Goal: Answer question/provide support: Share knowledge or assist other users

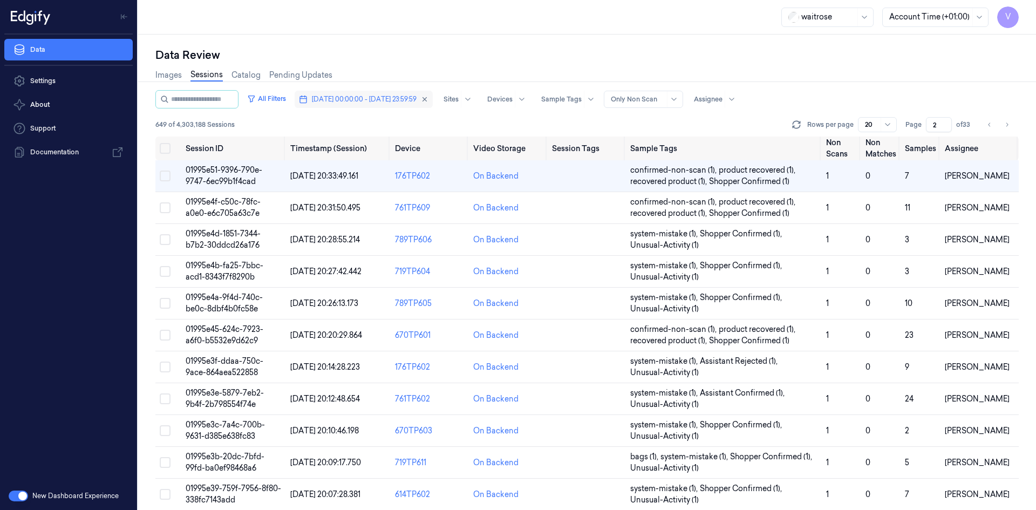
click at [372, 100] on span "18/09/2025 00:00:00 - 18/09/2025 23:59:59" at bounding box center [364, 99] width 105 height 10
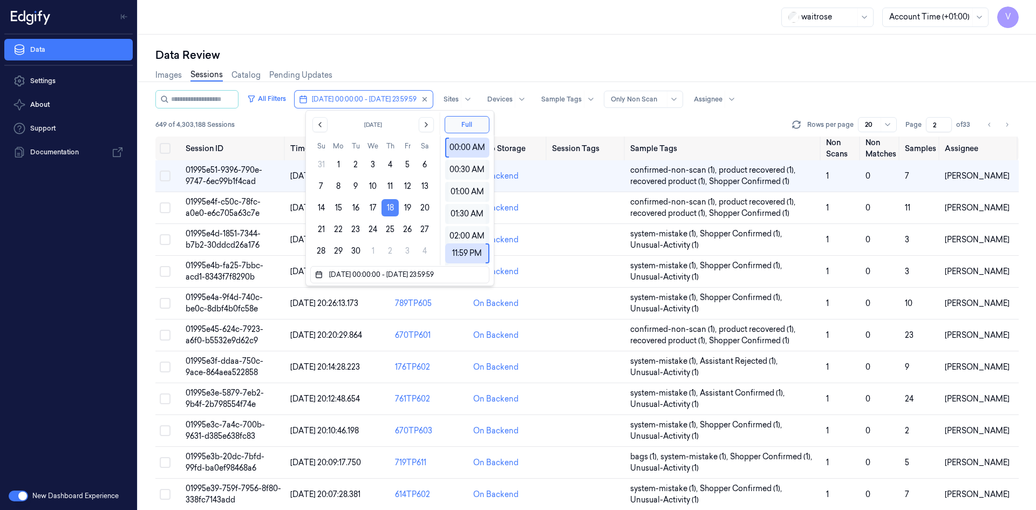
click at [392, 207] on button "18" at bounding box center [389, 207] width 17 height 17
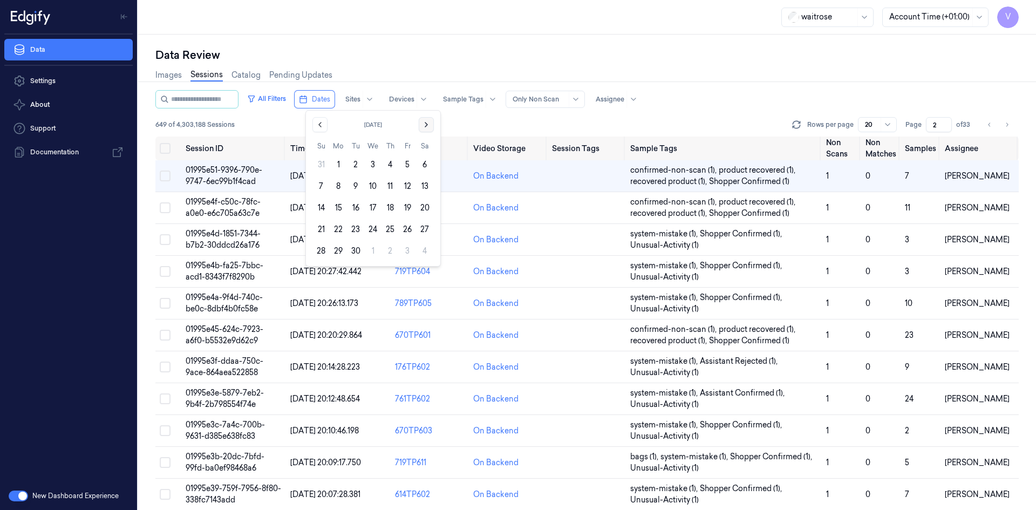
click at [427, 118] on button "Go to the Next Month" at bounding box center [426, 124] width 15 height 15
click at [389, 185] on button "9" at bounding box center [389, 185] width 17 height 17
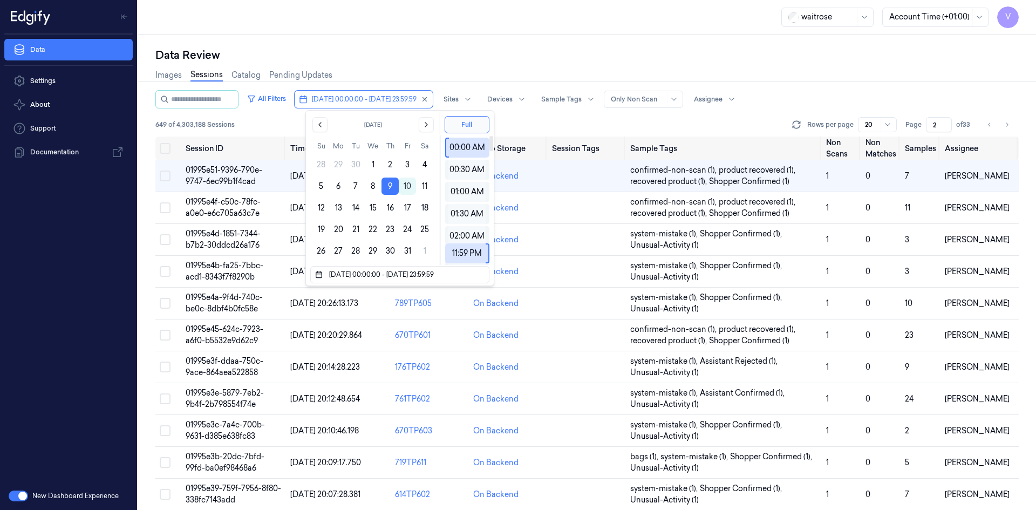
click at [514, 59] on div "Data Review" at bounding box center [586, 54] width 863 height 15
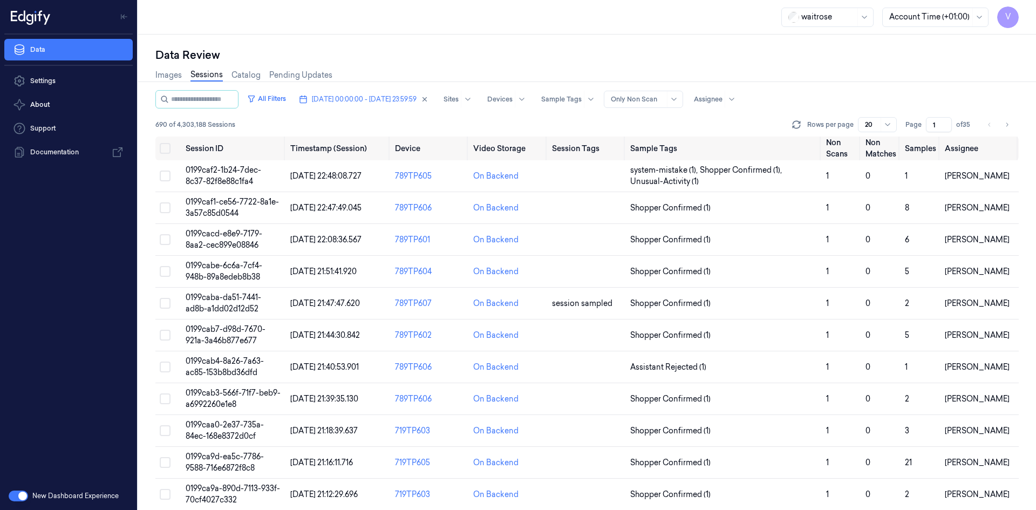
drag, startPoint x: 938, startPoint y: 124, endPoint x: 927, endPoint y: 132, distance: 13.9
click at [927, 132] on input "1" at bounding box center [939, 124] width 26 height 15
type input "3"
click at [247, 168] on span "0199ca54-c63a-7d71-8c58-ffe746959ed6" at bounding box center [224, 175] width 77 height 21
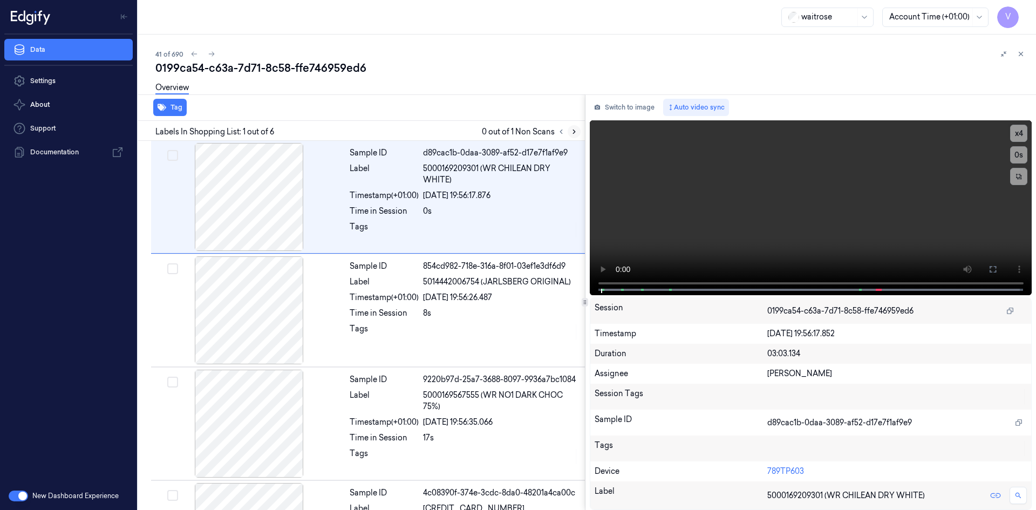
click at [573, 131] on icon at bounding box center [574, 132] width 8 height 8
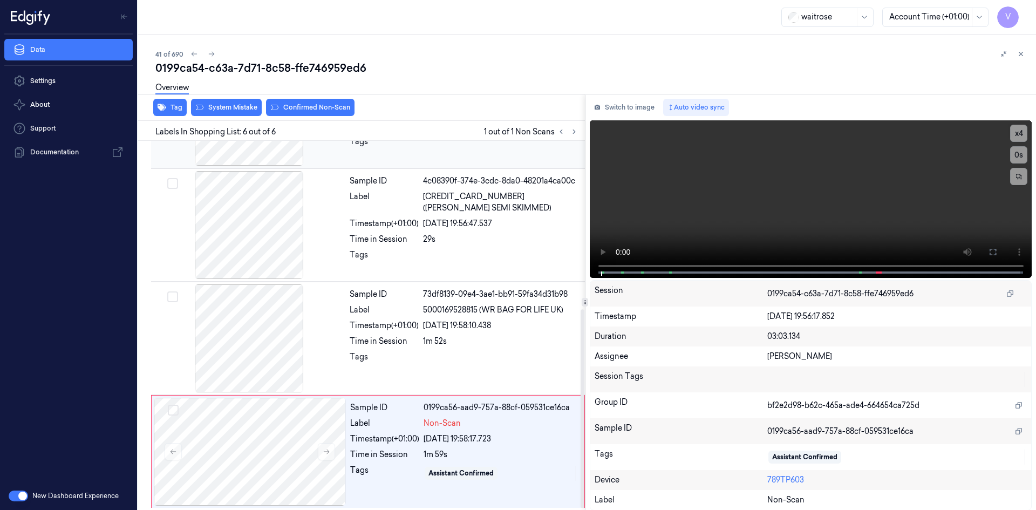
scroll to position [314, 0]
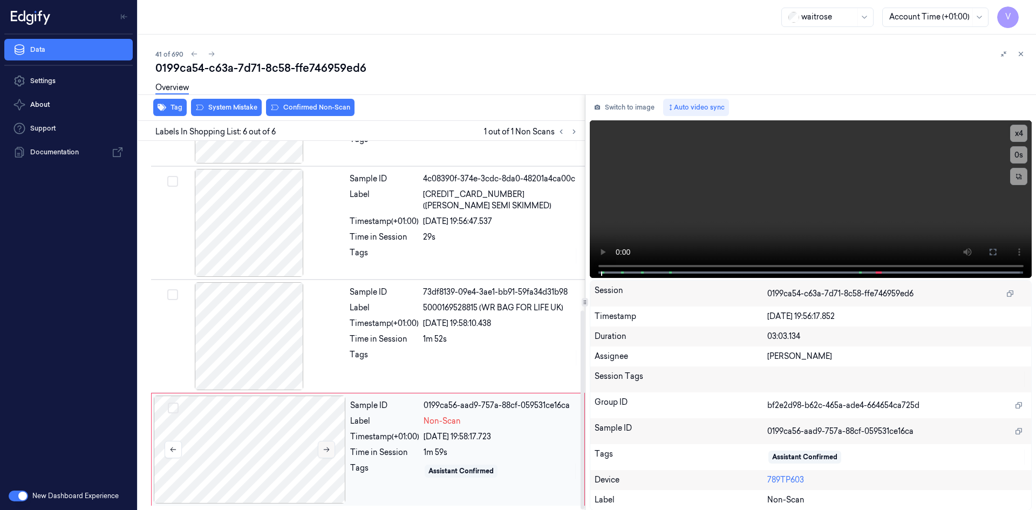
click at [326, 447] on icon at bounding box center [327, 450] width 8 height 8
click at [325, 450] on icon at bounding box center [327, 450] width 8 height 8
click at [715, 227] on video at bounding box center [811, 199] width 442 height 158
click at [800, 206] on video at bounding box center [811, 199] width 442 height 158
click at [200, 447] on div at bounding box center [250, 449] width 192 height 108
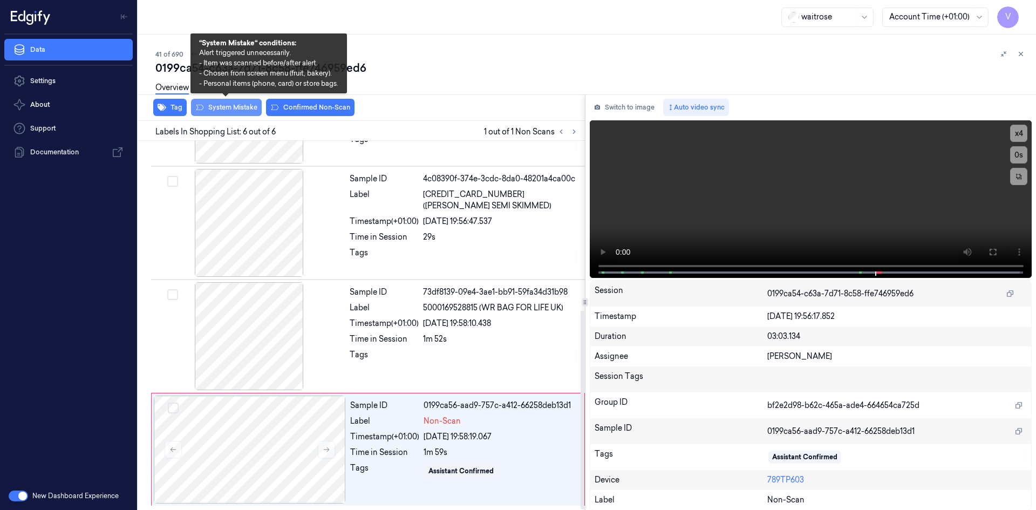
click at [238, 107] on button "System Mistake" at bounding box center [226, 107] width 71 height 17
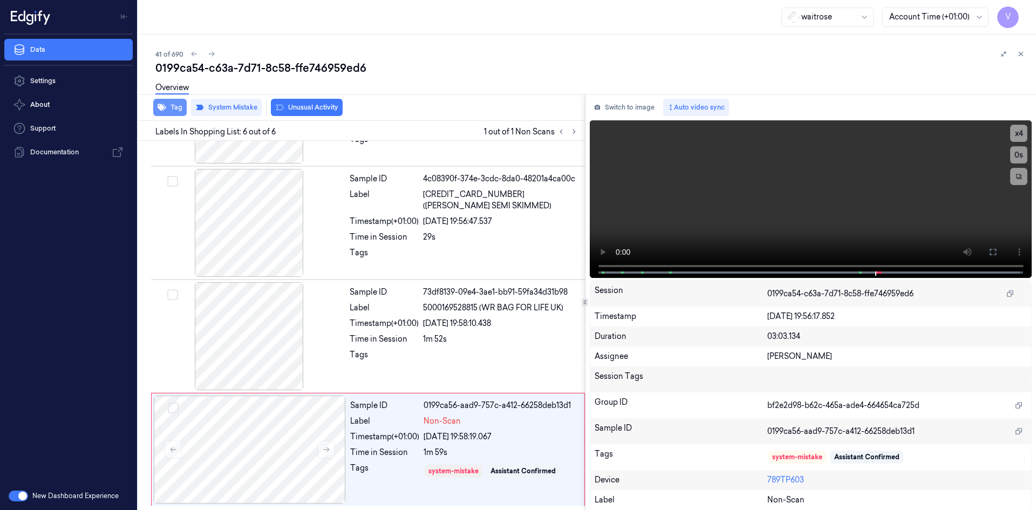
click at [173, 104] on button "Tag" at bounding box center [169, 107] width 33 height 17
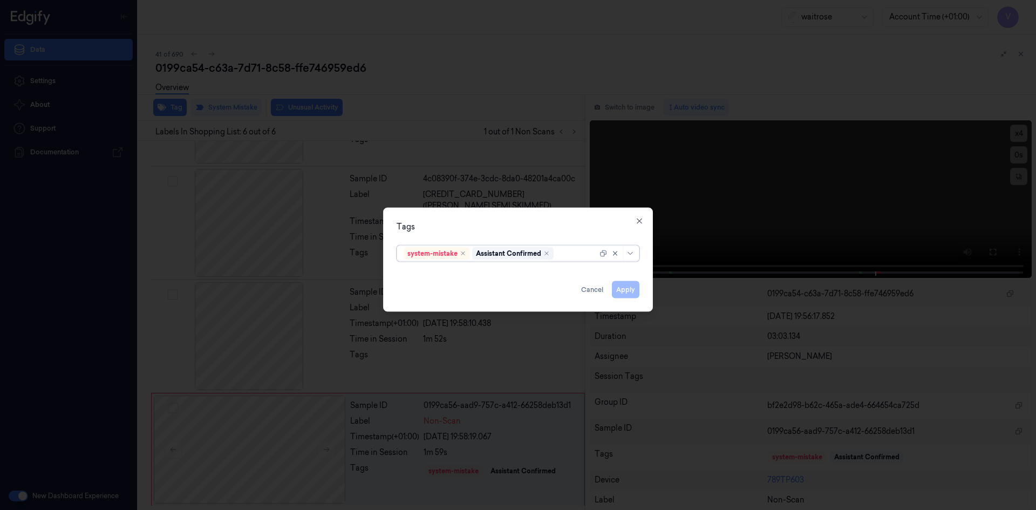
click at [573, 254] on div at bounding box center [577, 253] width 42 height 11
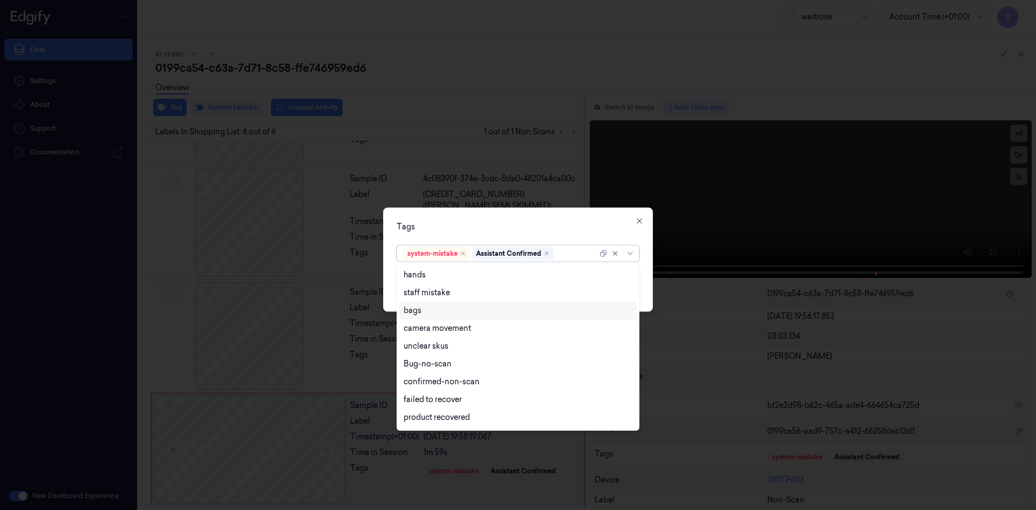
click at [424, 312] on div "bags" at bounding box center [518, 310] width 229 height 11
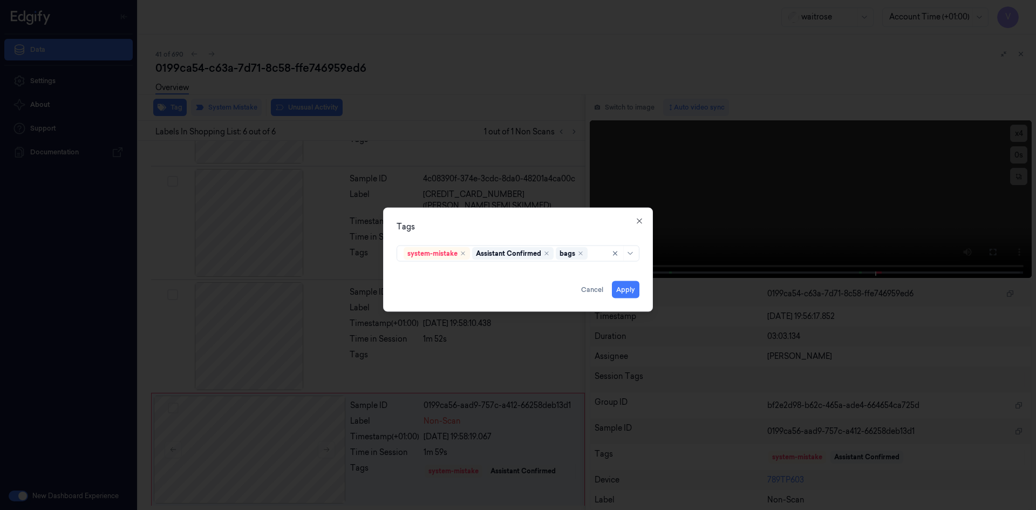
click at [467, 231] on div "Tags" at bounding box center [518, 226] width 243 height 11
click at [613, 289] on button "Apply" at bounding box center [626, 289] width 28 height 17
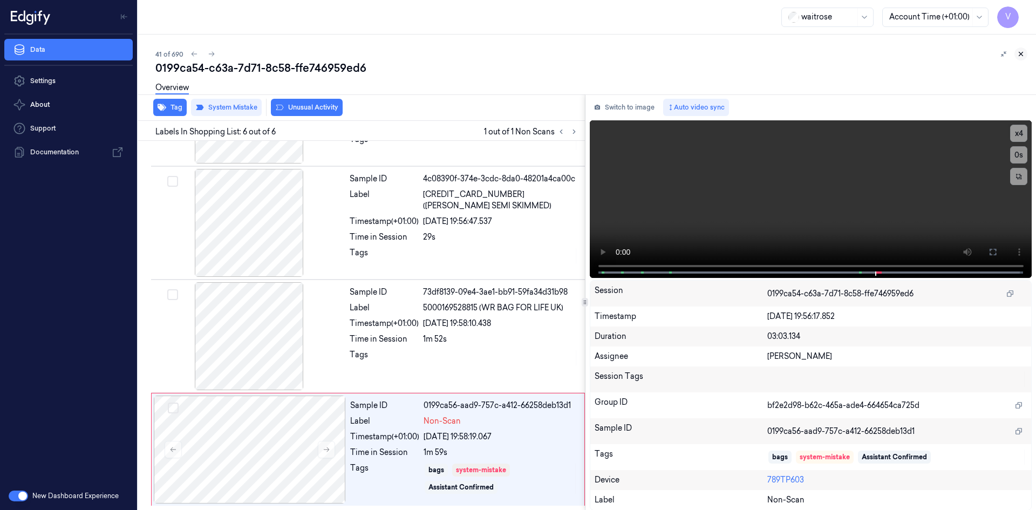
click at [1025, 54] on button at bounding box center [1020, 53] width 13 height 13
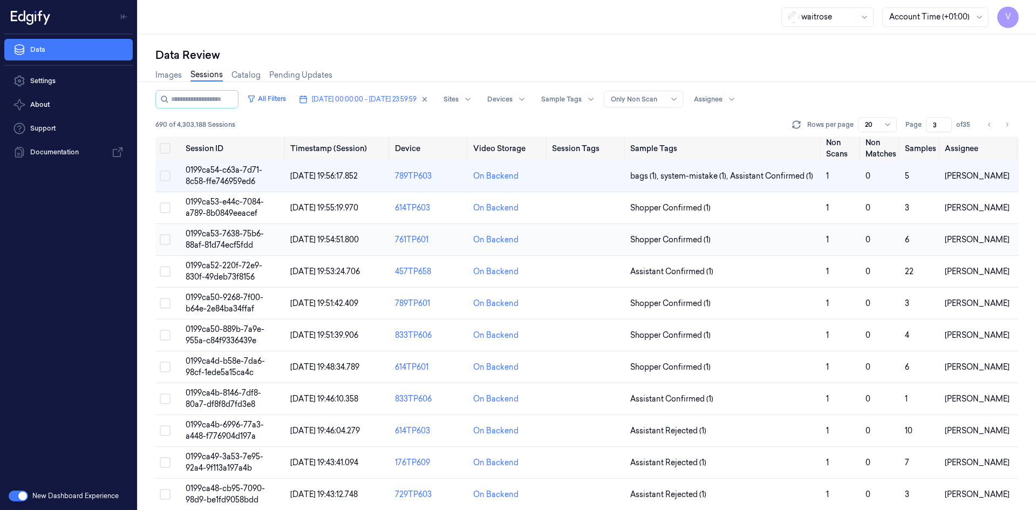
click at [230, 233] on span "0199ca53-7638-75b6-88af-81d74ecf5fdd" at bounding box center [225, 239] width 78 height 21
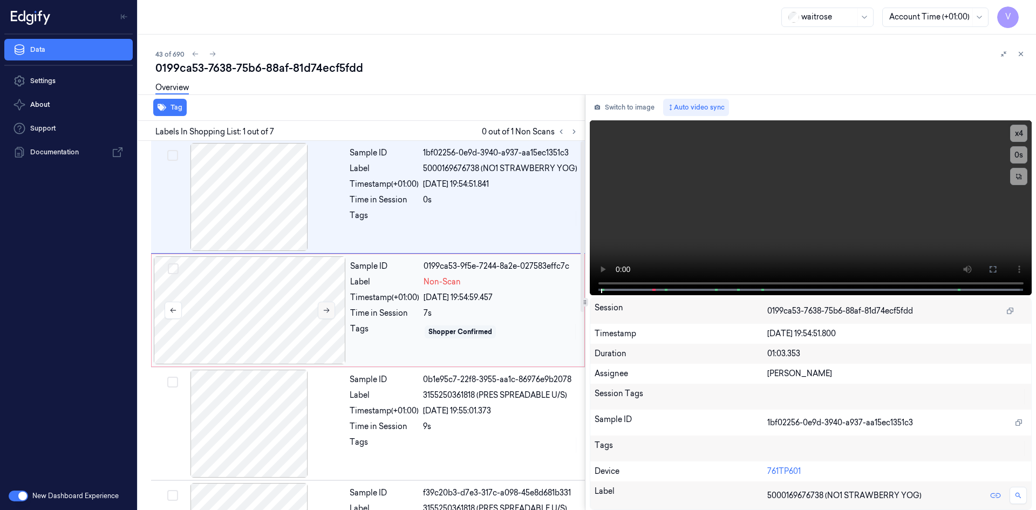
click at [325, 310] on icon at bounding box center [327, 310] width 6 height 5
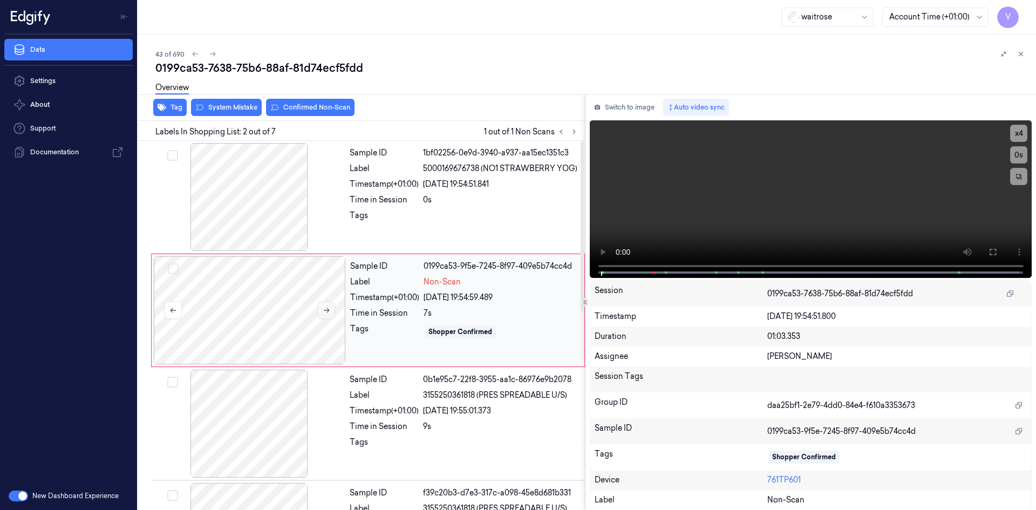
click at [328, 308] on icon at bounding box center [327, 310] width 8 height 8
click at [325, 311] on icon at bounding box center [327, 310] width 8 height 8
click at [825, 194] on video at bounding box center [811, 199] width 442 height 158
click at [782, 189] on video at bounding box center [811, 199] width 442 height 158
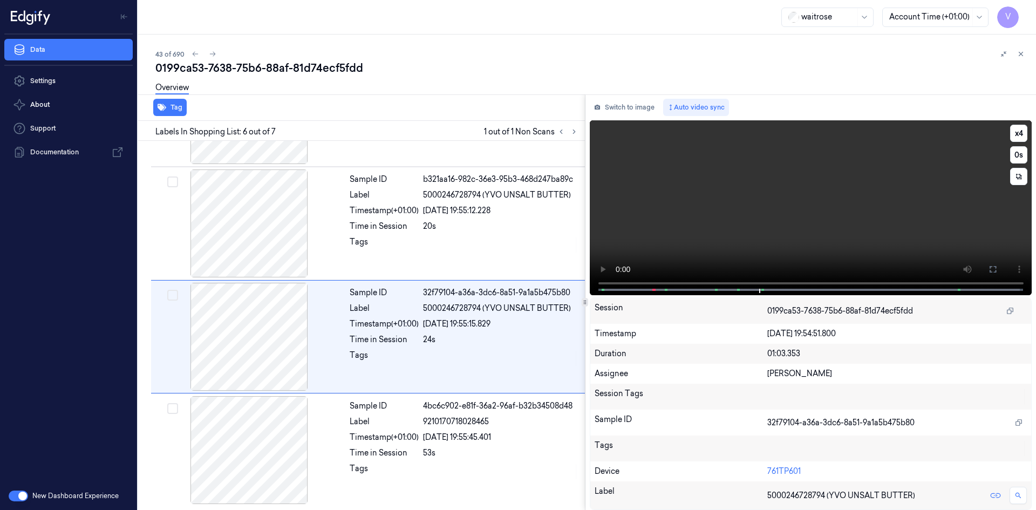
scroll to position [427, 0]
click at [749, 210] on video at bounding box center [811, 207] width 442 height 175
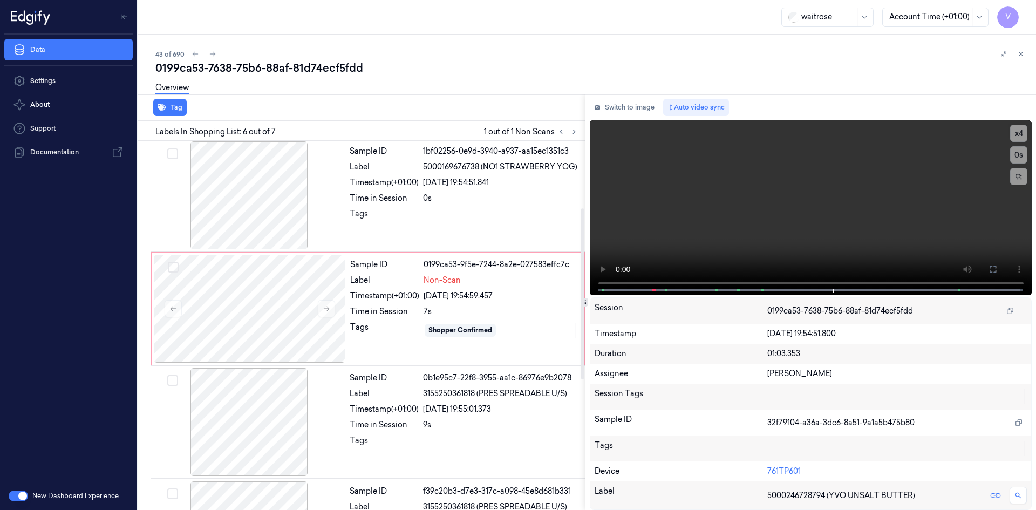
scroll to position [0, 0]
click at [242, 289] on div at bounding box center [250, 310] width 192 height 108
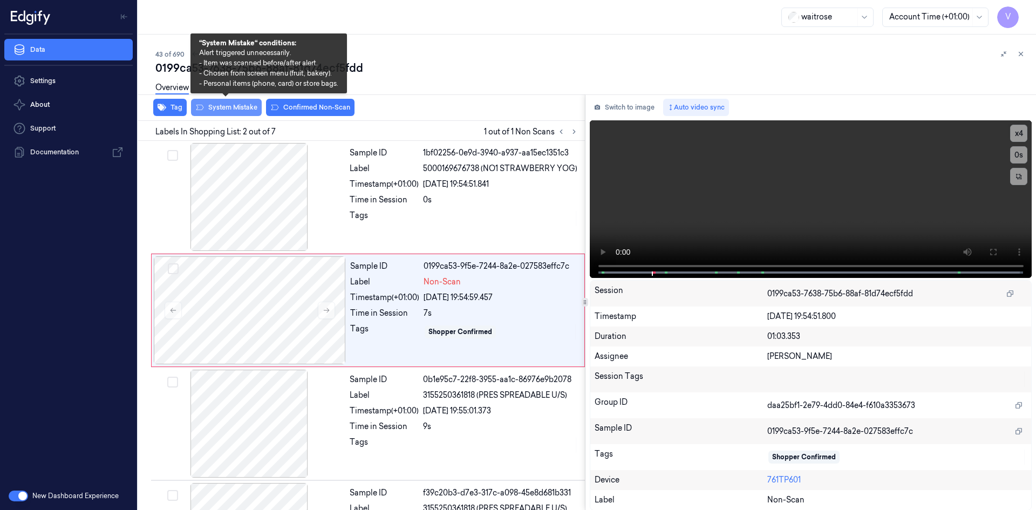
click at [239, 110] on button "System Mistake" at bounding box center [226, 107] width 71 height 17
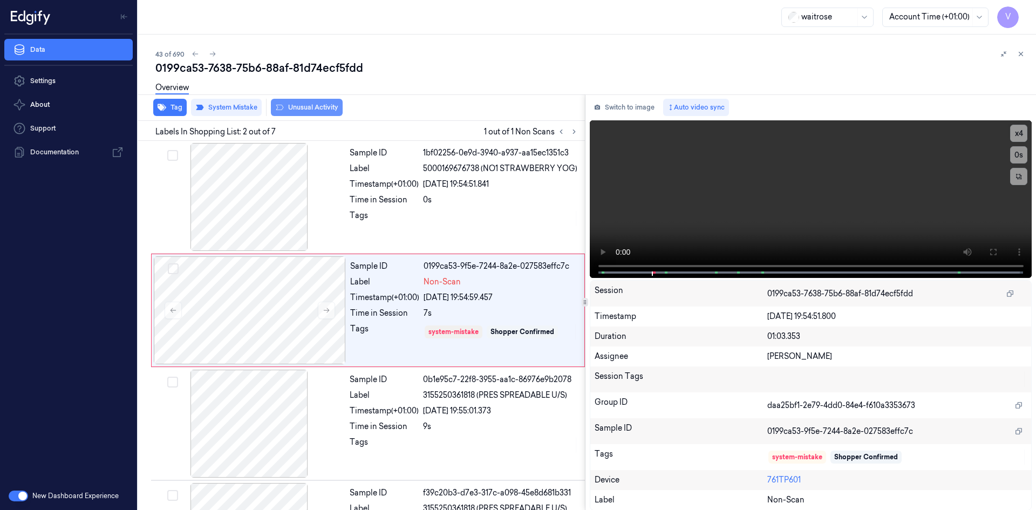
click at [309, 111] on button "Unusual Activity" at bounding box center [307, 107] width 72 height 17
click at [1022, 52] on icon at bounding box center [1021, 54] width 8 height 8
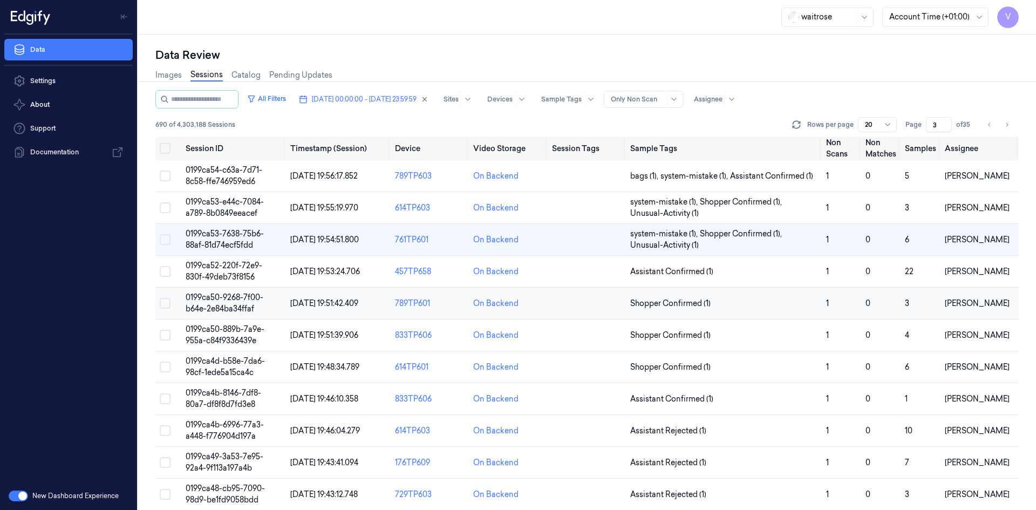
click at [241, 300] on span "0199ca50-9268-7f00-b64e-2e84ba34ffaf" at bounding box center [225, 302] width 78 height 21
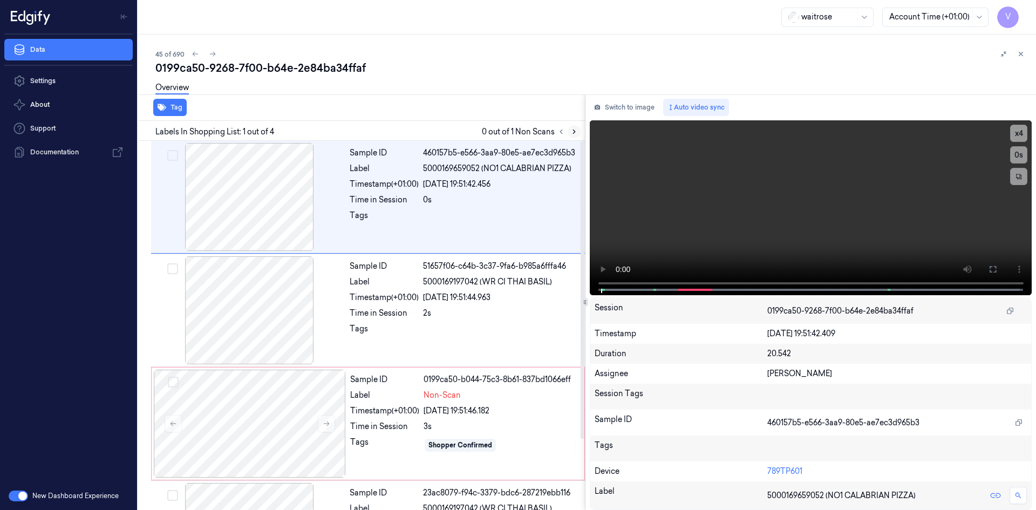
click at [574, 132] on icon at bounding box center [574, 132] width 2 height 4
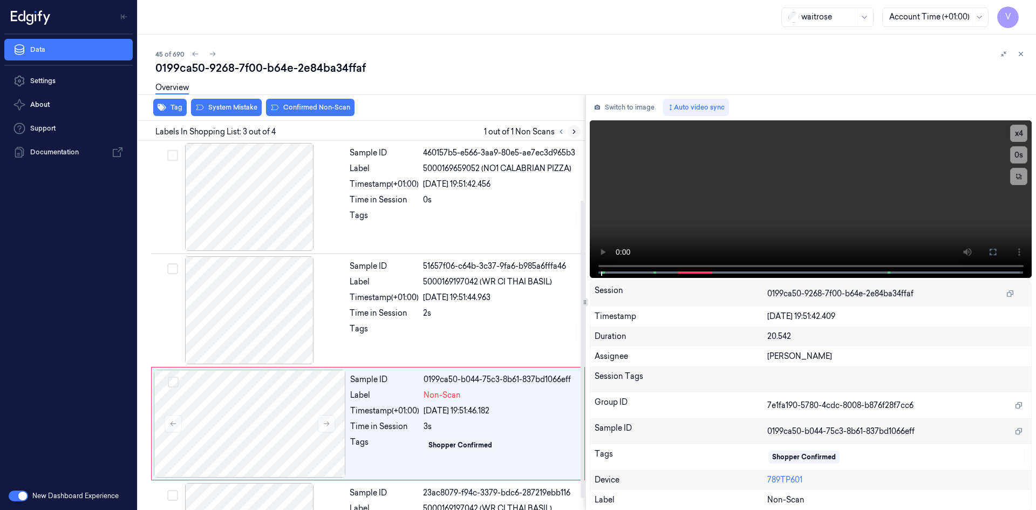
scroll to position [87, 0]
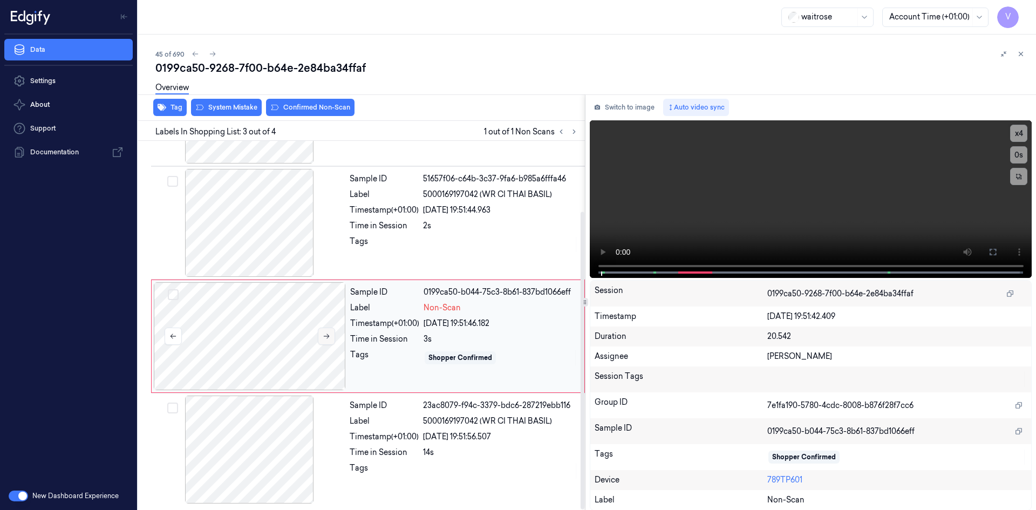
click at [325, 340] on button at bounding box center [326, 335] width 17 height 17
click at [325, 338] on icon at bounding box center [327, 336] width 8 height 8
click at [773, 189] on video at bounding box center [811, 199] width 442 height 158
click at [775, 187] on video at bounding box center [811, 199] width 442 height 158
click at [830, 203] on video at bounding box center [811, 199] width 442 height 158
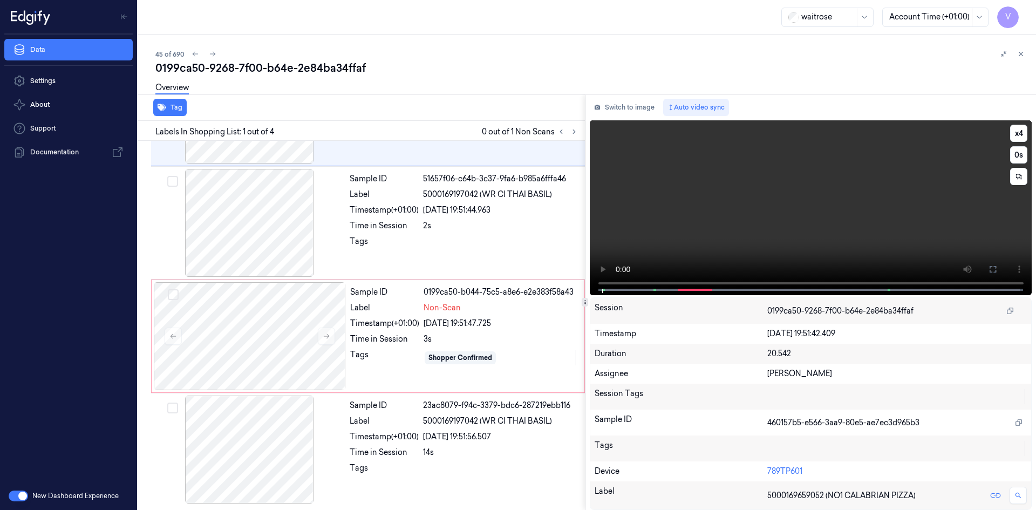
scroll to position [0, 0]
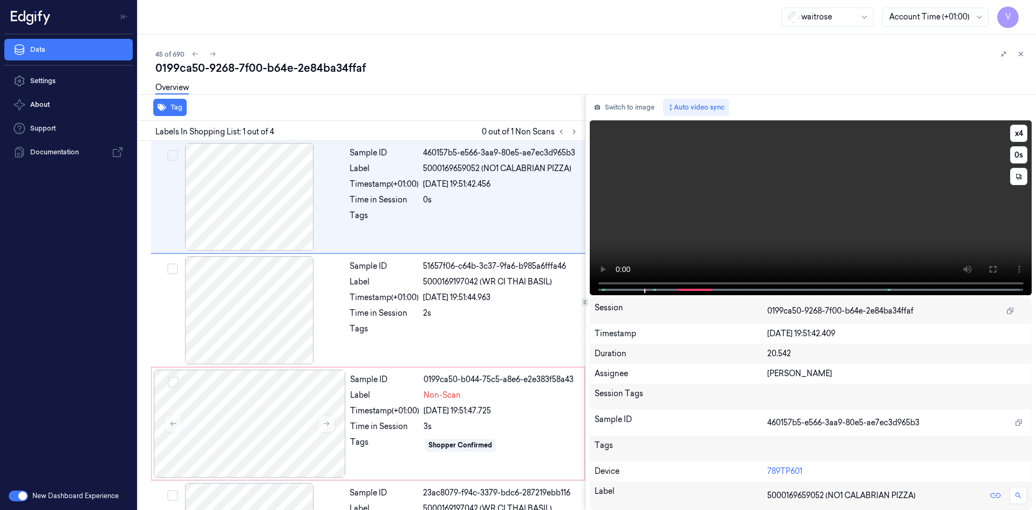
click at [829, 198] on video at bounding box center [811, 207] width 442 height 175
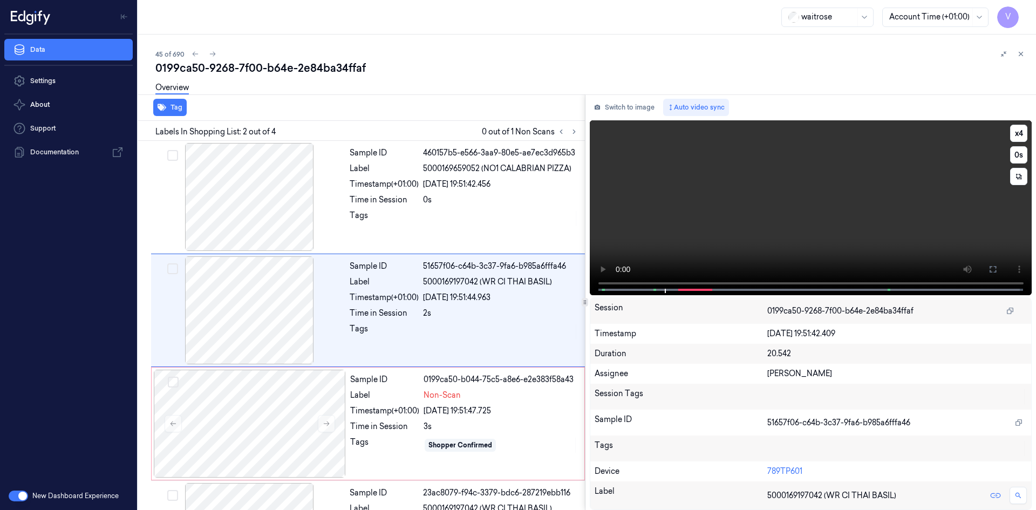
click at [832, 190] on video at bounding box center [811, 207] width 442 height 175
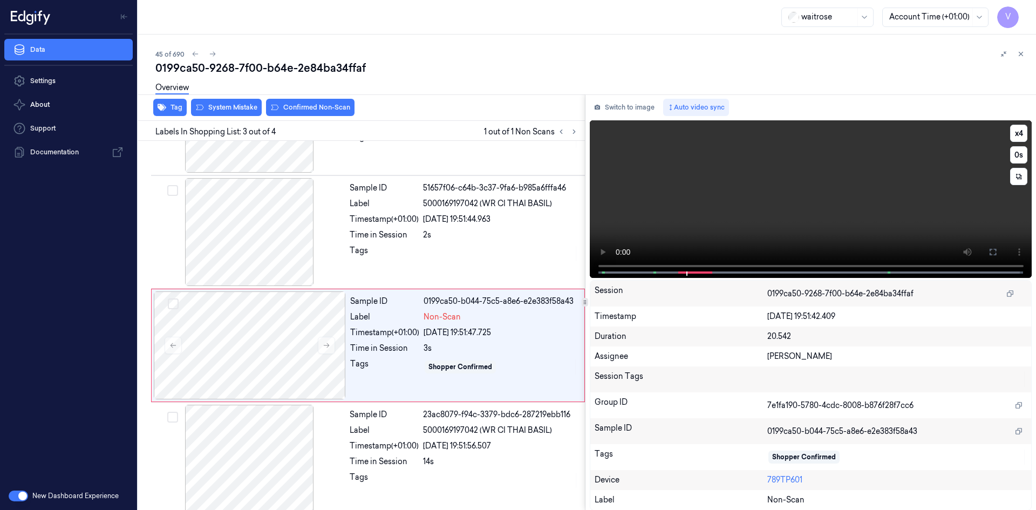
scroll to position [87, 0]
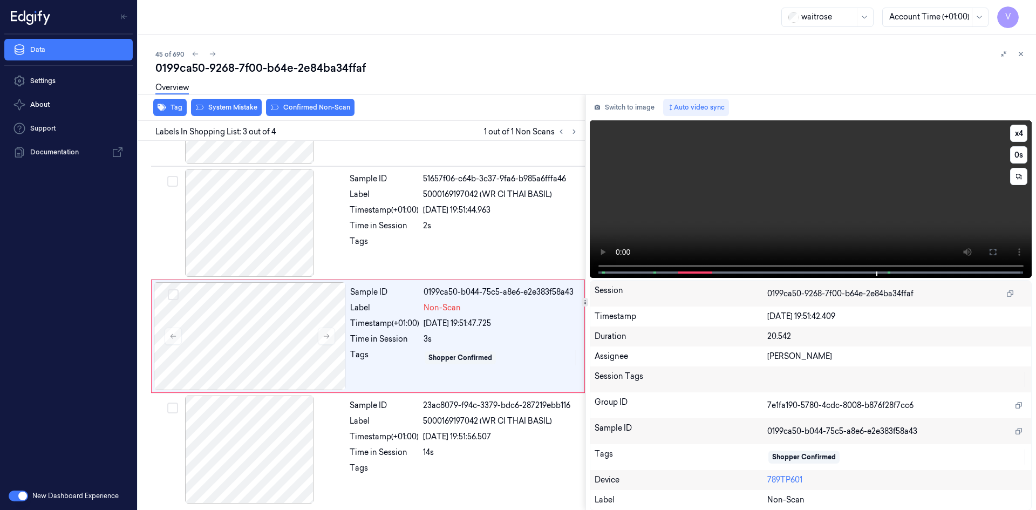
click at [721, 204] on video at bounding box center [811, 199] width 442 height 158
click at [1023, 129] on button "x 4" at bounding box center [1018, 133] width 17 height 17
click at [1020, 132] on button "x 1" at bounding box center [1018, 133] width 17 height 17
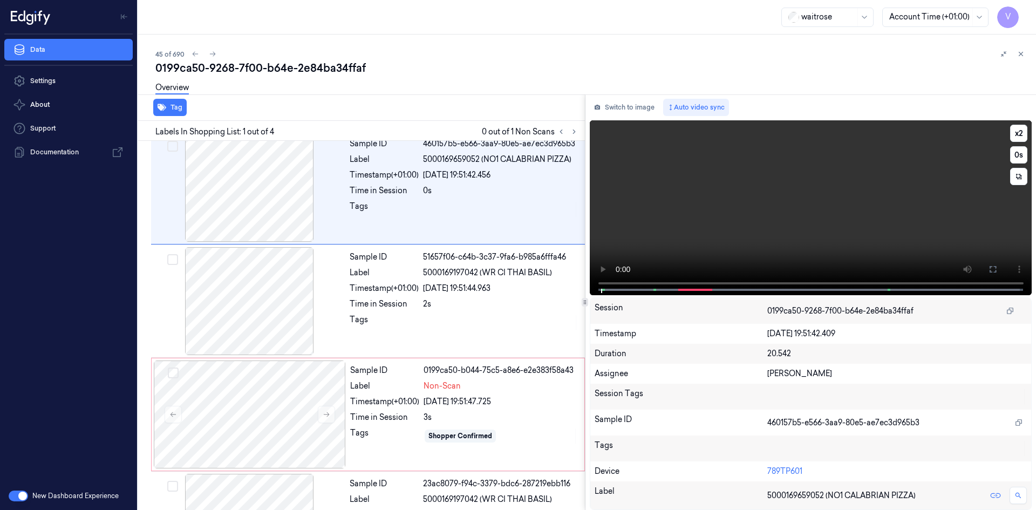
scroll to position [0, 0]
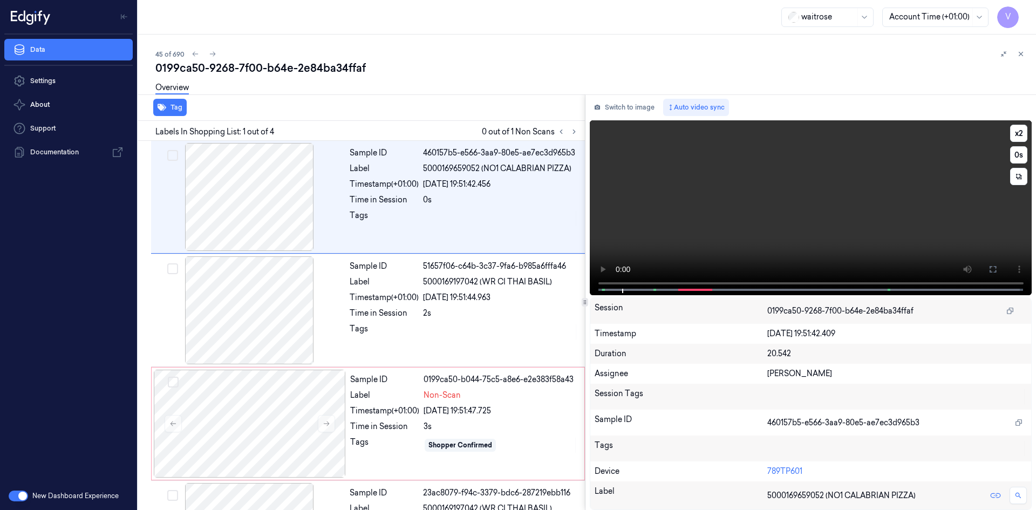
click at [659, 228] on video at bounding box center [811, 207] width 442 height 175
click at [681, 229] on video at bounding box center [811, 207] width 442 height 175
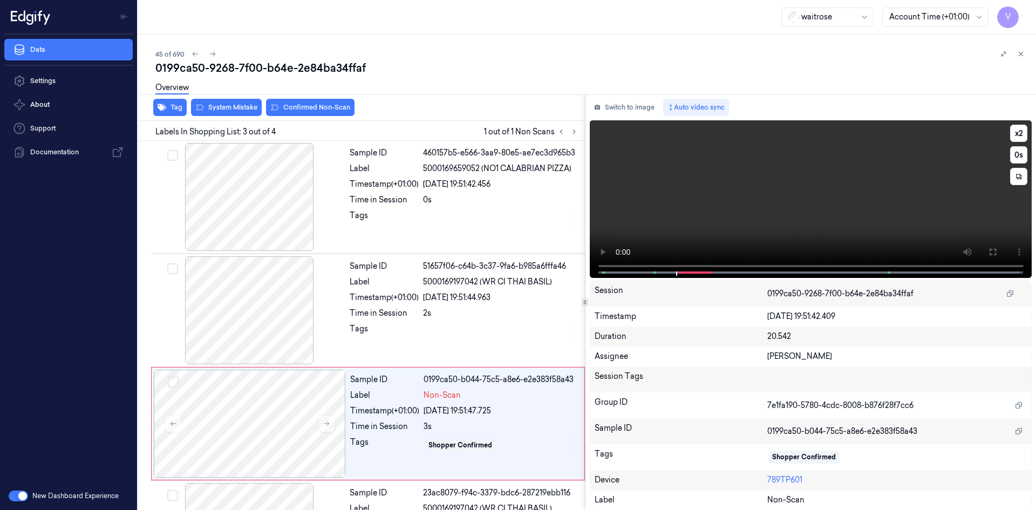
scroll to position [87, 0]
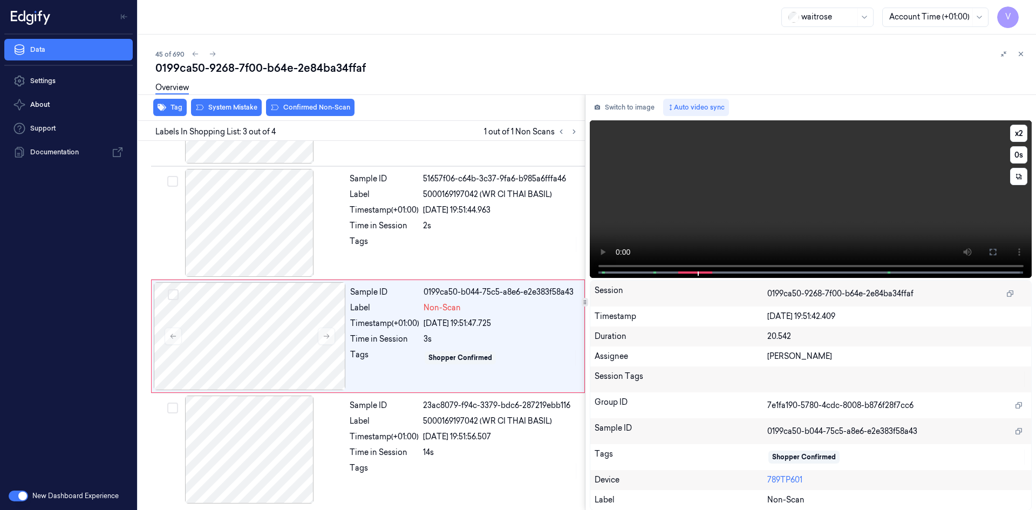
click at [681, 229] on video at bounding box center [811, 199] width 442 height 158
click at [680, 216] on video at bounding box center [811, 199] width 442 height 158
click at [750, 198] on video at bounding box center [811, 199] width 442 height 158
click at [754, 211] on video at bounding box center [811, 199] width 442 height 158
click at [1022, 129] on button "x 2" at bounding box center [1018, 133] width 17 height 17
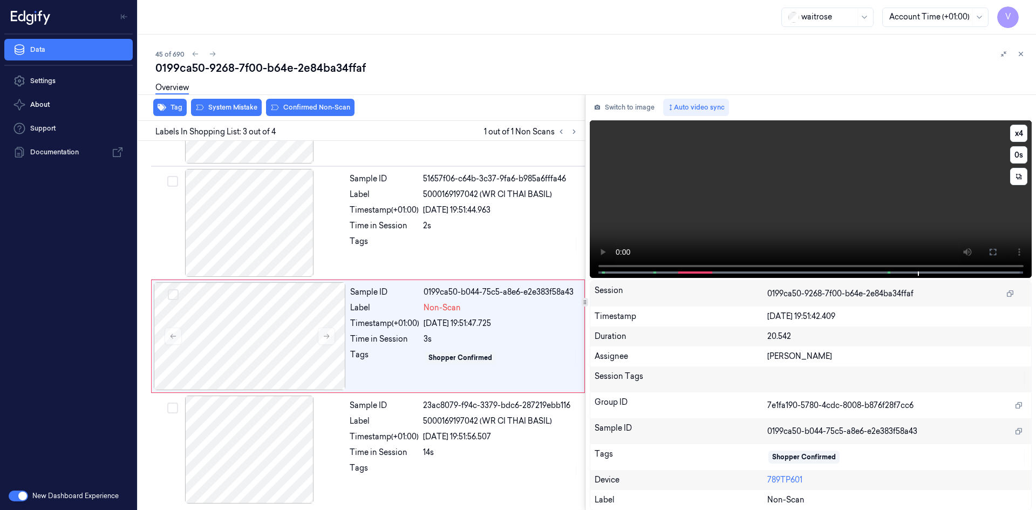
click at [789, 216] on video at bounding box center [811, 199] width 442 height 158
click at [227, 330] on div at bounding box center [250, 336] width 192 height 108
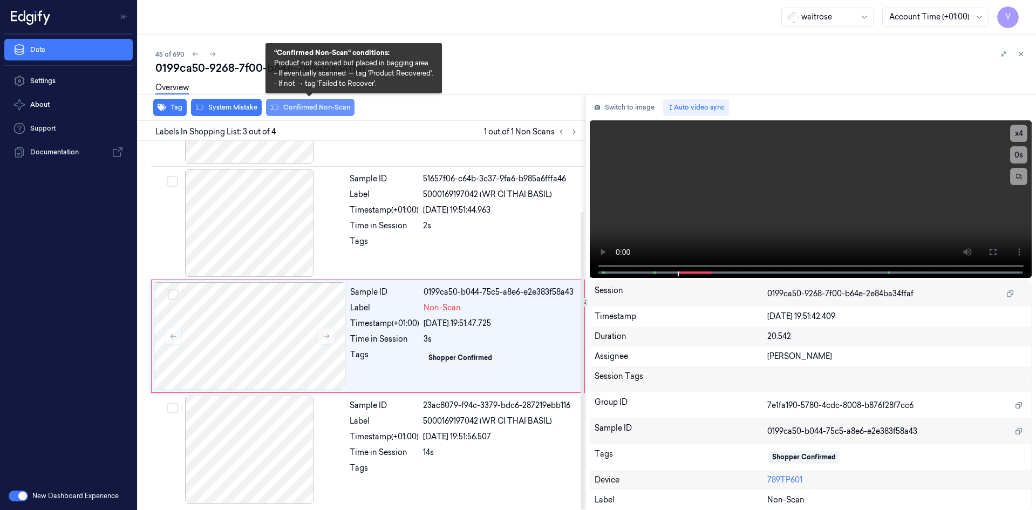
click at [309, 107] on button "Confirmed Non-Scan" at bounding box center [310, 107] width 88 height 17
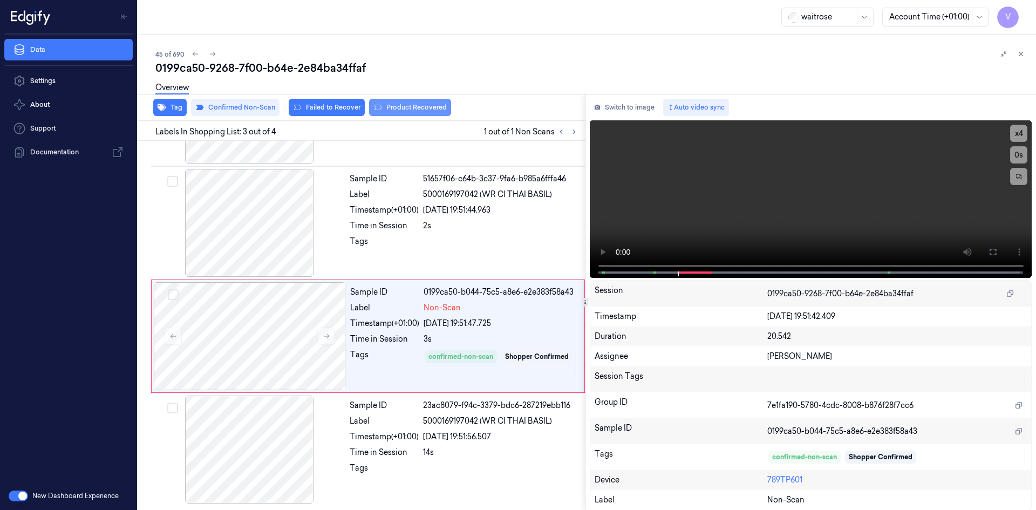
click at [396, 108] on button "Product Recovered" at bounding box center [410, 107] width 82 height 17
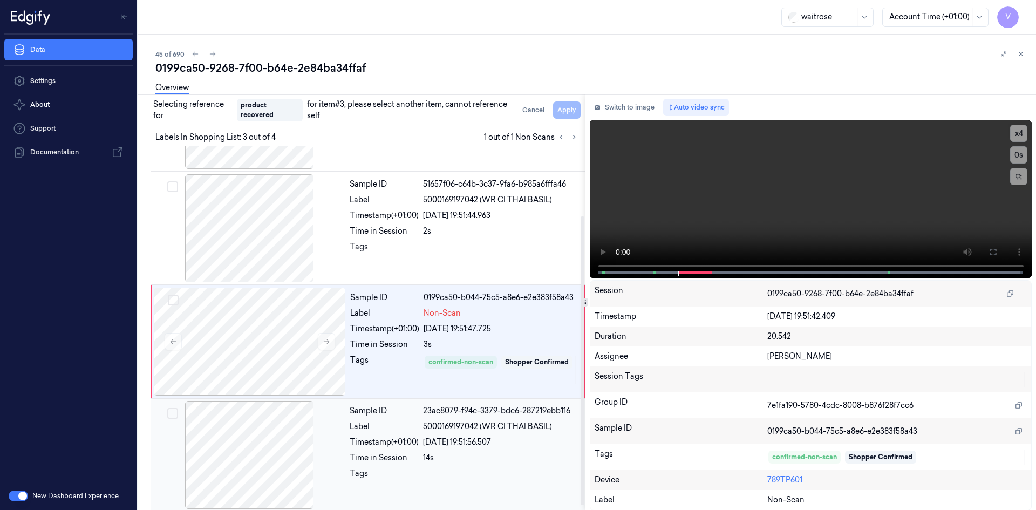
click at [385, 446] on div "Timestamp (+01:00)" at bounding box center [384, 441] width 69 height 11
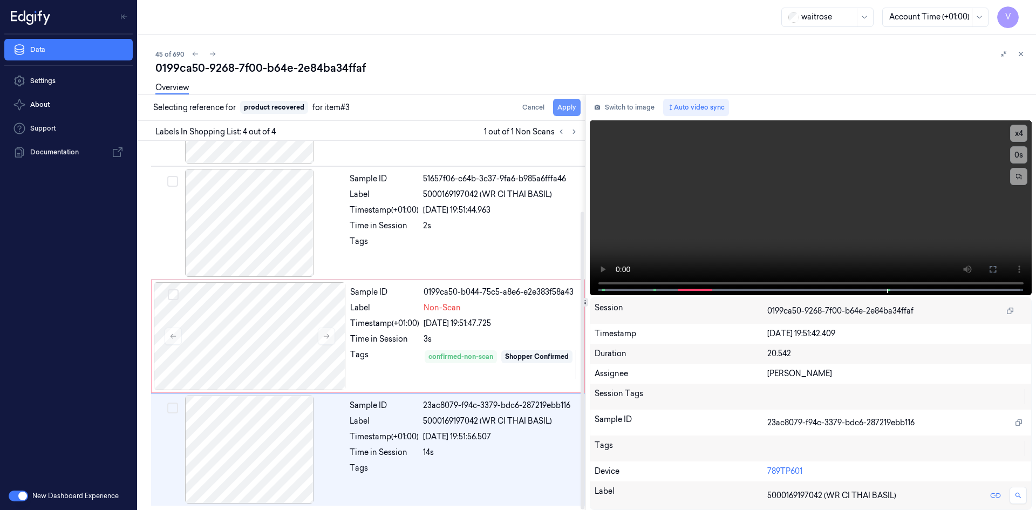
click at [569, 105] on button "Apply" at bounding box center [567, 107] width 28 height 17
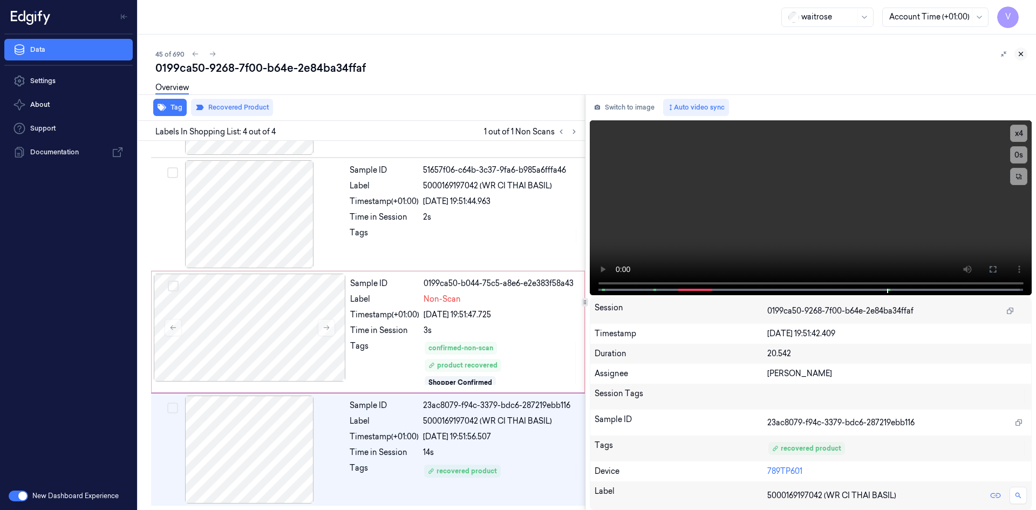
click at [1014, 53] on button at bounding box center [1020, 53] width 13 height 13
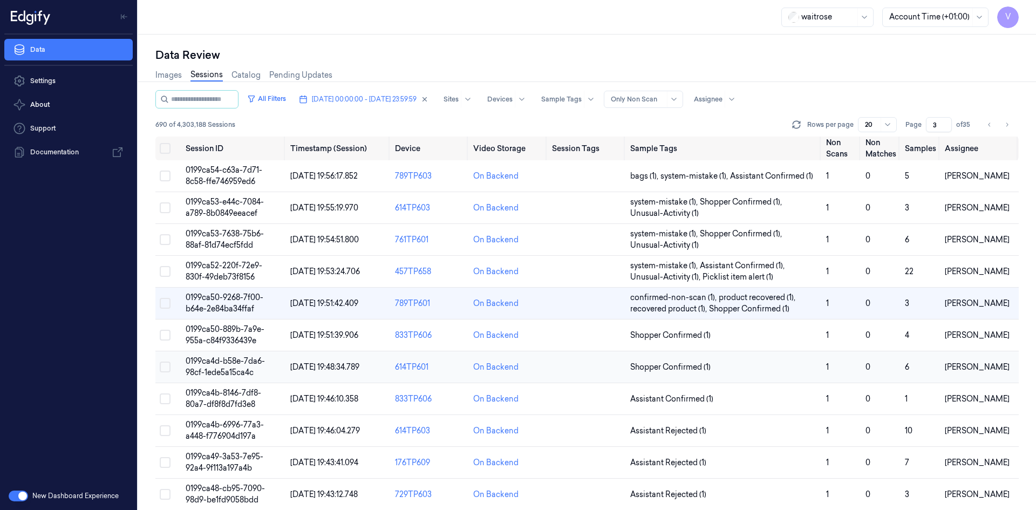
click at [233, 363] on span "0199ca4d-b58e-7da6-98cf-1ede5a15ca4c" at bounding box center [225, 366] width 79 height 21
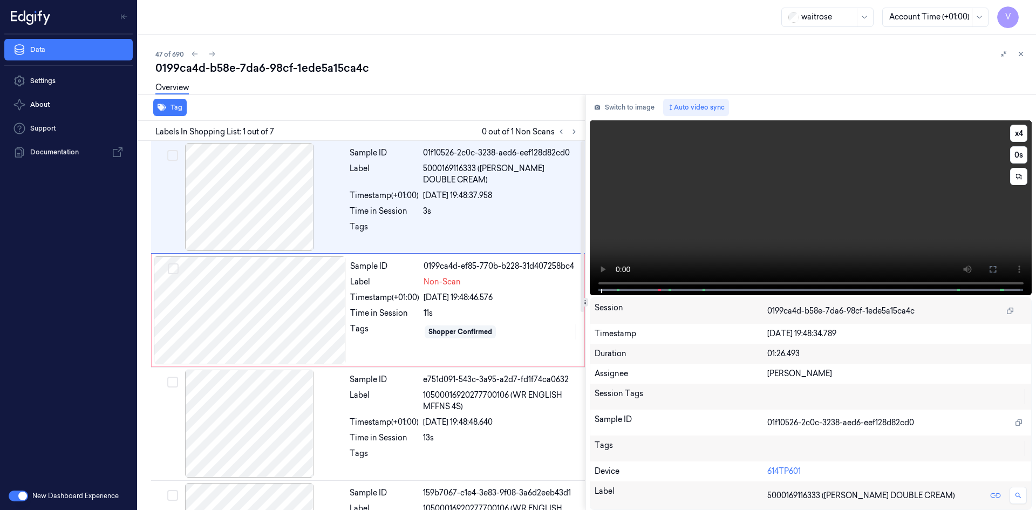
click at [679, 224] on video at bounding box center [811, 207] width 442 height 175
click at [803, 186] on video at bounding box center [811, 207] width 442 height 175
click at [812, 194] on video at bounding box center [811, 207] width 442 height 175
click at [815, 192] on video at bounding box center [811, 207] width 442 height 175
click at [819, 189] on video at bounding box center [811, 207] width 442 height 175
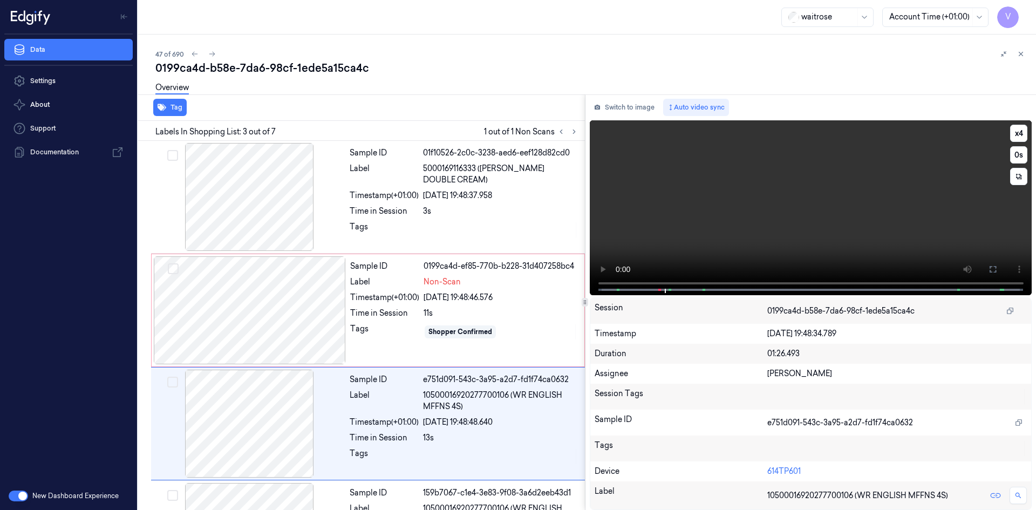
scroll to position [98, 0]
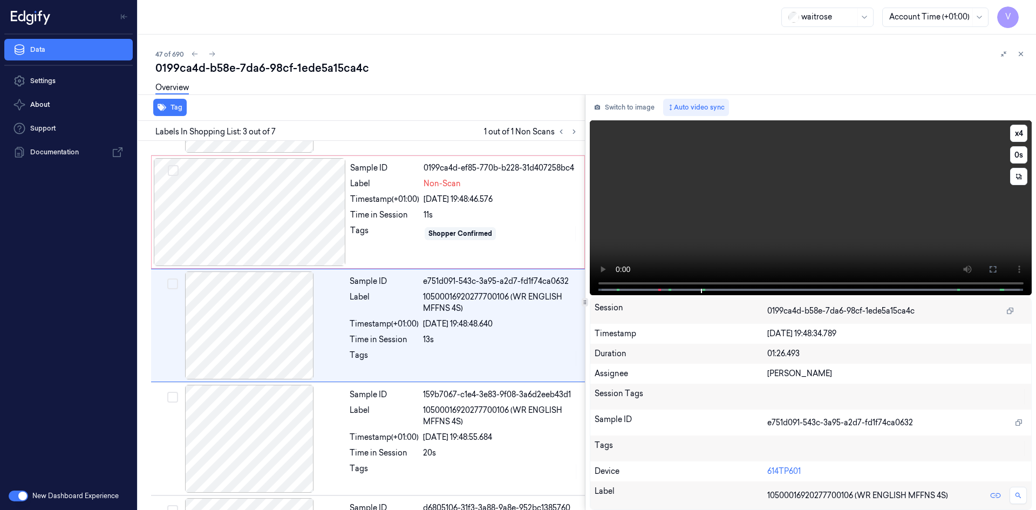
click at [819, 187] on video at bounding box center [811, 207] width 442 height 175
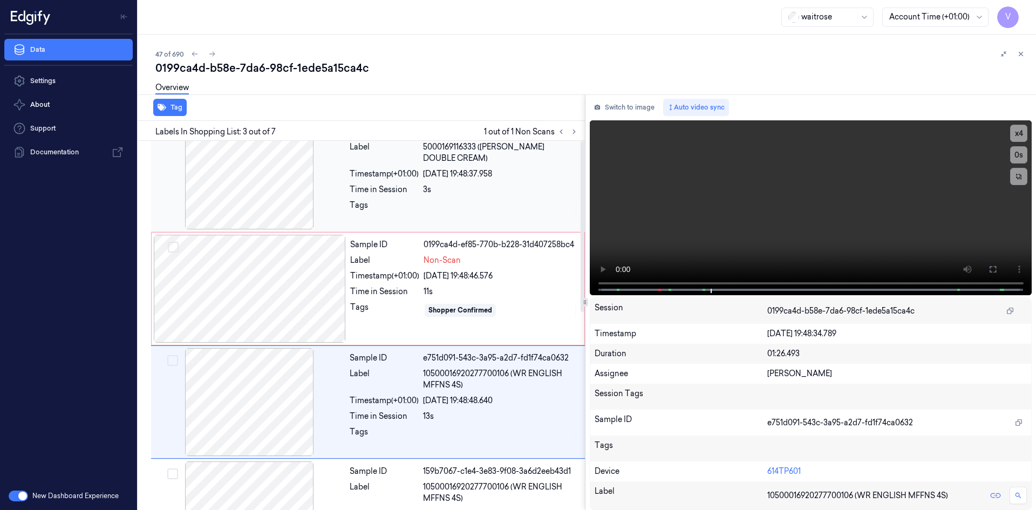
scroll to position [0, 0]
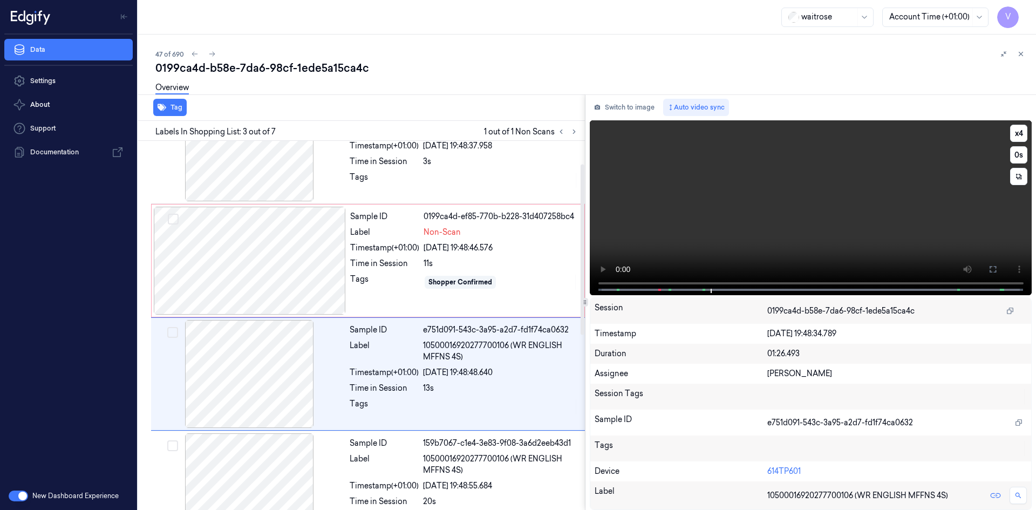
click at [774, 201] on video at bounding box center [811, 207] width 442 height 175
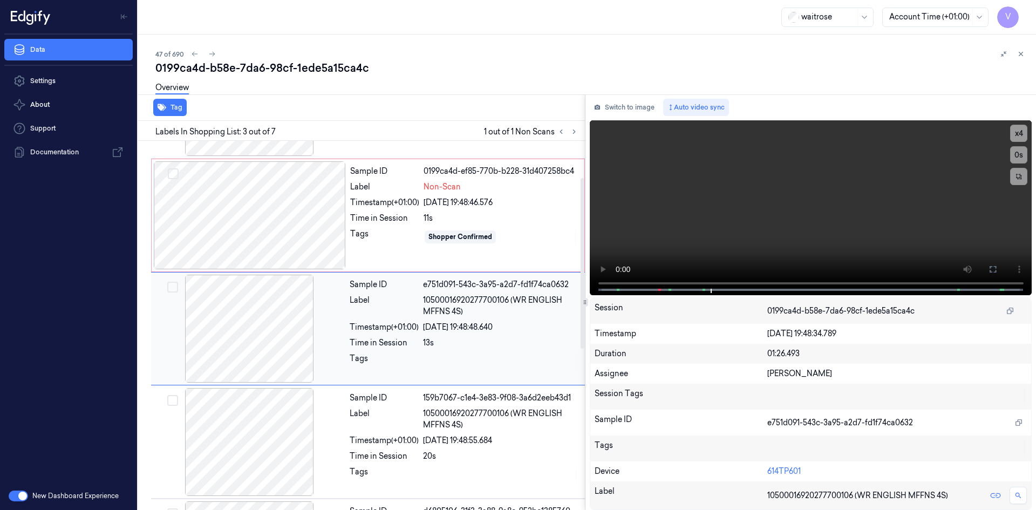
scroll to position [98, 0]
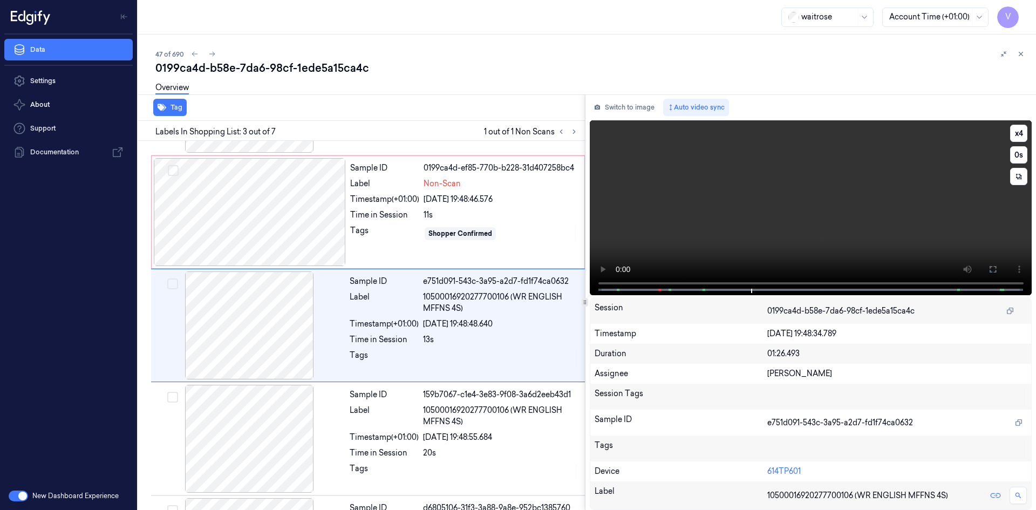
click at [792, 214] on video at bounding box center [811, 207] width 442 height 175
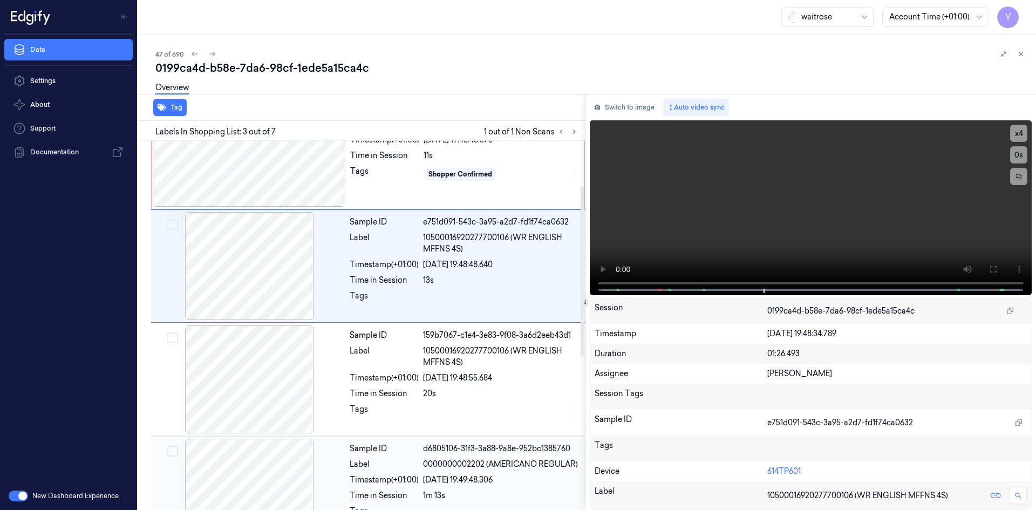
scroll to position [0, 0]
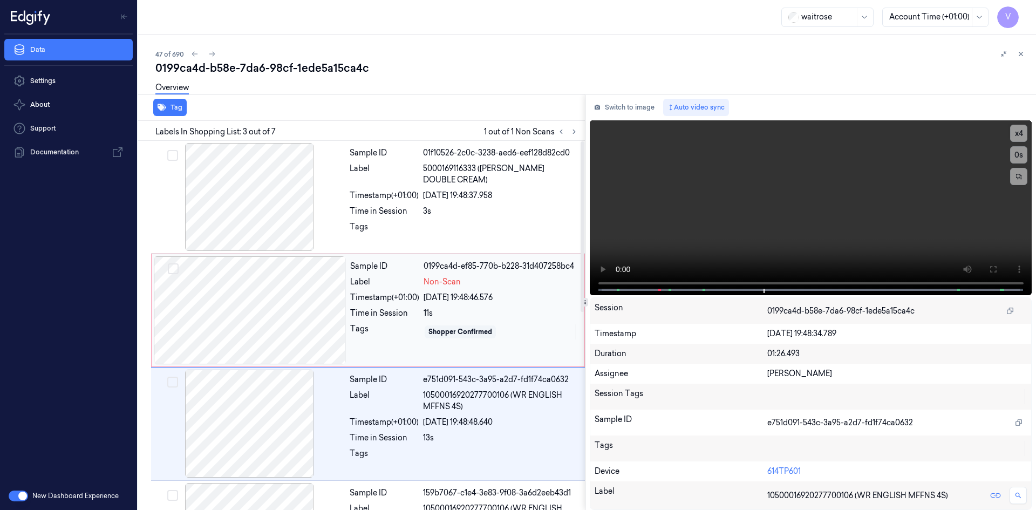
drag, startPoint x: 261, startPoint y: 318, endPoint x: 271, endPoint y: 305, distance: 16.5
click at [261, 317] on div at bounding box center [250, 310] width 192 height 108
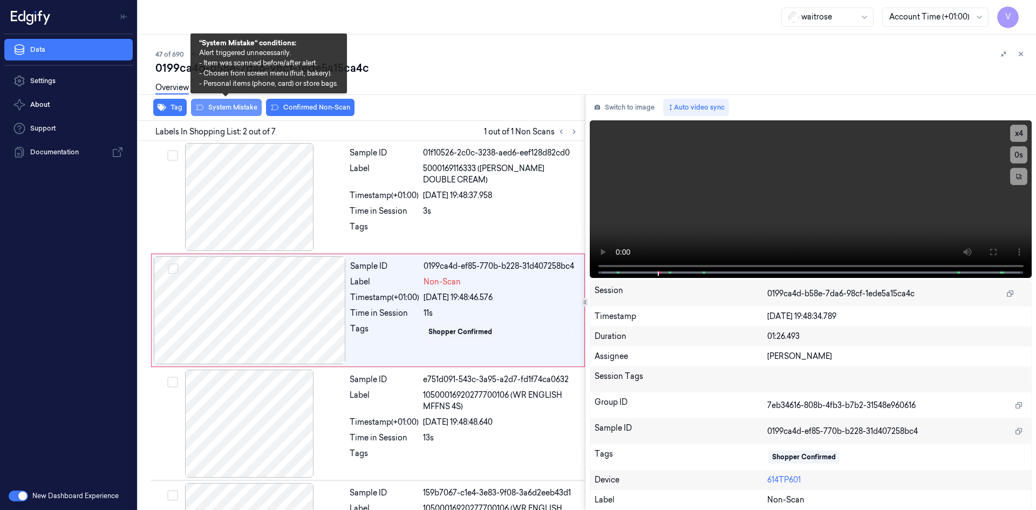
click at [236, 106] on button "System Mistake" at bounding box center [226, 107] width 71 height 17
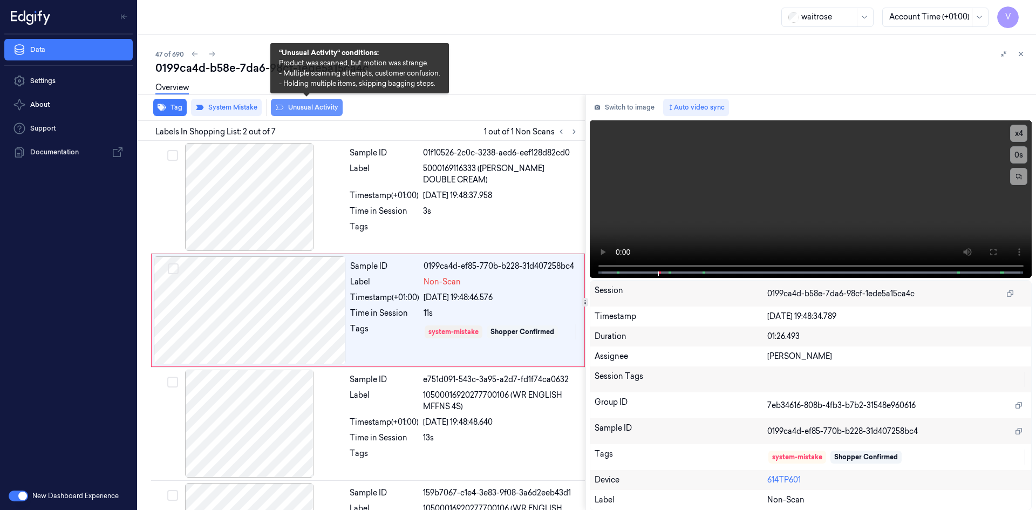
click at [311, 106] on button "Unusual Activity" at bounding box center [307, 107] width 72 height 17
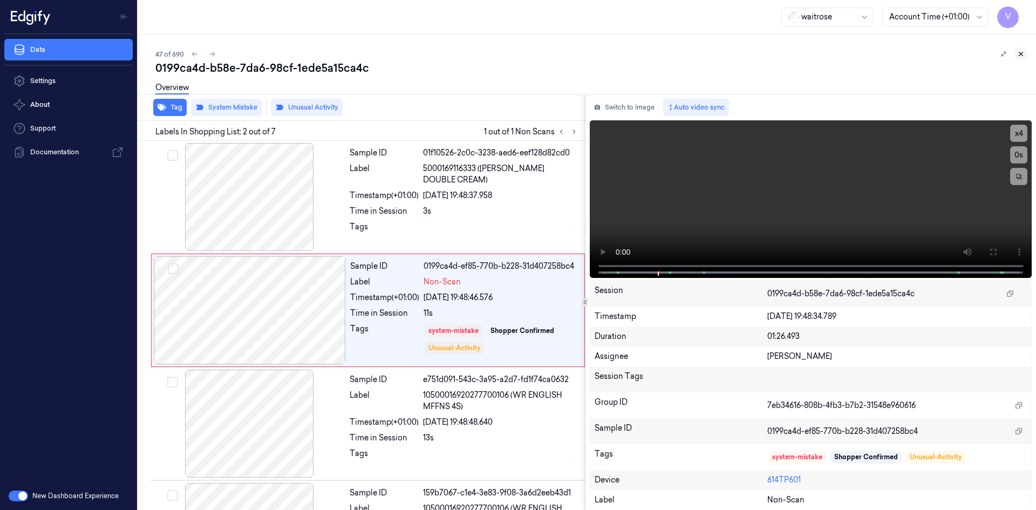
click at [1022, 52] on icon at bounding box center [1021, 54] width 8 height 8
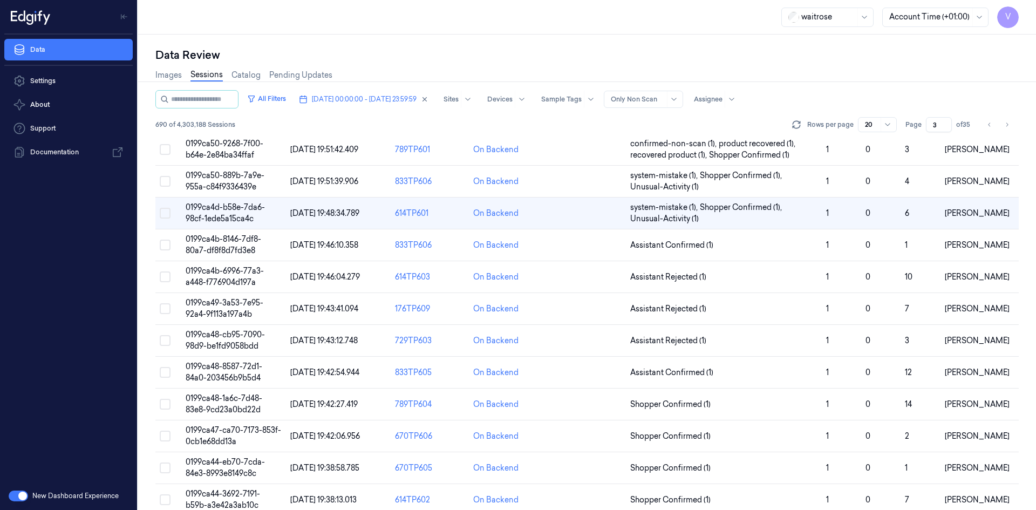
scroll to position [55, 0]
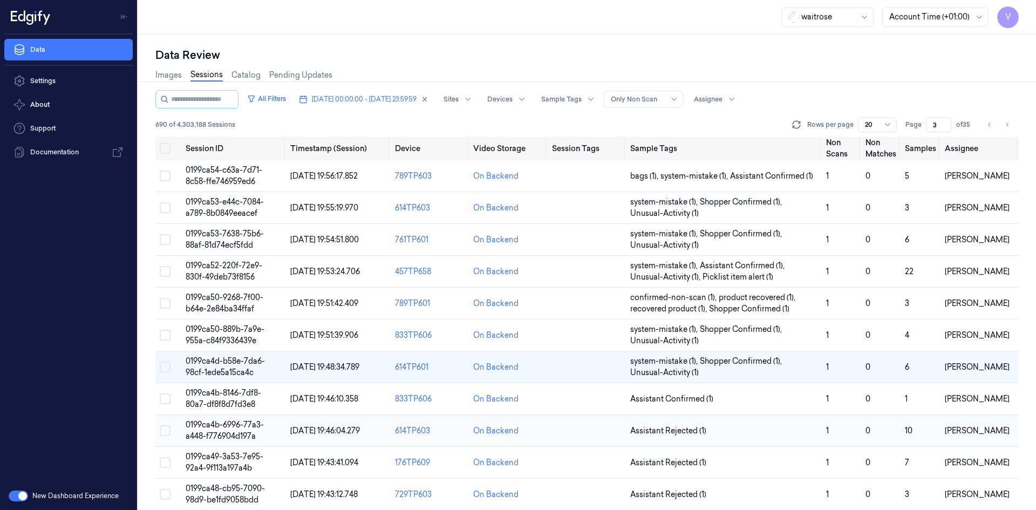
click at [233, 433] on span "0199ca4b-6996-77a3-a448-f776904d197a" at bounding box center [225, 430] width 78 height 21
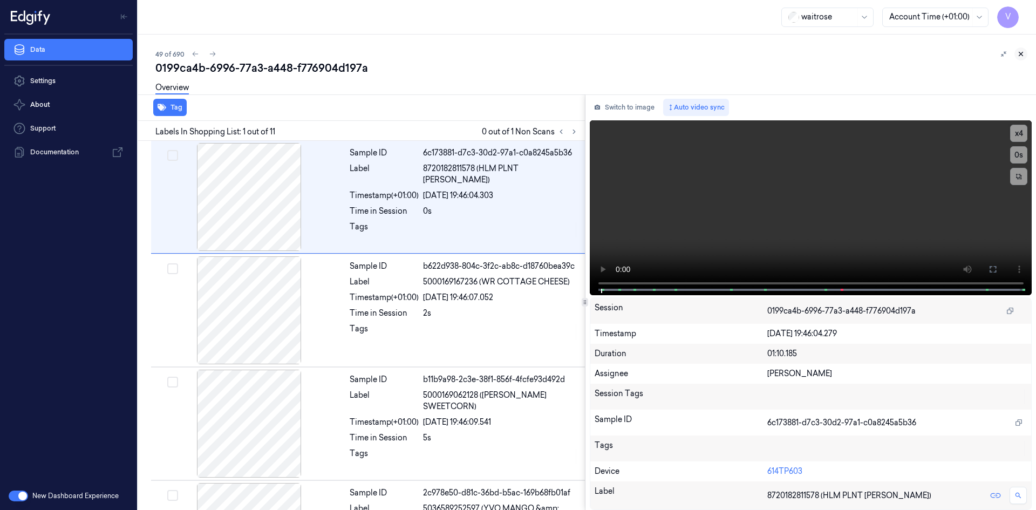
click at [1018, 52] on icon at bounding box center [1021, 54] width 8 height 8
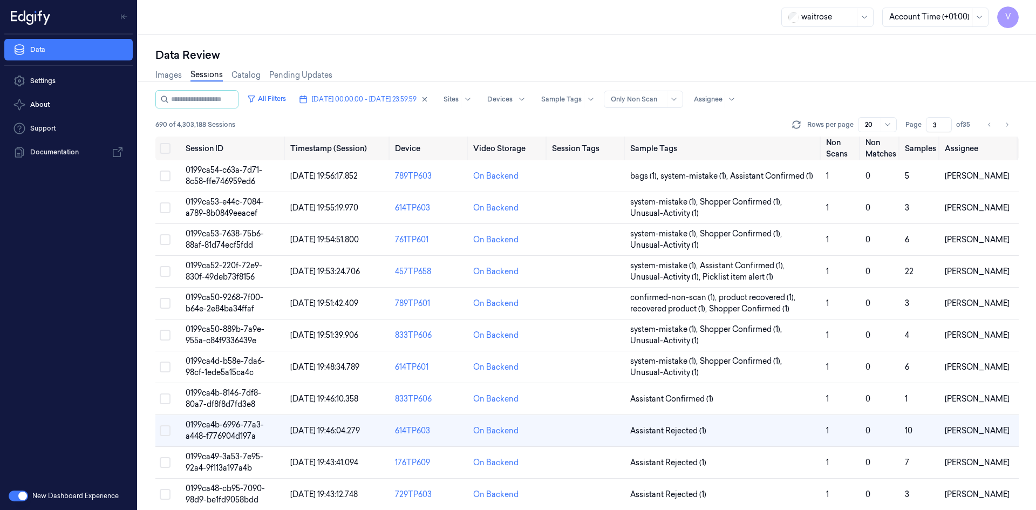
scroll to position [119, 0]
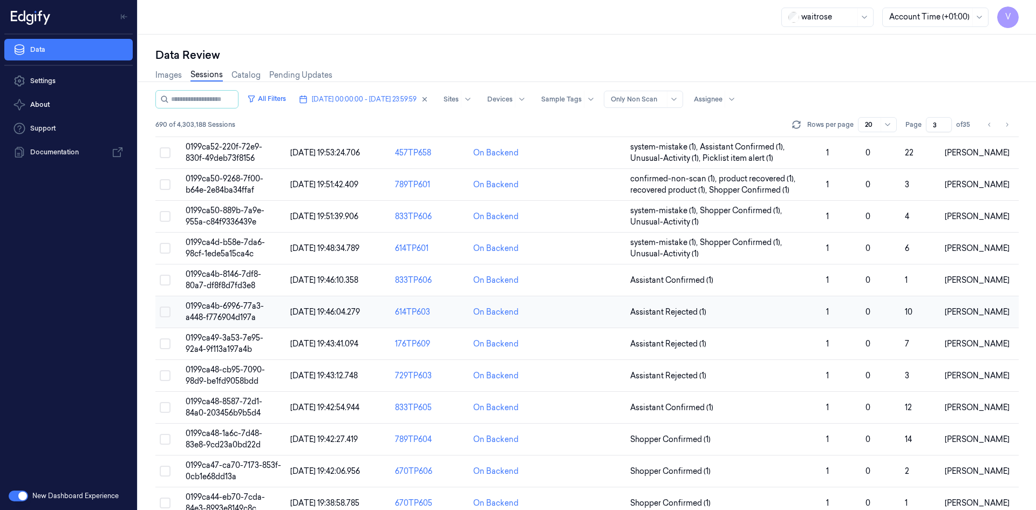
click at [230, 309] on span "0199ca4b-6996-77a3-a448-f776904d197a" at bounding box center [225, 311] width 78 height 21
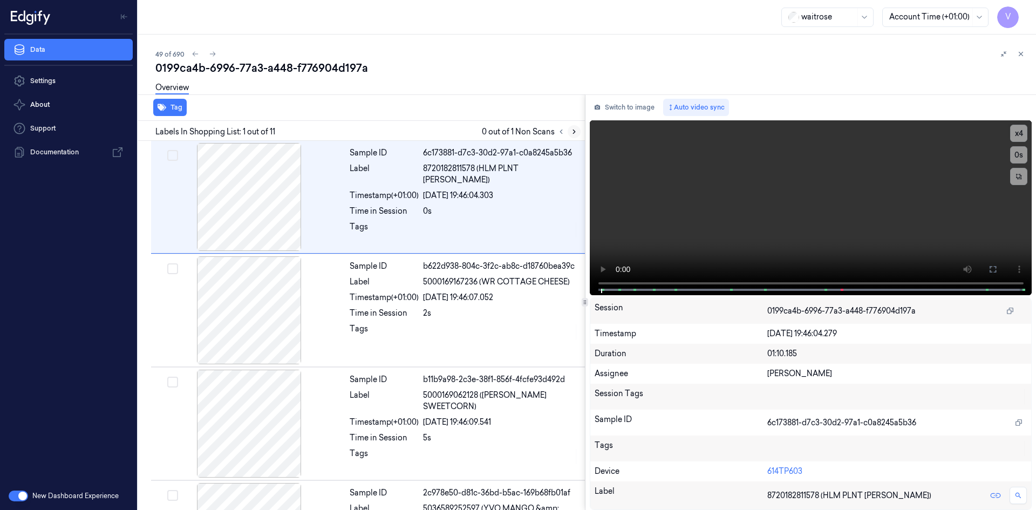
click at [572, 132] on icon at bounding box center [574, 132] width 8 height 8
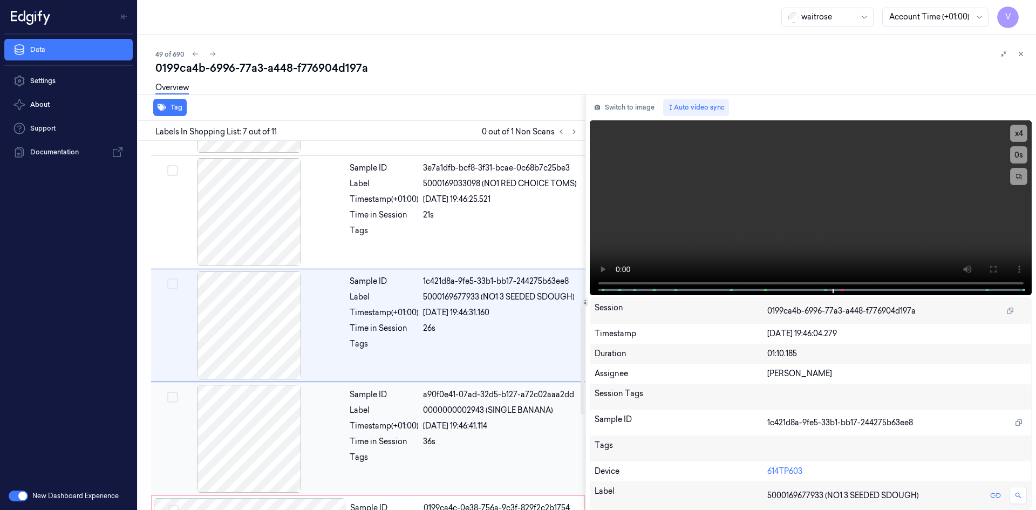
scroll to position [605, 0]
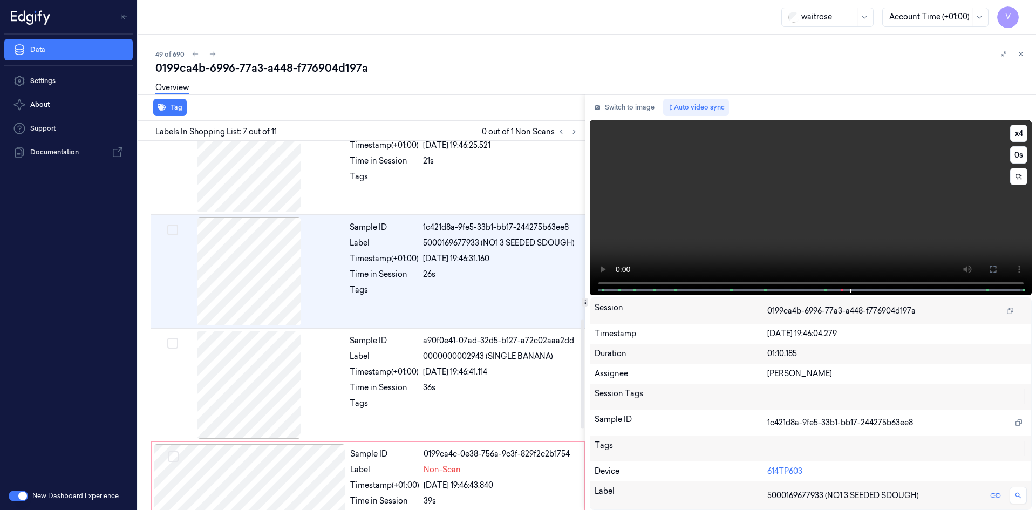
click at [752, 206] on video at bounding box center [811, 207] width 442 height 175
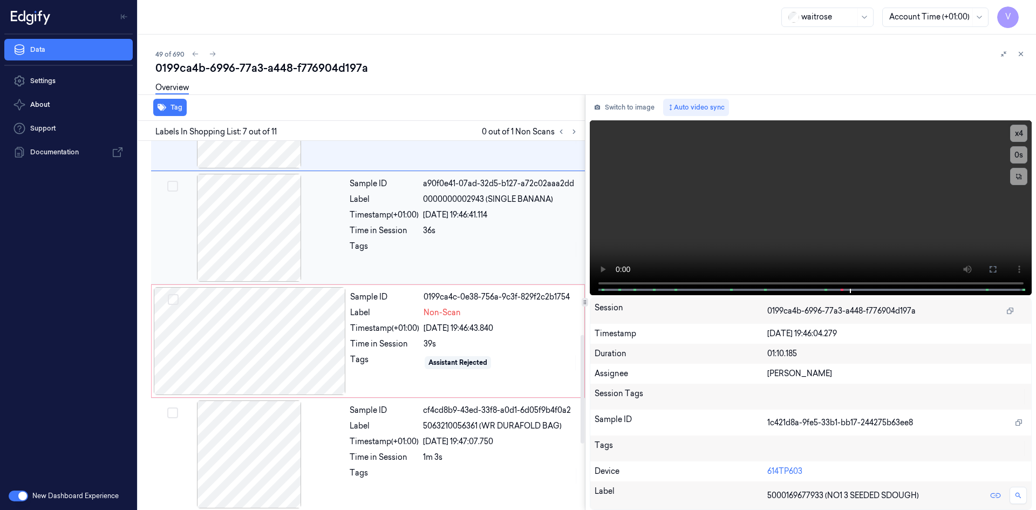
scroll to position [767, 0]
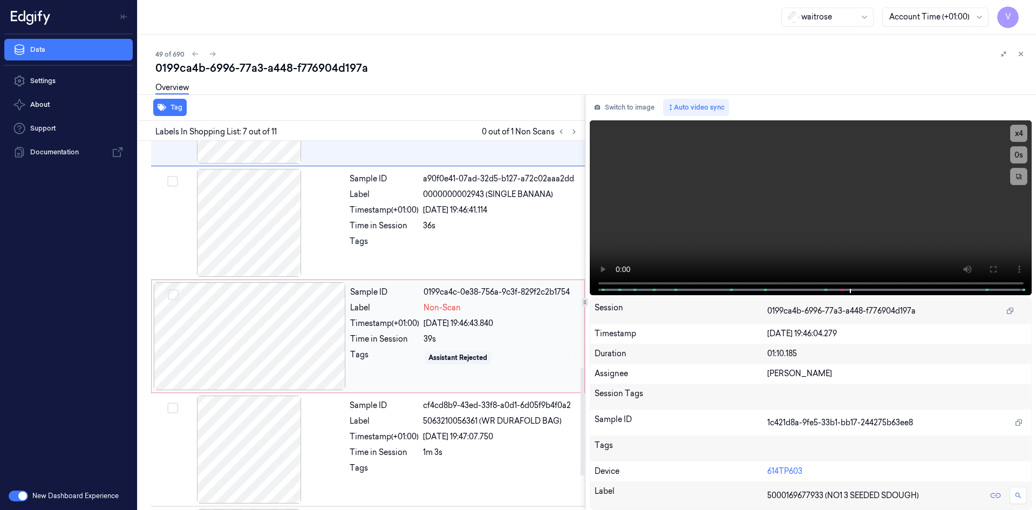
click at [310, 328] on div at bounding box center [250, 336] width 192 height 108
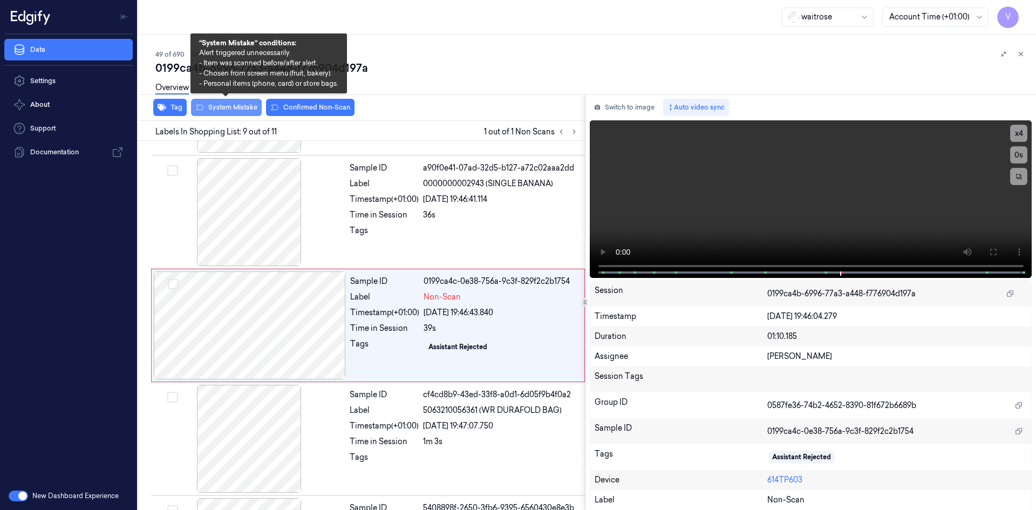
click at [249, 107] on button "System Mistake" at bounding box center [226, 107] width 71 height 17
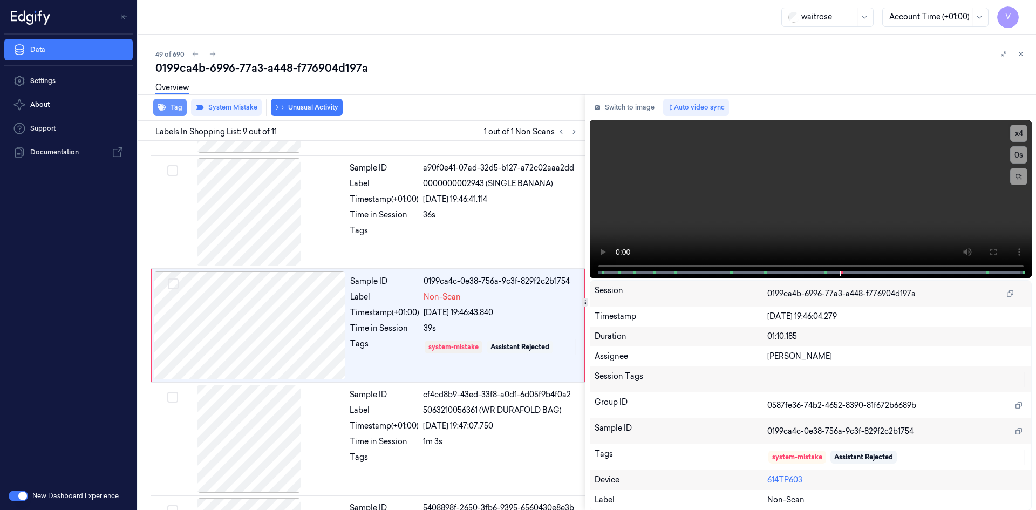
click at [169, 104] on button "Tag" at bounding box center [169, 107] width 33 height 17
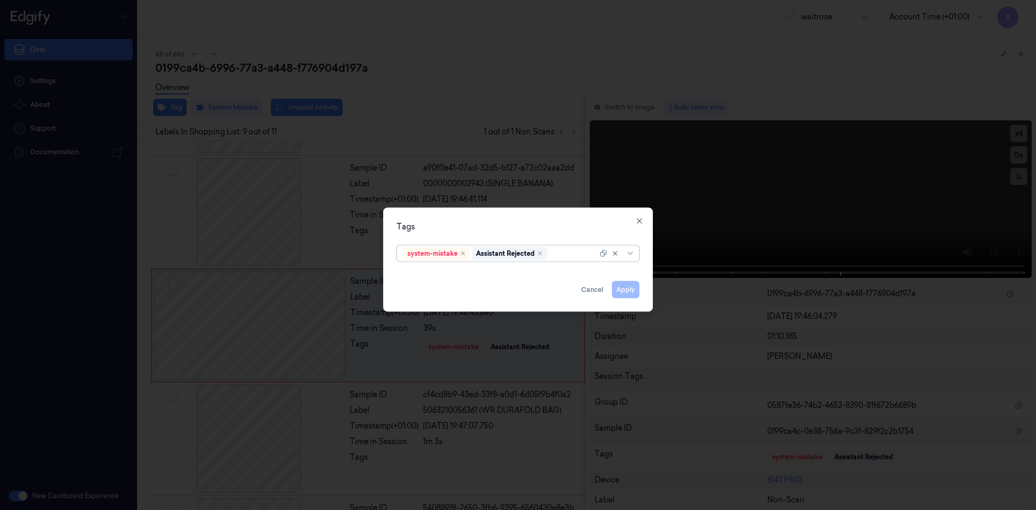
click at [566, 252] on div at bounding box center [573, 253] width 48 height 11
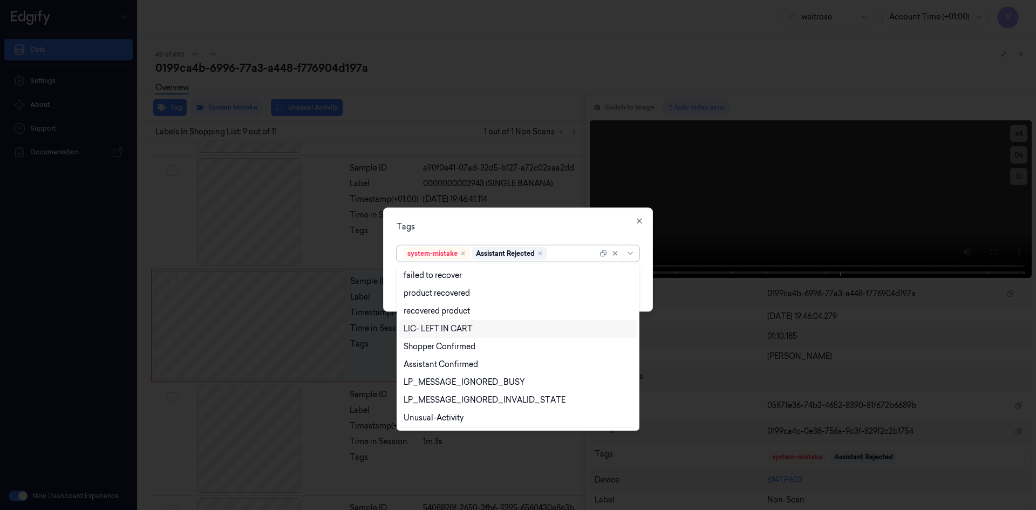
scroll to position [159, 0]
click at [440, 382] on div "Unusual-Activity" at bounding box center [434, 383] width 60 height 11
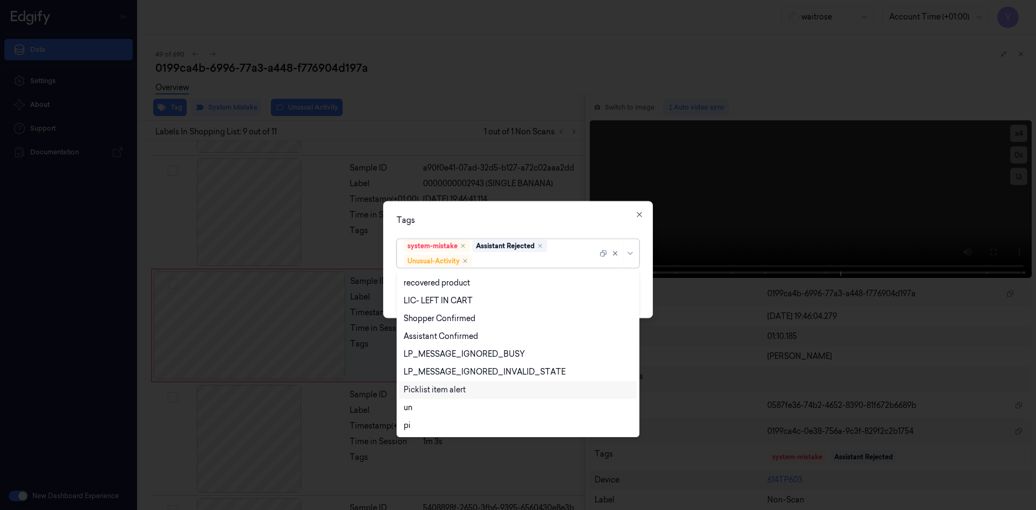
click at [438, 389] on div "Picklist item alert" at bounding box center [435, 389] width 62 height 11
click at [507, 229] on div "Tags option Picklist item alert, selected. 20 results available. Use Up and Dow…" at bounding box center [518, 259] width 270 height 117
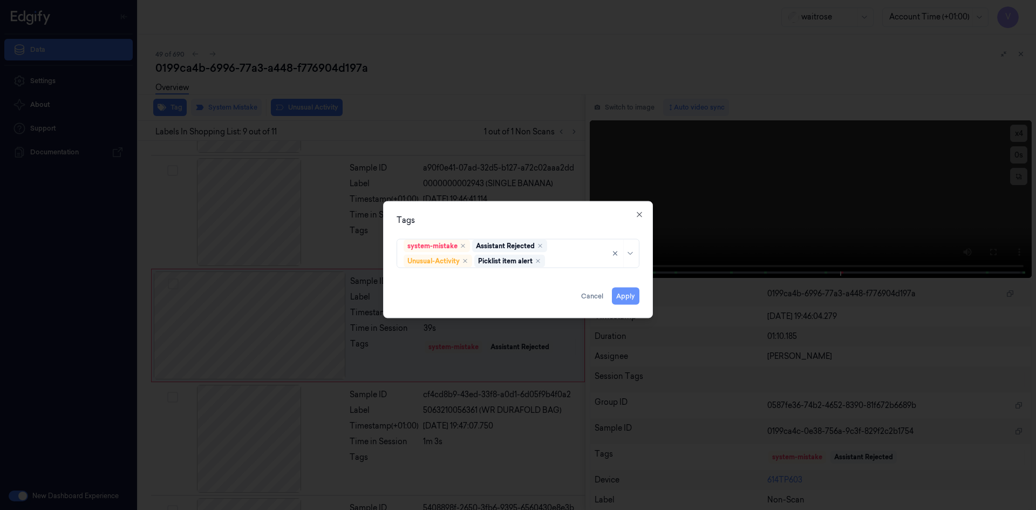
click at [622, 293] on button "Apply" at bounding box center [626, 295] width 28 height 17
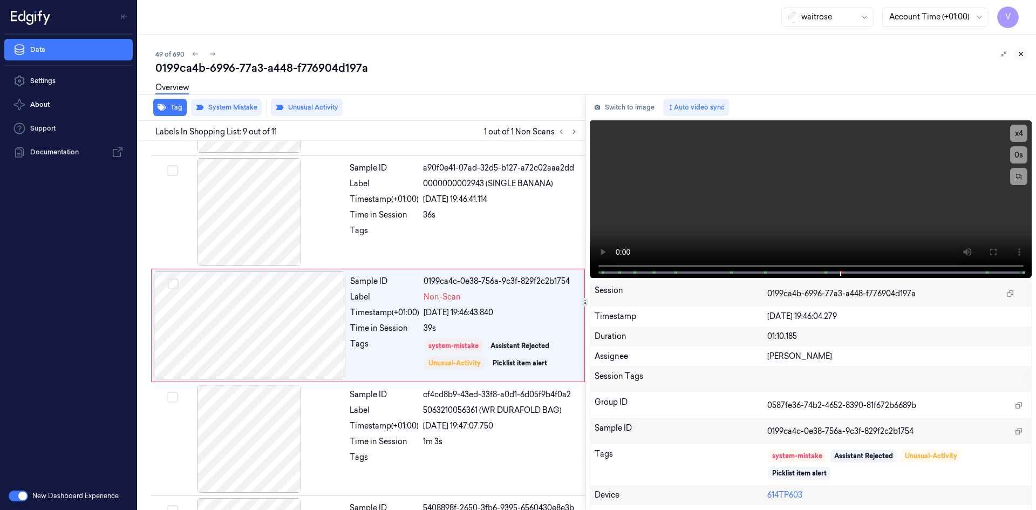
click at [1021, 54] on icon at bounding box center [1021, 54] width 8 height 8
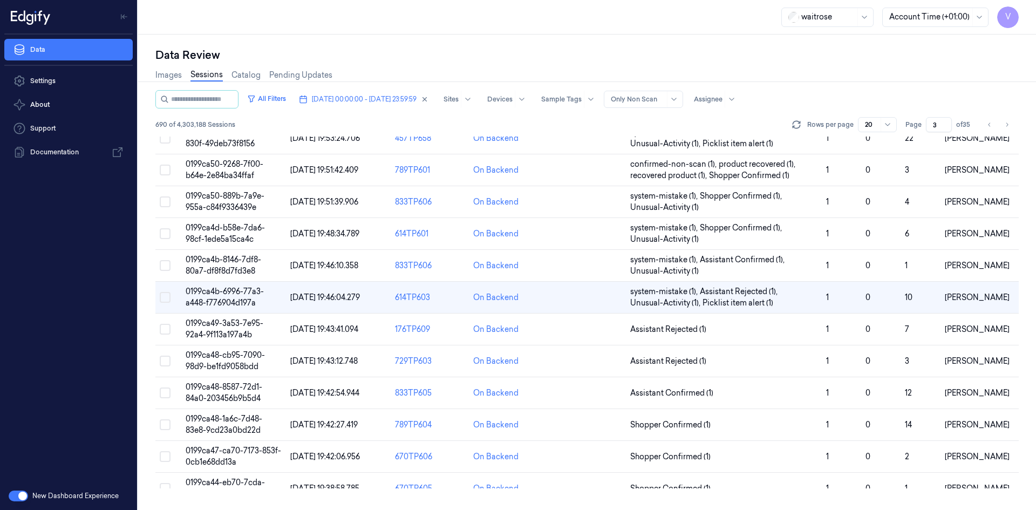
scroll to position [119, 0]
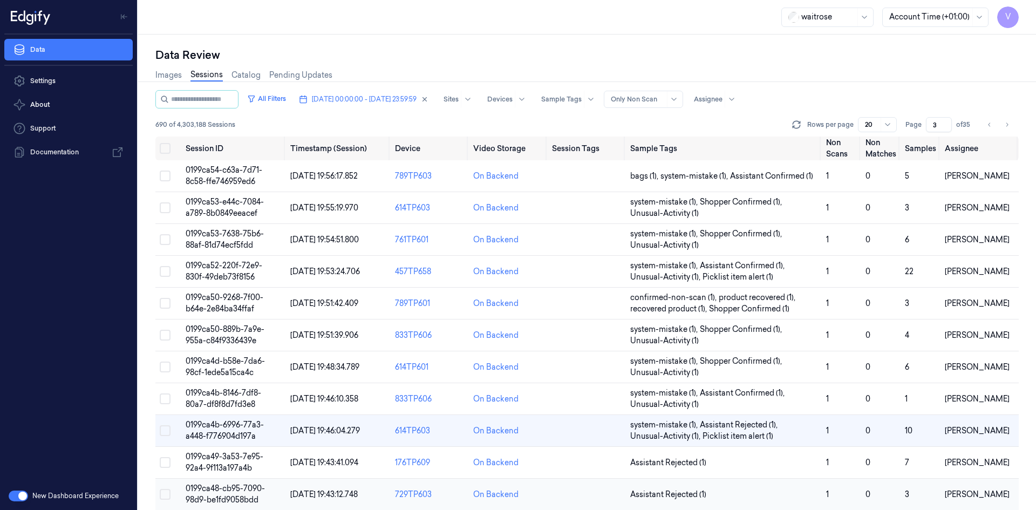
click at [244, 483] on span "0199ca48-cb95-7090-98d9-be1fd9058bdd" at bounding box center [225, 493] width 79 height 21
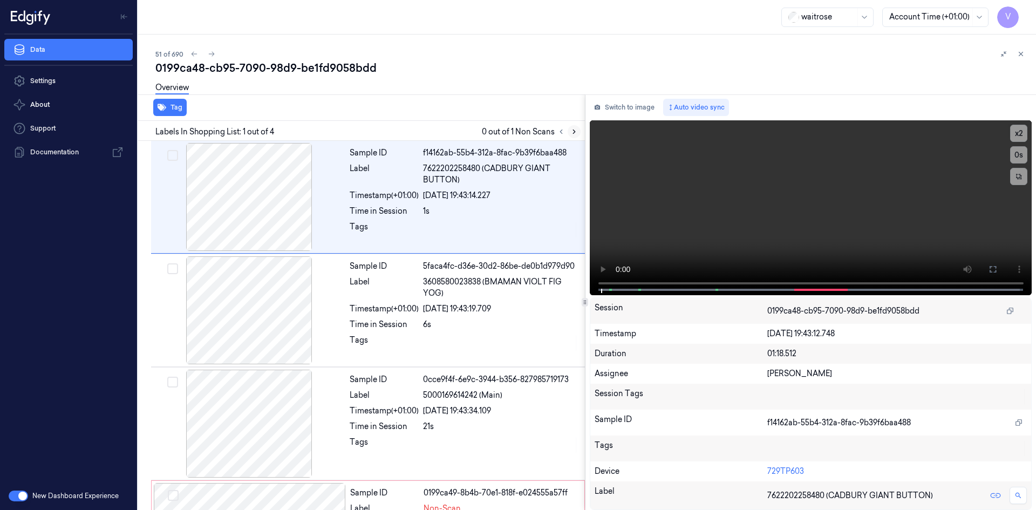
click at [572, 126] on button at bounding box center [574, 131] width 13 height 13
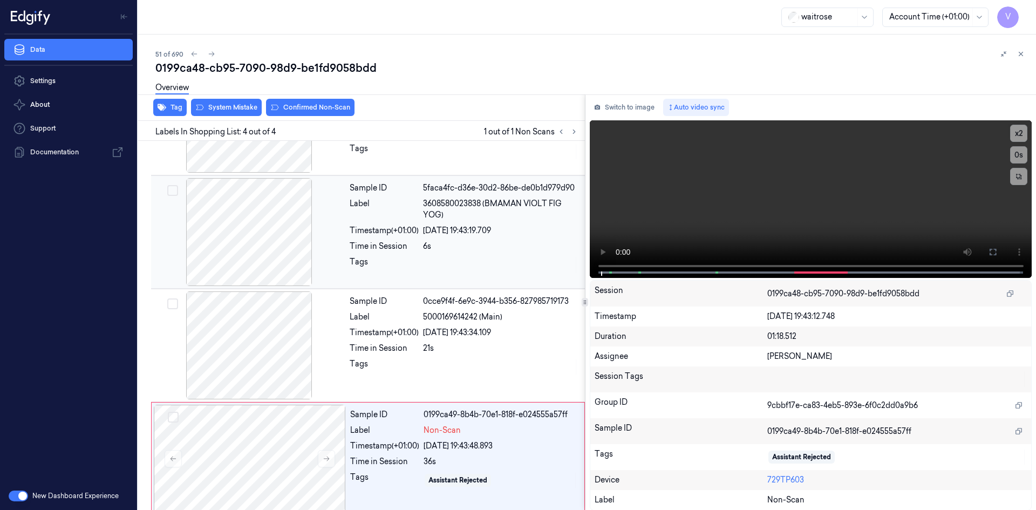
scroll to position [87, 0]
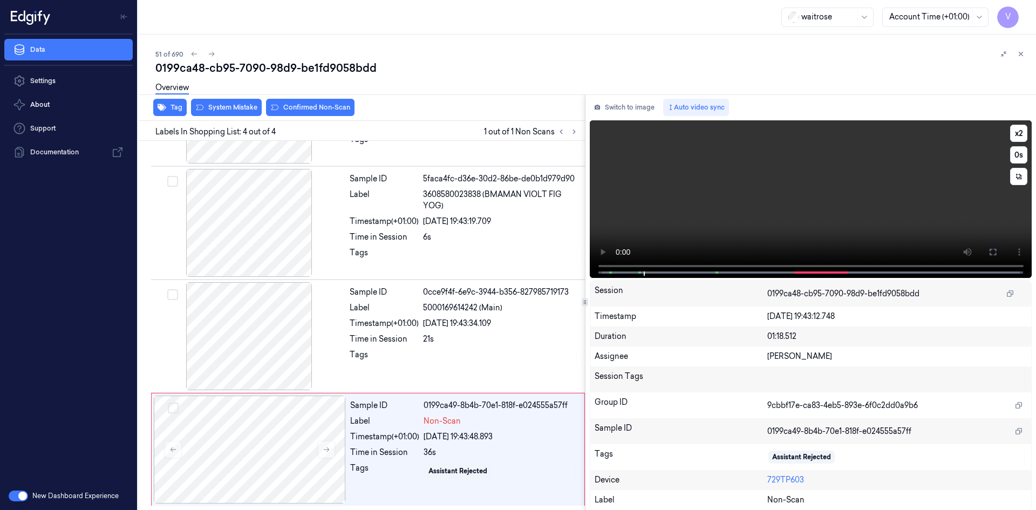
click at [815, 204] on video at bounding box center [811, 199] width 442 height 158
click at [791, 213] on video at bounding box center [811, 199] width 442 height 158
click at [1018, 135] on button "x 2" at bounding box center [1018, 133] width 17 height 17
click at [796, 175] on video at bounding box center [811, 199] width 442 height 158
click at [207, 428] on div at bounding box center [250, 449] width 192 height 108
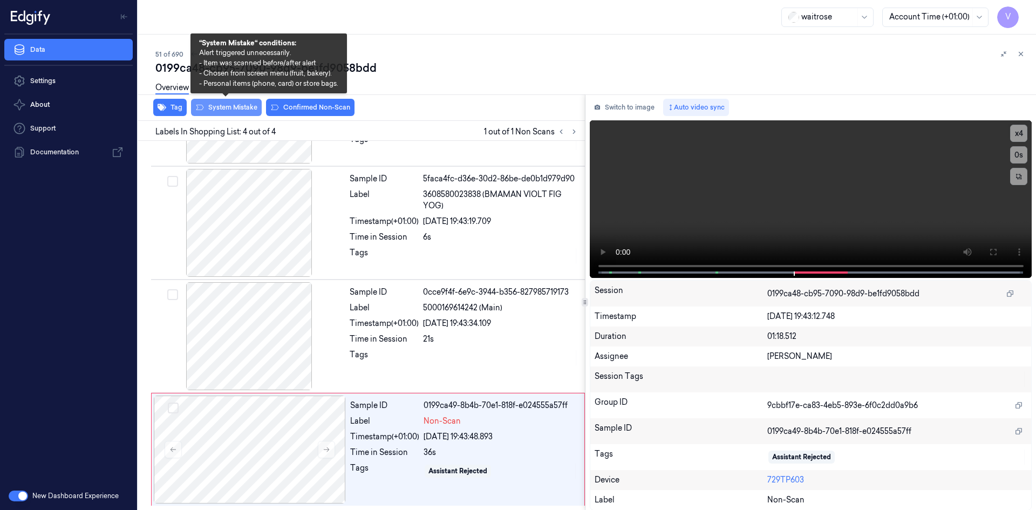
click at [247, 107] on button "System Mistake" at bounding box center [226, 107] width 71 height 17
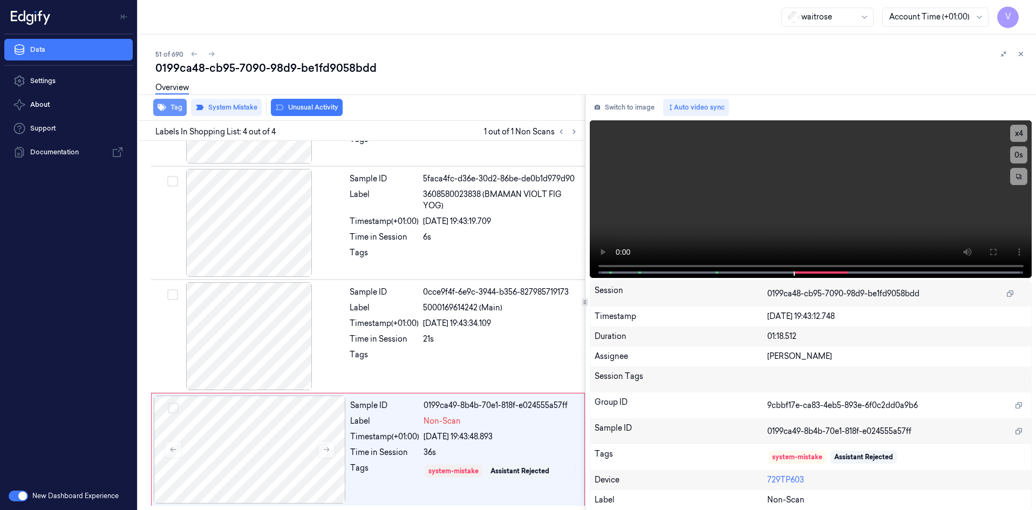
click at [180, 104] on button "Tag" at bounding box center [169, 107] width 33 height 17
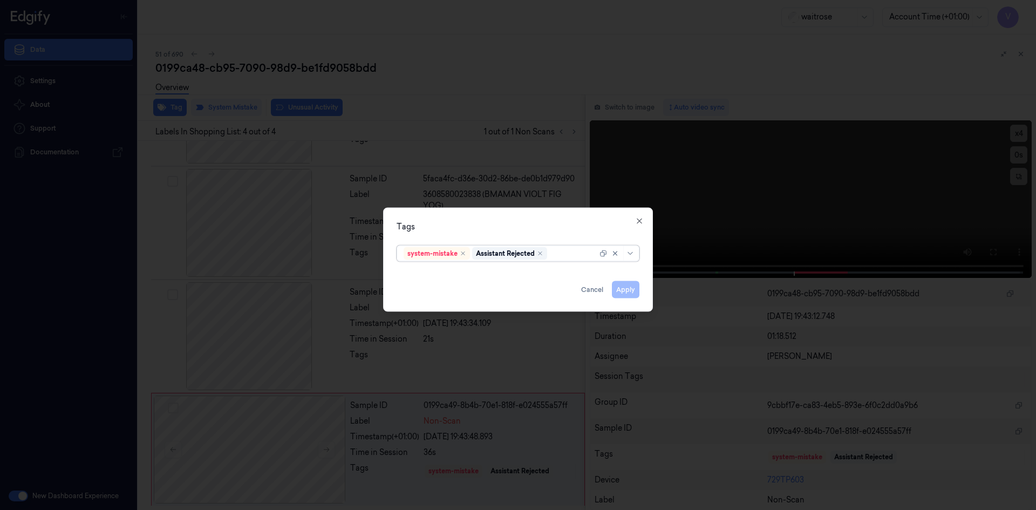
click at [572, 257] on div at bounding box center [573, 253] width 48 height 11
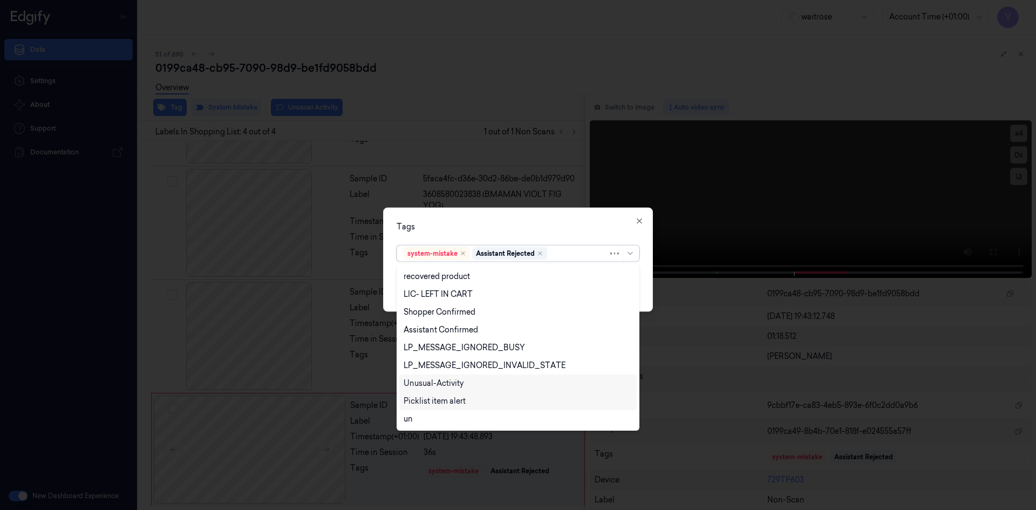
drag, startPoint x: 447, startPoint y: 384, endPoint x: 448, endPoint y: 394, distance: 10.3
click at [447, 384] on div "Unusual-Activity" at bounding box center [434, 383] width 60 height 11
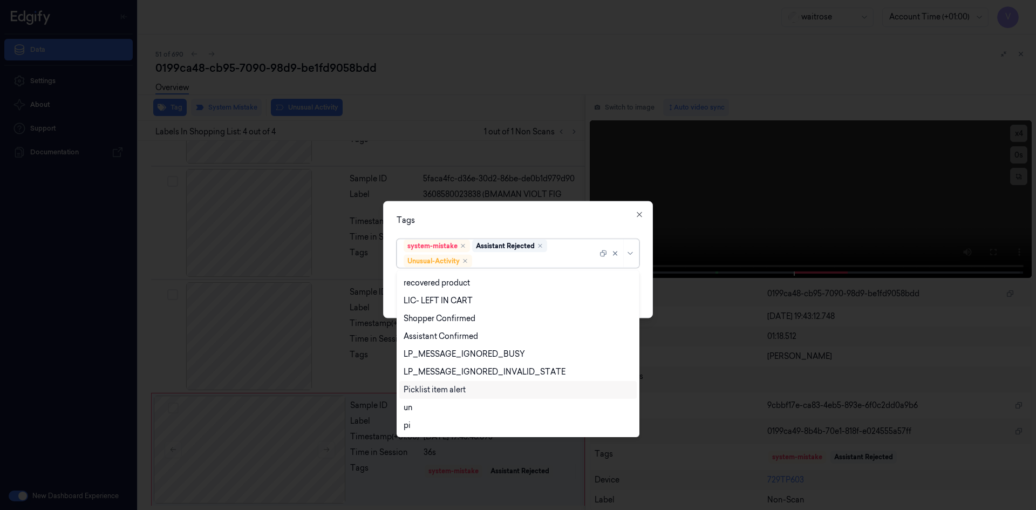
click at [448, 394] on div "Picklist item alert" at bounding box center [435, 389] width 62 height 11
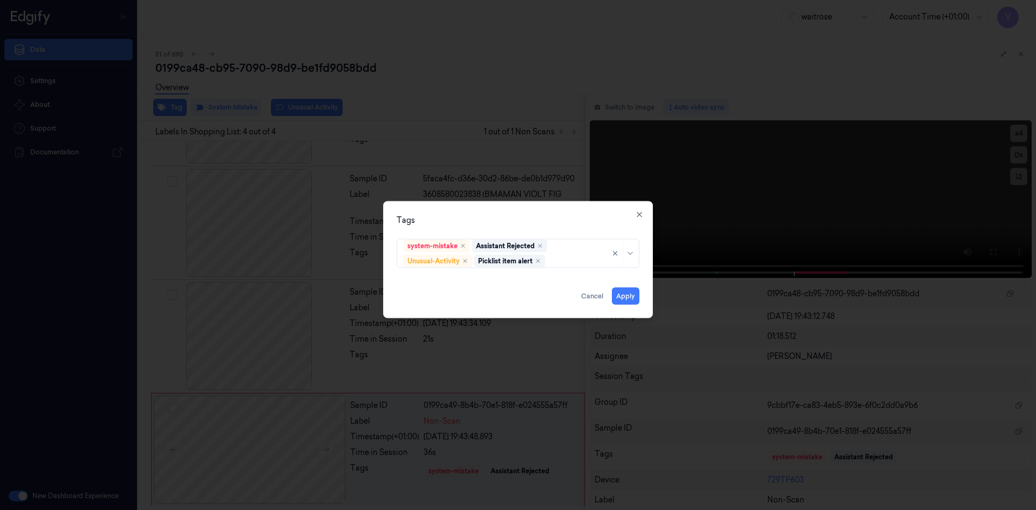
drag, startPoint x: 523, startPoint y: 220, endPoint x: 530, endPoint y: 229, distance: 11.2
click at [527, 227] on div "Tags system-mistake Assistant Rejected Unusual-Activity Picklist item alert App…" at bounding box center [518, 259] width 270 height 117
click at [623, 296] on button "Apply" at bounding box center [626, 295] width 28 height 17
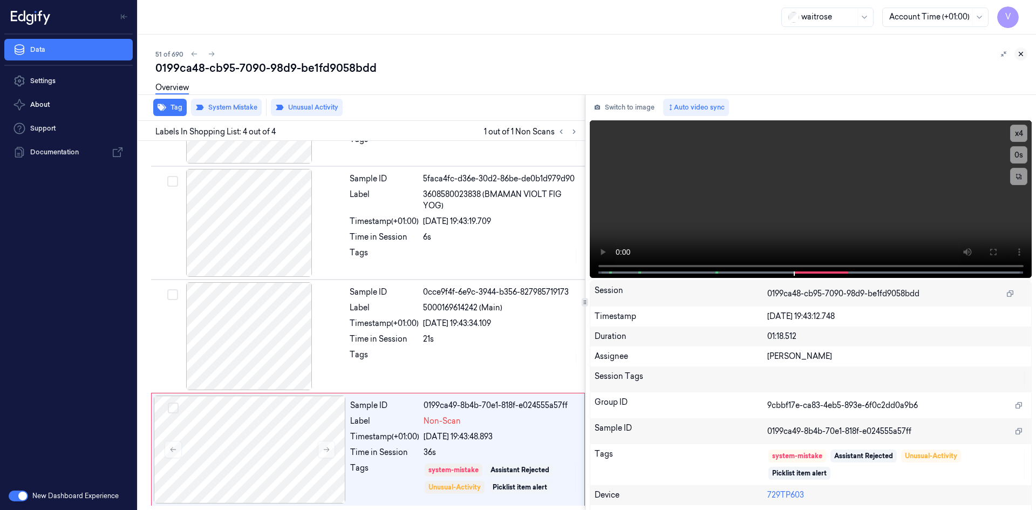
click at [1022, 51] on icon at bounding box center [1021, 54] width 8 height 8
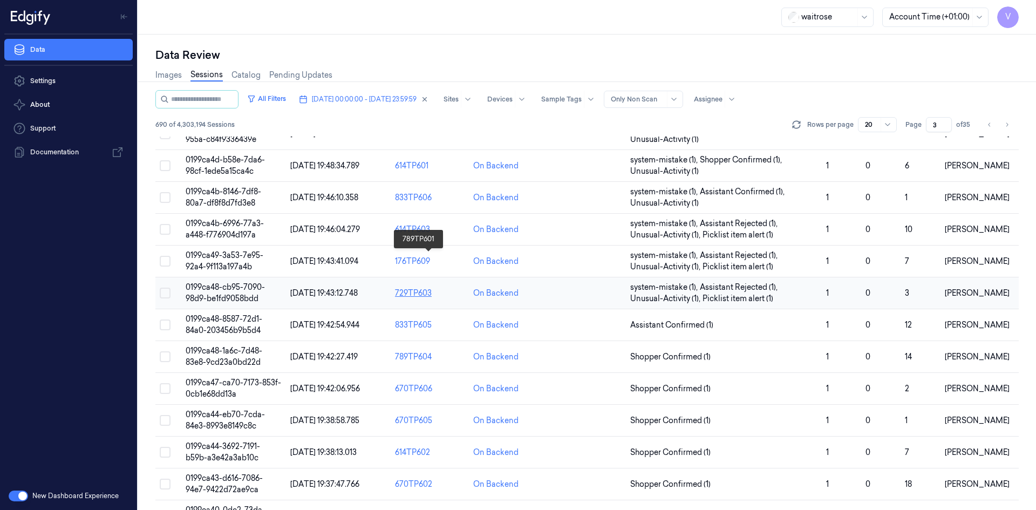
scroll to position [216, 0]
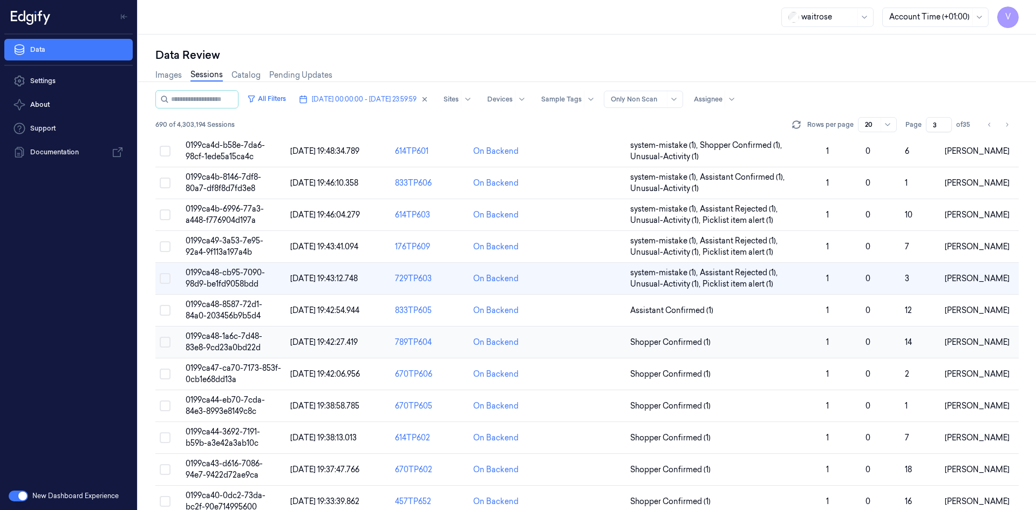
click at [227, 332] on span "0199ca48-1a6c-7d48-83e8-9cd23a0bd22d" at bounding box center [224, 341] width 77 height 21
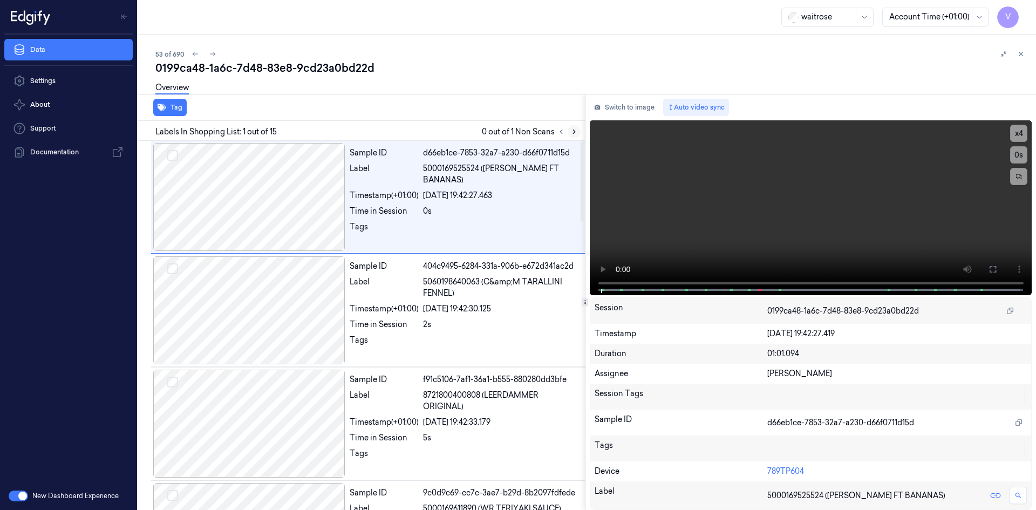
click at [573, 130] on icon at bounding box center [574, 132] width 2 height 4
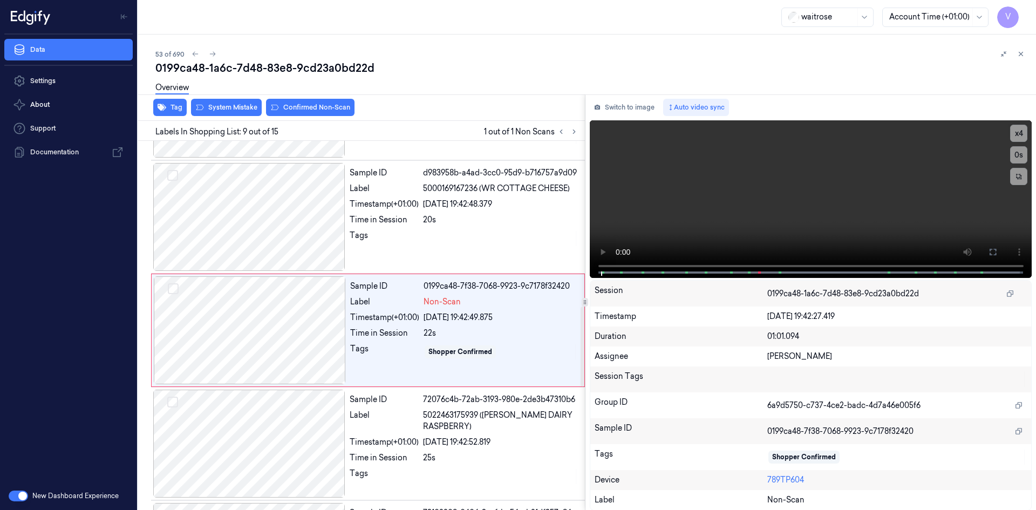
scroll to position [778, 0]
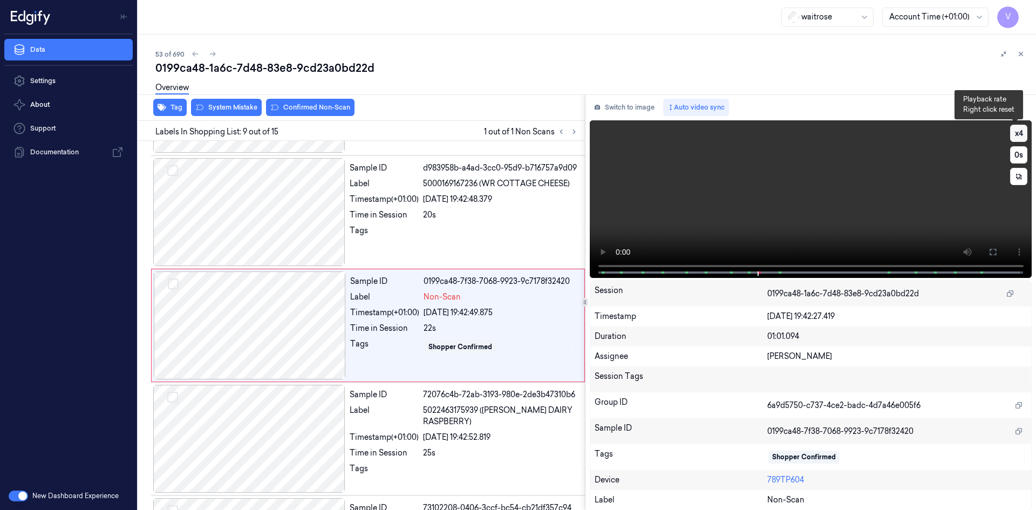
click at [1021, 131] on button "x 4" at bounding box center [1018, 133] width 17 height 17
click at [1019, 133] on button "x 1" at bounding box center [1018, 133] width 17 height 17
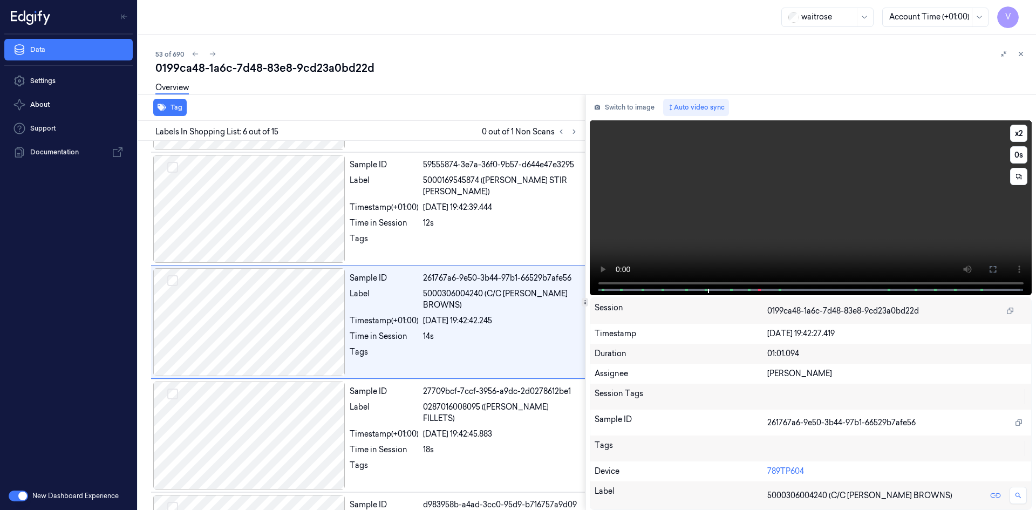
scroll to position [438, 0]
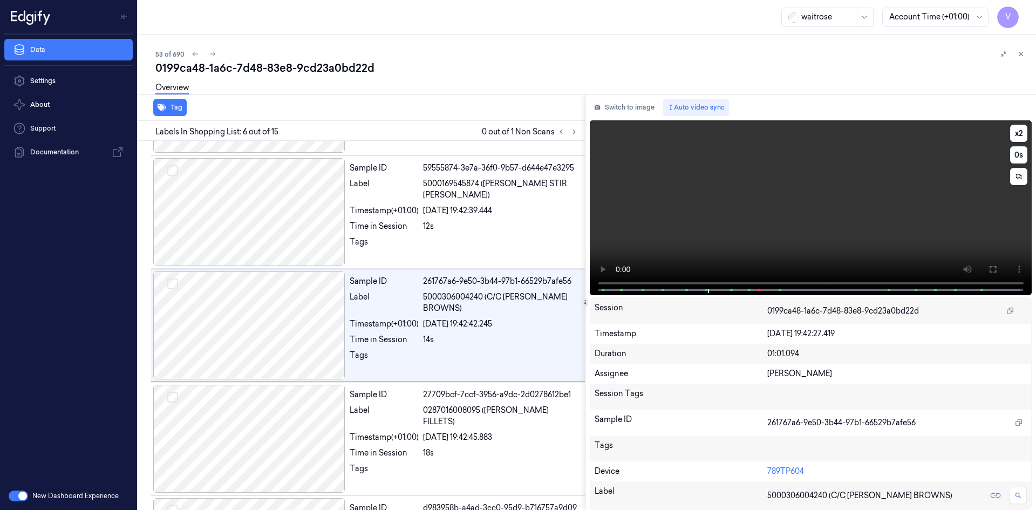
click at [862, 192] on video at bounding box center [811, 207] width 442 height 175
click at [824, 197] on video at bounding box center [811, 207] width 442 height 175
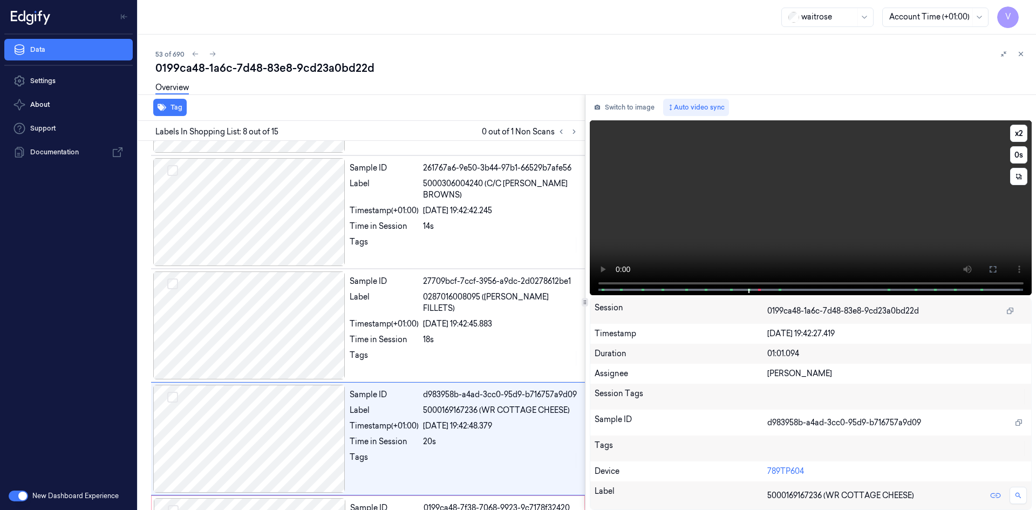
scroll to position [665, 0]
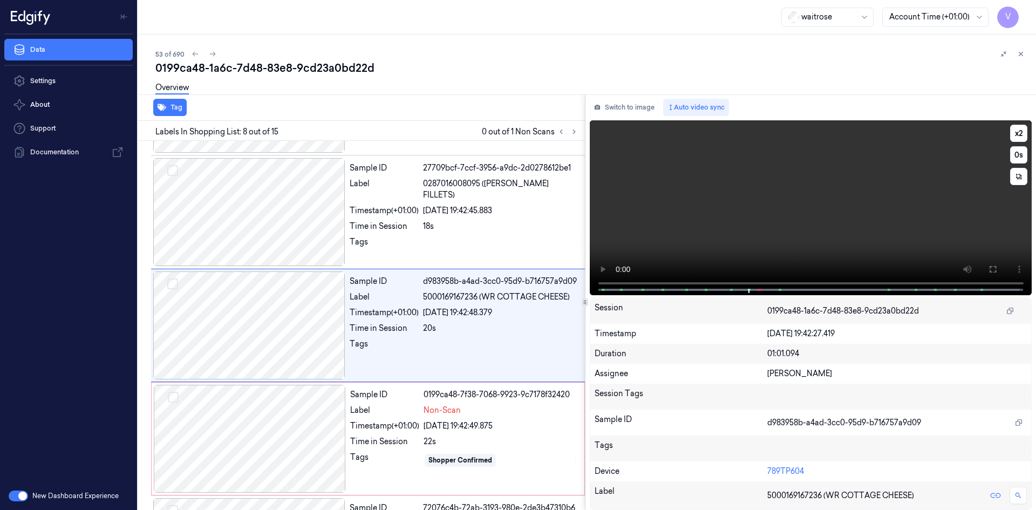
click at [834, 175] on video at bounding box center [811, 207] width 442 height 175
click at [779, 179] on video at bounding box center [811, 207] width 442 height 175
click at [881, 210] on video at bounding box center [811, 207] width 442 height 175
click at [841, 188] on video at bounding box center [811, 207] width 442 height 175
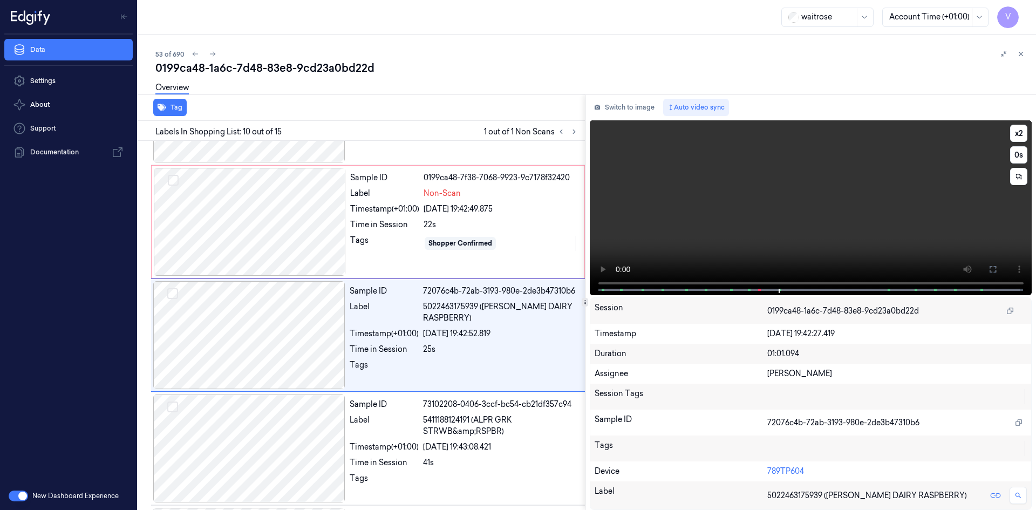
scroll to position [891, 0]
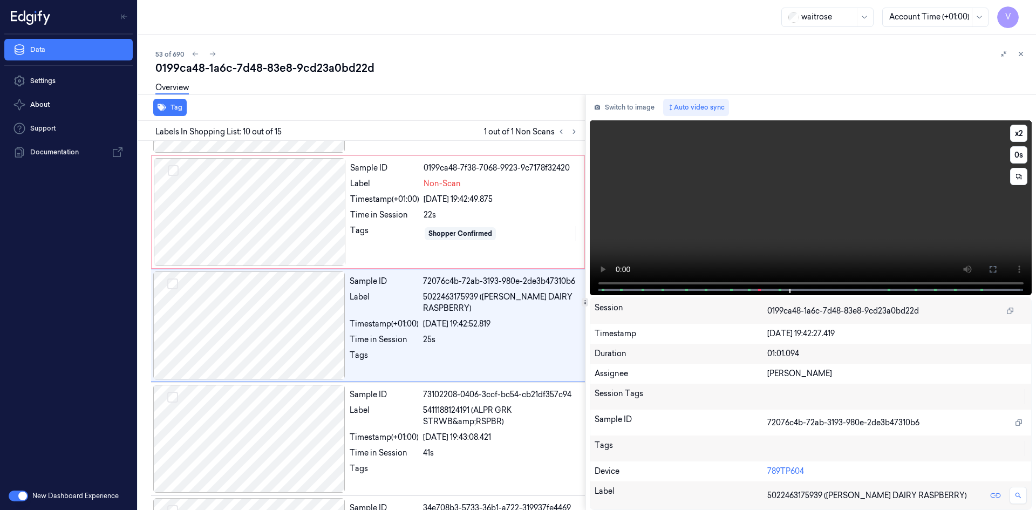
click at [788, 217] on video at bounding box center [811, 207] width 442 height 175
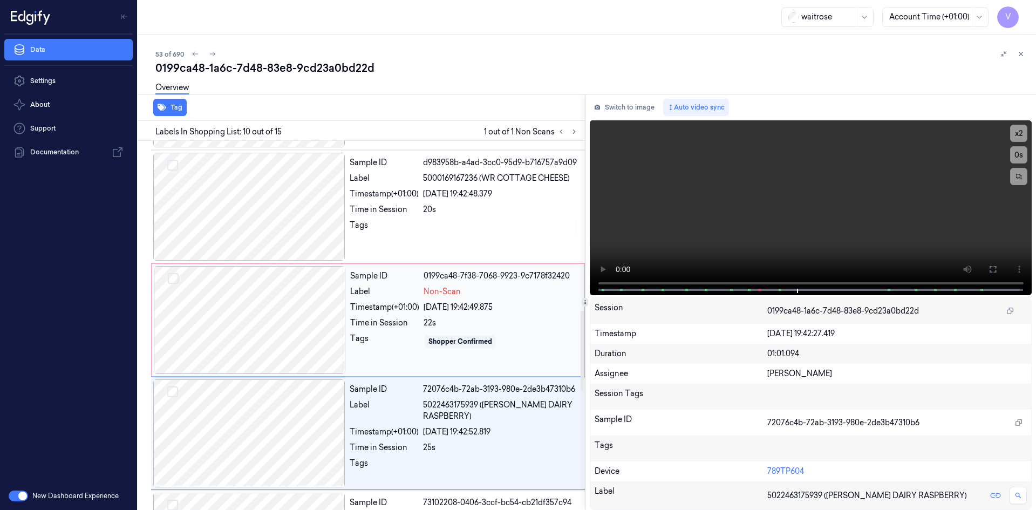
click at [222, 290] on div at bounding box center [250, 320] width 192 height 108
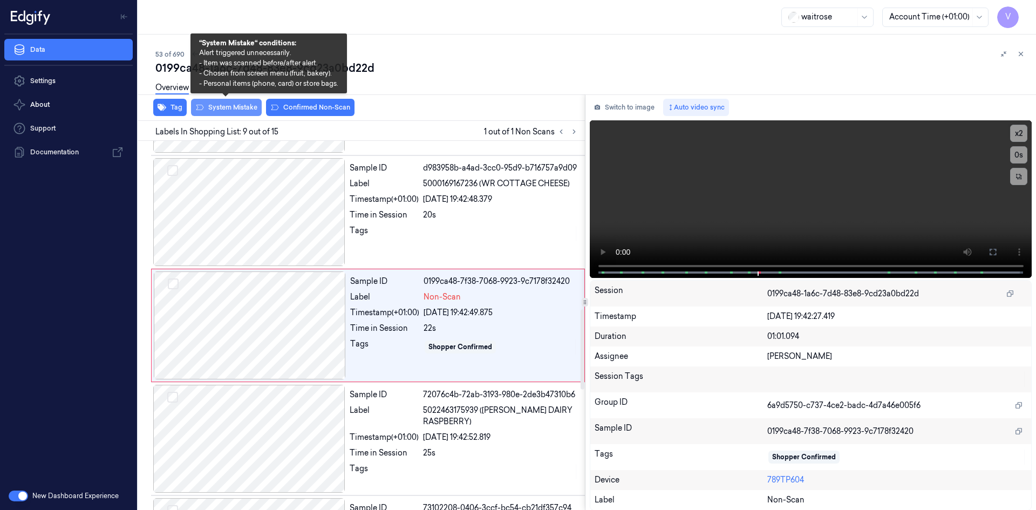
click at [238, 106] on button "System Mistake" at bounding box center [226, 107] width 71 height 17
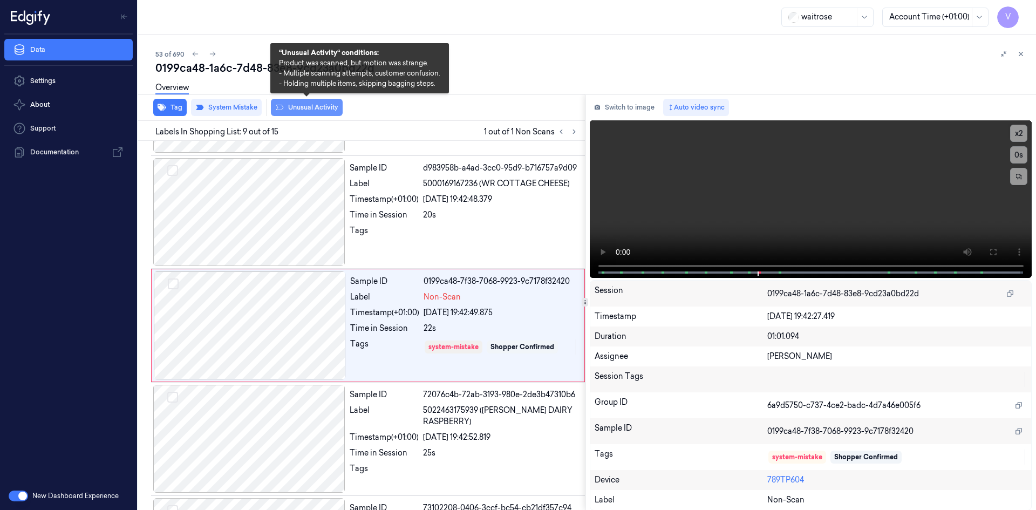
click at [310, 108] on button "Unusual Activity" at bounding box center [307, 107] width 72 height 17
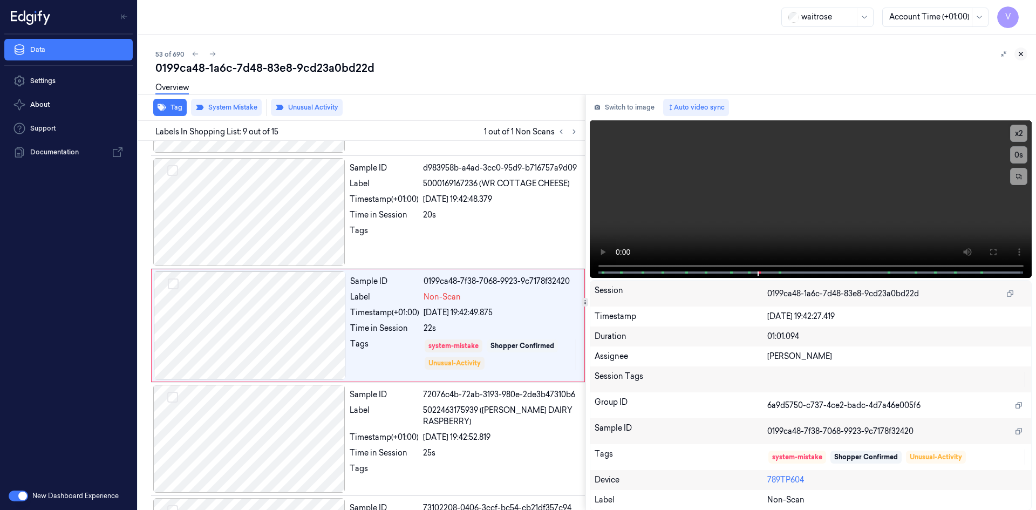
click at [1023, 49] on button at bounding box center [1020, 53] width 13 height 13
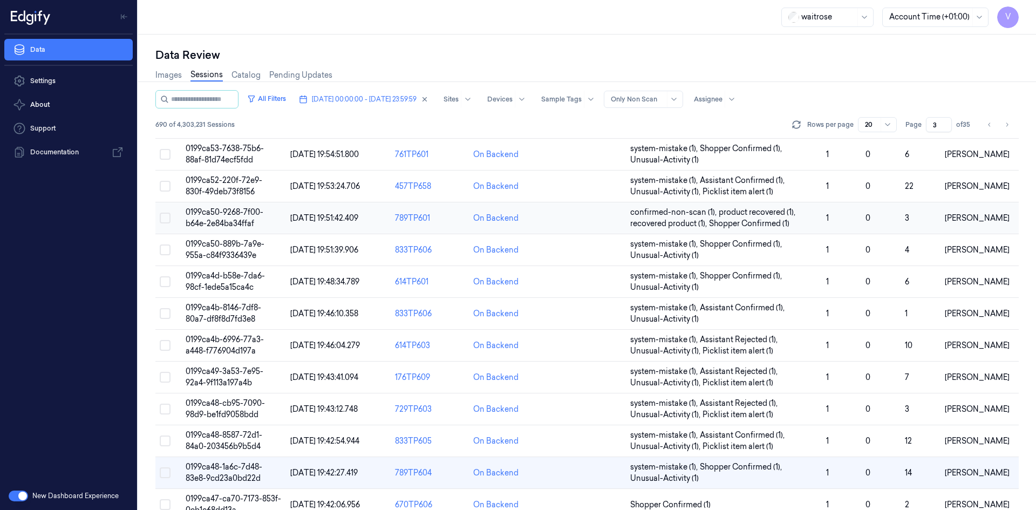
scroll to position [270, 0]
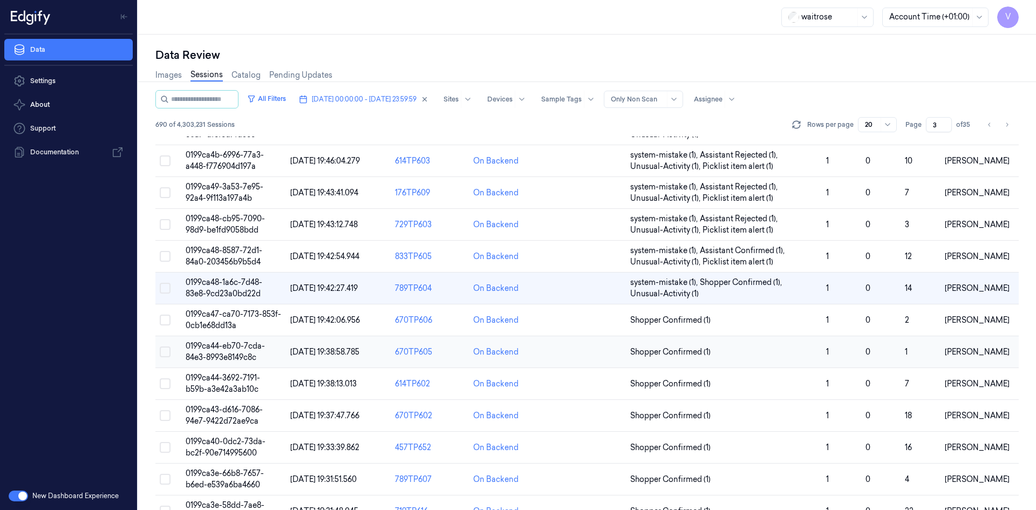
click at [231, 350] on span "0199ca44-eb70-7cda-84e3-8993e8149c8c" at bounding box center [225, 351] width 79 height 21
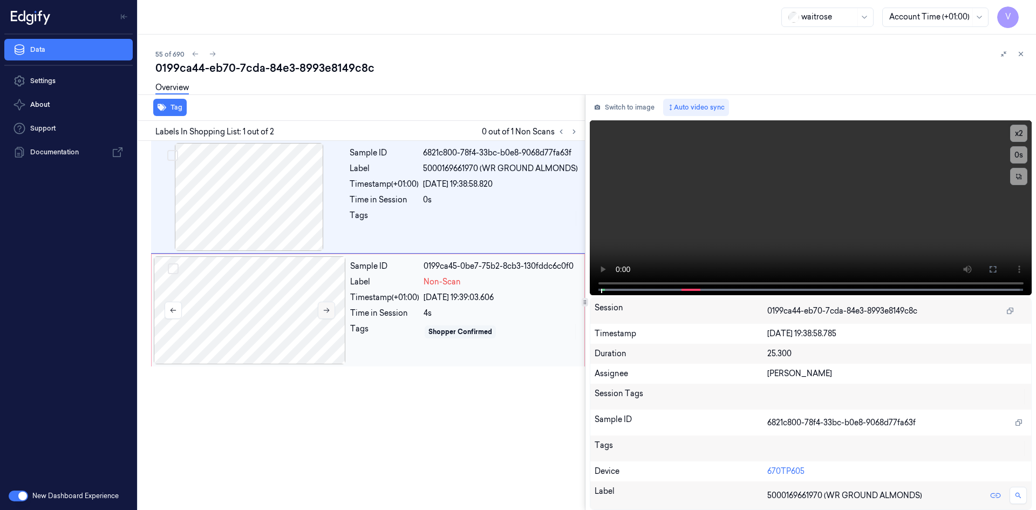
click at [327, 309] on icon at bounding box center [327, 310] width 8 height 8
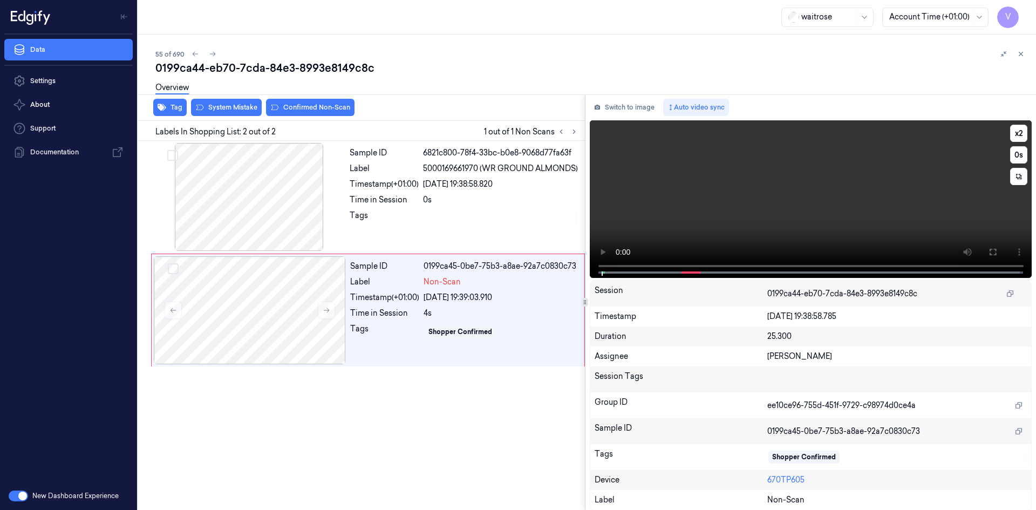
click at [762, 186] on video at bounding box center [811, 199] width 442 height 158
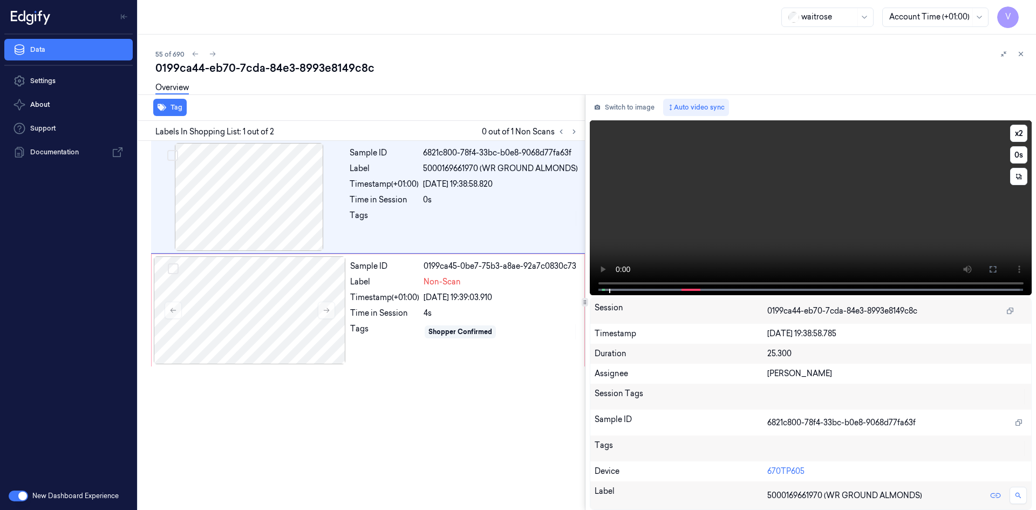
click at [750, 177] on video at bounding box center [811, 207] width 442 height 175
click at [823, 186] on video at bounding box center [811, 207] width 442 height 175
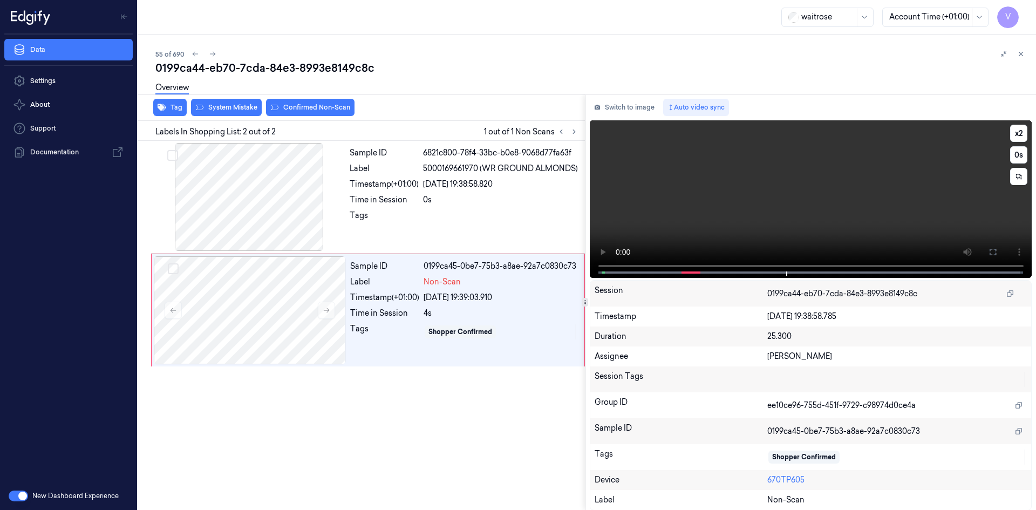
click at [769, 181] on video at bounding box center [811, 199] width 442 height 158
click at [781, 194] on video at bounding box center [811, 199] width 442 height 158
click at [748, 208] on video at bounding box center [811, 199] width 442 height 158
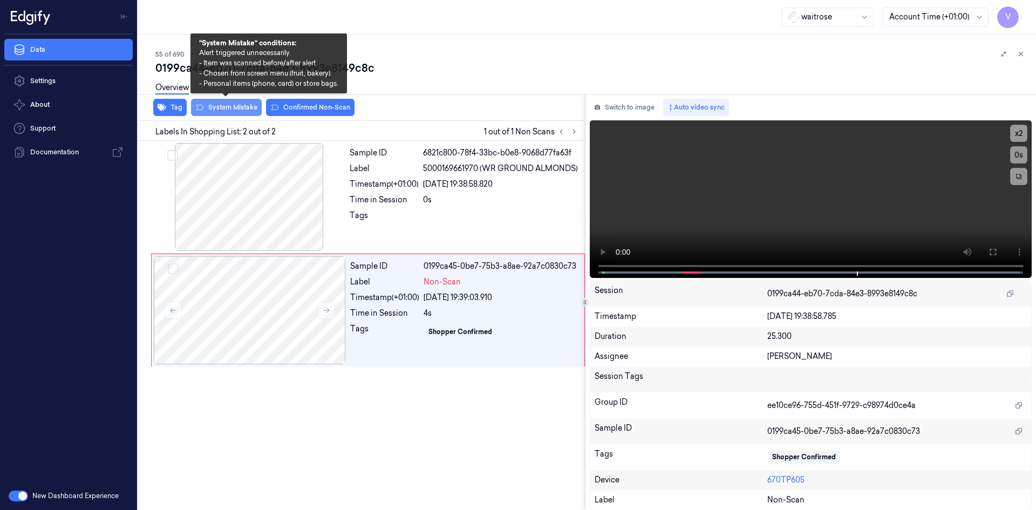
click at [245, 110] on button "System Mistake" at bounding box center [226, 107] width 71 height 17
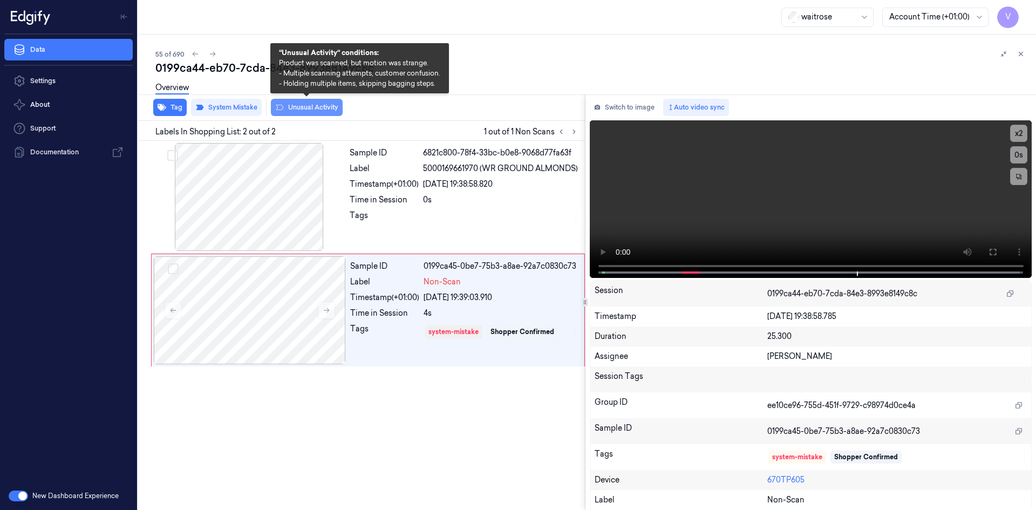
click at [319, 107] on button "Unusual Activity" at bounding box center [307, 107] width 72 height 17
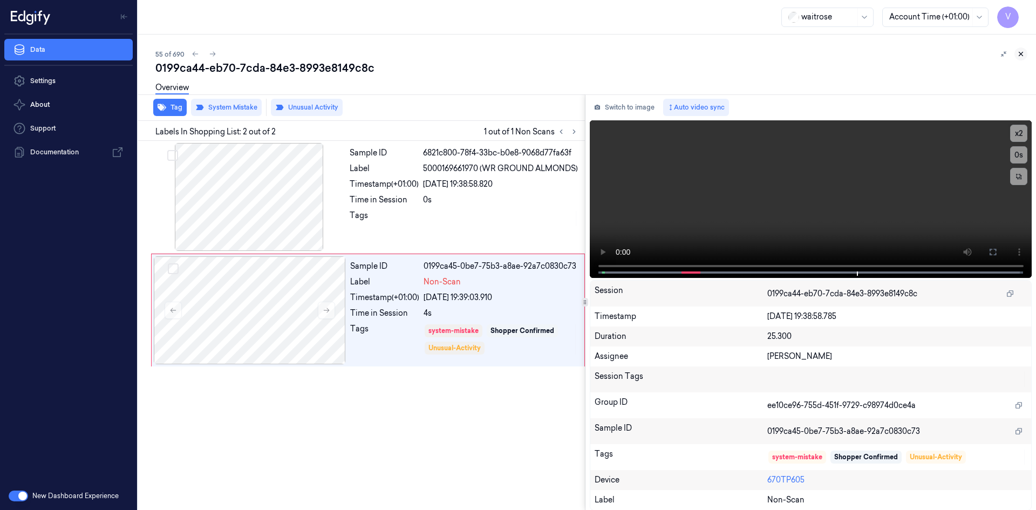
click at [1022, 50] on icon at bounding box center [1021, 54] width 8 height 8
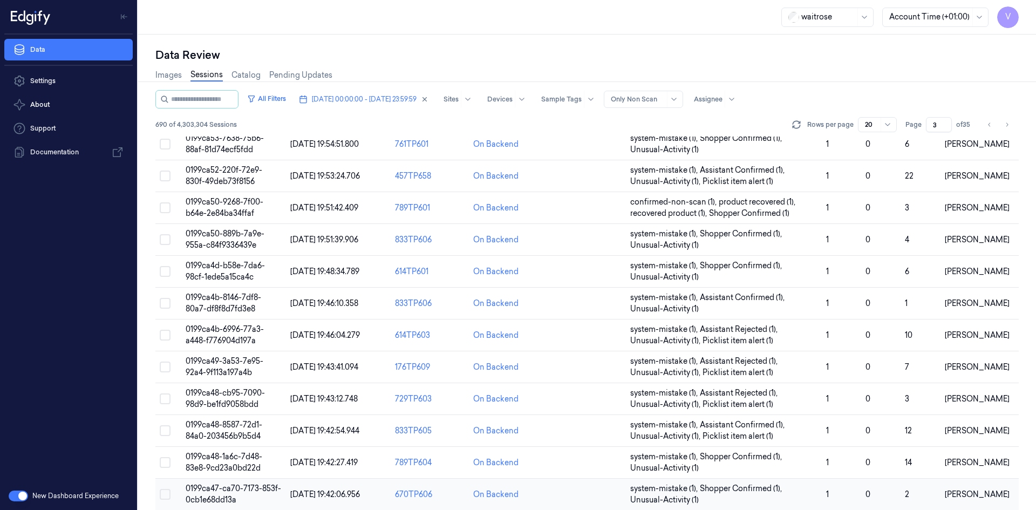
scroll to position [295, 0]
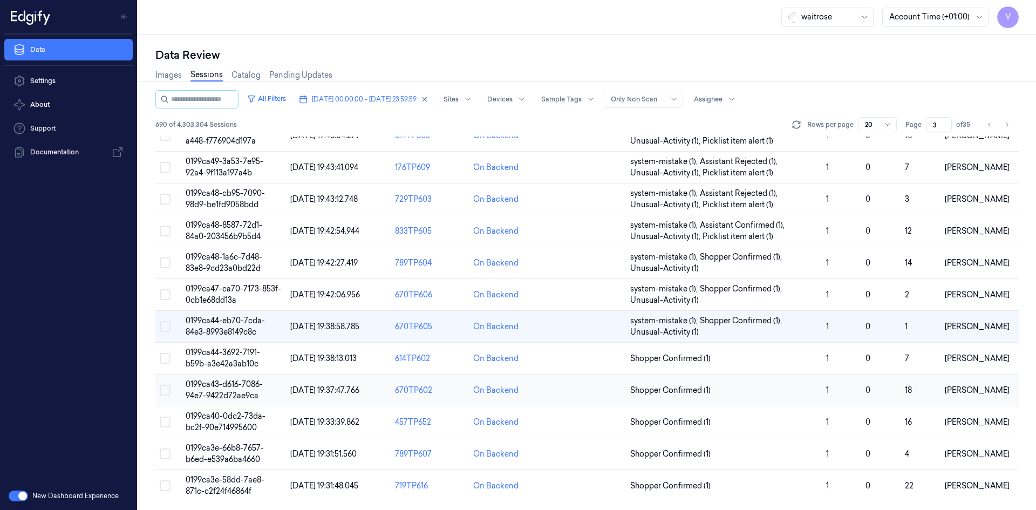
click at [229, 387] on span "0199ca43-d616-7086-94e7-9422d72ae9ca" at bounding box center [224, 389] width 77 height 21
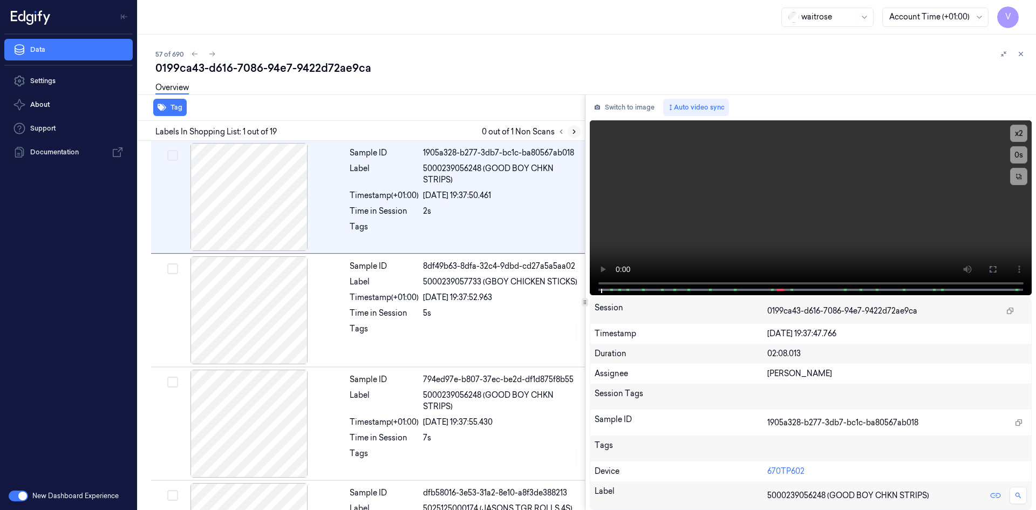
click at [575, 131] on icon at bounding box center [574, 132] width 2 height 4
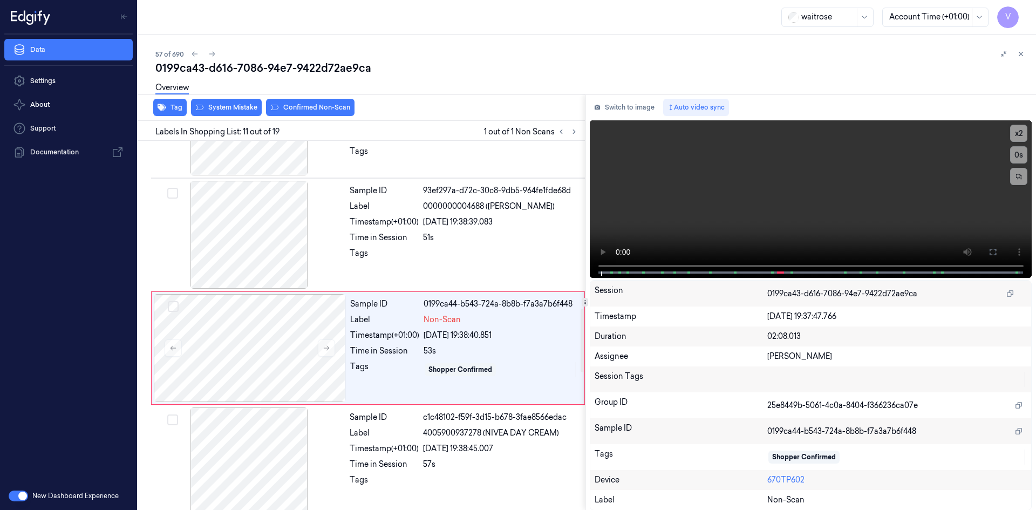
scroll to position [1005, 0]
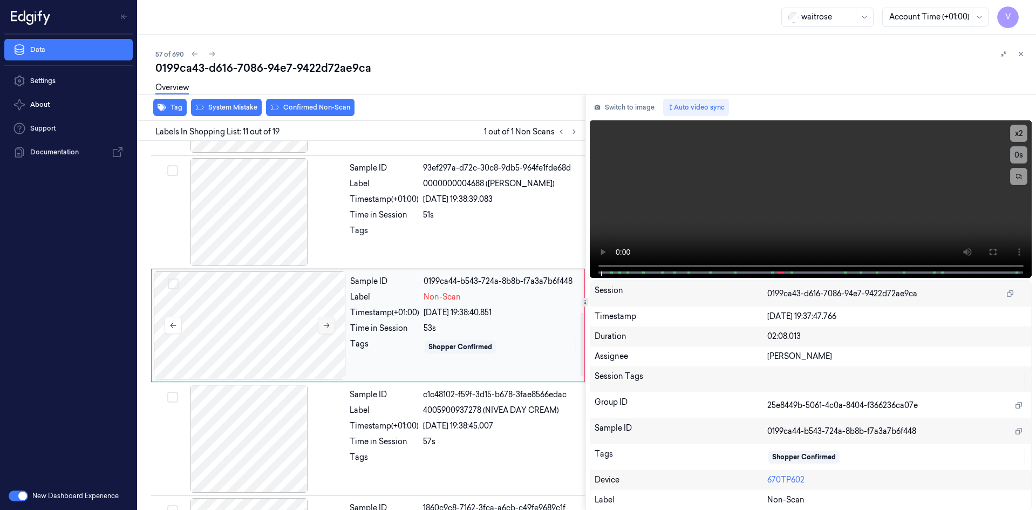
click at [329, 325] on icon at bounding box center [327, 325] width 6 height 5
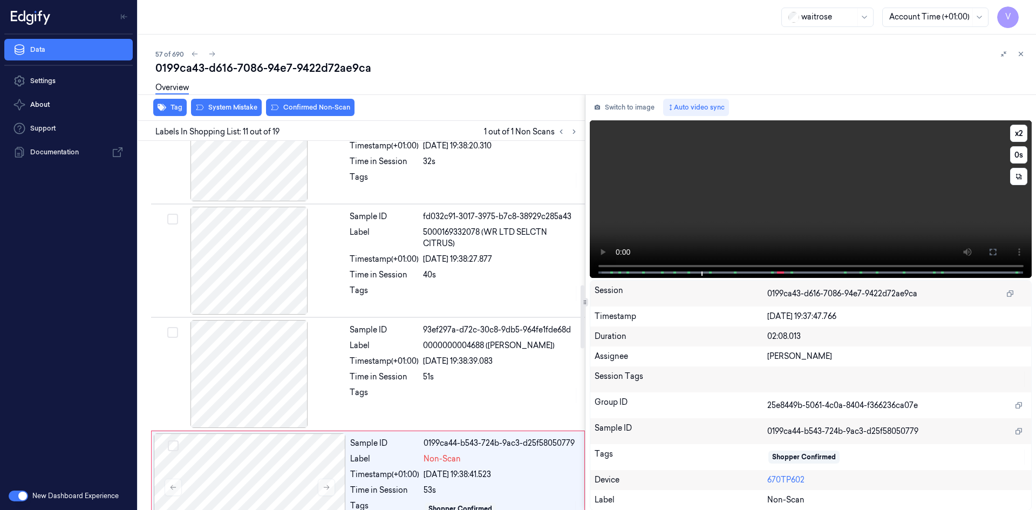
click at [786, 194] on video at bounding box center [811, 199] width 442 height 158
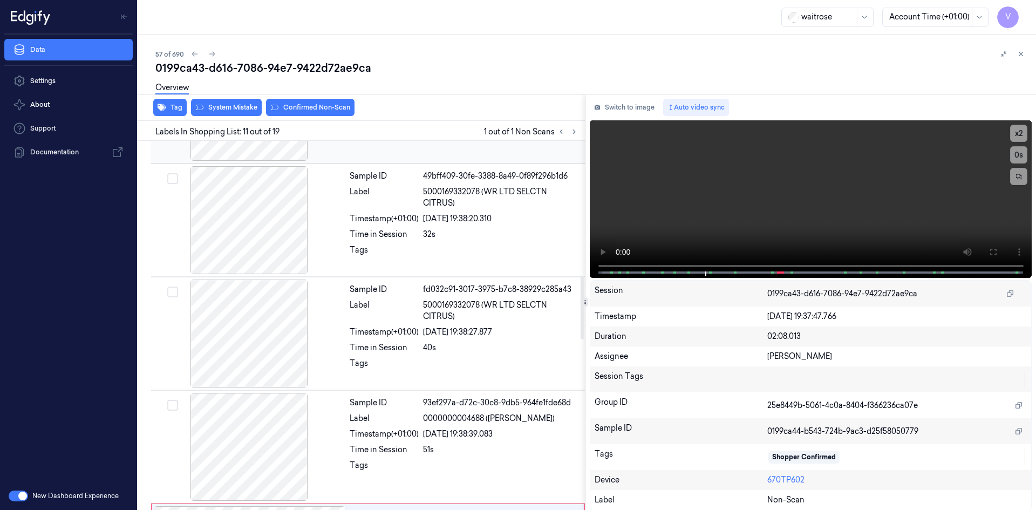
scroll to position [789, 0]
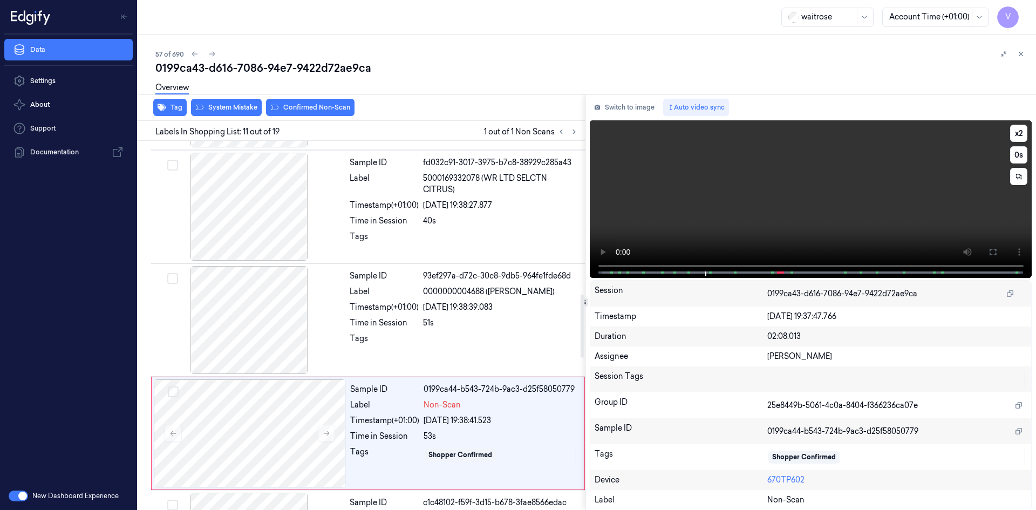
click at [754, 206] on video at bounding box center [811, 199] width 442 height 158
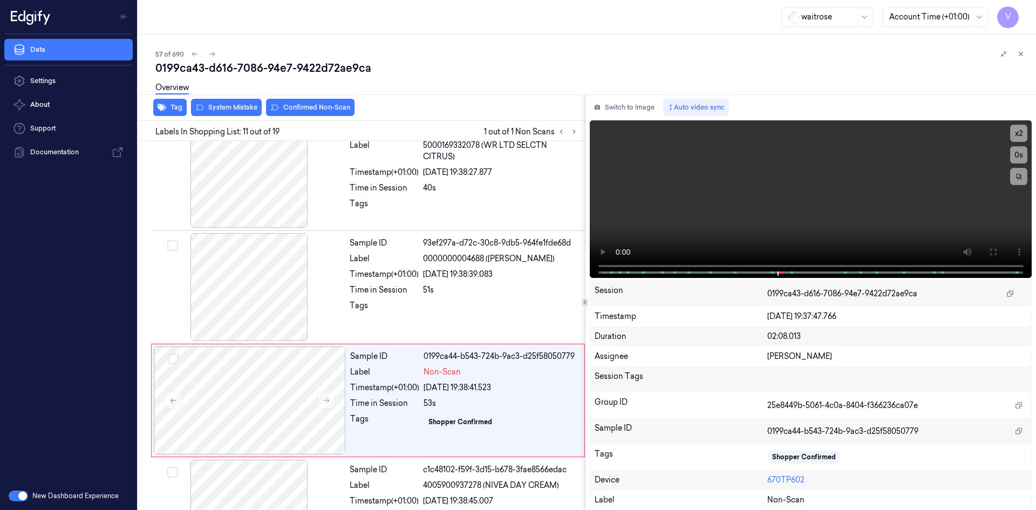
scroll to position [1005, 0]
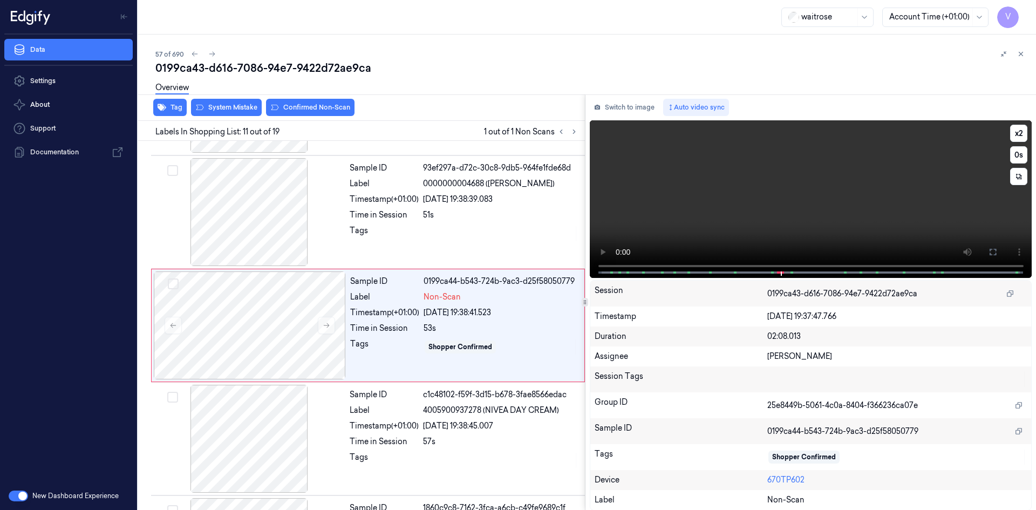
click at [736, 193] on video at bounding box center [811, 199] width 442 height 158
click at [249, 329] on div at bounding box center [250, 325] width 192 height 108
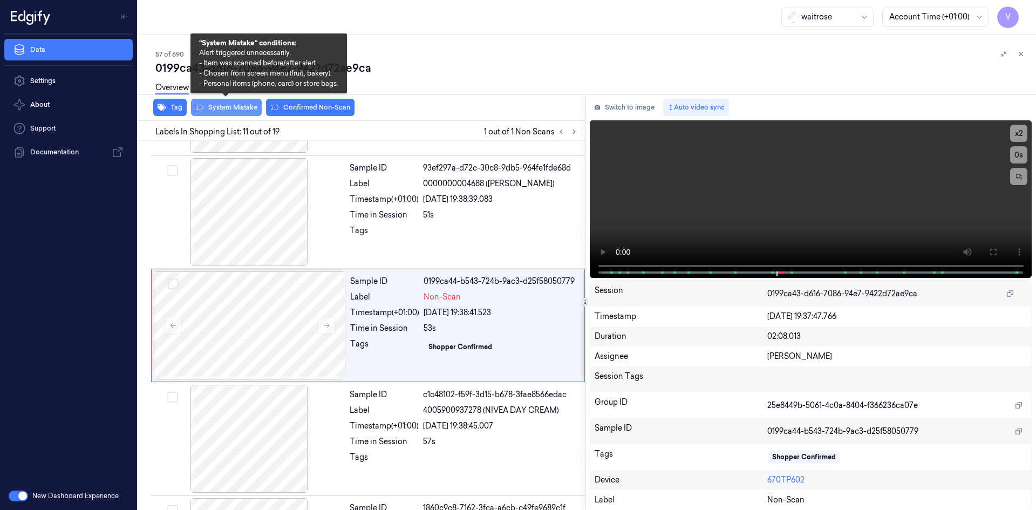
click at [228, 110] on button "System Mistake" at bounding box center [226, 107] width 71 height 17
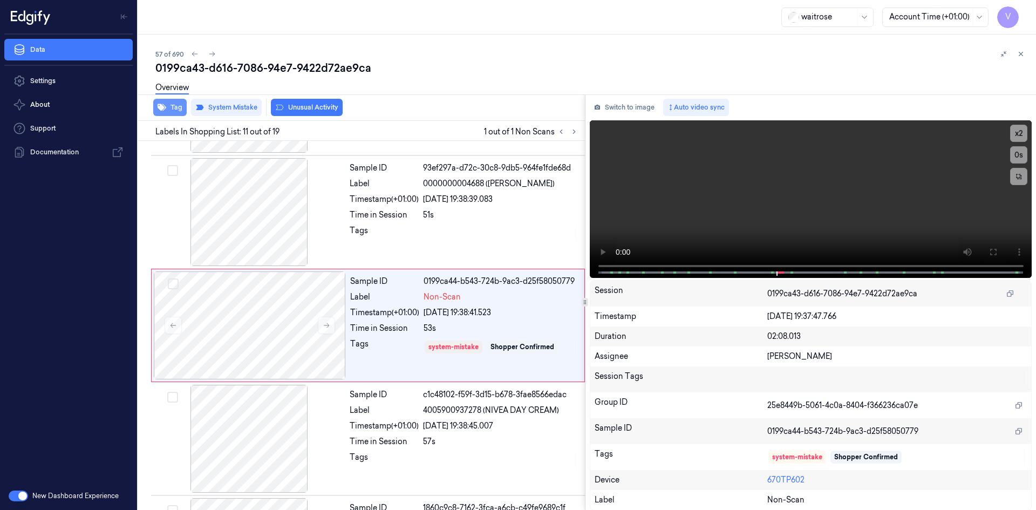
click at [166, 106] on button "Tag" at bounding box center [169, 107] width 33 height 17
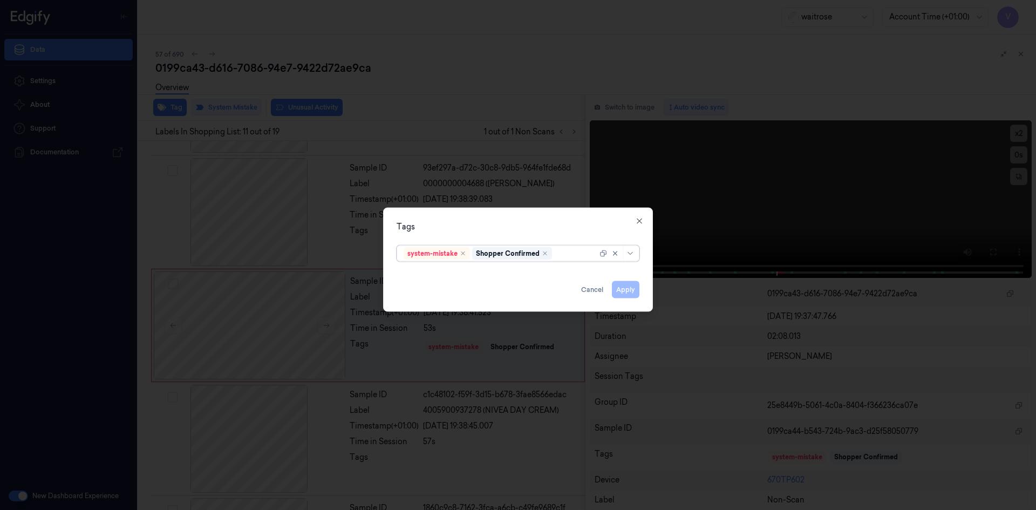
click at [562, 252] on div at bounding box center [575, 253] width 43 height 11
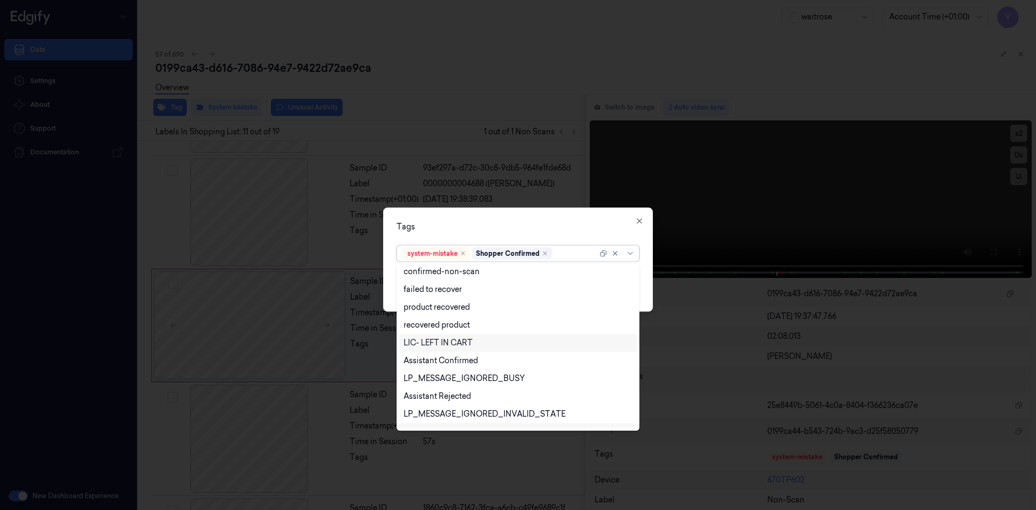
scroll to position [159, 0]
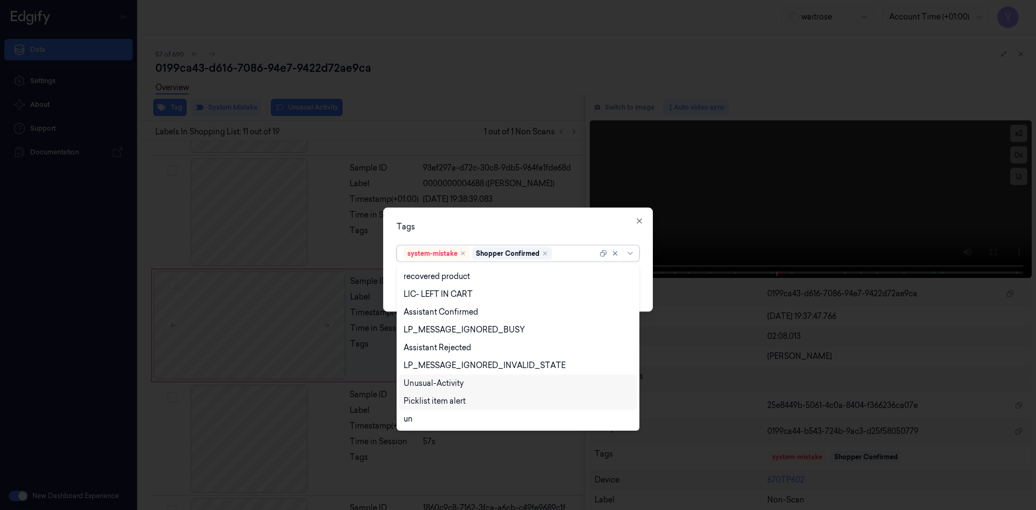
click at [448, 383] on div "Unusual-Activity" at bounding box center [434, 383] width 60 height 11
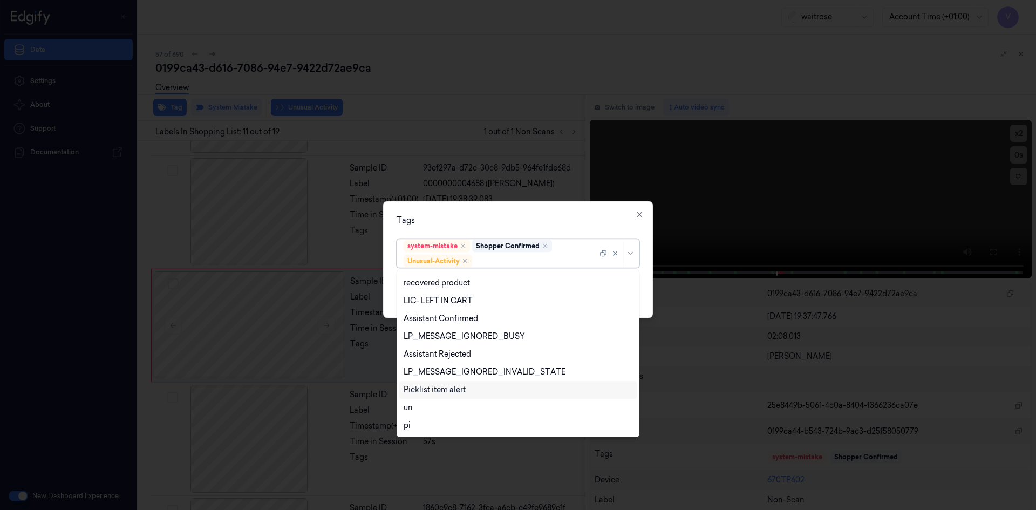
click at [447, 392] on div "Picklist item alert" at bounding box center [435, 389] width 62 height 11
drag, startPoint x: 538, startPoint y: 220, endPoint x: 601, endPoint y: 282, distance: 87.7
click at [539, 220] on div "Tags" at bounding box center [518, 219] width 243 height 11
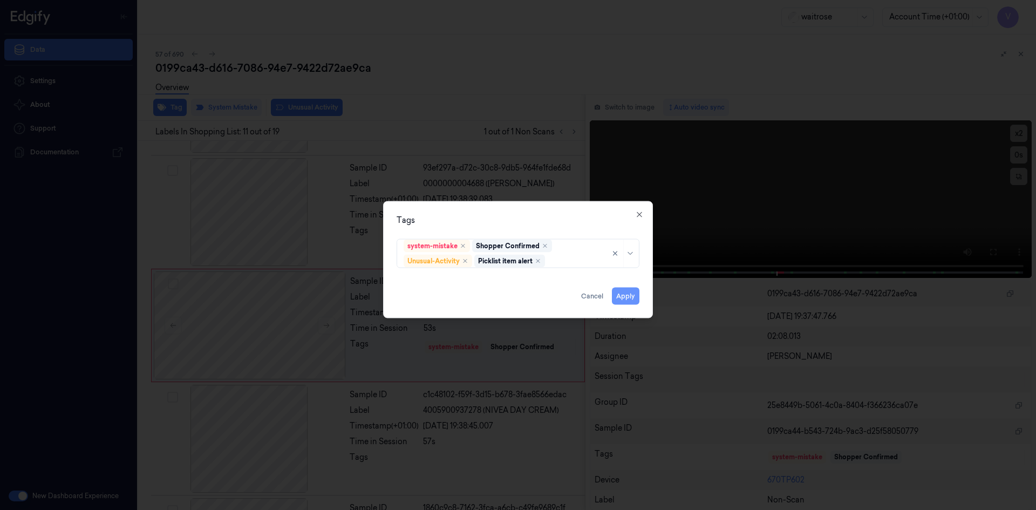
click at [626, 295] on button "Apply" at bounding box center [626, 295] width 28 height 17
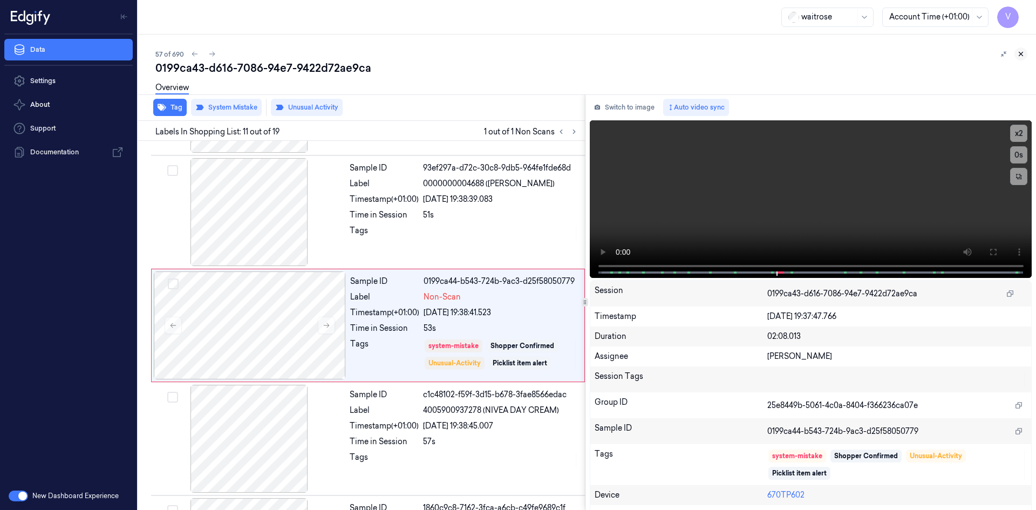
click at [1019, 53] on icon at bounding box center [1021, 54] width 8 height 8
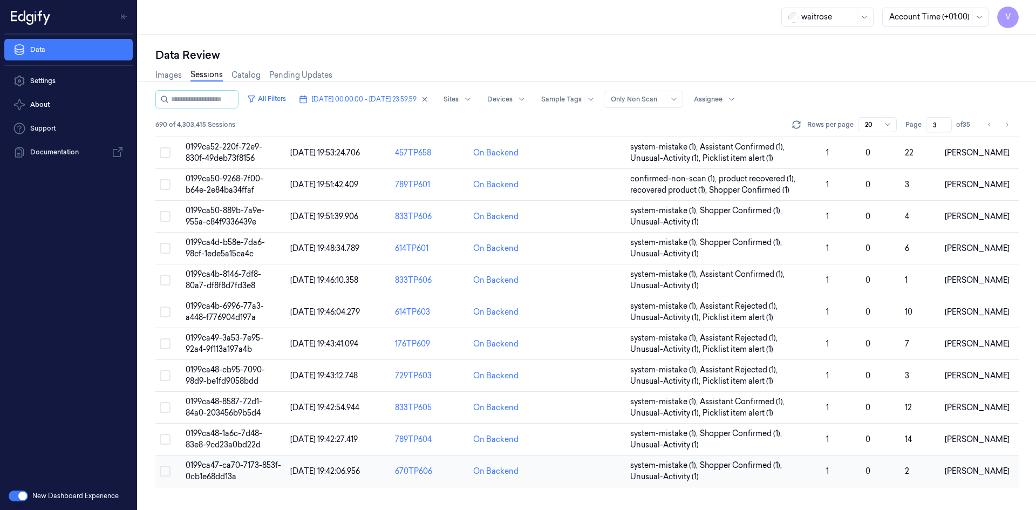
scroll to position [295, 0]
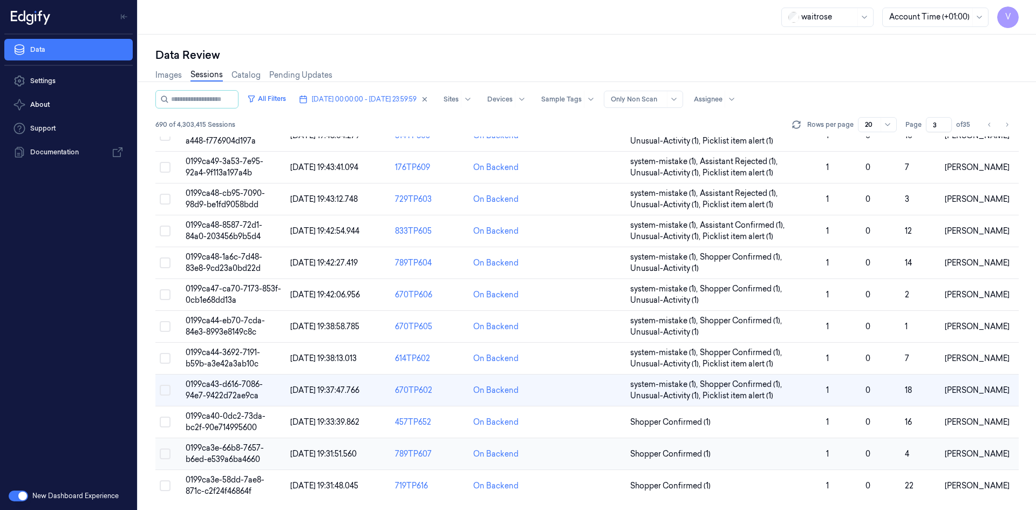
click at [242, 445] on span "0199ca3e-66b8-7657-b6ed-e539a6ba4660" at bounding box center [225, 453] width 78 height 21
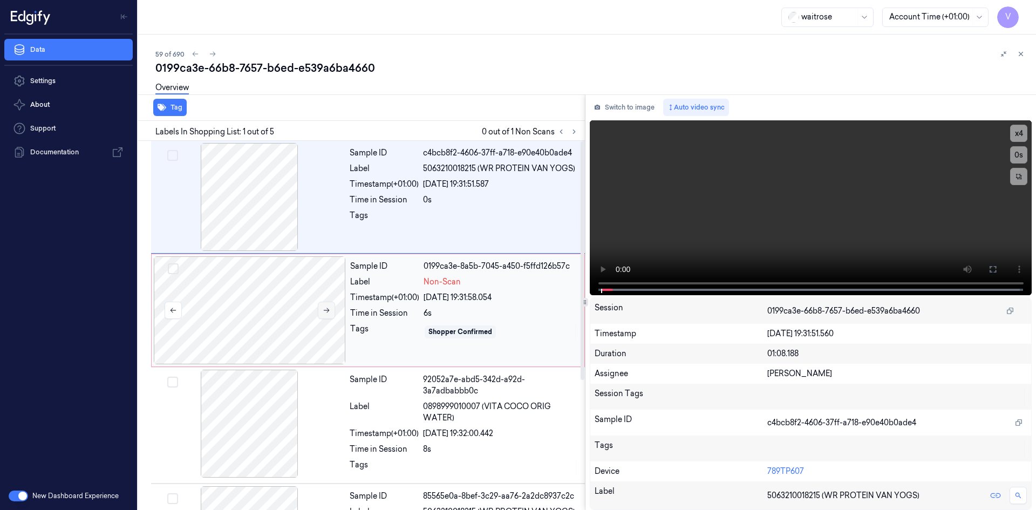
click at [330, 309] on icon at bounding box center [327, 310] width 8 height 8
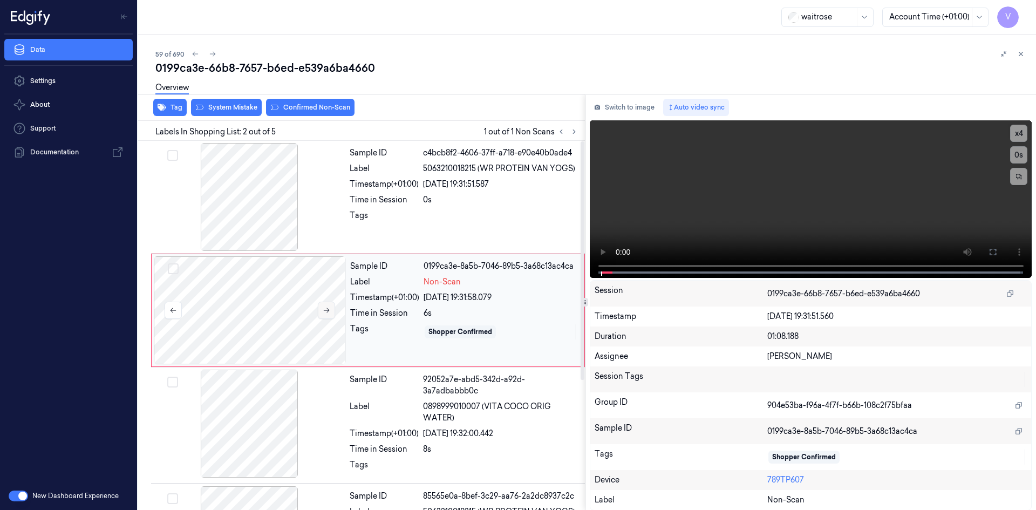
click at [326, 307] on icon at bounding box center [327, 310] width 8 height 8
click at [658, 208] on video at bounding box center [811, 199] width 442 height 158
click at [1013, 136] on button "x 4" at bounding box center [1018, 133] width 17 height 17
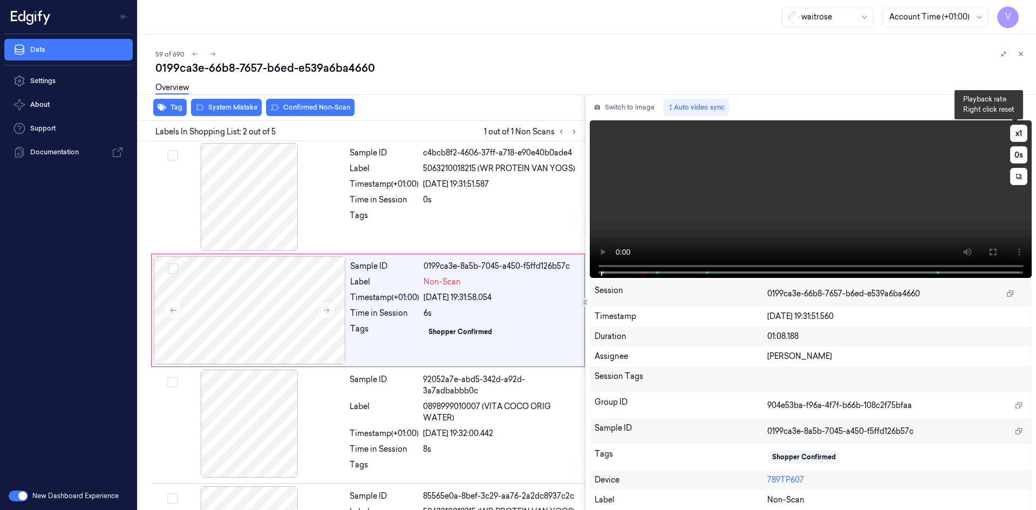
click at [1013, 134] on button "x 1" at bounding box center [1018, 133] width 17 height 17
click at [745, 189] on video at bounding box center [811, 199] width 442 height 158
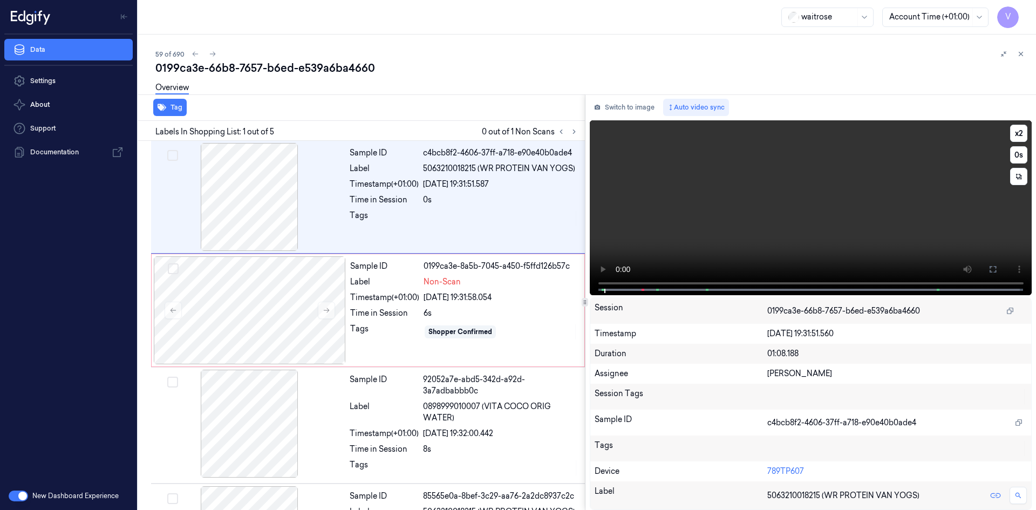
click at [748, 190] on video at bounding box center [811, 207] width 442 height 175
click at [736, 186] on video at bounding box center [811, 207] width 442 height 175
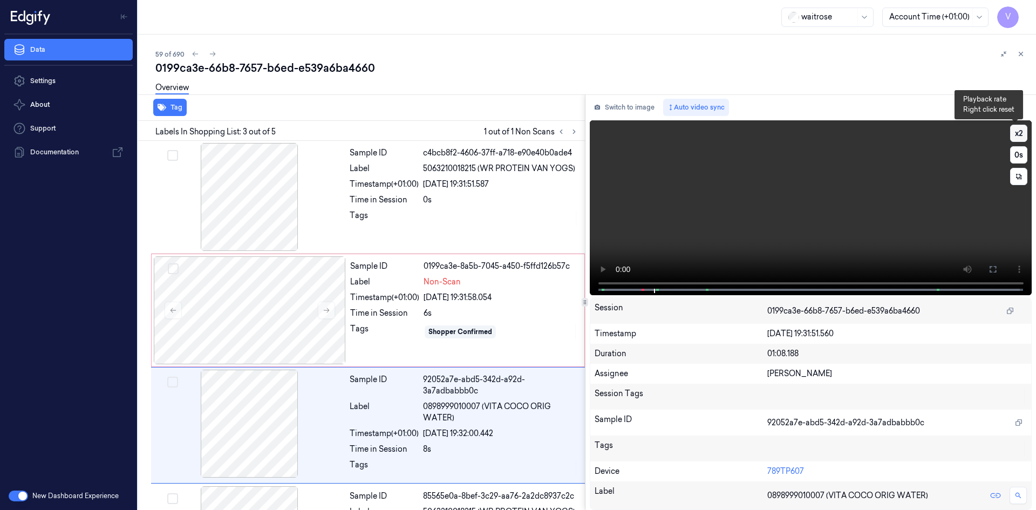
scroll to position [98, 0]
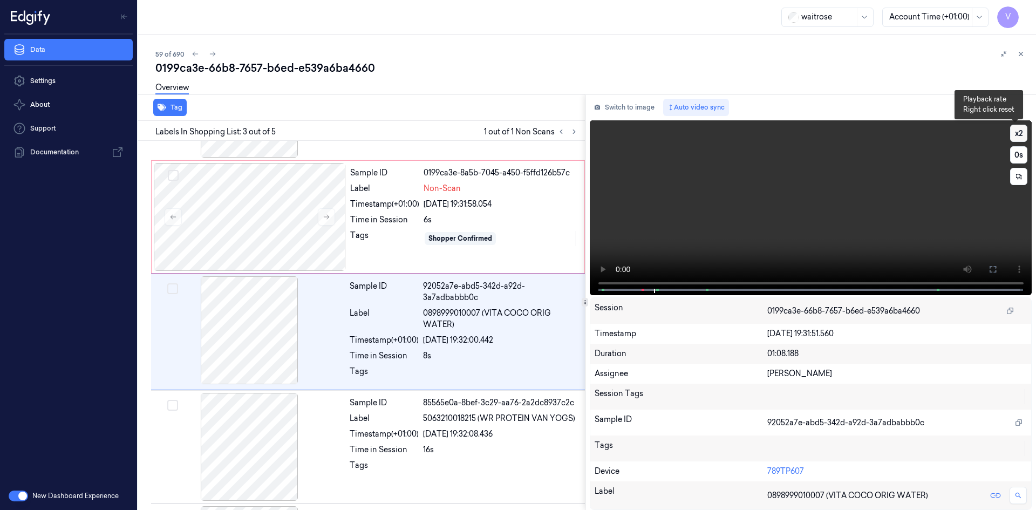
click at [1016, 134] on button "x 2" at bounding box center [1018, 133] width 17 height 17
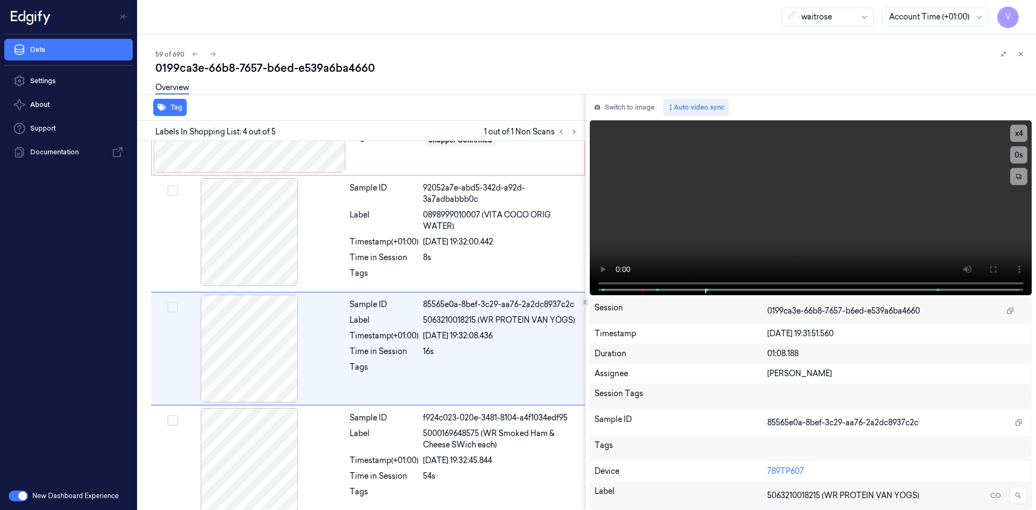
scroll to position [201, 0]
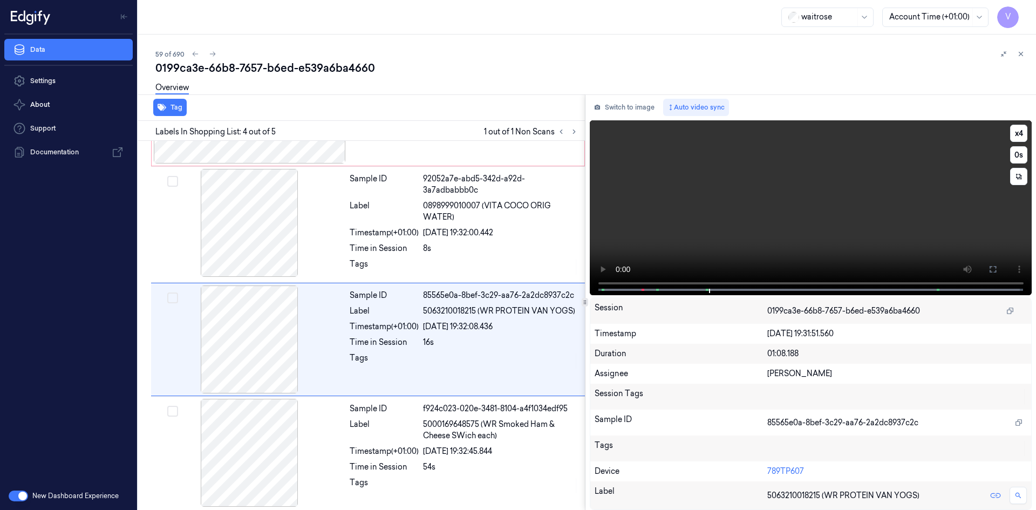
click at [718, 214] on video at bounding box center [811, 207] width 442 height 175
click at [877, 208] on video at bounding box center [811, 207] width 442 height 175
click at [797, 207] on video at bounding box center [811, 207] width 442 height 175
click at [746, 180] on video at bounding box center [811, 207] width 442 height 175
click at [746, 182] on video at bounding box center [811, 207] width 442 height 175
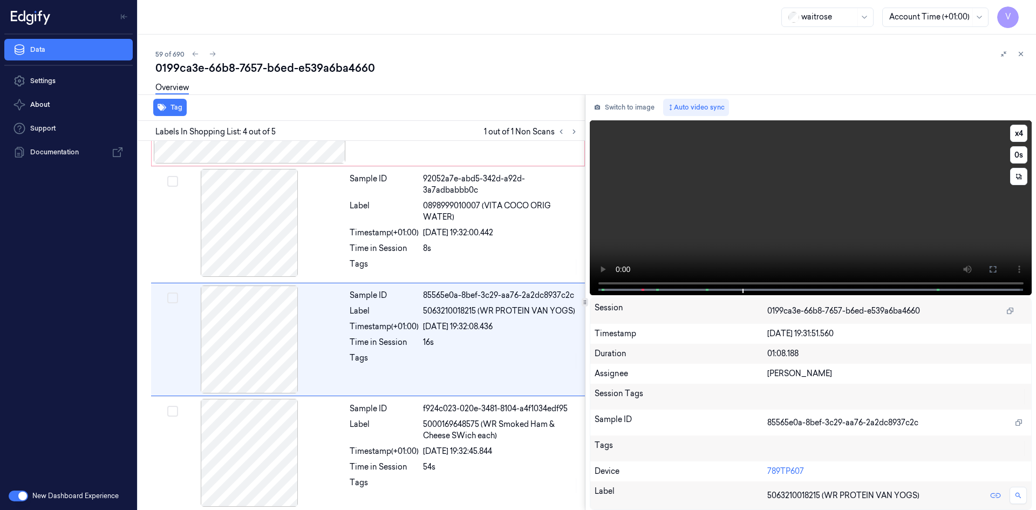
click at [759, 182] on video at bounding box center [811, 207] width 442 height 175
click at [810, 219] on video at bounding box center [811, 207] width 442 height 175
click at [750, 243] on video at bounding box center [811, 207] width 442 height 175
click at [755, 229] on video at bounding box center [811, 207] width 442 height 175
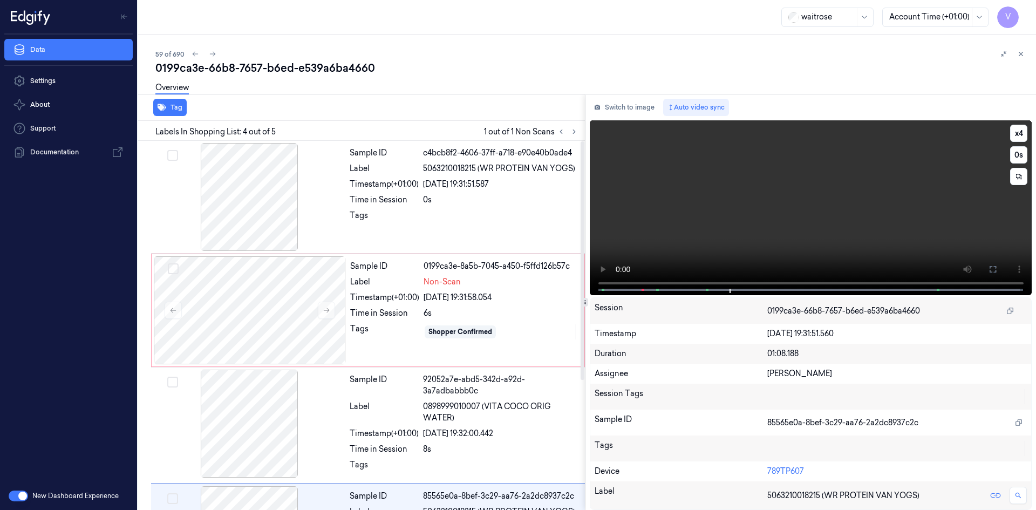
click at [752, 216] on video at bounding box center [811, 207] width 442 height 175
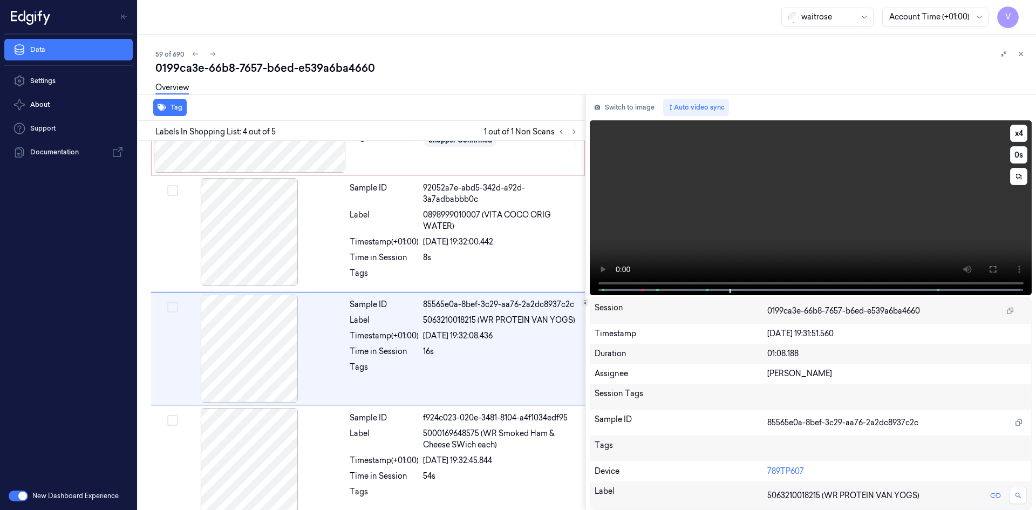
scroll to position [201, 0]
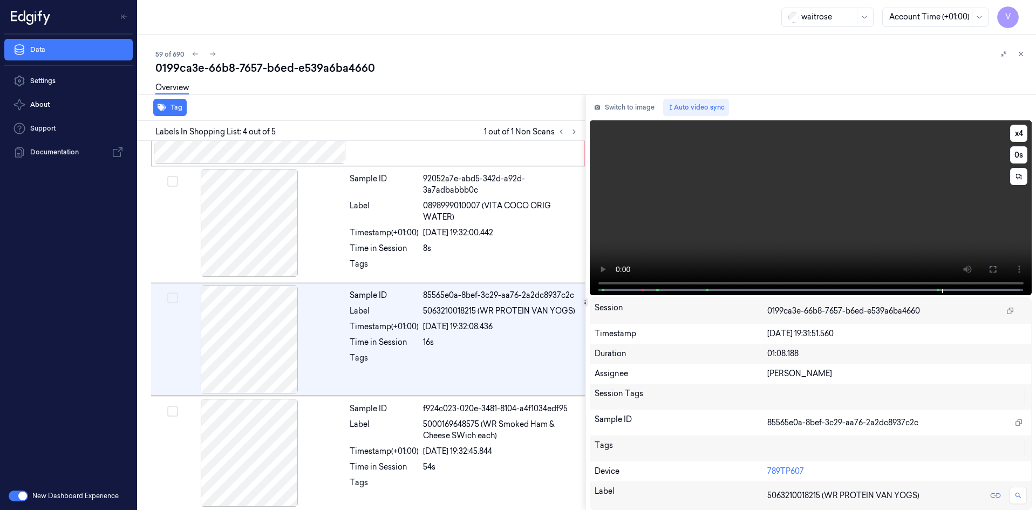
click at [805, 203] on video at bounding box center [811, 207] width 442 height 175
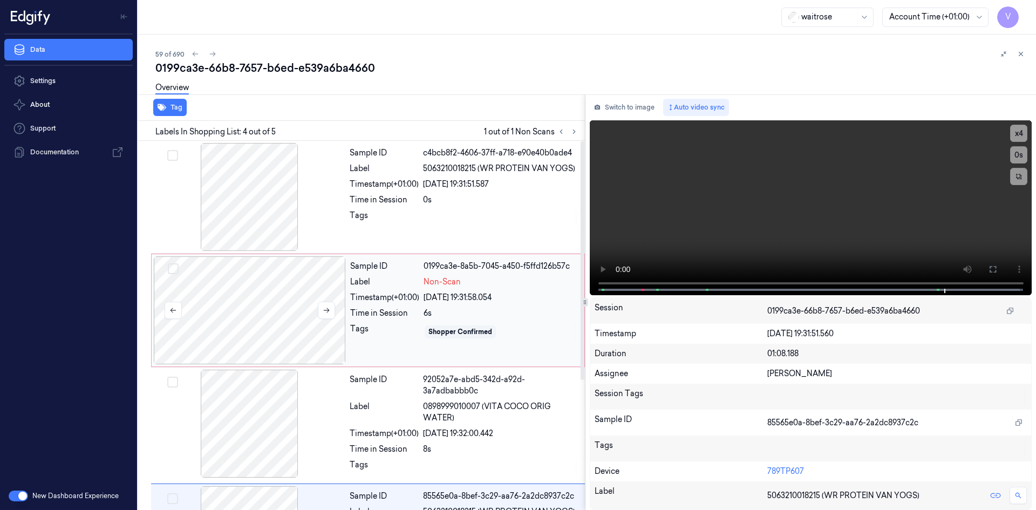
click at [262, 289] on div at bounding box center [250, 310] width 192 height 108
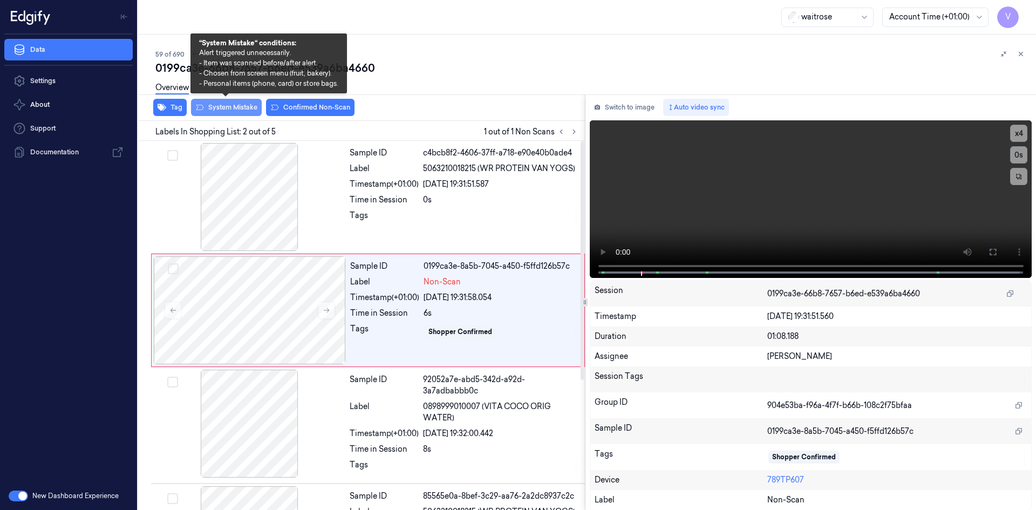
click at [231, 106] on button "System Mistake" at bounding box center [226, 107] width 71 height 17
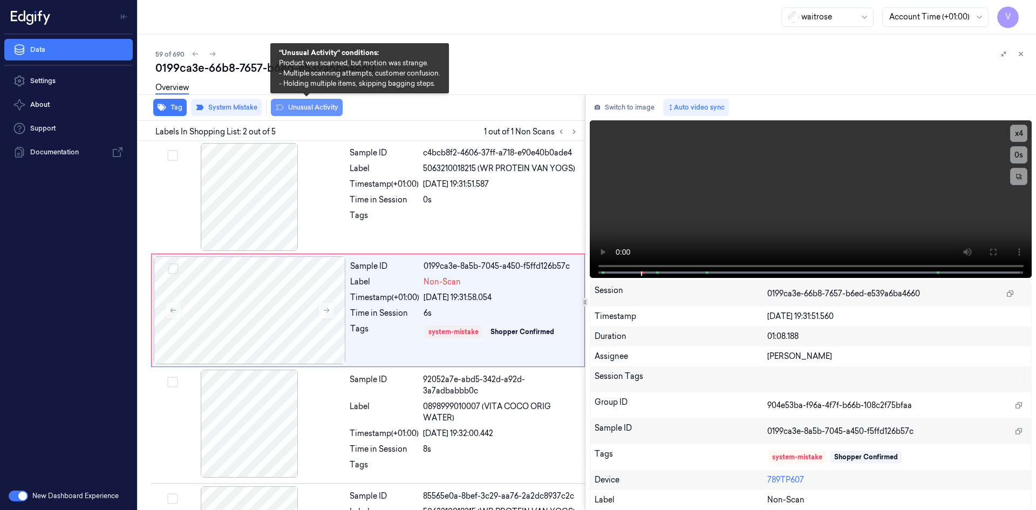
click at [305, 105] on button "Unusual Activity" at bounding box center [307, 107] width 72 height 17
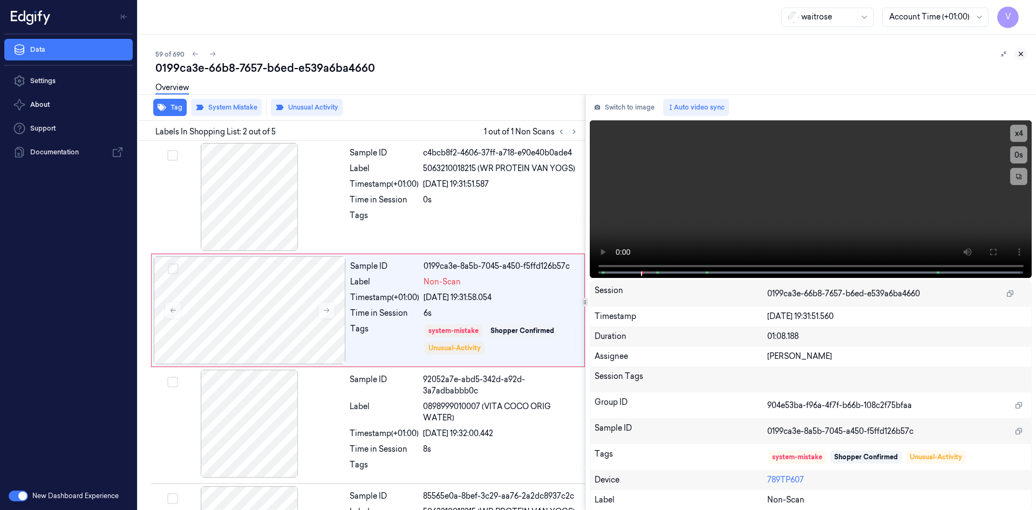
click at [1018, 52] on icon at bounding box center [1021, 54] width 8 height 8
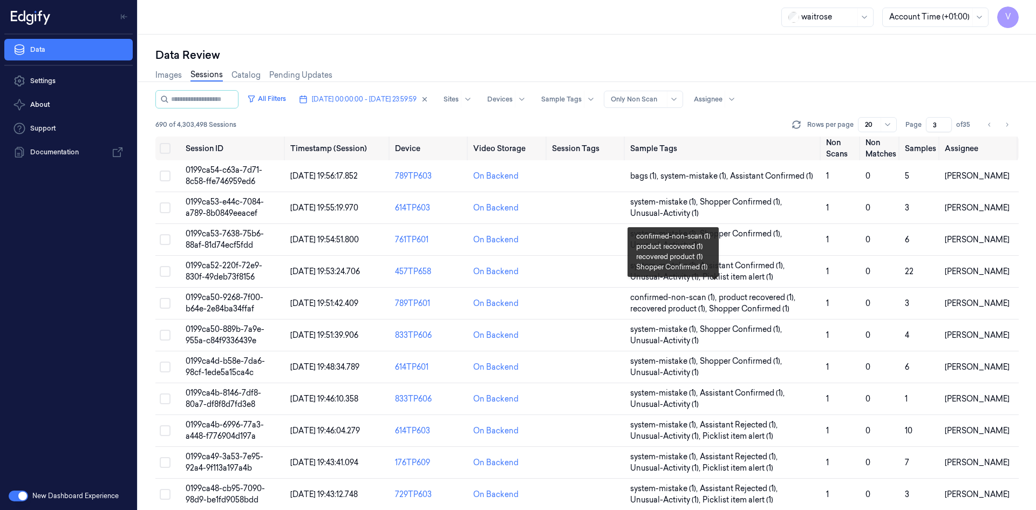
scroll to position [295, 0]
click at [370, 95] on span "[DATE] 00:00:00 - [DATE] 23:59:59" at bounding box center [364, 99] width 105 height 10
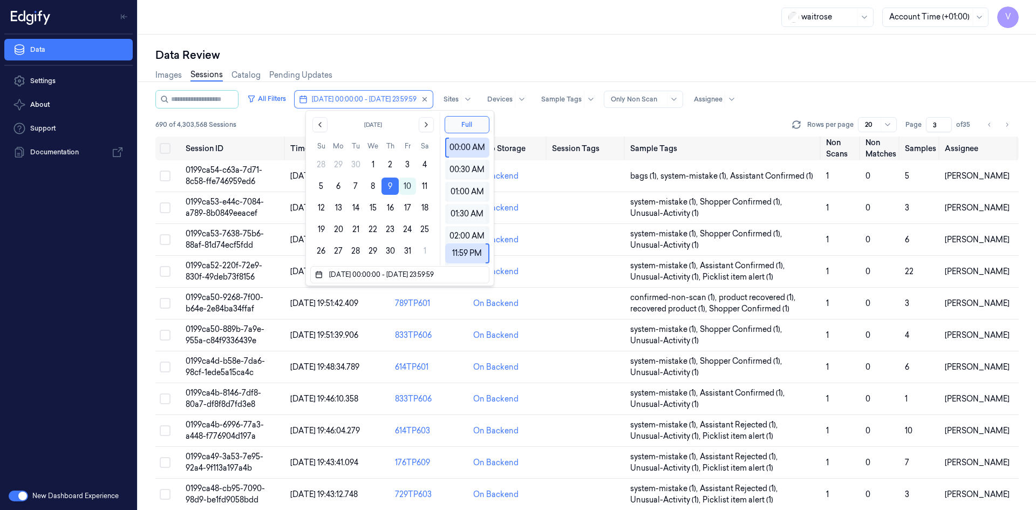
click at [584, 45] on div "Data Review Images Sessions Catalog Pending Updates All Filters 09/10/2025 00:0…" at bounding box center [587, 272] width 898 height 475
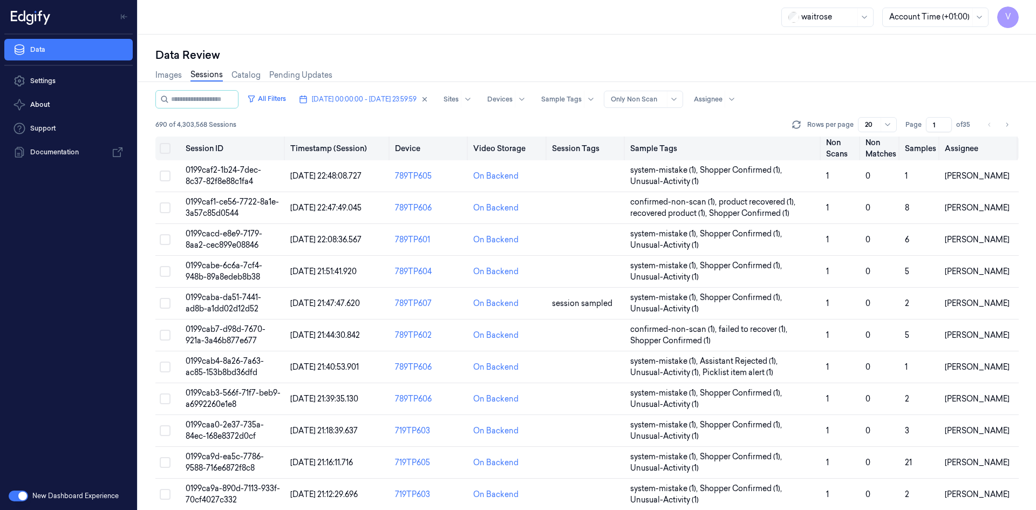
drag, startPoint x: 938, startPoint y: 122, endPoint x: 926, endPoint y: 137, distance: 18.8
click at [926, 137] on div "All Filters 09/10/2025 00:00:00 - 09/10/2025 23:59:59 Sites Devices Sample Tags…" at bounding box center [586, 300] width 863 height 420
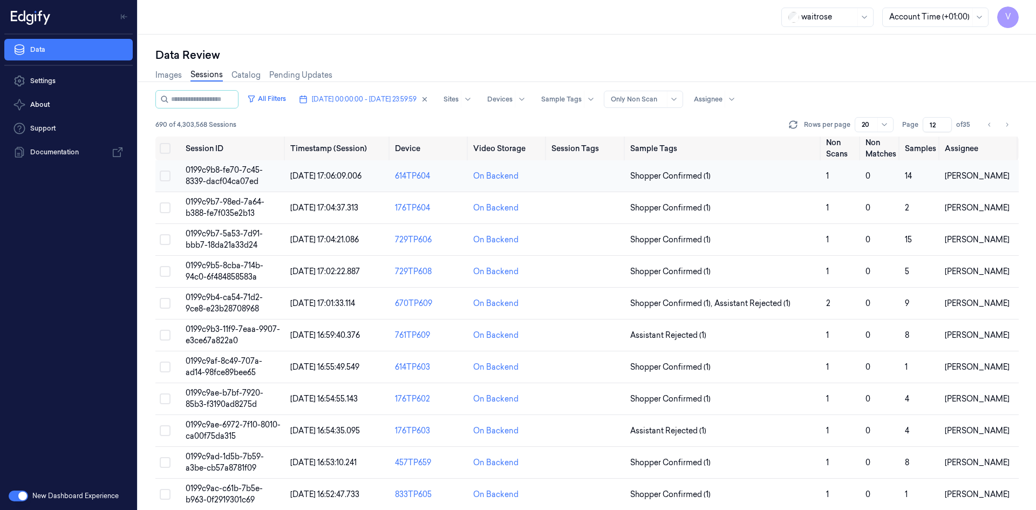
type input "12"
click at [223, 170] on span "0199c9b8-fe70-7c45-8339-dacf04ca07ed" at bounding box center [224, 175] width 77 height 21
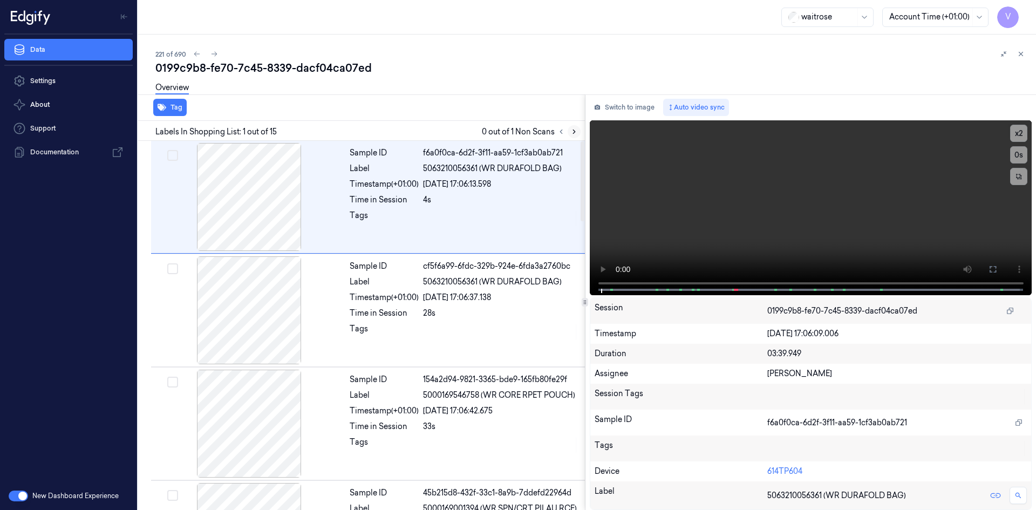
click at [575, 133] on icon at bounding box center [574, 132] width 8 height 8
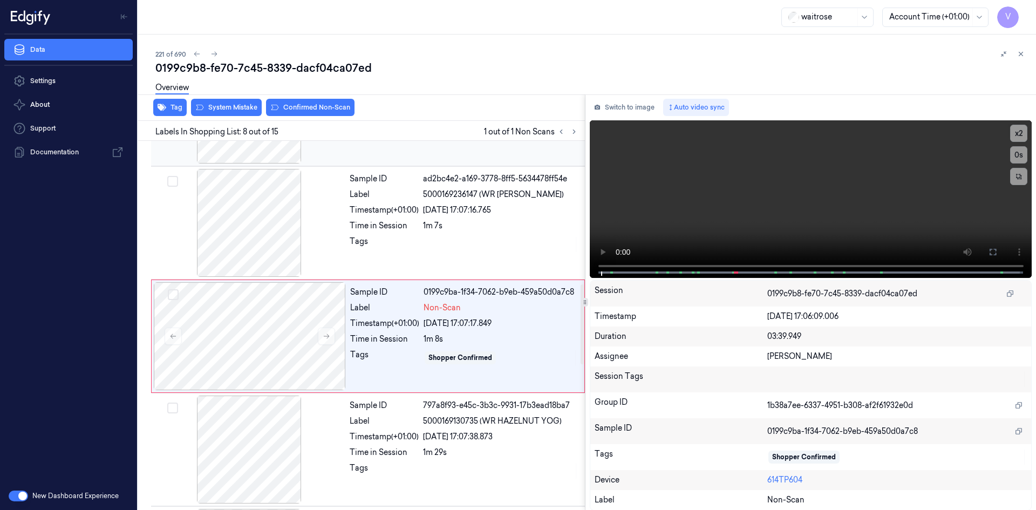
scroll to position [665, 0]
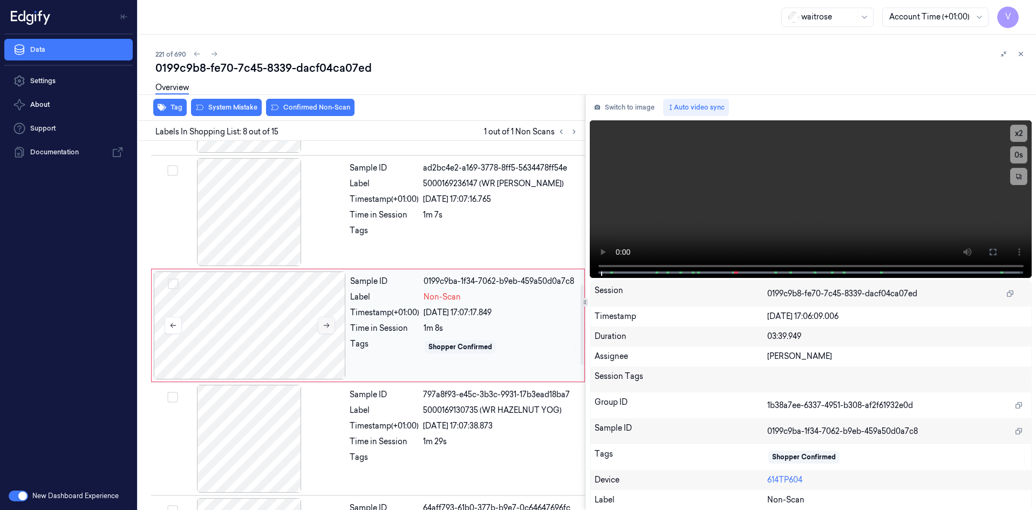
click at [326, 326] on icon at bounding box center [327, 326] width 8 height 8
click at [321, 323] on button at bounding box center [326, 325] width 17 height 17
click at [749, 194] on video at bounding box center [811, 199] width 442 height 158
click at [752, 185] on video at bounding box center [811, 199] width 442 height 158
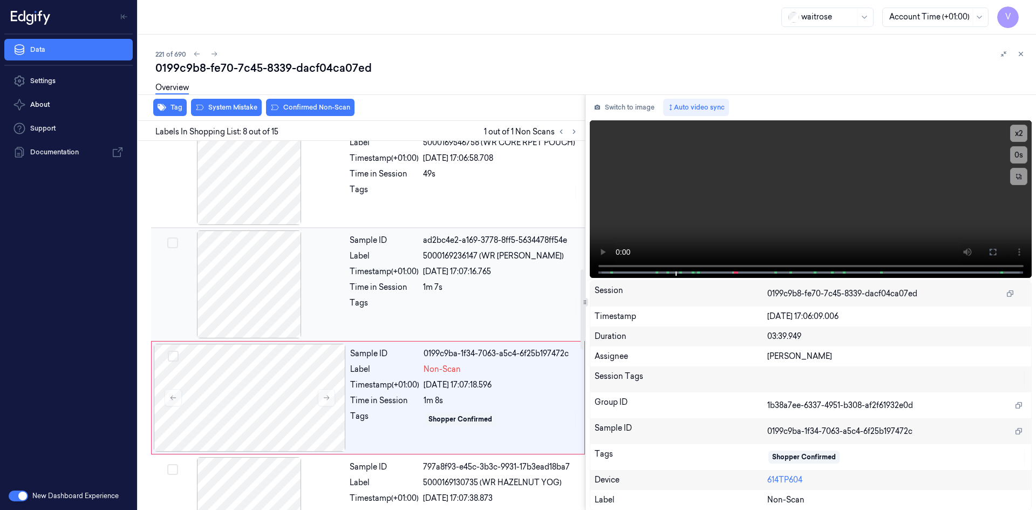
scroll to position [503, 0]
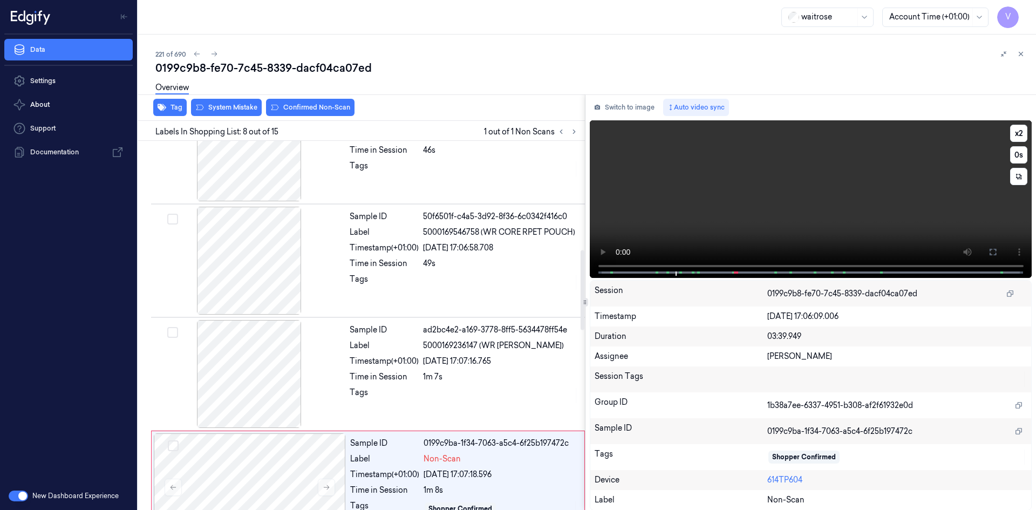
click at [720, 202] on video at bounding box center [811, 199] width 442 height 158
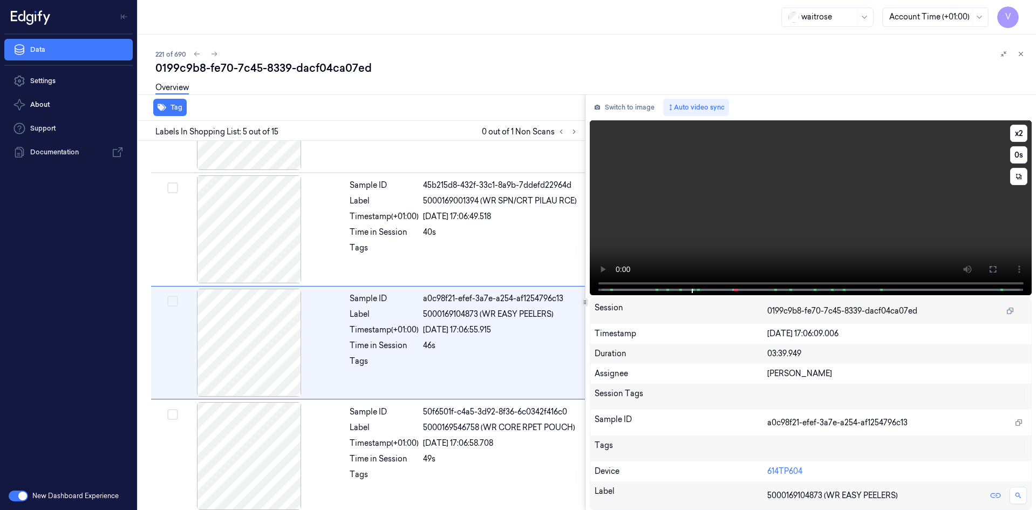
scroll to position [325, 0]
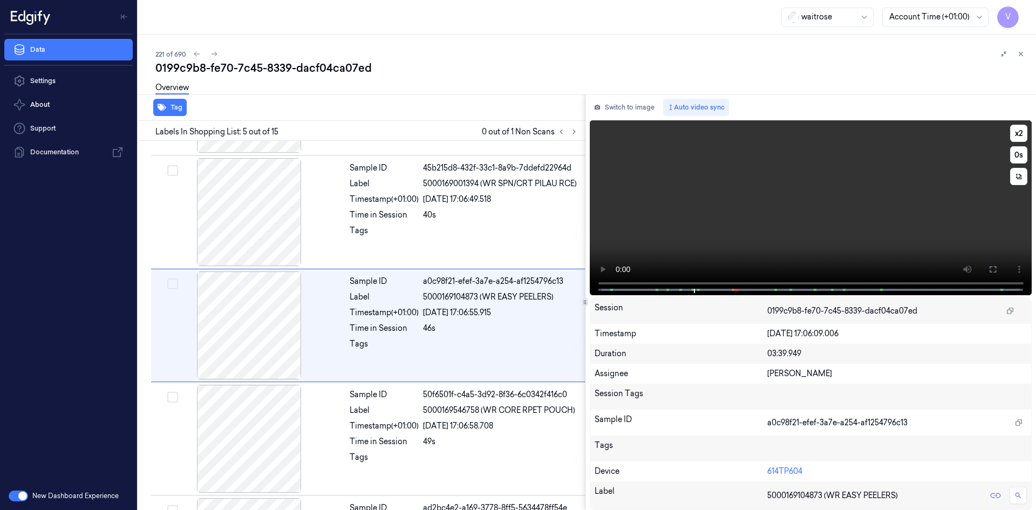
click at [720, 202] on video at bounding box center [811, 207] width 442 height 175
click at [717, 201] on video at bounding box center [811, 207] width 442 height 175
click at [734, 201] on video at bounding box center [811, 207] width 442 height 175
click at [741, 193] on video at bounding box center [811, 207] width 442 height 175
click at [713, 209] on video at bounding box center [811, 207] width 442 height 175
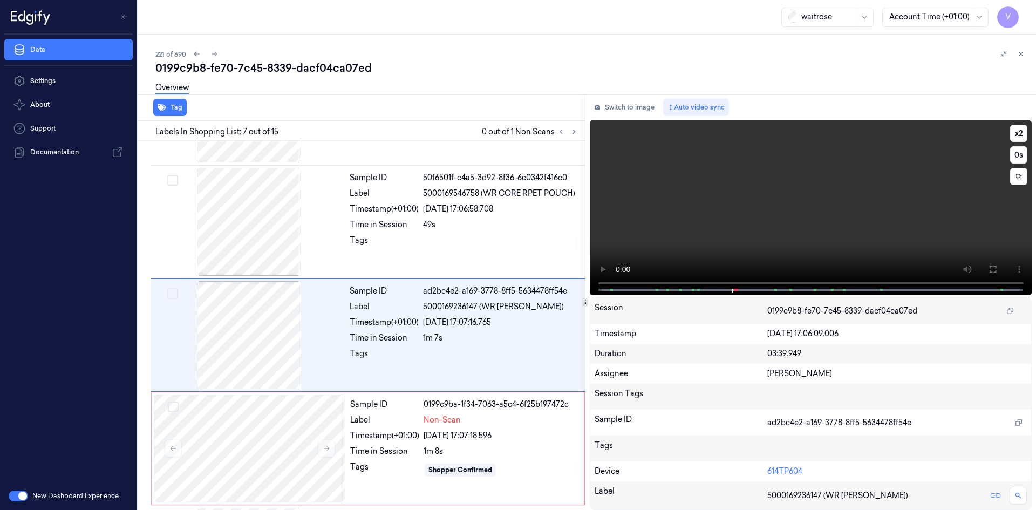
scroll to position [551, 0]
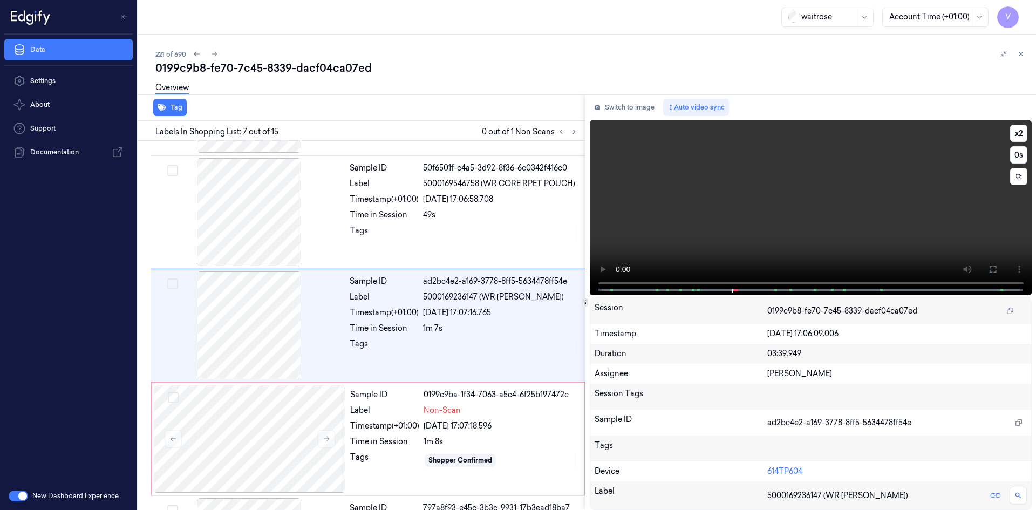
click at [669, 199] on video at bounding box center [811, 207] width 442 height 175
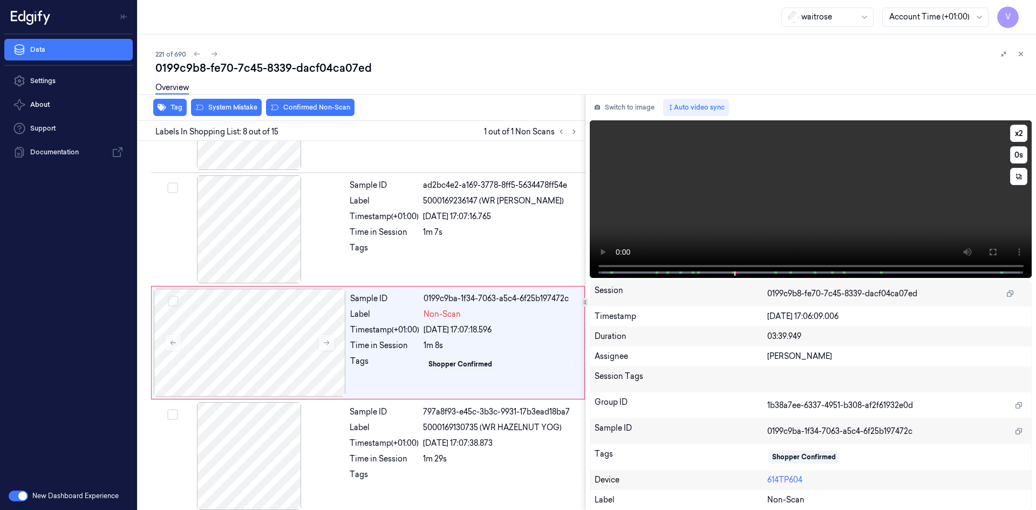
scroll to position [665, 0]
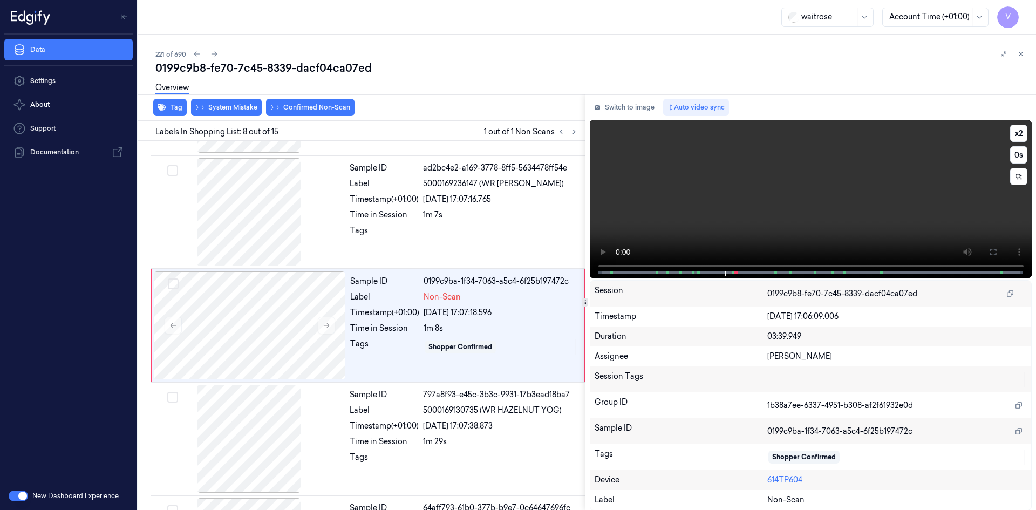
click at [730, 226] on video at bounding box center [811, 199] width 442 height 158
click at [731, 224] on video at bounding box center [811, 199] width 442 height 158
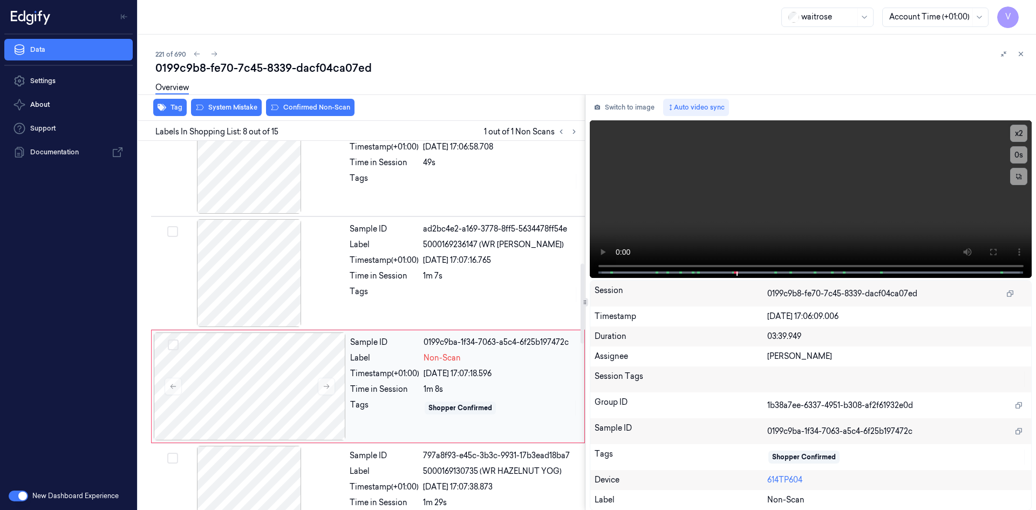
scroll to position [557, 0]
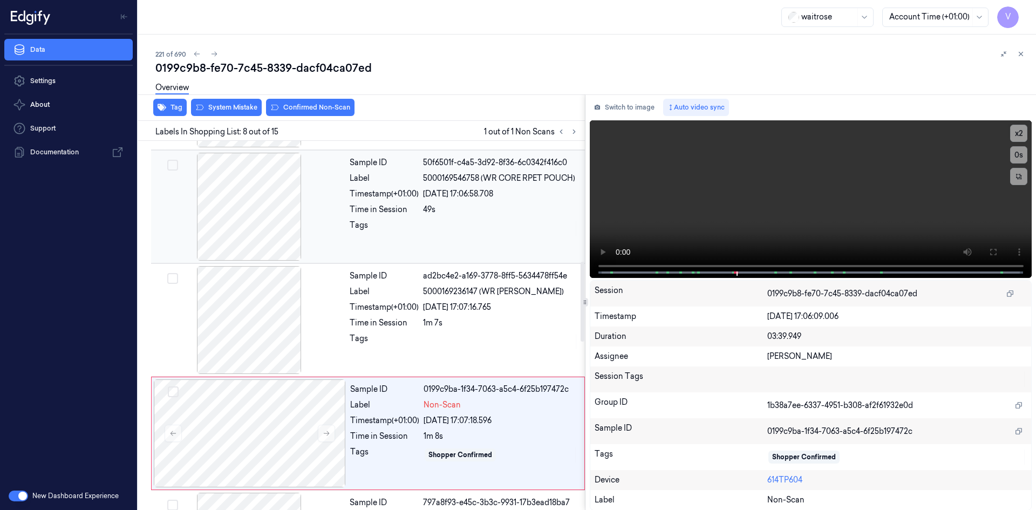
click at [496, 206] on div "49s" at bounding box center [500, 209] width 155 height 11
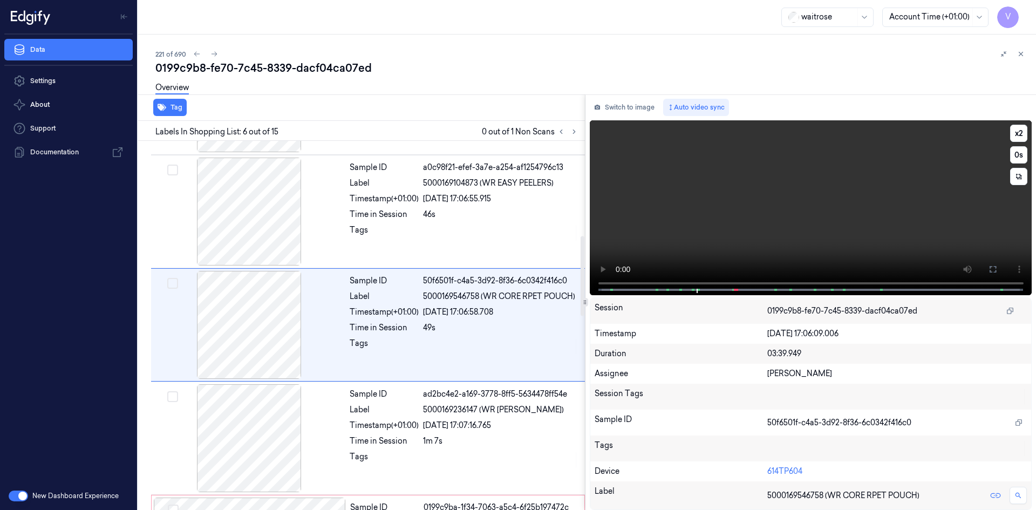
scroll to position [438, 0]
click at [713, 213] on video at bounding box center [811, 207] width 442 height 175
click at [723, 213] on video at bounding box center [811, 207] width 442 height 175
click at [714, 217] on video at bounding box center [811, 207] width 442 height 175
click at [725, 200] on video at bounding box center [811, 207] width 442 height 175
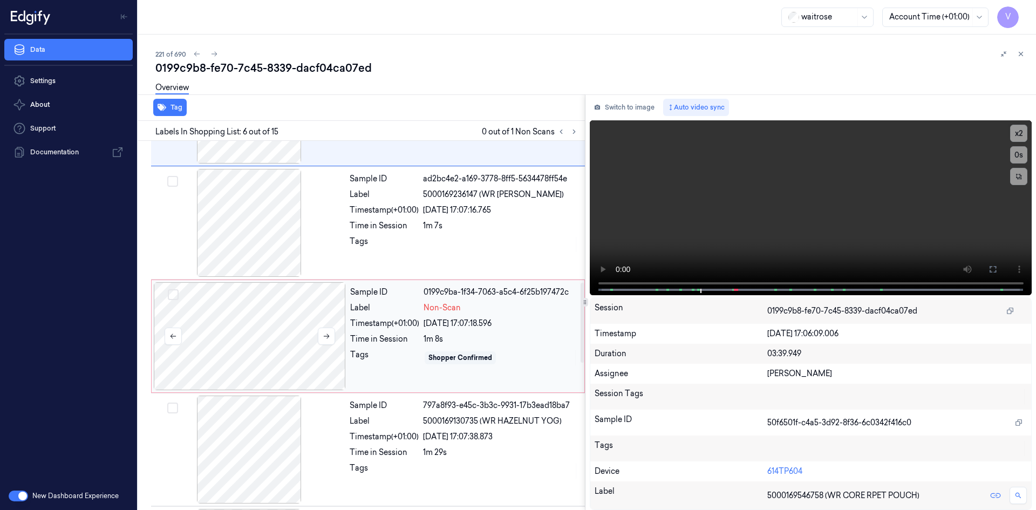
click at [261, 326] on div at bounding box center [250, 336] width 192 height 108
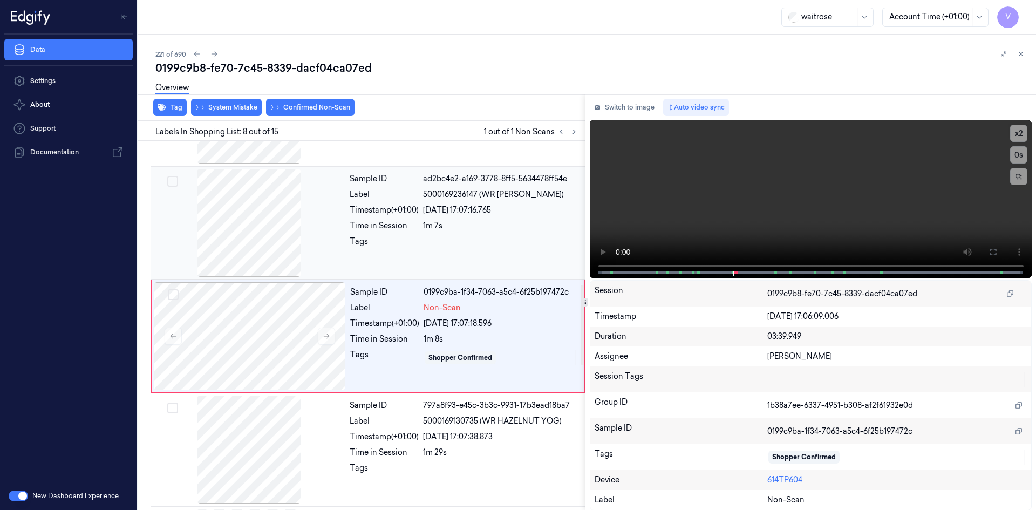
scroll to position [665, 0]
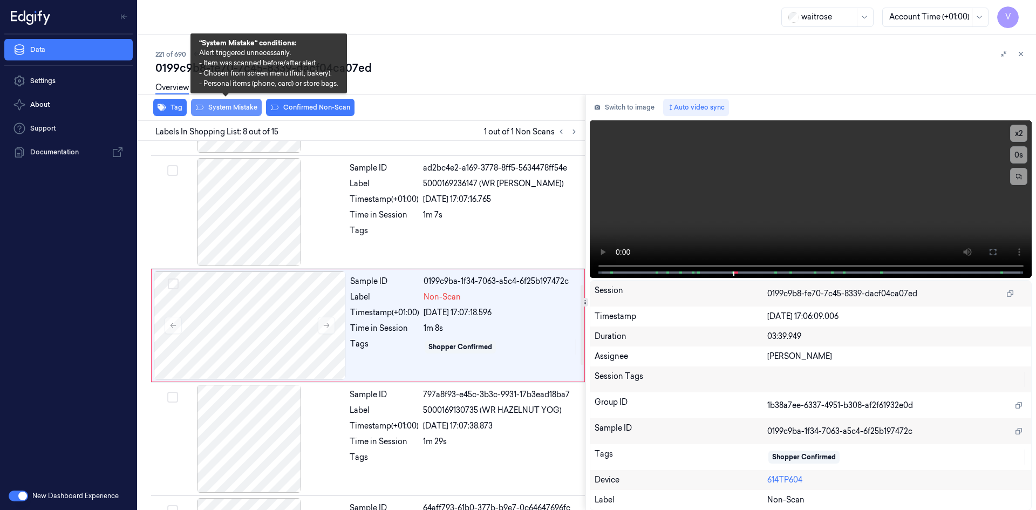
click at [240, 107] on button "System Mistake" at bounding box center [226, 107] width 71 height 17
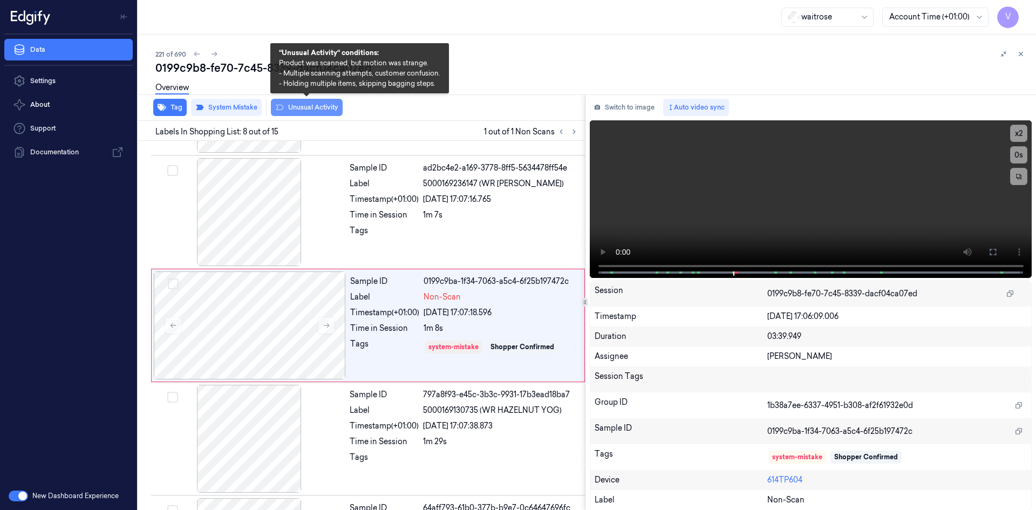
click at [330, 106] on button "Unusual Activity" at bounding box center [307, 107] width 72 height 17
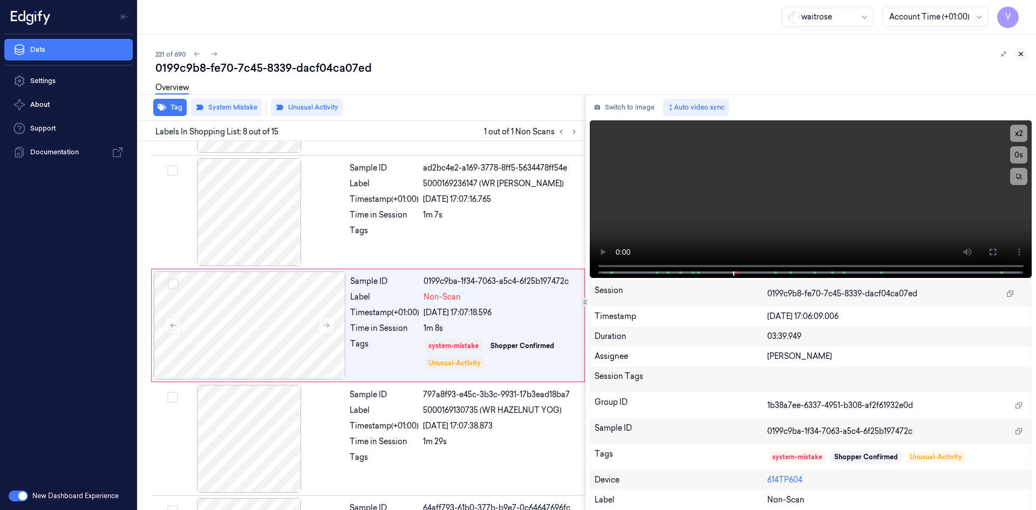
click at [1022, 54] on icon at bounding box center [1021, 54] width 8 height 8
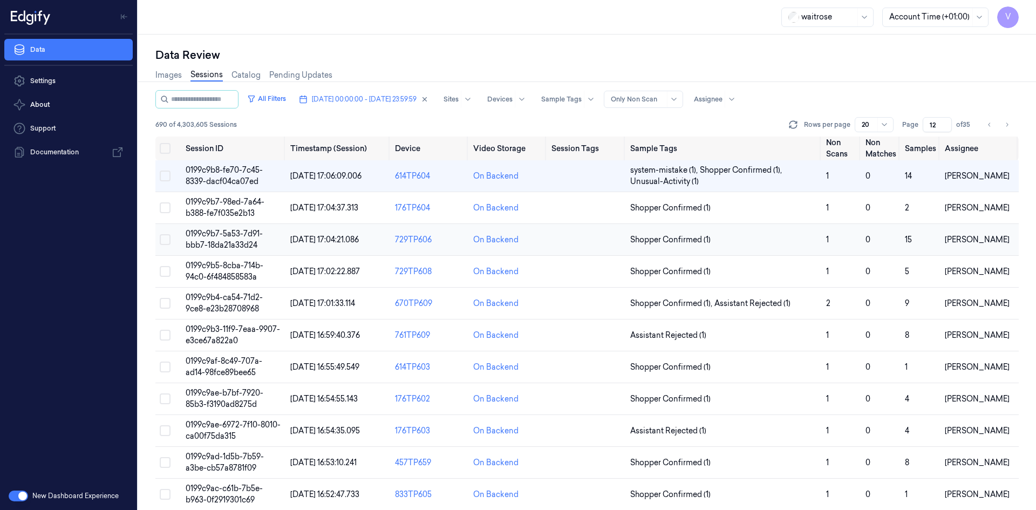
click at [242, 240] on td "0199c9b7-5a53-7d91-bbb7-18da21a33d24" at bounding box center [233, 240] width 105 height 32
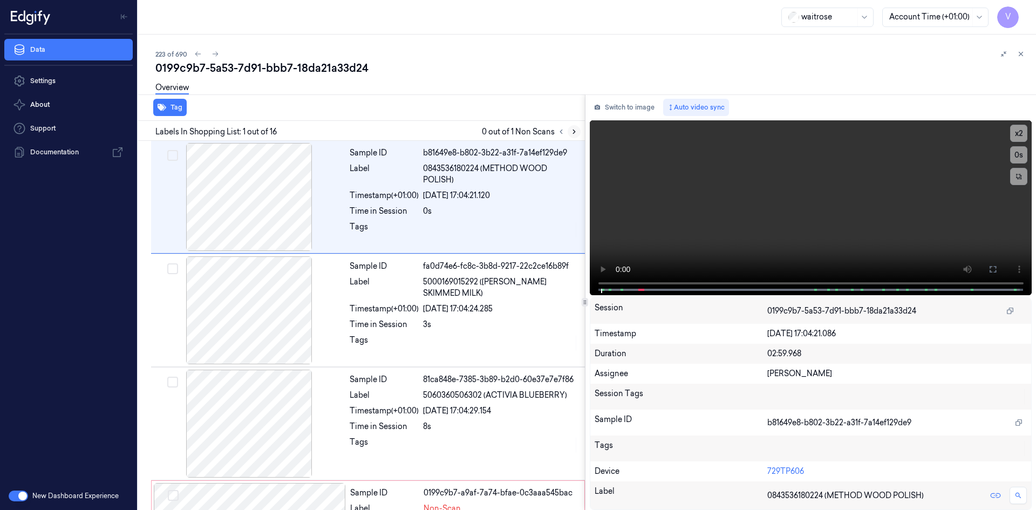
click at [573, 132] on icon at bounding box center [574, 132] width 8 height 8
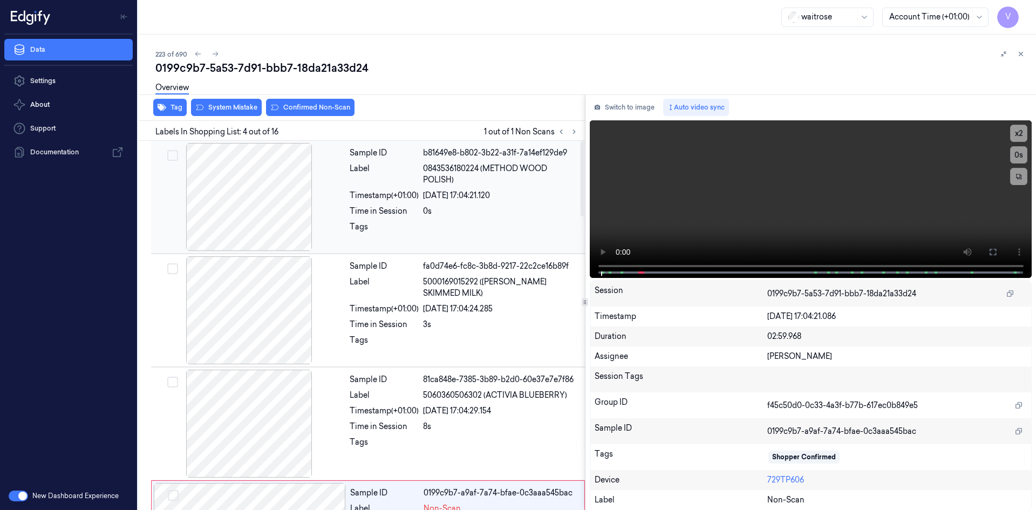
click at [419, 197] on div "Timestamp (+01:00)" at bounding box center [384, 195] width 69 height 11
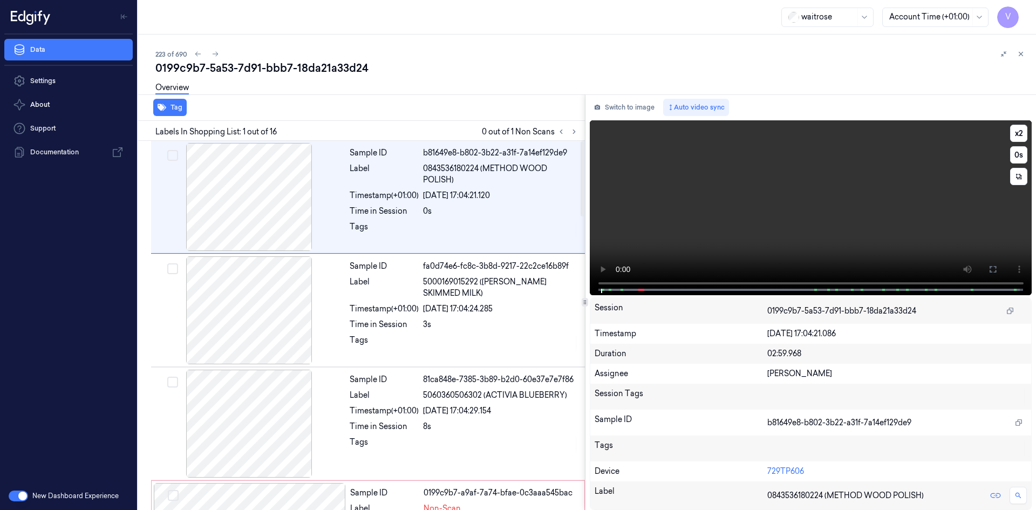
click at [645, 220] on video at bounding box center [811, 207] width 442 height 175
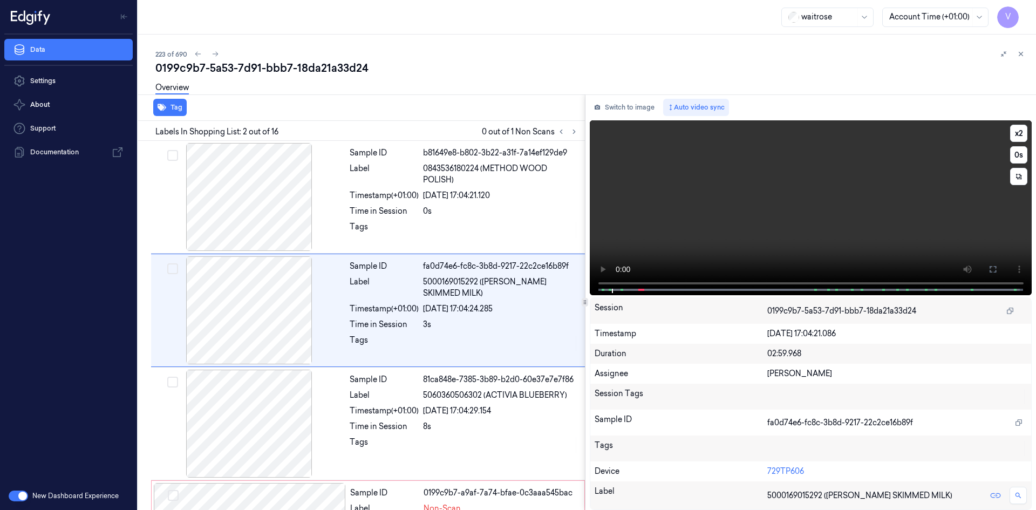
click at [665, 247] on video at bounding box center [811, 207] width 442 height 175
click at [685, 223] on video at bounding box center [811, 207] width 442 height 175
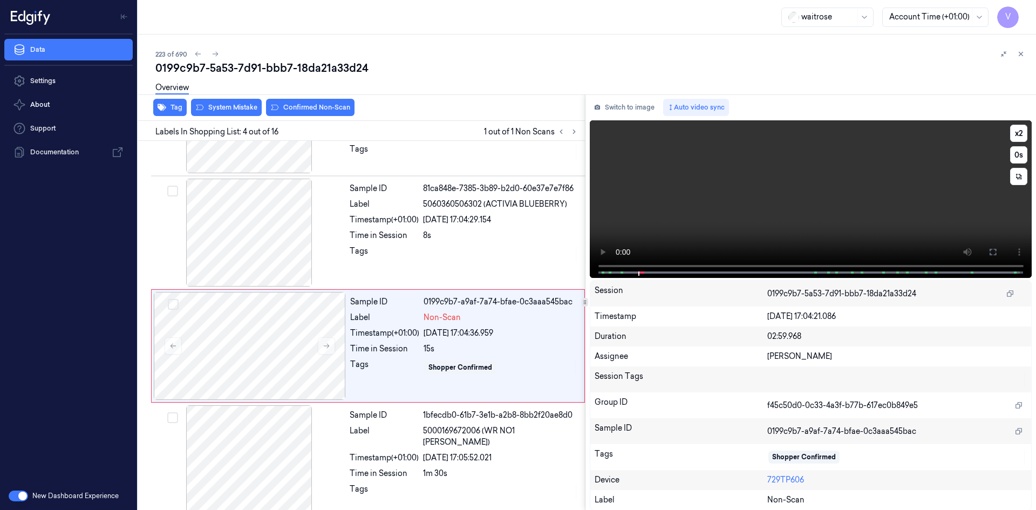
scroll to position [211, 0]
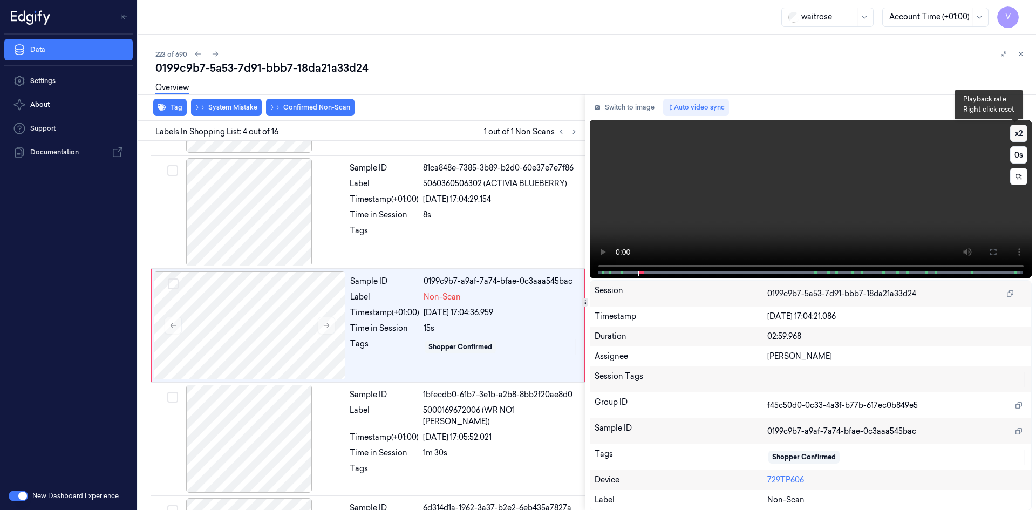
click at [1013, 128] on button "x 2" at bounding box center [1018, 133] width 17 height 17
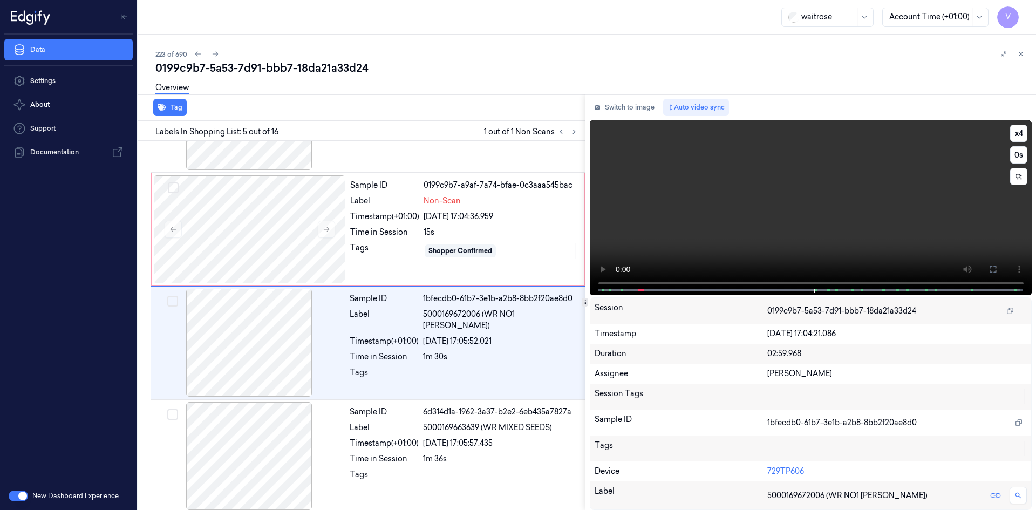
scroll to position [325, 0]
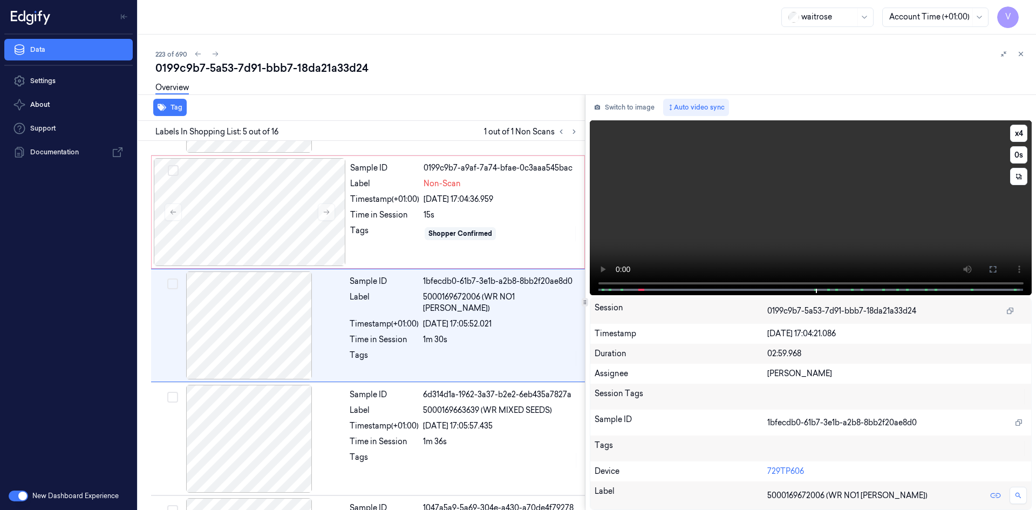
click at [762, 207] on video at bounding box center [811, 207] width 442 height 175
click at [269, 186] on div at bounding box center [250, 212] width 192 height 108
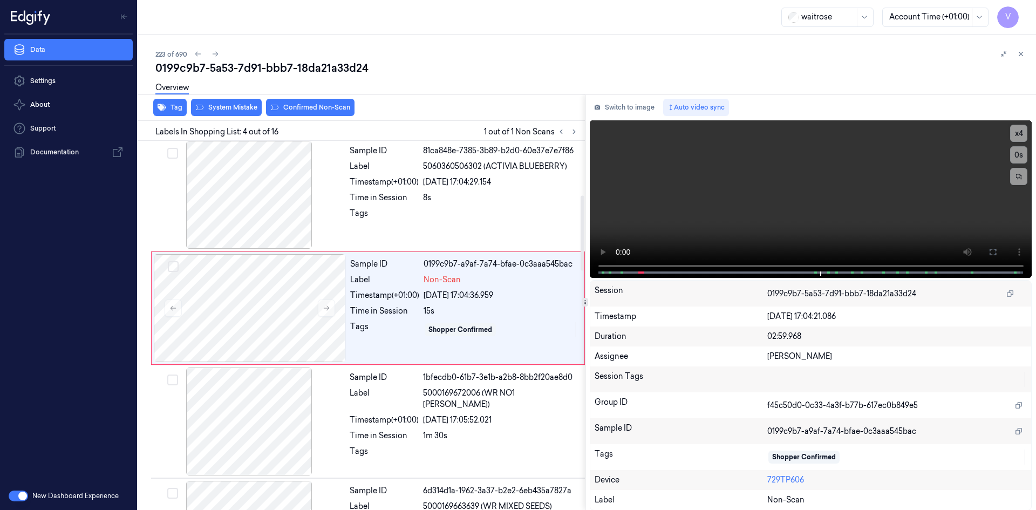
scroll to position [211, 0]
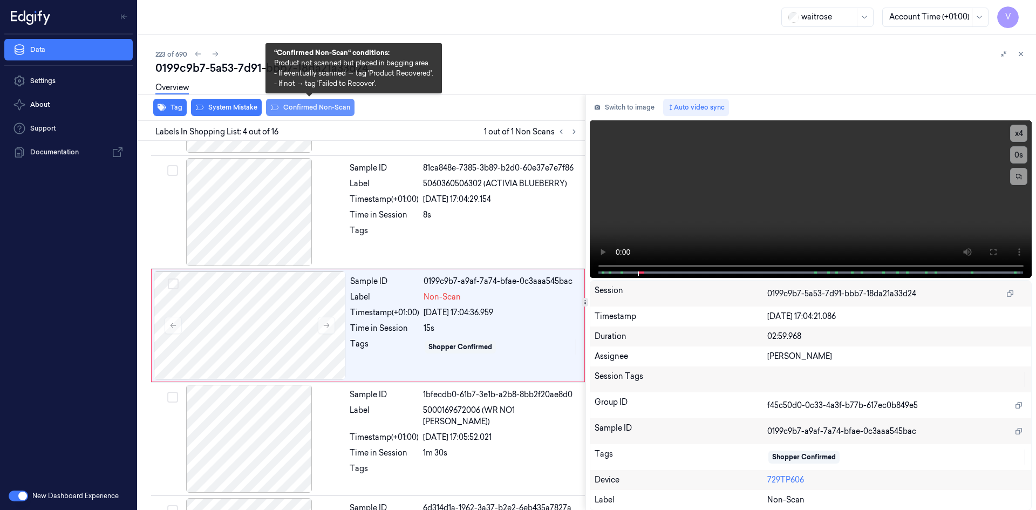
click at [304, 110] on button "Confirmed Non-Scan" at bounding box center [310, 107] width 88 height 17
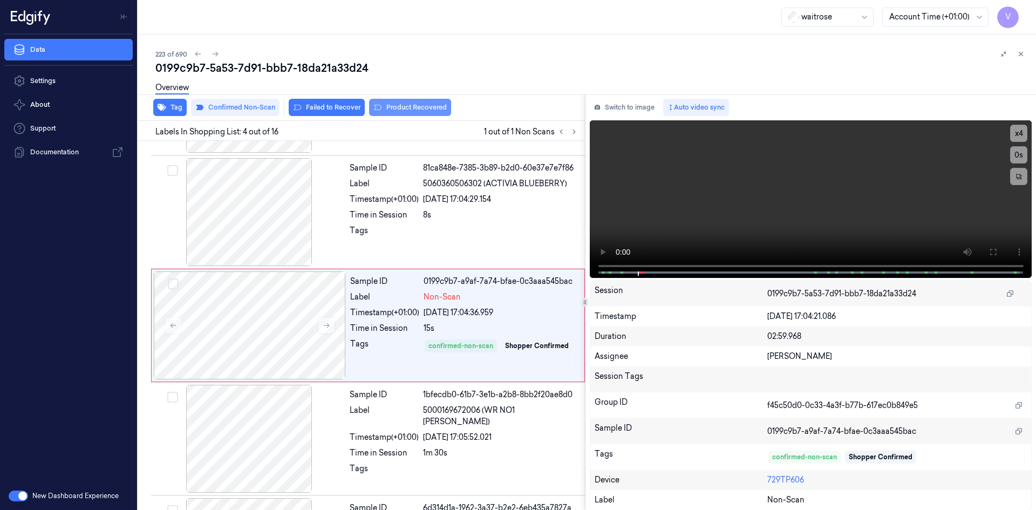
click at [417, 108] on button "Product Recovered" at bounding box center [410, 107] width 82 height 17
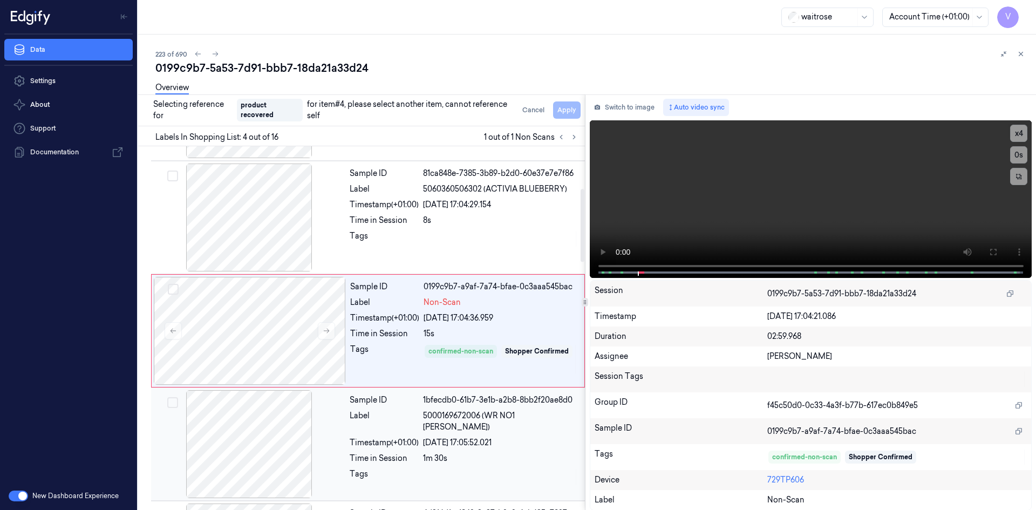
click at [339, 444] on div at bounding box center [249, 444] width 192 height 108
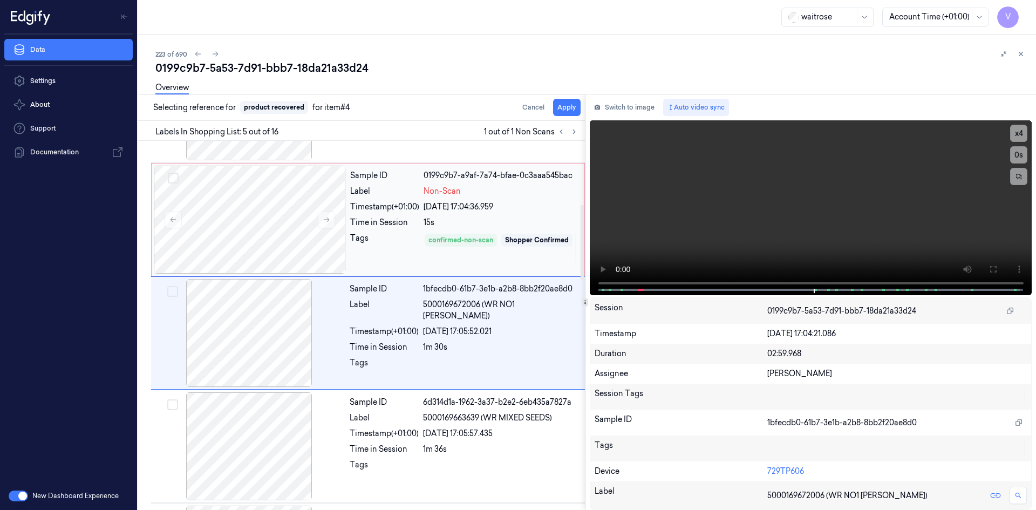
scroll to position [325, 0]
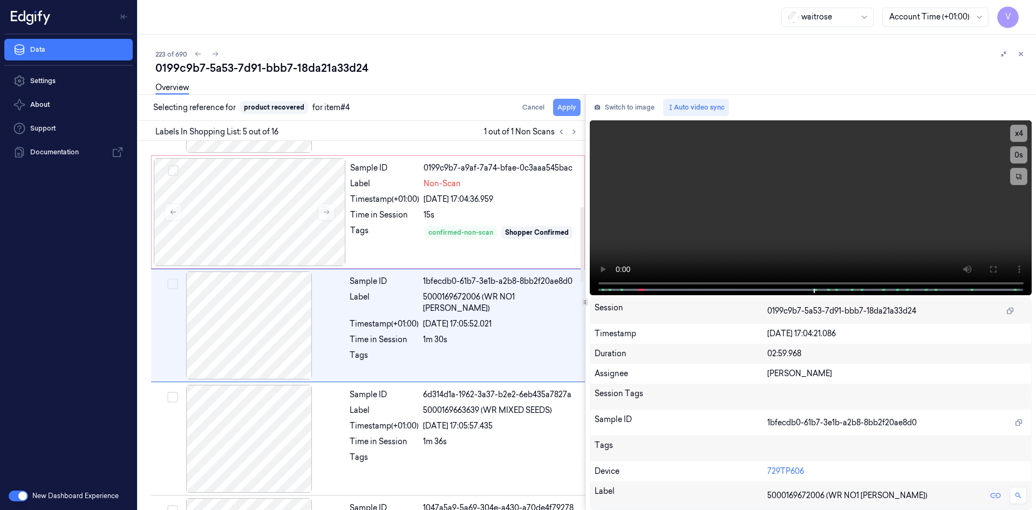
click at [568, 109] on button "Apply" at bounding box center [567, 107] width 28 height 17
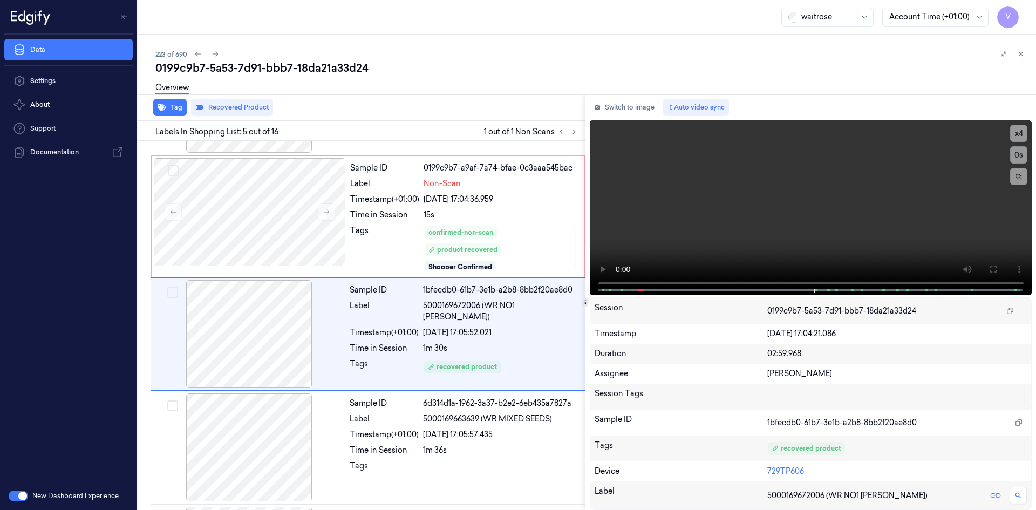
scroll to position [333, 0]
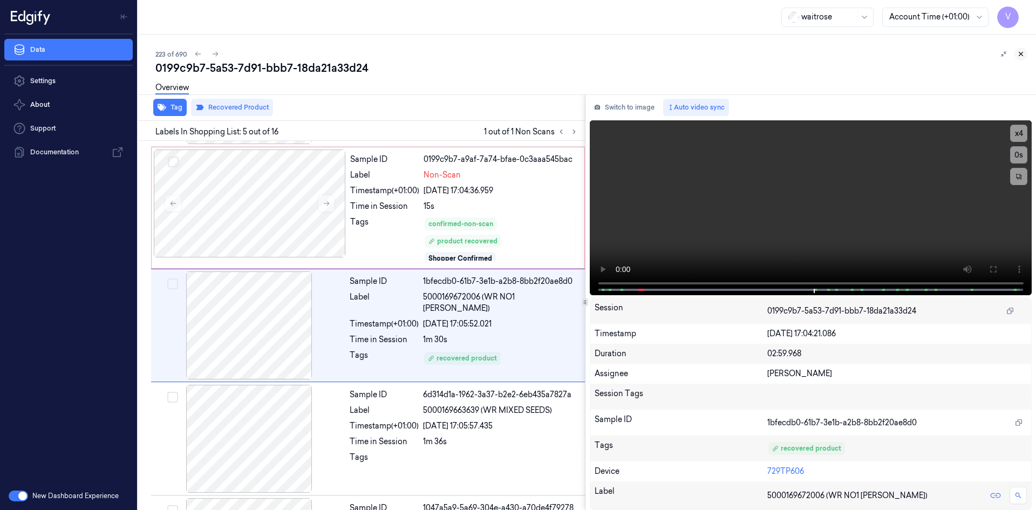
click at [1018, 53] on icon at bounding box center [1021, 54] width 8 height 8
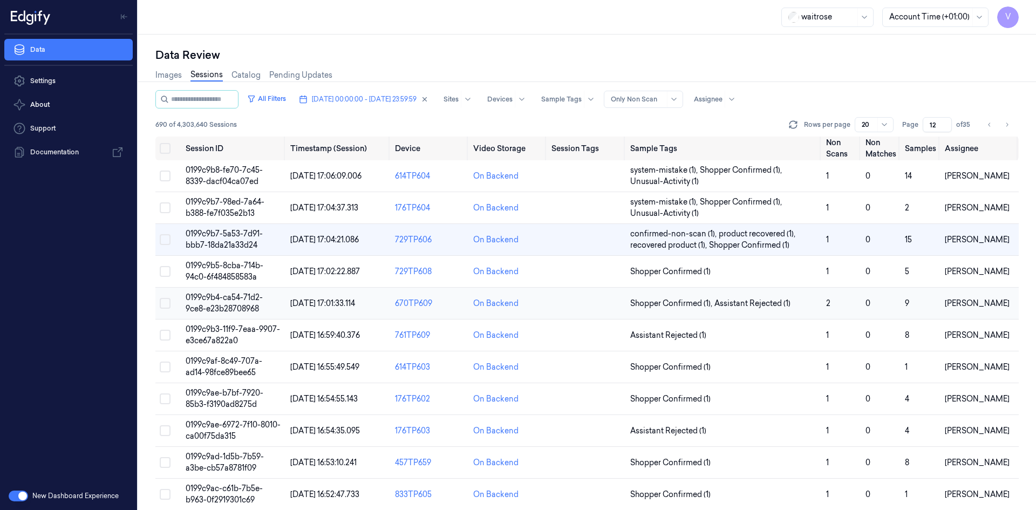
click at [218, 303] on td "0199c9b4-ca54-71d2-9ce8-e23b28708968" at bounding box center [233, 304] width 105 height 32
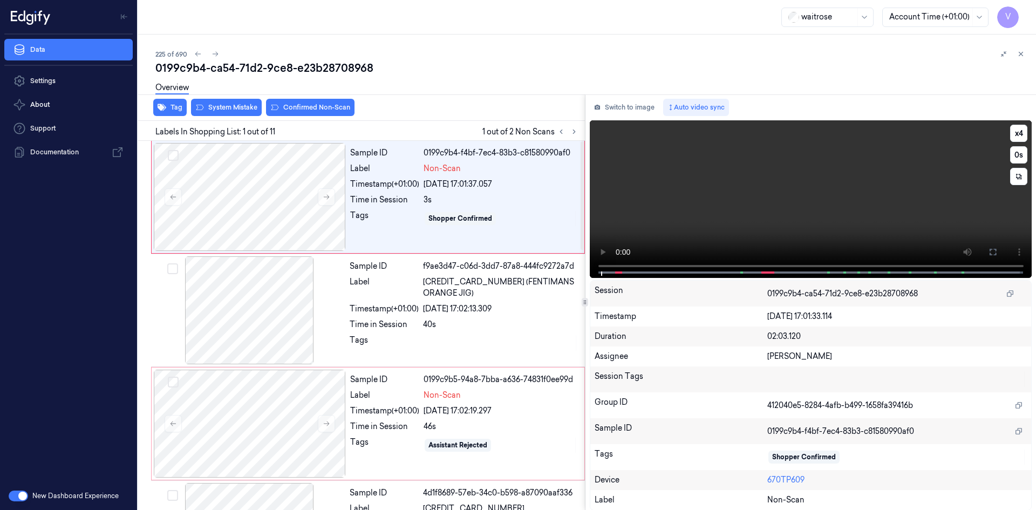
click at [665, 188] on video at bounding box center [811, 199] width 442 height 158
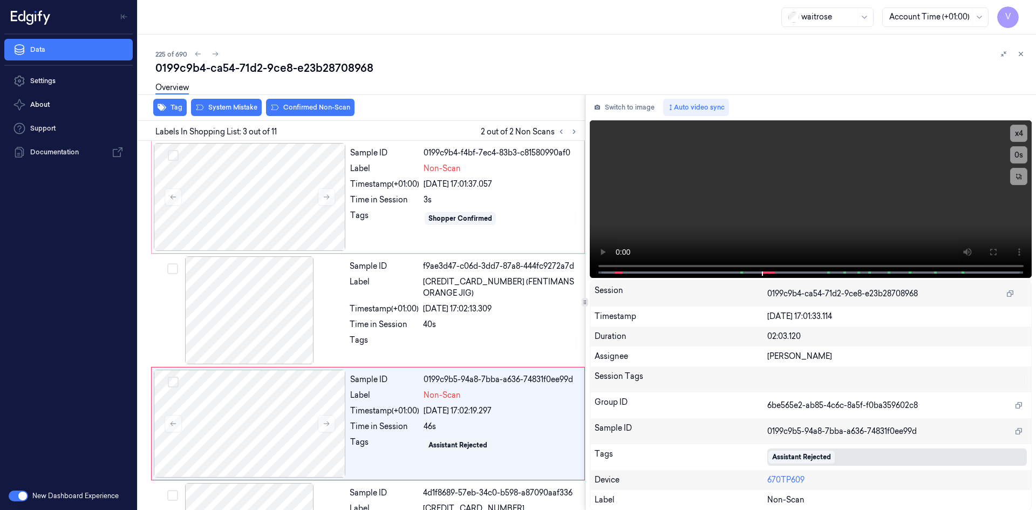
scroll to position [98, 0]
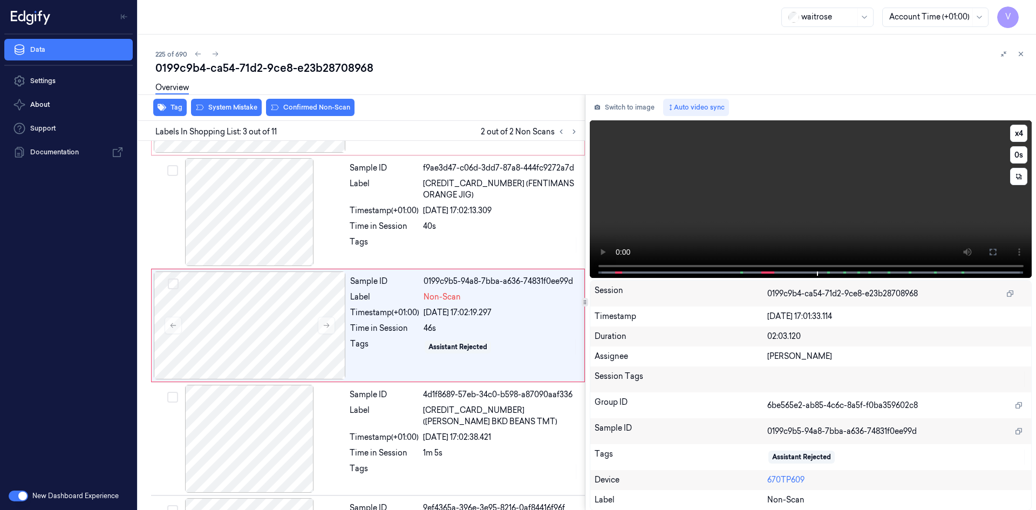
click at [700, 176] on video at bounding box center [811, 199] width 442 height 158
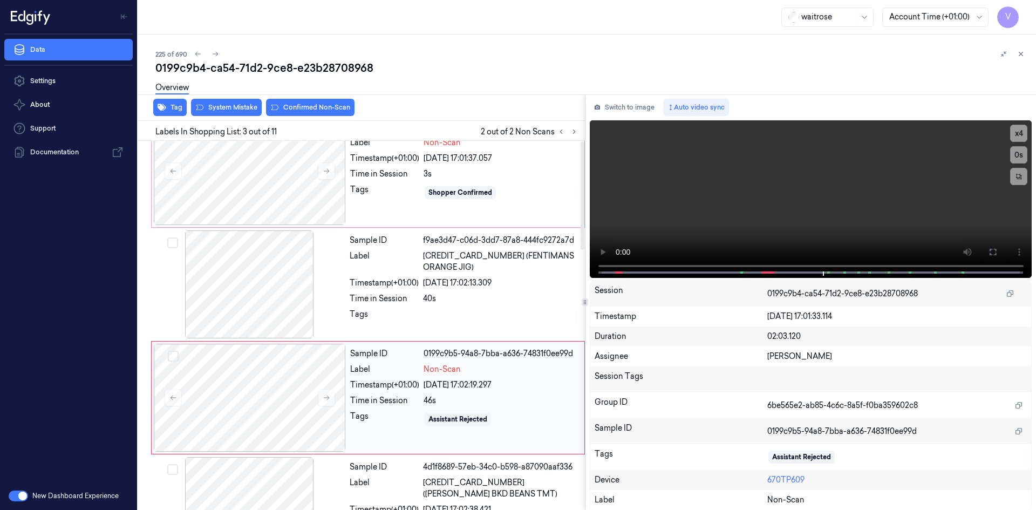
scroll to position [0, 0]
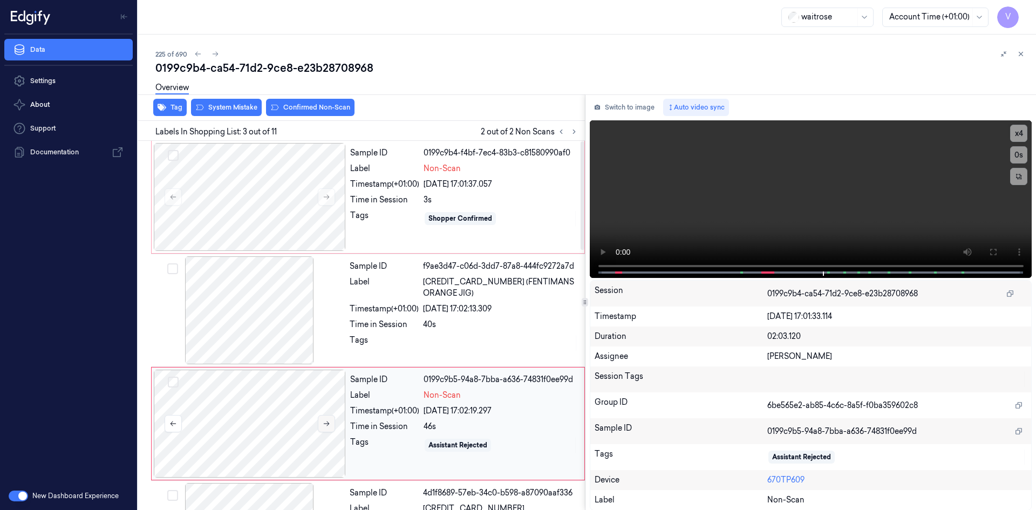
click at [326, 421] on icon at bounding box center [327, 424] width 8 height 8
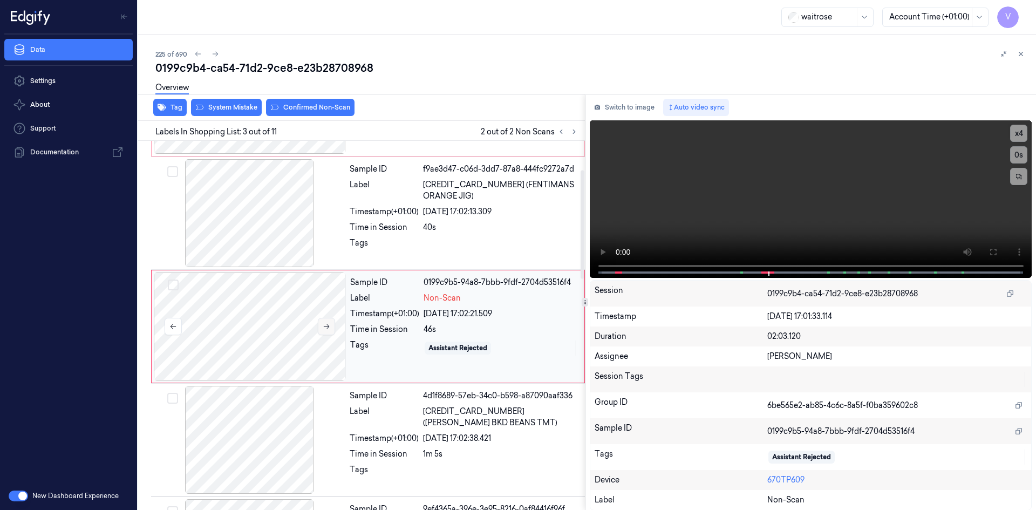
scroll to position [98, 0]
click at [327, 325] on icon at bounding box center [327, 326] width 8 height 8
click at [620, 108] on button "Switch to image" at bounding box center [624, 107] width 69 height 17
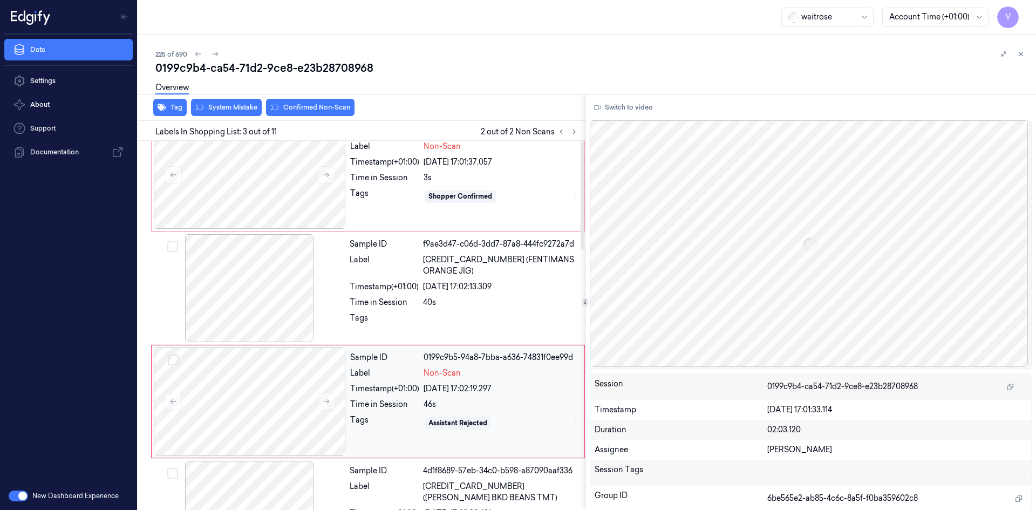
scroll to position [0, 0]
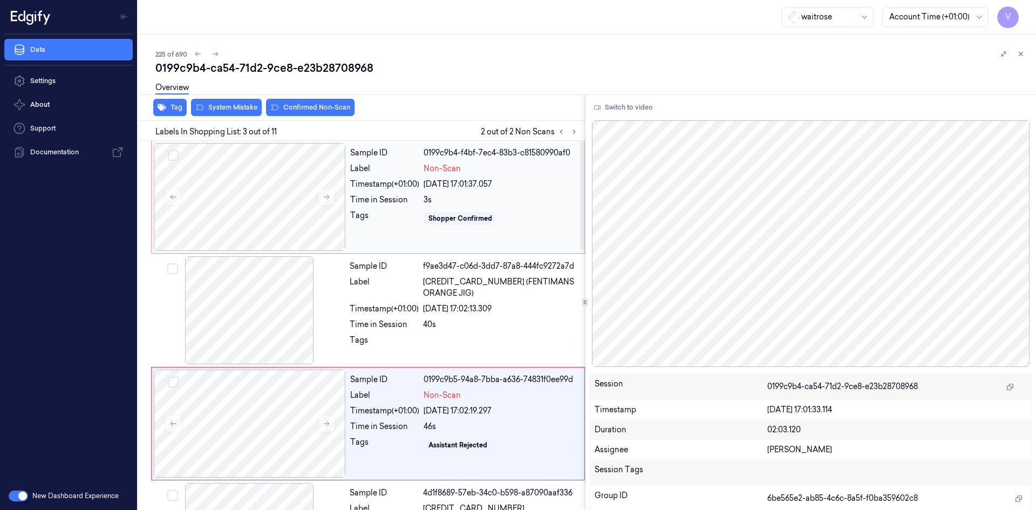
click at [358, 168] on div "Label" at bounding box center [384, 168] width 69 height 11
click at [386, 428] on div "Time in Session" at bounding box center [384, 426] width 69 height 11
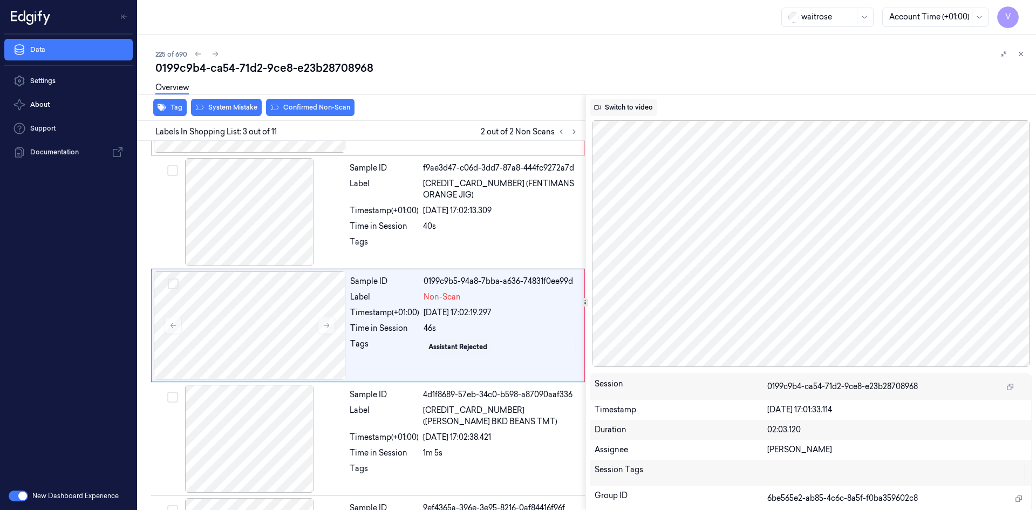
click at [627, 104] on button "Switch to video" at bounding box center [623, 107] width 67 height 17
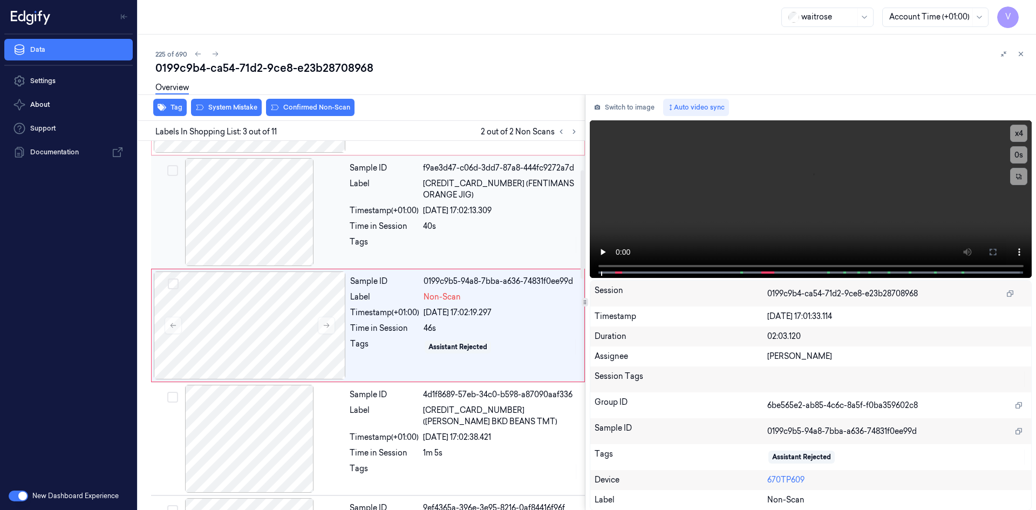
scroll to position [0, 0]
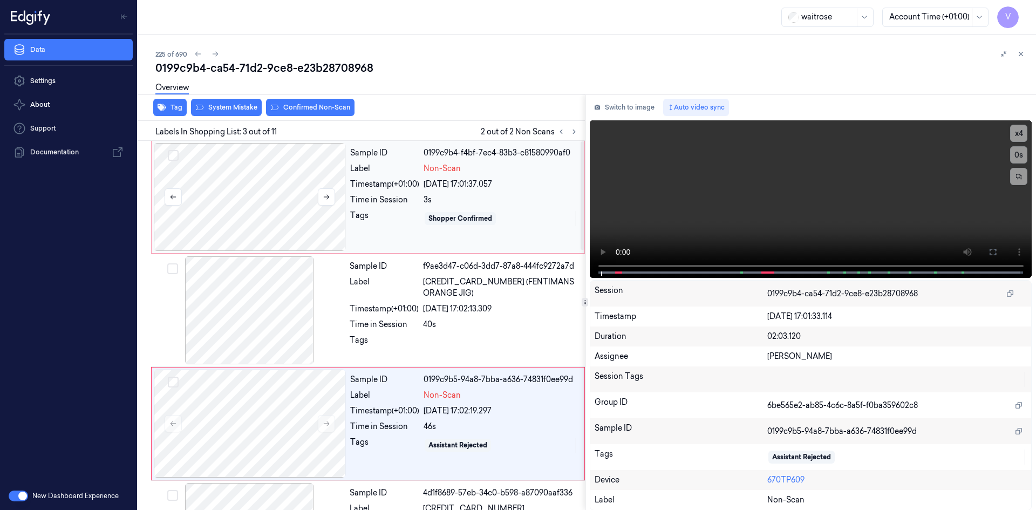
click at [240, 165] on div at bounding box center [250, 197] width 192 height 108
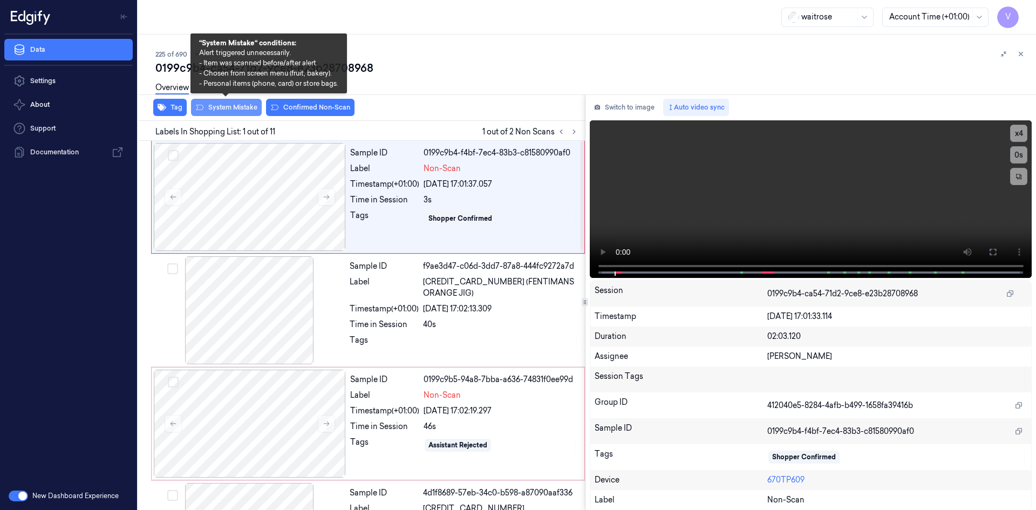
click at [237, 105] on button "System Mistake" at bounding box center [226, 107] width 71 height 17
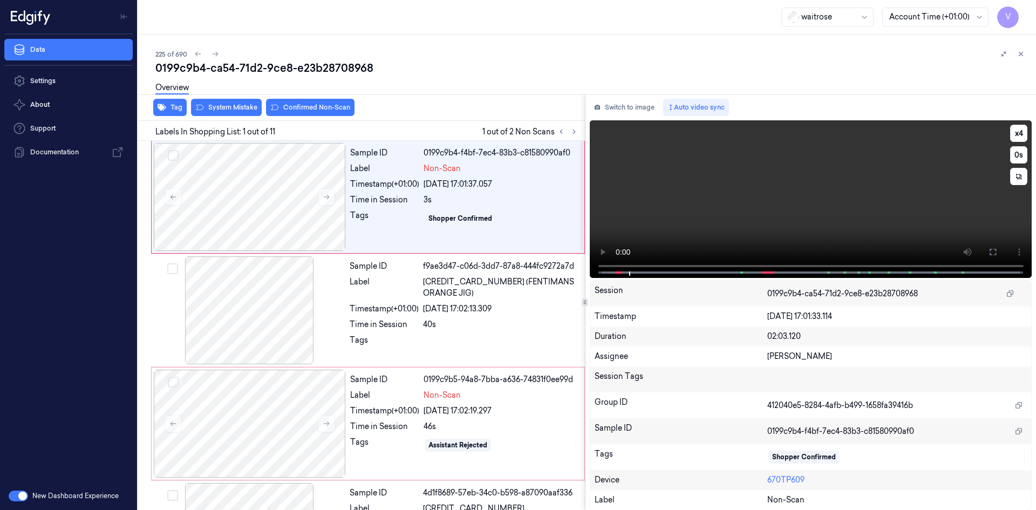
click at [647, 210] on video at bounding box center [811, 199] width 442 height 158
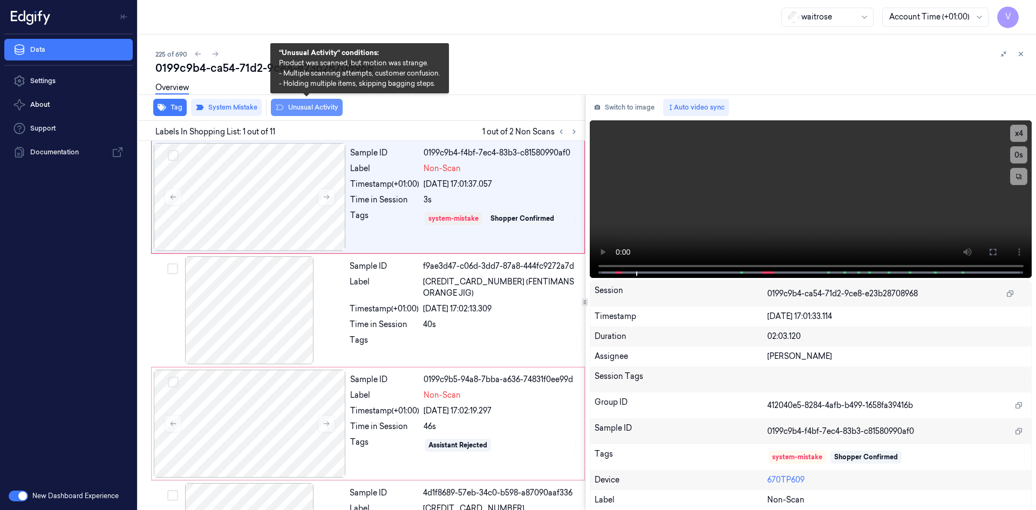
click at [313, 108] on button "Unusual Activity" at bounding box center [307, 107] width 72 height 17
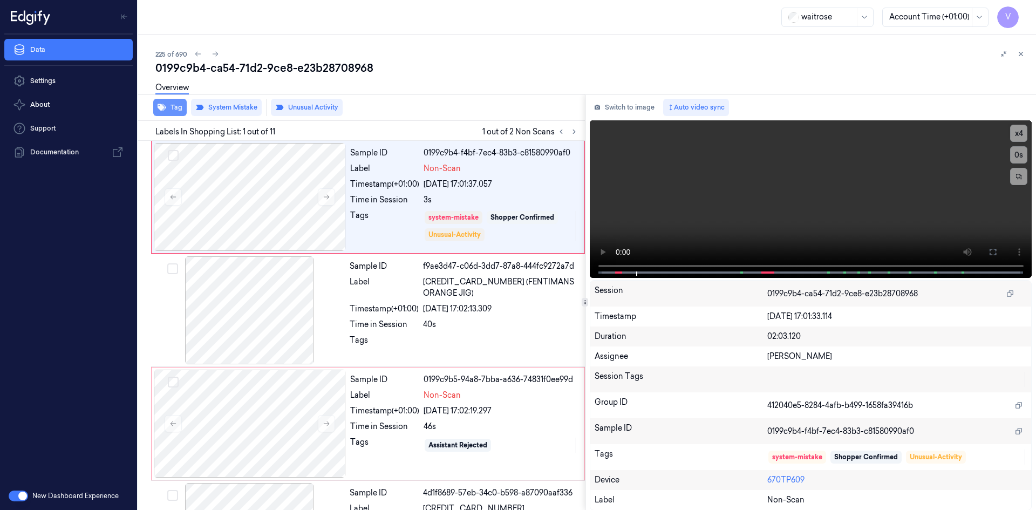
click at [177, 108] on button "Tag" at bounding box center [169, 107] width 33 height 17
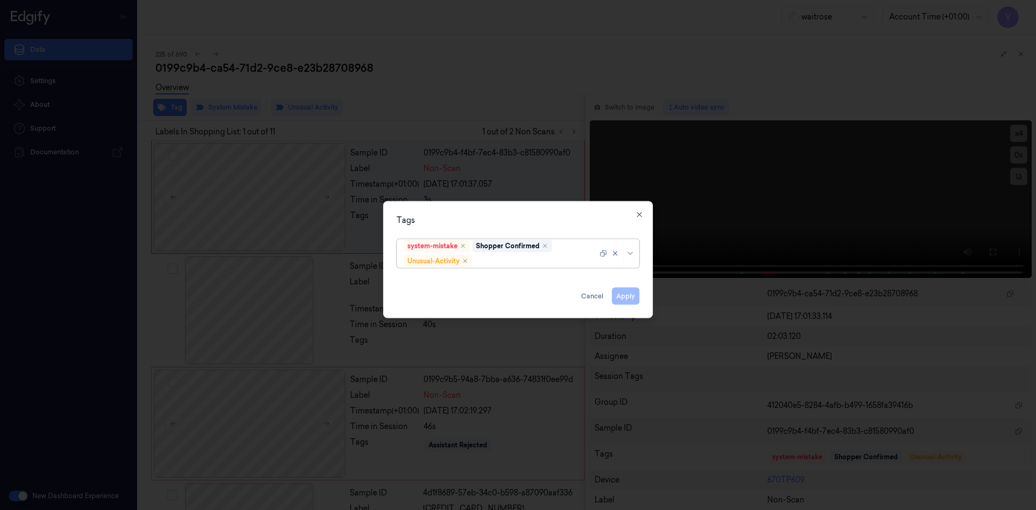
click at [520, 262] on div at bounding box center [535, 260] width 123 height 11
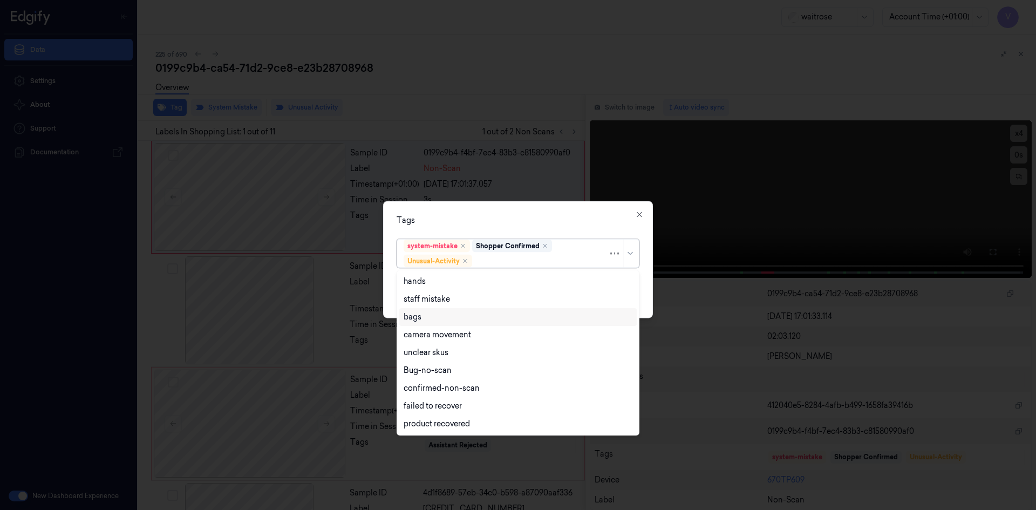
drag, startPoint x: 423, startPoint y: 320, endPoint x: 518, endPoint y: 259, distance: 113.3
click at [424, 320] on div "bags" at bounding box center [518, 316] width 229 height 11
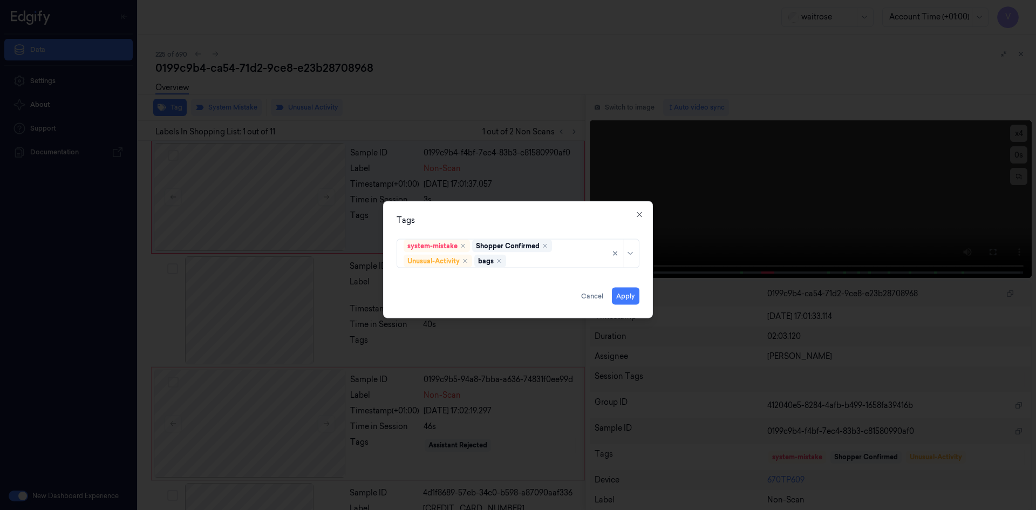
click at [551, 226] on div "Tags system-mistake Shopper Confirmed Unusual-Activity bags Apply Cancel Close" at bounding box center [518, 259] width 270 height 117
click at [618, 295] on button "Apply" at bounding box center [626, 295] width 28 height 17
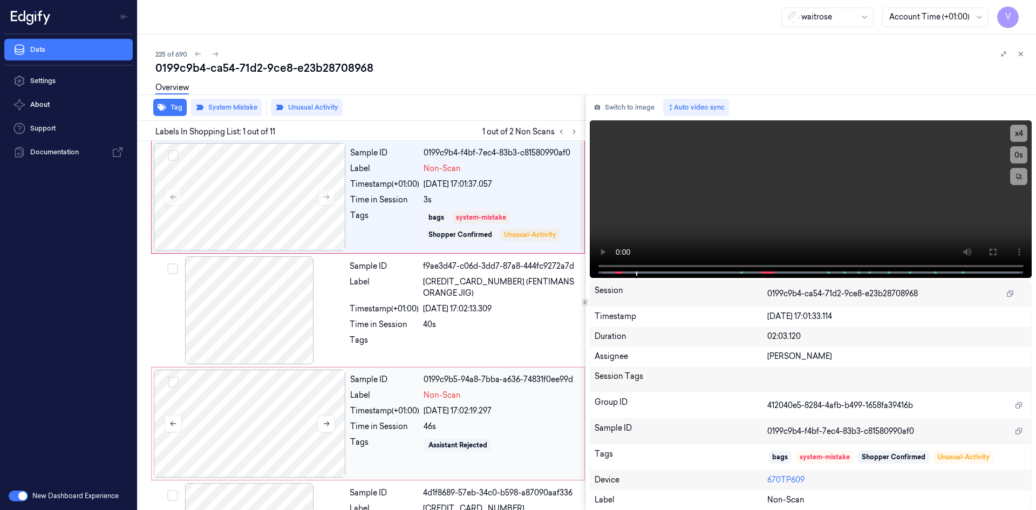
click at [308, 393] on div at bounding box center [250, 424] width 192 height 108
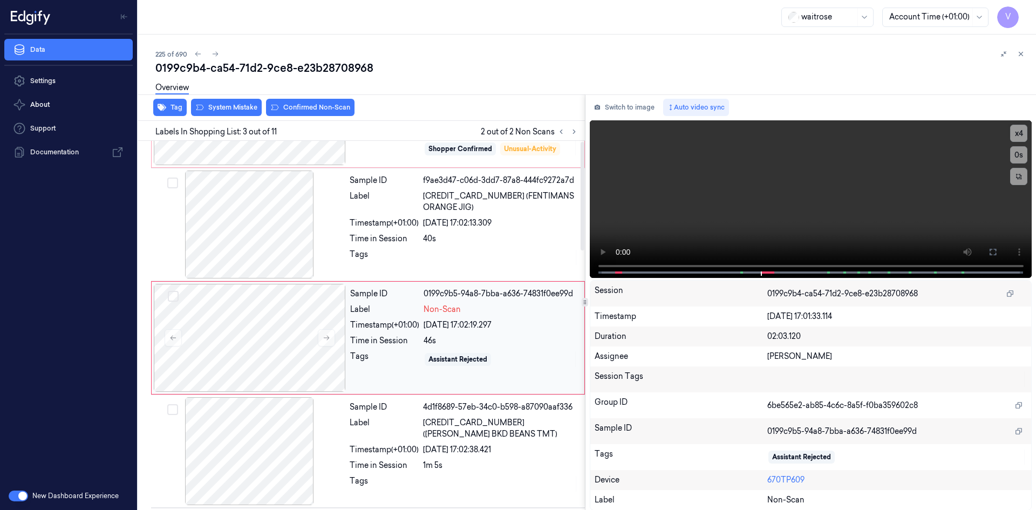
scroll to position [98, 0]
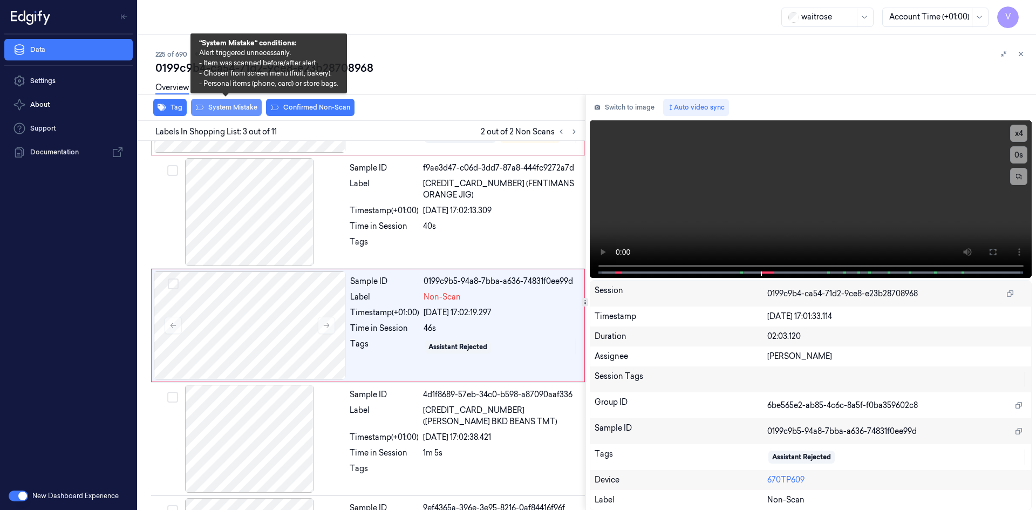
click at [242, 110] on button "System Mistake" at bounding box center [226, 107] width 71 height 17
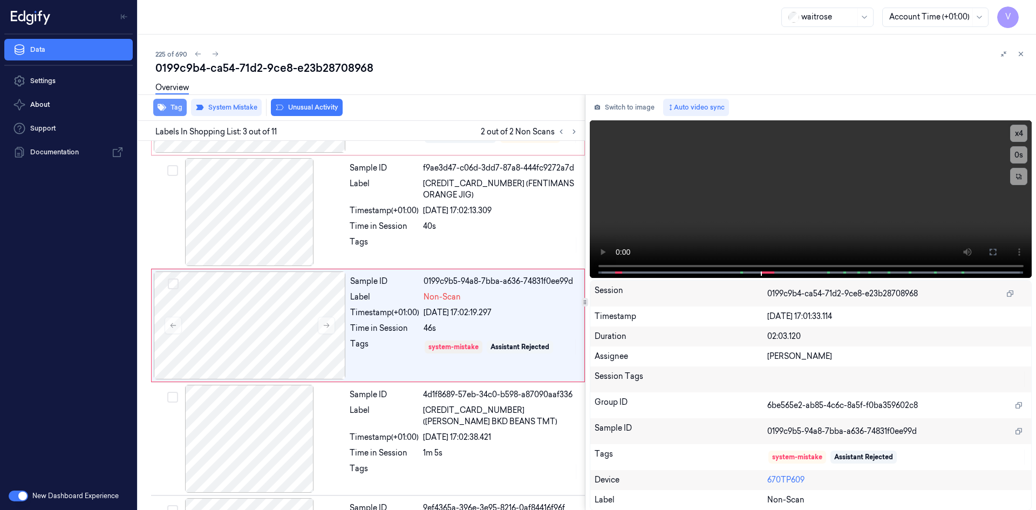
click at [173, 106] on button "Tag" at bounding box center [169, 107] width 33 height 17
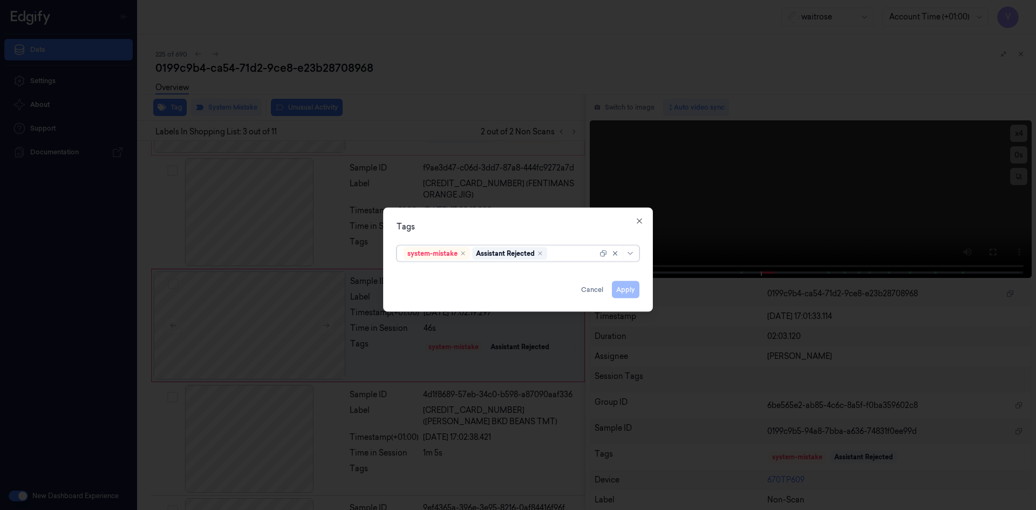
click at [564, 256] on div at bounding box center [573, 253] width 48 height 11
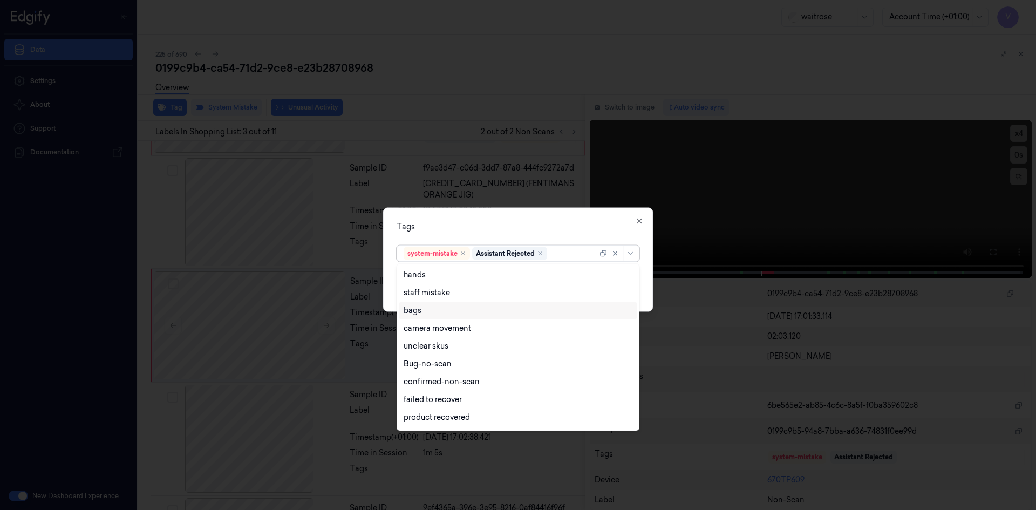
click at [447, 316] on div "bags" at bounding box center [518, 310] width 229 height 11
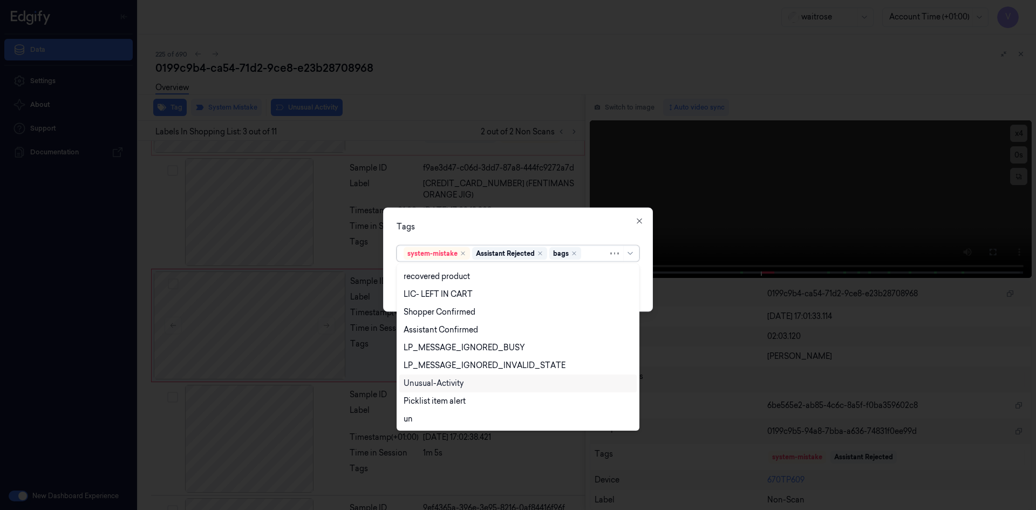
click at [435, 383] on div "Unusual-Activity" at bounding box center [434, 383] width 60 height 11
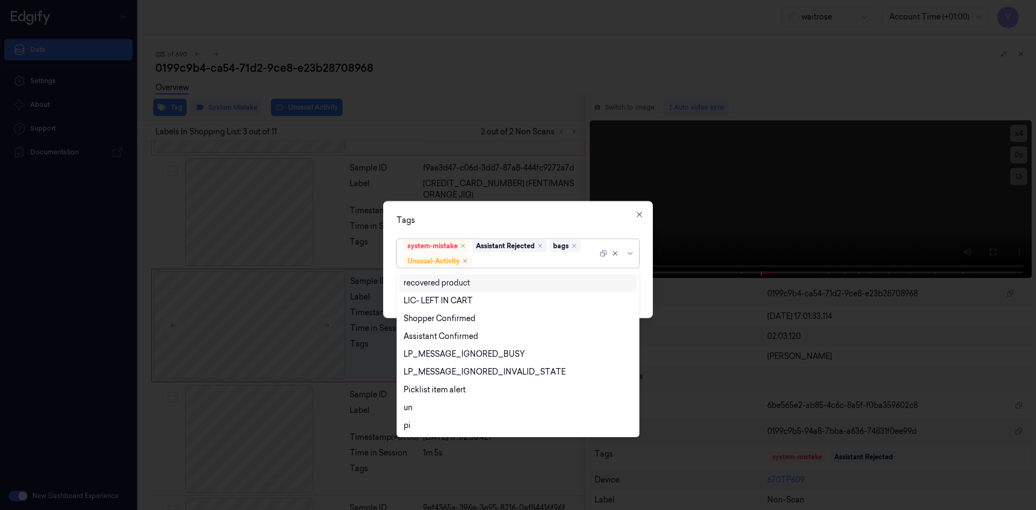
drag, startPoint x: 541, startPoint y: 219, endPoint x: 578, endPoint y: 243, distance: 44.6
click at [541, 219] on div "Tags" at bounding box center [518, 219] width 243 height 11
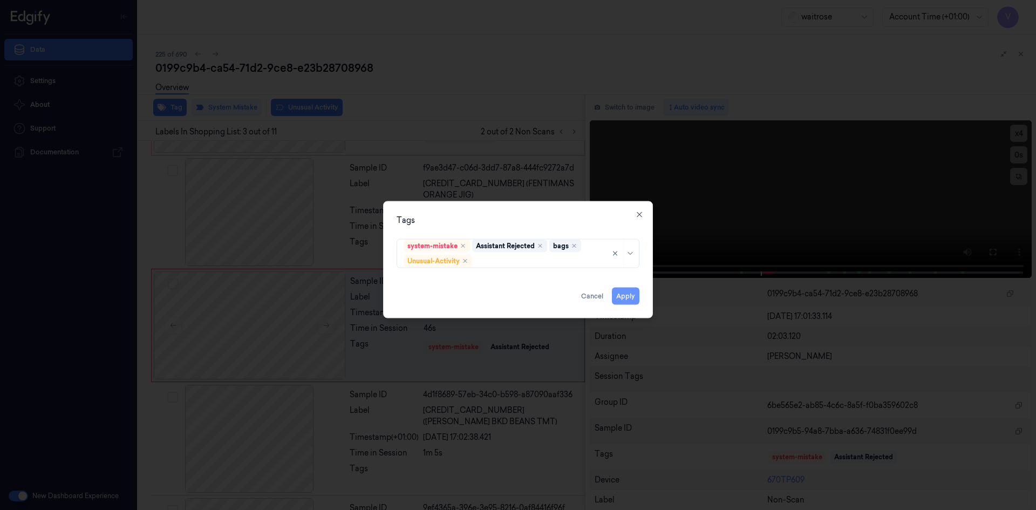
click at [623, 297] on button "Apply" at bounding box center [626, 295] width 28 height 17
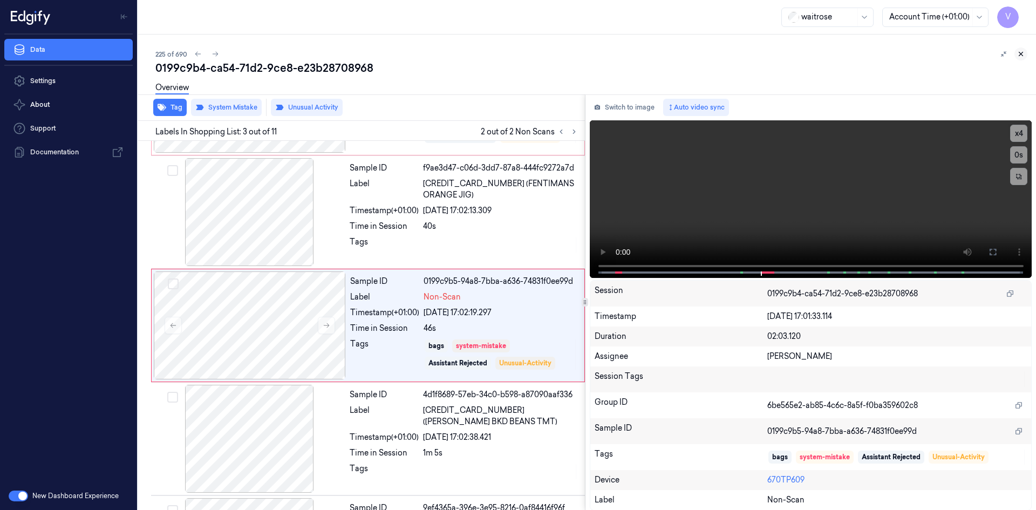
drag, startPoint x: 1018, startPoint y: 54, endPoint x: 1014, endPoint y: 94, distance: 40.1
click at [1018, 54] on icon at bounding box center [1021, 54] width 8 height 8
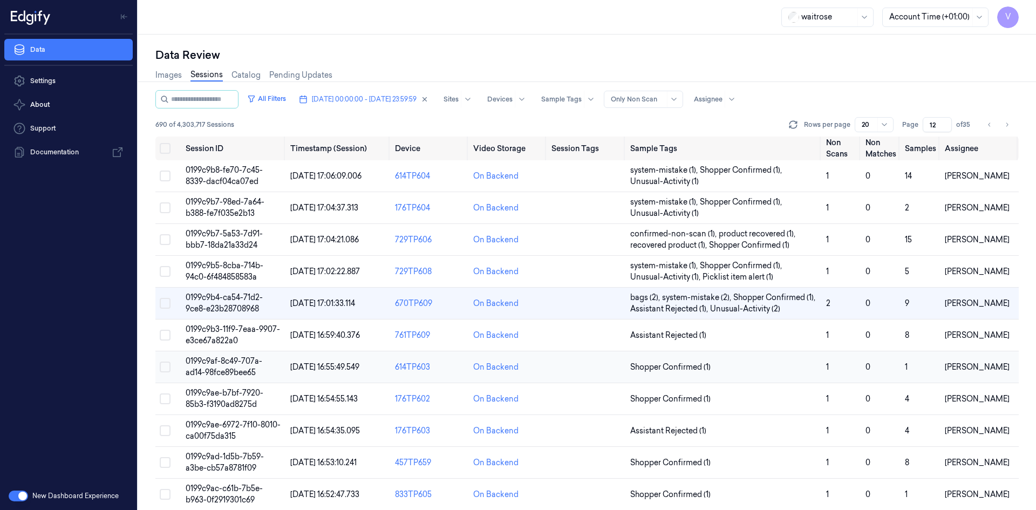
click at [223, 368] on span "0199c9af-8c49-707a-ad14-98fce89bee65" at bounding box center [224, 366] width 77 height 21
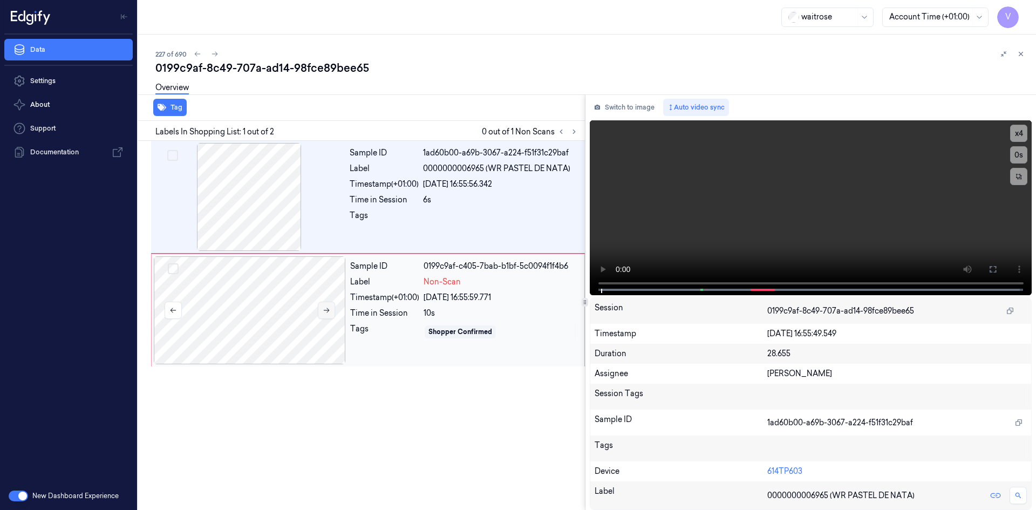
click at [326, 309] on icon at bounding box center [327, 310] width 8 height 8
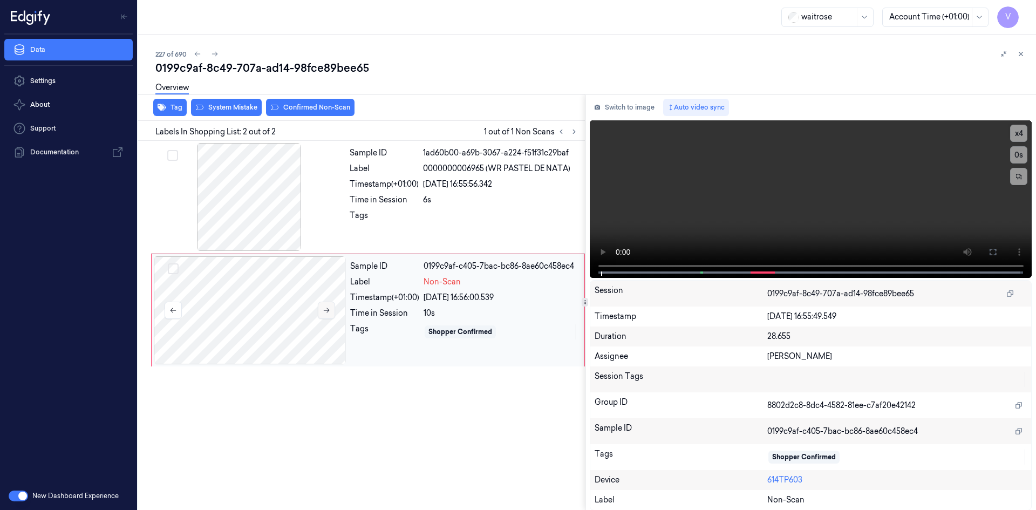
click at [326, 309] on icon at bounding box center [327, 310] width 8 height 8
click at [682, 233] on video at bounding box center [811, 199] width 442 height 158
click at [217, 282] on div at bounding box center [250, 310] width 192 height 108
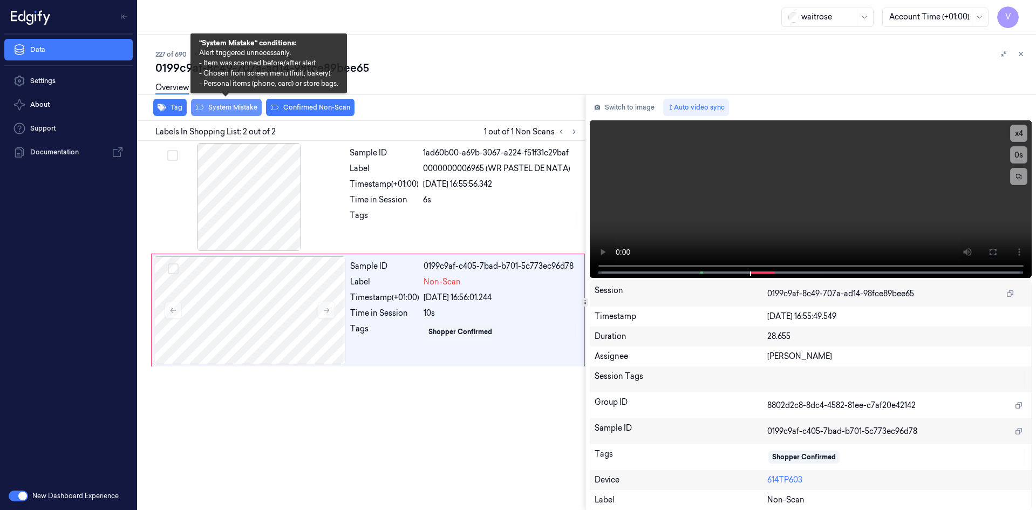
click at [235, 108] on button "System Mistake" at bounding box center [226, 107] width 71 height 17
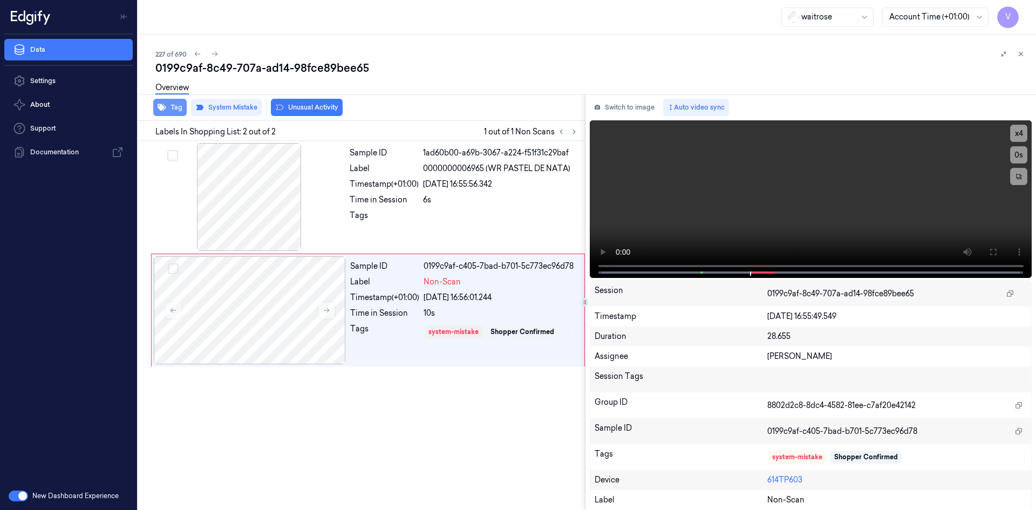
click at [174, 106] on button "Tag" at bounding box center [169, 107] width 33 height 17
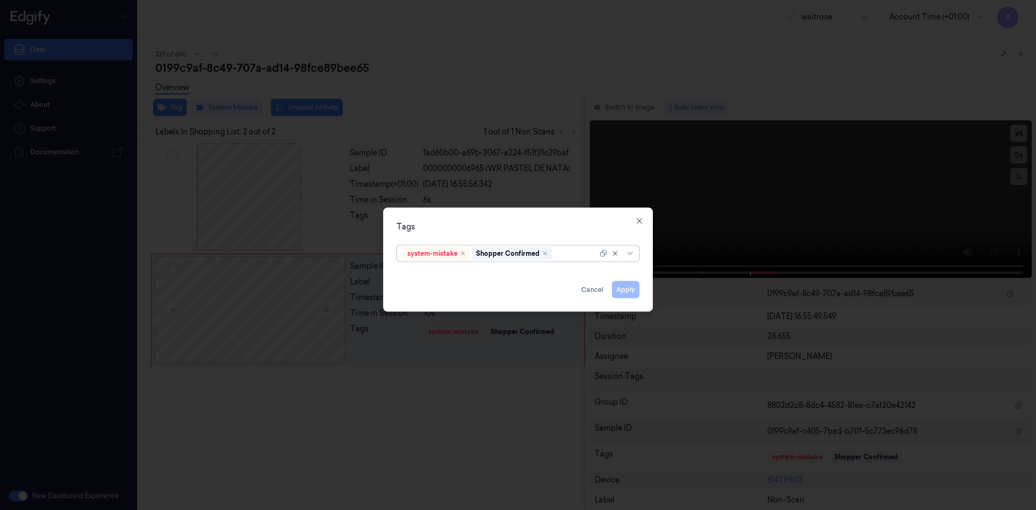
click at [565, 252] on div at bounding box center [575, 253] width 43 height 11
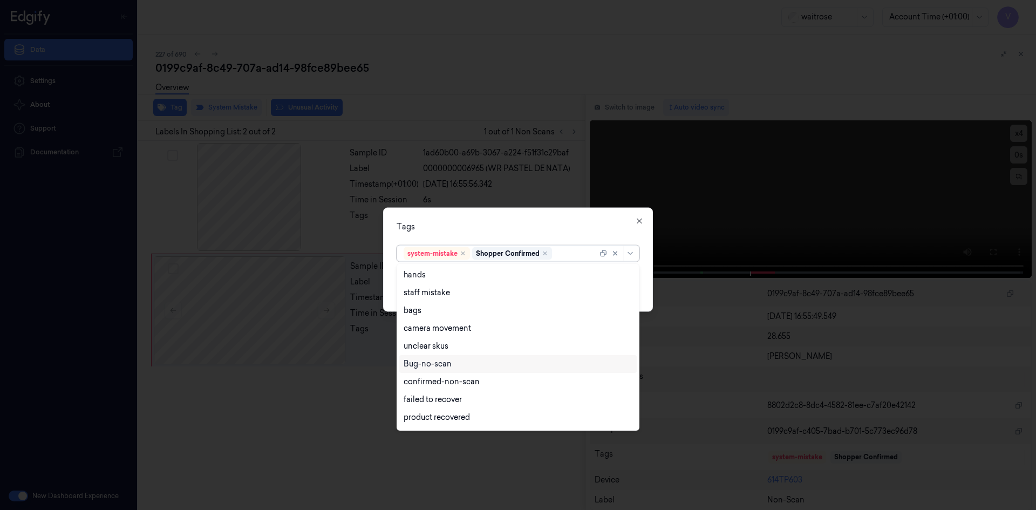
scroll to position [159, 0]
click at [461, 384] on div "Unusual-Activity" at bounding box center [434, 383] width 60 height 11
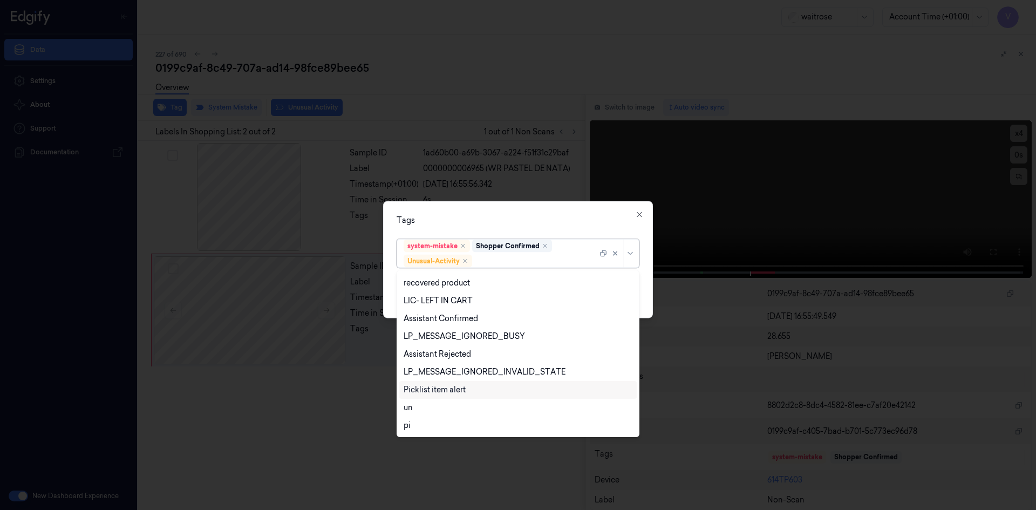
click at [460, 390] on div "Picklist item alert" at bounding box center [435, 389] width 62 height 11
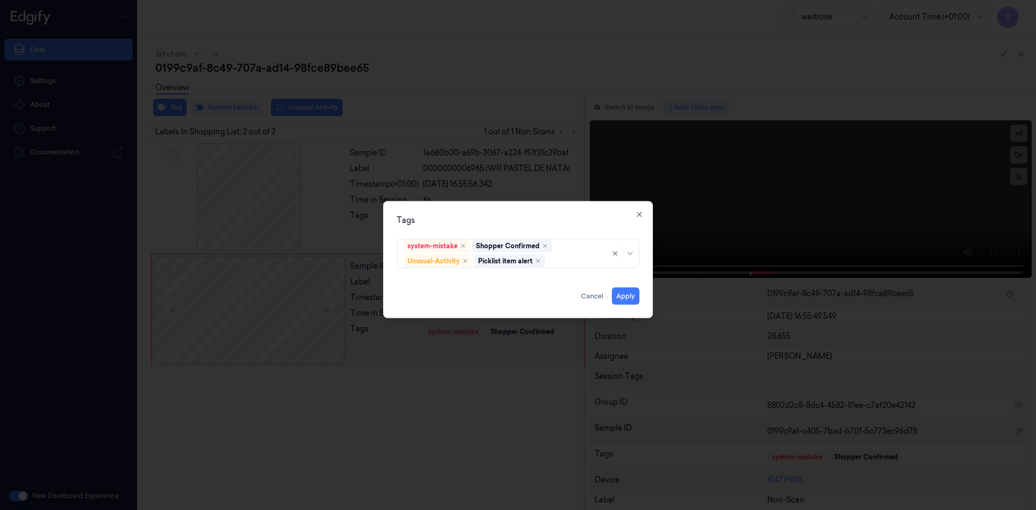
drag, startPoint x: 523, startPoint y: 224, endPoint x: 586, endPoint y: 285, distance: 87.4
click at [526, 228] on div "Tags system-mistake Shopper Confirmed Unusual-Activity Picklist item alert Appl…" at bounding box center [518, 259] width 270 height 117
click at [626, 295] on button "Apply" at bounding box center [626, 295] width 28 height 17
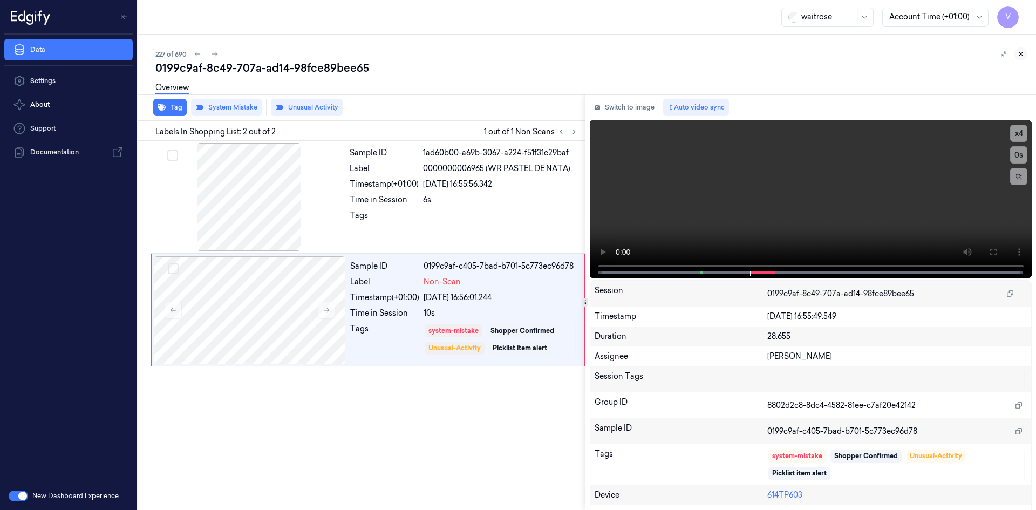
click at [1021, 52] on icon at bounding box center [1021, 54] width 8 height 8
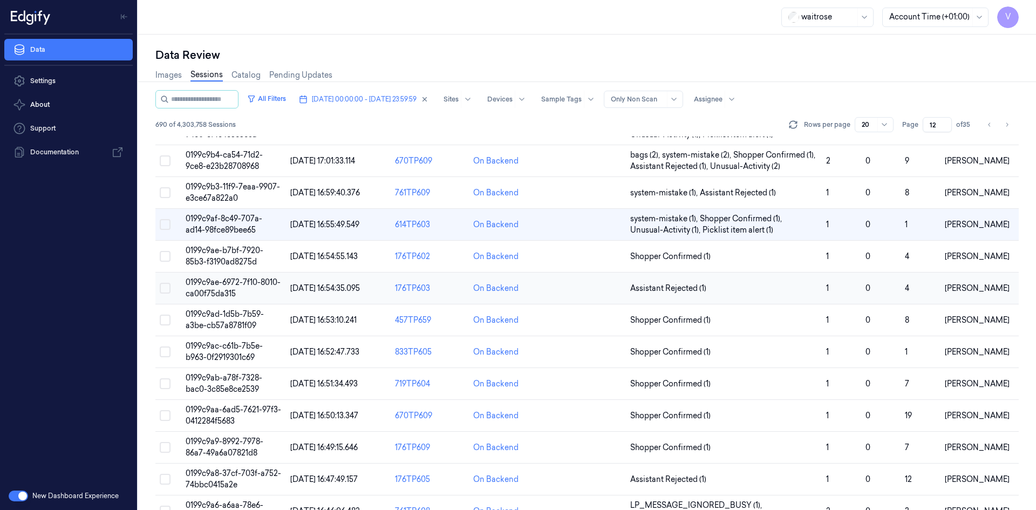
scroll to position [66, 0]
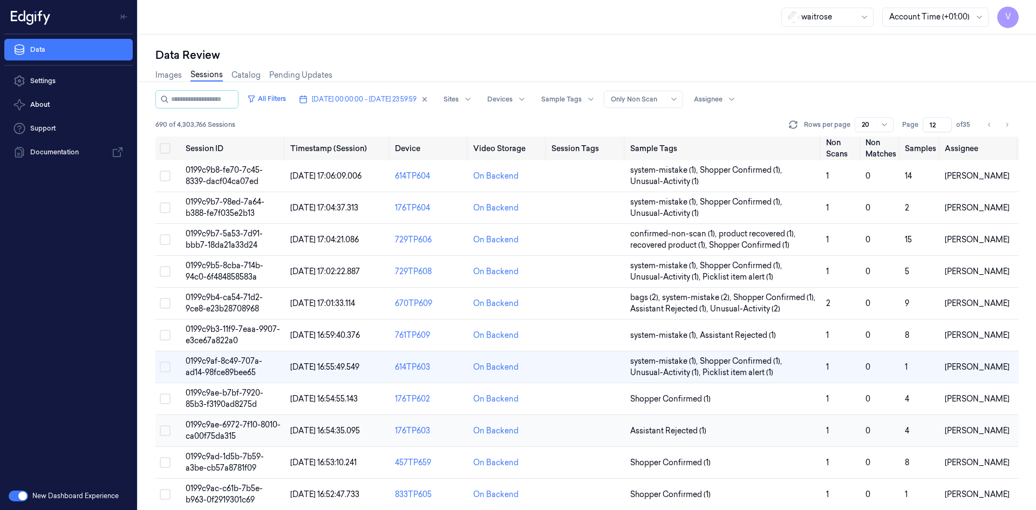
click at [233, 427] on span "0199c9ae-6972-7f10-8010-ca00f75da315" at bounding box center [233, 430] width 95 height 21
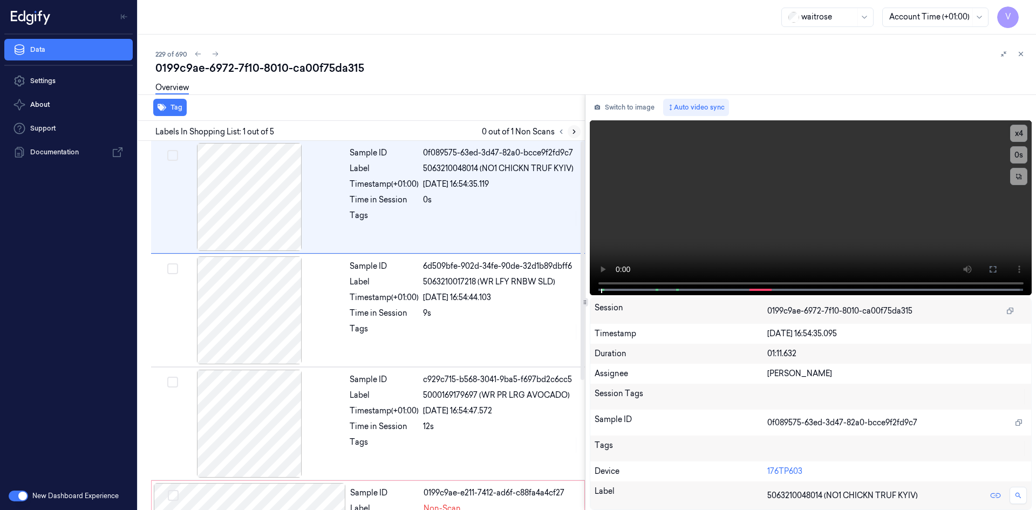
click at [575, 132] on icon at bounding box center [574, 132] width 8 height 8
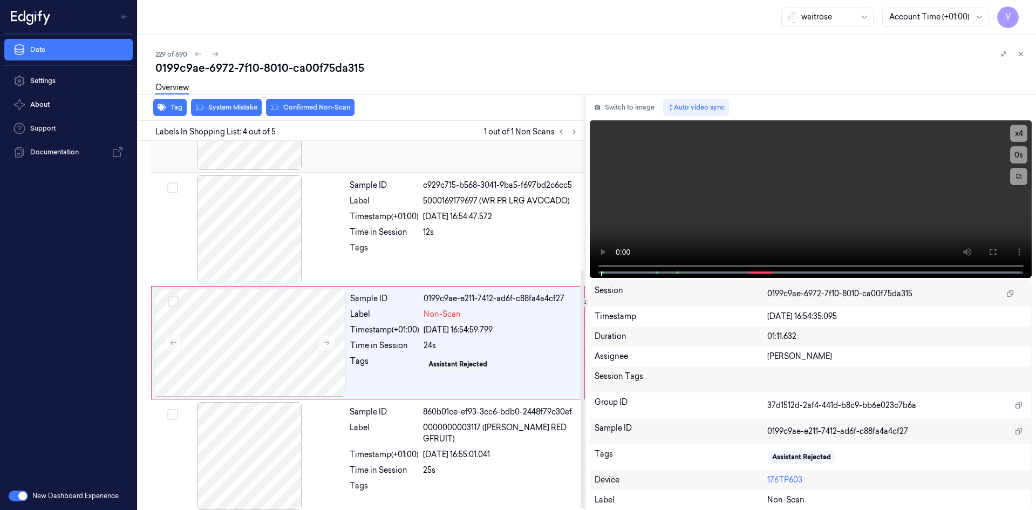
scroll to position [201, 0]
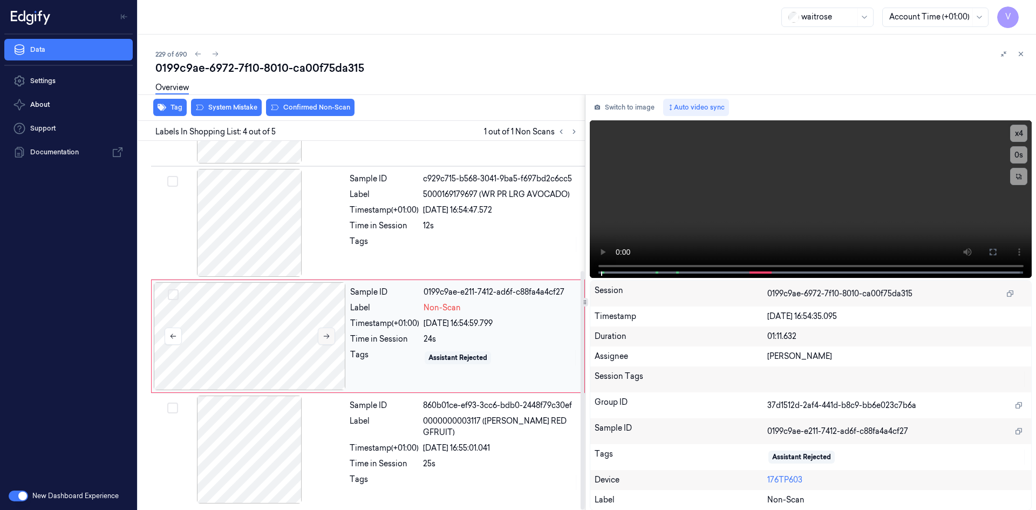
click at [330, 335] on icon at bounding box center [327, 336] width 8 height 8
click at [326, 333] on icon at bounding box center [327, 336] width 8 height 8
click at [689, 216] on video at bounding box center [811, 199] width 442 height 158
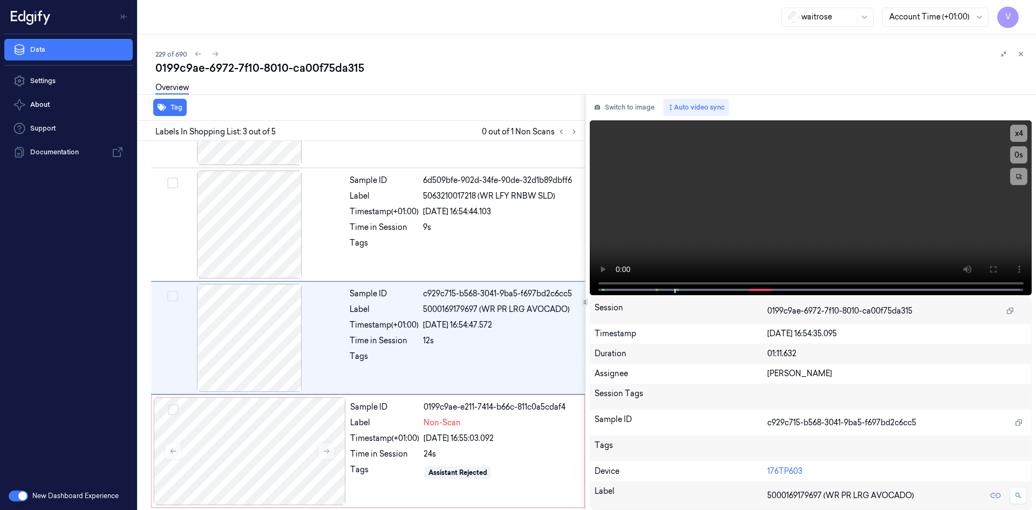
scroll to position [98, 0]
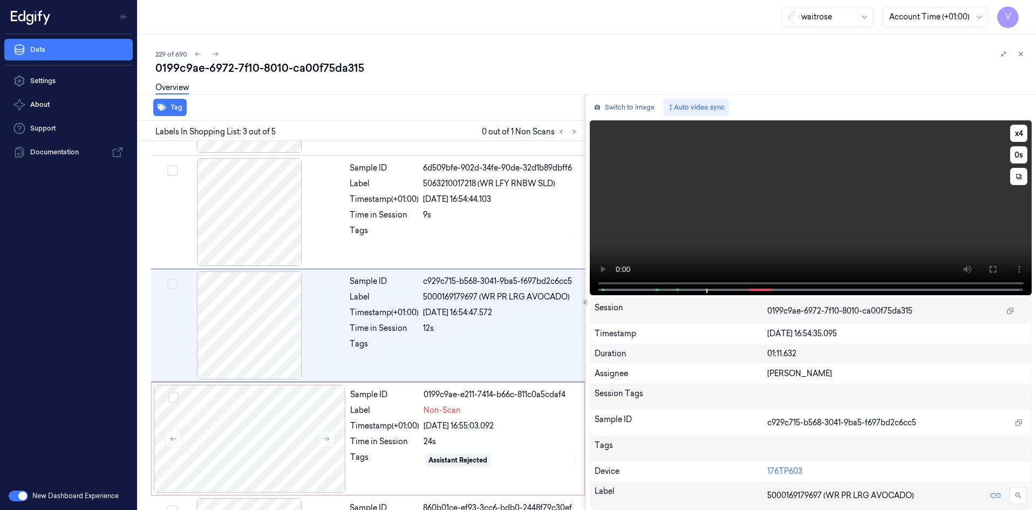
click at [785, 205] on video at bounding box center [811, 207] width 442 height 175
click at [799, 219] on video at bounding box center [811, 207] width 442 height 175
click at [745, 207] on video at bounding box center [811, 207] width 442 height 175
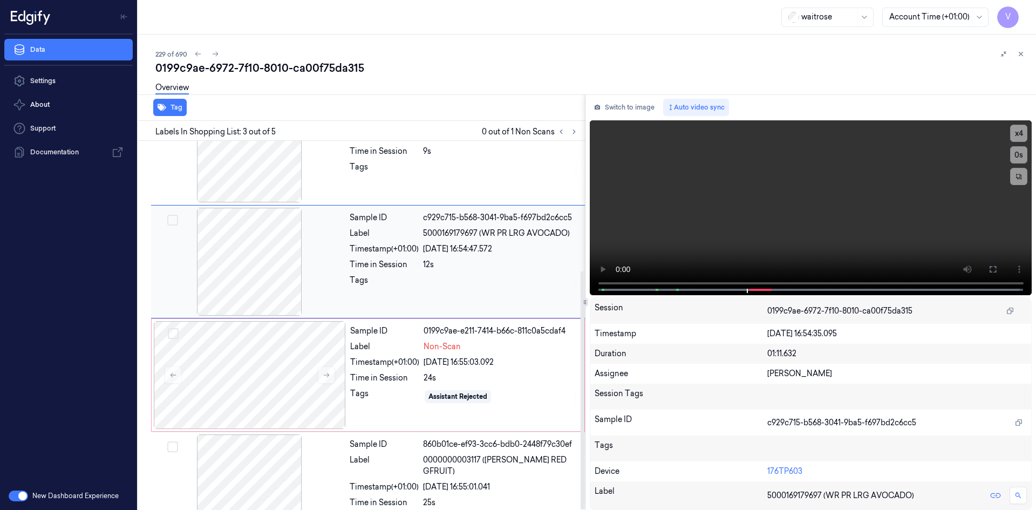
scroll to position [201, 0]
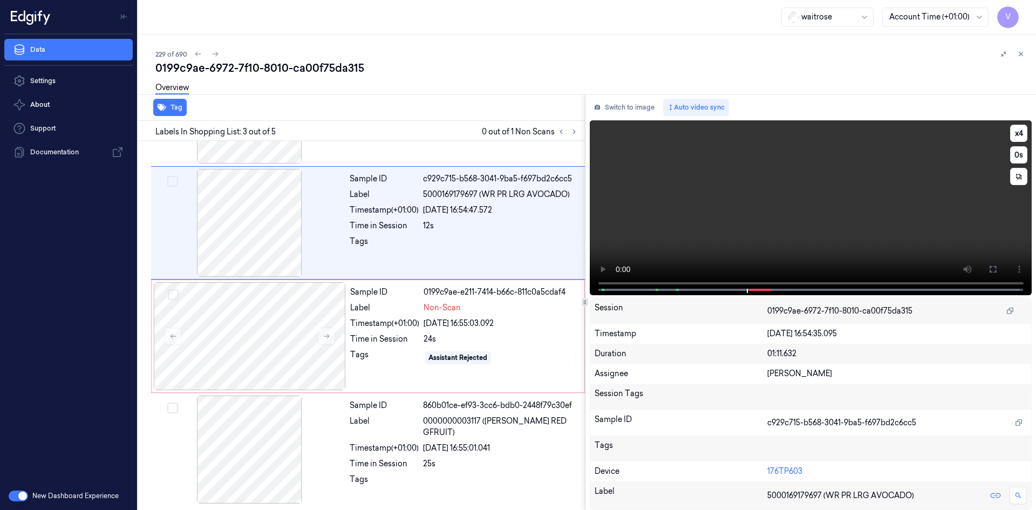
click at [767, 210] on video at bounding box center [811, 207] width 442 height 175
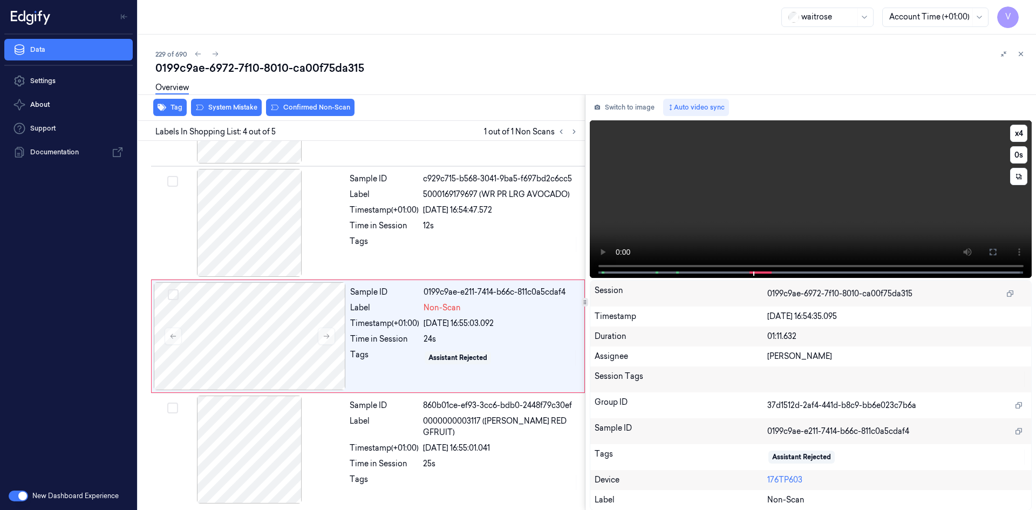
click at [773, 210] on video at bounding box center [811, 199] width 442 height 158
click at [786, 204] on video at bounding box center [811, 199] width 442 height 158
click at [784, 202] on video at bounding box center [811, 199] width 442 height 158
click at [779, 203] on video at bounding box center [811, 199] width 442 height 158
click at [767, 208] on video at bounding box center [811, 199] width 442 height 158
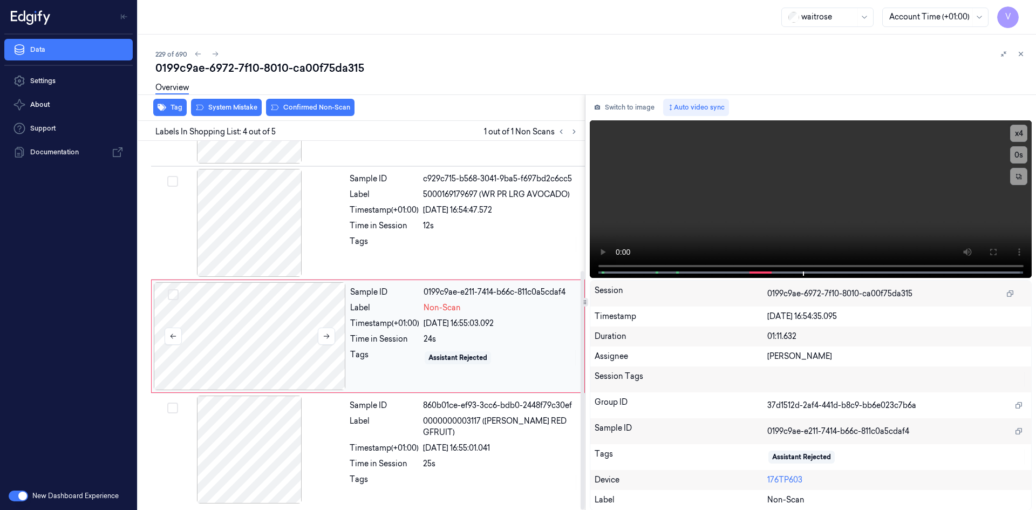
click at [242, 314] on div at bounding box center [250, 336] width 192 height 108
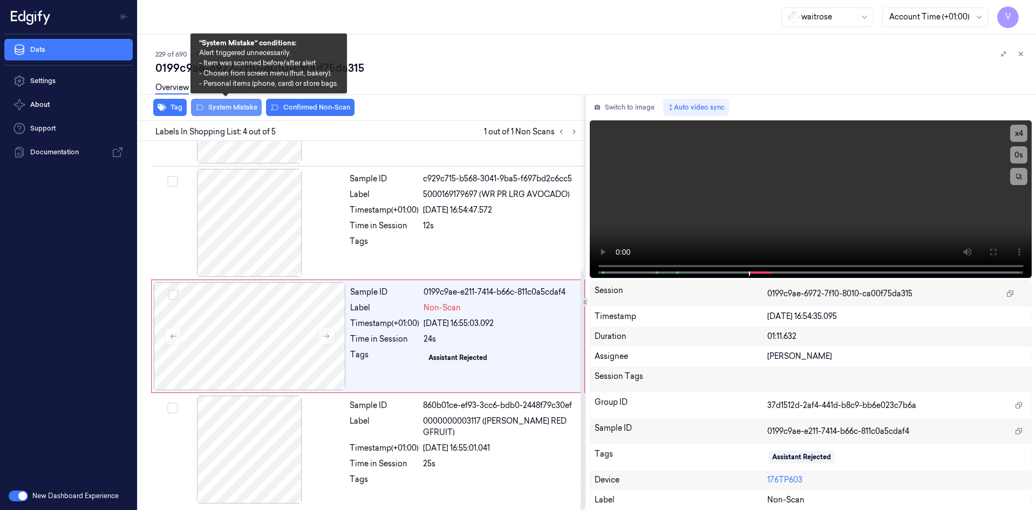
click at [244, 110] on button "System Mistake" at bounding box center [226, 107] width 71 height 17
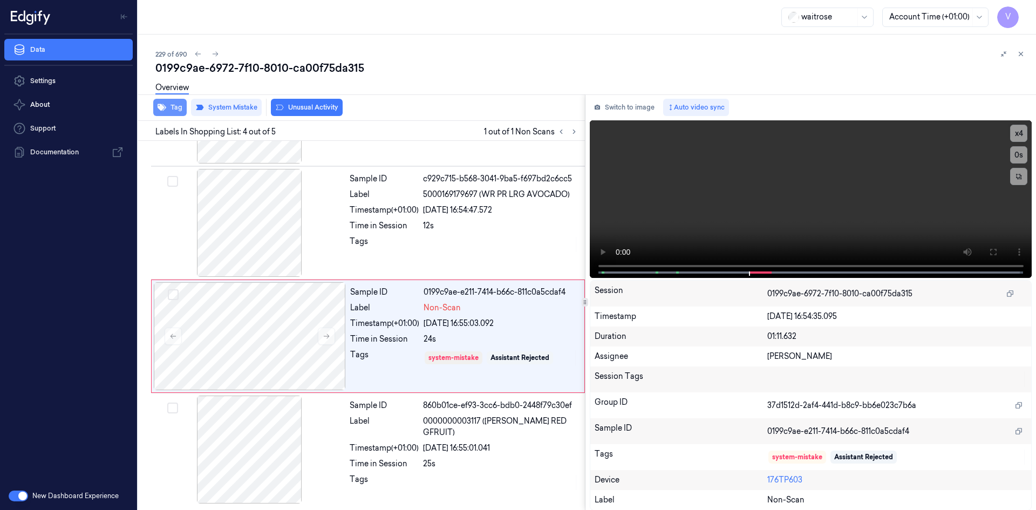
click at [175, 112] on button "Tag" at bounding box center [169, 107] width 33 height 17
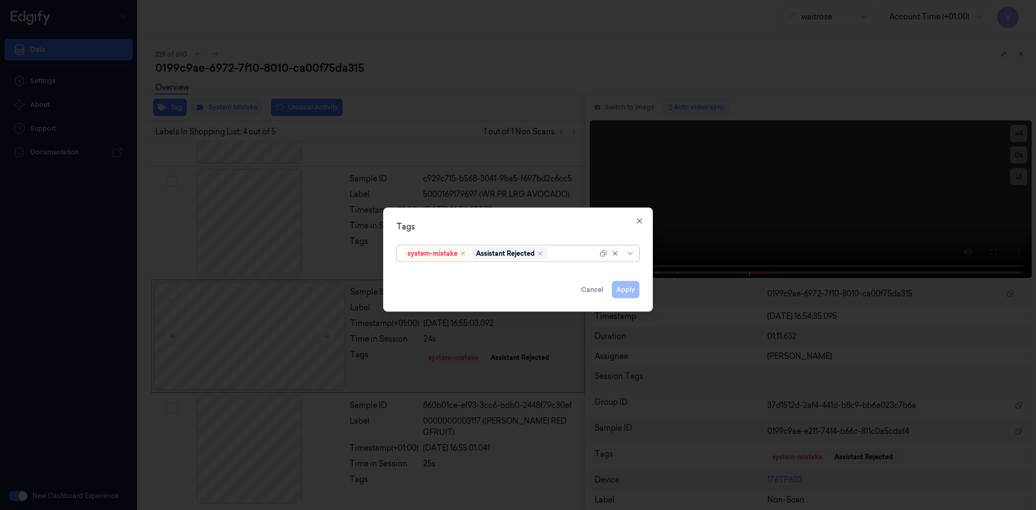
click at [572, 252] on div at bounding box center [573, 253] width 48 height 11
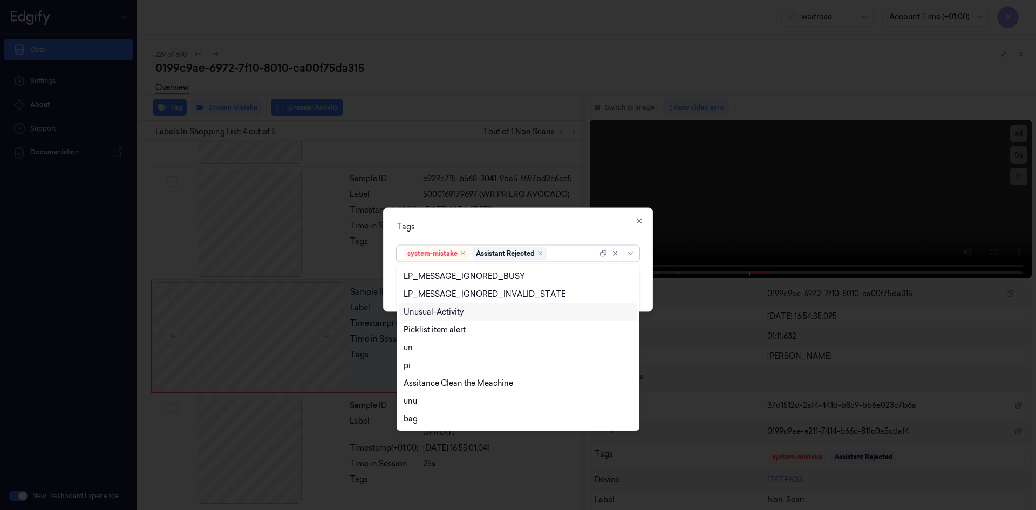
click at [462, 311] on div "Unusual-Activity" at bounding box center [434, 311] width 60 height 11
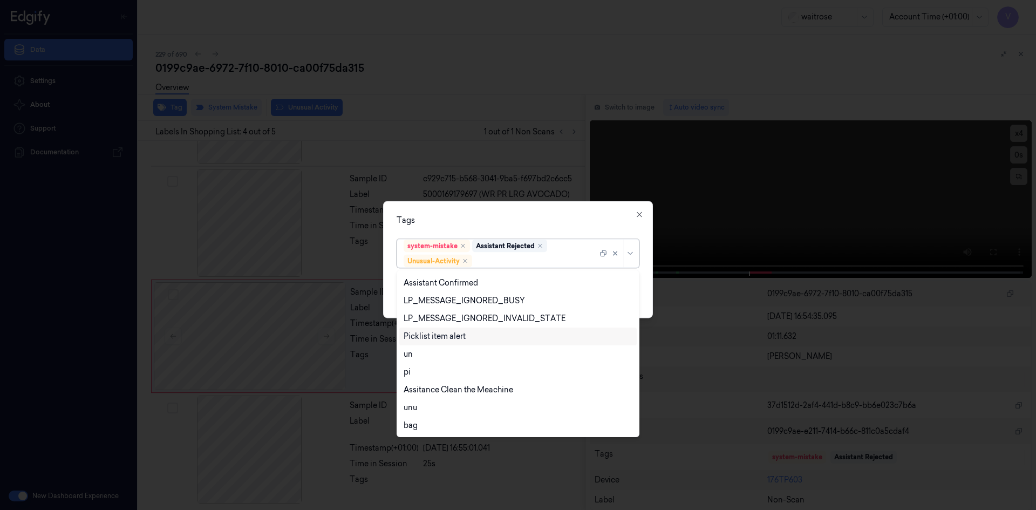
click at [453, 338] on div "Picklist item alert" at bounding box center [435, 336] width 62 height 11
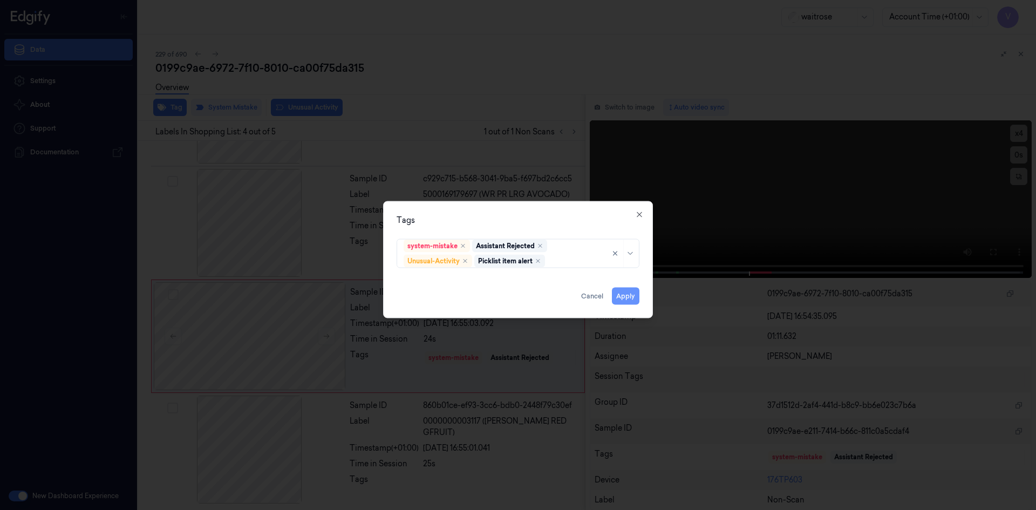
drag, startPoint x: 488, startPoint y: 229, endPoint x: 618, endPoint y: 295, distance: 145.7
click at [507, 242] on div "Tags system-mistake Assistant Rejected Unusual-Activity Picklist item alert App…" at bounding box center [518, 259] width 270 height 117
click at [643, 297] on div "Tags system-mistake Assistant Rejected Unusual-Activity Picklist item alert App…" at bounding box center [518, 259] width 270 height 117
click at [629, 300] on button "Apply" at bounding box center [626, 295] width 28 height 17
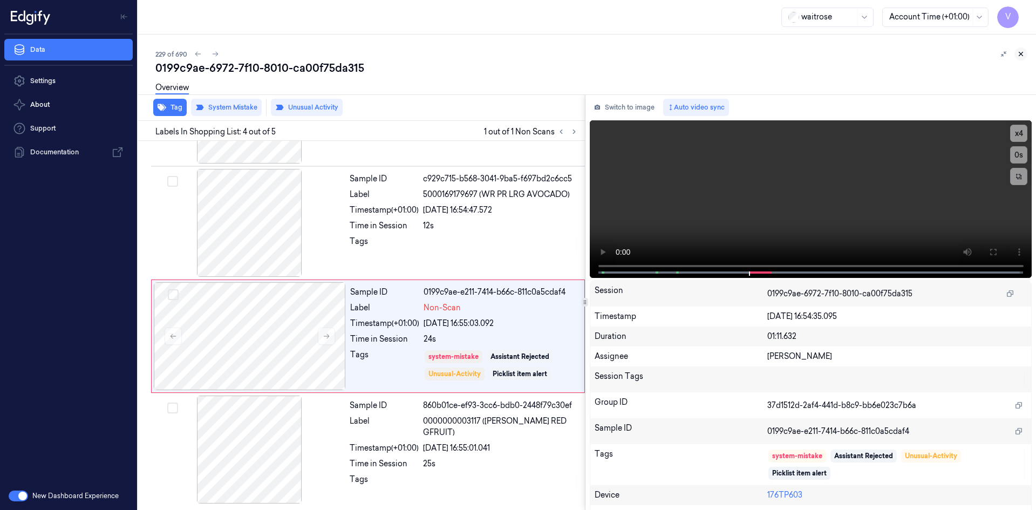
click at [1021, 54] on icon at bounding box center [1021, 54] width 4 height 4
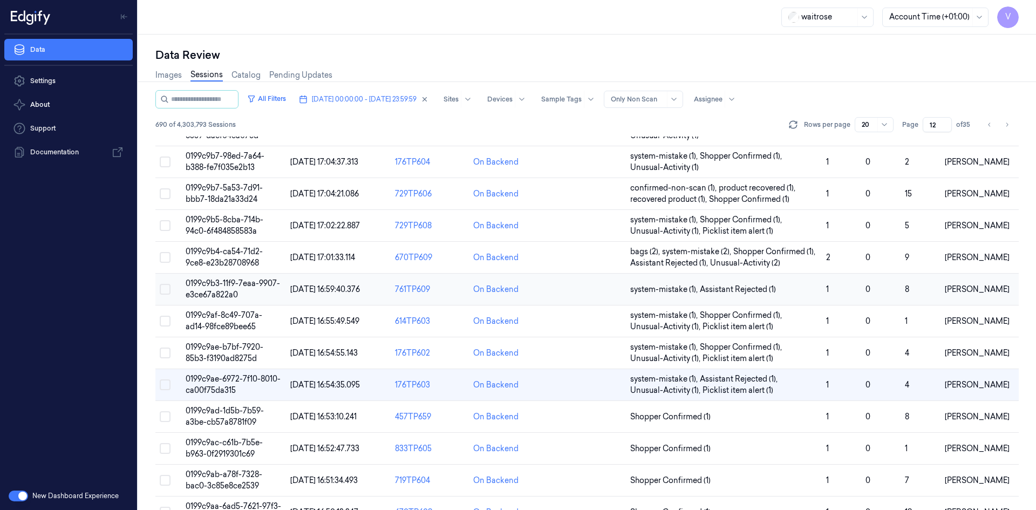
scroll to position [108, 0]
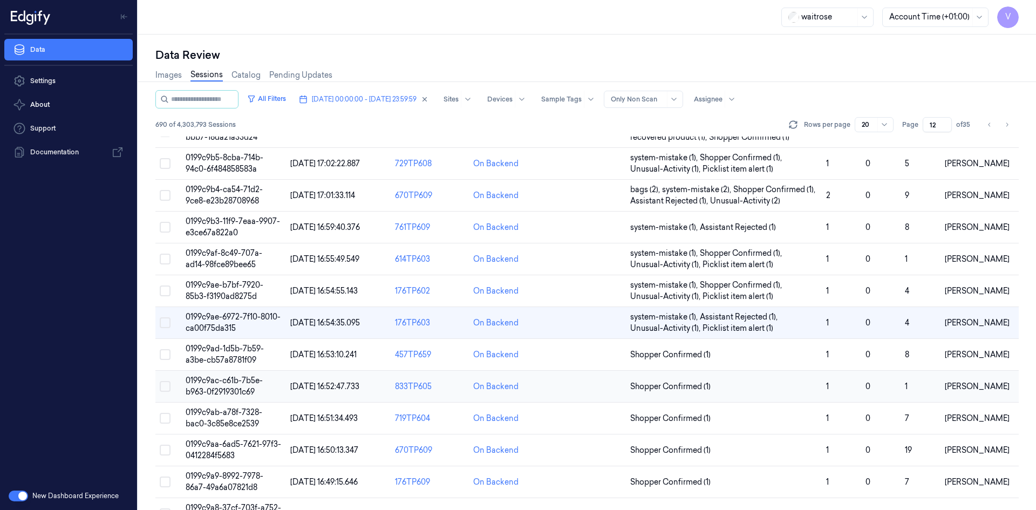
click at [237, 388] on span "0199c9ac-c61b-7b5e-b963-0f2919301c69" at bounding box center [224, 385] width 77 height 21
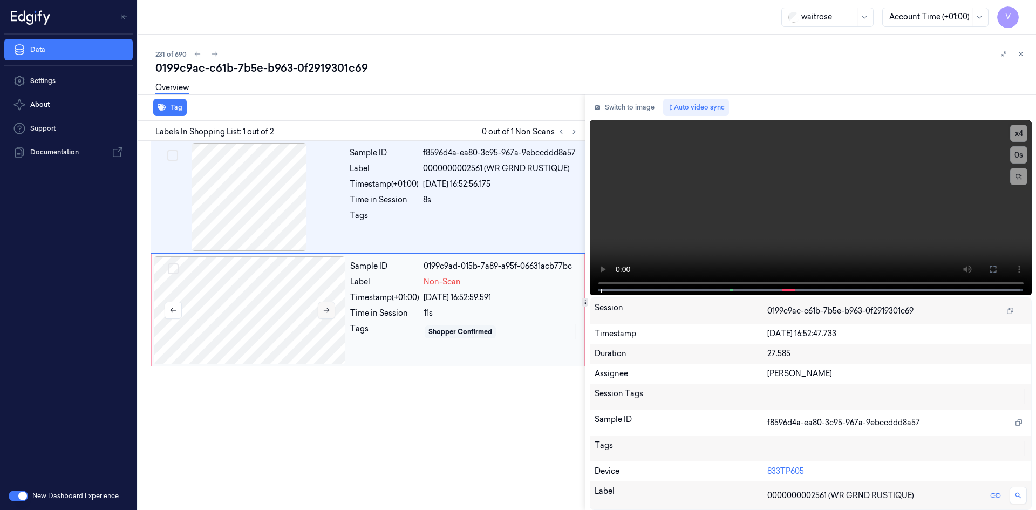
click at [327, 311] on icon at bounding box center [327, 310] width 8 height 8
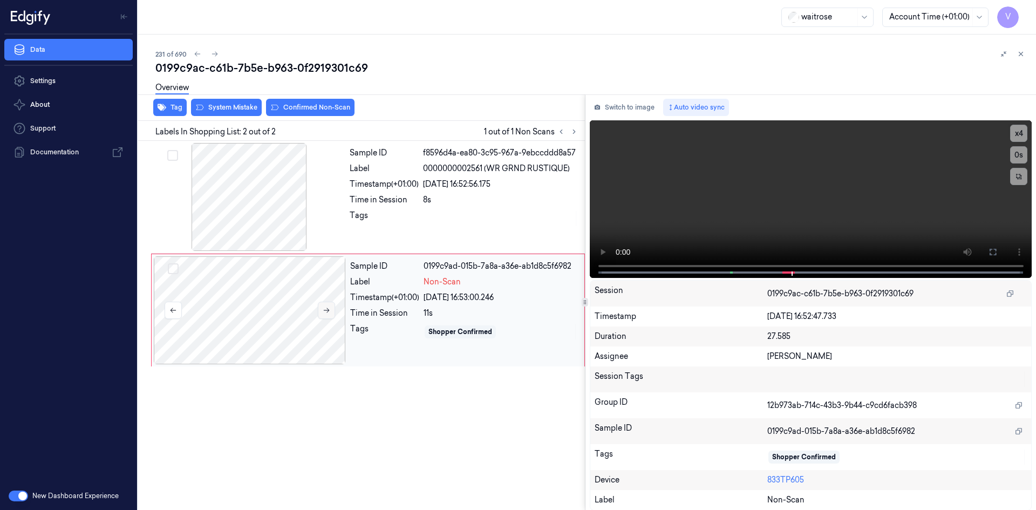
click at [334, 309] on button at bounding box center [326, 310] width 17 height 17
click at [735, 187] on video at bounding box center [811, 199] width 442 height 158
click at [755, 194] on video at bounding box center [811, 199] width 442 height 158
click at [797, 180] on video at bounding box center [811, 199] width 442 height 158
drag, startPoint x: 283, startPoint y: 308, endPoint x: 285, endPoint y: 302, distance: 6.5
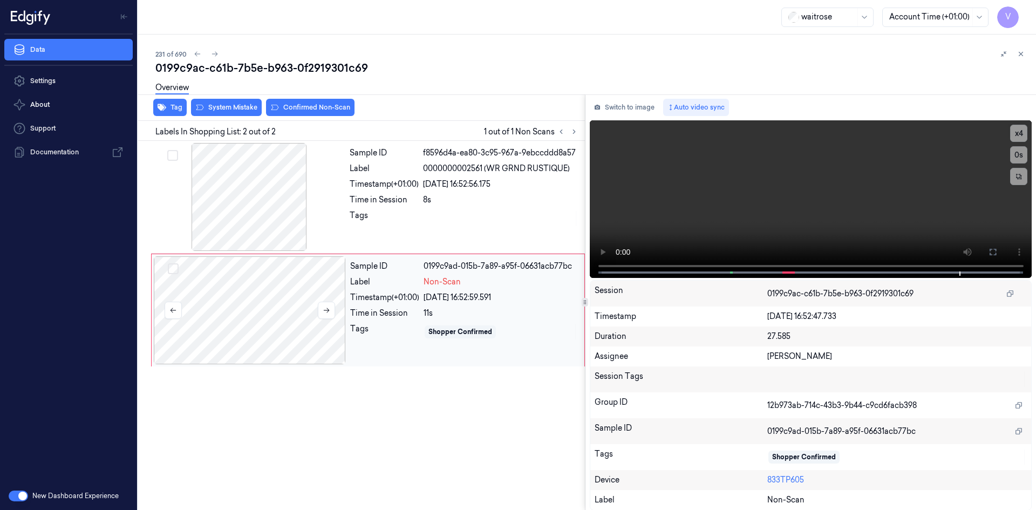
click at [283, 306] on div at bounding box center [250, 310] width 192 height 108
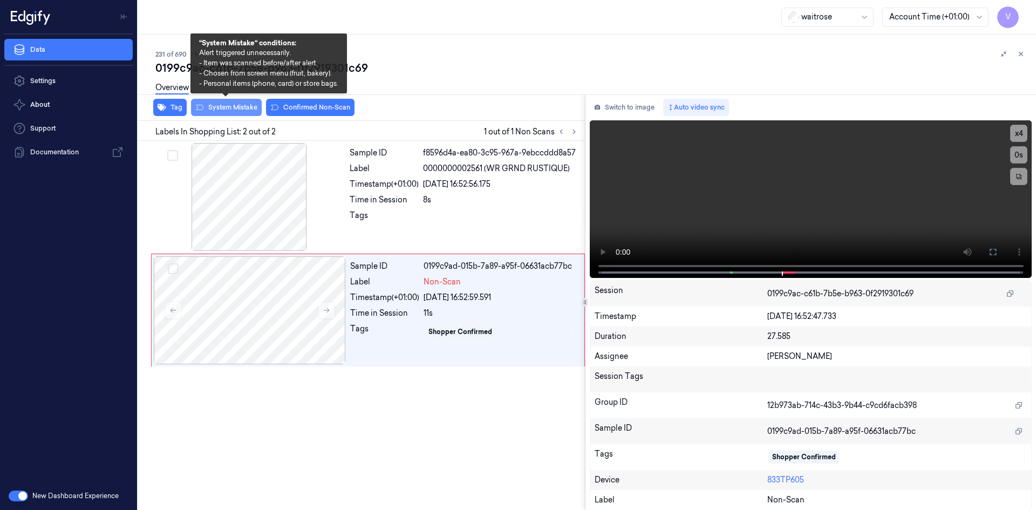
click at [236, 104] on button "System Mistake" at bounding box center [226, 107] width 71 height 17
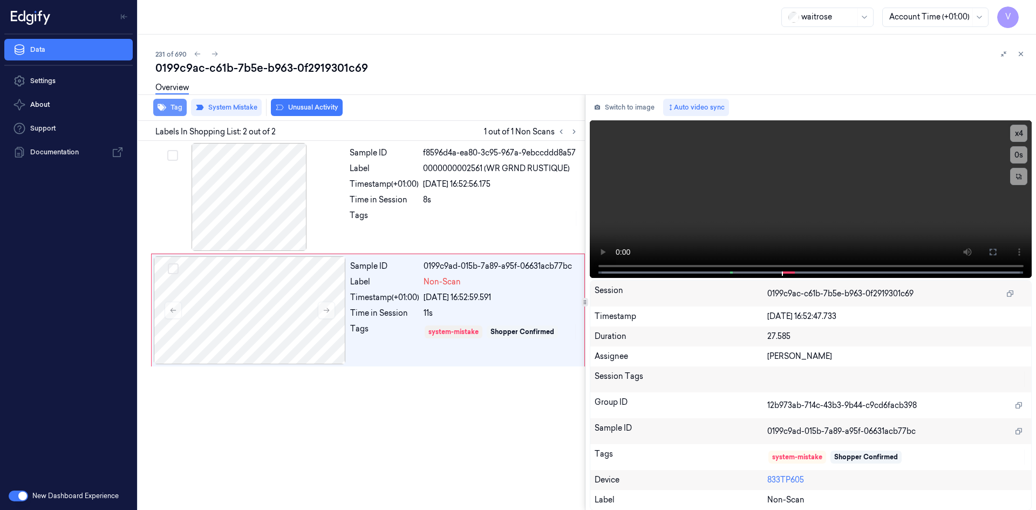
click at [172, 109] on button "Tag" at bounding box center [169, 107] width 33 height 17
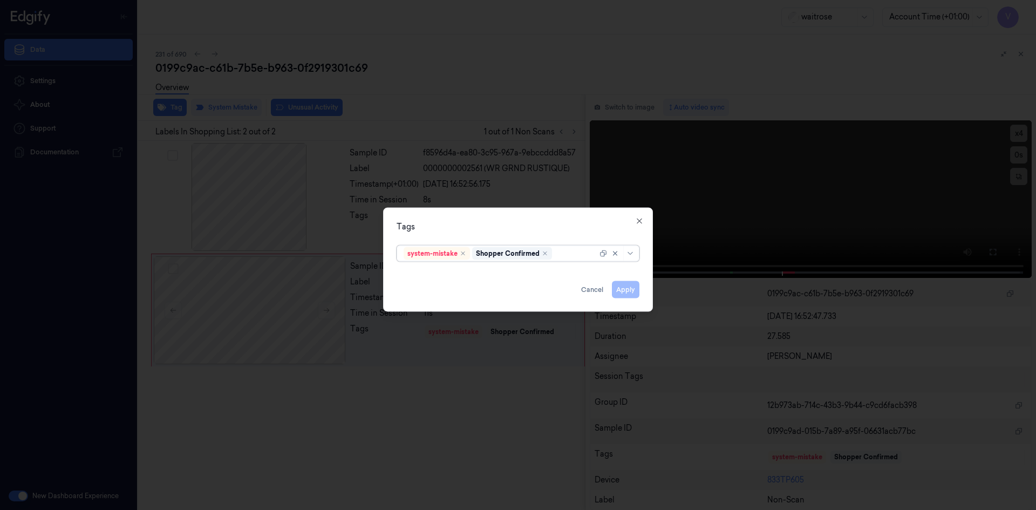
click at [570, 252] on div at bounding box center [575, 253] width 43 height 11
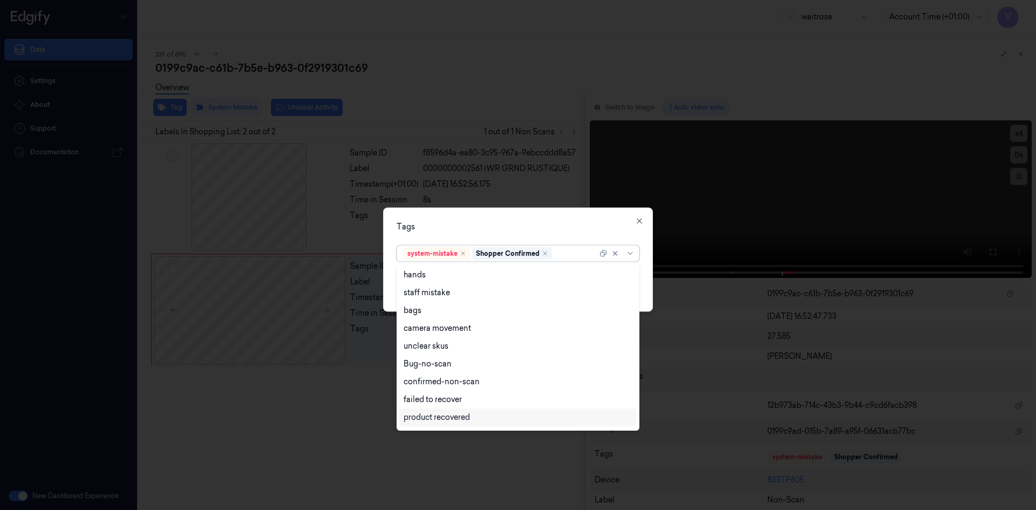
scroll to position [159, 0]
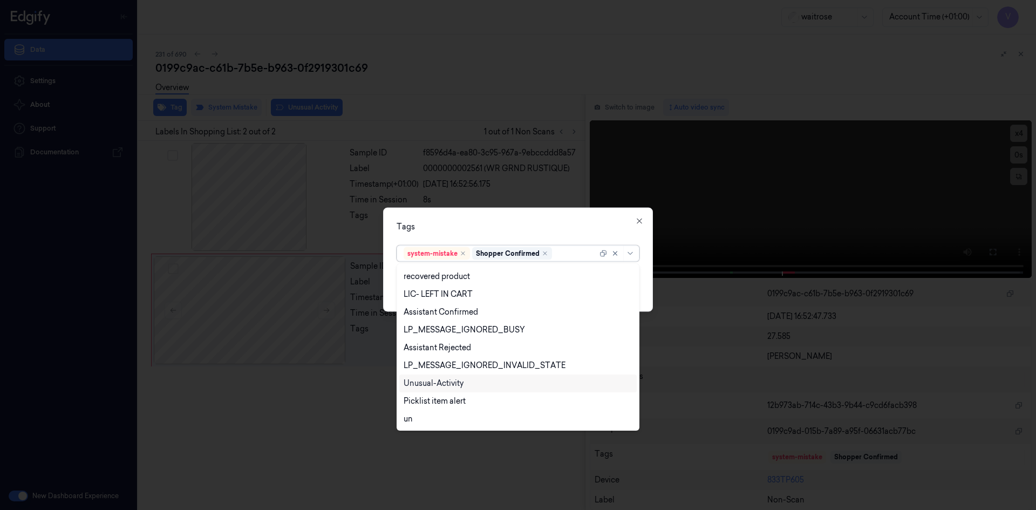
click at [453, 381] on div "Unusual-Activity" at bounding box center [434, 383] width 60 height 11
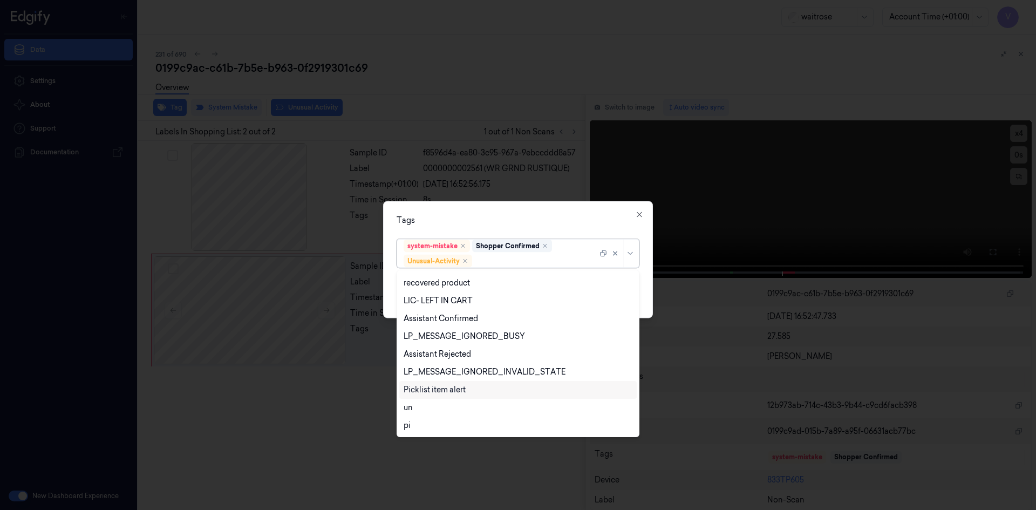
click at [453, 391] on div "Picklist item alert" at bounding box center [435, 389] width 62 height 11
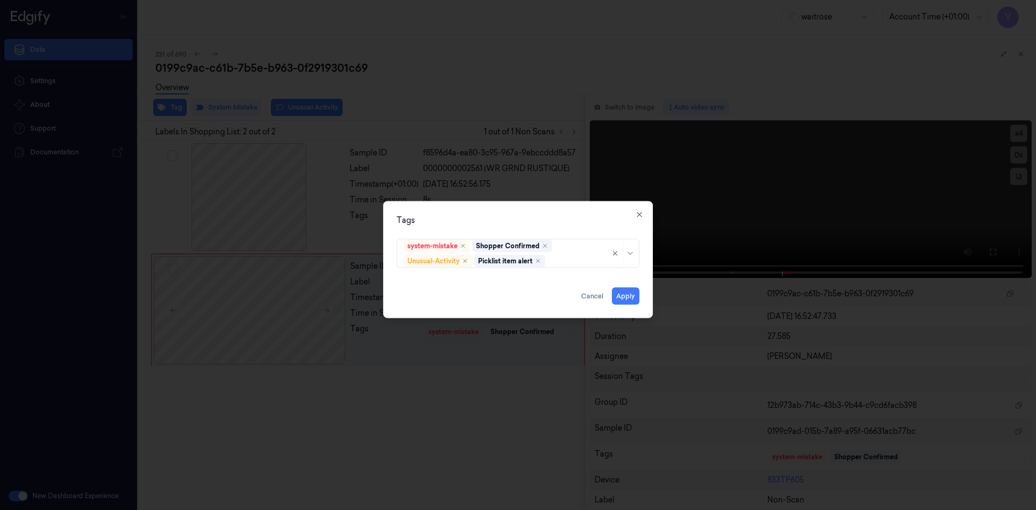
click at [521, 209] on div "Tags system-mistake Shopper Confirmed Unusual-Activity Picklist item alert Appl…" at bounding box center [518, 259] width 270 height 117
click at [620, 295] on button "Apply" at bounding box center [626, 295] width 28 height 17
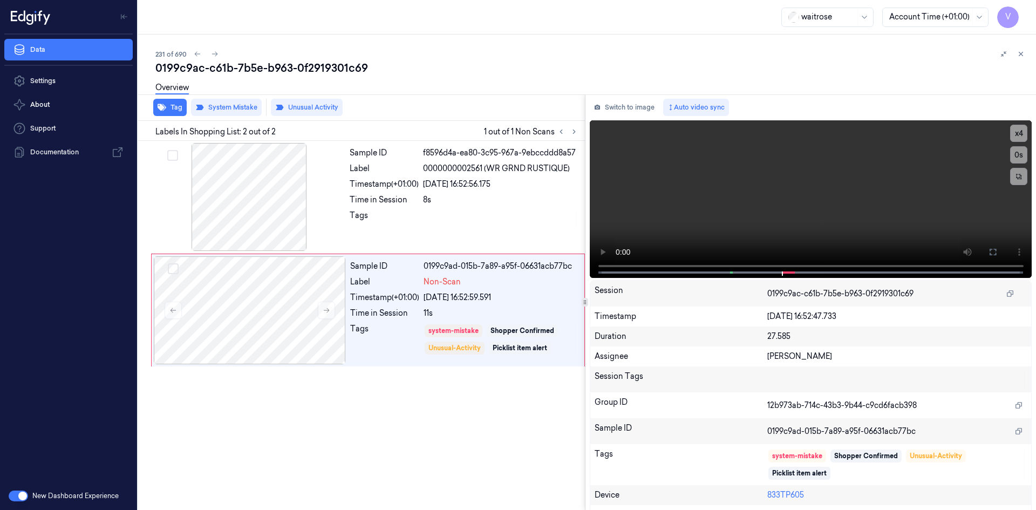
click at [1029, 51] on div "231 of 690 0199c9ac-c61b-7b5e-b963-0f2919301c69 Overview Tag System Mistake Unu…" at bounding box center [587, 272] width 898 height 475
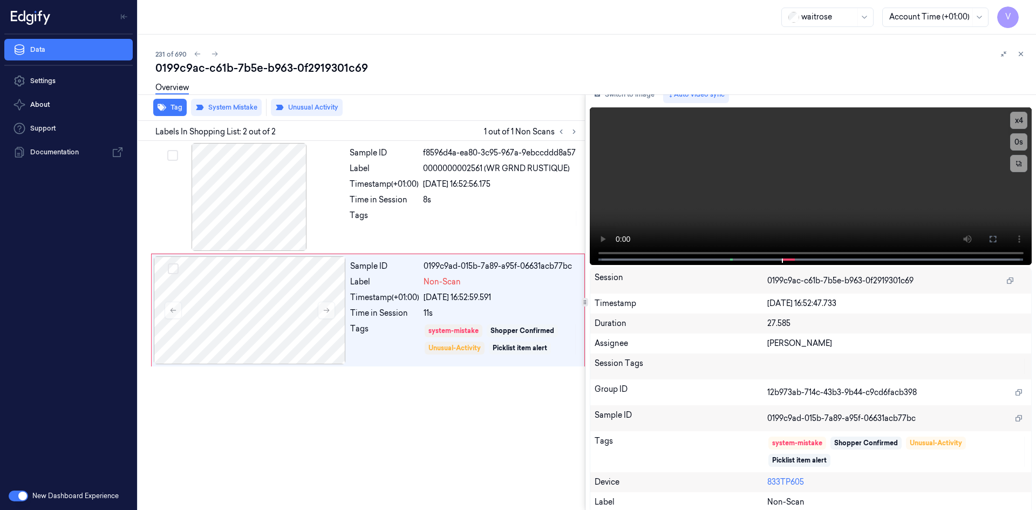
scroll to position [16, 0]
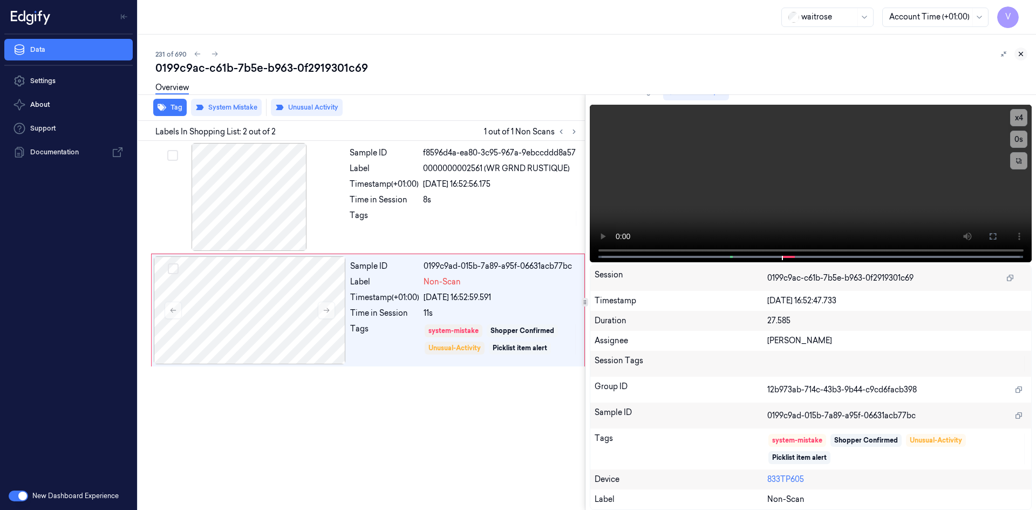
click at [1019, 52] on icon at bounding box center [1021, 54] width 4 height 4
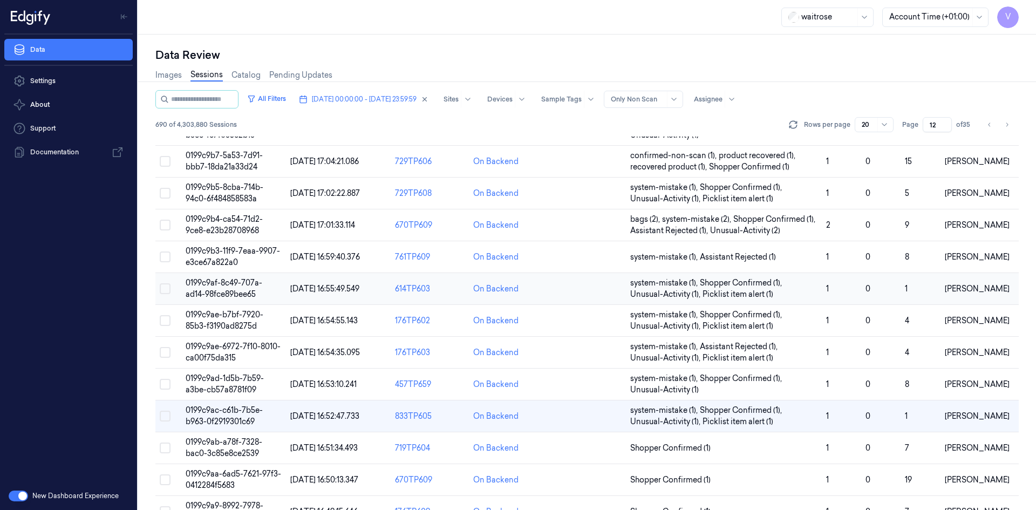
scroll to position [216, 0]
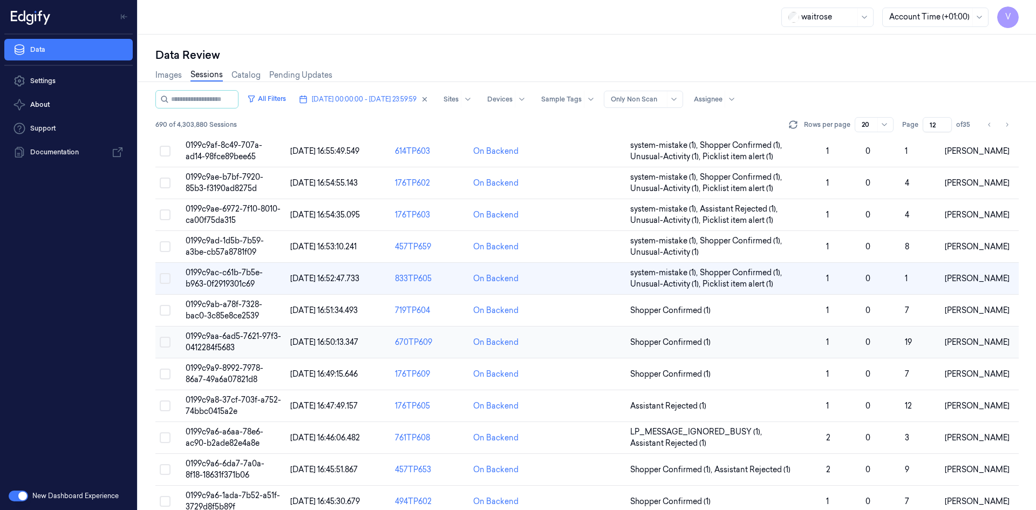
click at [223, 338] on span "0199c9aa-6ad5-7621-97f3-0412284f5683" at bounding box center [233, 341] width 95 height 21
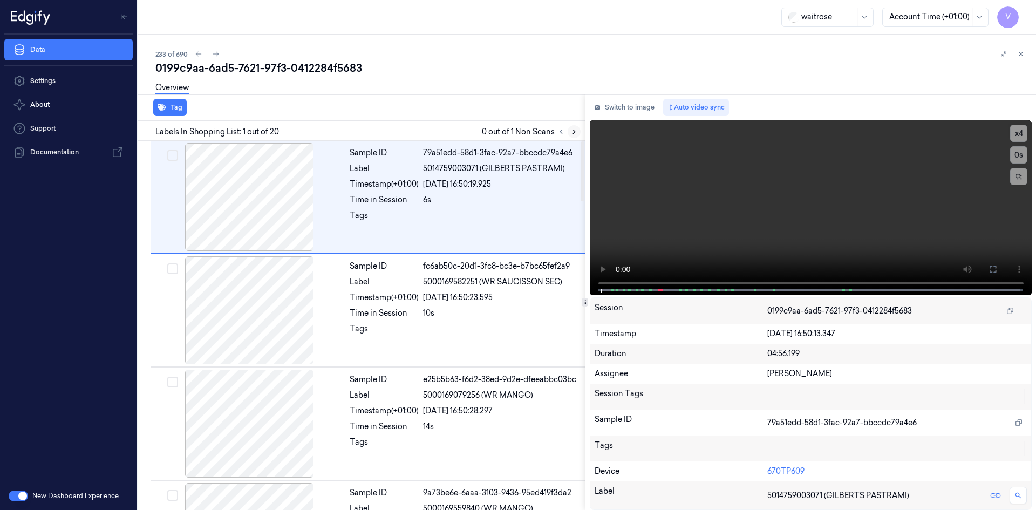
click at [571, 132] on icon at bounding box center [574, 132] width 8 height 8
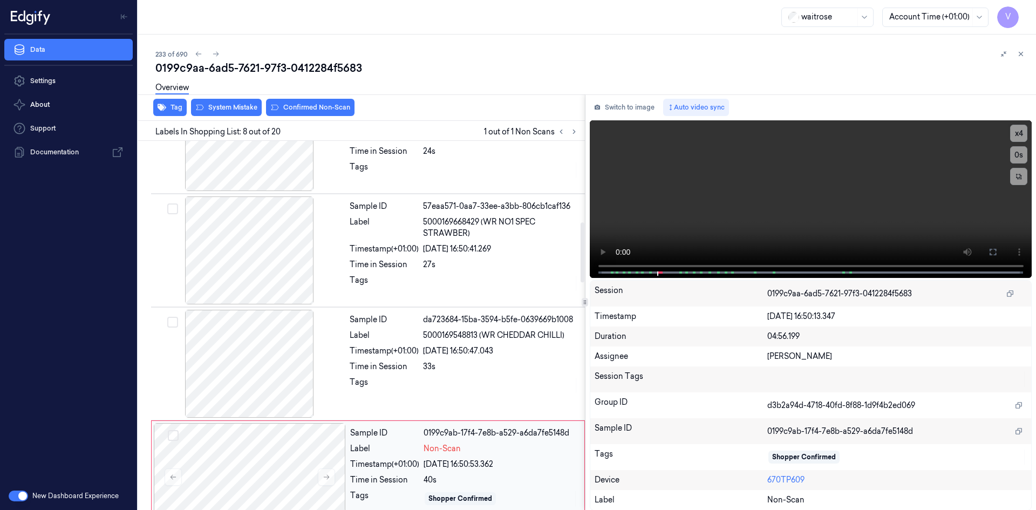
scroll to position [449, 0]
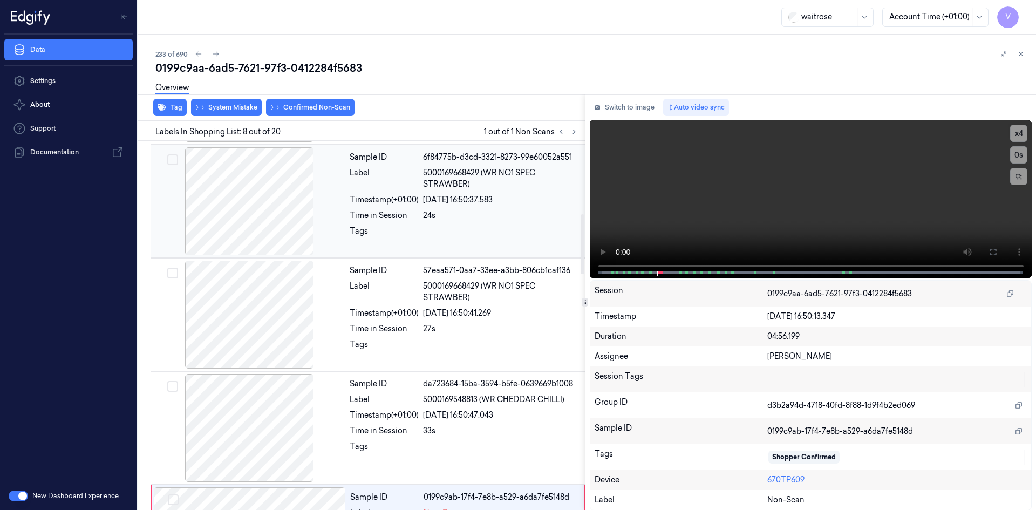
click at [409, 206] on div "Sample ID 6f84775b-d3cd-3321-8273-99e60052a551 Label 5000169668429 (WR NO1 SPEC…" at bounding box center [463, 201] width 237 height 108
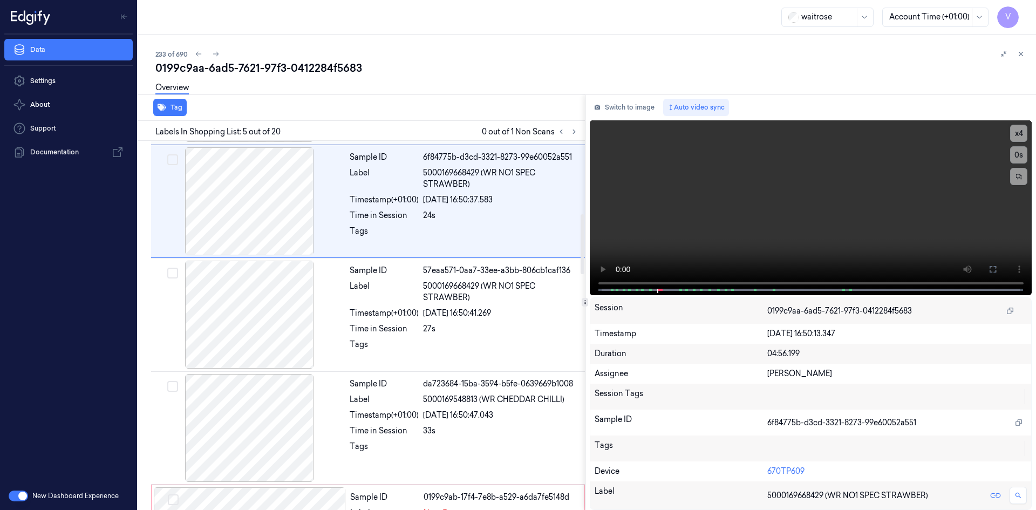
scroll to position [325, 0]
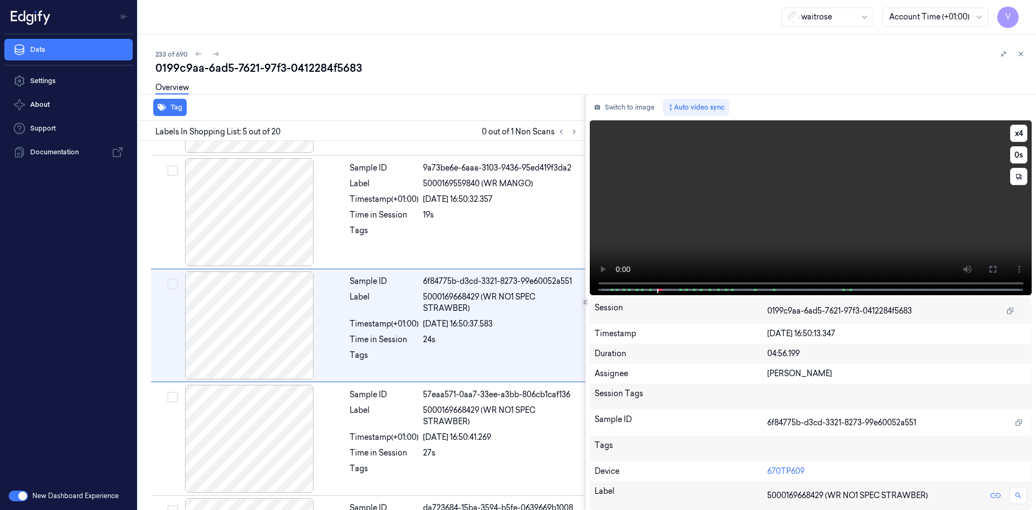
click at [825, 187] on video at bounding box center [811, 207] width 442 height 175
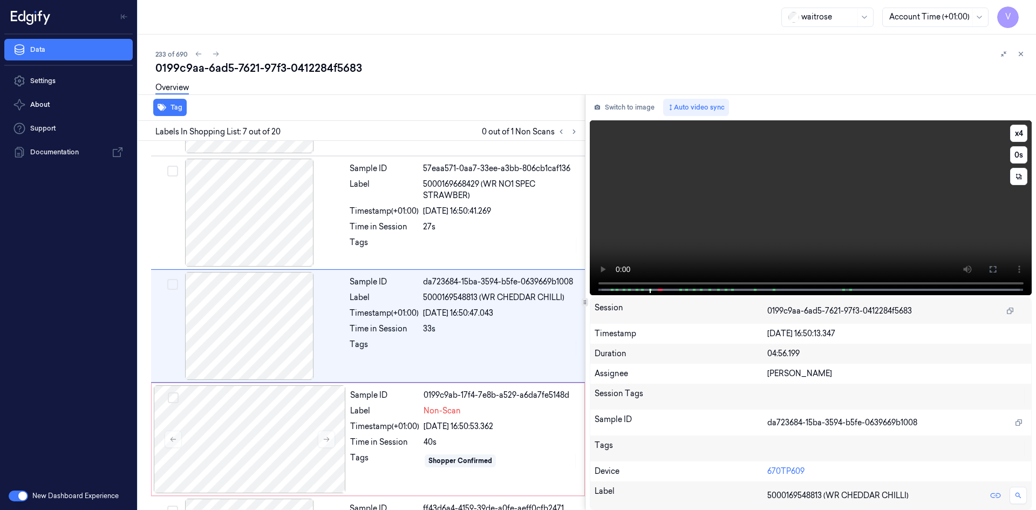
scroll to position [551, 0]
click at [705, 227] on video at bounding box center [811, 207] width 442 height 175
click at [757, 224] on video at bounding box center [811, 207] width 442 height 175
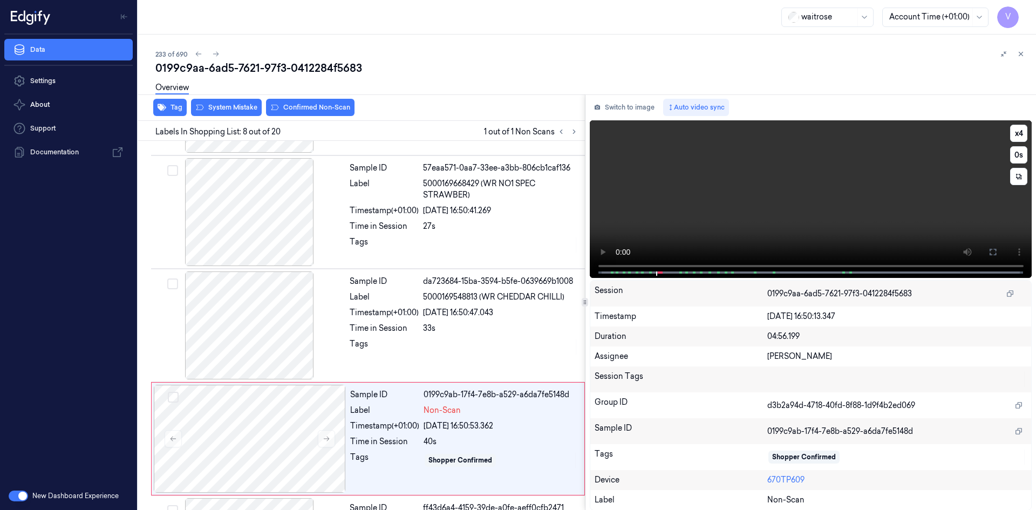
scroll to position [665, 0]
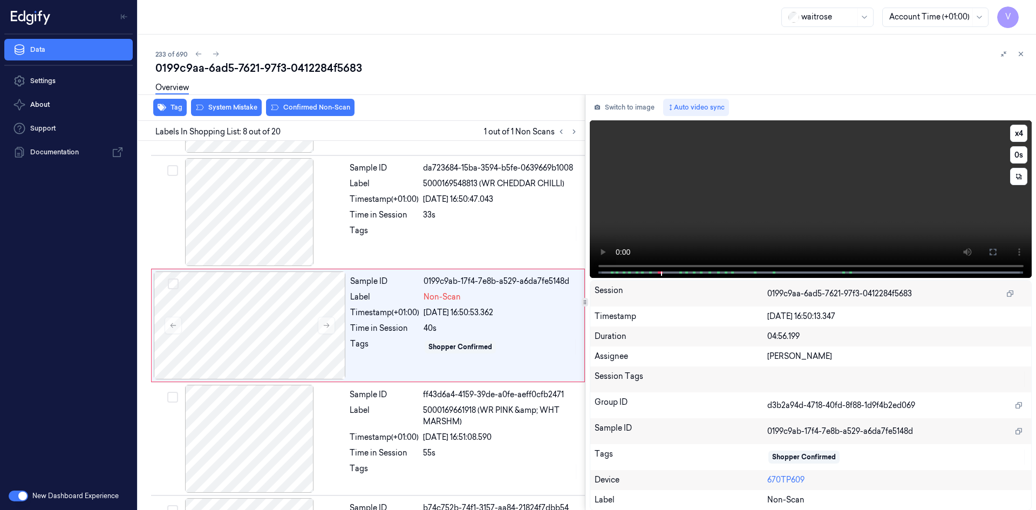
click at [783, 226] on video at bounding box center [811, 199] width 442 height 158
click at [786, 178] on video at bounding box center [811, 199] width 442 height 158
click at [787, 179] on video at bounding box center [811, 199] width 442 height 158
click at [249, 324] on div at bounding box center [250, 325] width 192 height 108
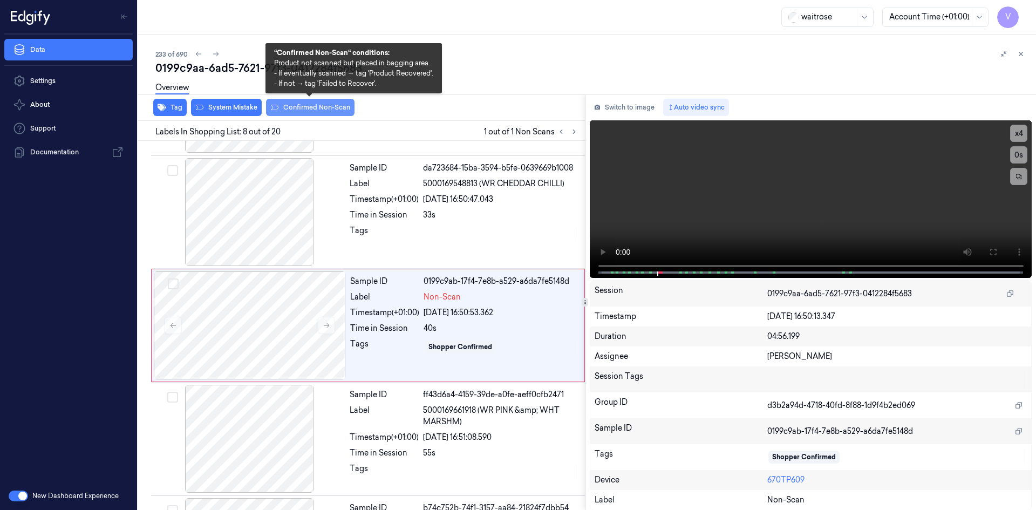
click at [301, 108] on button "Confirmed Non-Scan" at bounding box center [310, 107] width 88 height 17
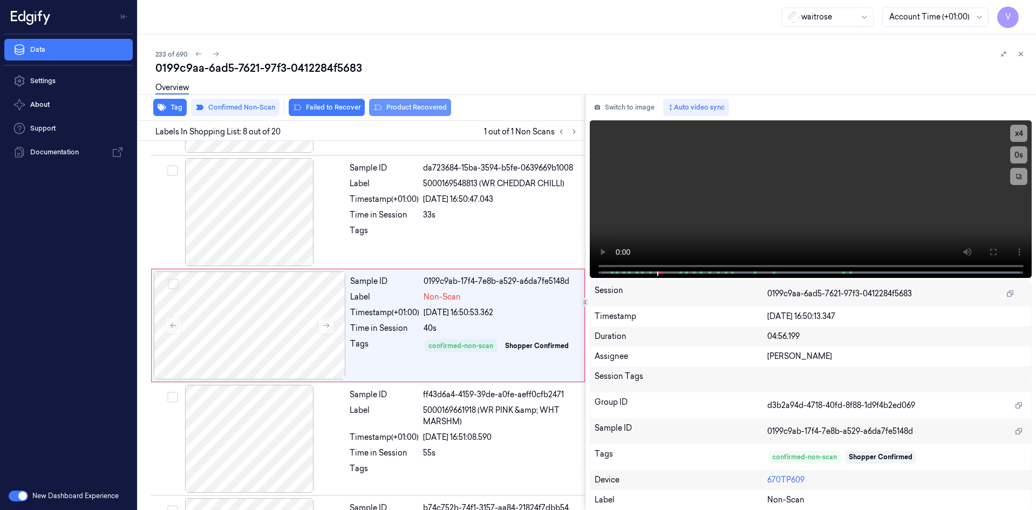
click at [408, 107] on button "Product Recovered" at bounding box center [410, 107] width 82 height 17
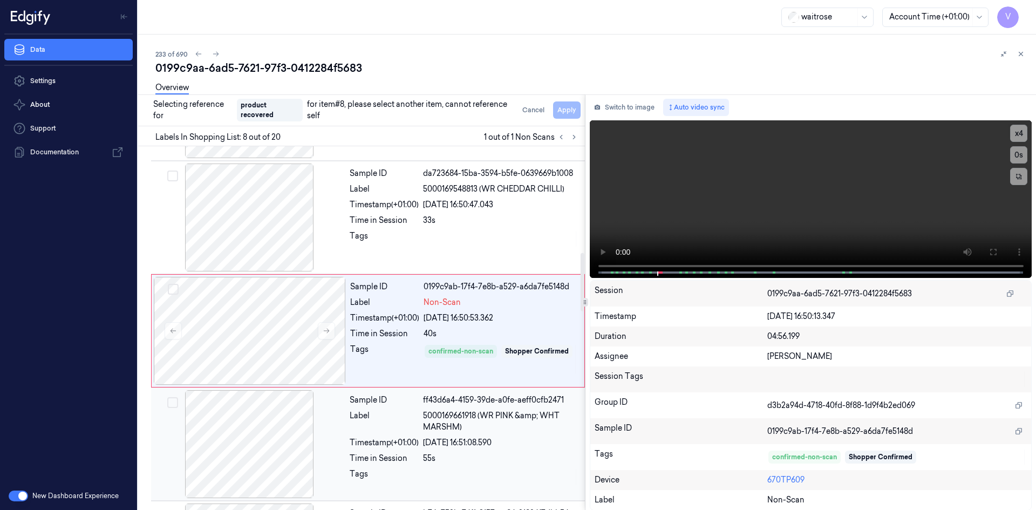
click at [272, 429] on div at bounding box center [249, 444] width 192 height 108
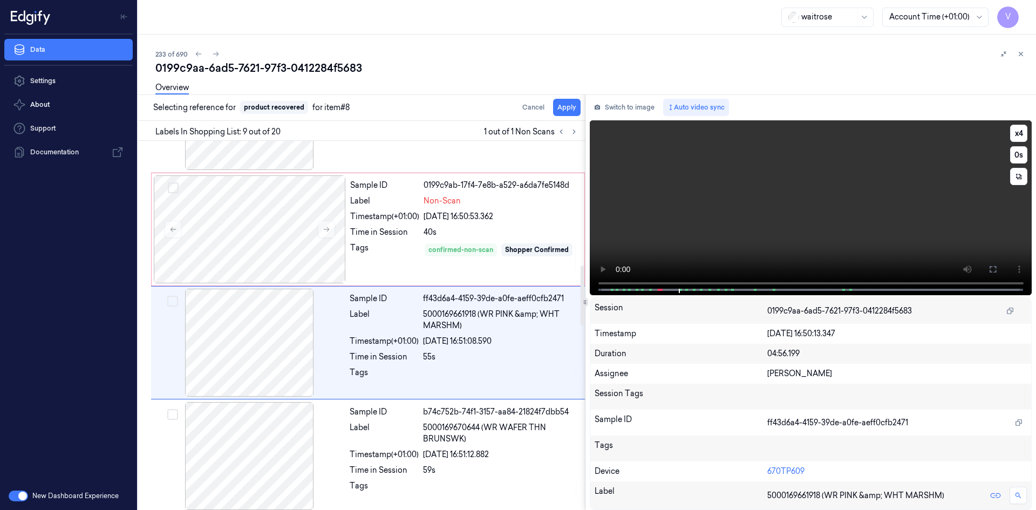
scroll to position [778, 0]
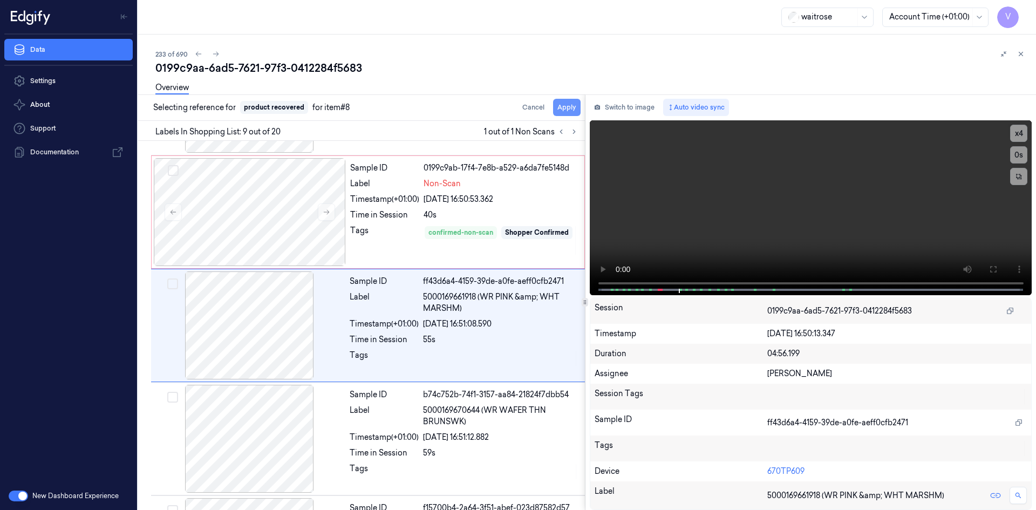
click at [569, 107] on button "Apply" at bounding box center [567, 107] width 28 height 17
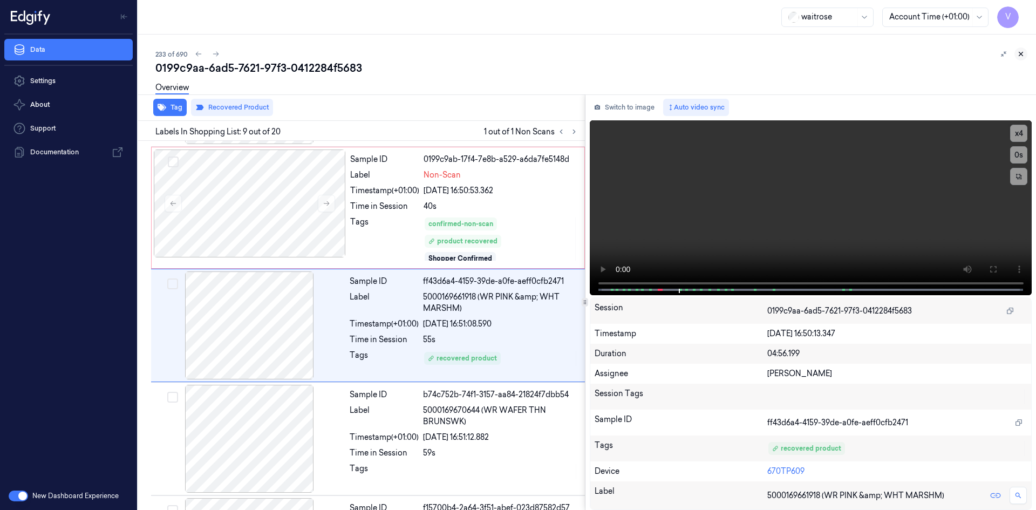
click at [1023, 54] on icon at bounding box center [1021, 54] width 8 height 8
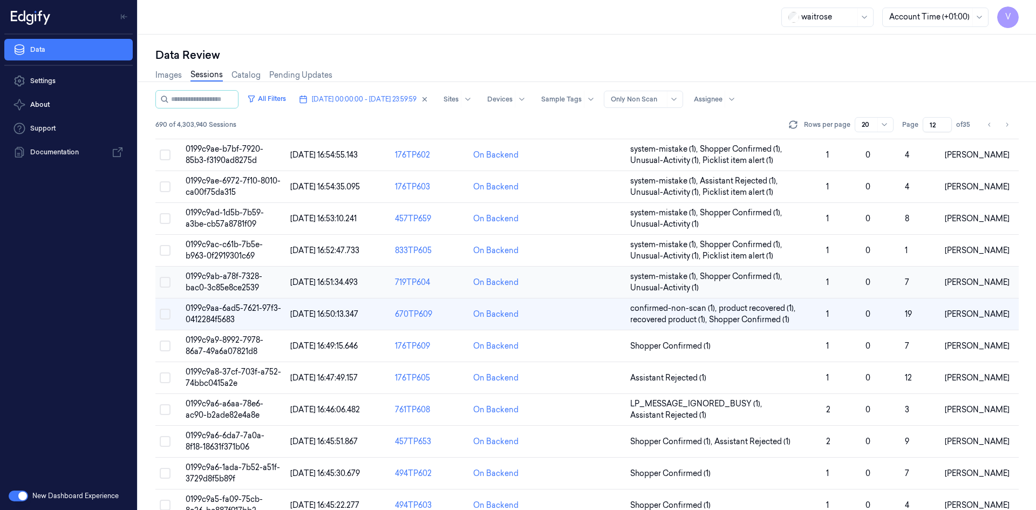
scroll to position [295, 0]
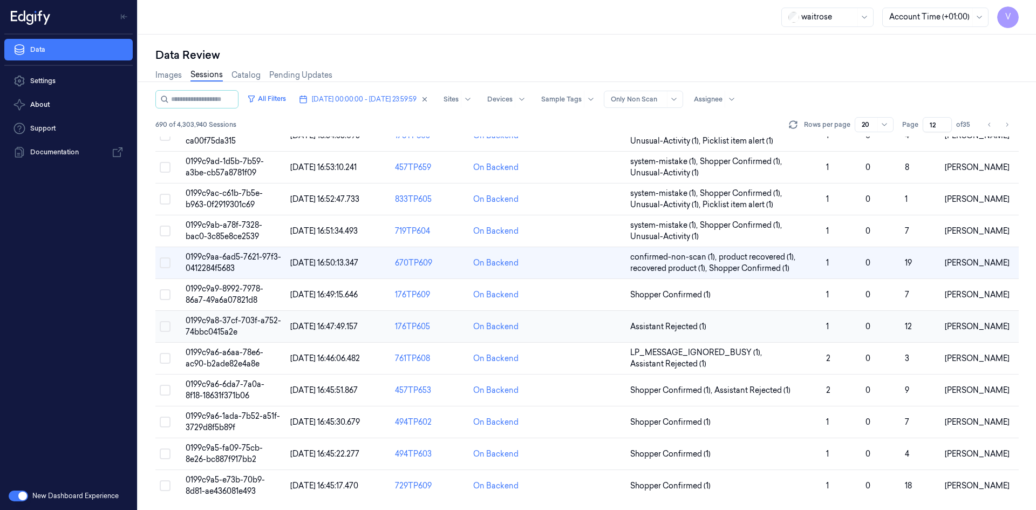
click at [220, 331] on span "0199c9a8-37cf-703f-a752-74bbc0415a2e" at bounding box center [233, 326] width 95 height 21
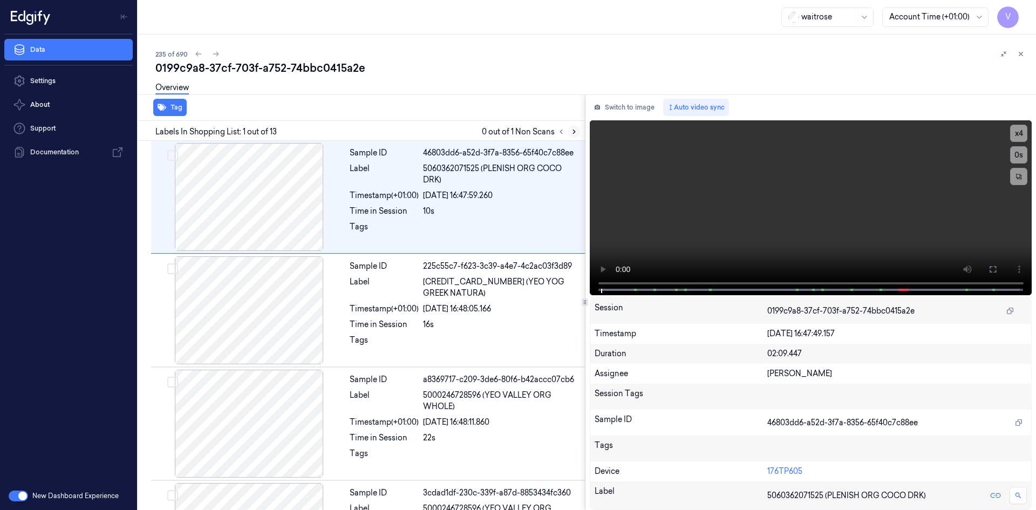
click at [576, 131] on icon at bounding box center [574, 132] width 8 height 8
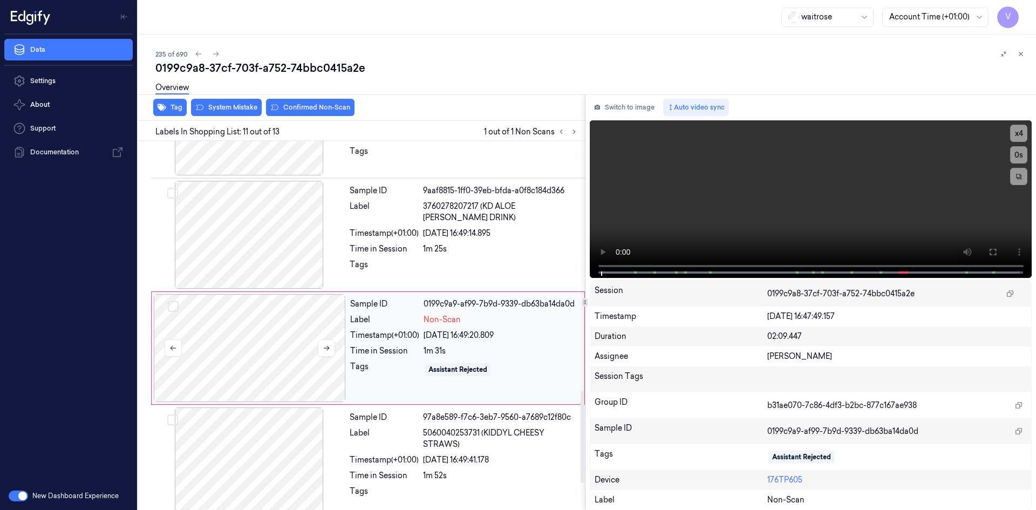
scroll to position [1005, 0]
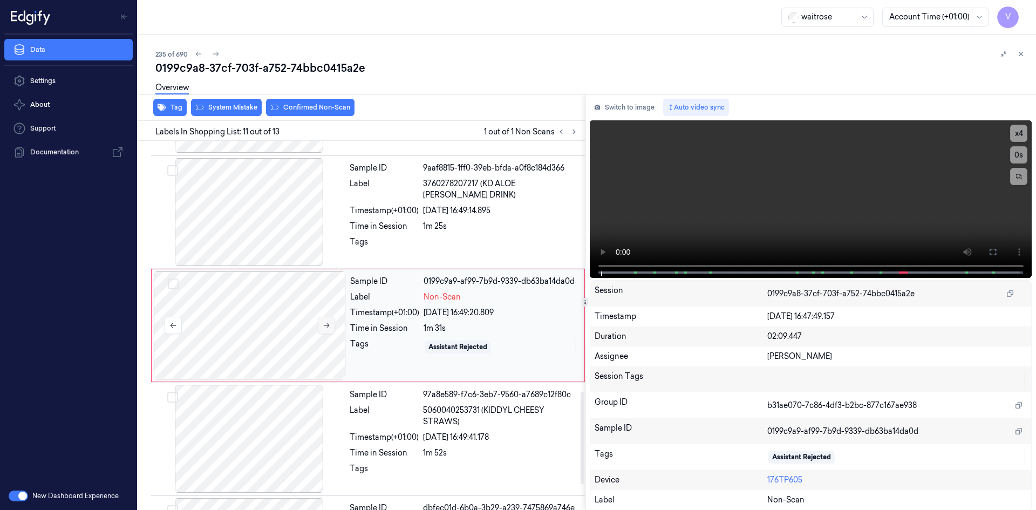
click at [329, 323] on icon at bounding box center [327, 326] width 8 height 8
click at [327, 323] on icon at bounding box center [327, 326] width 8 height 8
click at [325, 322] on icon at bounding box center [327, 326] width 8 height 8
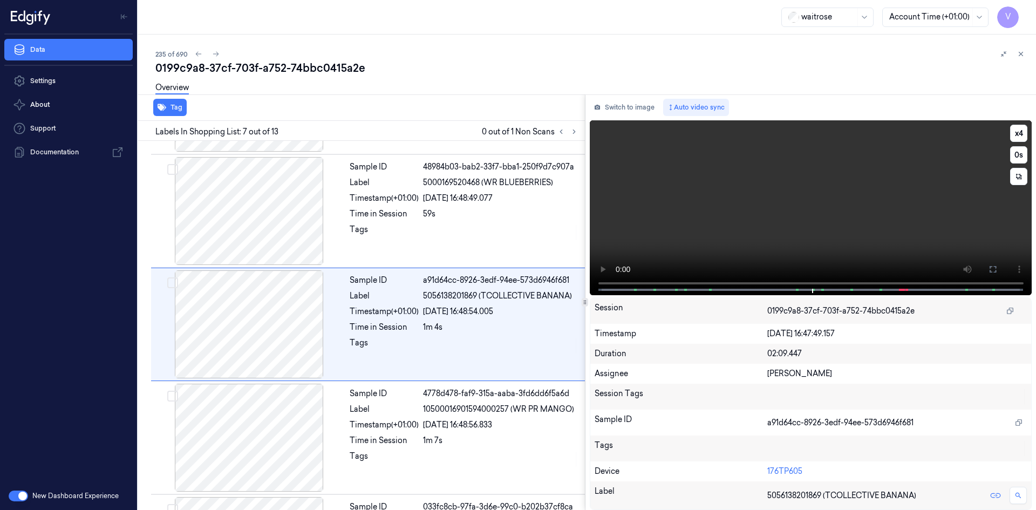
click at [756, 215] on video at bounding box center [811, 207] width 442 height 175
click at [760, 230] on video at bounding box center [811, 207] width 442 height 175
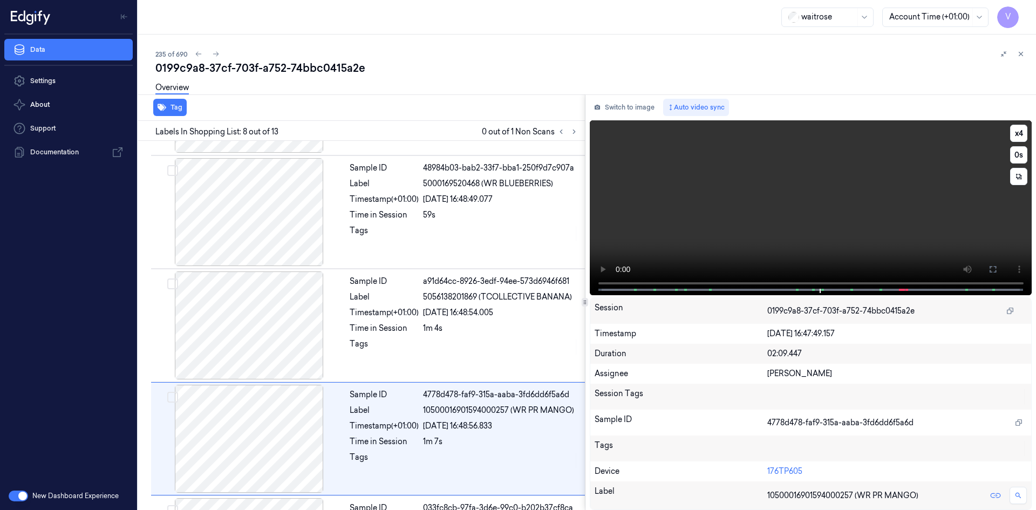
scroll to position [665, 0]
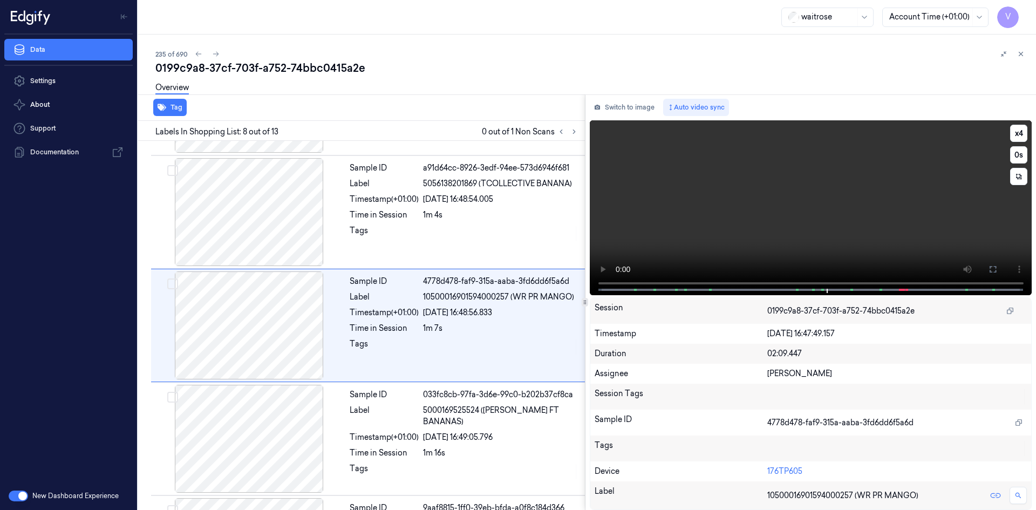
click at [821, 223] on video at bounding box center [811, 207] width 442 height 175
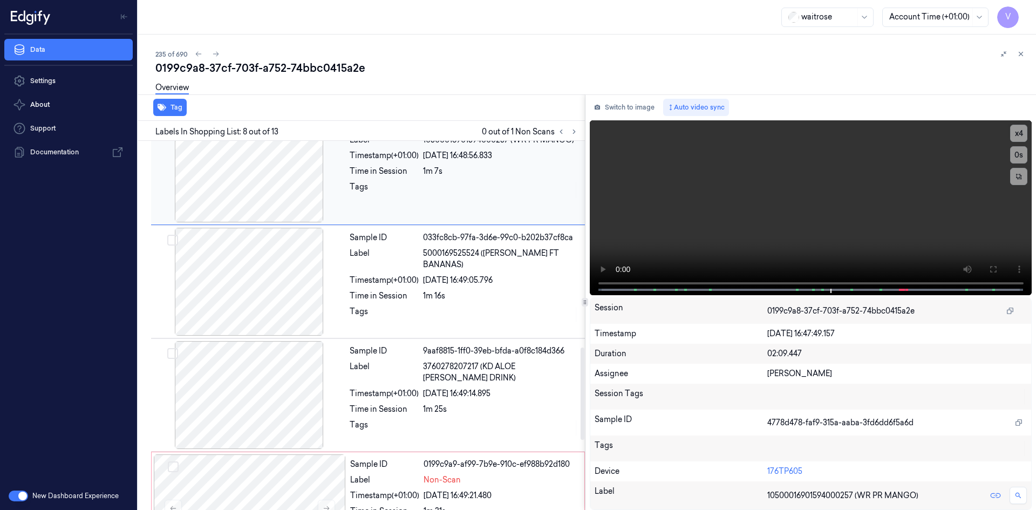
scroll to position [827, 0]
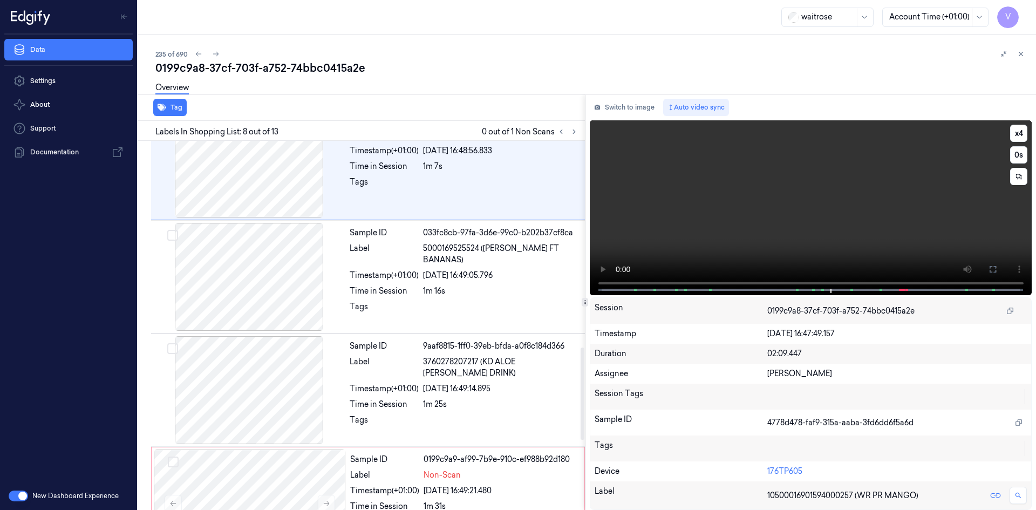
click at [768, 226] on video at bounding box center [811, 207] width 442 height 175
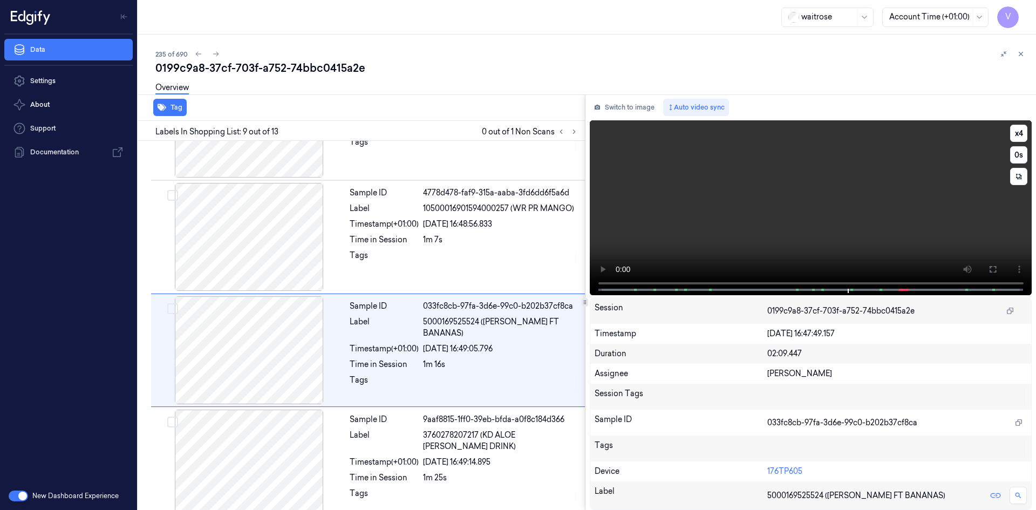
scroll to position [778, 0]
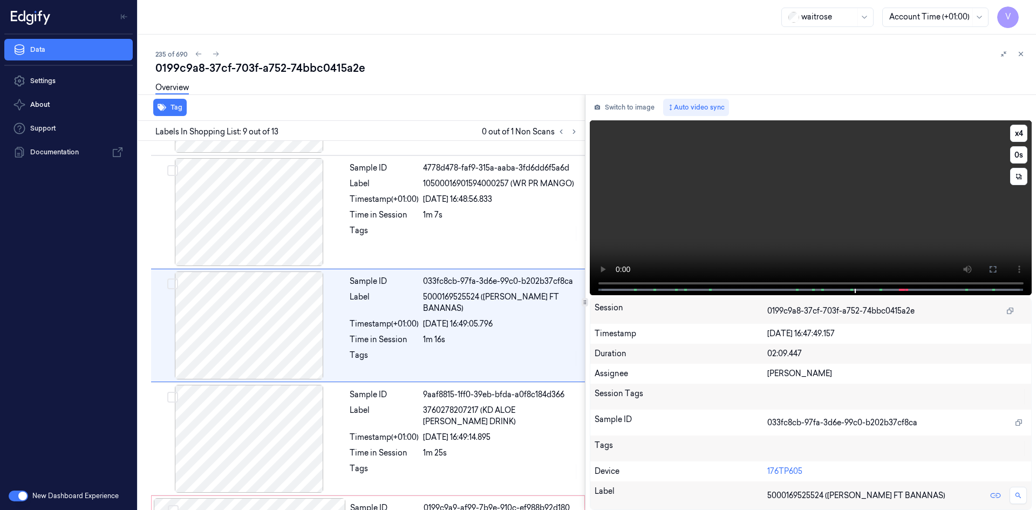
click at [784, 220] on video at bounding box center [811, 207] width 442 height 175
click at [702, 229] on video at bounding box center [811, 207] width 442 height 175
click at [746, 240] on video at bounding box center [811, 207] width 442 height 175
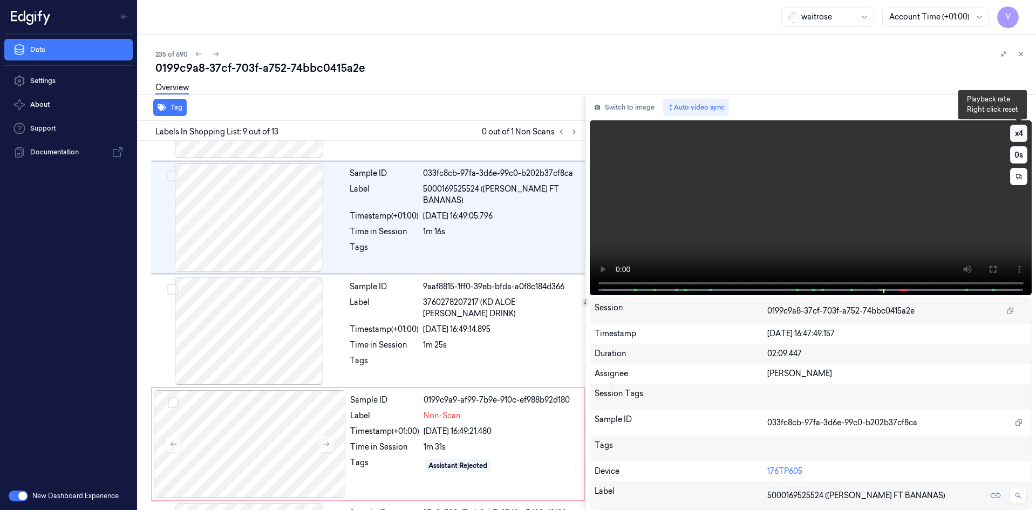
click at [1024, 134] on button "x 4" at bounding box center [1018, 133] width 17 height 17
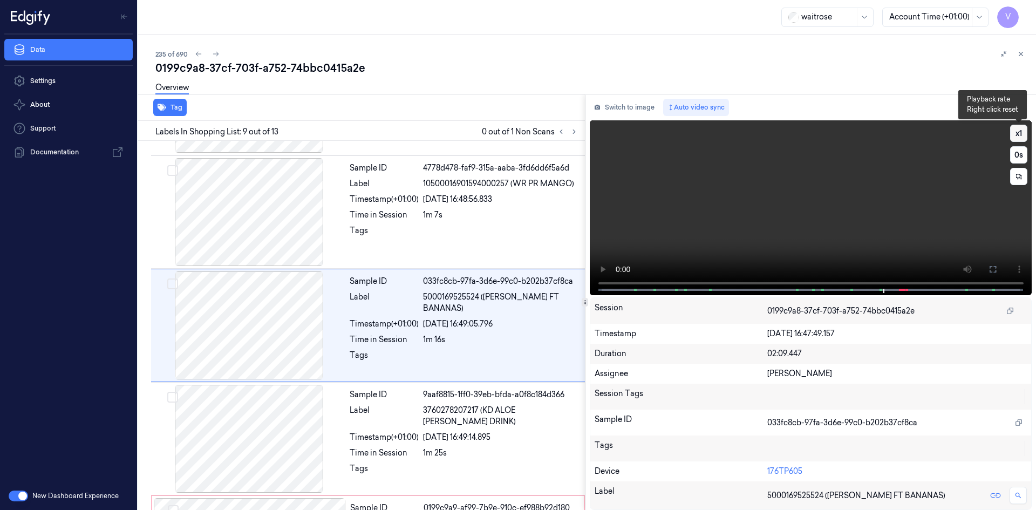
click at [1024, 134] on button "x 1" at bounding box center [1018, 133] width 17 height 17
click at [822, 158] on video at bounding box center [811, 207] width 442 height 175
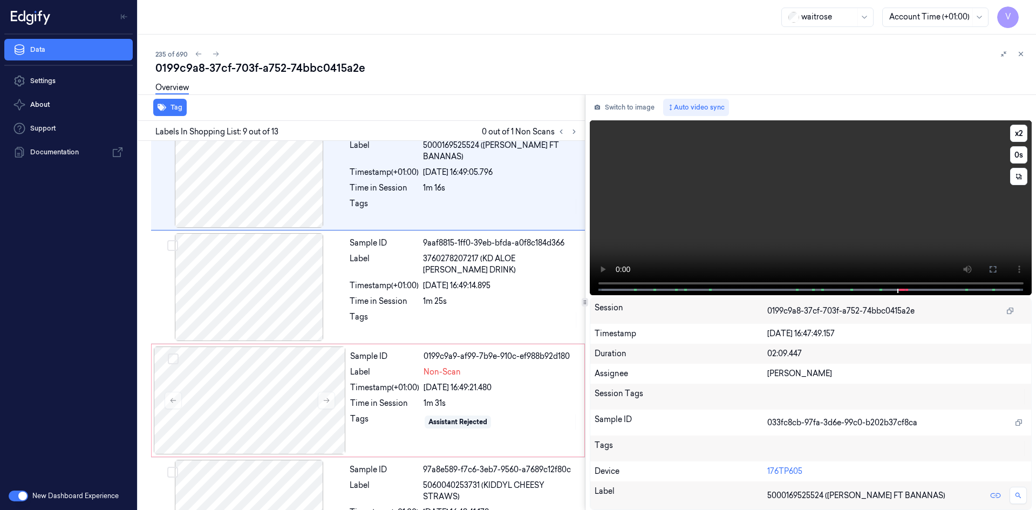
click at [769, 223] on video at bounding box center [811, 207] width 442 height 175
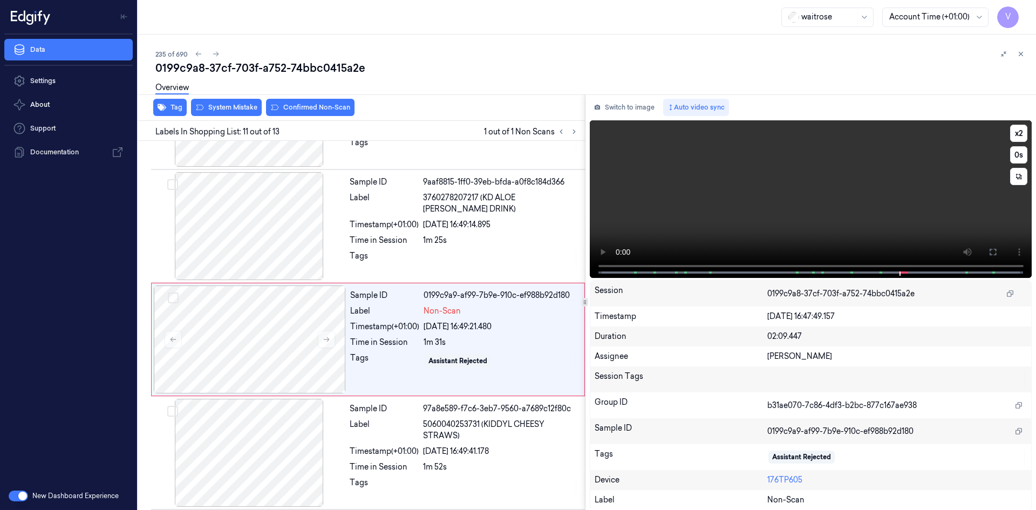
scroll to position [1005, 0]
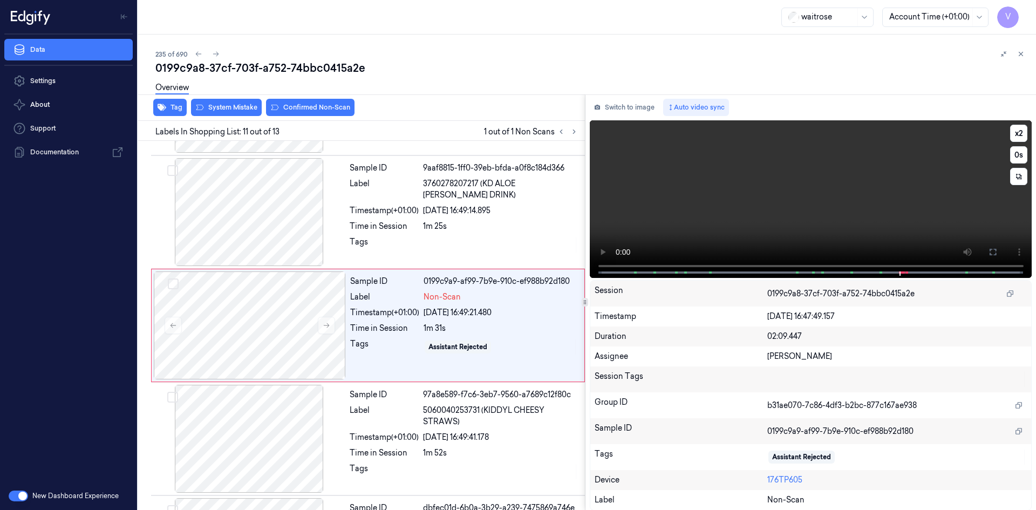
click at [798, 189] on video at bounding box center [811, 199] width 442 height 158
click at [1011, 134] on button "x 2" at bounding box center [1018, 133] width 17 height 17
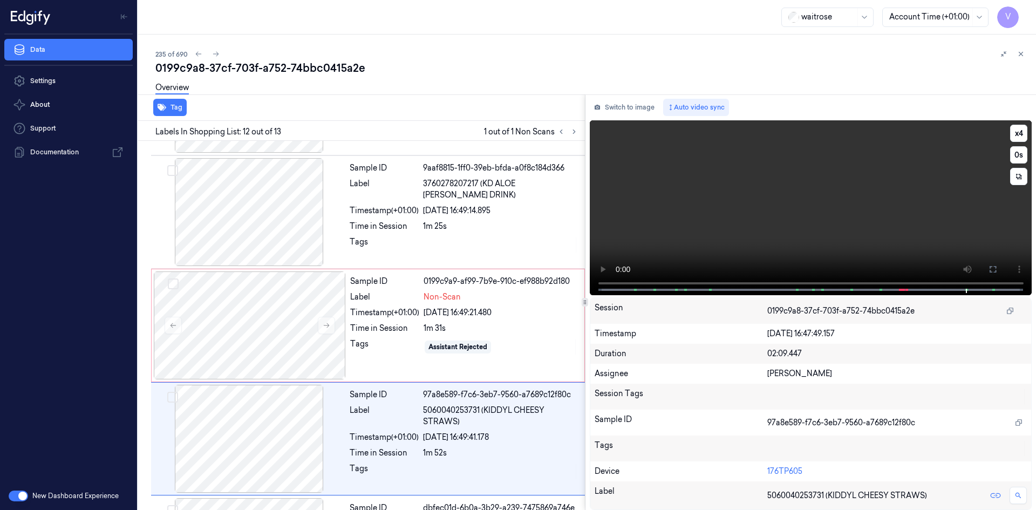
scroll to position [1107, 0]
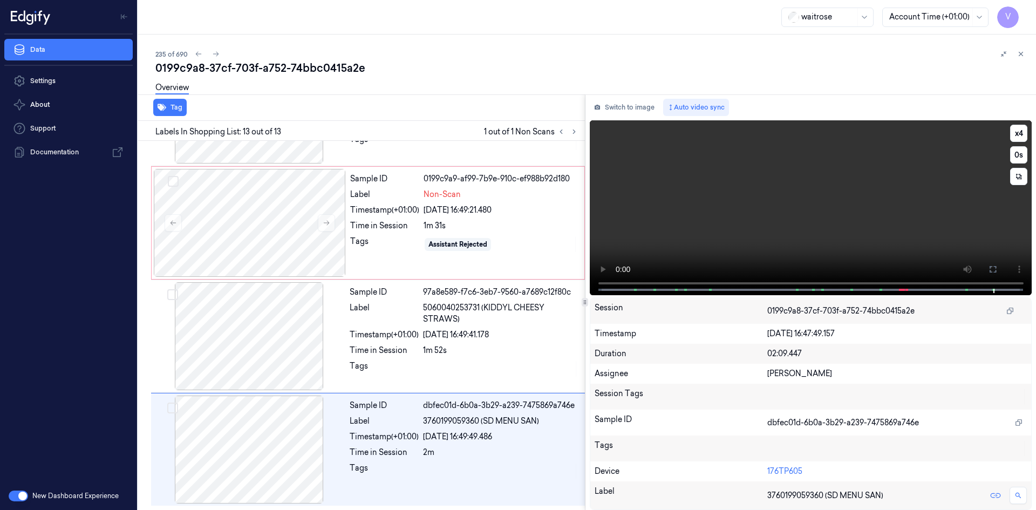
click at [866, 167] on video at bounding box center [811, 207] width 442 height 175
click at [867, 201] on video at bounding box center [811, 207] width 442 height 175
click at [859, 166] on video at bounding box center [811, 207] width 442 height 175
click at [203, 213] on div at bounding box center [250, 223] width 192 height 108
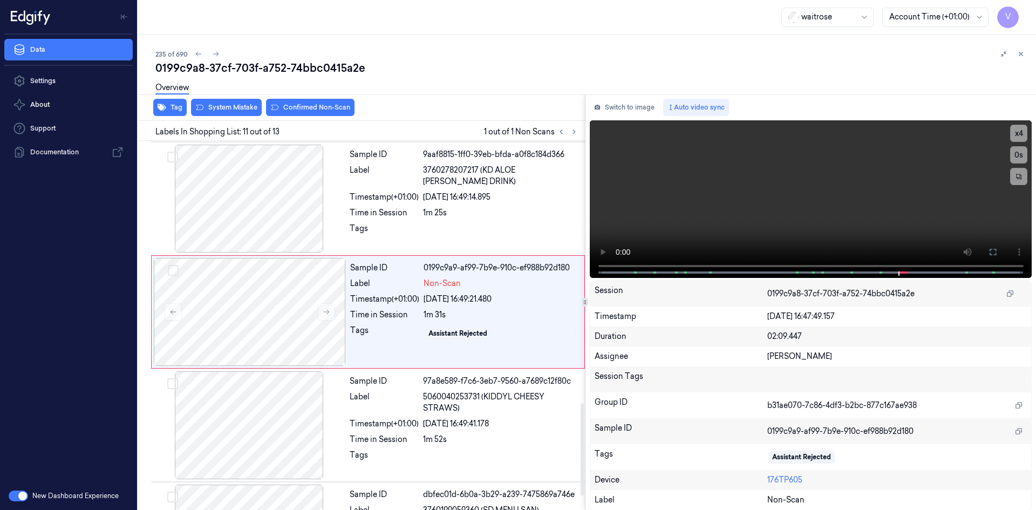
scroll to position [1005, 0]
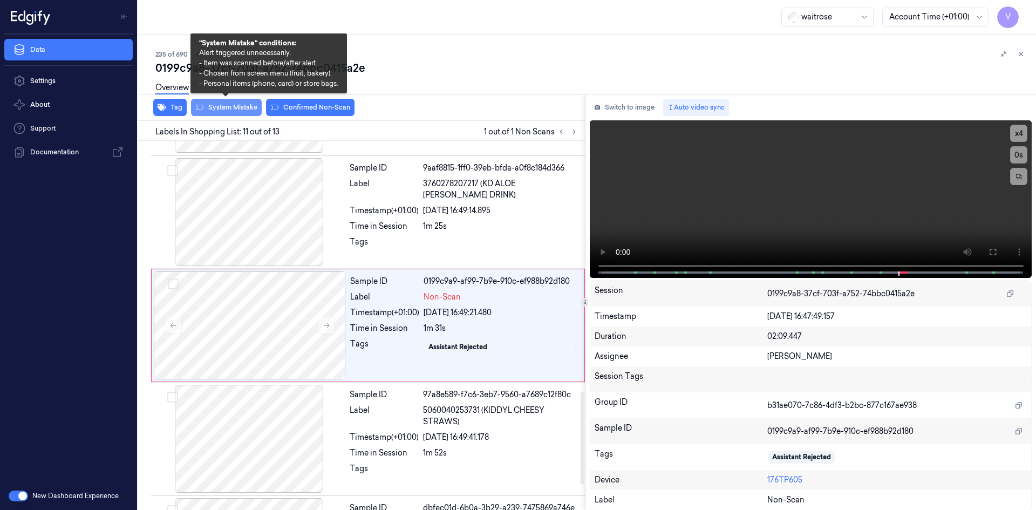
click at [226, 107] on button "System Mistake" at bounding box center [226, 107] width 71 height 17
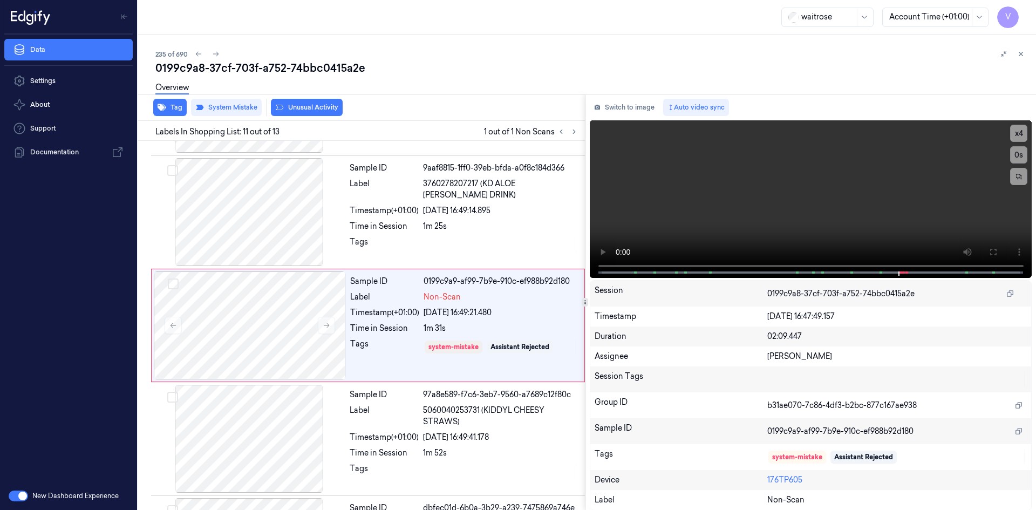
click at [308, 107] on button "Unusual Activity" at bounding box center [307, 107] width 72 height 17
click at [1019, 56] on icon at bounding box center [1021, 54] width 8 height 8
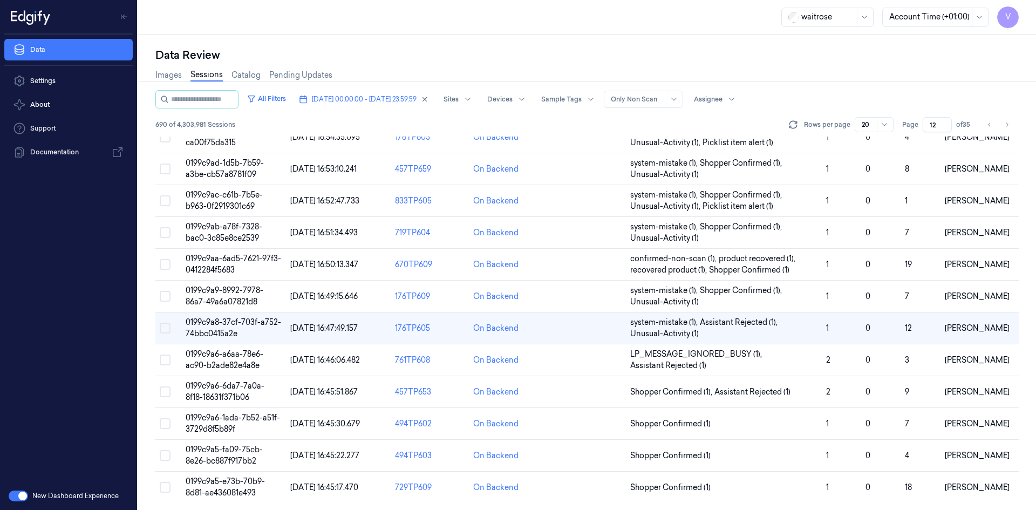
scroll to position [295, 0]
click at [225, 387] on span "0199c9a6-6da7-7a0a-8f18-18631f371b06" at bounding box center [225, 389] width 79 height 21
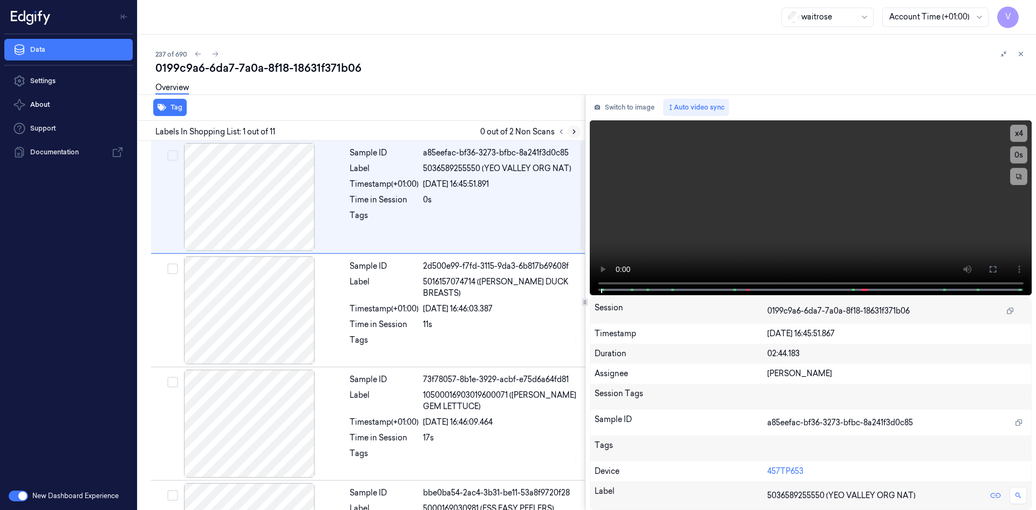
click at [577, 128] on icon at bounding box center [574, 132] width 8 height 8
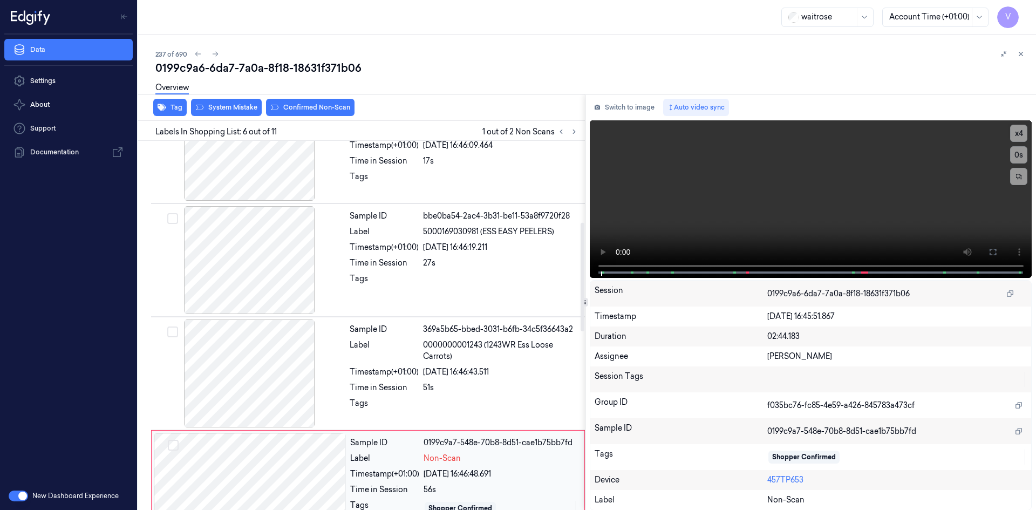
scroll to position [276, 0]
click at [657, 238] on video at bounding box center [811, 199] width 442 height 158
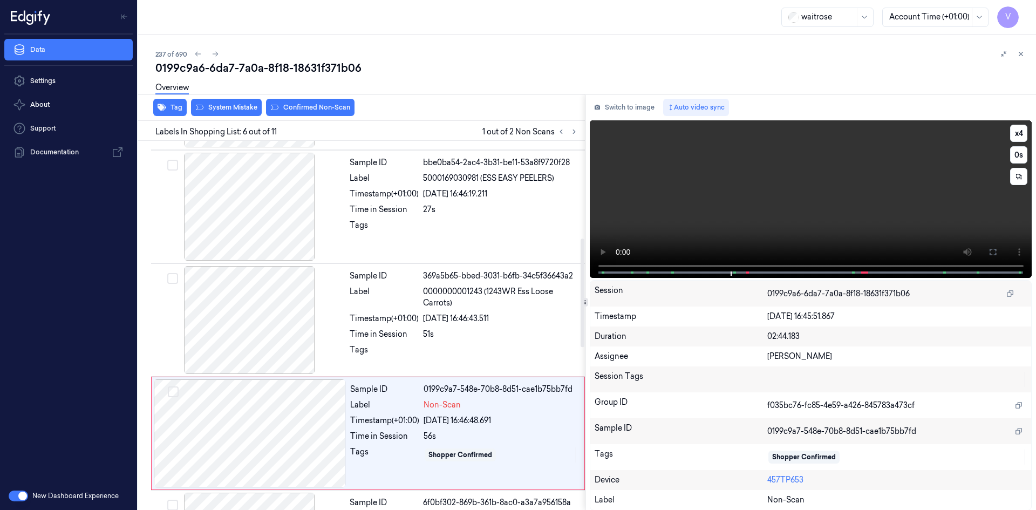
scroll to position [325, 0]
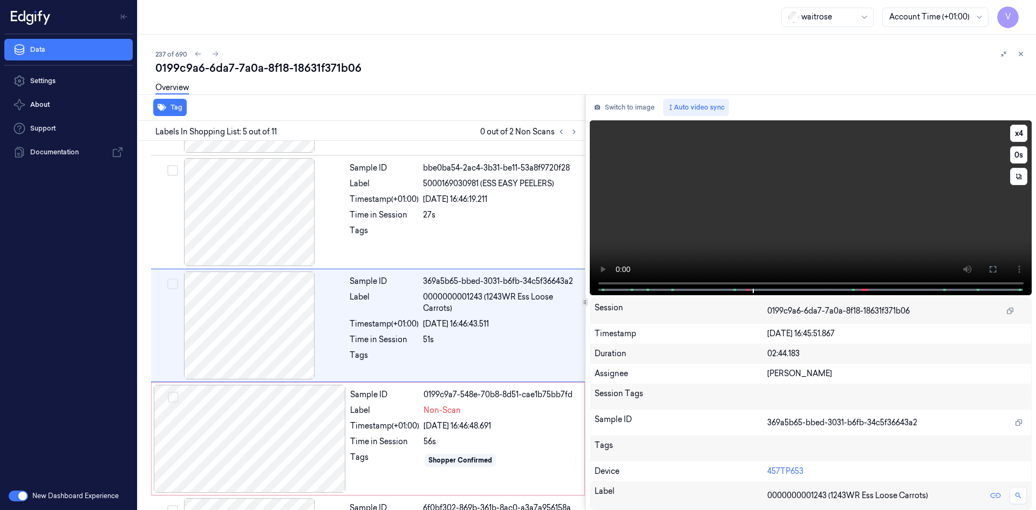
click at [746, 222] on video at bounding box center [811, 207] width 442 height 175
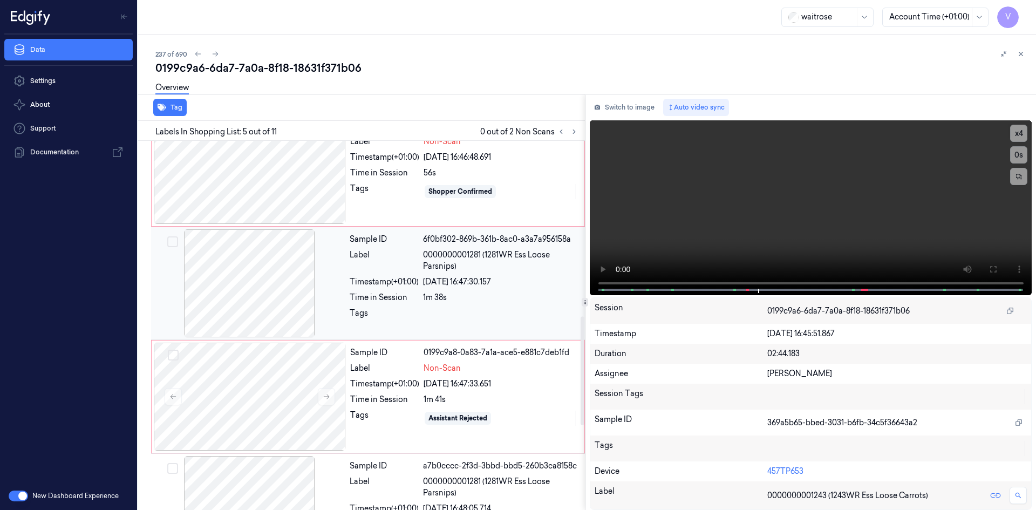
scroll to position [595, 0]
click at [773, 238] on video at bounding box center [811, 207] width 442 height 175
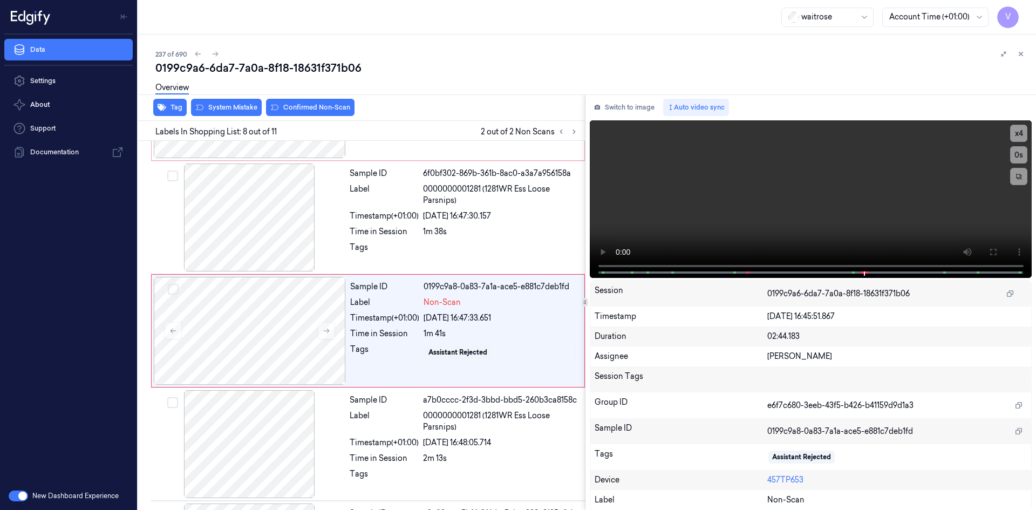
scroll to position [665, 0]
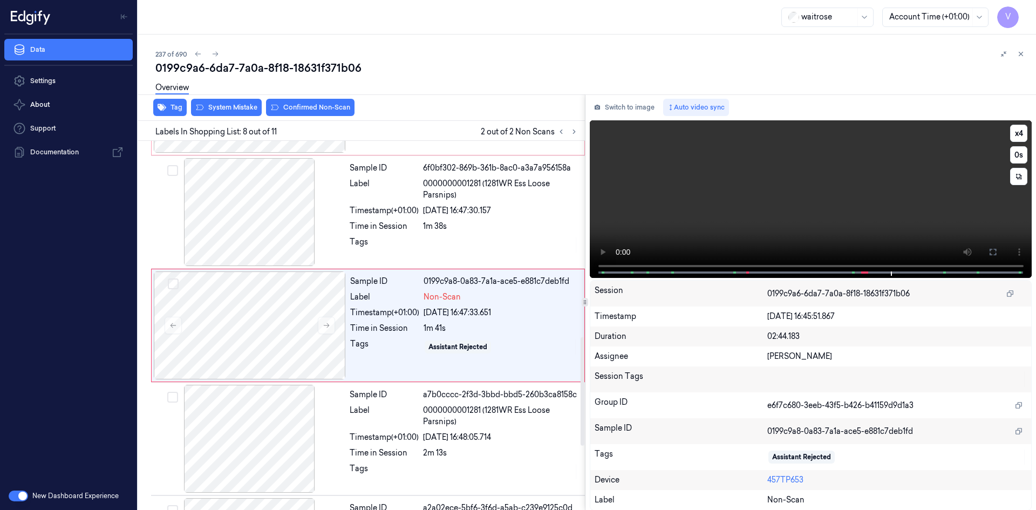
click at [776, 199] on video at bounding box center [811, 199] width 442 height 158
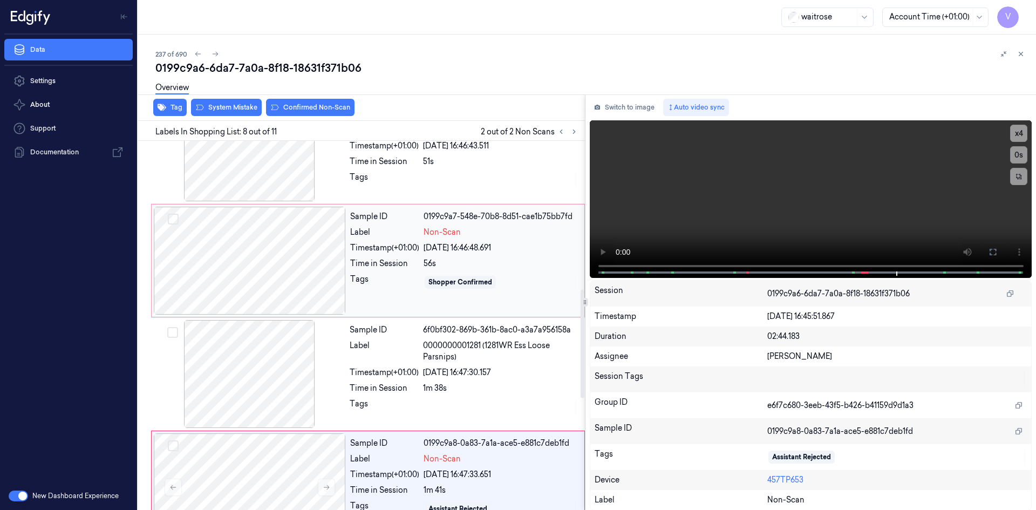
click at [255, 245] on div at bounding box center [250, 261] width 192 height 108
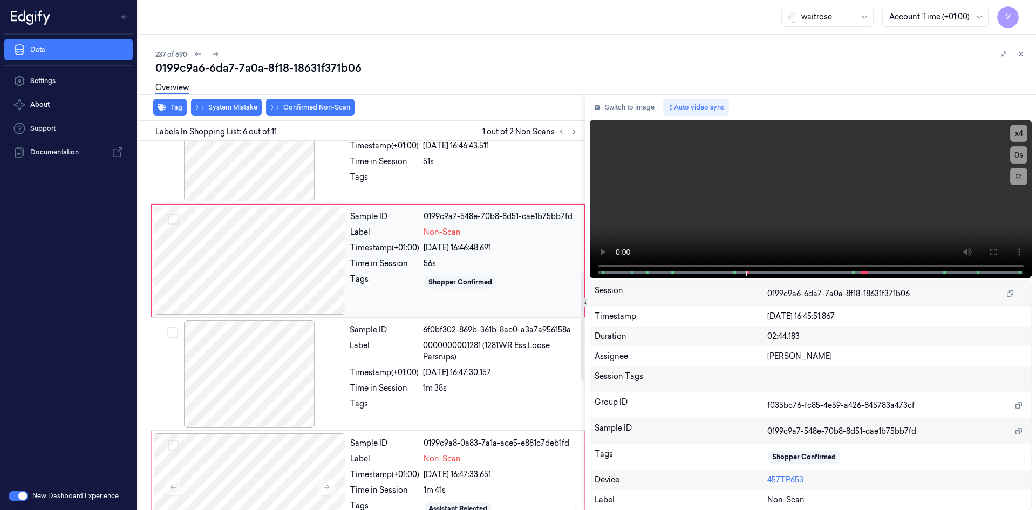
scroll to position [438, 0]
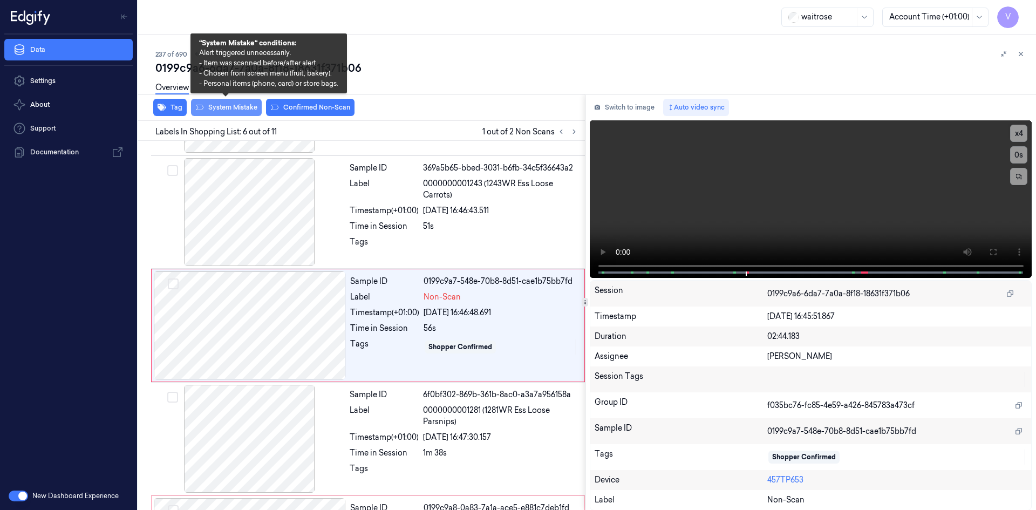
click at [233, 105] on button "System Mistake" at bounding box center [226, 107] width 71 height 17
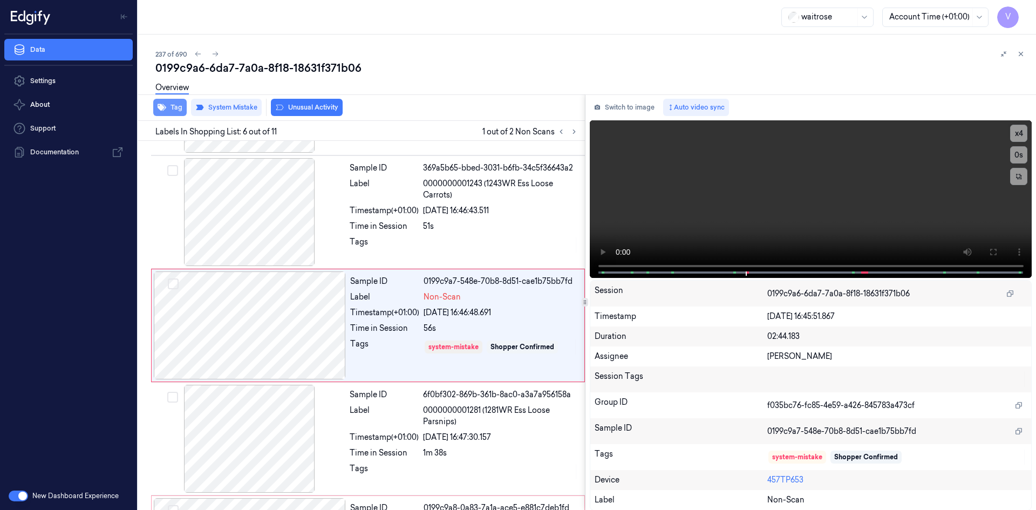
click at [170, 106] on button "Tag" at bounding box center [169, 107] width 33 height 17
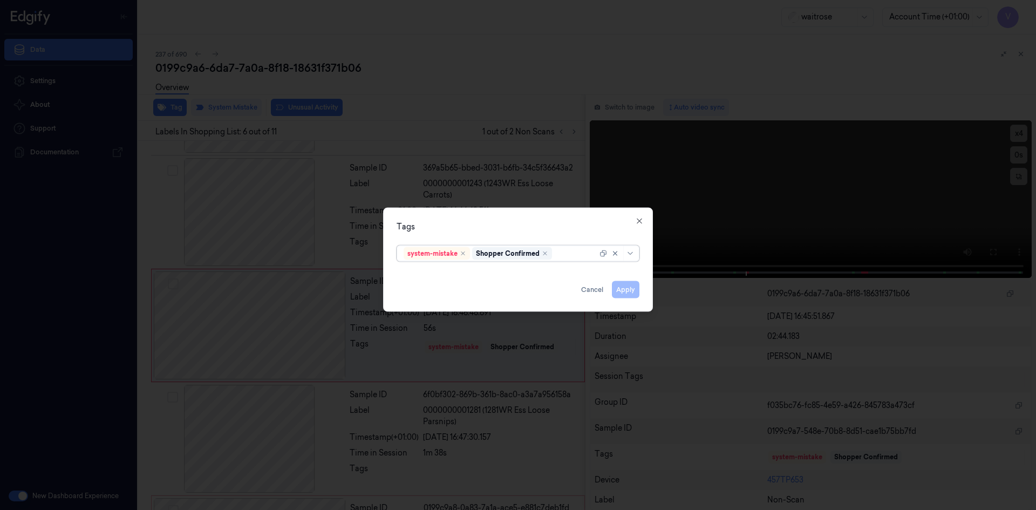
click at [563, 249] on div at bounding box center [575, 253] width 43 height 11
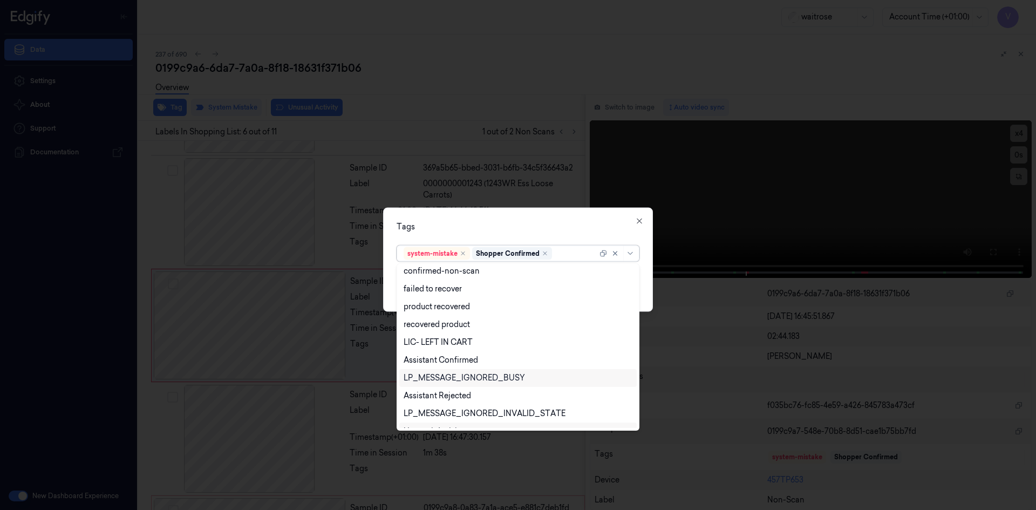
scroll to position [159, 0]
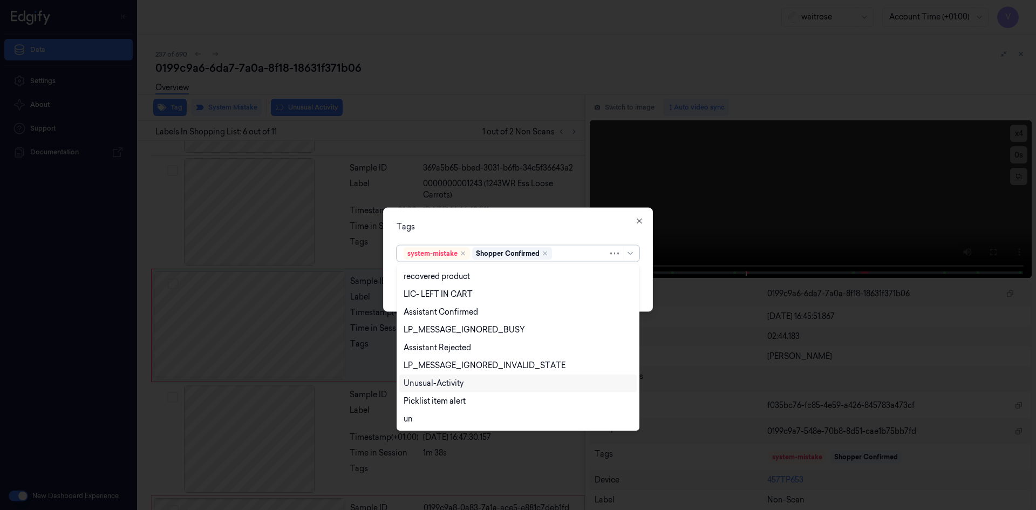
click at [455, 384] on div "Unusual-Activity" at bounding box center [434, 383] width 60 height 11
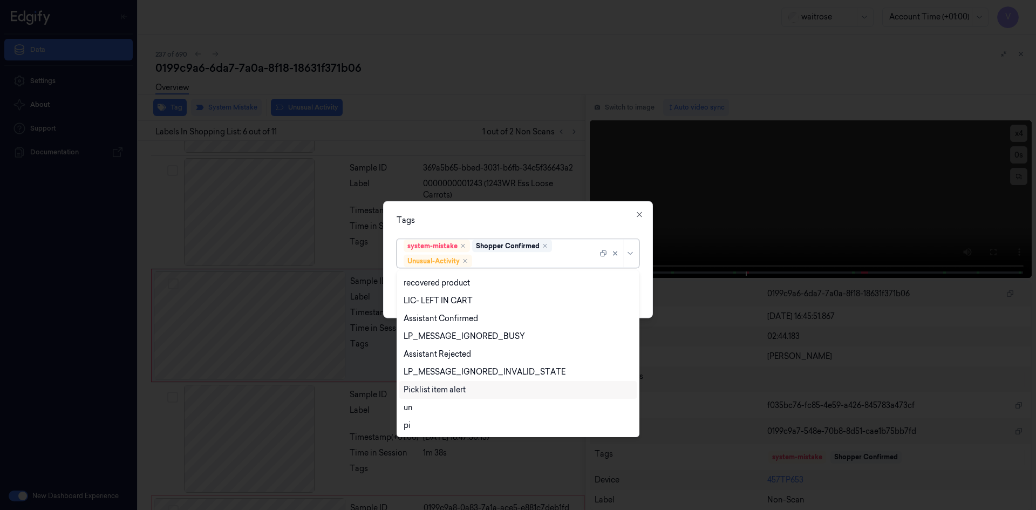
click at [449, 391] on div "Picklist item alert" at bounding box center [435, 389] width 62 height 11
drag, startPoint x: 551, startPoint y: 227, endPoint x: 589, endPoint y: 257, distance: 48.3
click at [556, 231] on div "Tags option Picklist item alert, selected. 20 results available. Use Up and Dow…" at bounding box center [518, 259] width 270 height 117
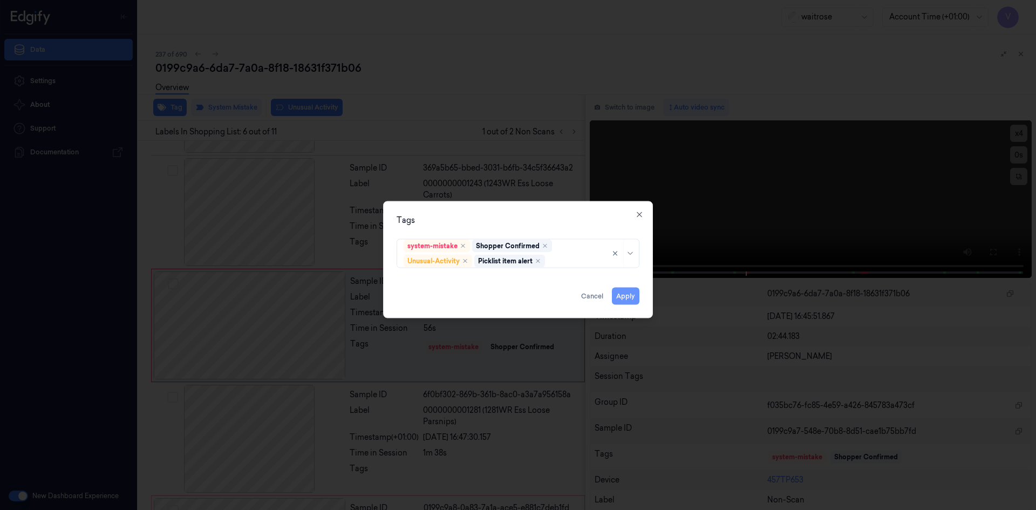
click at [626, 296] on button "Apply" at bounding box center [626, 295] width 28 height 17
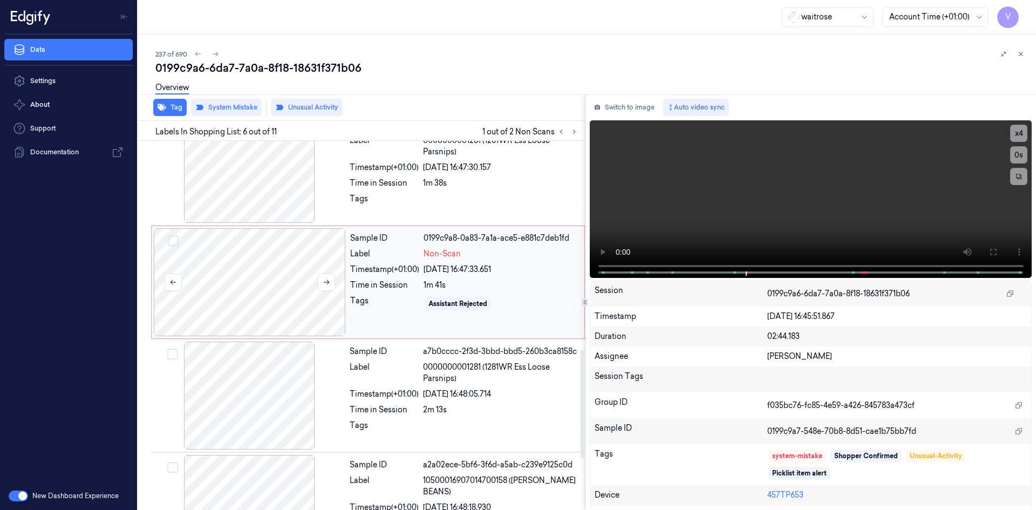
click at [274, 267] on div at bounding box center [250, 282] width 192 height 108
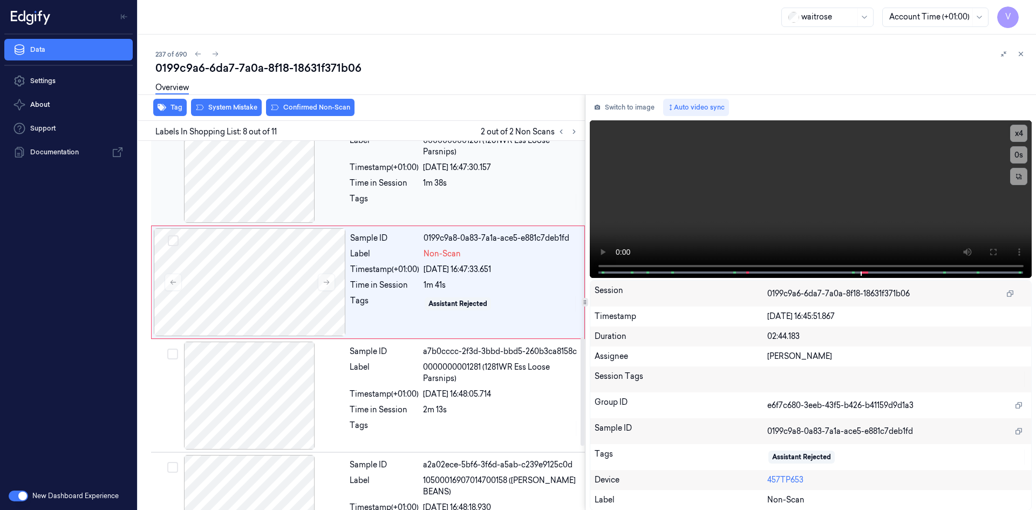
scroll to position [665, 0]
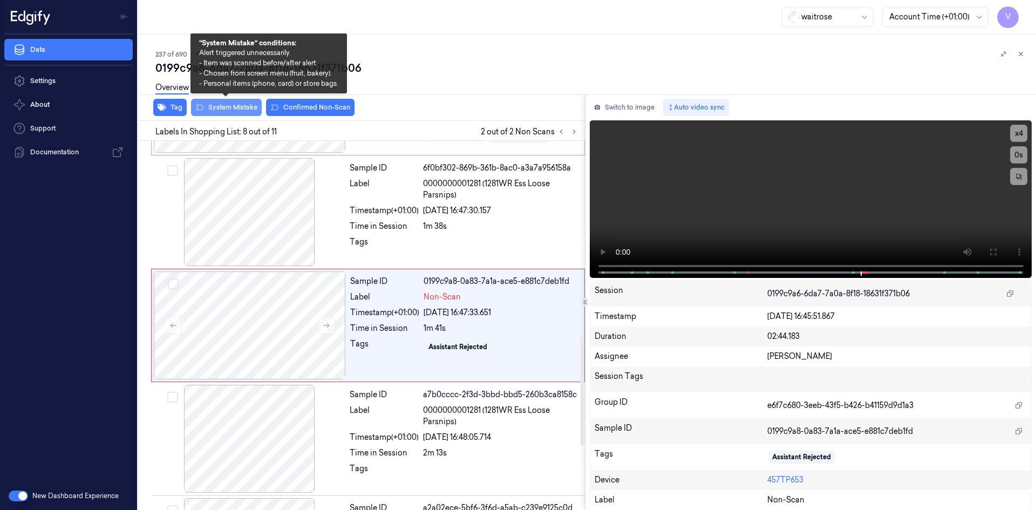
click at [246, 110] on button "System Mistake" at bounding box center [226, 107] width 71 height 17
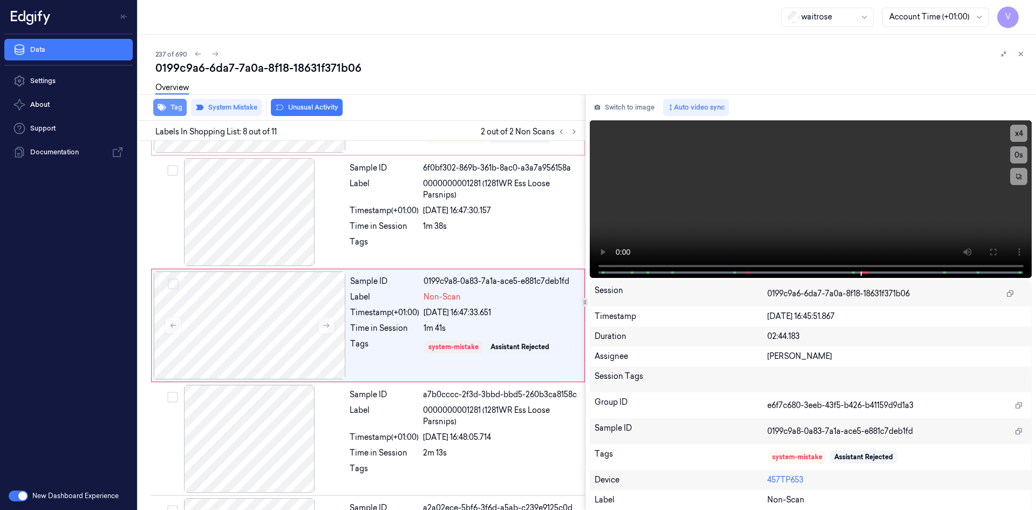
click at [176, 104] on button "Tag" at bounding box center [169, 107] width 33 height 17
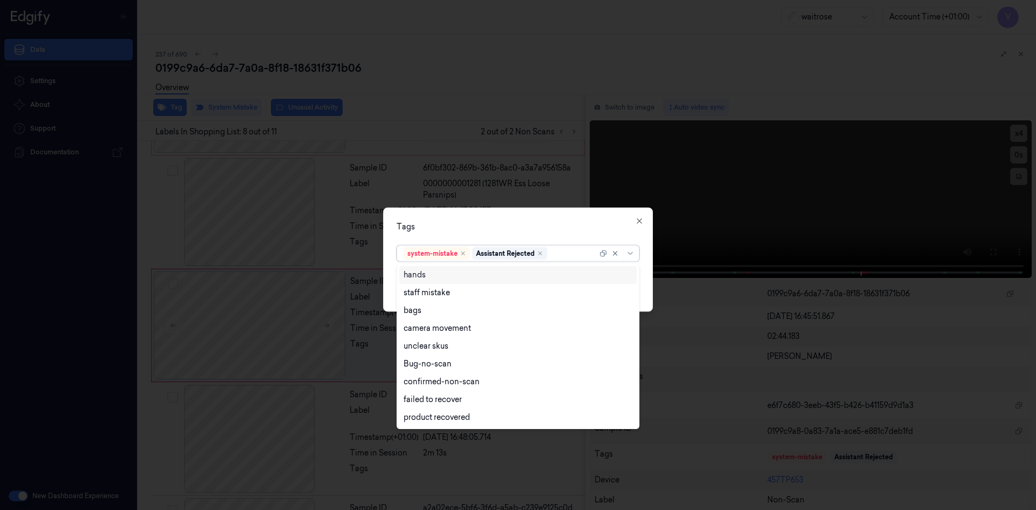
click at [567, 254] on div at bounding box center [573, 253] width 48 height 11
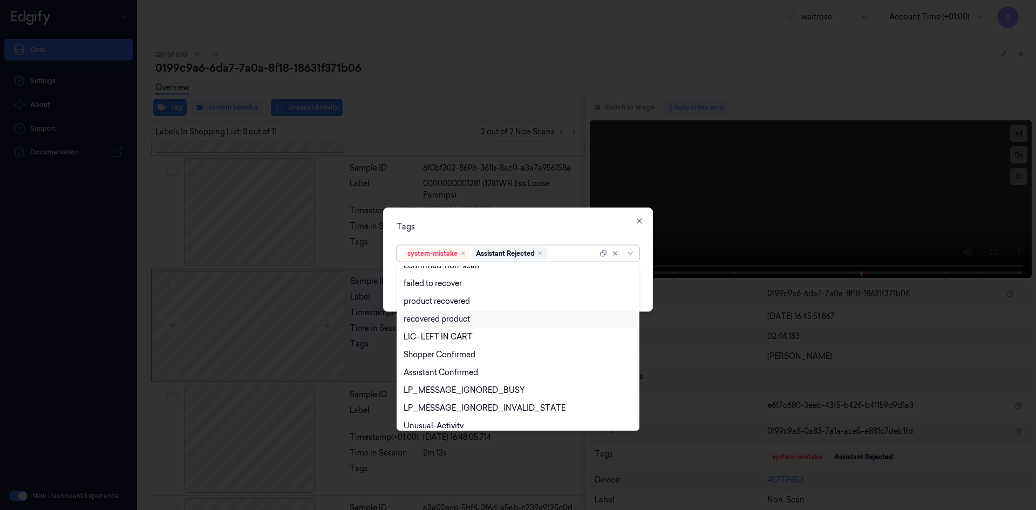
scroll to position [159, 0]
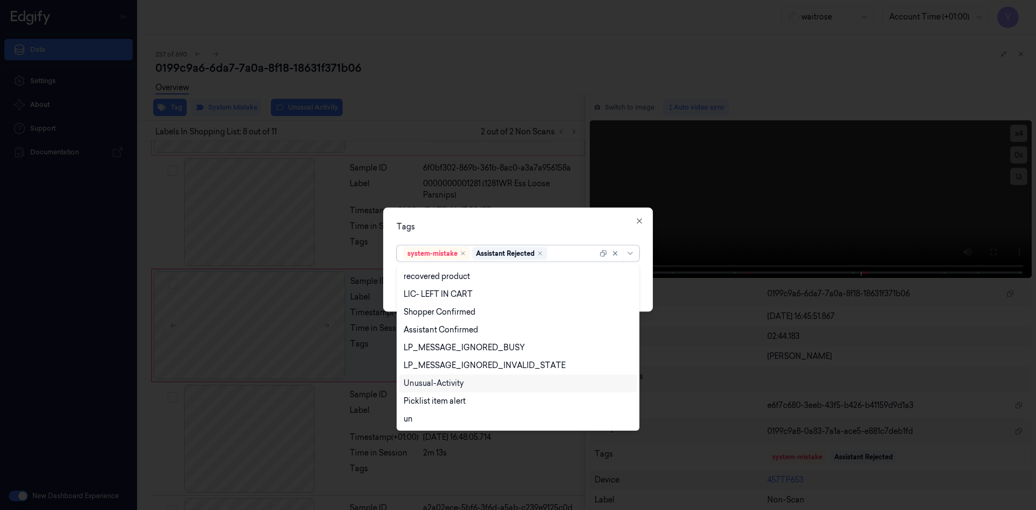
click at [448, 377] on div "Unusual-Activity" at bounding box center [517, 383] width 237 height 18
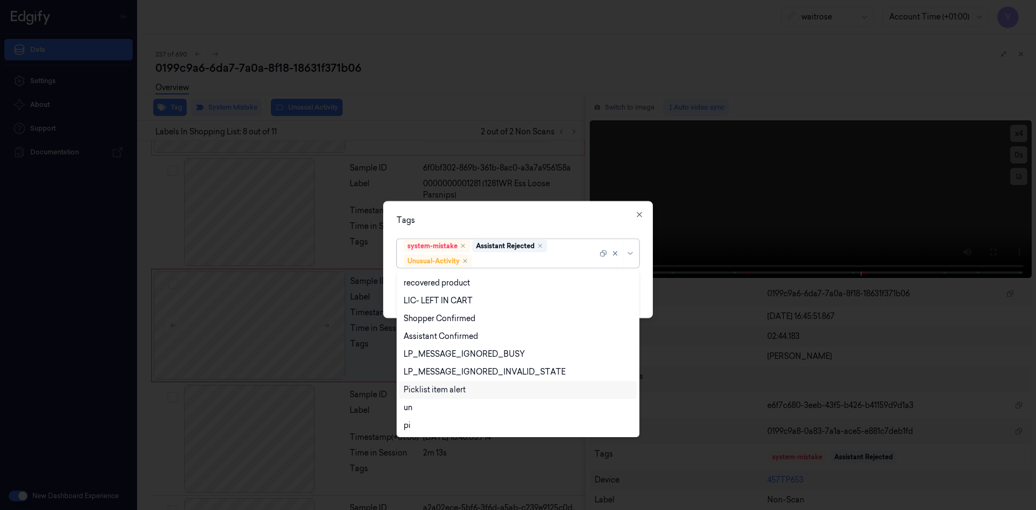
click at [445, 393] on div "Picklist item alert" at bounding box center [435, 389] width 62 height 11
click at [497, 230] on div "Tags option Picklist item alert, selected. 20 results available. Use Up and Dow…" at bounding box center [518, 259] width 270 height 117
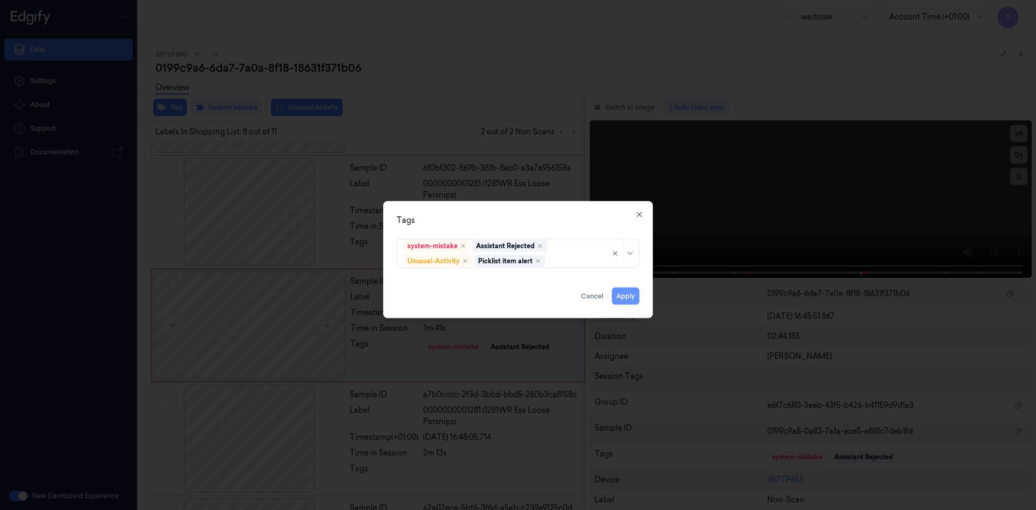
click at [624, 299] on button "Apply" at bounding box center [626, 295] width 28 height 17
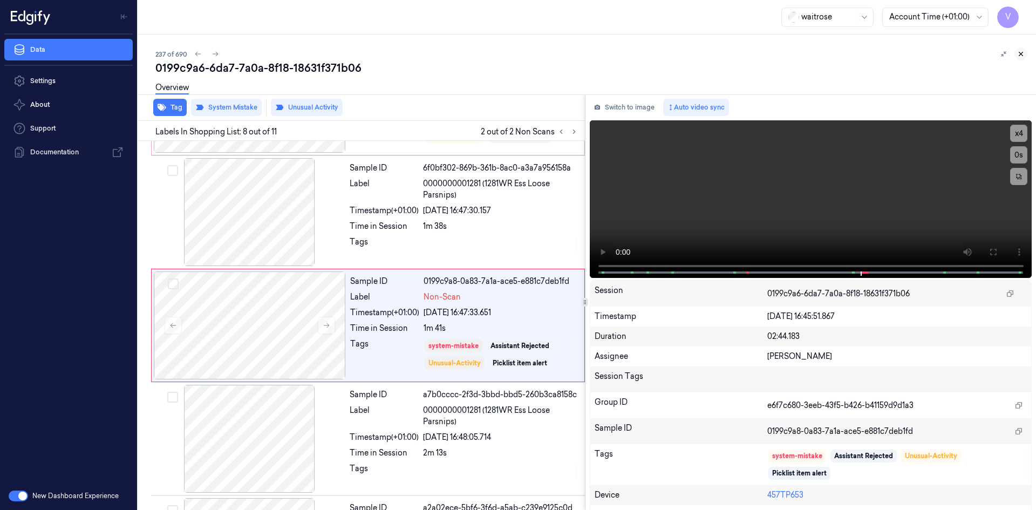
click at [1019, 53] on icon at bounding box center [1021, 54] width 8 height 8
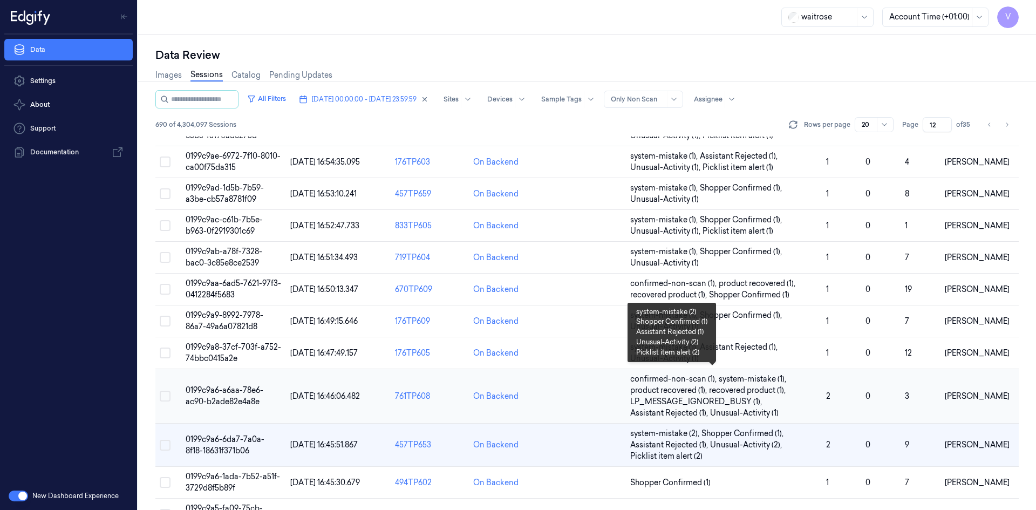
scroll to position [329, 0]
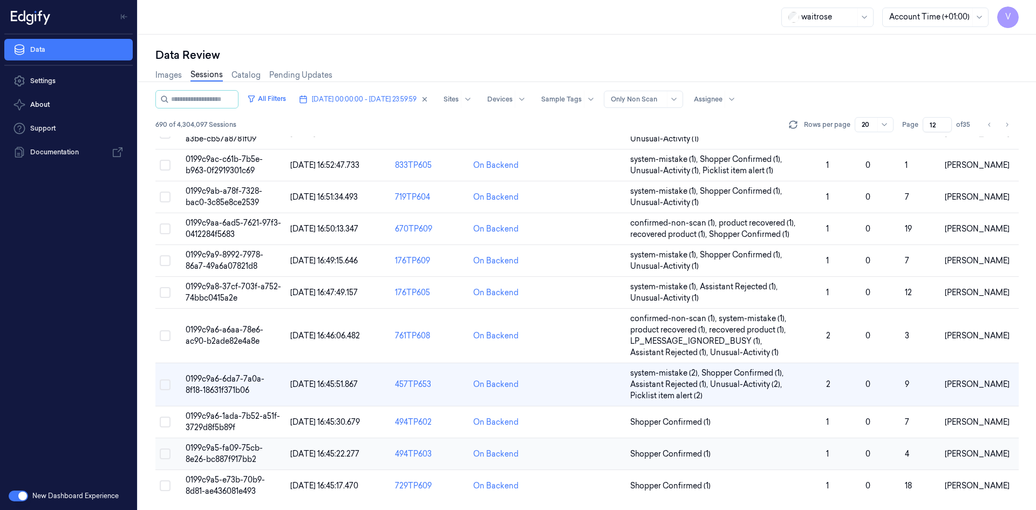
click at [227, 445] on span "0199c9a5-fa09-75cb-8e26-bc887f917bb2" at bounding box center [224, 453] width 77 height 21
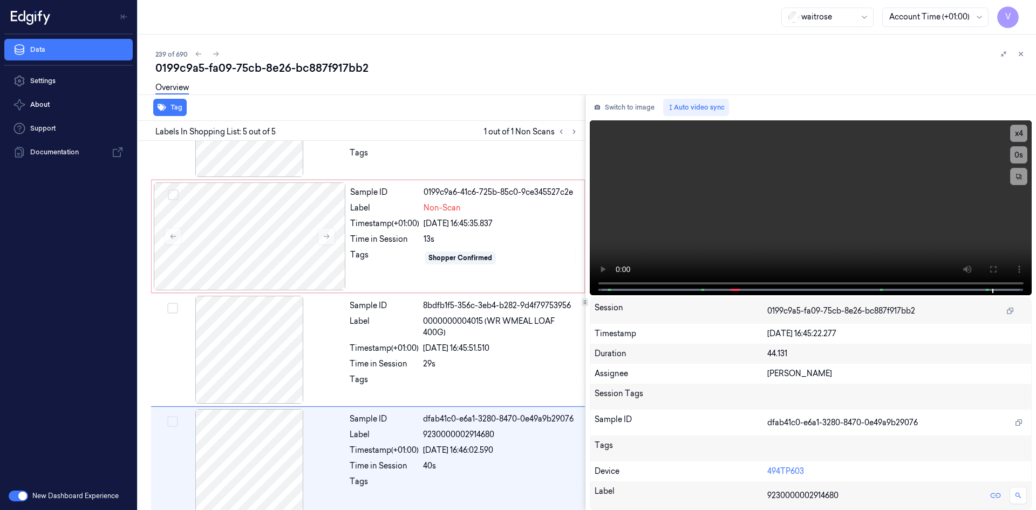
scroll to position [201, 0]
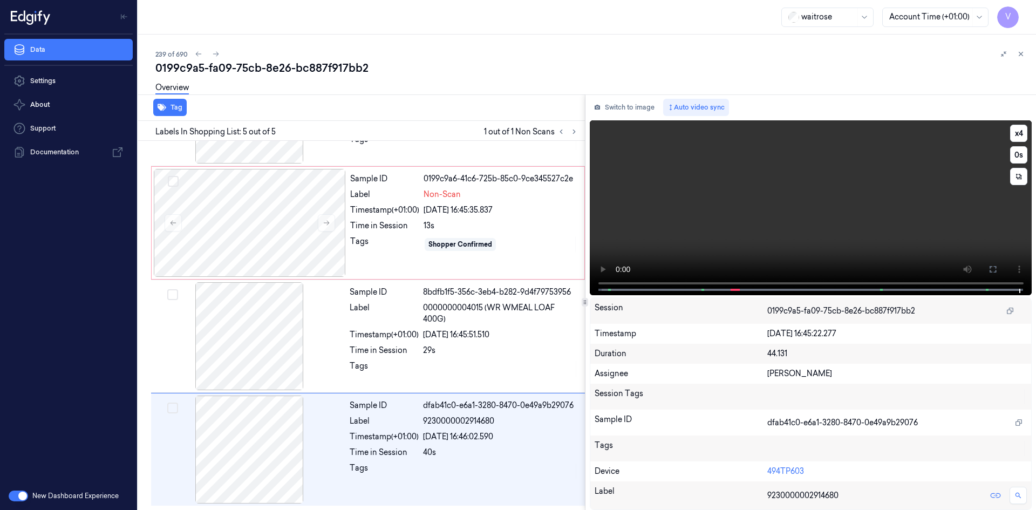
click at [766, 203] on video at bounding box center [811, 207] width 442 height 175
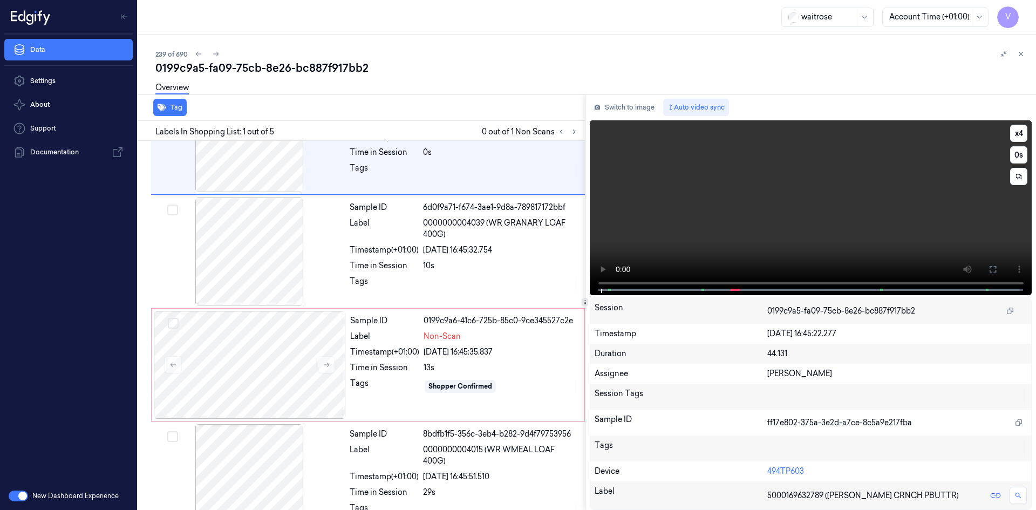
scroll to position [0, 0]
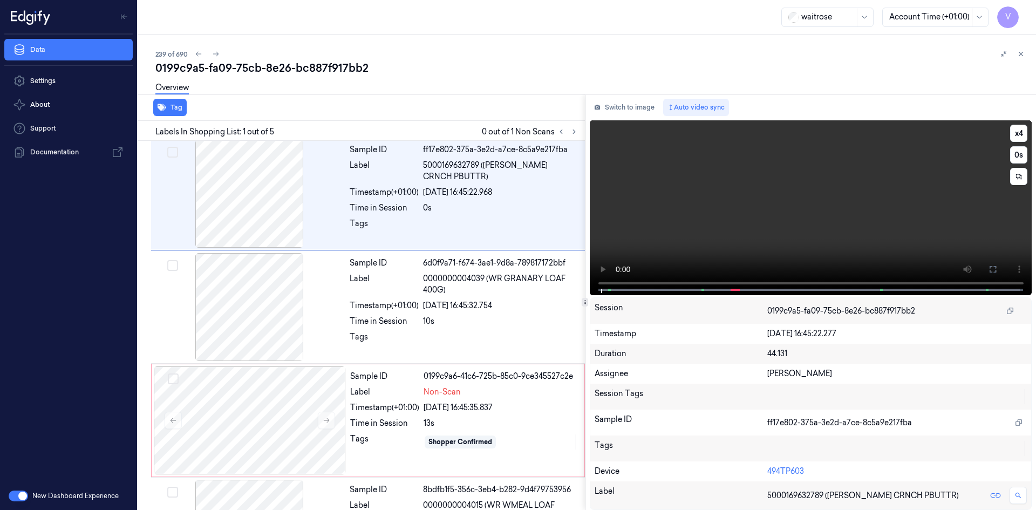
click at [733, 210] on video at bounding box center [811, 207] width 442 height 175
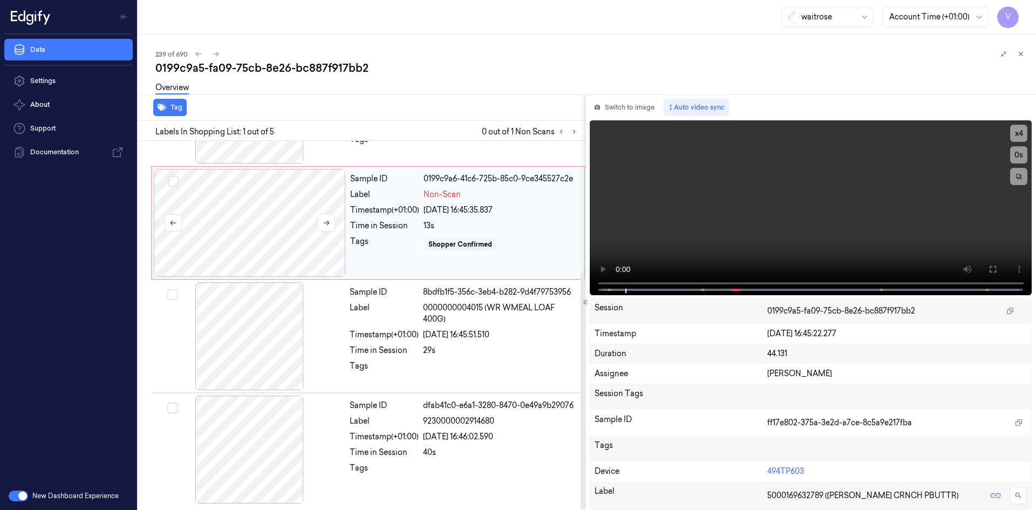
click at [249, 215] on div at bounding box center [250, 223] width 192 height 108
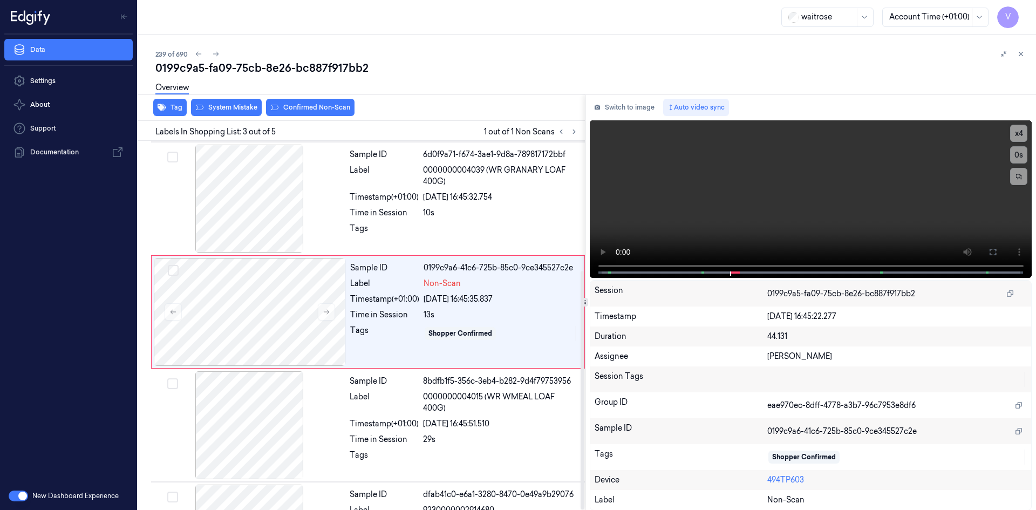
scroll to position [98, 0]
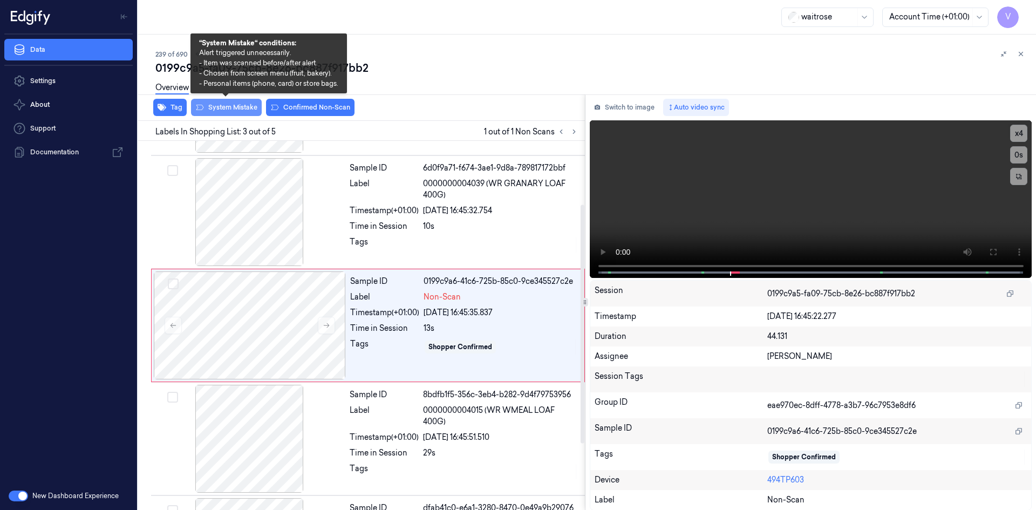
click at [241, 108] on button "System Mistake" at bounding box center [226, 107] width 71 height 17
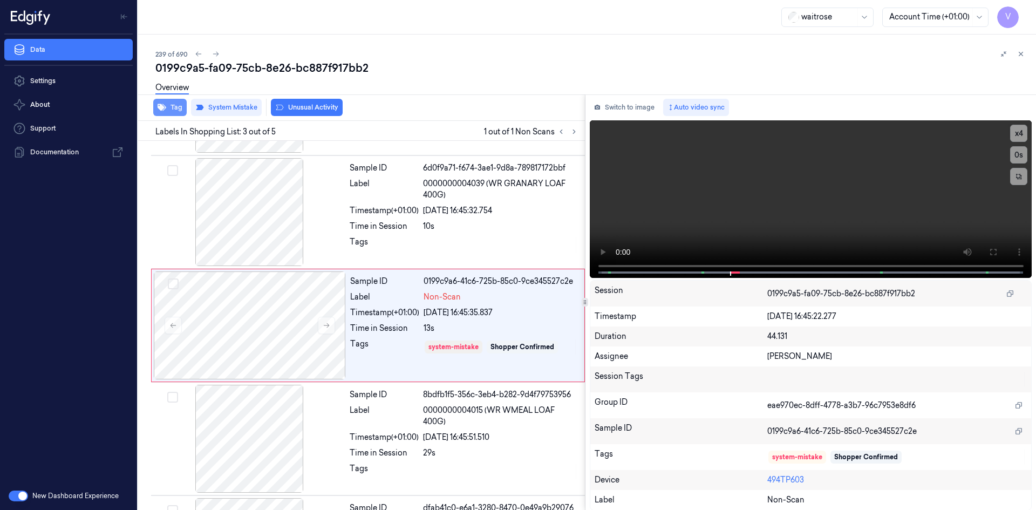
click at [179, 106] on button "Tag" at bounding box center [169, 107] width 33 height 17
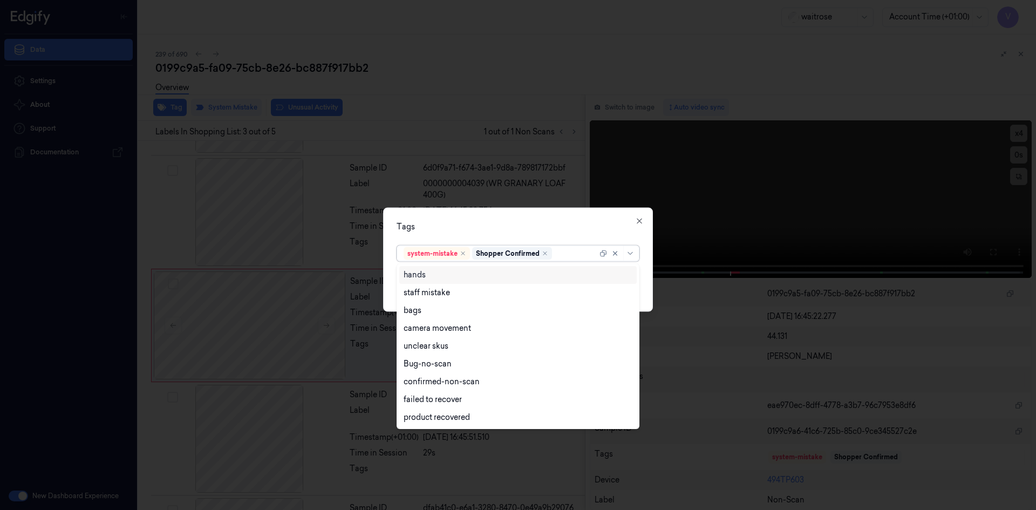
click at [577, 254] on div at bounding box center [575, 253] width 43 height 11
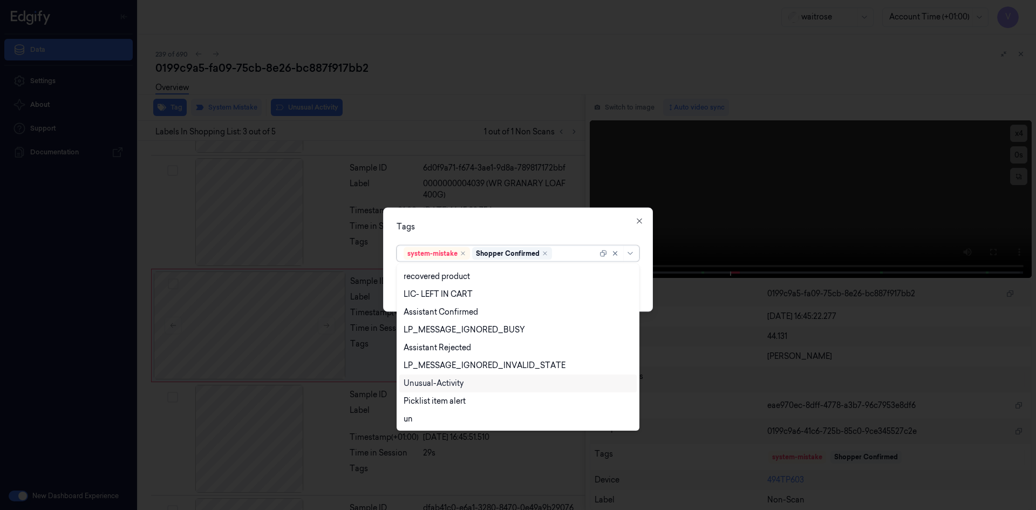
click at [460, 380] on div "Unusual-Activity" at bounding box center [434, 383] width 60 height 11
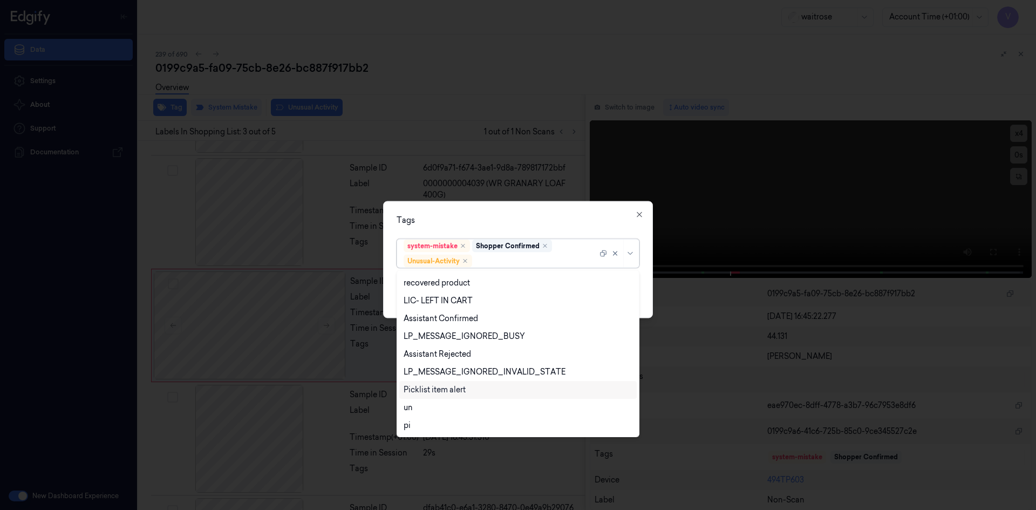
click at [456, 391] on div "Picklist item alert" at bounding box center [435, 389] width 62 height 11
click at [543, 230] on div "Tags option Picklist item alert, selected. 20 results available. Use Up and Dow…" at bounding box center [518, 259] width 270 height 117
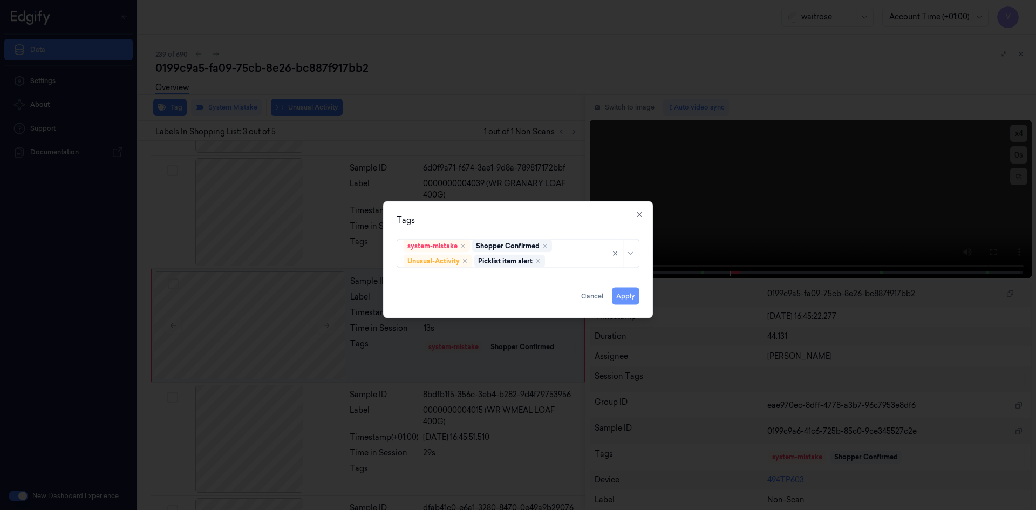
click at [619, 299] on button "Apply" at bounding box center [626, 295] width 28 height 17
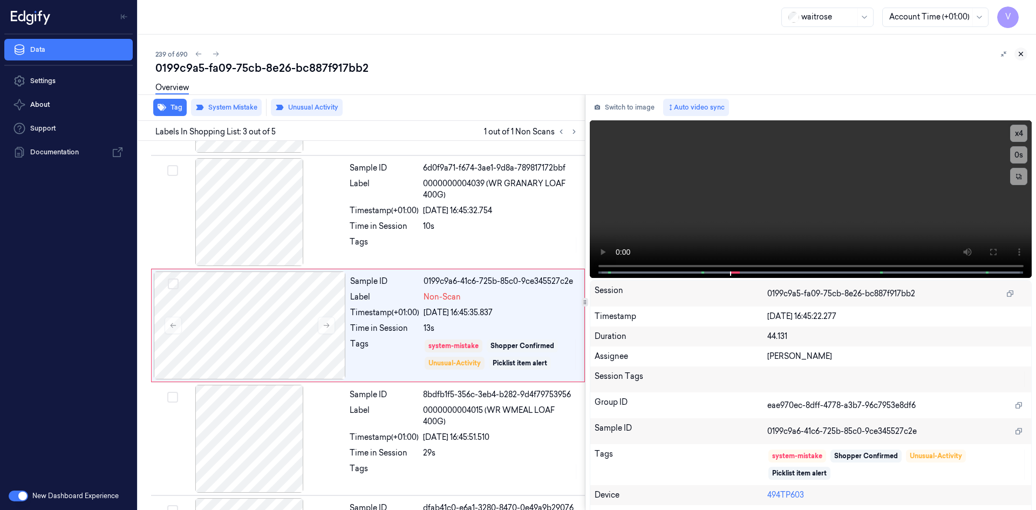
click at [1020, 53] on icon at bounding box center [1021, 54] width 8 height 8
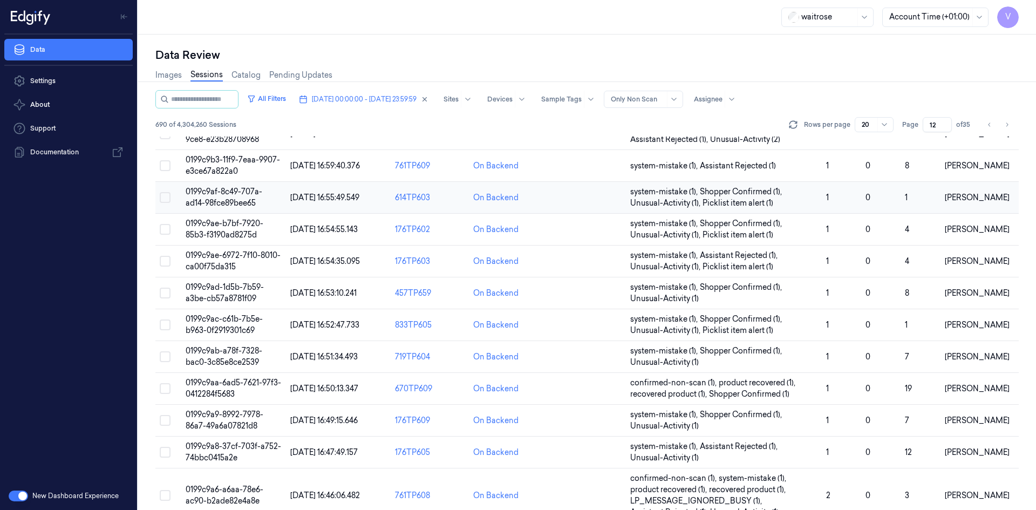
scroll to position [167, 0]
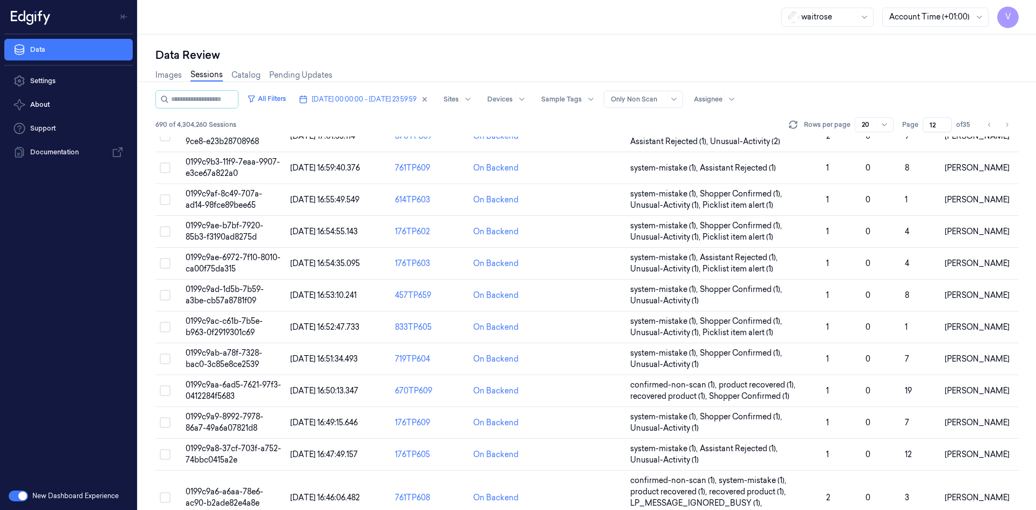
drag, startPoint x: 938, startPoint y: 126, endPoint x: 917, endPoint y: 134, distance: 22.7
click at [917, 134] on div "All Filters 09/10/2025 00:00:00 - 09/10/2025 23:59:59 Sites Devices Sample Tags…" at bounding box center [586, 113] width 863 height 46
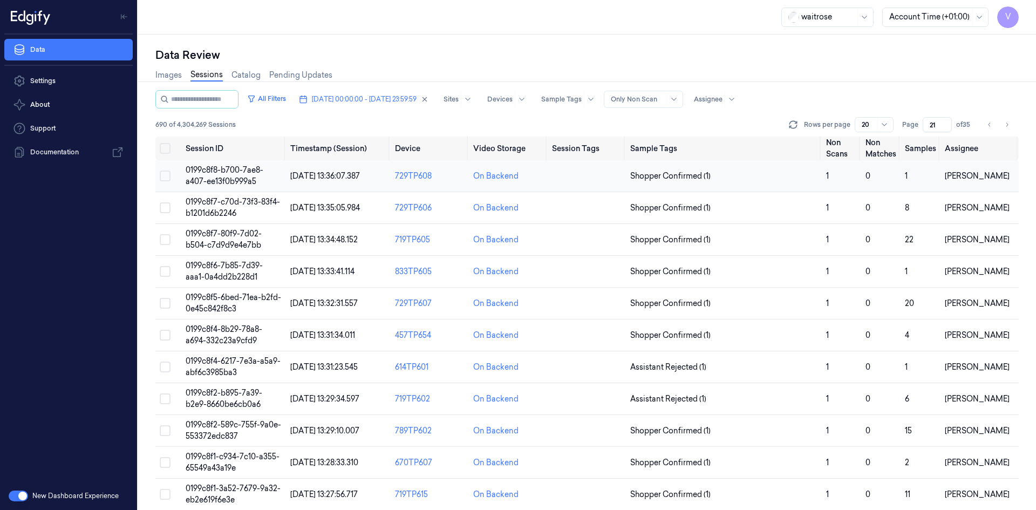
type input "21"
click at [228, 166] on span "0199c8f8-b700-7ae8-a407-ee13f0b999a5" at bounding box center [225, 175] width 78 height 21
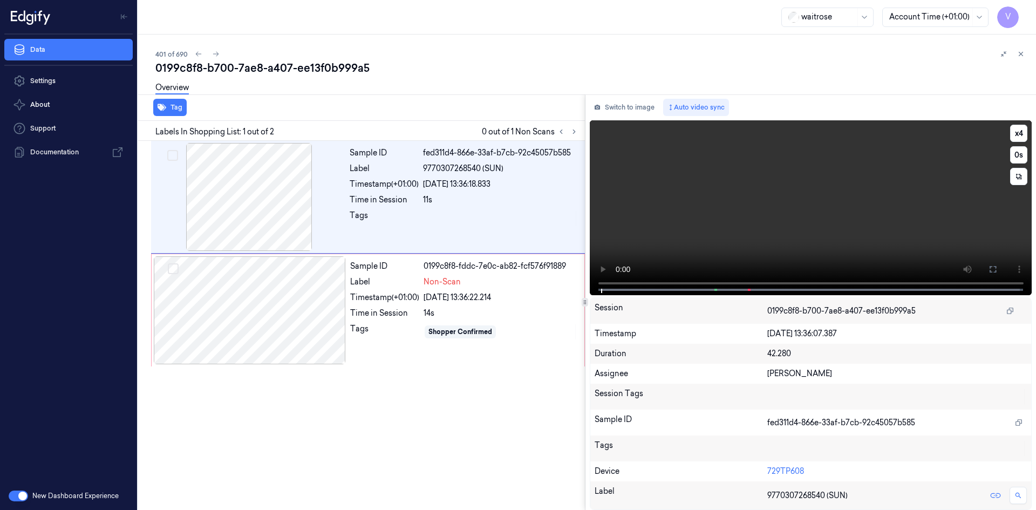
click at [728, 182] on video at bounding box center [811, 207] width 442 height 175
click at [767, 197] on video at bounding box center [811, 207] width 442 height 175
click at [241, 290] on div at bounding box center [250, 310] width 192 height 108
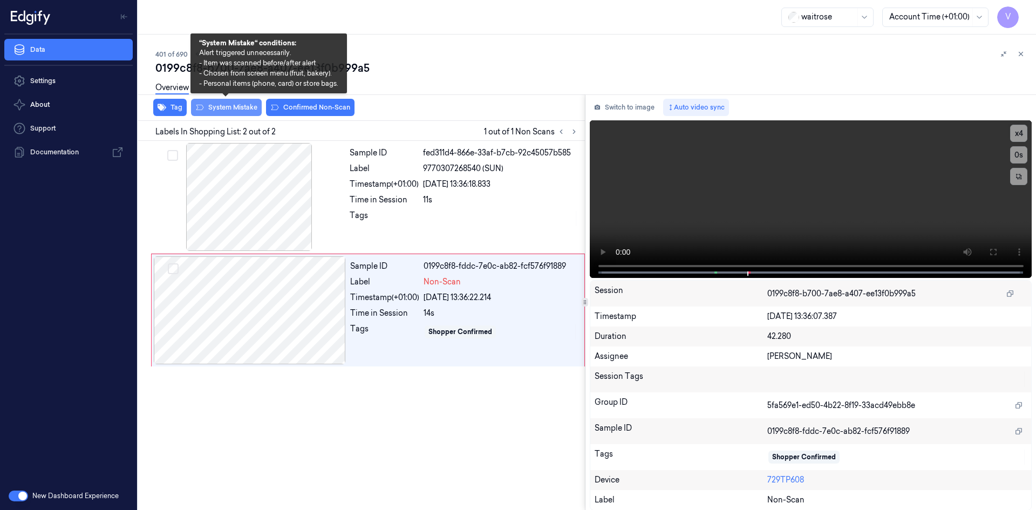
click at [243, 111] on button "System Mistake" at bounding box center [226, 107] width 71 height 17
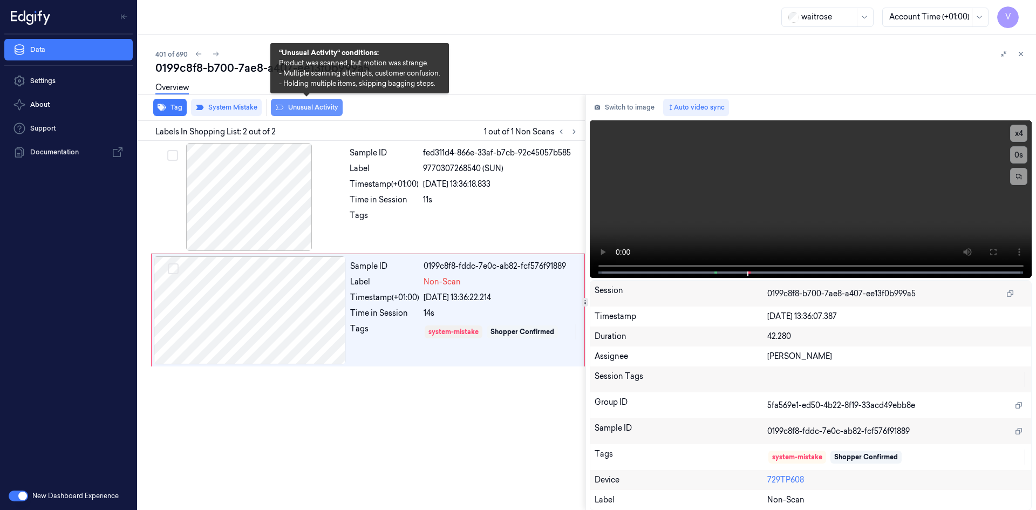
click at [308, 108] on button "Unusual Activity" at bounding box center [307, 107] width 72 height 17
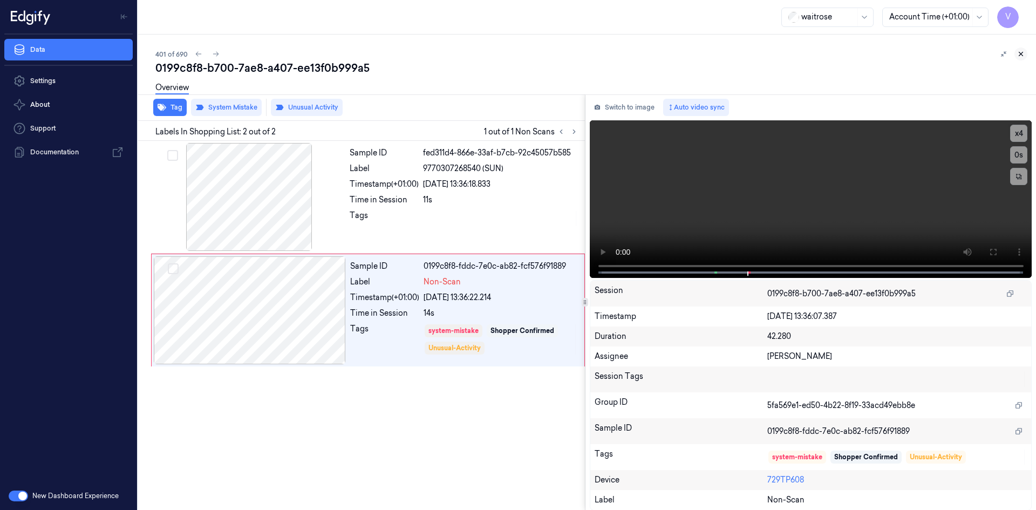
click at [1022, 54] on icon at bounding box center [1021, 54] width 8 height 8
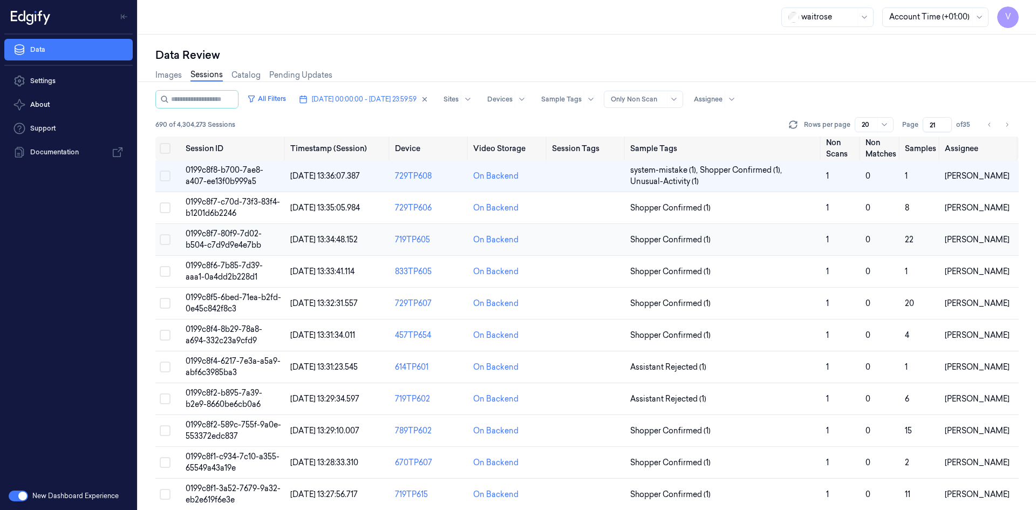
click at [227, 242] on span "0199c8f7-80f9-7d02-b504-c7d9d9e4e7bb" at bounding box center [224, 239] width 76 height 21
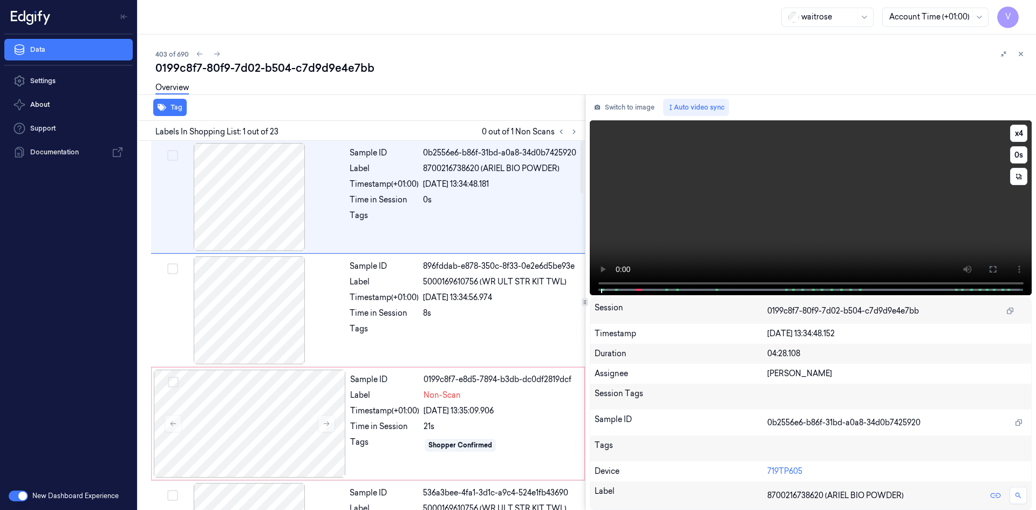
click at [749, 222] on video at bounding box center [811, 207] width 442 height 175
click at [756, 233] on video at bounding box center [811, 207] width 442 height 175
click at [727, 211] on video at bounding box center [811, 207] width 442 height 175
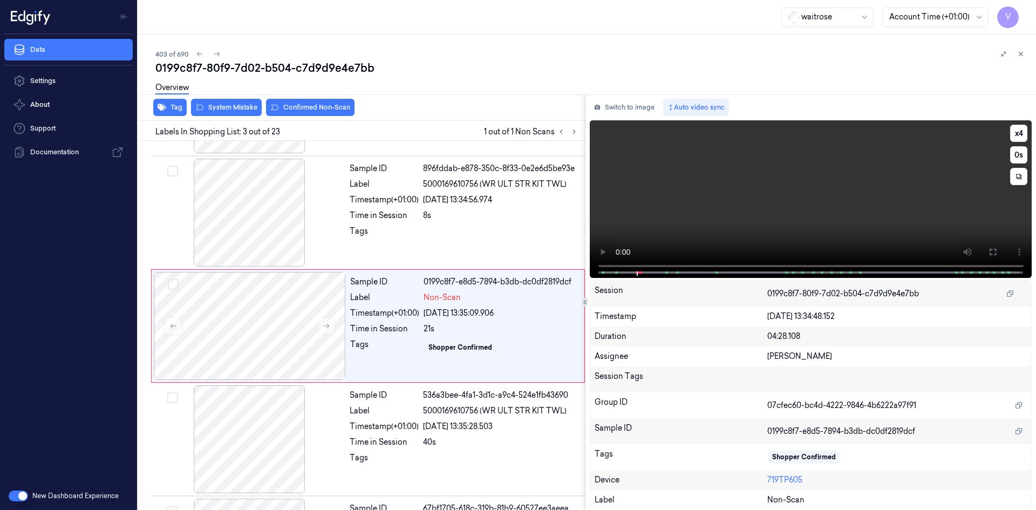
scroll to position [98, 0]
click at [689, 195] on video at bounding box center [811, 199] width 442 height 158
click at [731, 212] on video at bounding box center [811, 199] width 442 height 158
click at [704, 209] on video at bounding box center [811, 199] width 442 height 158
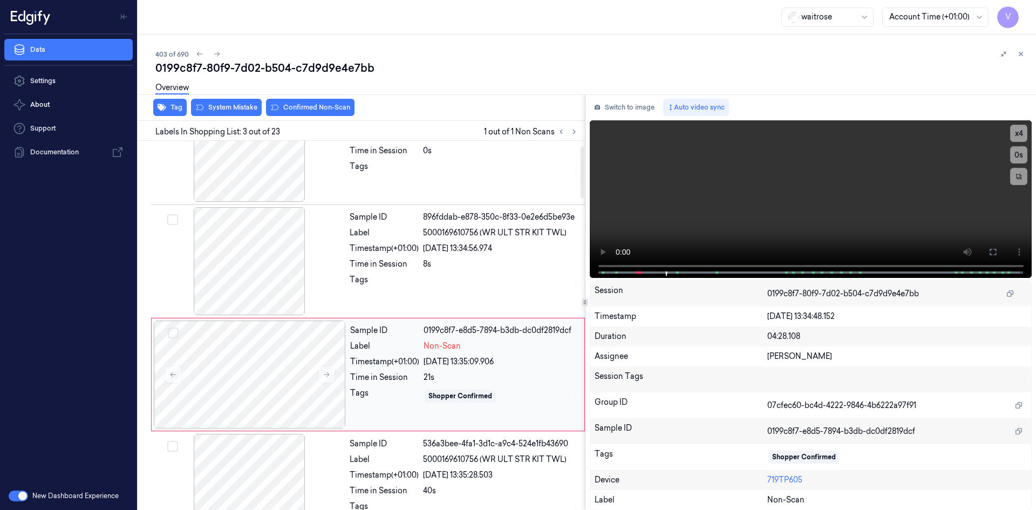
scroll to position [0, 0]
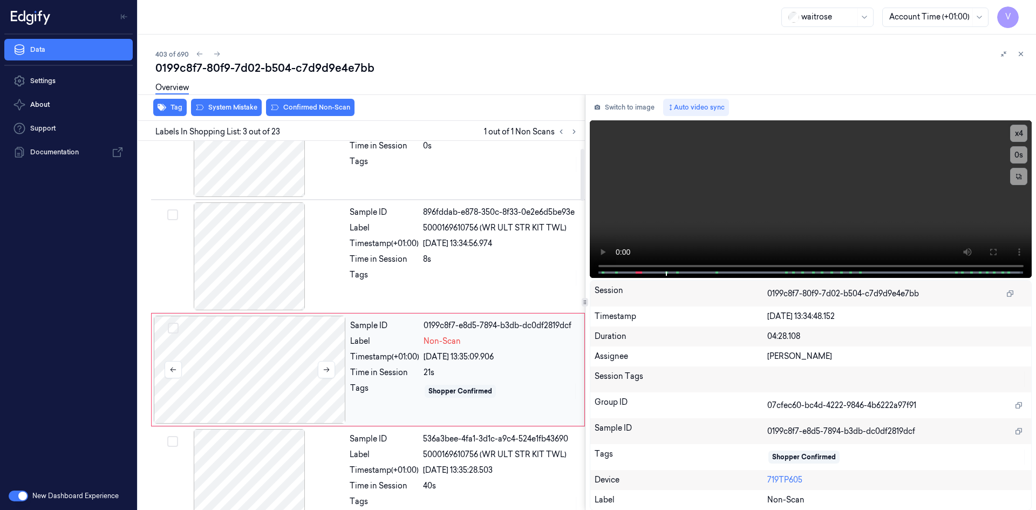
click at [237, 336] on div at bounding box center [250, 370] width 192 height 108
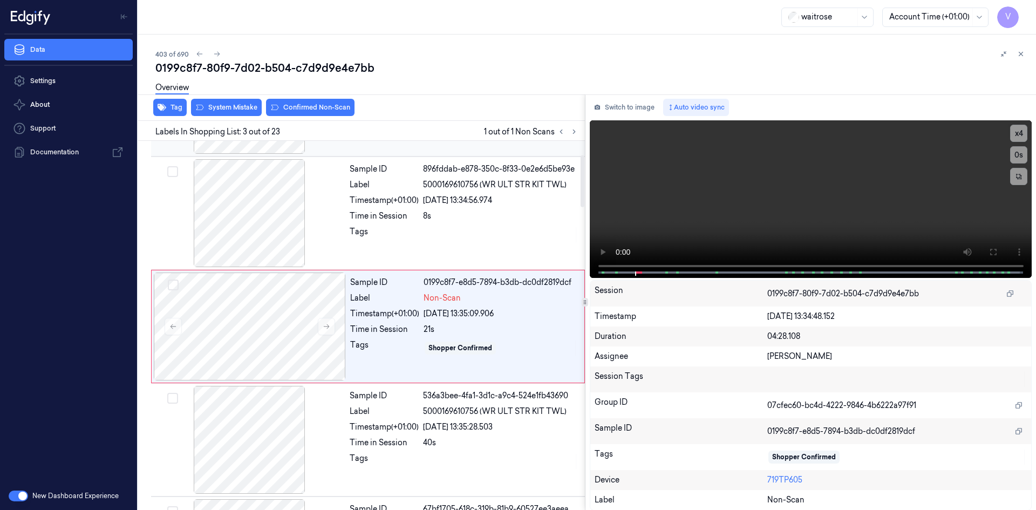
scroll to position [98, 0]
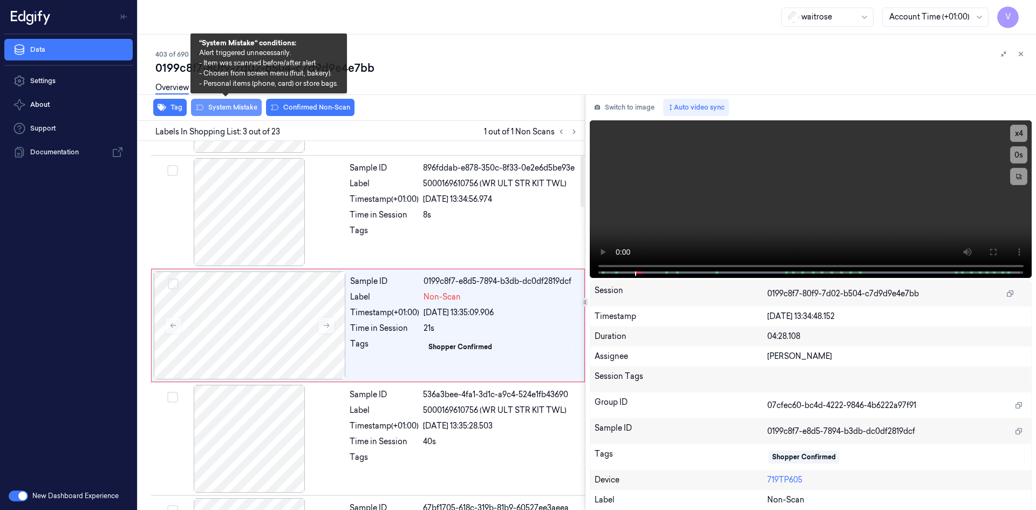
click at [241, 111] on button "System Mistake" at bounding box center [226, 107] width 71 height 17
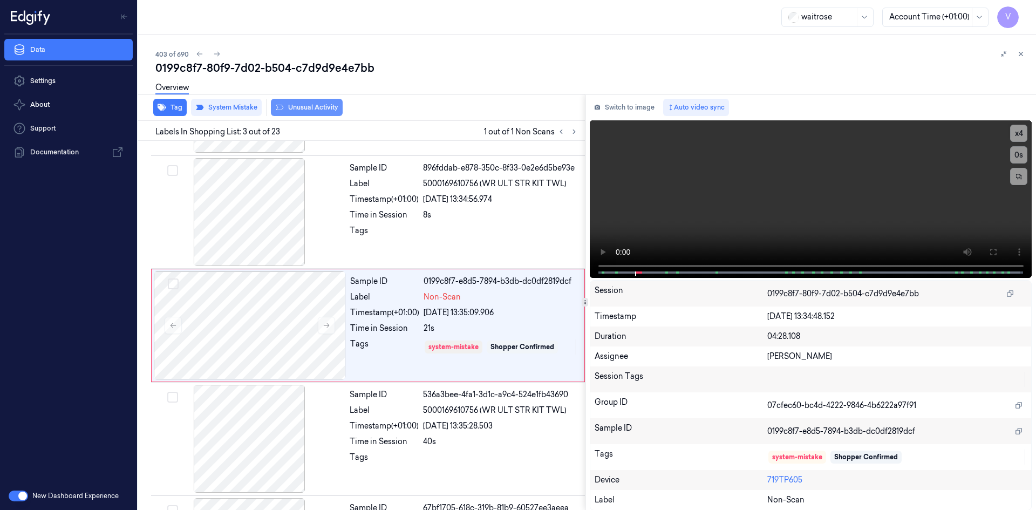
click at [320, 107] on button "Unusual Activity" at bounding box center [307, 107] width 72 height 17
click at [1021, 51] on icon at bounding box center [1021, 54] width 8 height 8
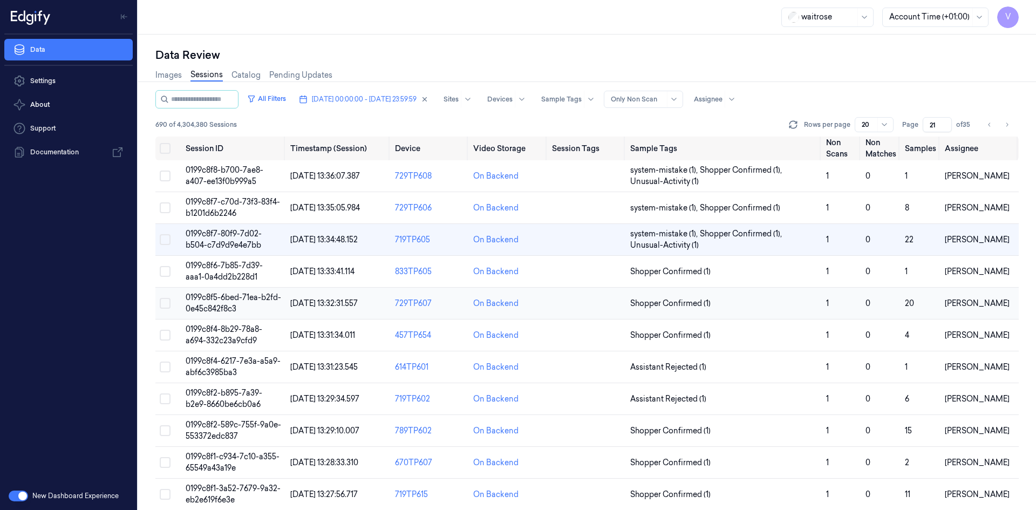
click at [214, 296] on span "0199c8f5-6bed-71ea-b2fd-0e45c842f8c3" at bounding box center [233, 302] width 95 height 21
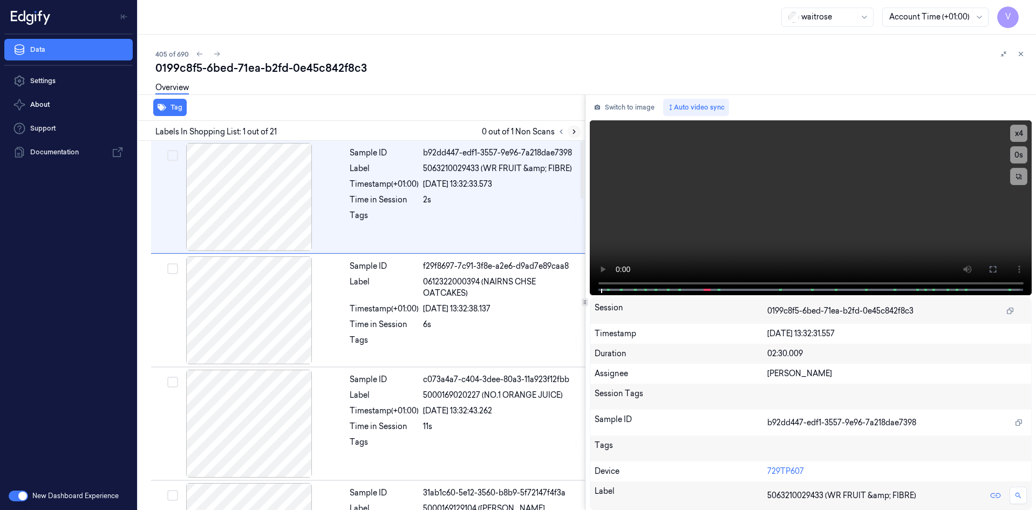
click at [574, 133] on icon at bounding box center [574, 132] width 2 height 4
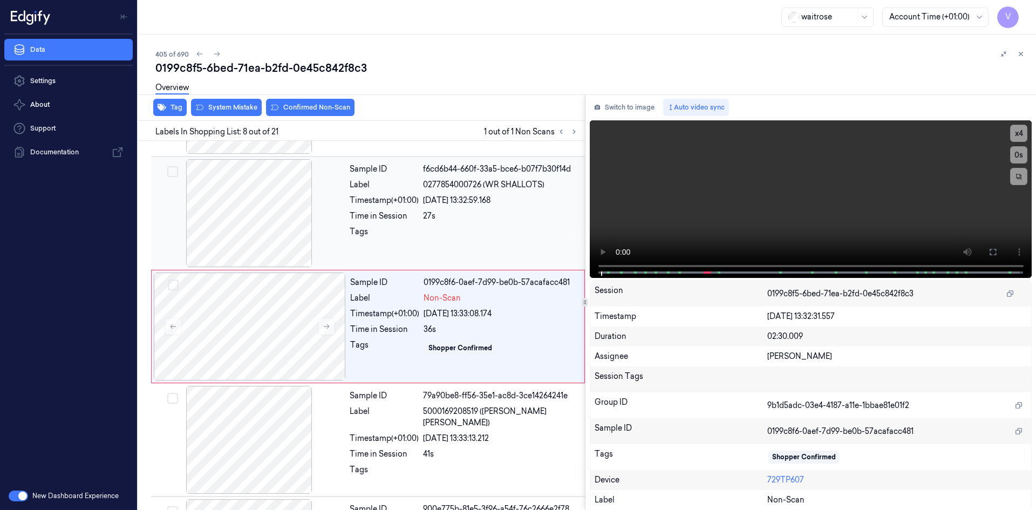
scroll to position [665, 0]
click at [324, 325] on icon at bounding box center [327, 326] width 8 height 8
click at [325, 325] on icon at bounding box center [327, 326] width 8 height 8
click at [685, 235] on video at bounding box center [811, 199] width 442 height 158
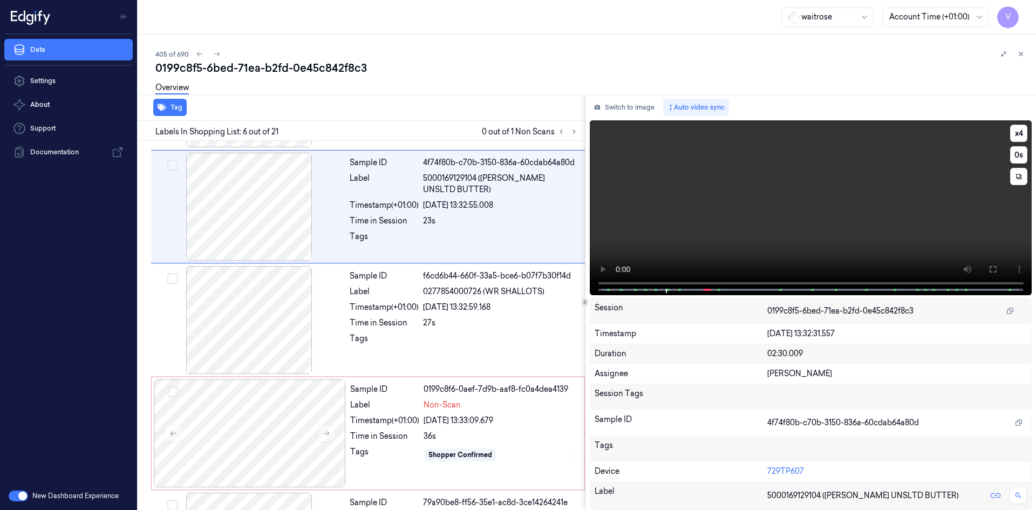
scroll to position [438, 0]
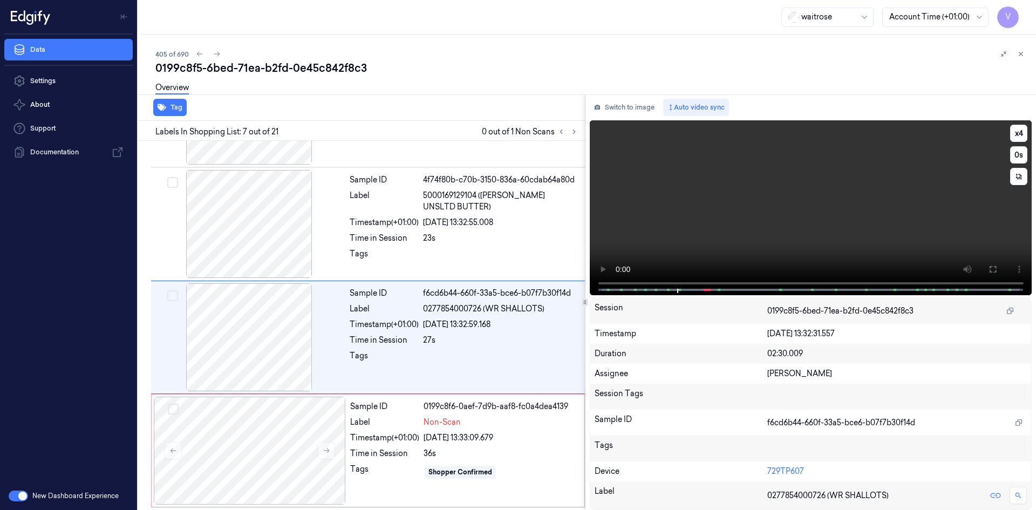
click at [820, 201] on video at bounding box center [811, 207] width 442 height 175
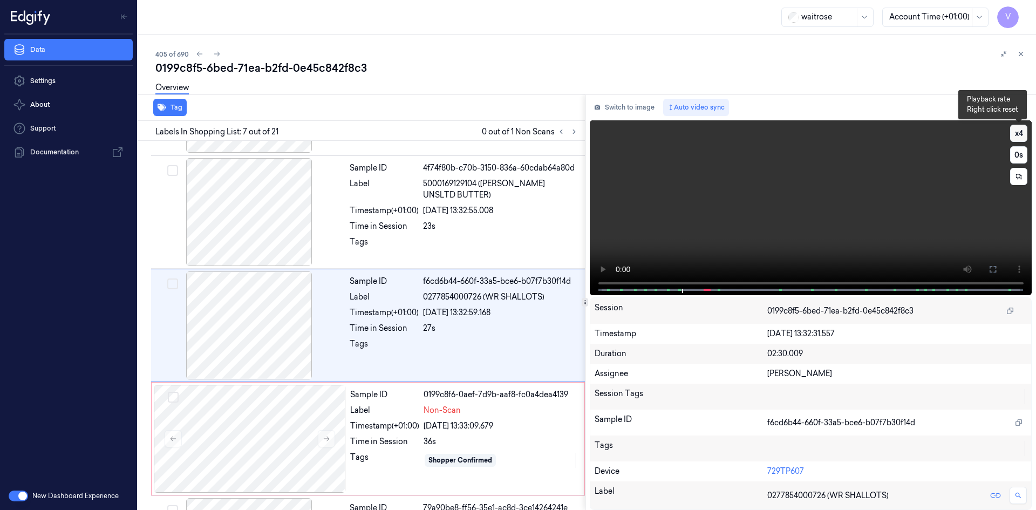
click at [1022, 132] on button "x 4" at bounding box center [1018, 133] width 17 height 17
click at [1020, 135] on button "x 1" at bounding box center [1018, 133] width 17 height 17
click at [747, 198] on video at bounding box center [811, 207] width 442 height 175
click at [763, 202] on video at bounding box center [811, 207] width 442 height 175
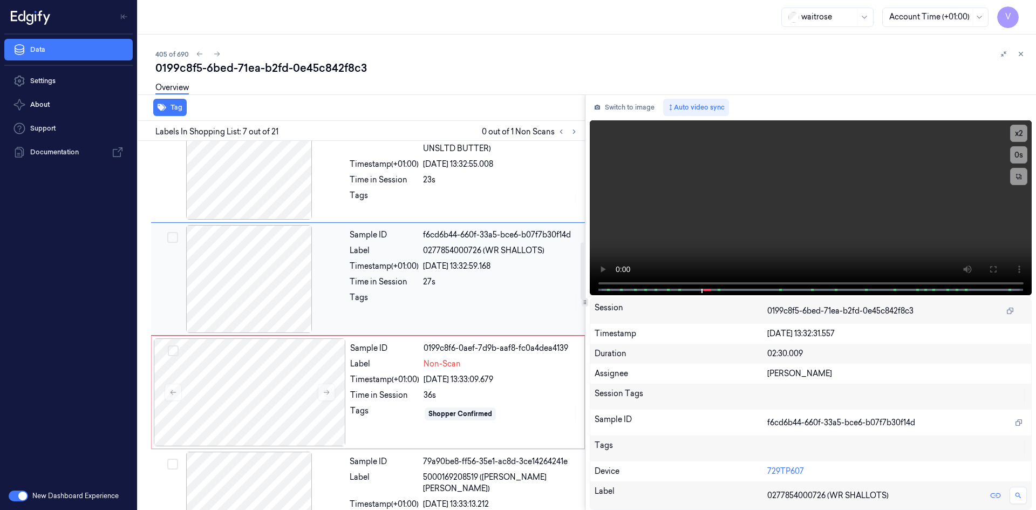
scroll to position [659, 0]
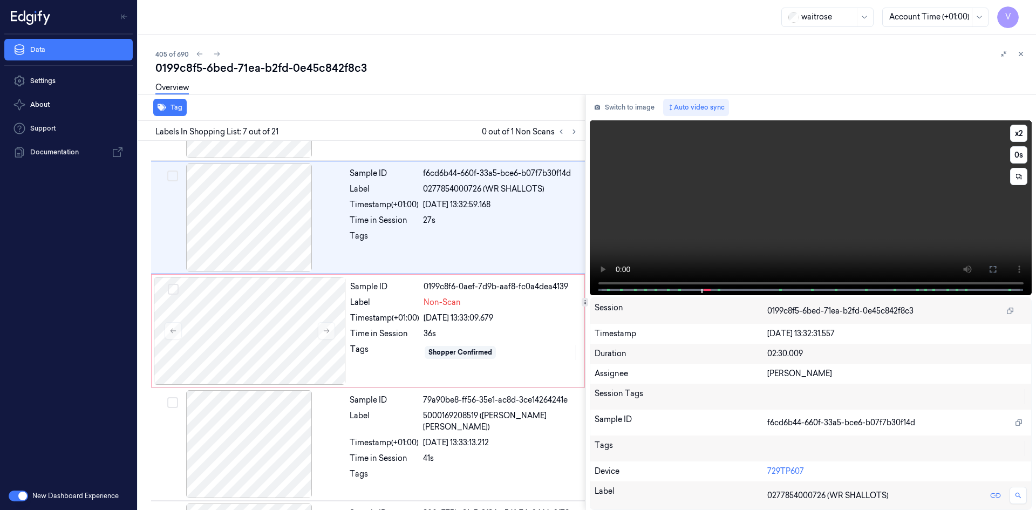
click at [754, 217] on video at bounding box center [811, 207] width 442 height 175
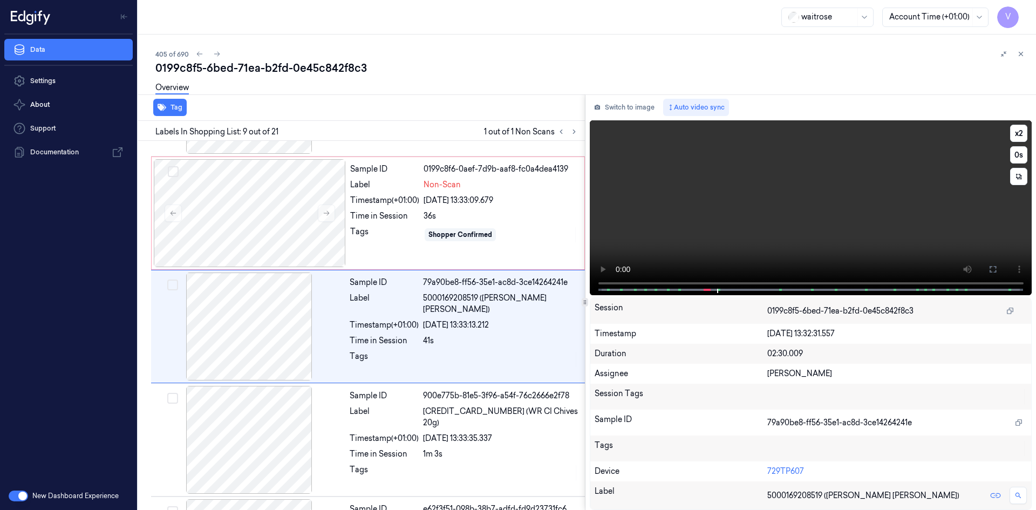
scroll to position [778, 0]
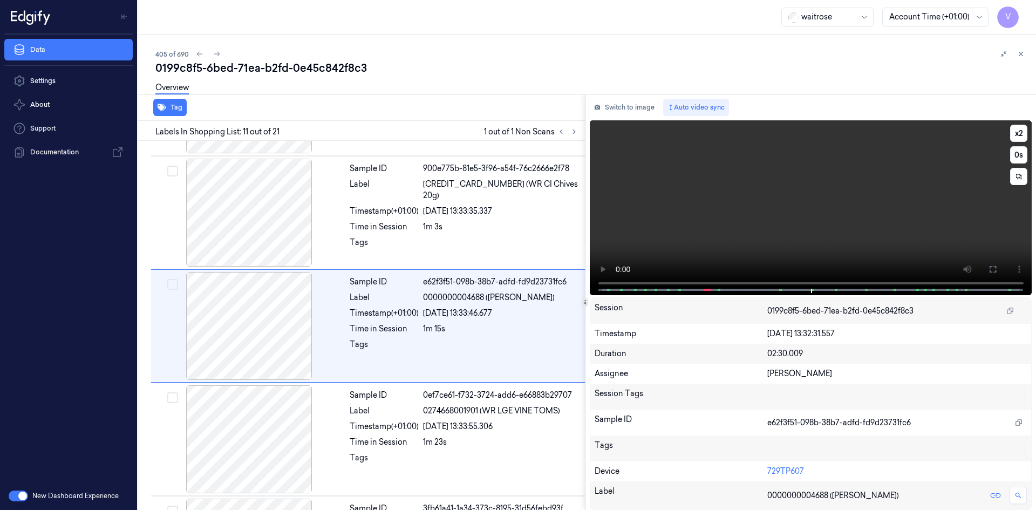
click at [741, 222] on video at bounding box center [811, 207] width 442 height 175
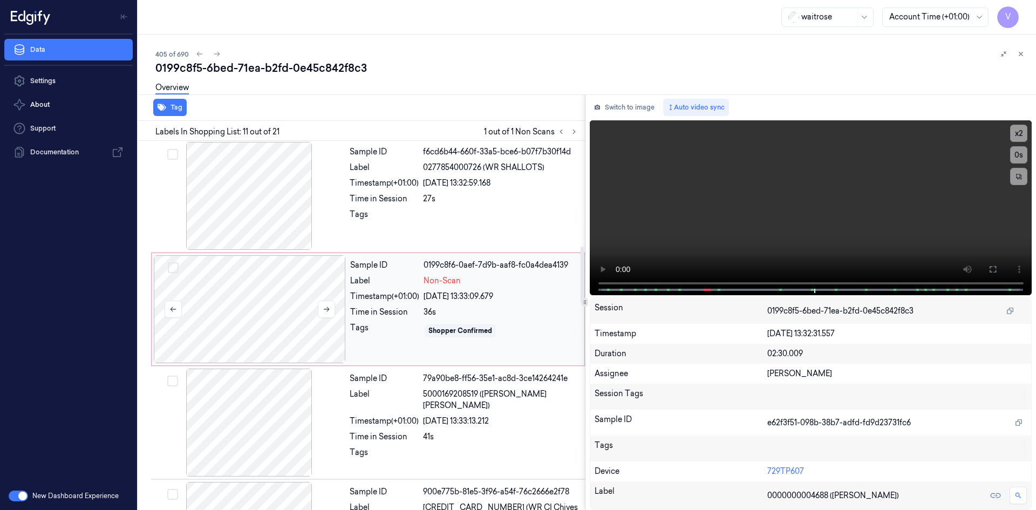
click at [235, 278] on div at bounding box center [250, 309] width 192 height 108
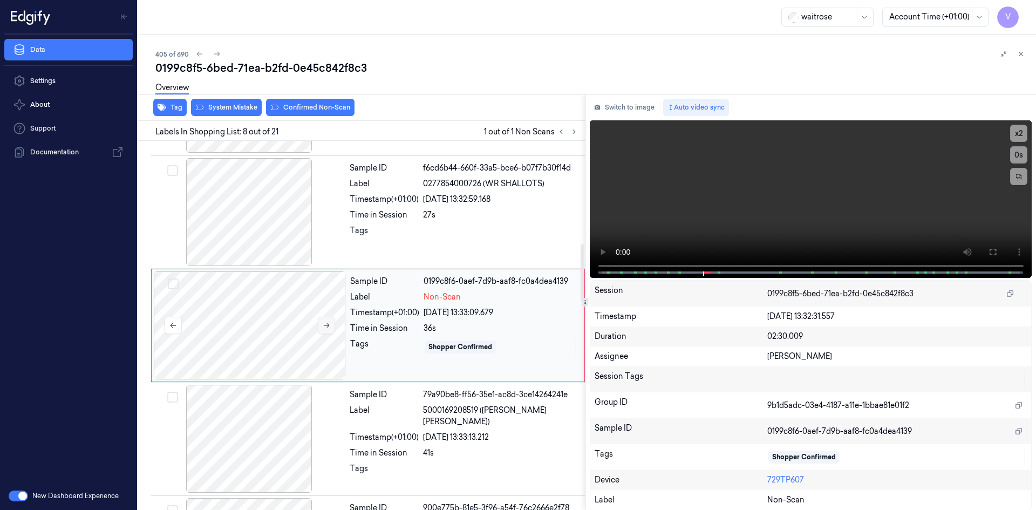
click at [326, 325] on icon at bounding box center [327, 326] width 8 height 8
click at [732, 235] on video at bounding box center [811, 199] width 442 height 158
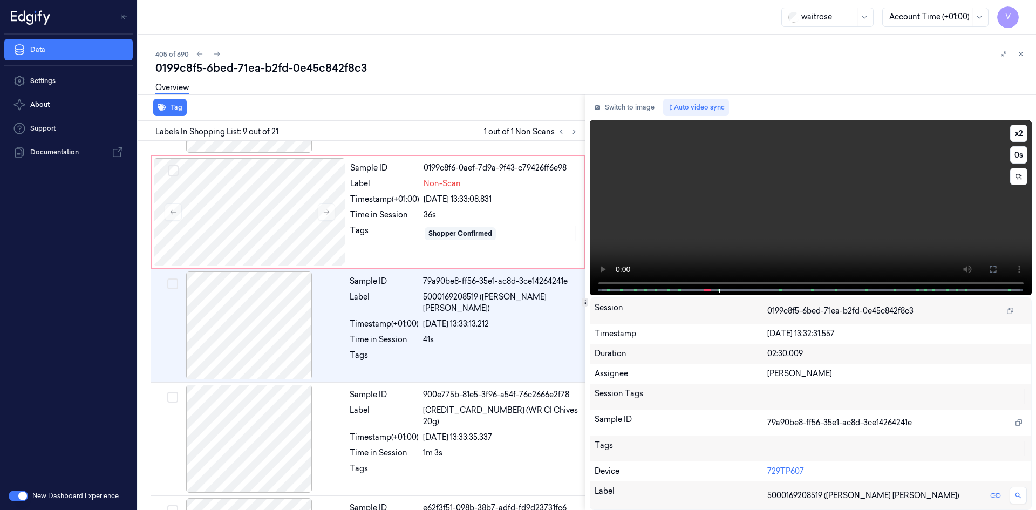
click at [720, 198] on video at bounding box center [811, 207] width 442 height 175
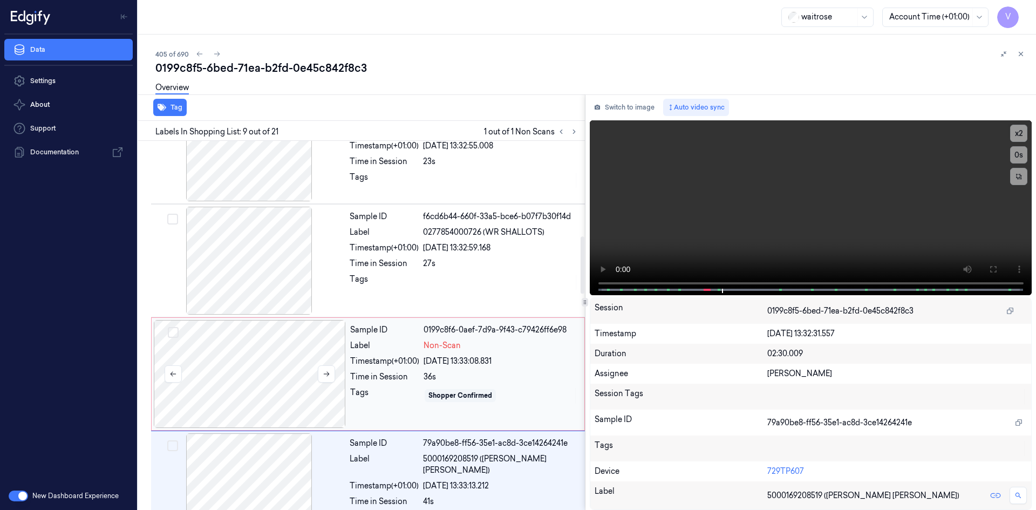
click at [254, 375] on div at bounding box center [250, 374] width 192 height 108
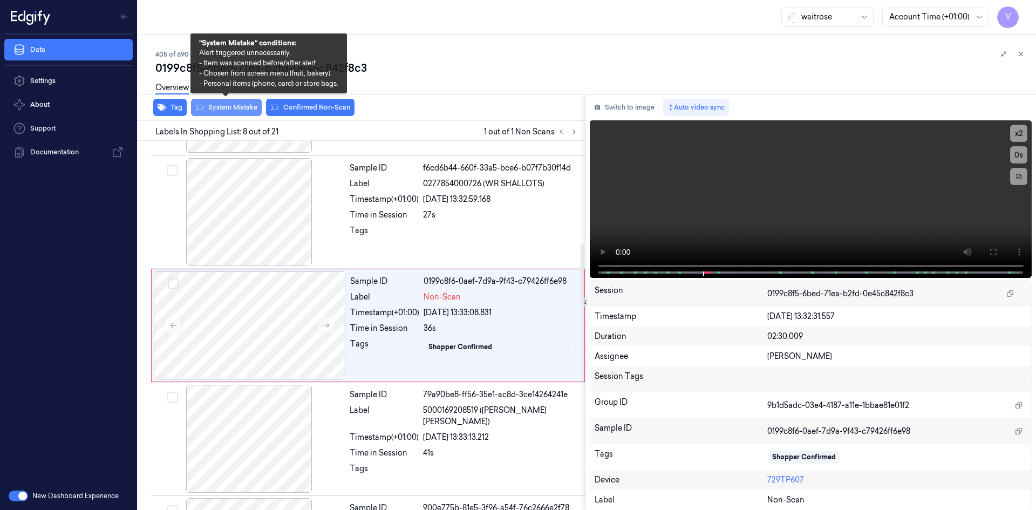
click at [231, 107] on button "System Mistake" at bounding box center [226, 107] width 71 height 17
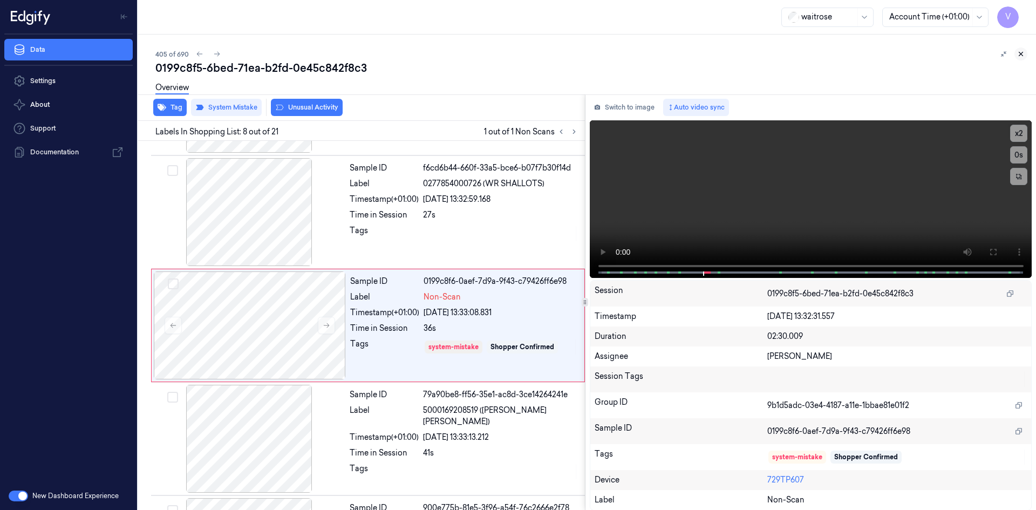
click at [1019, 47] on button at bounding box center [1020, 53] width 13 height 13
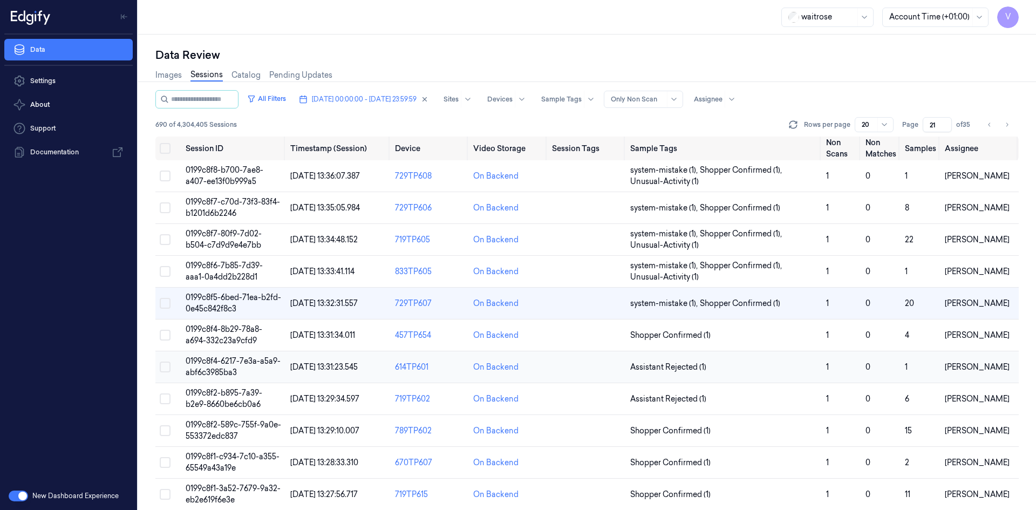
click at [208, 363] on span "0199c8f4-6217-7e3a-a5a9-abf6c3985ba3" at bounding box center [233, 366] width 95 height 21
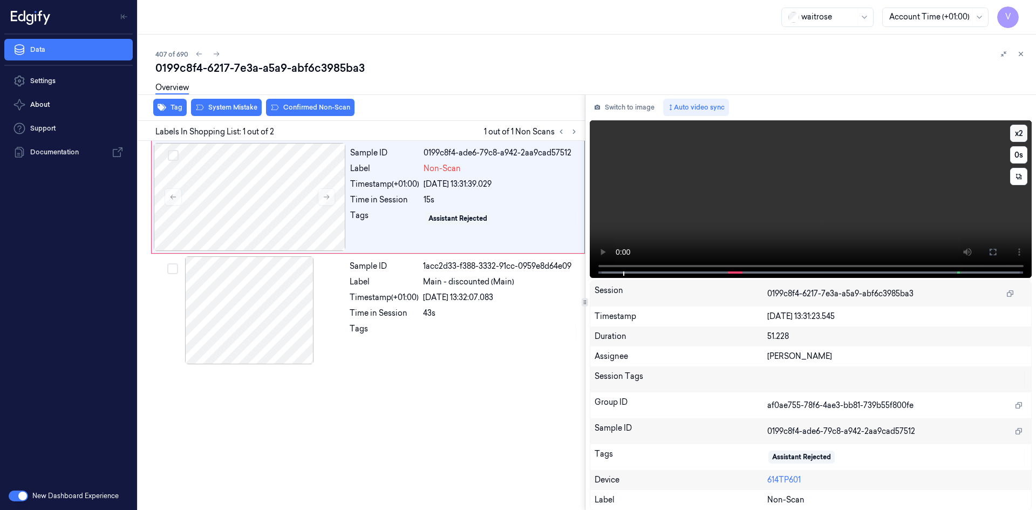
click at [1016, 135] on button "x 2" at bounding box center [1018, 133] width 17 height 17
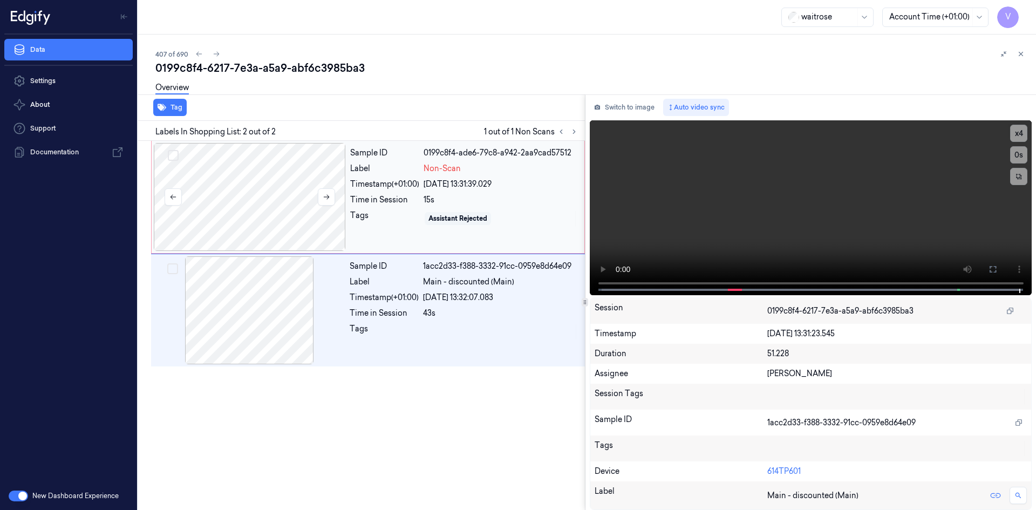
click at [251, 193] on div at bounding box center [250, 197] width 192 height 108
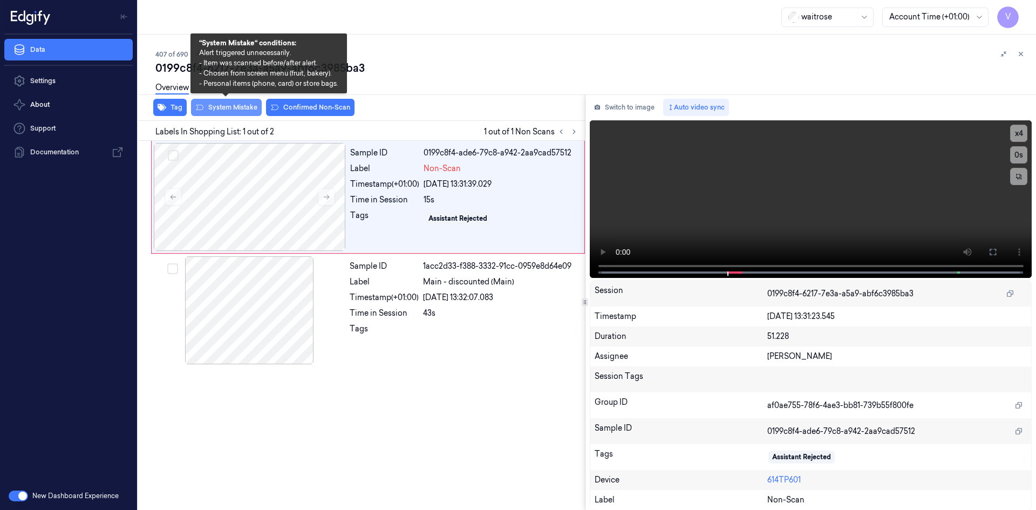
click at [231, 106] on button "System Mistake" at bounding box center [226, 107] width 71 height 17
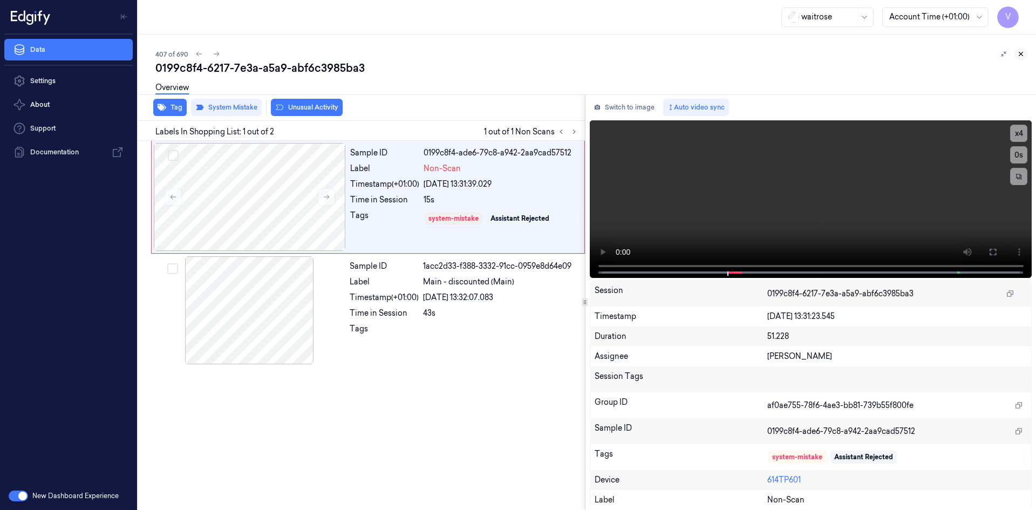
click at [1022, 54] on icon at bounding box center [1021, 54] width 8 height 8
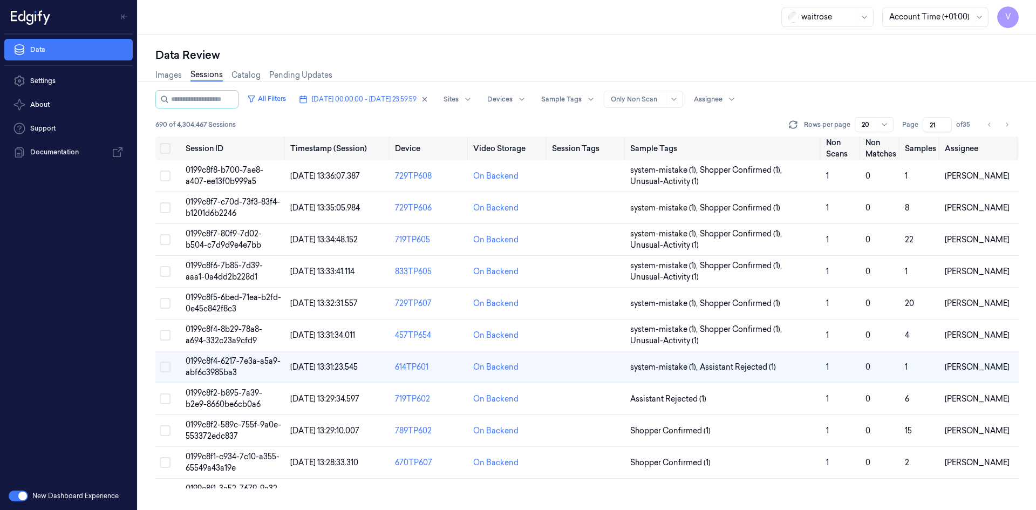
scroll to position [44, 0]
click at [216, 424] on span "0199c8f2-589c-755f-9a0e-553372edc837" at bounding box center [233, 430] width 95 height 21
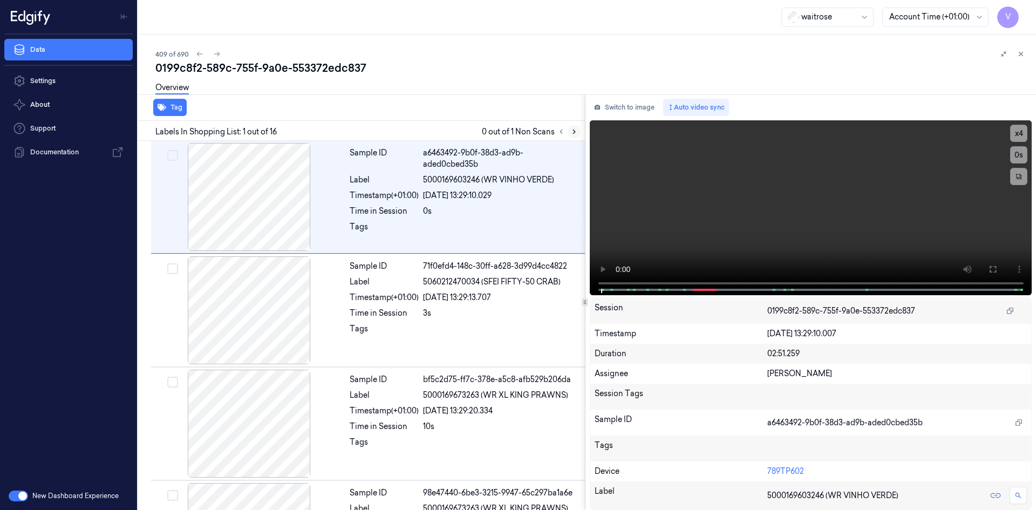
click at [573, 129] on icon at bounding box center [574, 132] width 8 height 8
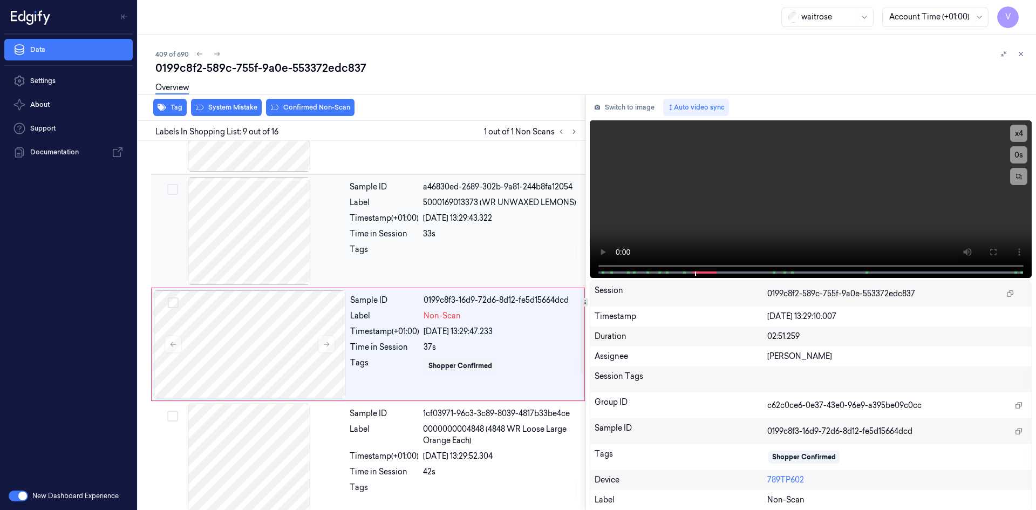
scroll to position [778, 0]
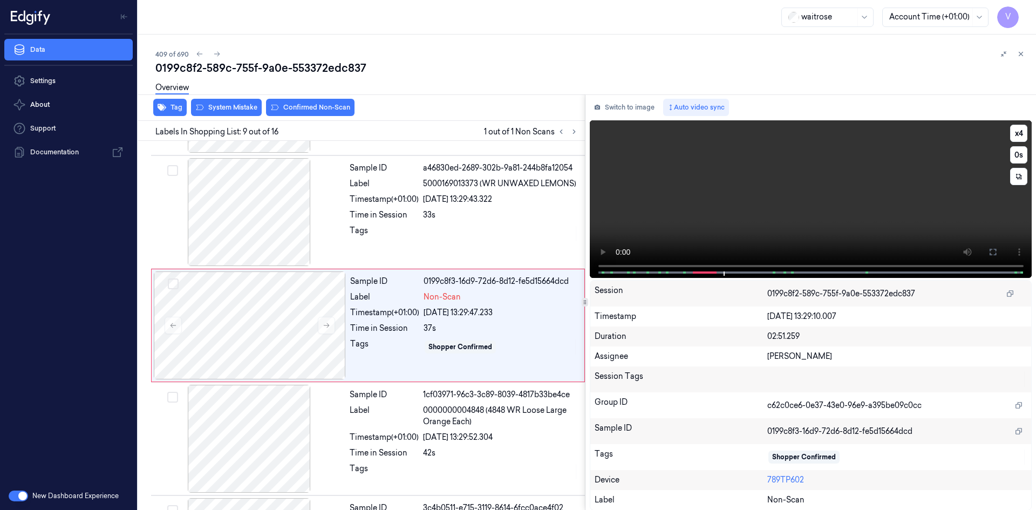
click at [719, 211] on video at bounding box center [811, 199] width 442 height 158
click at [757, 223] on video at bounding box center [811, 199] width 442 height 158
click at [758, 183] on video at bounding box center [811, 199] width 442 height 158
click at [291, 317] on div at bounding box center [250, 325] width 192 height 108
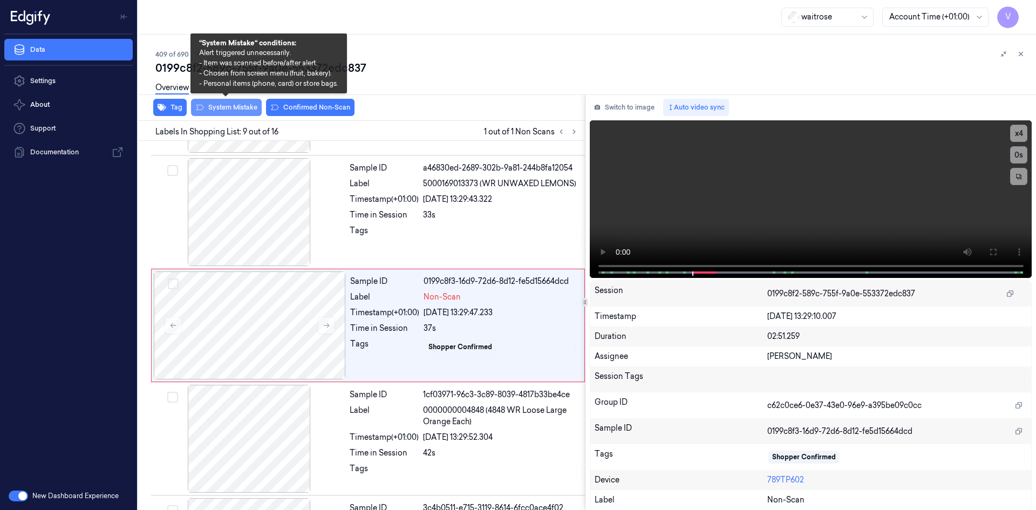
click at [235, 105] on button "System Mistake" at bounding box center [226, 107] width 71 height 17
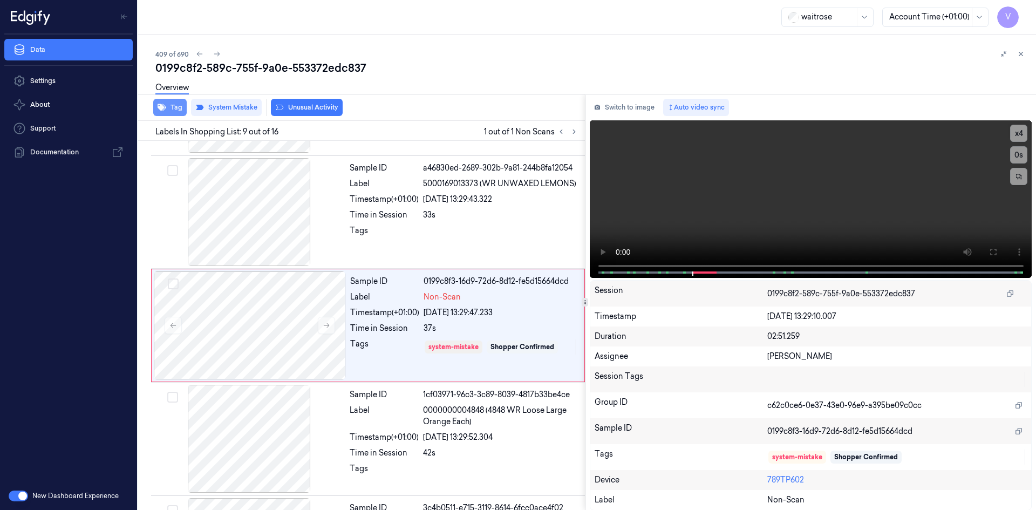
click at [177, 105] on button "Tag" at bounding box center [169, 107] width 33 height 17
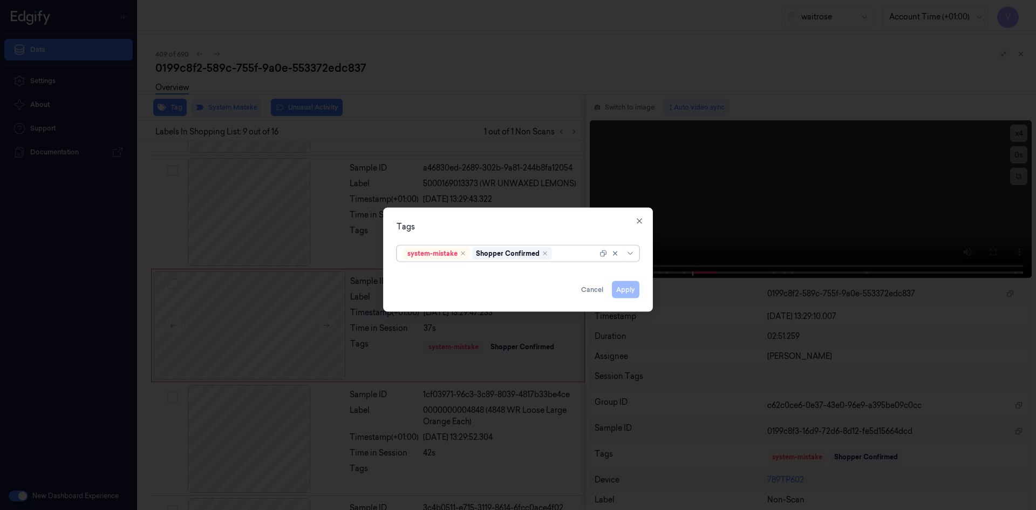
click at [572, 249] on div at bounding box center [575, 253] width 43 height 11
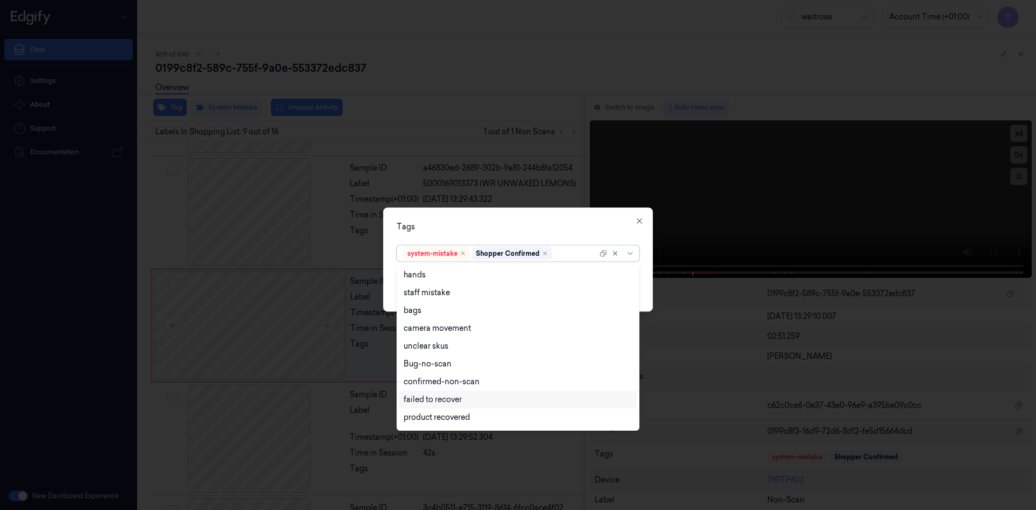
scroll to position [159, 0]
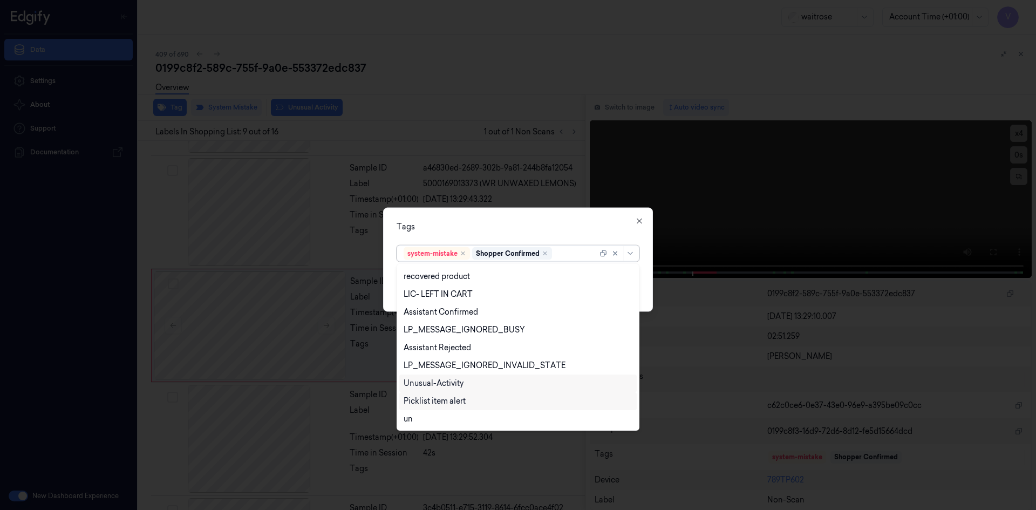
click at [467, 385] on div "Unusual-Activity" at bounding box center [518, 383] width 229 height 11
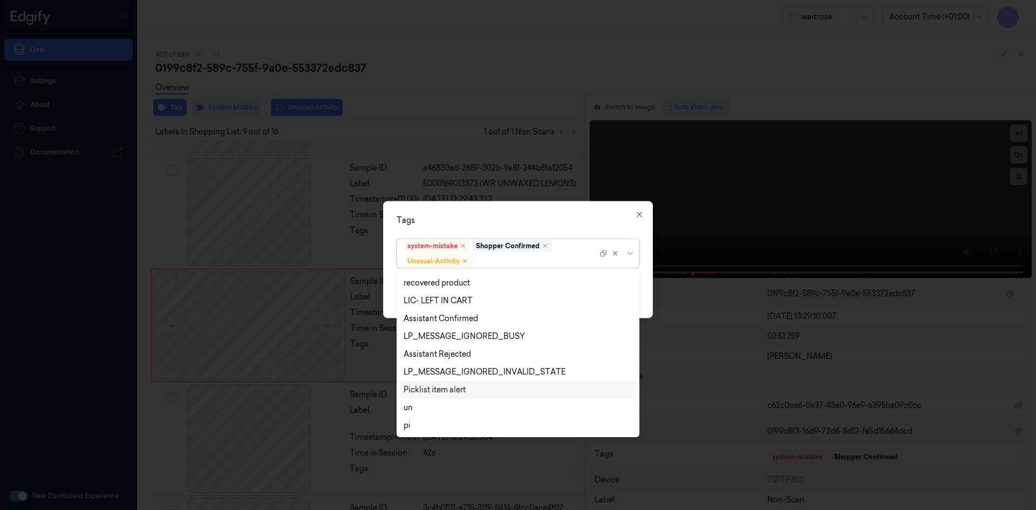
click at [460, 395] on div "Picklist item alert" at bounding box center [517, 390] width 237 height 18
click at [504, 213] on div "Tags option Picklist item alert, selected. 20 results available. Use Up and Dow…" at bounding box center [518, 259] width 270 height 117
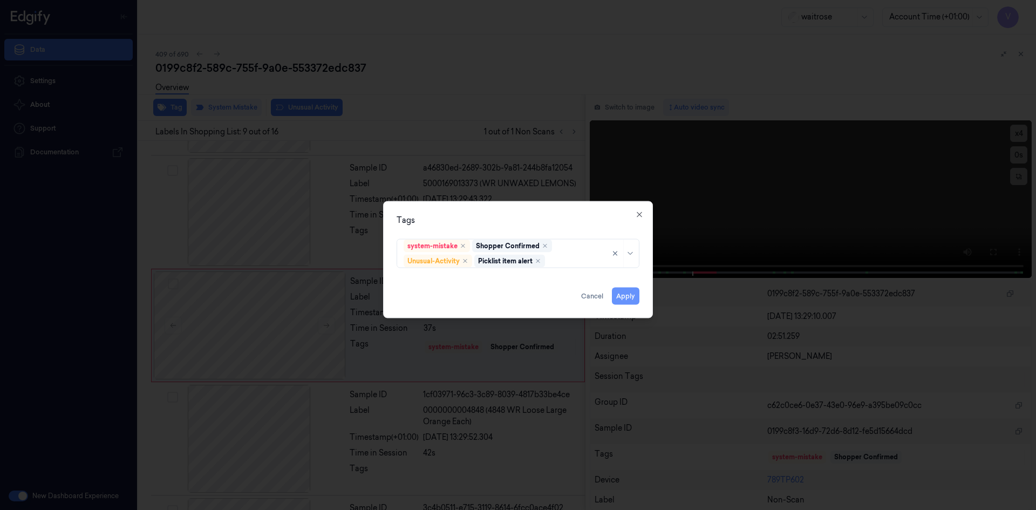
click at [627, 293] on button "Apply" at bounding box center [626, 295] width 28 height 17
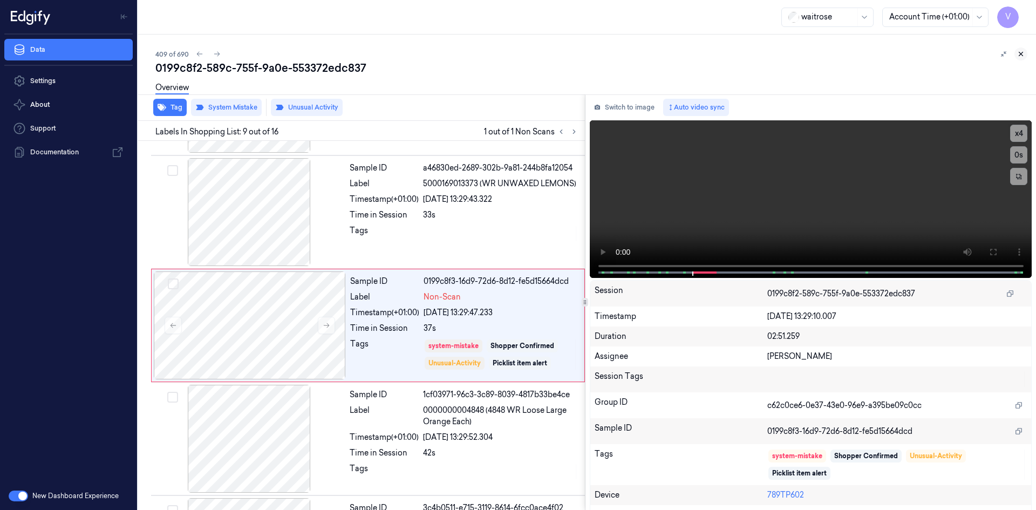
click at [1019, 52] on icon at bounding box center [1021, 54] width 8 height 8
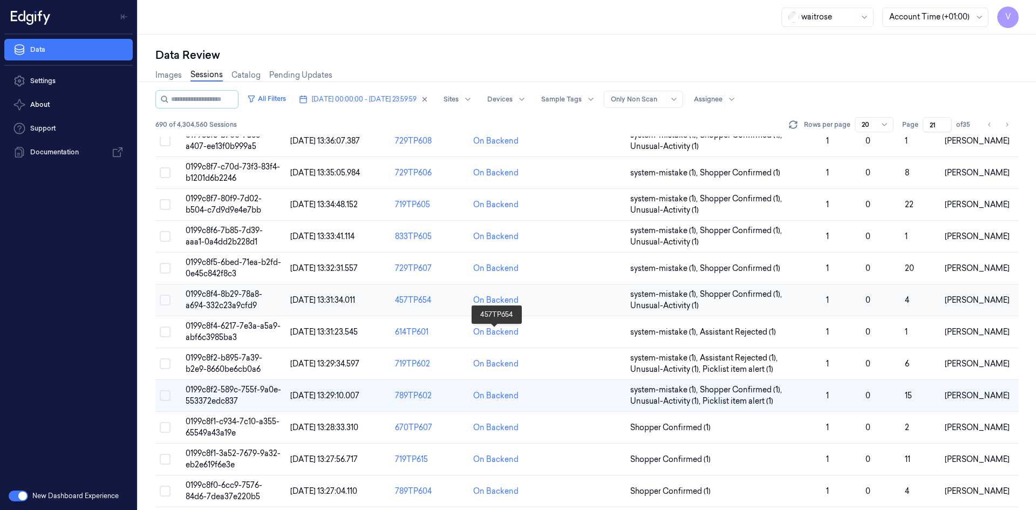
scroll to position [54, 0]
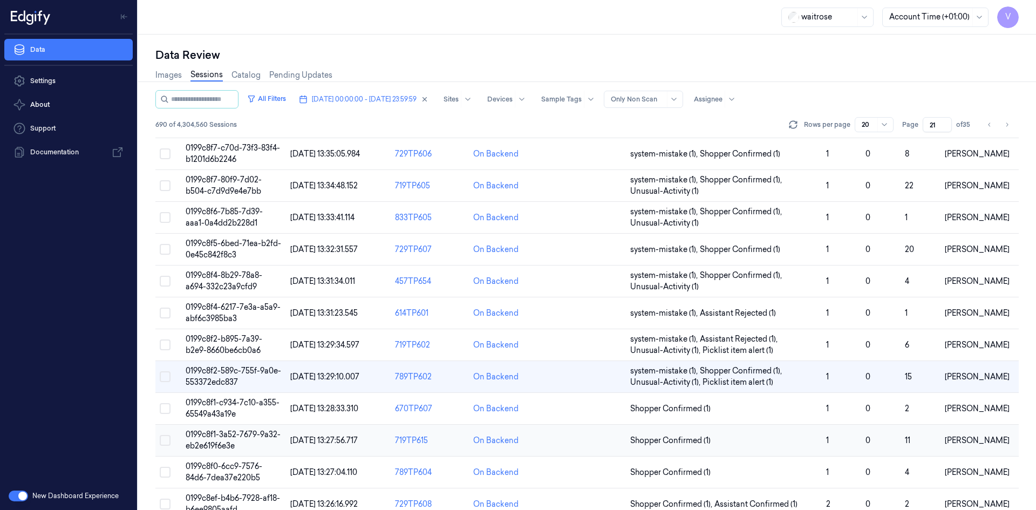
click at [220, 433] on span "0199c8f1-3a52-7679-9a32-eb2e619f6e3e" at bounding box center [233, 439] width 95 height 21
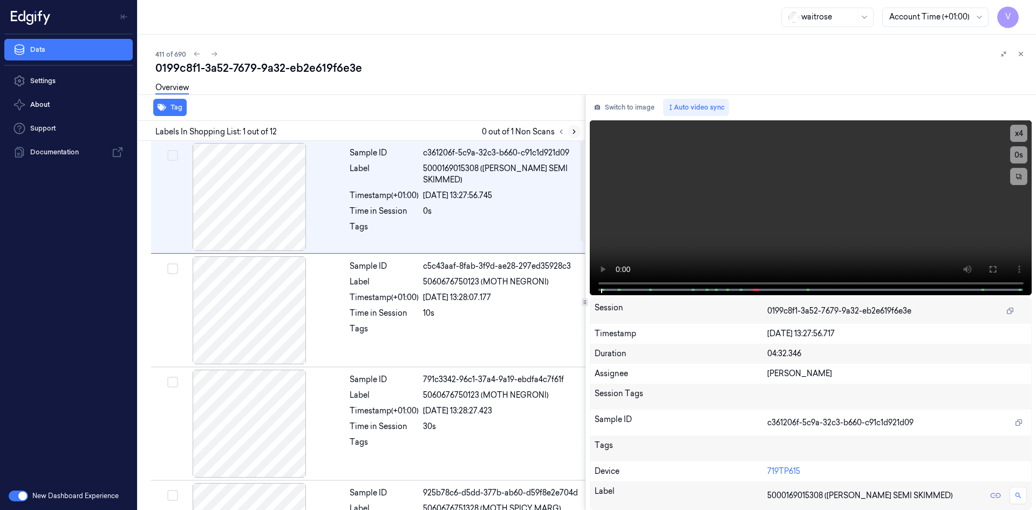
click at [573, 130] on icon at bounding box center [574, 132] width 2 height 4
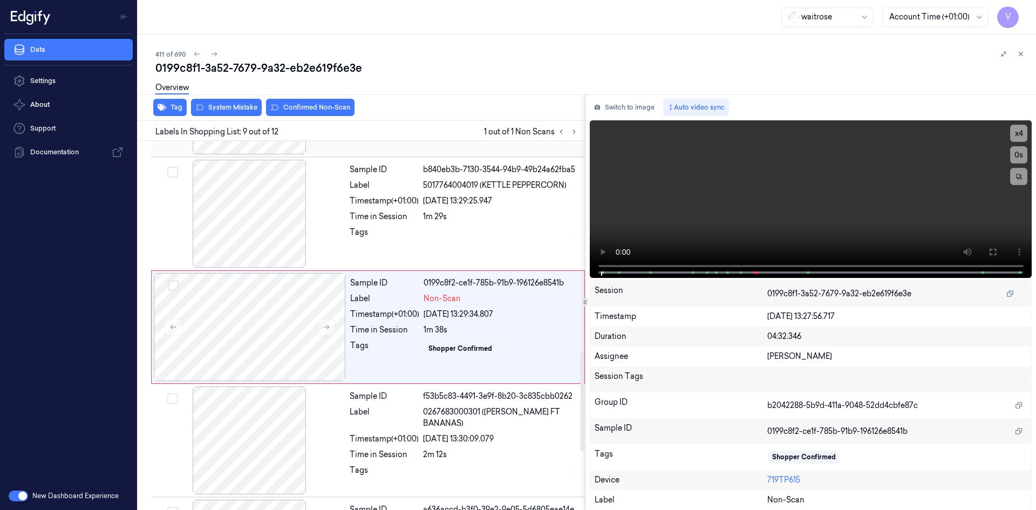
scroll to position [778, 0]
click at [758, 221] on video at bounding box center [811, 199] width 442 height 158
click at [759, 213] on video at bounding box center [811, 199] width 442 height 158
click at [277, 303] on div at bounding box center [250, 325] width 192 height 108
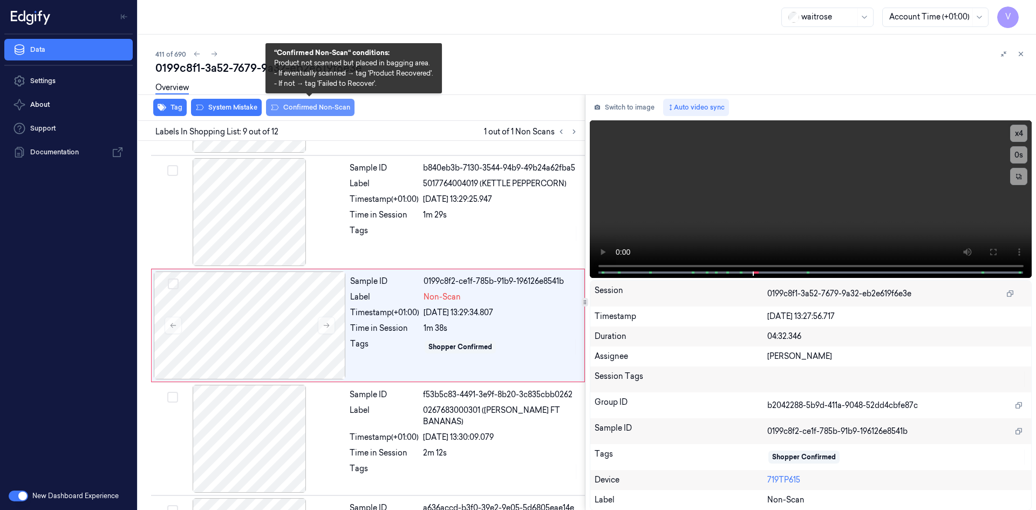
click at [321, 106] on button "Confirmed Non-Scan" at bounding box center [310, 107] width 88 height 17
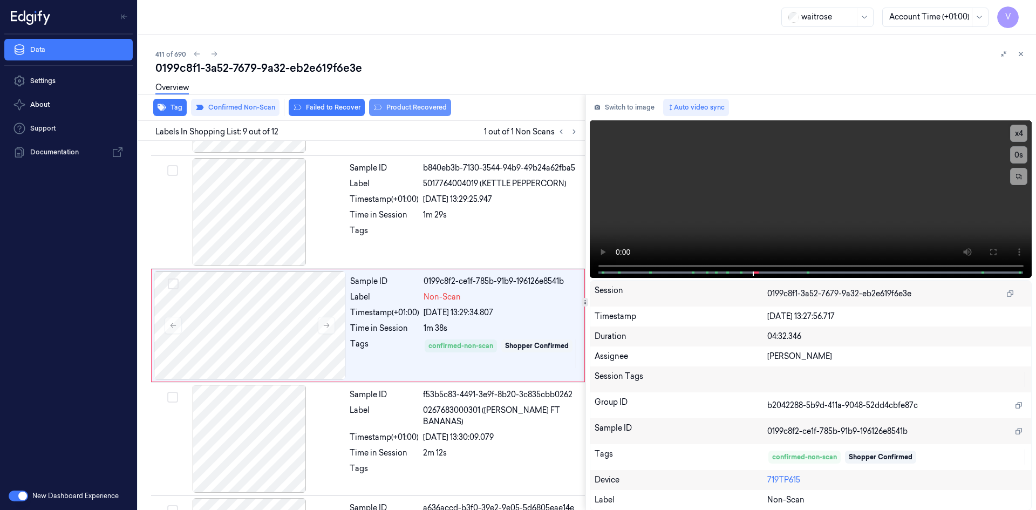
click at [418, 103] on button "Product Recovered" at bounding box center [410, 107] width 82 height 17
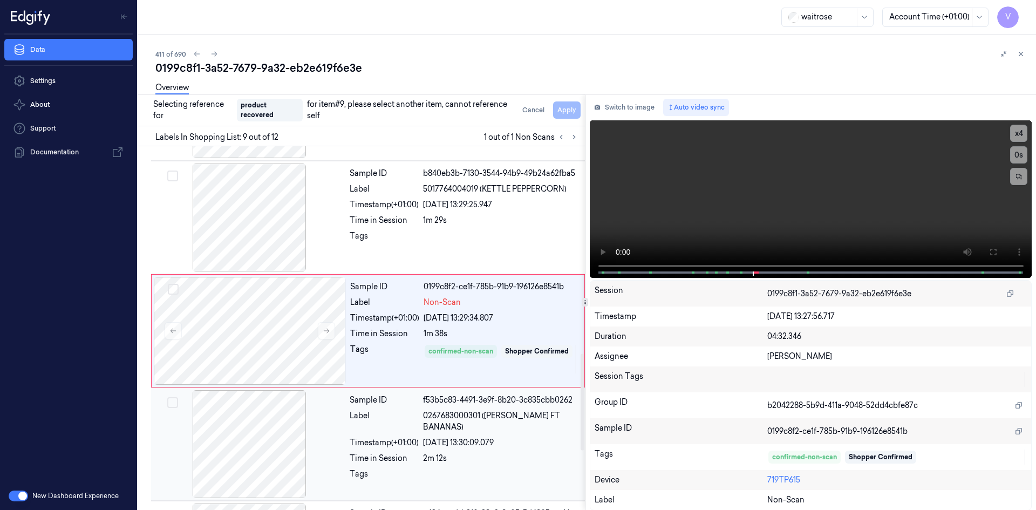
click at [351, 453] on div "Time in Session" at bounding box center [384, 458] width 69 height 11
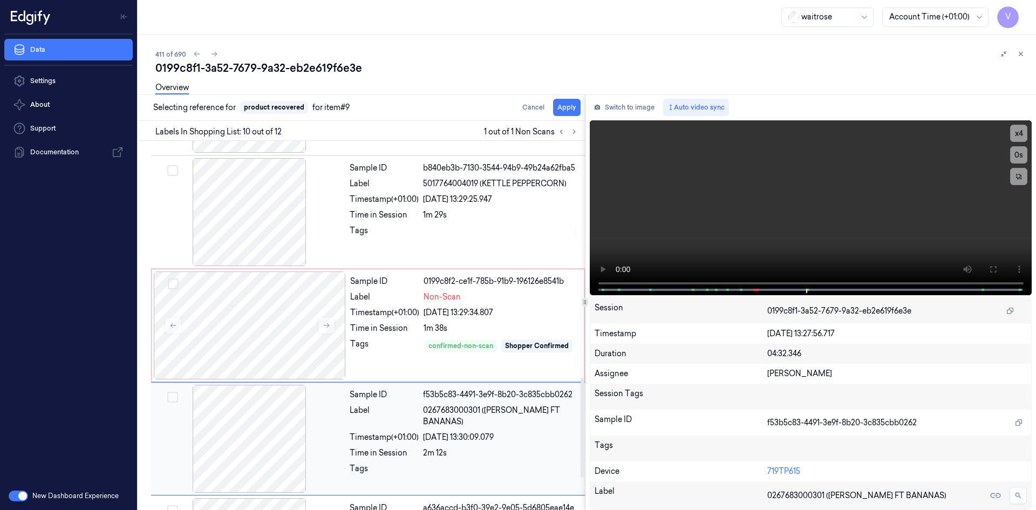
scroll to position [891, 0]
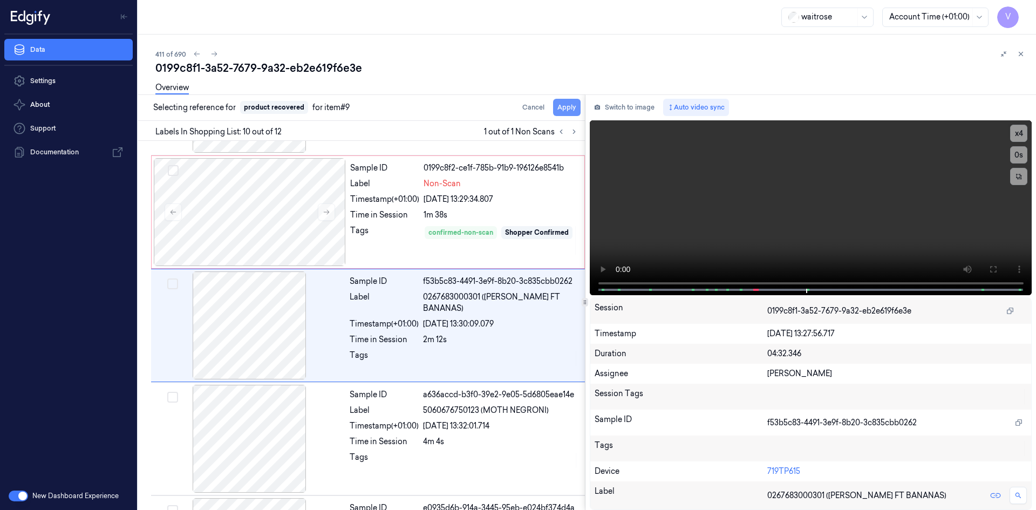
click at [569, 104] on button "Apply" at bounding box center [567, 107] width 28 height 17
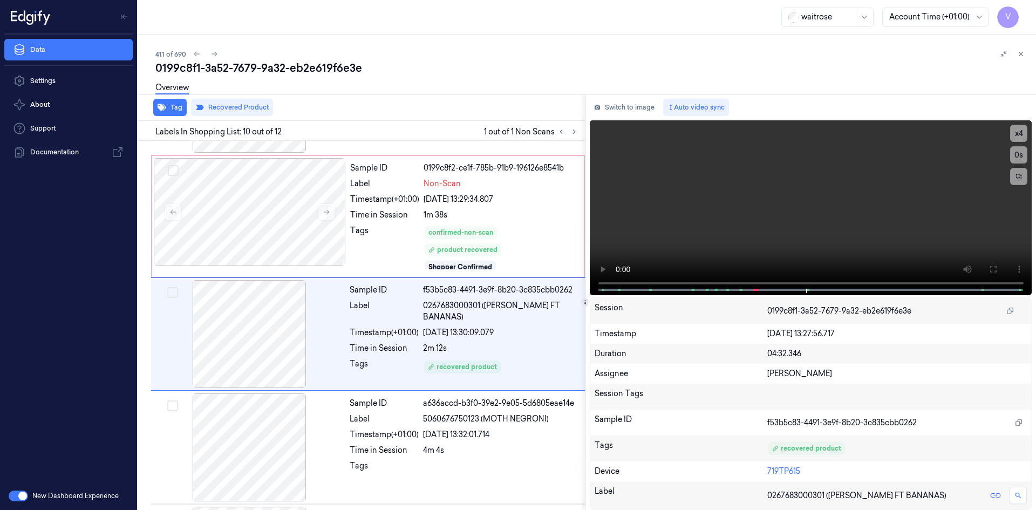
scroll to position [900, 0]
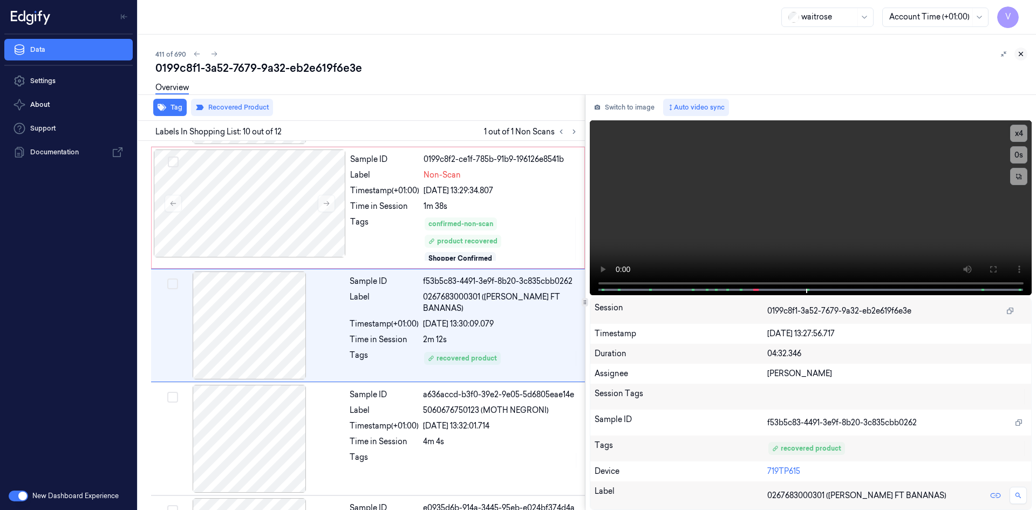
click at [1023, 52] on icon at bounding box center [1021, 54] width 8 height 8
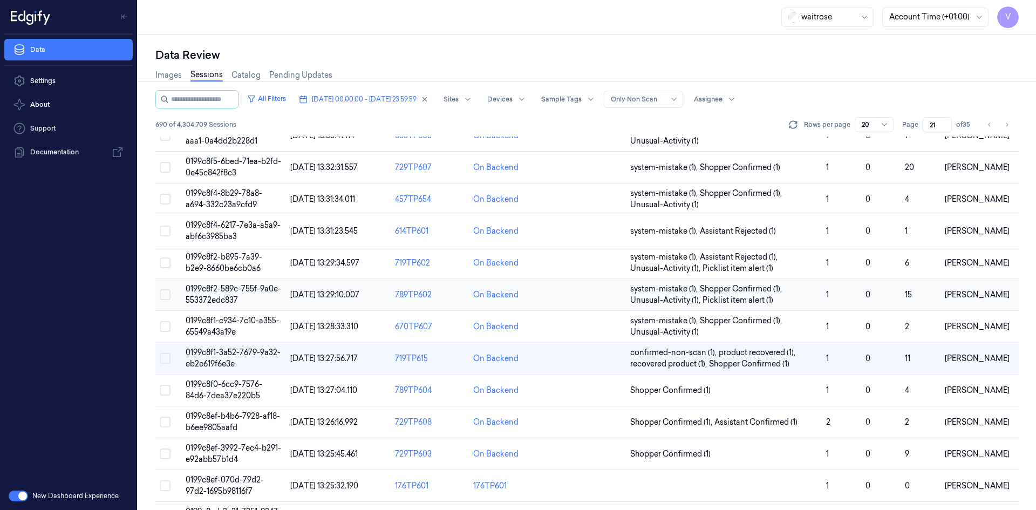
scroll to position [295, 0]
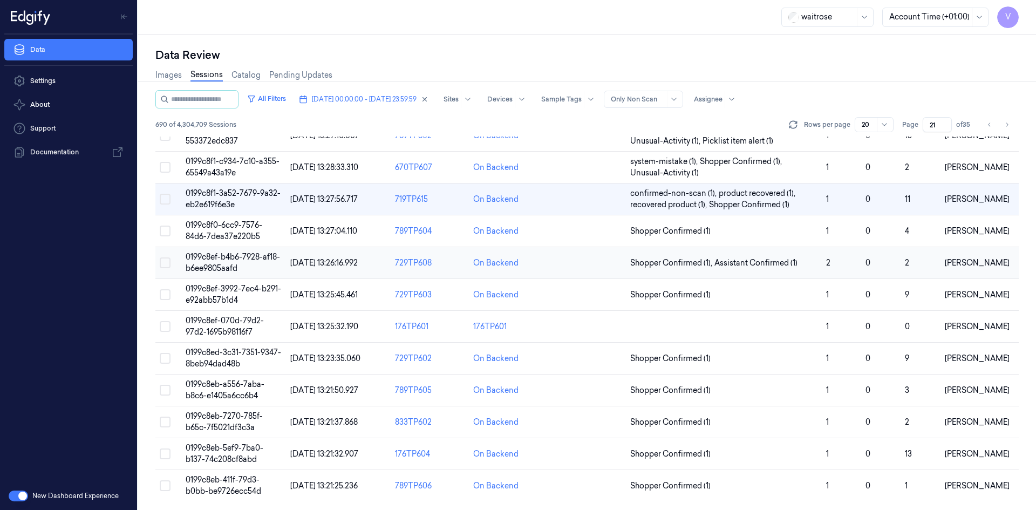
click at [224, 261] on span "0199c8ef-b4b6-7928-af18-b6ee9805aafd" at bounding box center [233, 262] width 94 height 21
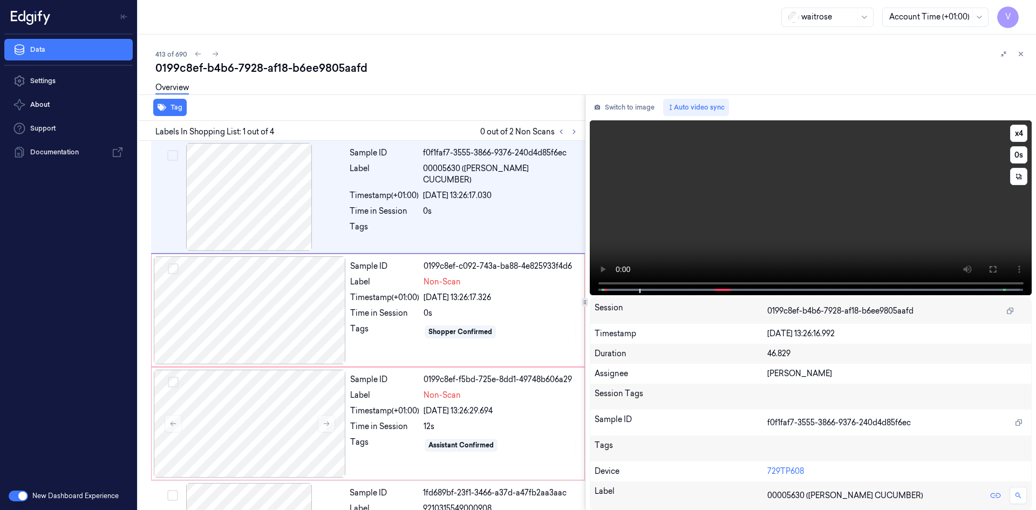
click at [944, 161] on video at bounding box center [811, 207] width 442 height 175
click at [860, 227] on video at bounding box center [811, 207] width 442 height 175
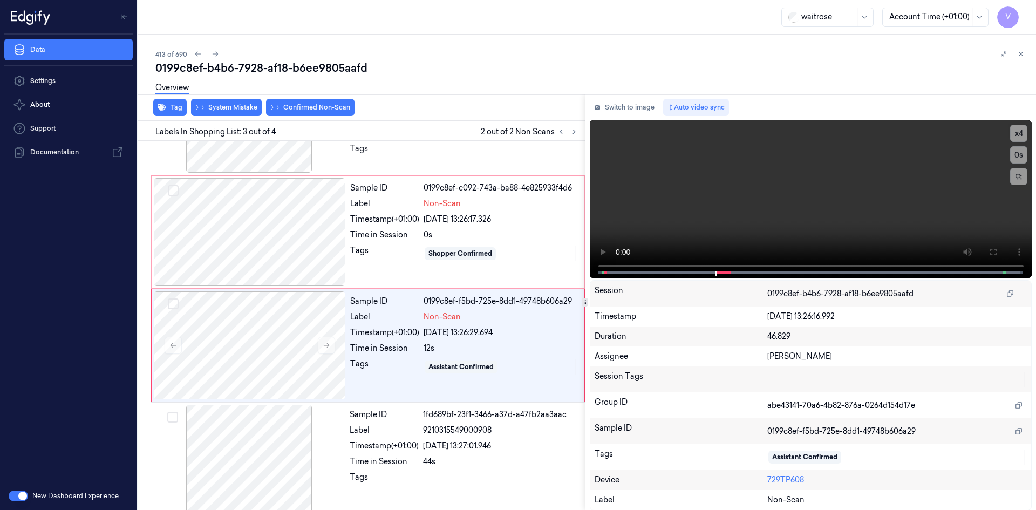
scroll to position [87, 0]
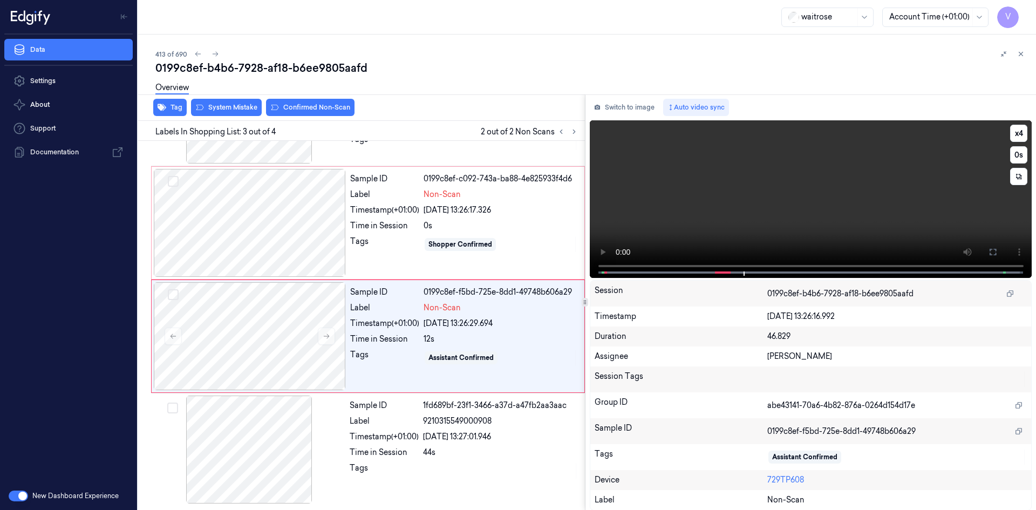
click at [805, 237] on video at bounding box center [811, 199] width 442 height 158
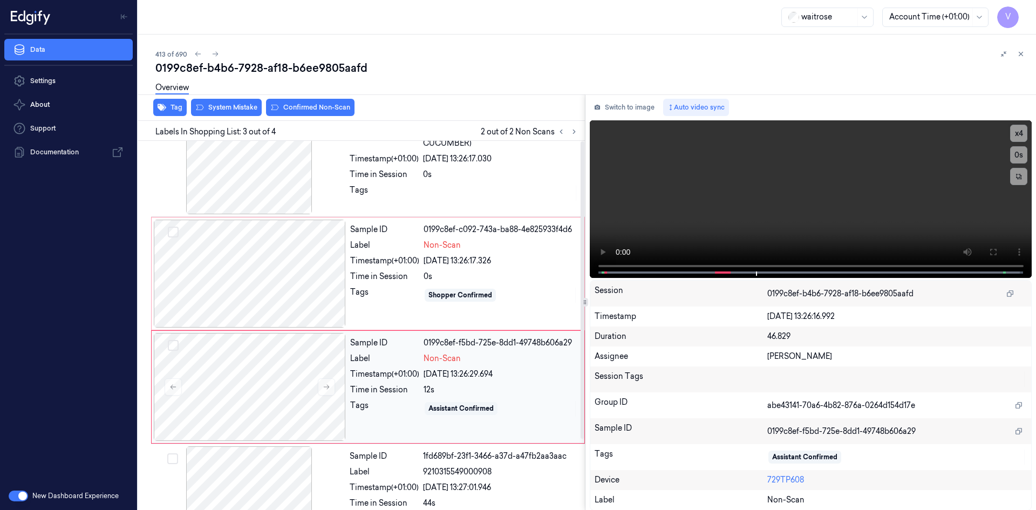
scroll to position [0, 0]
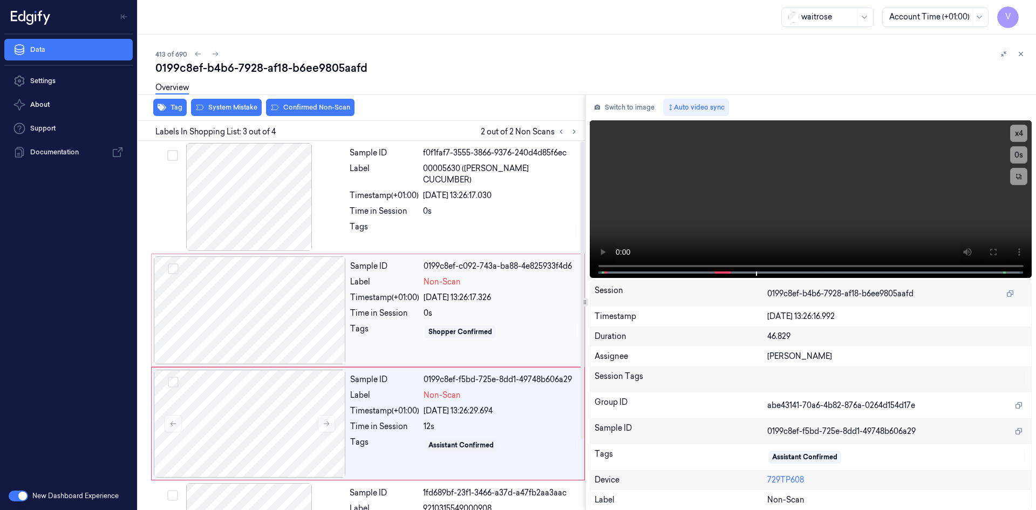
click at [265, 300] on div at bounding box center [250, 310] width 192 height 108
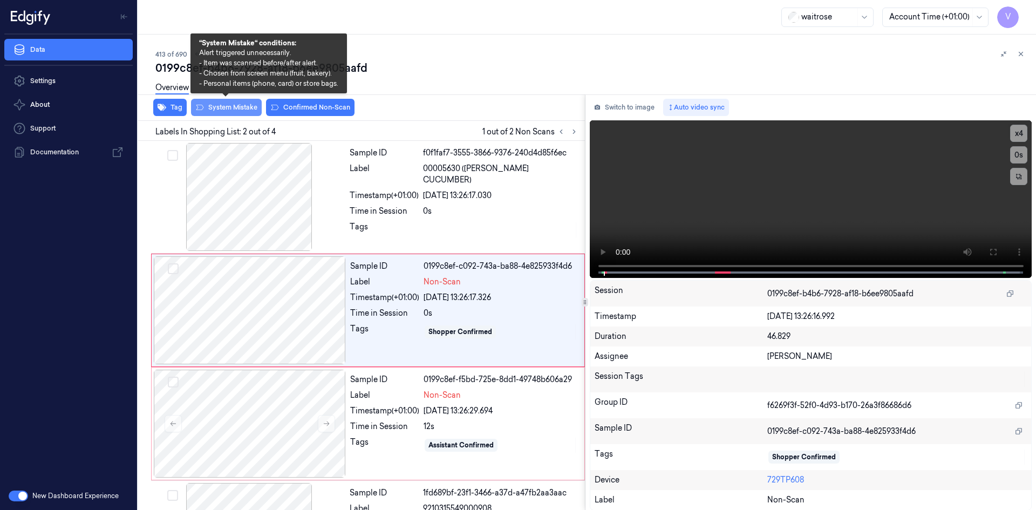
click at [230, 111] on button "System Mistake" at bounding box center [226, 107] width 71 height 17
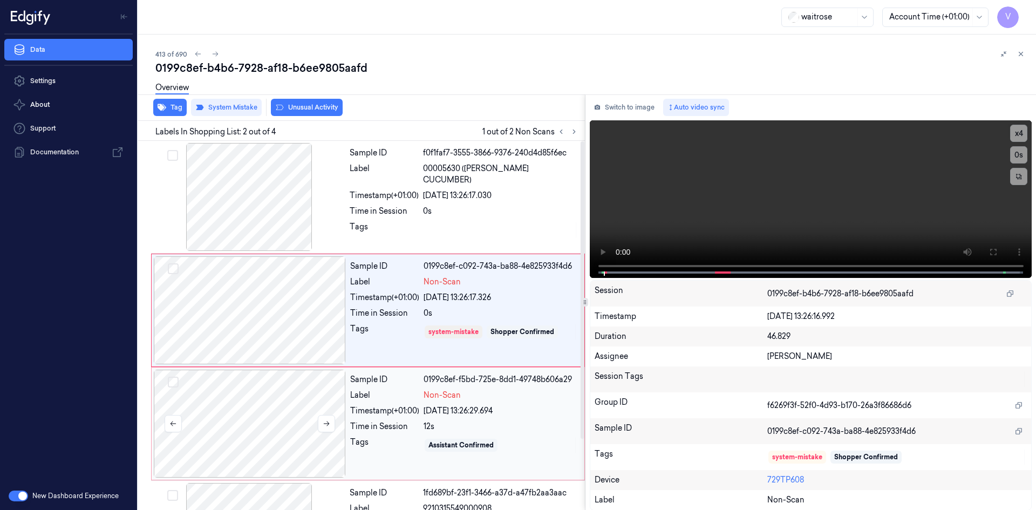
click at [269, 409] on div at bounding box center [250, 424] width 192 height 108
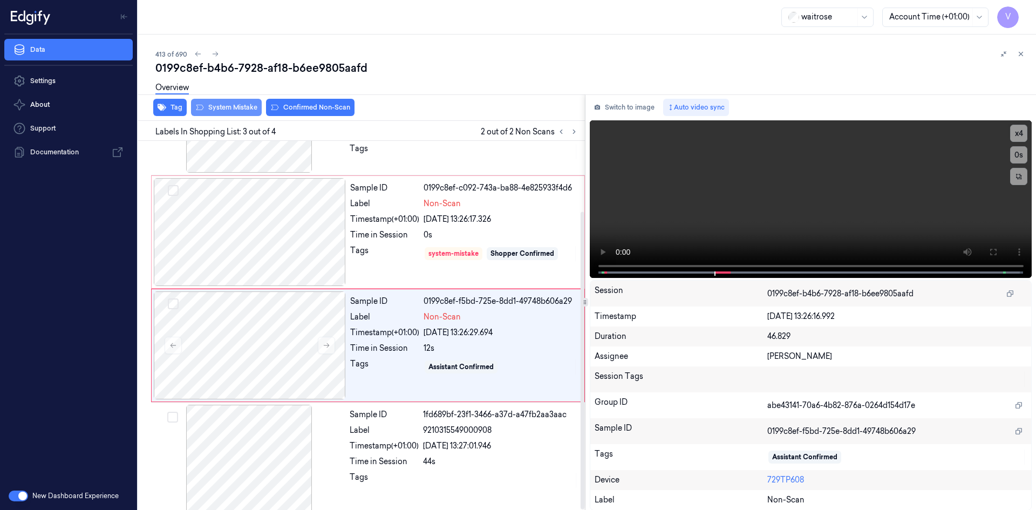
scroll to position [87, 0]
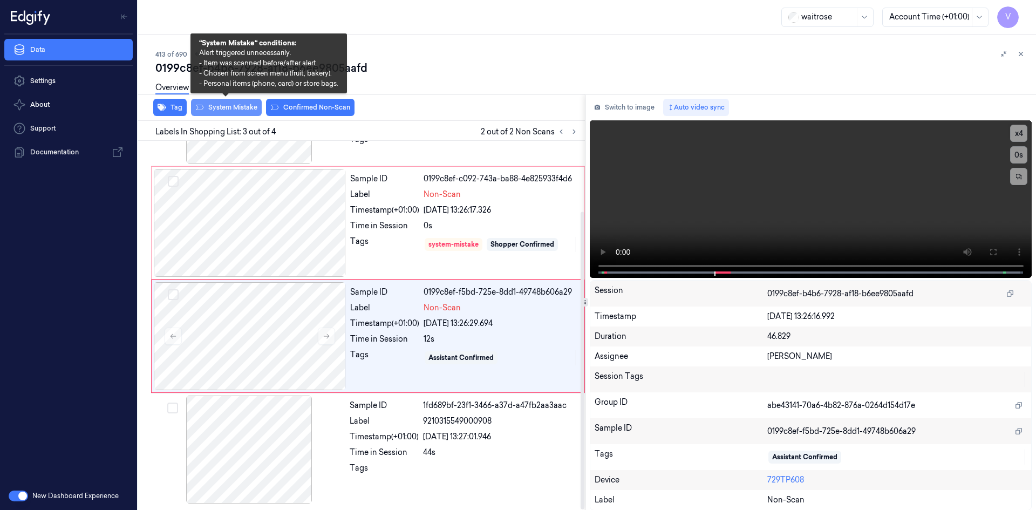
click at [231, 104] on button "System Mistake" at bounding box center [226, 107] width 71 height 17
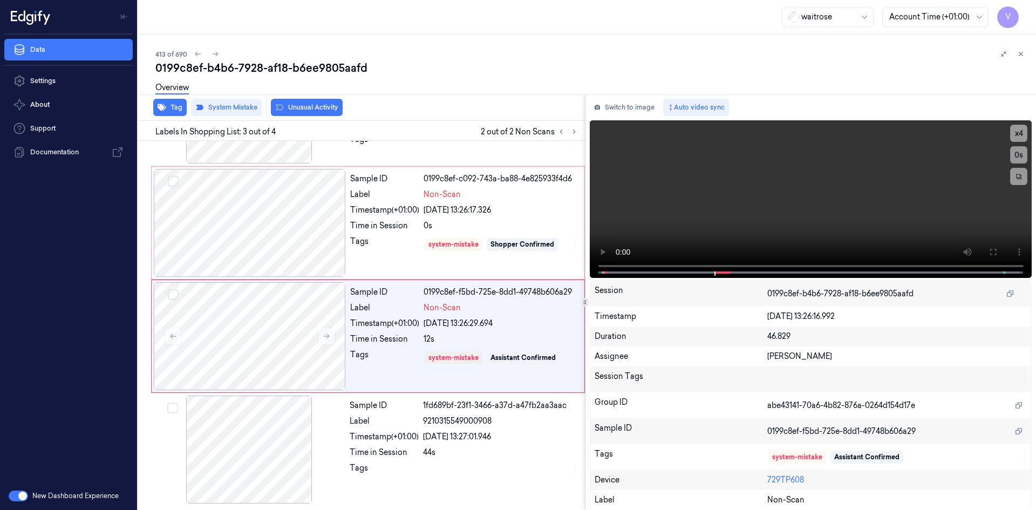
click at [299, 107] on button "Unusual Activity" at bounding box center [307, 107] width 72 height 17
click at [705, 237] on video at bounding box center [811, 199] width 442 height 158
click at [1025, 52] on button at bounding box center [1020, 53] width 13 height 13
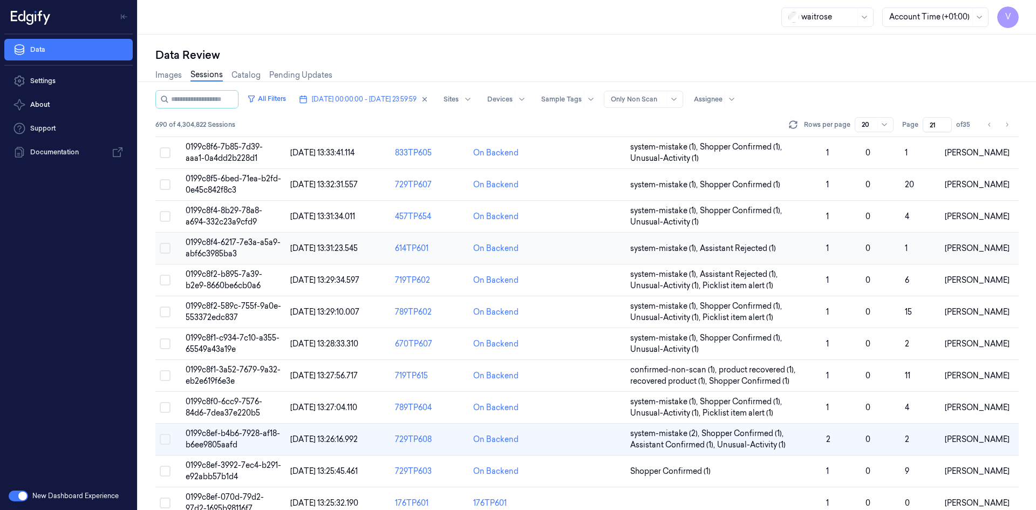
scroll to position [295, 0]
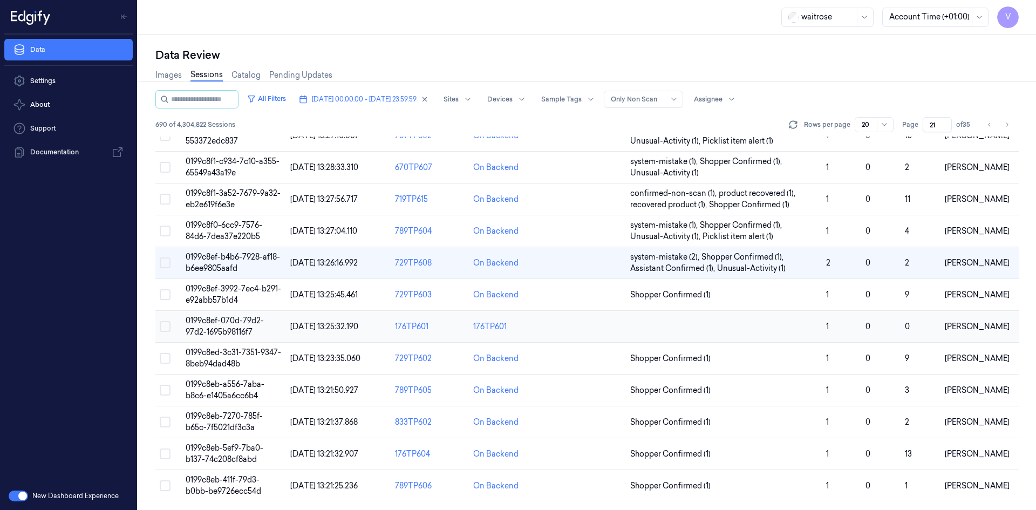
click at [228, 322] on span "0199c8ef-070d-79d2-97d2-1695b98116f7" at bounding box center [225, 326] width 78 height 21
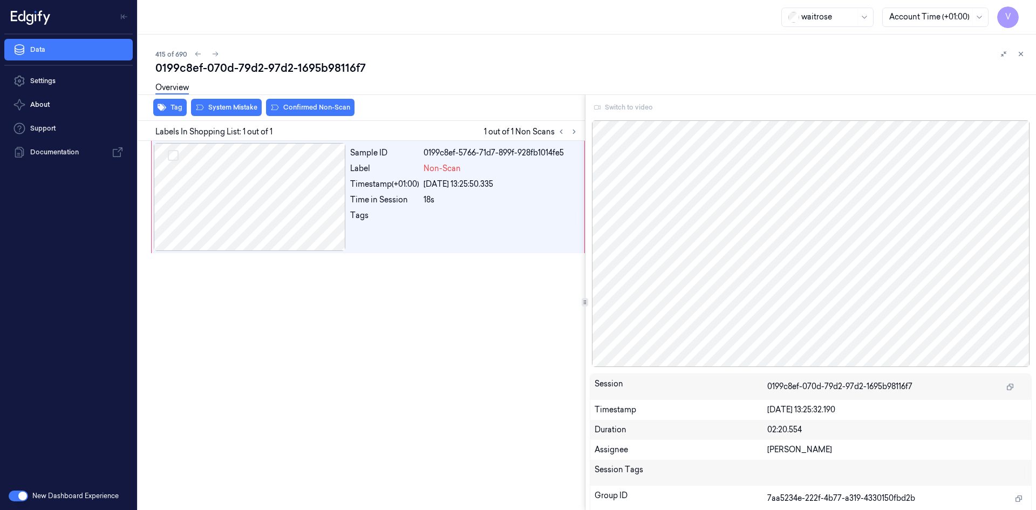
click at [629, 104] on div "Switch to video" at bounding box center [811, 107] width 442 height 17
click at [633, 108] on div "Switch to video" at bounding box center [811, 107] width 442 height 17
click at [1018, 53] on icon at bounding box center [1021, 54] width 8 height 8
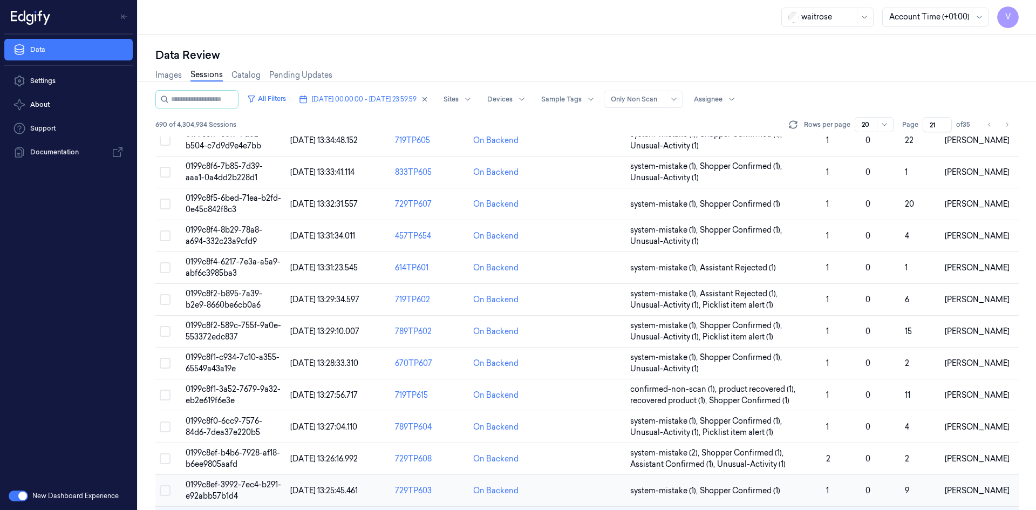
scroll to position [295, 0]
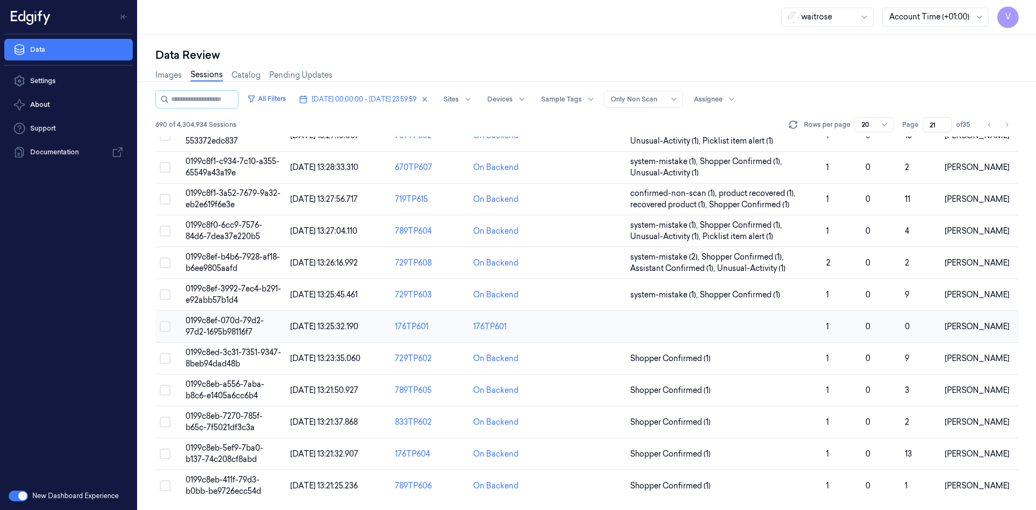
click at [234, 320] on span "0199c8ef-070d-79d2-97d2-1695b98116f7" at bounding box center [225, 326] width 78 height 21
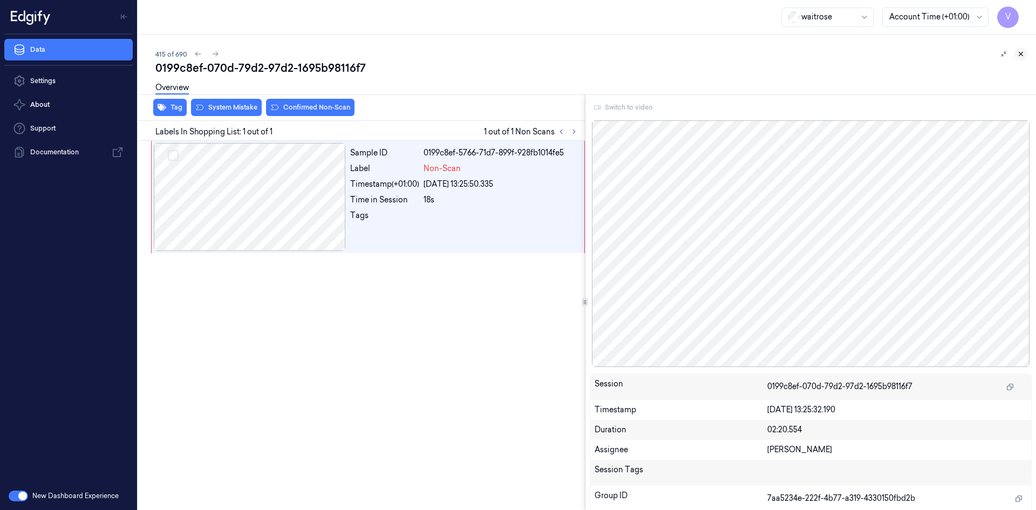
click at [1023, 53] on icon at bounding box center [1021, 54] width 8 height 8
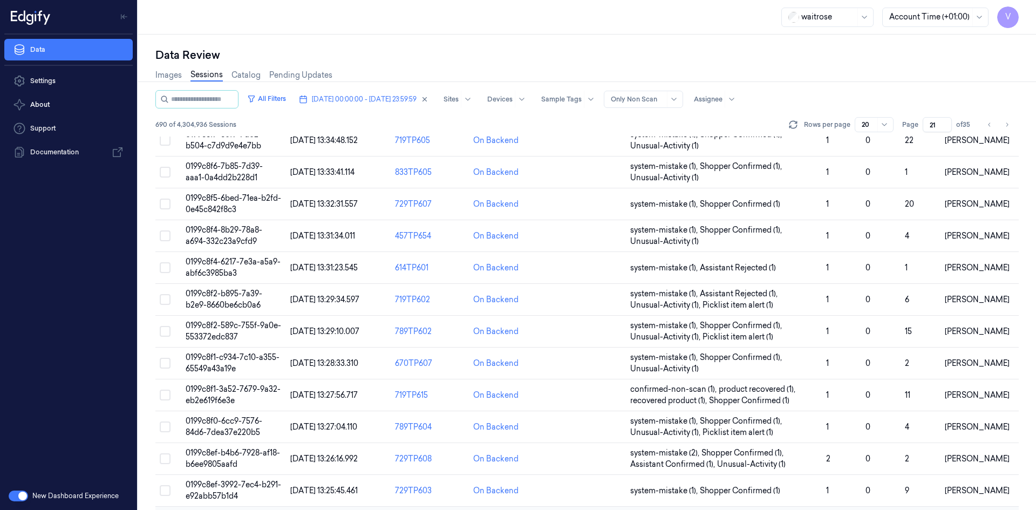
scroll to position [295, 0]
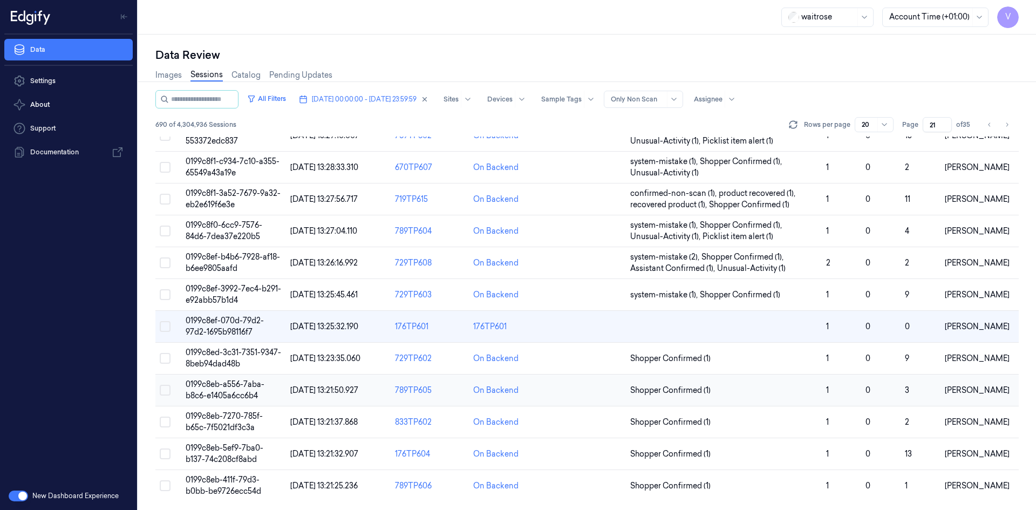
click at [231, 381] on span "0199c8eb-a556-7aba-b8c6-e1405a6cc6b4" at bounding box center [225, 389] width 79 height 21
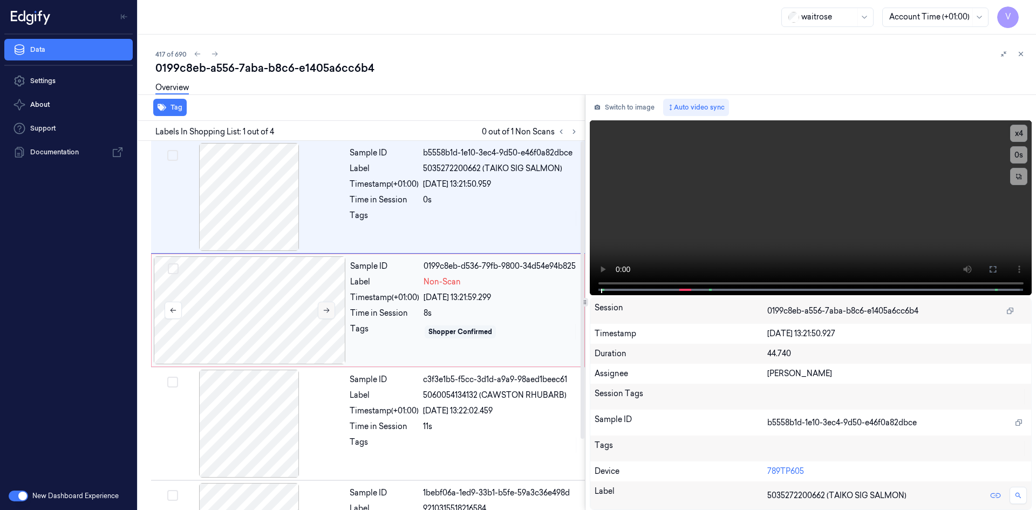
click at [321, 309] on button at bounding box center [326, 310] width 17 height 17
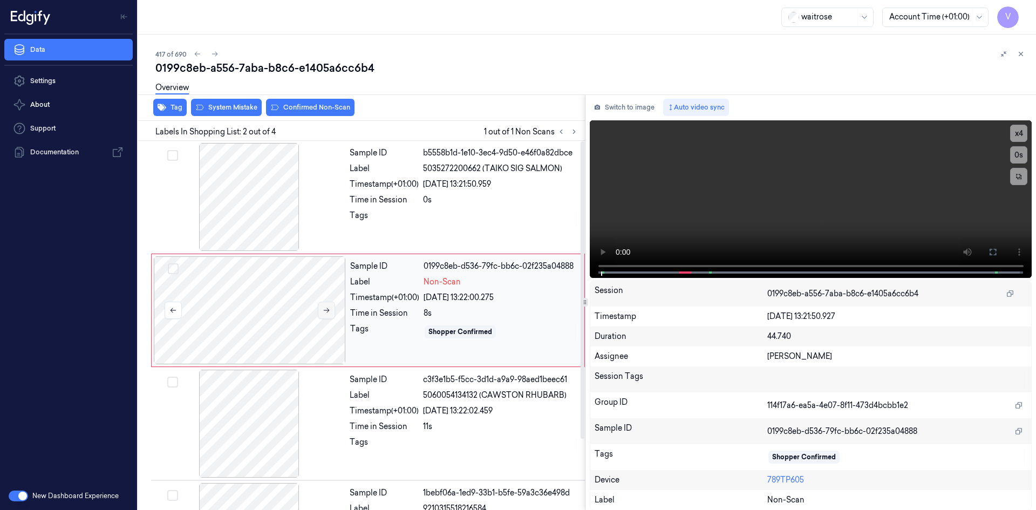
click at [326, 312] on icon at bounding box center [327, 310] width 8 height 8
click at [325, 312] on icon at bounding box center [327, 310] width 8 height 8
click at [721, 215] on video at bounding box center [811, 199] width 442 height 158
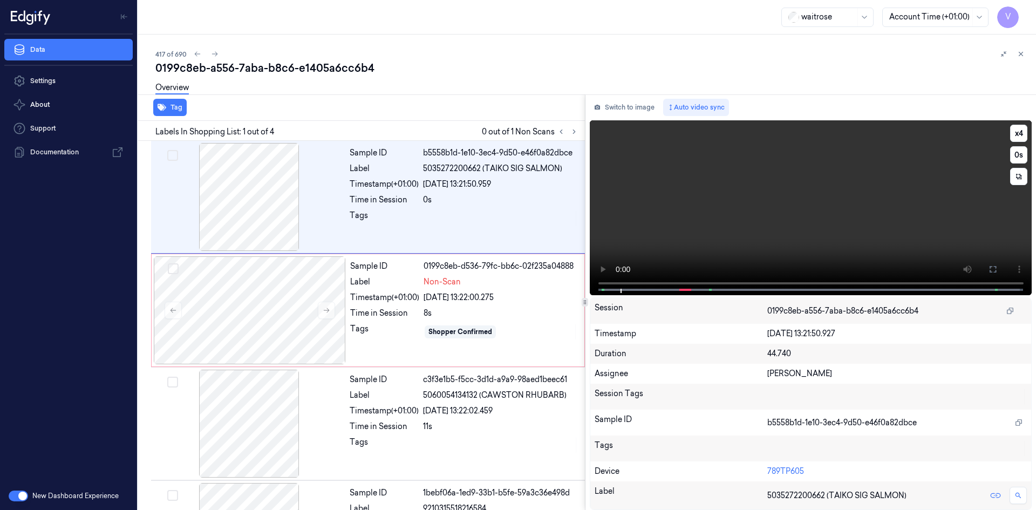
click at [708, 229] on video at bounding box center [811, 207] width 442 height 175
click at [812, 236] on video at bounding box center [811, 207] width 442 height 175
click at [726, 228] on video at bounding box center [811, 207] width 442 height 175
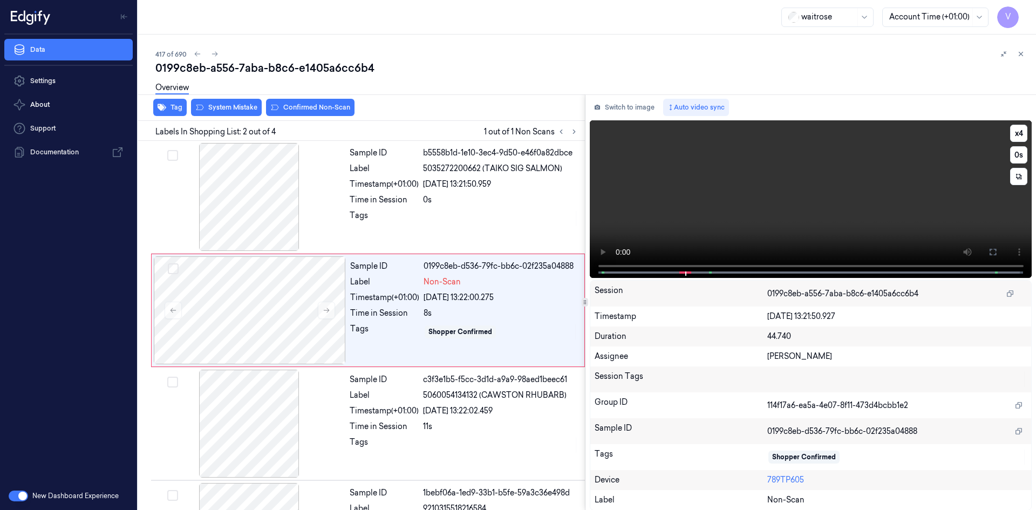
click at [769, 230] on video at bounding box center [811, 199] width 442 height 158
click at [782, 220] on video at bounding box center [811, 199] width 442 height 158
click at [764, 223] on video at bounding box center [811, 199] width 442 height 158
click at [776, 223] on video at bounding box center [811, 199] width 442 height 158
click at [875, 207] on video at bounding box center [811, 199] width 442 height 158
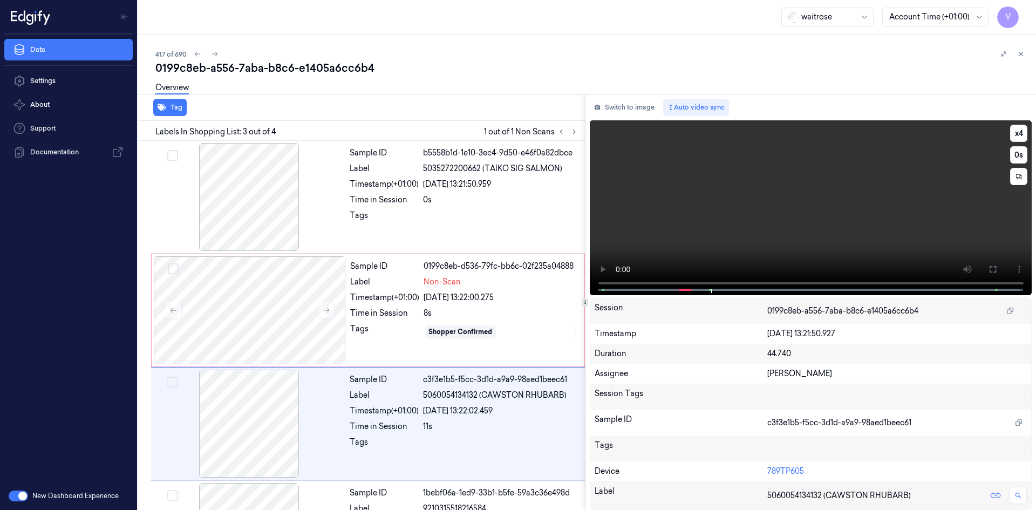
scroll to position [87, 0]
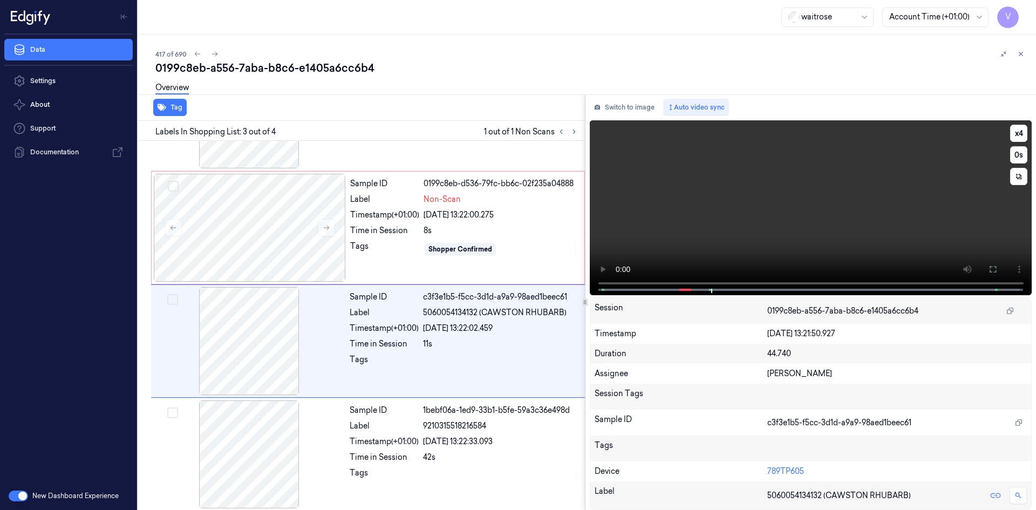
click at [739, 214] on video at bounding box center [811, 207] width 442 height 175
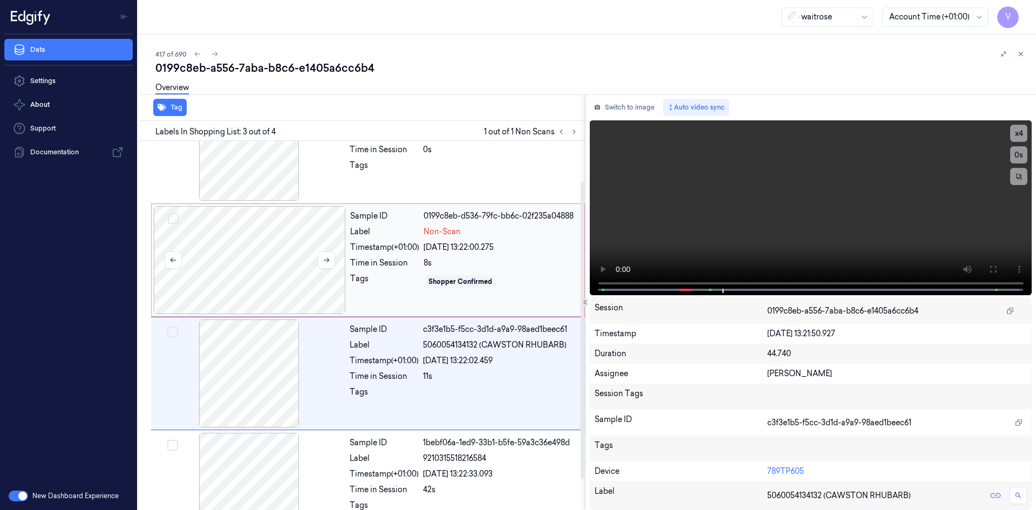
scroll to position [33, 0]
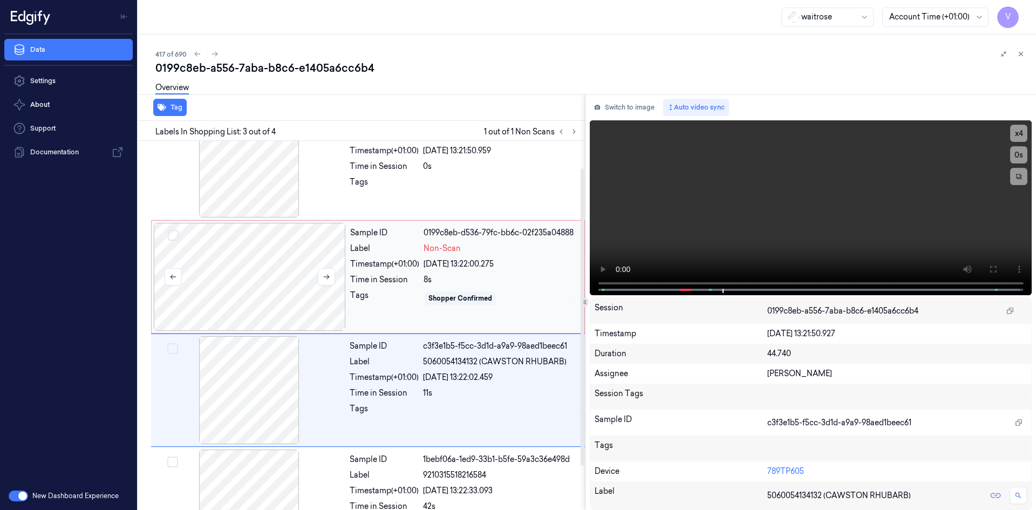
click at [259, 257] on div at bounding box center [250, 277] width 192 height 108
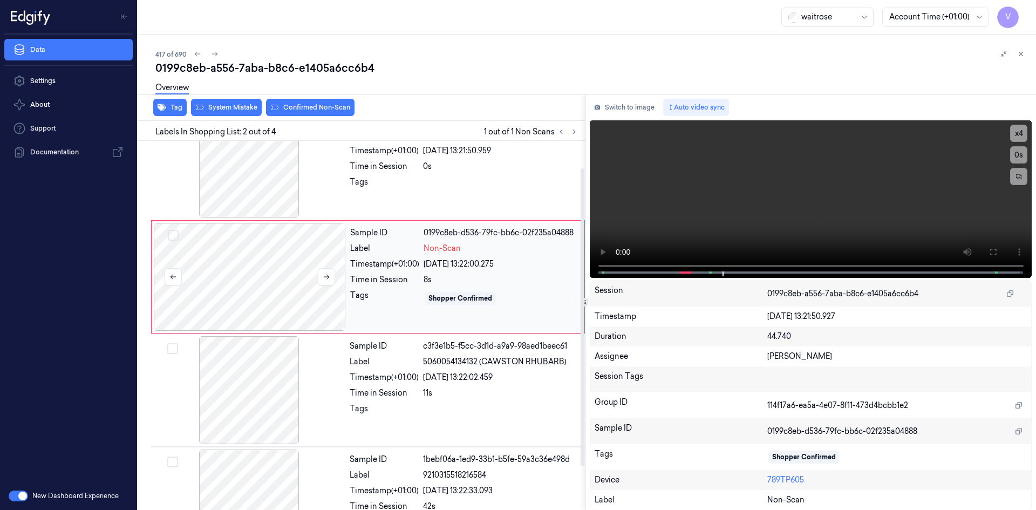
scroll to position [0, 0]
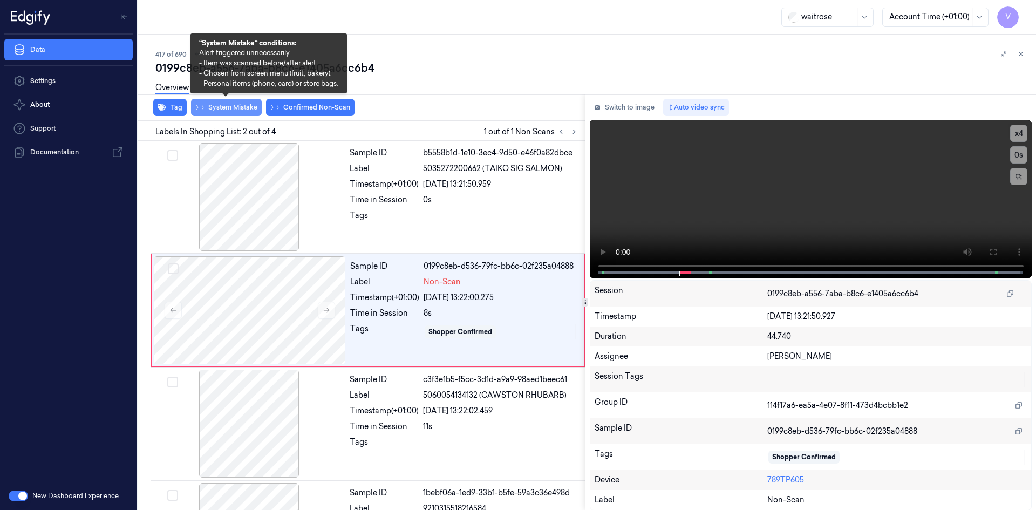
click at [234, 106] on button "System Mistake" at bounding box center [226, 107] width 71 height 17
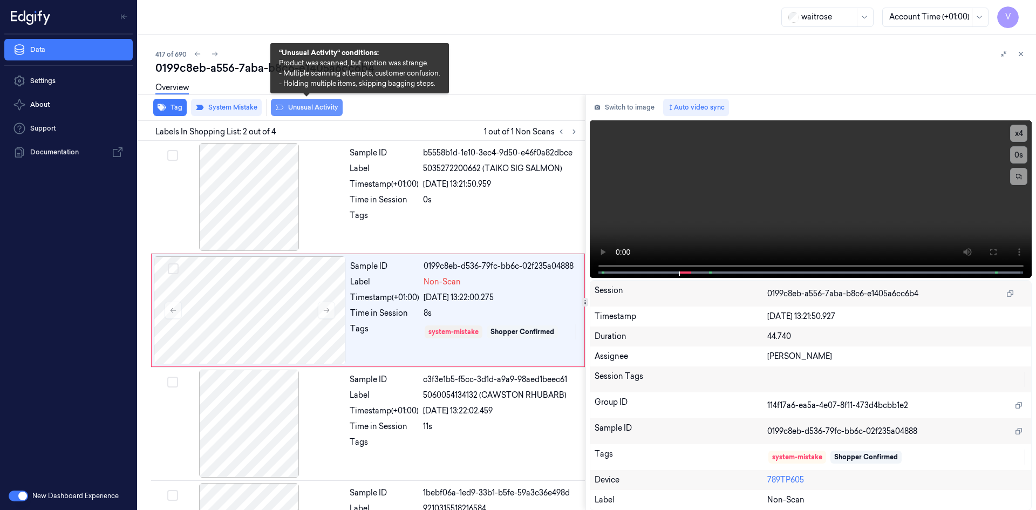
click at [310, 106] on button "Unusual Activity" at bounding box center [307, 107] width 72 height 17
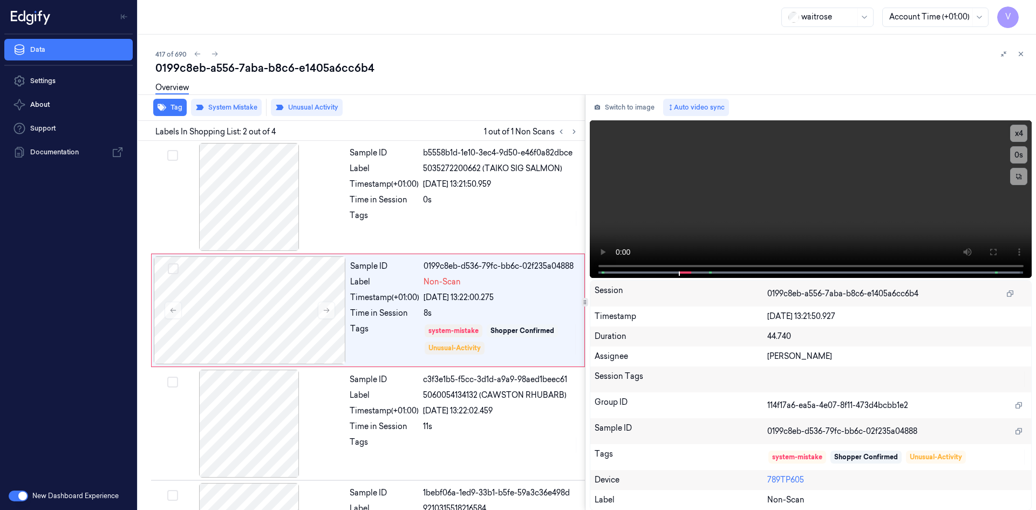
click at [1021, 53] on icon at bounding box center [1021, 54] width 4 height 4
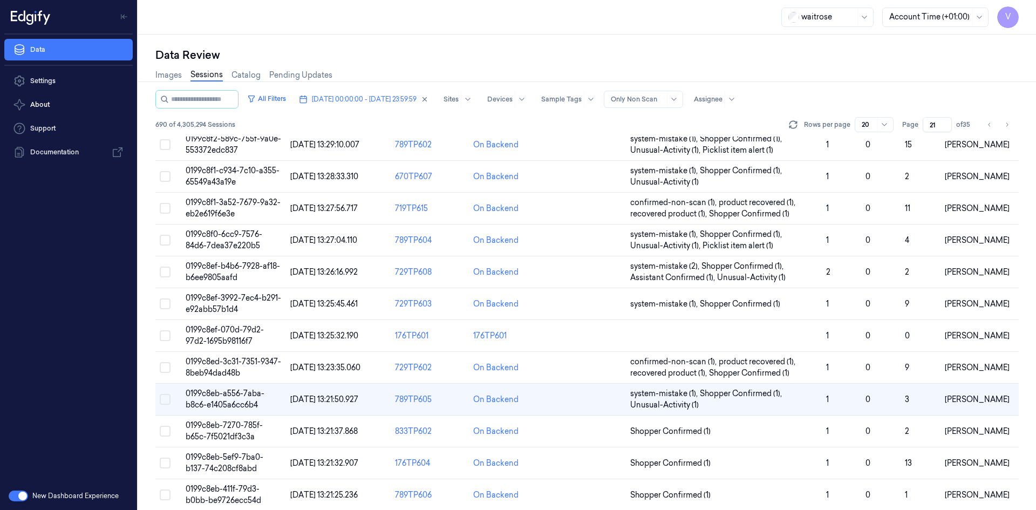
scroll to position [295, 0]
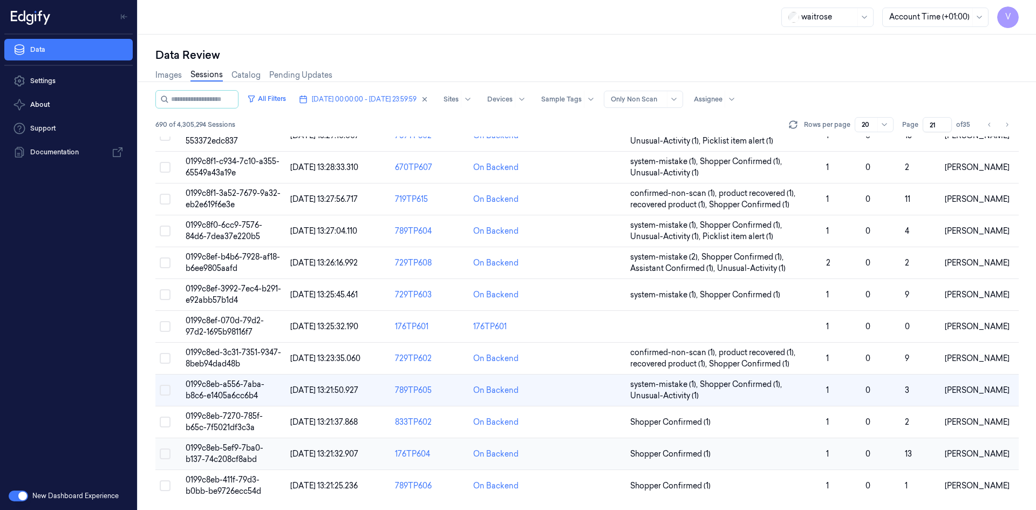
click at [243, 452] on span "0199c8eb-5ef9-7ba0-b137-74c208cf8abd" at bounding box center [225, 453] width 78 height 21
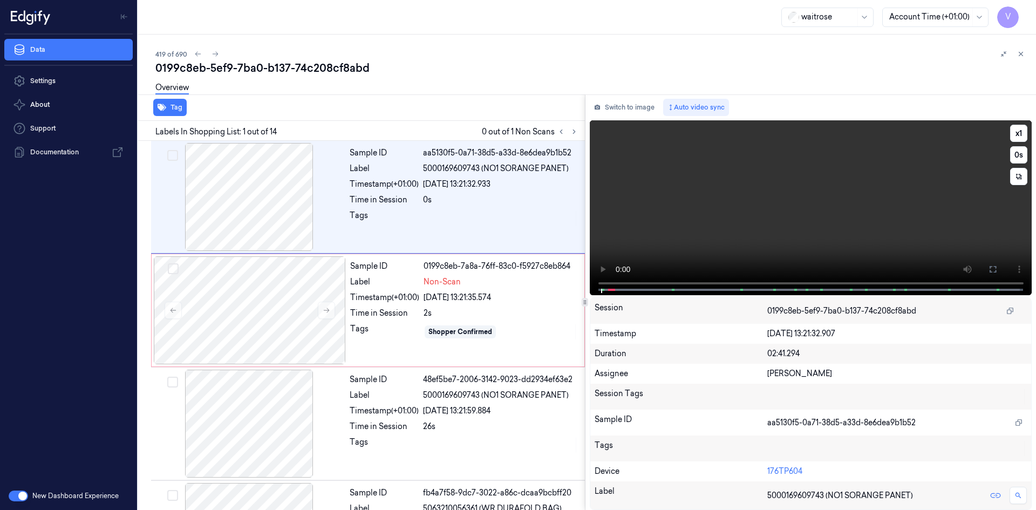
click at [799, 206] on video at bounding box center [811, 207] width 442 height 175
click at [777, 209] on video at bounding box center [811, 207] width 442 height 175
click at [1014, 135] on button "x 1" at bounding box center [1018, 133] width 17 height 17
click at [1015, 133] on button "x 2" at bounding box center [1018, 133] width 17 height 17
click at [834, 194] on video at bounding box center [811, 207] width 442 height 175
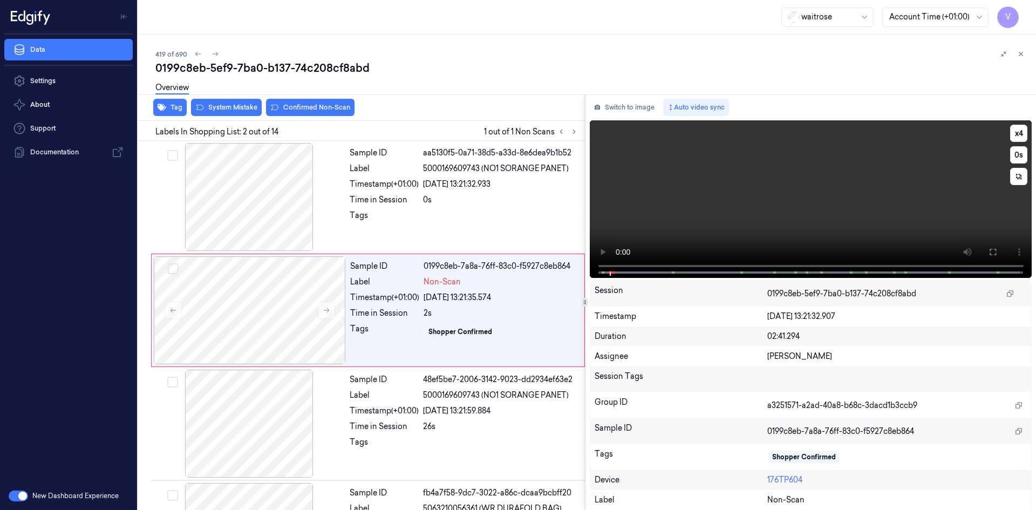
click at [726, 209] on video at bounding box center [811, 199] width 442 height 158
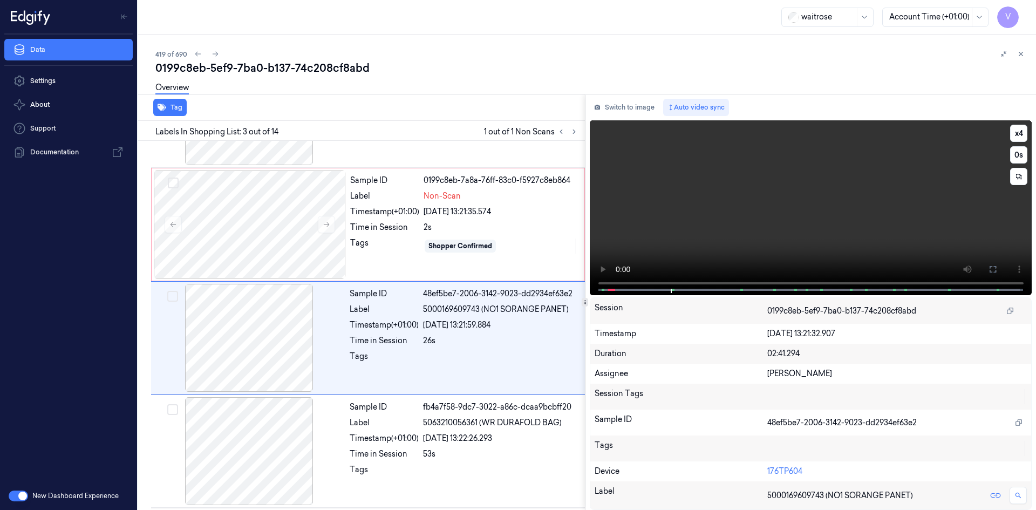
scroll to position [98, 0]
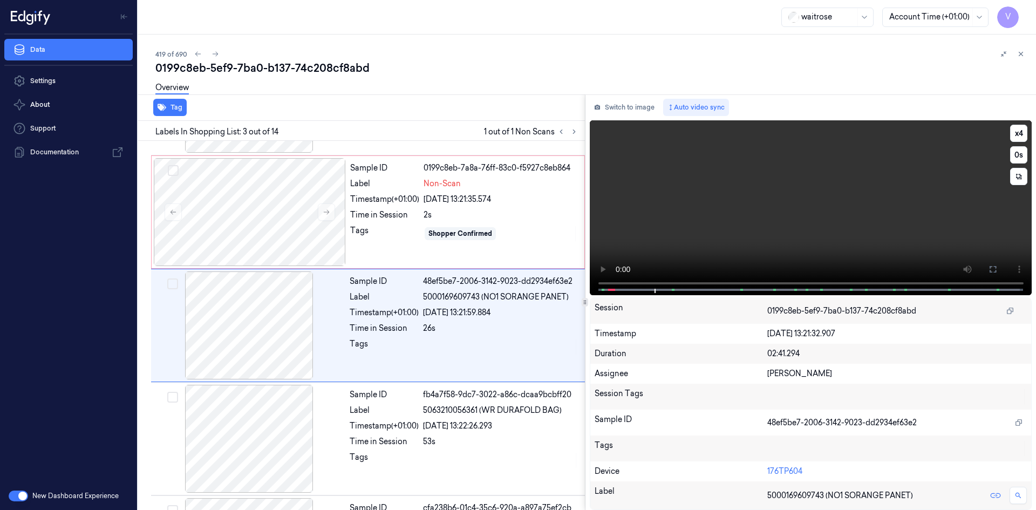
click at [688, 195] on video at bounding box center [811, 207] width 442 height 175
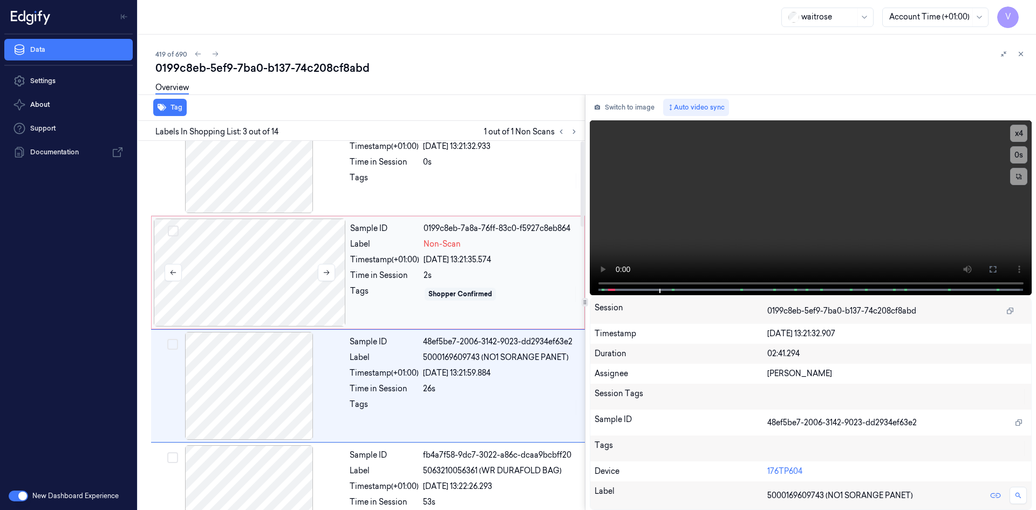
scroll to position [0, 0]
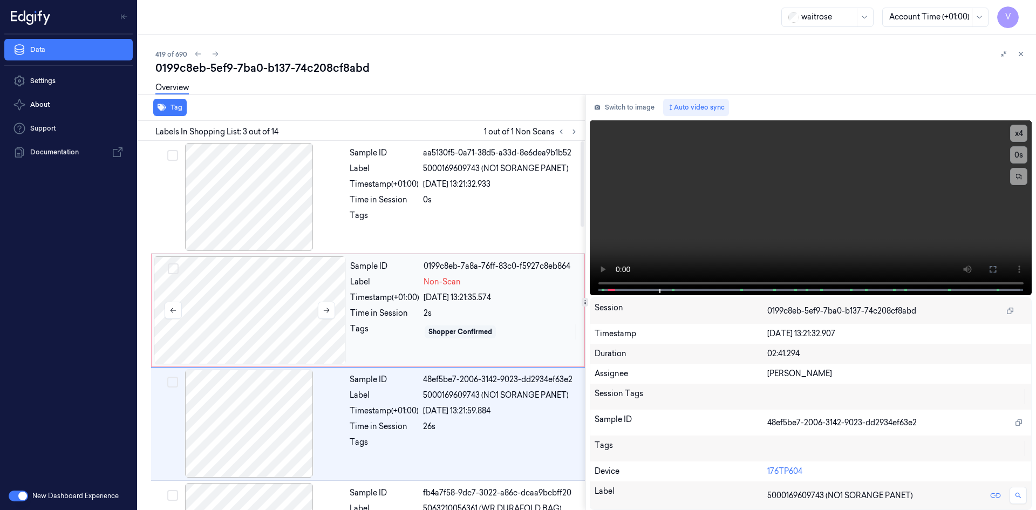
click at [279, 283] on div at bounding box center [250, 310] width 192 height 108
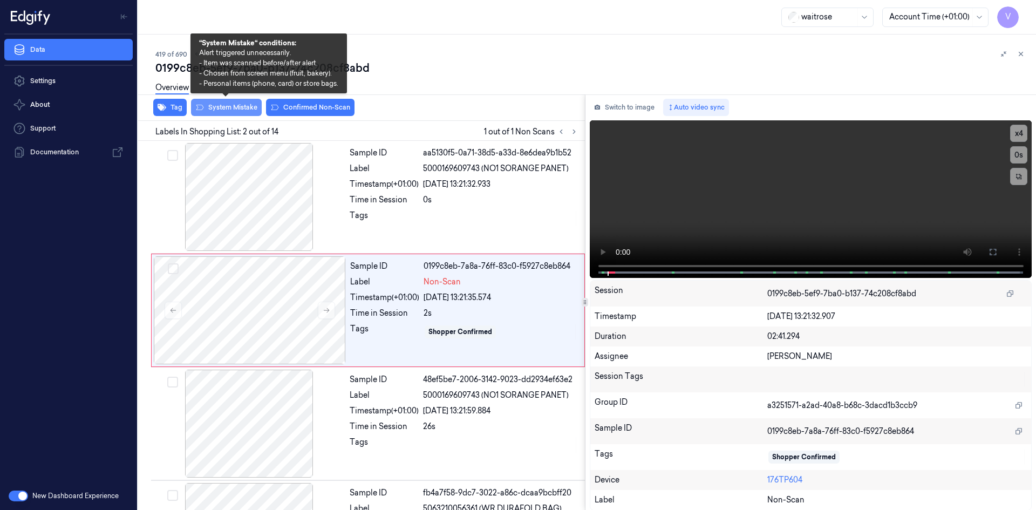
click at [242, 103] on button "System Mistake" at bounding box center [226, 107] width 71 height 17
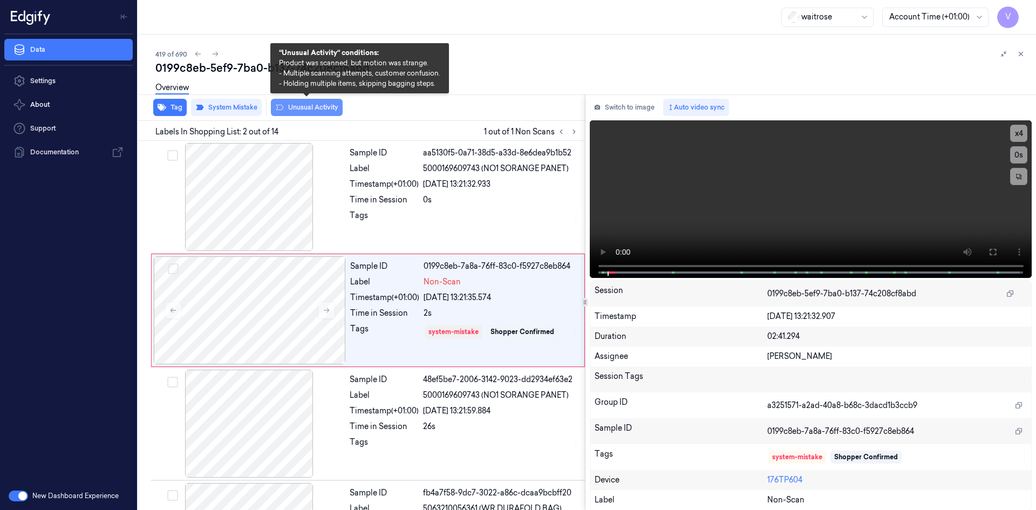
click at [312, 105] on button "Unusual Activity" at bounding box center [307, 107] width 72 height 17
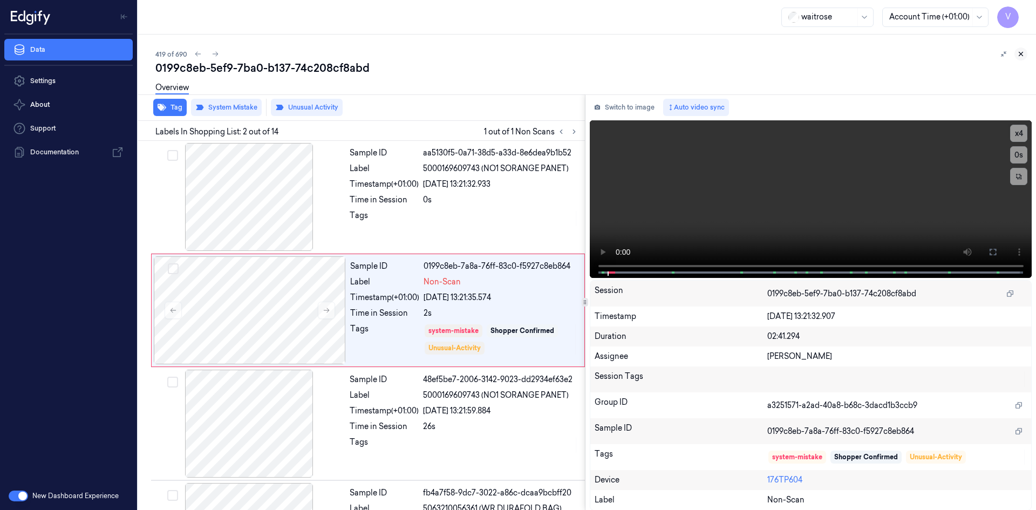
click at [1022, 57] on icon at bounding box center [1021, 54] width 8 height 8
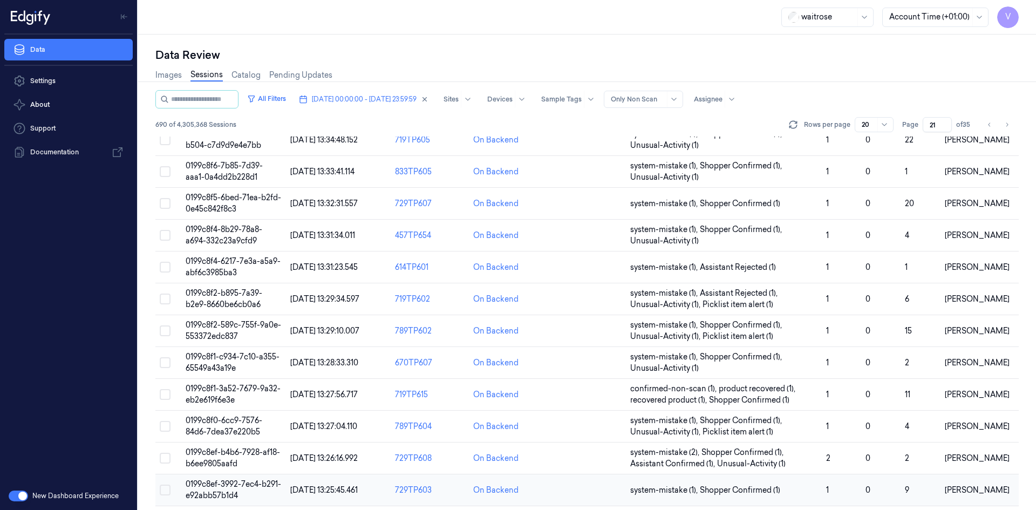
scroll to position [295, 0]
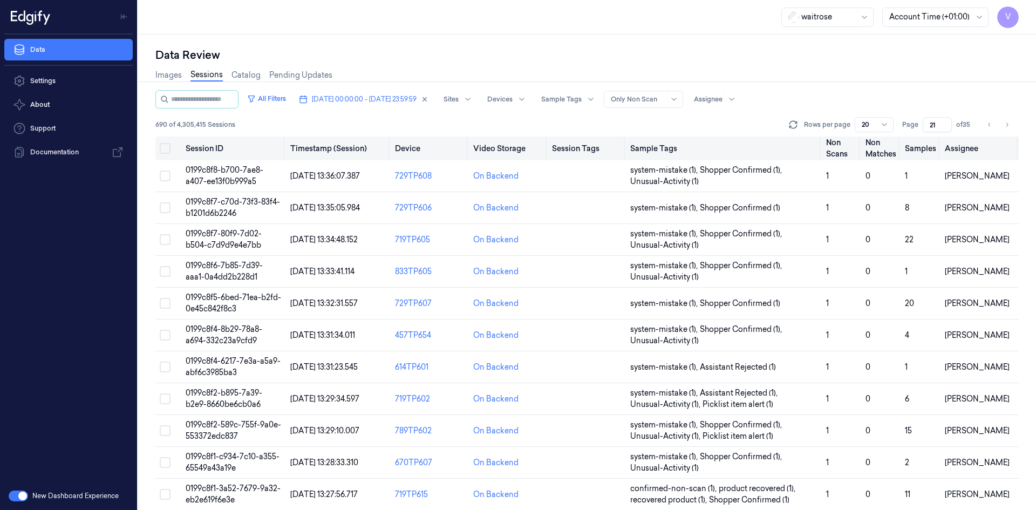
drag, startPoint x: 933, startPoint y: 121, endPoint x: 921, endPoint y: 144, distance: 25.4
click at [921, 144] on div "All Filters [DATE] 00:00:00 - [DATE] 23:59:59 Sites Devices Sample Tags Alert T…" at bounding box center [586, 300] width 863 height 420
drag, startPoint x: 937, startPoint y: 126, endPoint x: 922, endPoint y: 136, distance: 18.3
click at [922, 136] on div "All Filters [DATE] 00:00:00 - [DATE] 23:59:59 Sites Devices Sample Tags Alert T…" at bounding box center [586, 113] width 863 height 46
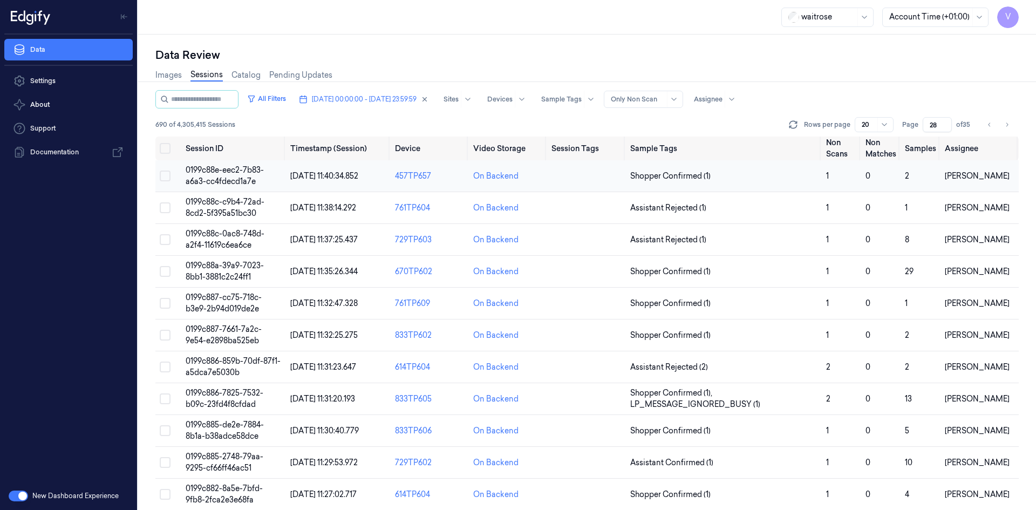
type input "28"
click at [232, 173] on span "0199c88e-eec2-7b83-a6a3-cc4fdecd1a7e" at bounding box center [225, 175] width 78 height 21
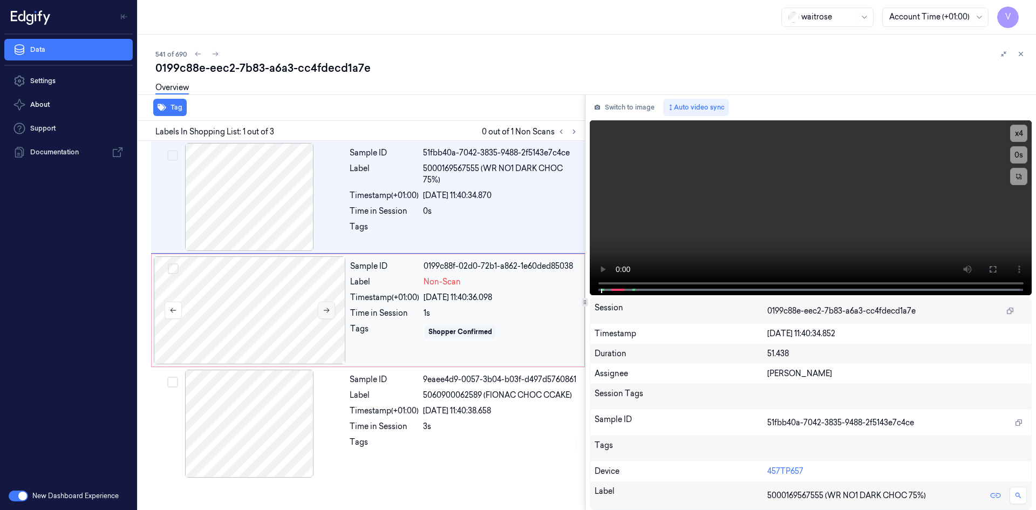
click at [324, 313] on icon at bounding box center [327, 310] width 8 height 8
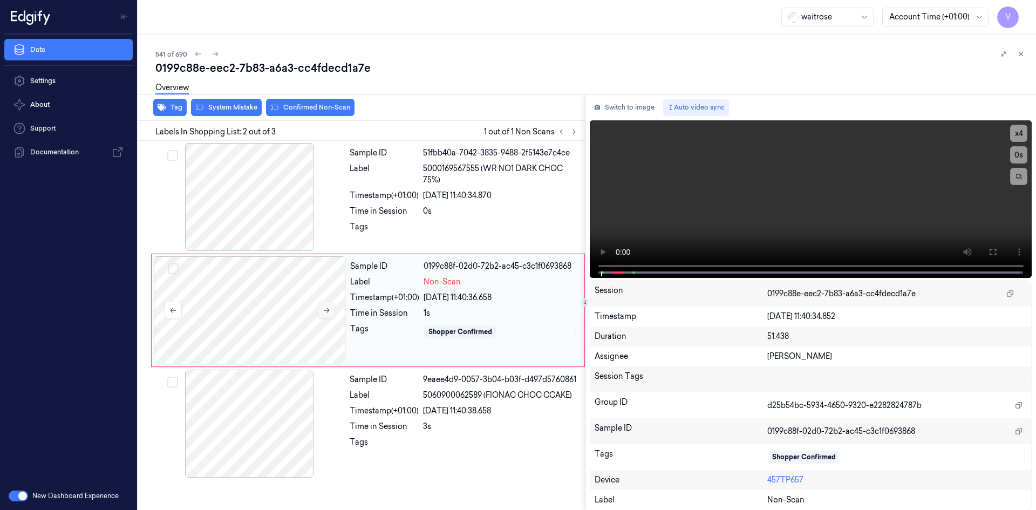
click at [327, 310] on icon at bounding box center [327, 310] width 6 height 5
click at [673, 220] on video at bounding box center [811, 199] width 442 height 158
click at [687, 223] on video at bounding box center [811, 199] width 442 height 158
click at [774, 201] on video at bounding box center [811, 199] width 442 height 158
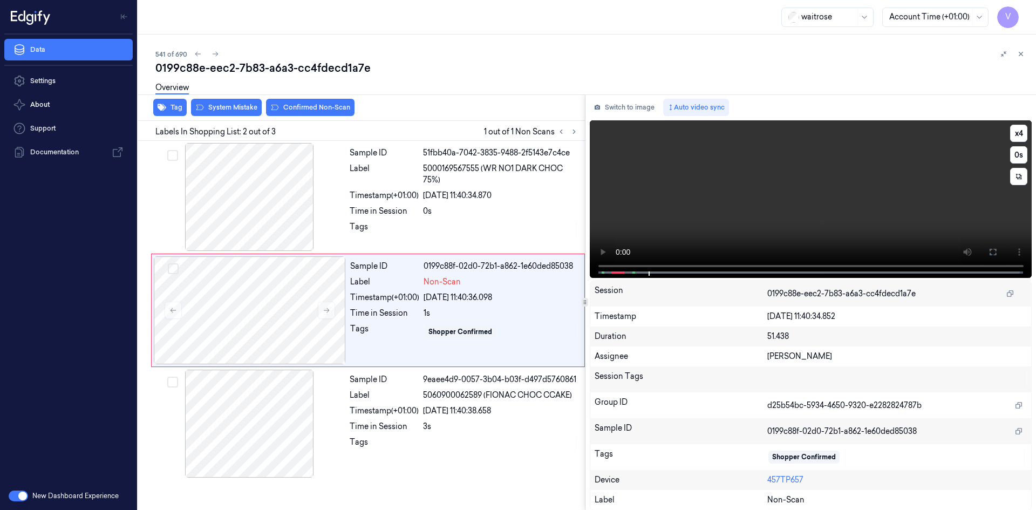
click at [715, 206] on video at bounding box center [811, 199] width 442 height 158
click at [268, 291] on div at bounding box center [250, 310] width 192 height 108
click at [220, 103] on div "Overview" at bounding box center [591, 90] width 872 height 28
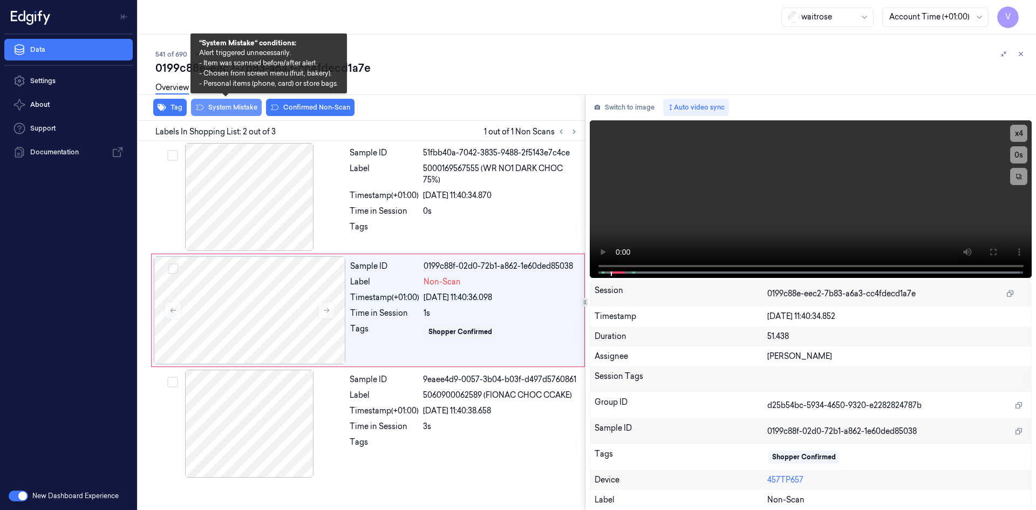
click at [241, 104] on button "System Mistake" at bounding box center [226, 107] width 71 height 17
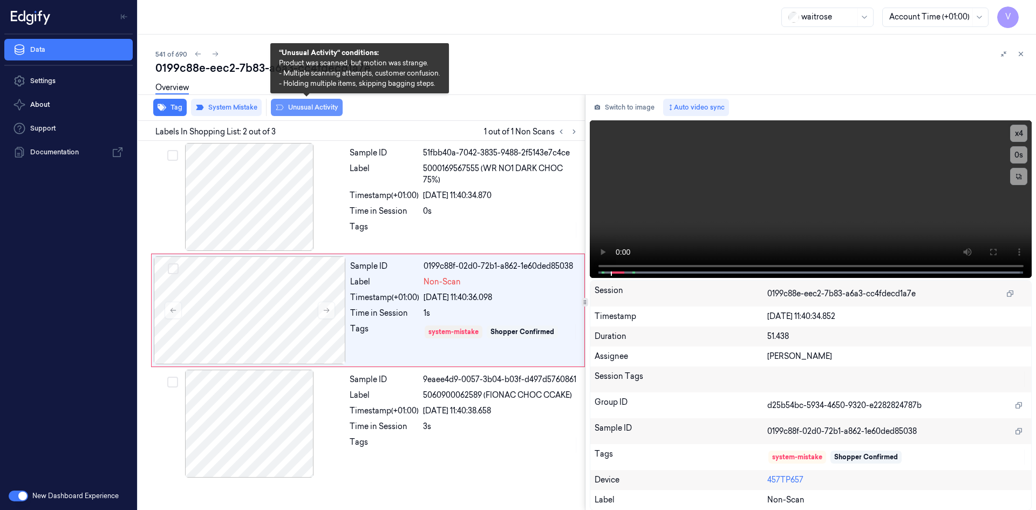
click at [322, 106] on button "Unusual Activity" at bounding box center [307, 107] width 72 height 17
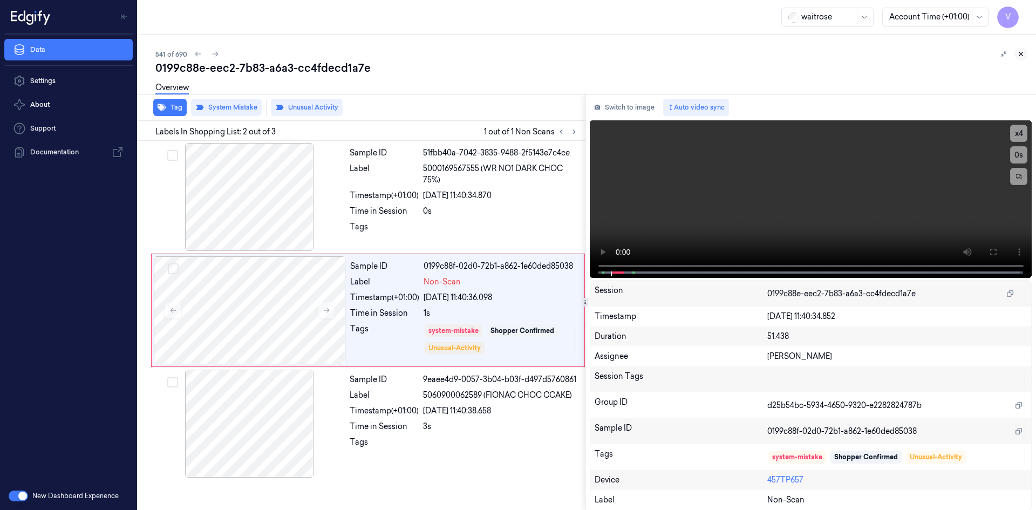
click at [1022, 51] on icon at bounding box center [1021, 54] width 8 height 8
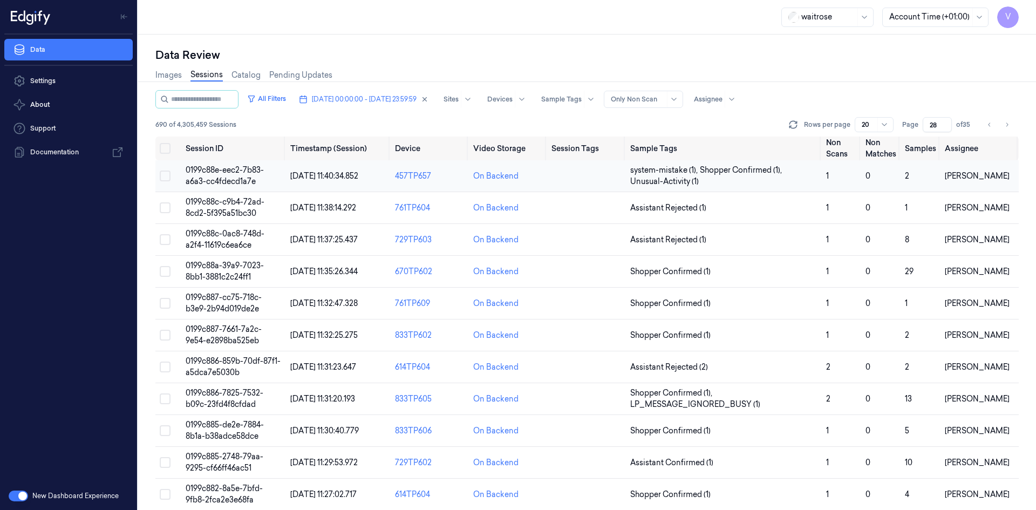
click at [237, 176] on td "0199c88e-eec2-7b83-a6a3-cc4fdecd1a7e" at bounding box center [233, 176] width 105 height 32
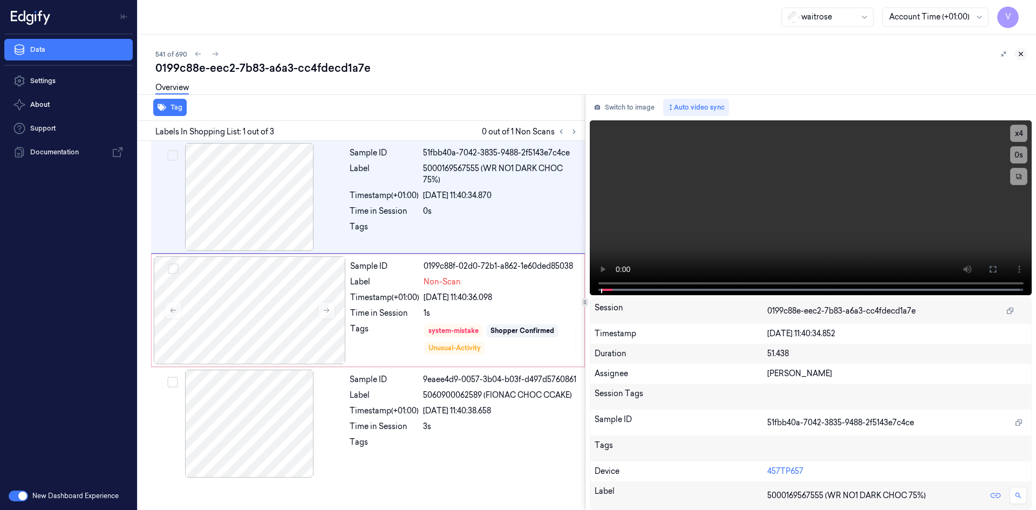
click at [1019, 53] on icon at bounding box center [1021, 54] width 8 height 8
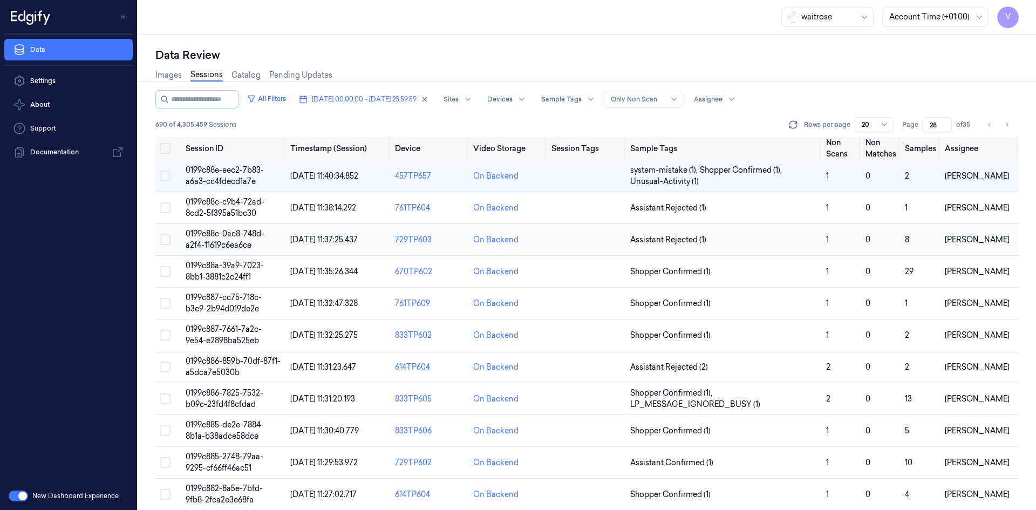
click at [227, 236] on span "0199c88c-0ac8-748d-a2f4-11619c6ea6ce" at bounding box center [225, 239] width 79 height 21
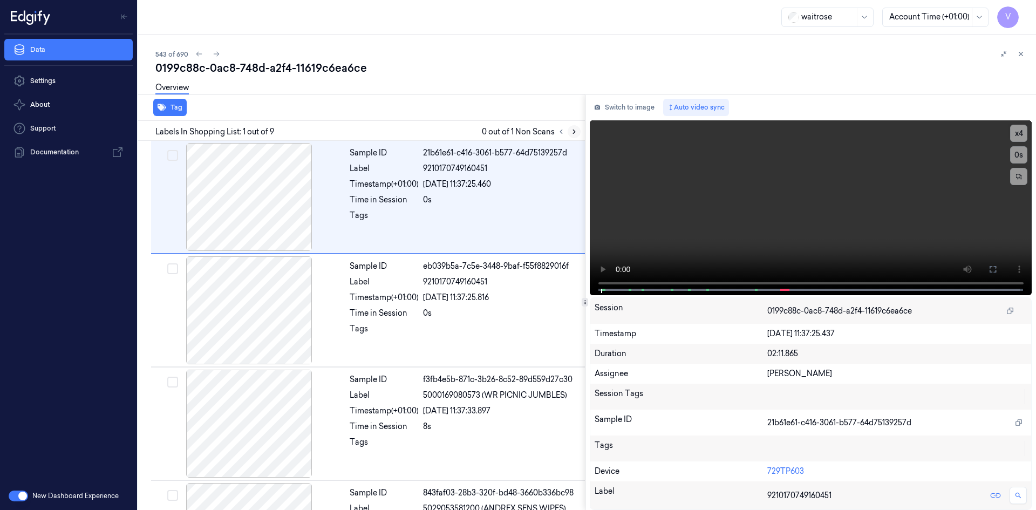
click at [574, 131] on icon at bounding box center [574, 132] width 2 height 4
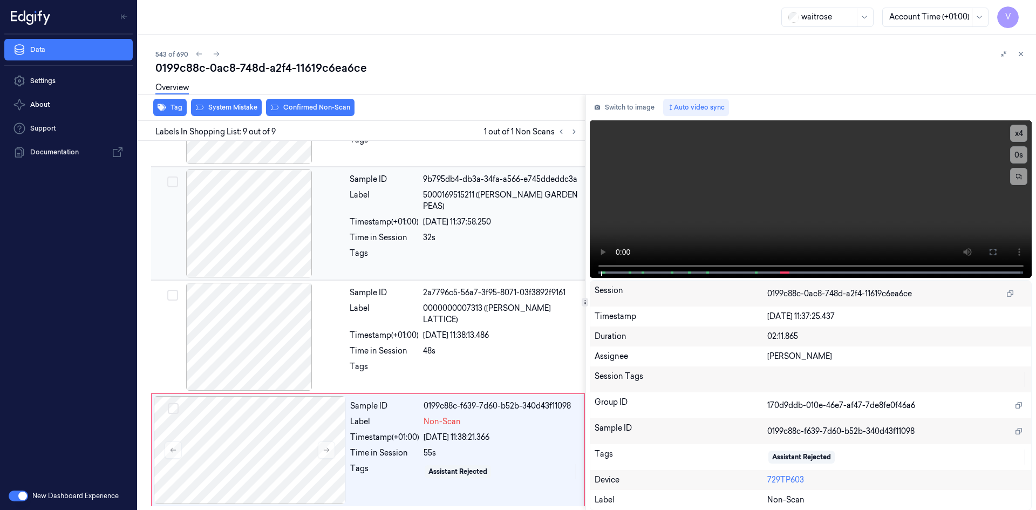
scroll to position [654, 0]
click at [326, 452] on icon at bounding box center [327, 450] width 8 height 8
click at [760, 215] on video at bounding box center [811, 199] width 442 height 158
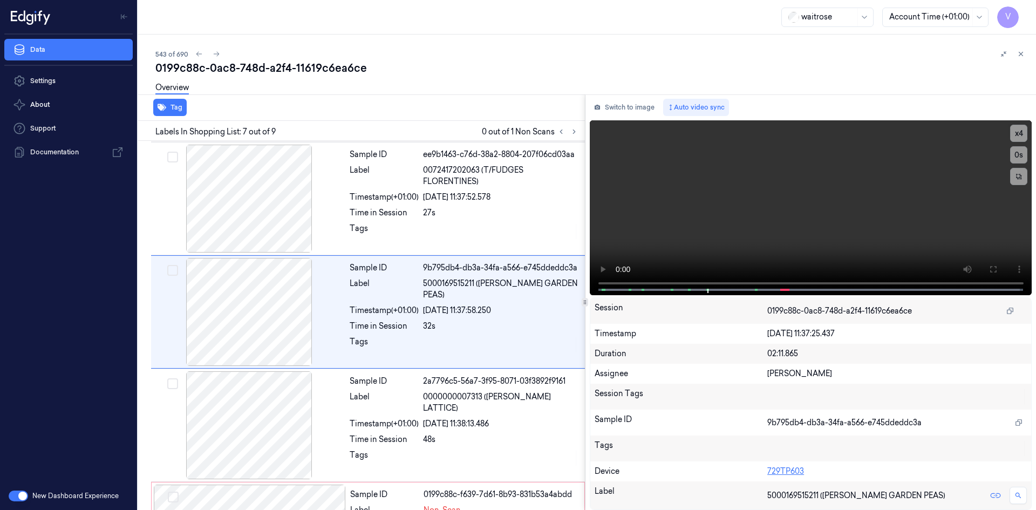
scroll to position [551, 0]
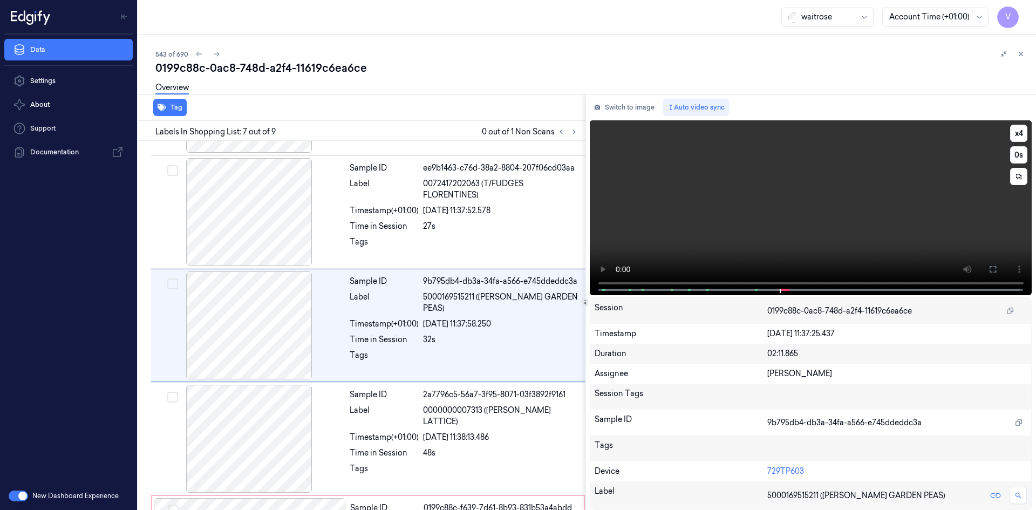
click at [817, 227] on video at bounding box center [811, 207] width 442 height 175
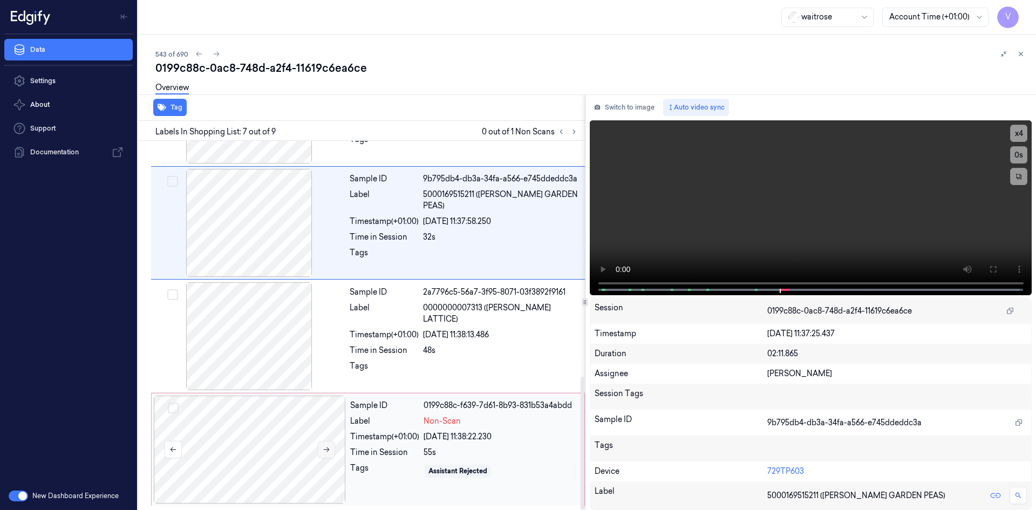
click at [325, 448] on icon at bounding box center [327, 450] width 8 height 8
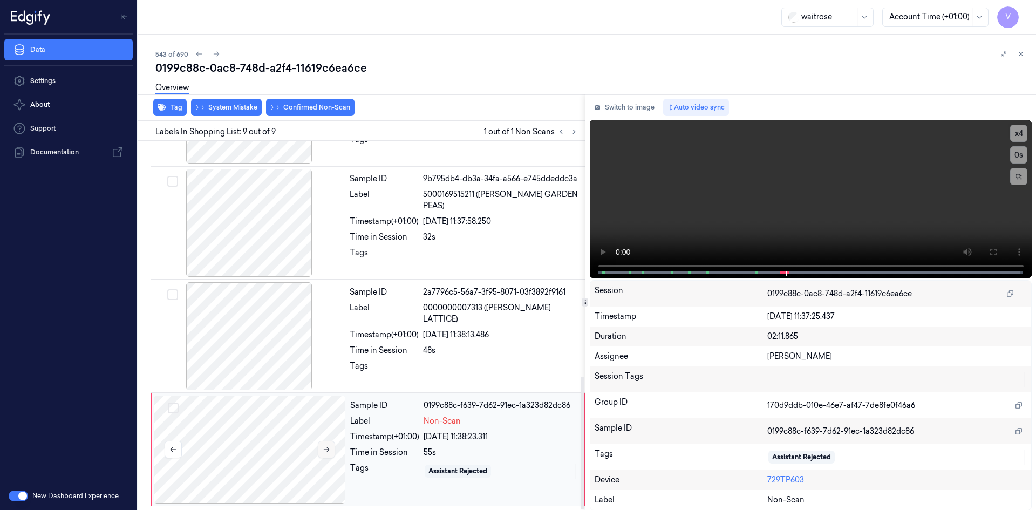
click at [326, 447] on icon at bounding box center [327, 450] width 8 height 8
click at [857, 189] on video at bounding box center [811, 199] width 442 height 158
click at [779, 200] on video at bounding box center [811, 199] width 442 height 158
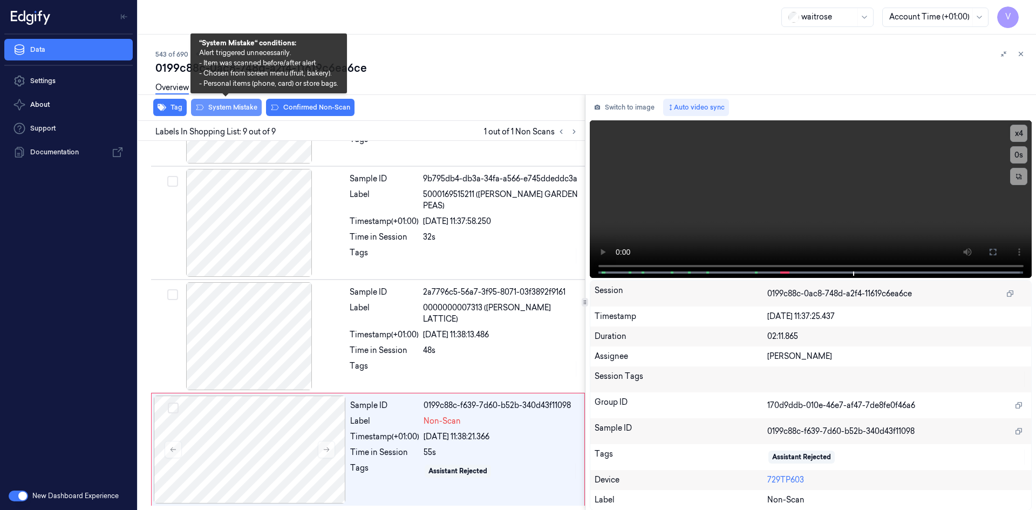
click at [243, 105] on button "System Mistake" at bounding box center [226, 107] width 71 height 17
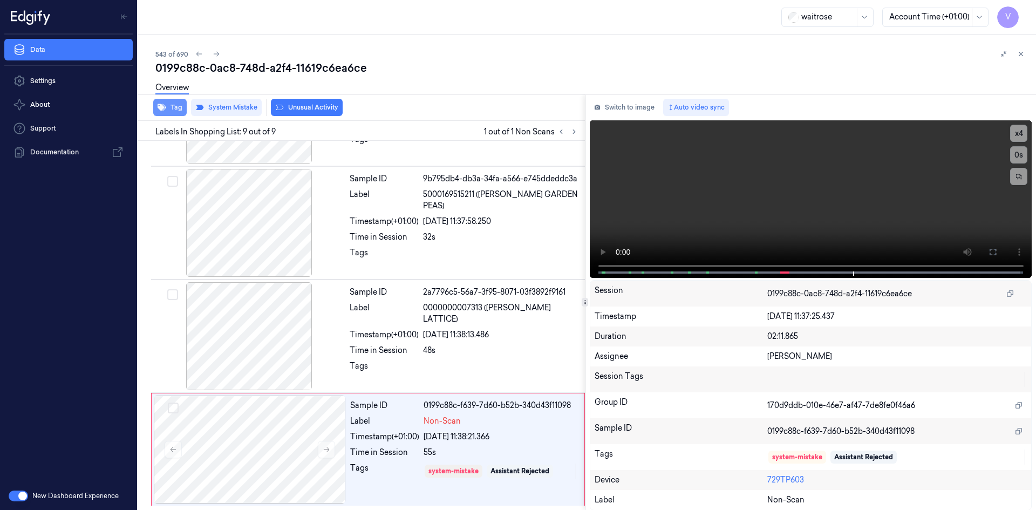
click at [163, 110] on icon "button" at bounding box center [162, 107] width 9 height 7
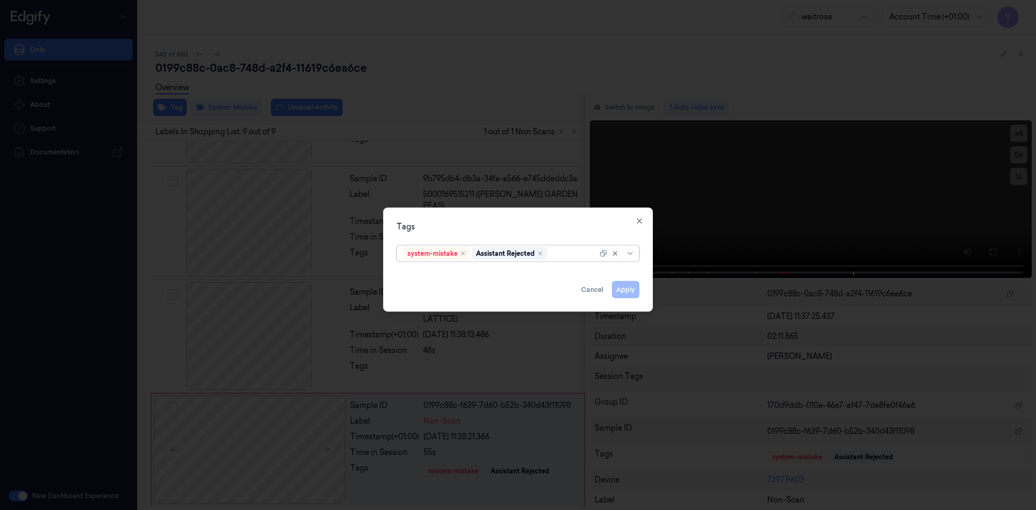
click at [561, 254] on div at bounding box center [573, 253] width 48 height 11
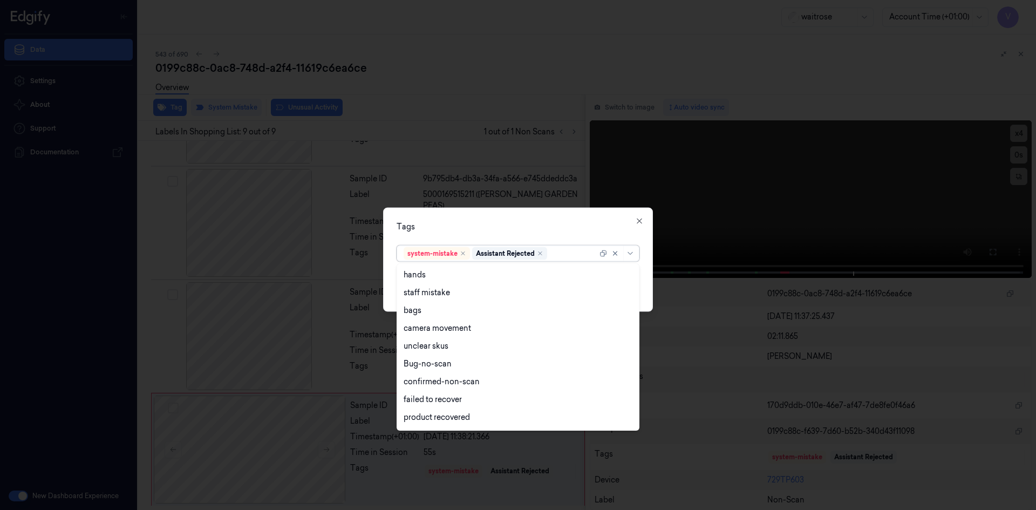
scroll to position [159, 0]
click at [445, 386] on div "Unusual-Activity" at bounding box center [434, 383] width 60 height 11
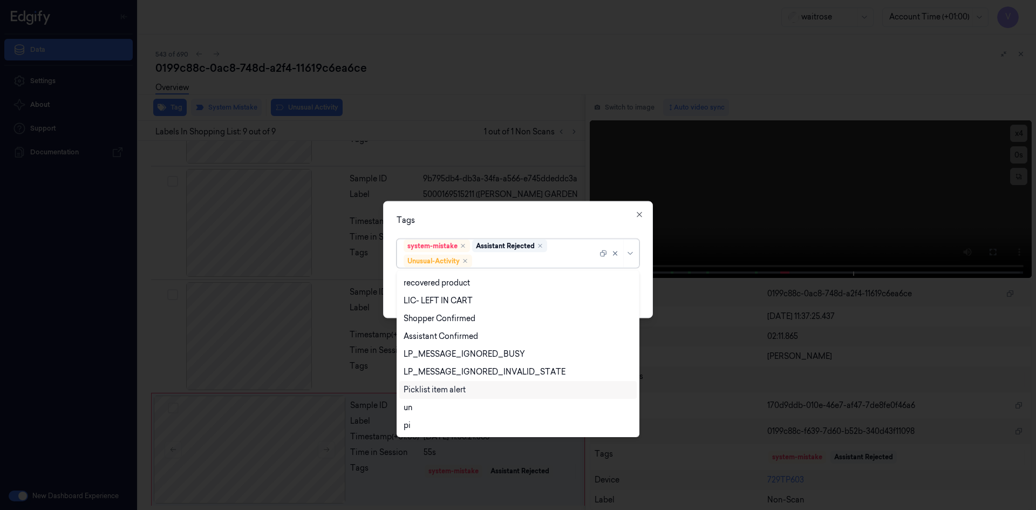
click at [446, 391] on div "Picklist item alert" at bounding box center [435, 389] width 62 height 11
drag, startPoint x: 518, startPoint y: 220, endPoint x: 573, endPoint y: 265, distance: 71.3
click at [525, 228] on div "Tags option Picklist item alert, selected. 20 results available. Use Up and Dow…" at bounding box center [518, 259] width 270 height 117
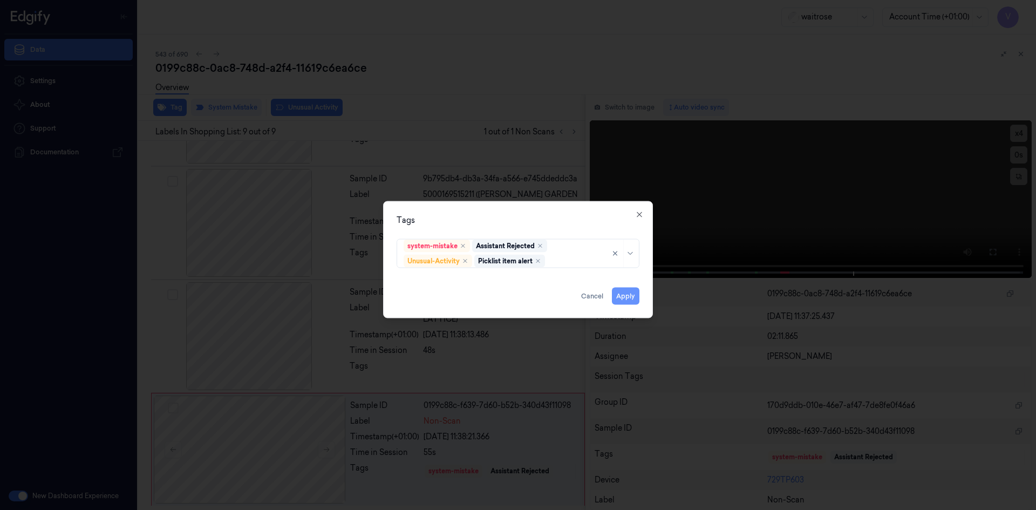
click at [625, 296] on button "Apply" at bounding box center [626, 295] width 28 height 17
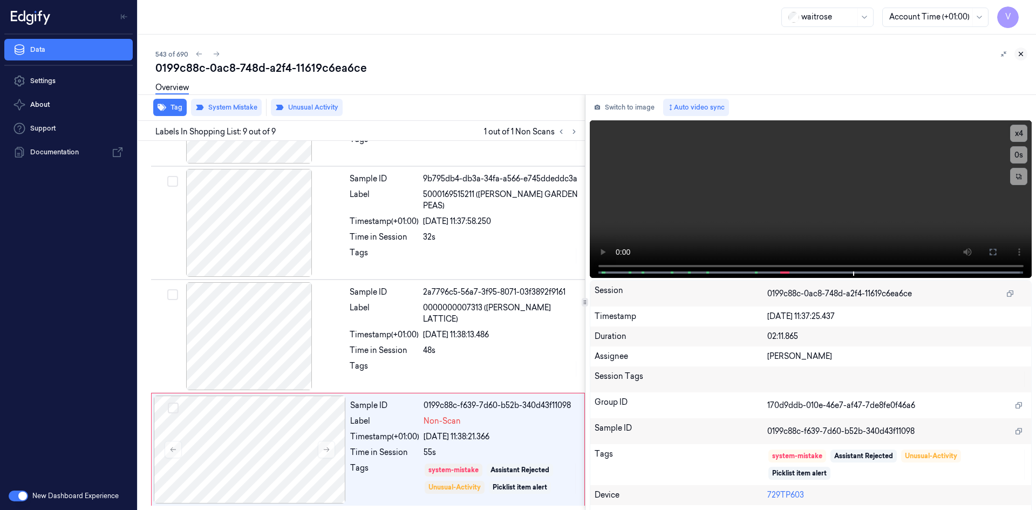
click at [1020, 53] on icon at bounding box center [1021, 54] width 8 height 8
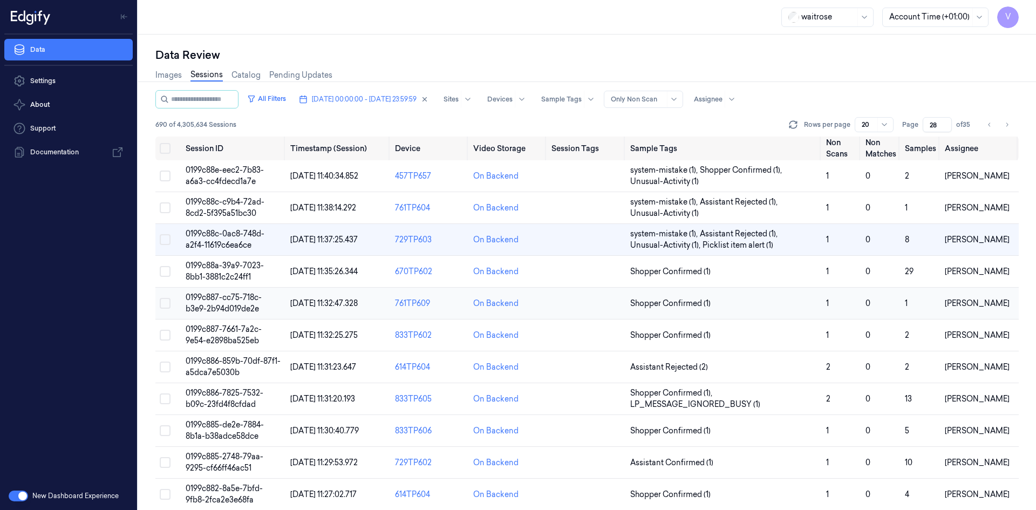
click at [224, 304] on span "0199c887-cc75-718c-b3e9-2b94d019de2e" at bounding box center [224, 302] width 76 height 21
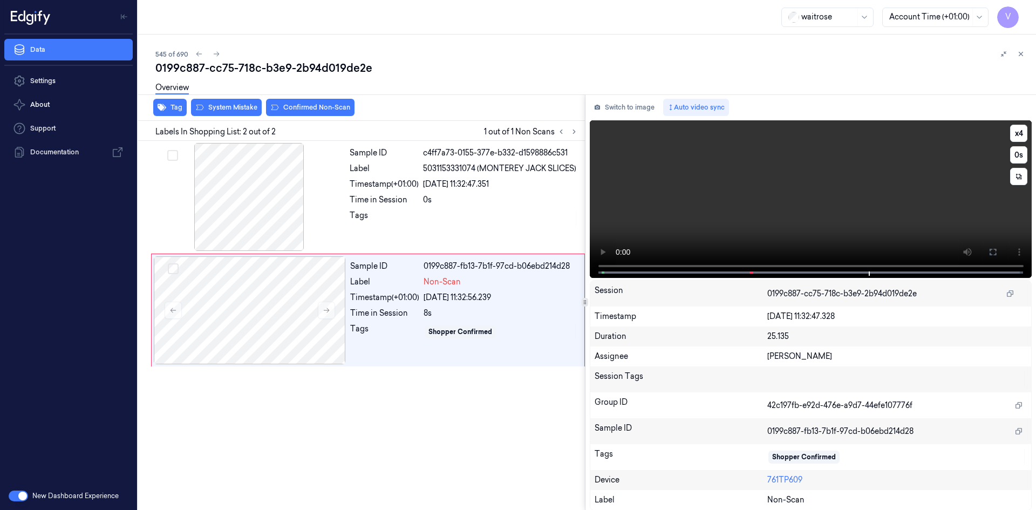
click at [722, 207] on video at bounding box center [811, 199] width 442 height 158
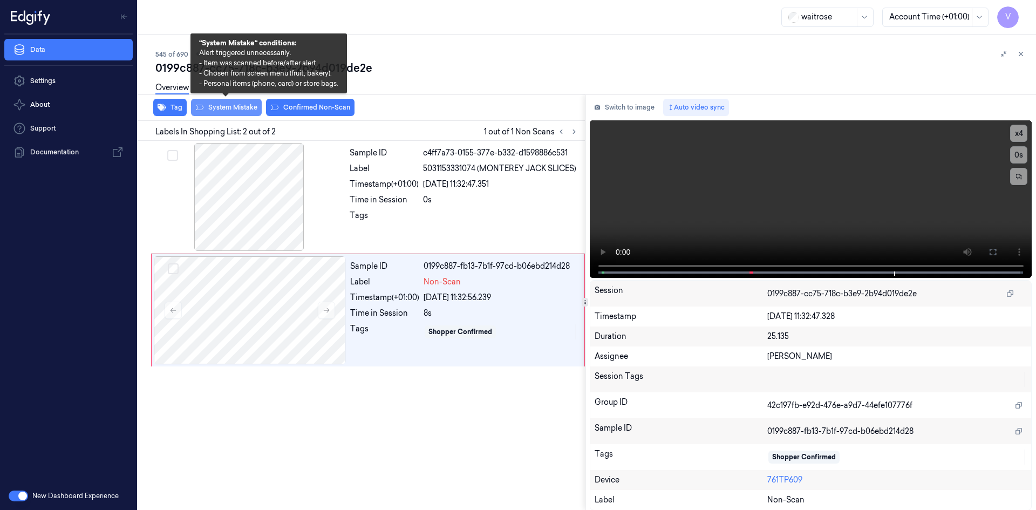
click at [235, 108] on button "System Mistake" at bounding box center [226, 107] width 71 height 17
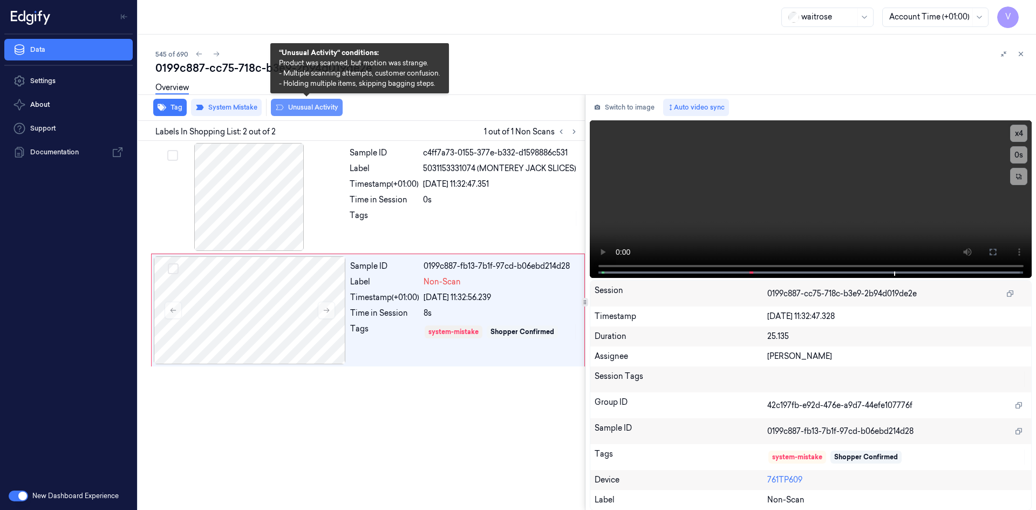
click at [306, 109] on button "Unusual Activity" at bounding box center [307, 107] width 72 height 17
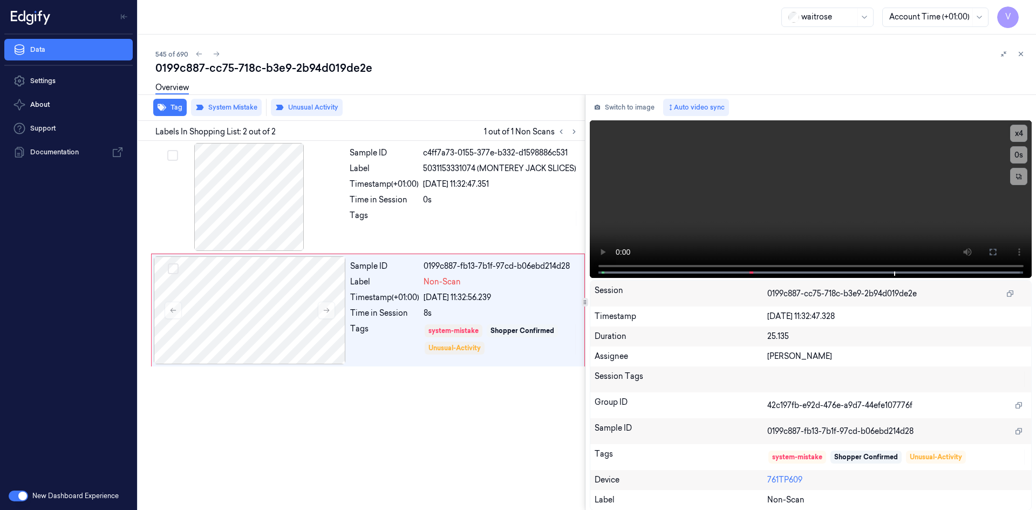
click at [1027, 53] on div "545 of 690 0199c887-cc75-718c-b3e9-2b94d019de2e Overview Tag System Mistake Unu…" at bounding box center [587, 272] width 898 height 475
click at [1022, 53] on icon at bounding box center [1021, 54] width 4 height 4
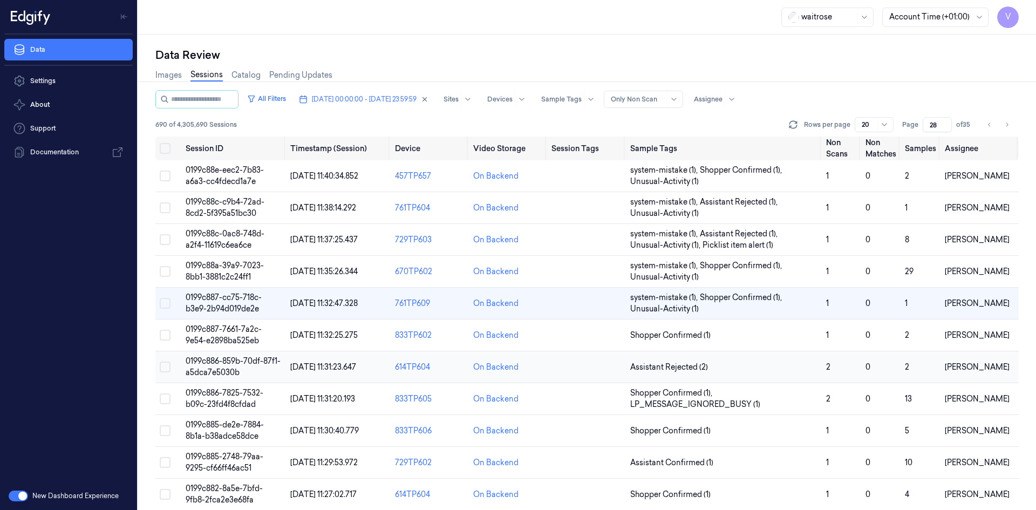
click at [220, 357] on span "0199c886-859b-70df-87f1-a5dca7e5030b" at bounding box center [233, 366] width 95 height 21
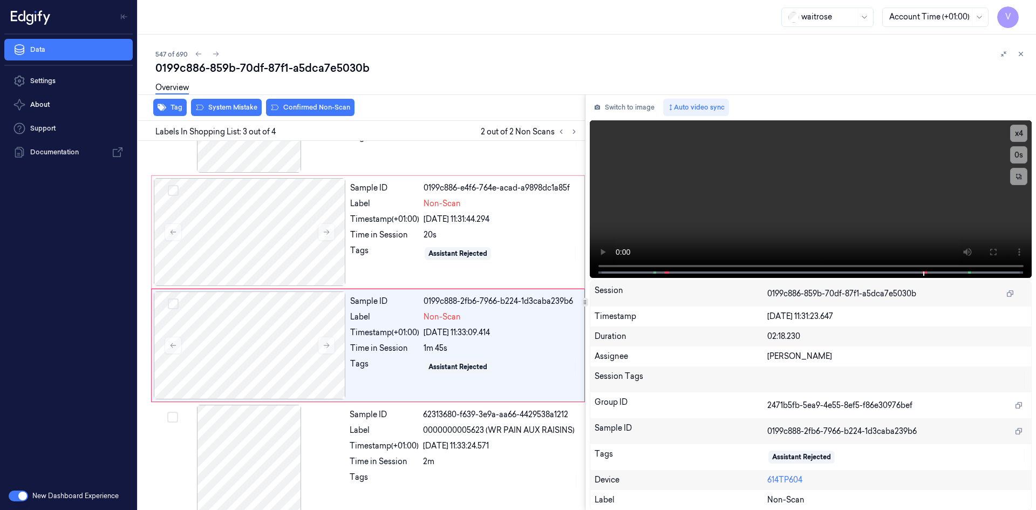
scroll to position [87, 0]
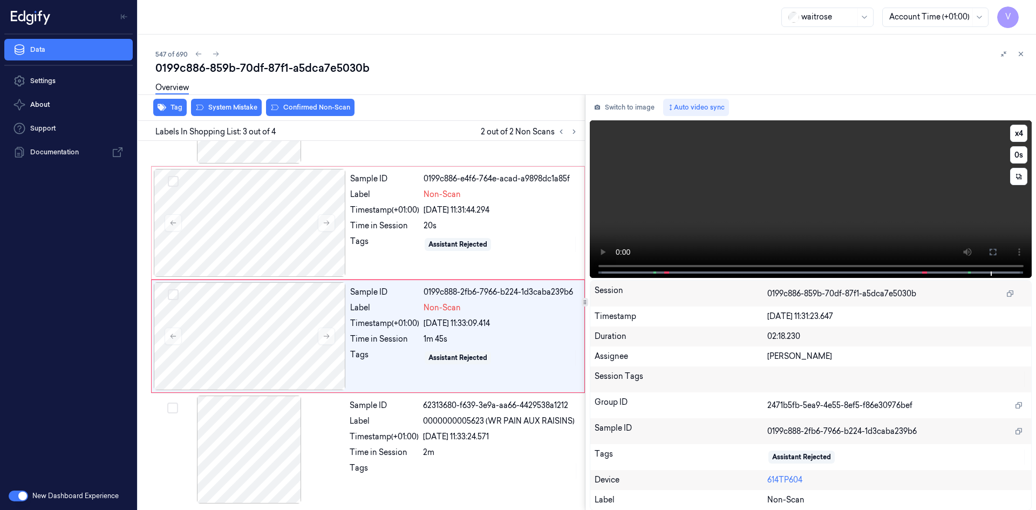
click at [829, 227] on video at bounding box center [811, 199] width 442 height 158
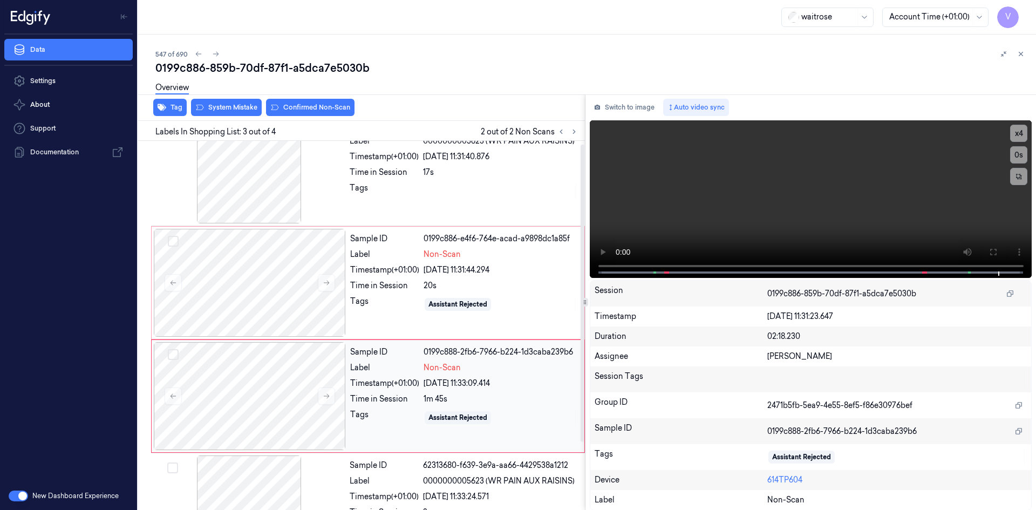
scroll to position [0, 0]
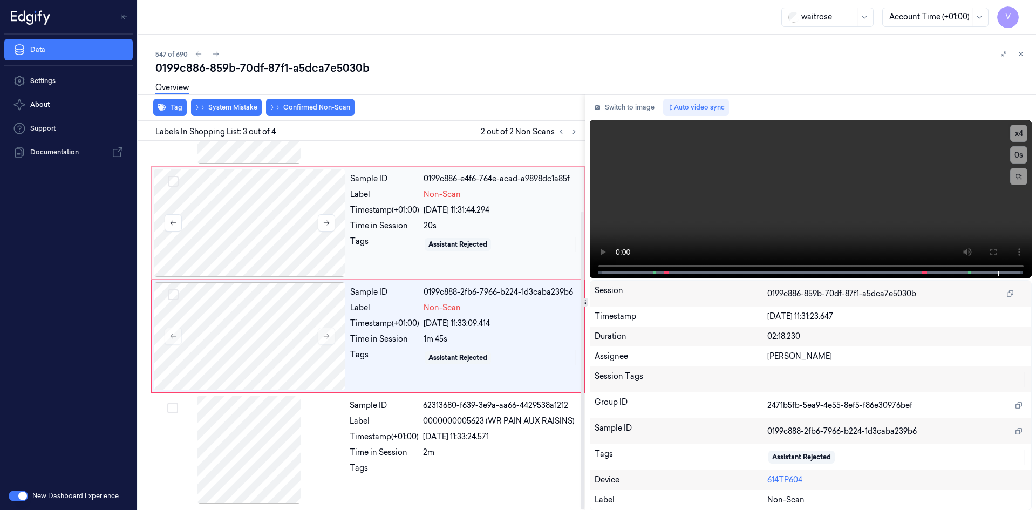
click at [252, 202] on div at bounding box center [250, 223] width 192 height 108
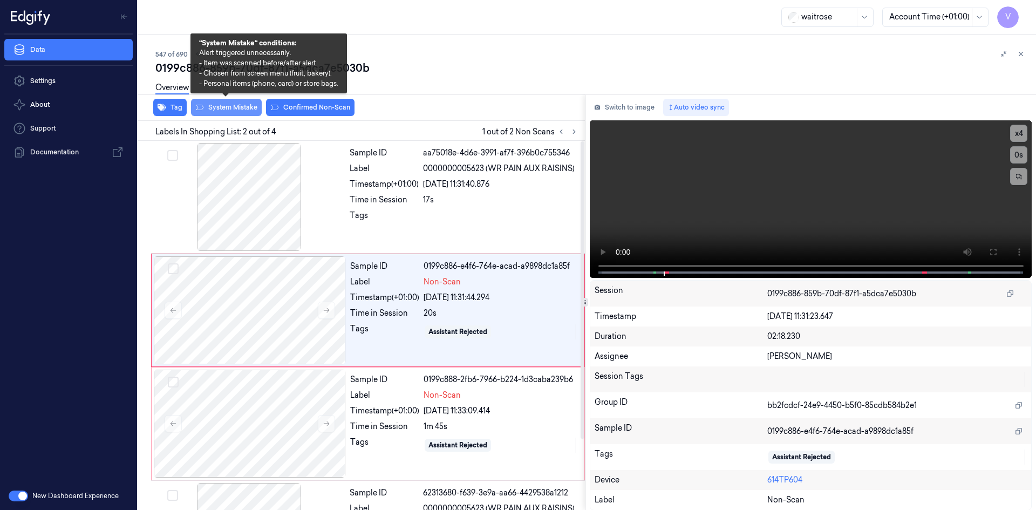
click at [234, 108] on button "System Mistake" at bounding box center [226, 107] width 71 height 17
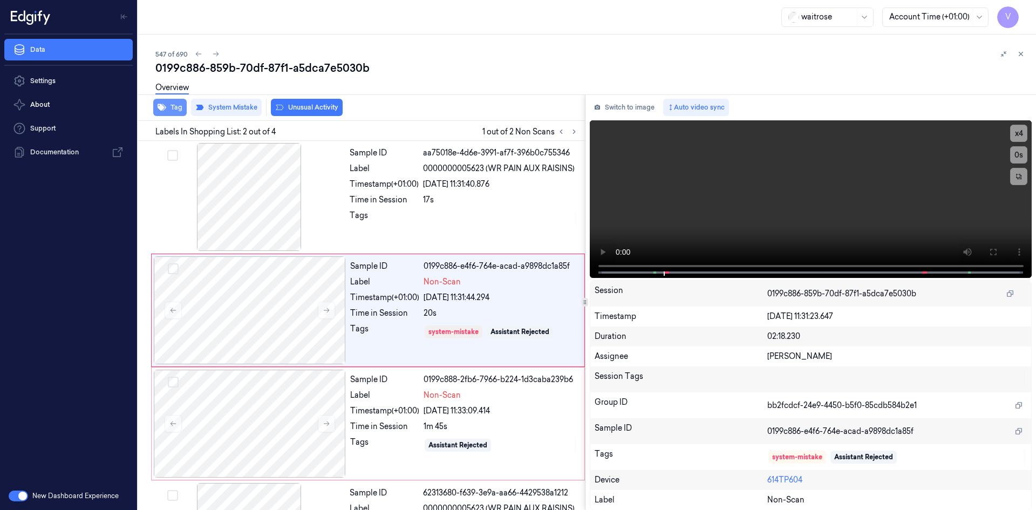
click at [171, 106] on button "Tag" at bounding box center [169, 107] width 33 height 17
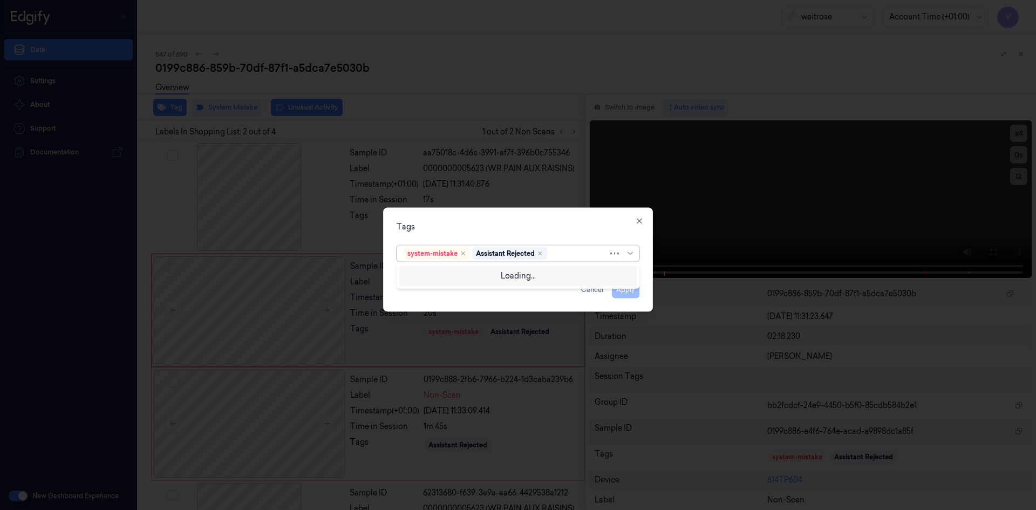
click at [569, 254] on div at bounding box center [578, 253] width 59 height 11
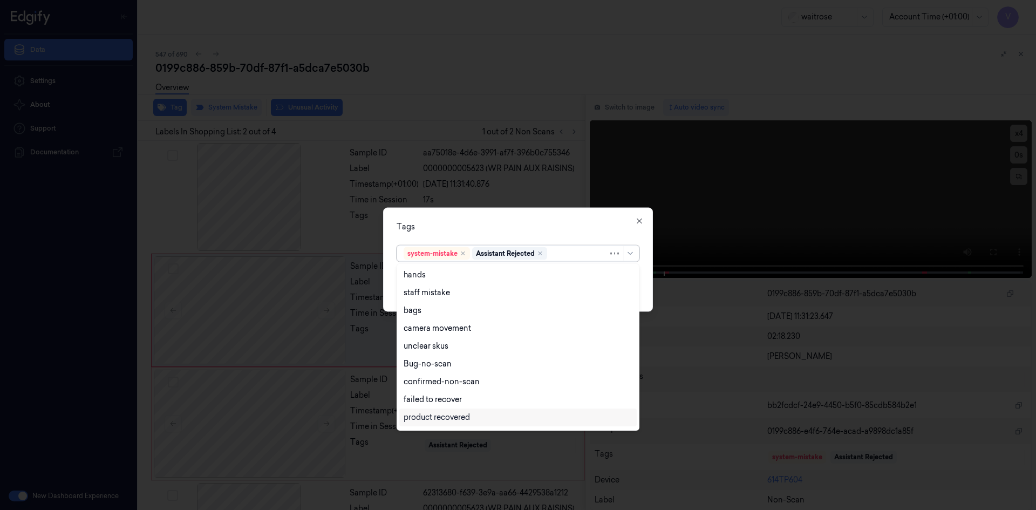
scroll to position [159, 0]
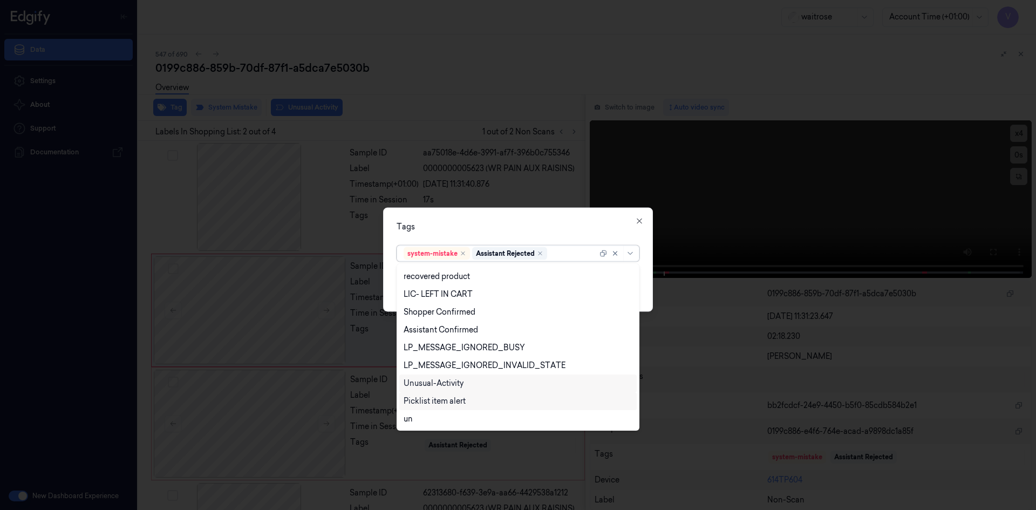
drag, startPoint x: 456, startPoint y: 387, endPoint x: 457, endPoint y: 400, distance: 13.0
click at [458, 399] on div "hands staff mistake bags camera movement unclear skus Bug-no-scan confirmed-non…" at bounding box center [517, 347] width 237 height 162
click at [456, 400] on div "Picklist item alert" at bounding box center [435, 400] width 62 height 11
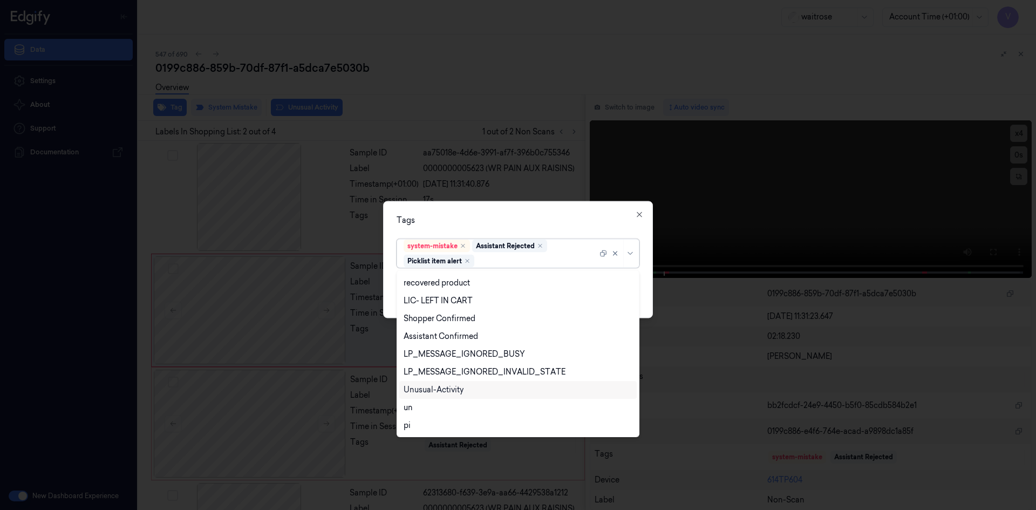
click at [460, 382] on div "Unusual-Activity" at bounding box center [517, 390] width 237 height 18
click at [519, 227] on div "Tags option Unusual-Activity, selected. 20 results available. Use Up and Down t…" at bounding box center [518, 259] width 270 height 117
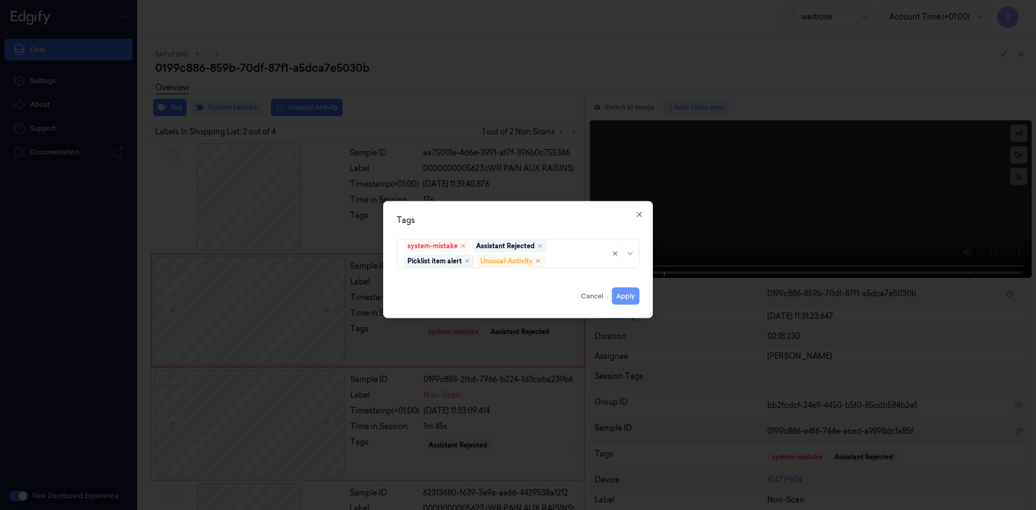
click at [632, 293] on button "Apply" at bounding box center [626, 295] width 28 height 17
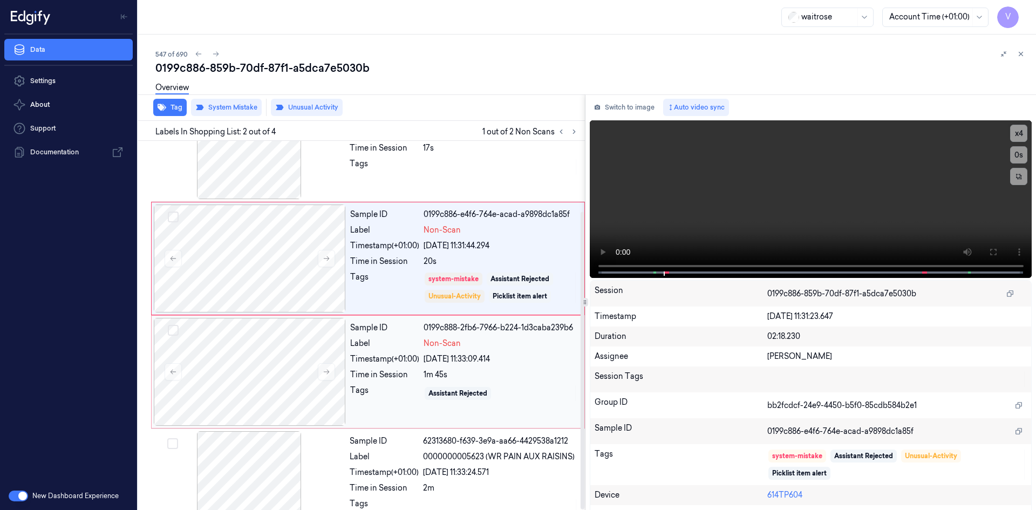
scroll to position [87, 0]
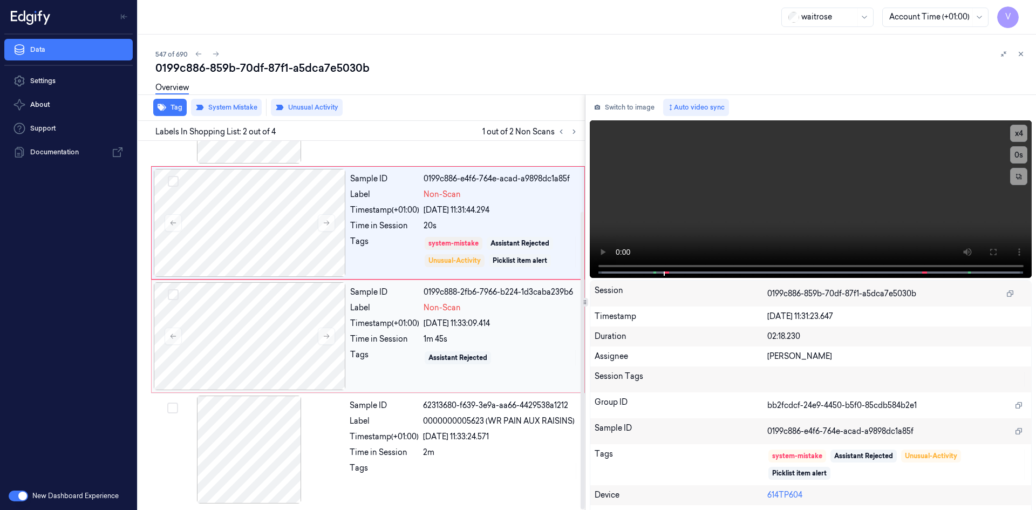
click at [360, 344] on div "Time in Session" at bounding box center [384, 338] width 69 height 11
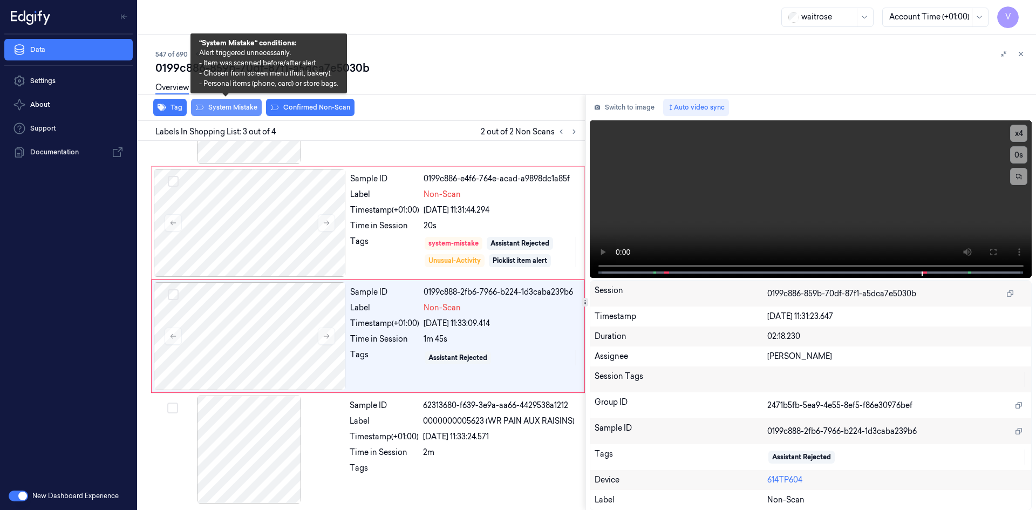
click at [220, 105] on button "System Mistake" at bounding box center [226, 107] width 71 height 17
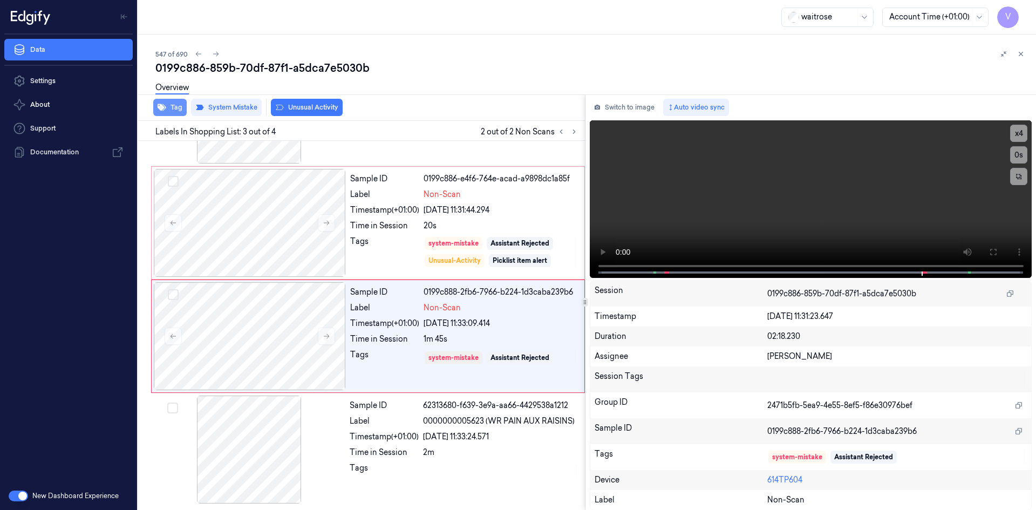
click at [179, 110] on button "Tag" at bounding box center [169, 107] width 33 height 17
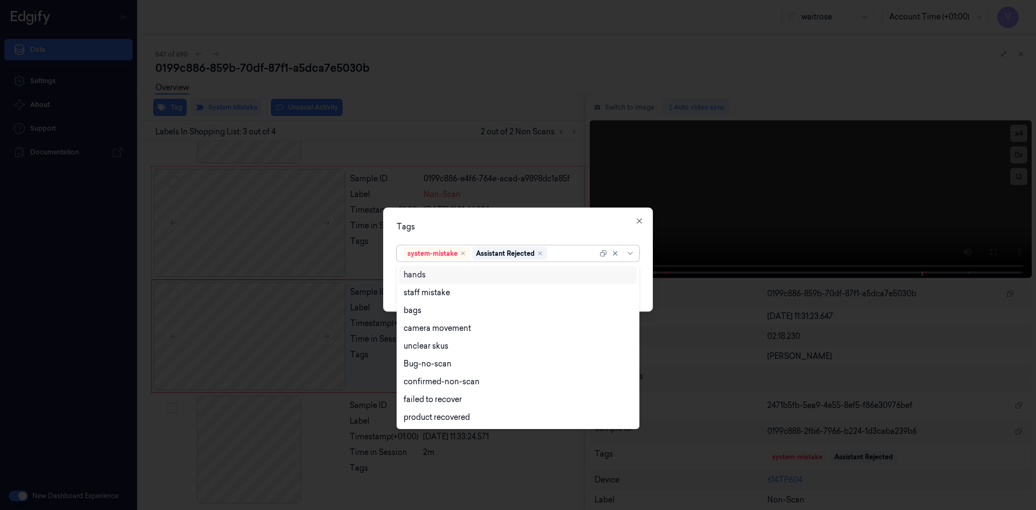
click at [578, 258] on div at bounding box center [573, 253] width 48 height 11
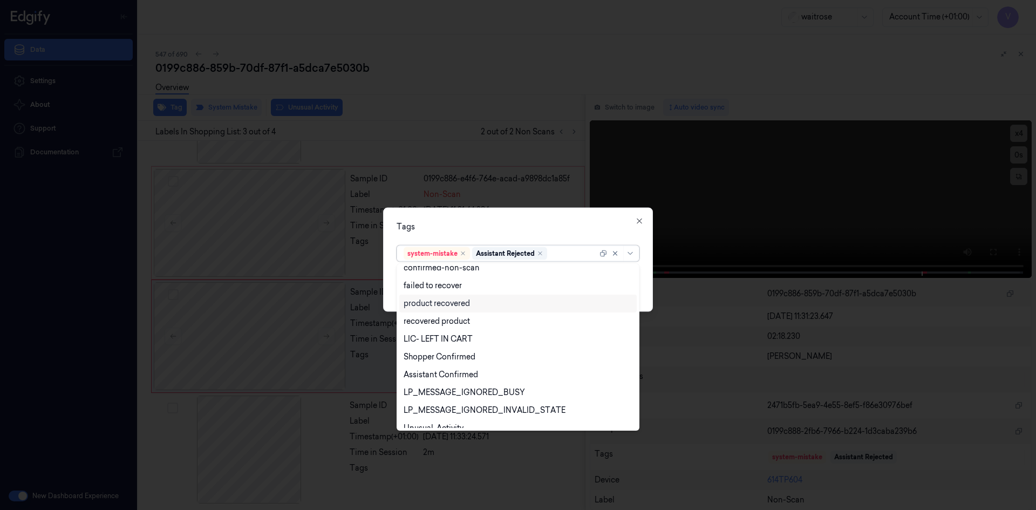
scroll to position [159, 0]
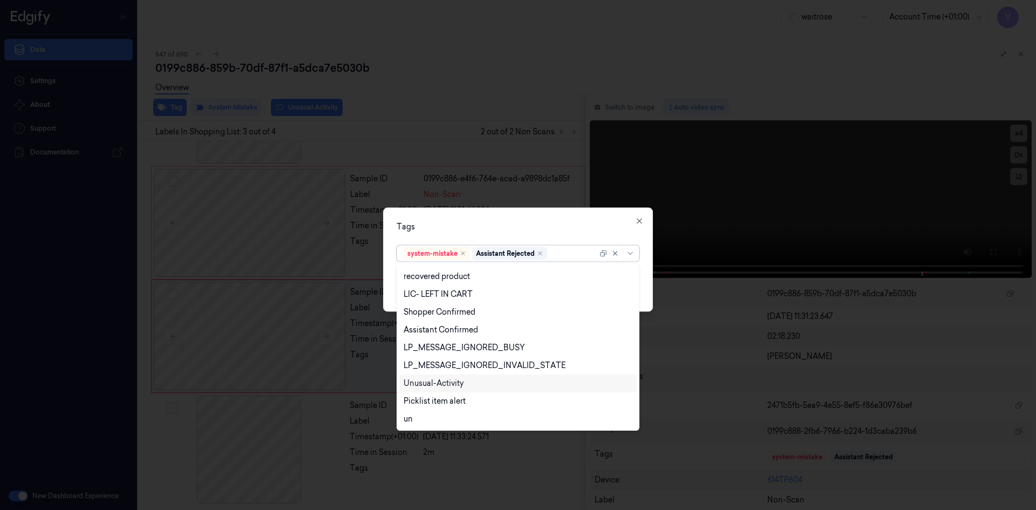
click at [444, 385] on div "Unusual-Activity" at bounding box center [434, 383] width 60 height 11
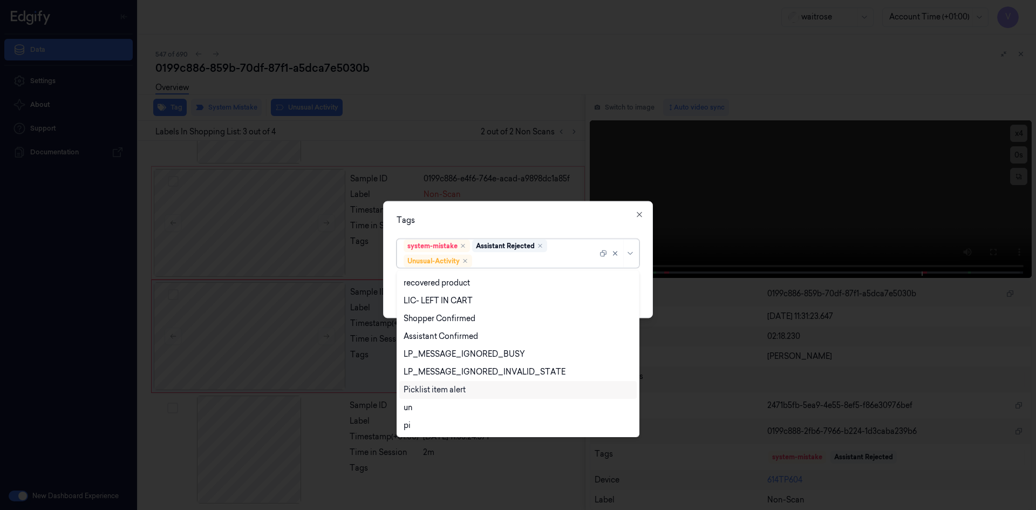
click at [439, 391] on div "Picklist item alert" at bounding box center [435, 389] width 62 height 11
click at [520, 220] on div "Tags" at bounding box center [518, 219] width 243 height 11
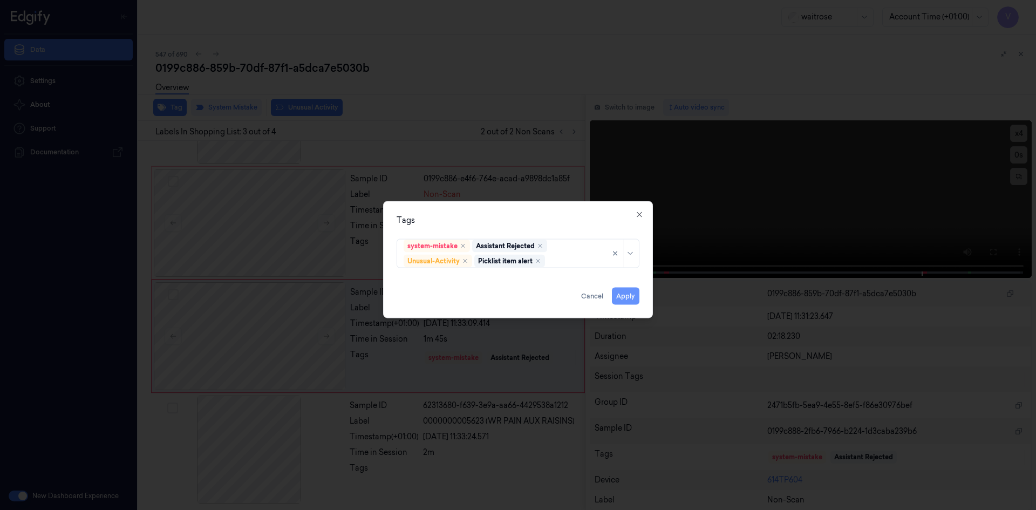
click at [620, 295] on button "Apply" at bounding box center [626, 295] width 28 height 17
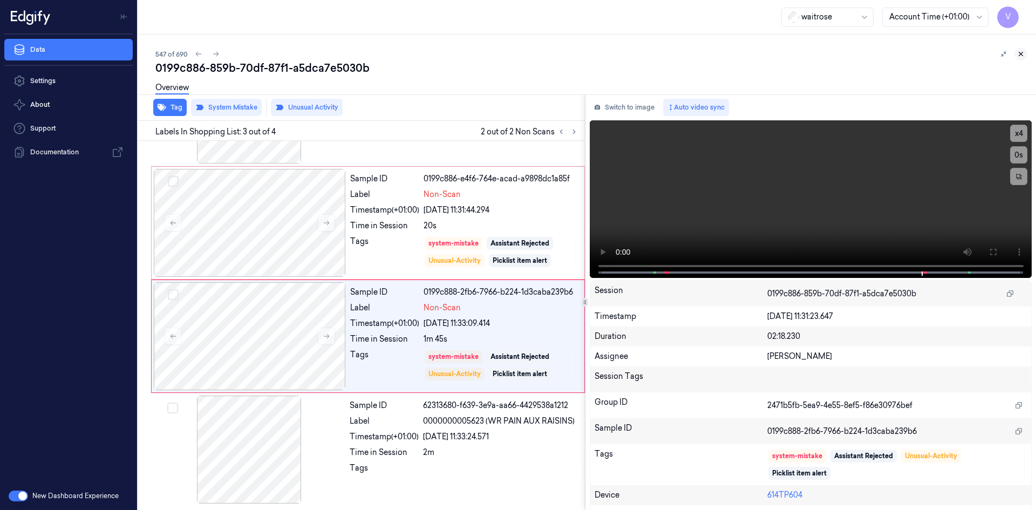
click at [1015, 50] on button at bounding box center [1020, 53] width 13 height 13
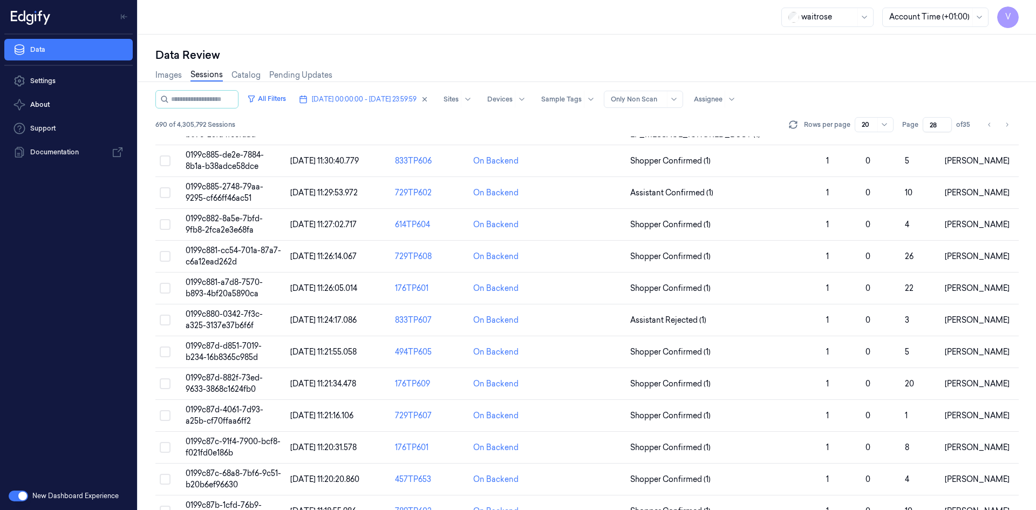
scroll to position [108, 0]
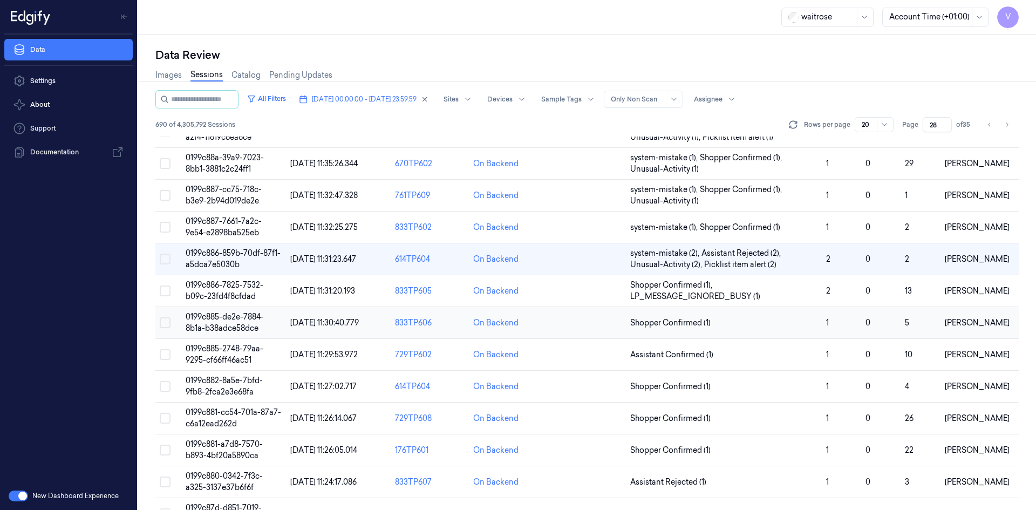
click at [228, 315] on span "0199c885-de2e-7884-8b1a-b38adce58dce" at bounding box center [225, 322] width 78 height 21
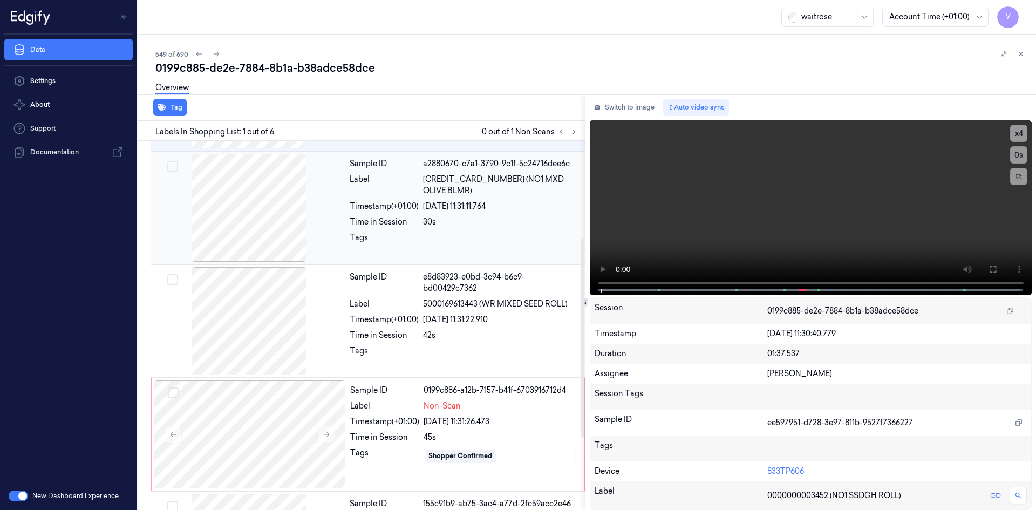
scroll to position [216, 0]
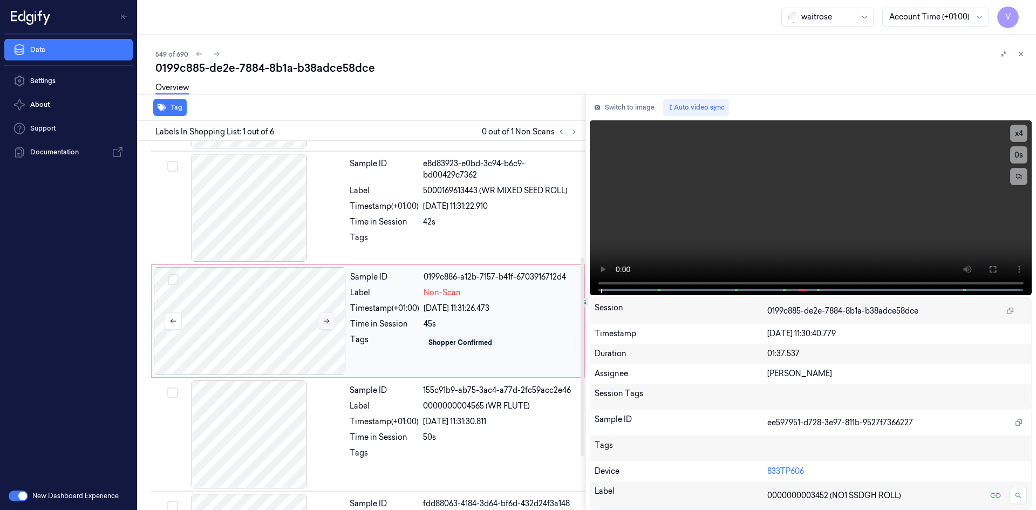
click at [323, 322] on icon at bounding box center [327, 321] width 8 height 8
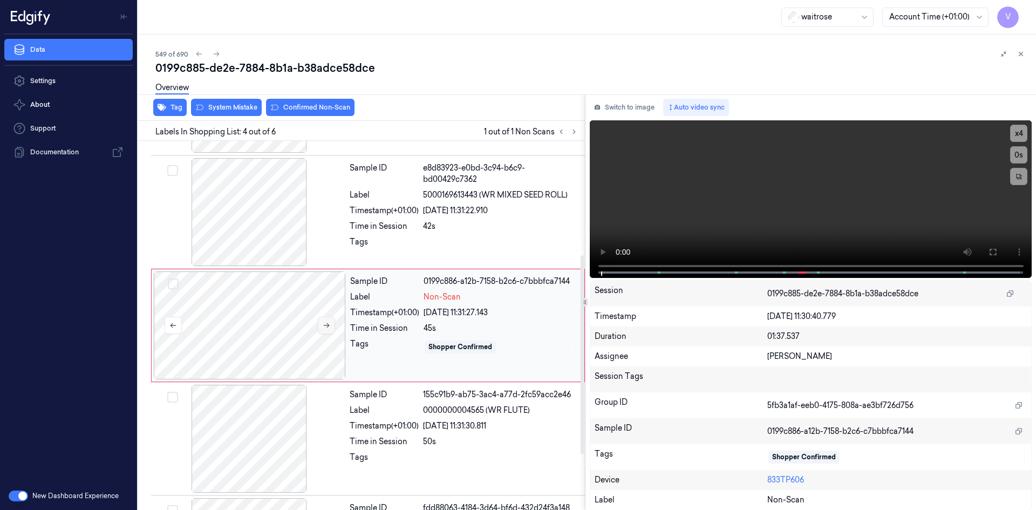
click at [323, 318] on button at bounding box center [326, 325] width 17 height 17
click at [327, 326] on icon at bounding box center [327, 326] width 8 height 8
click at [676, 217] on video at bounding box center [811, 199] width 442 height 158
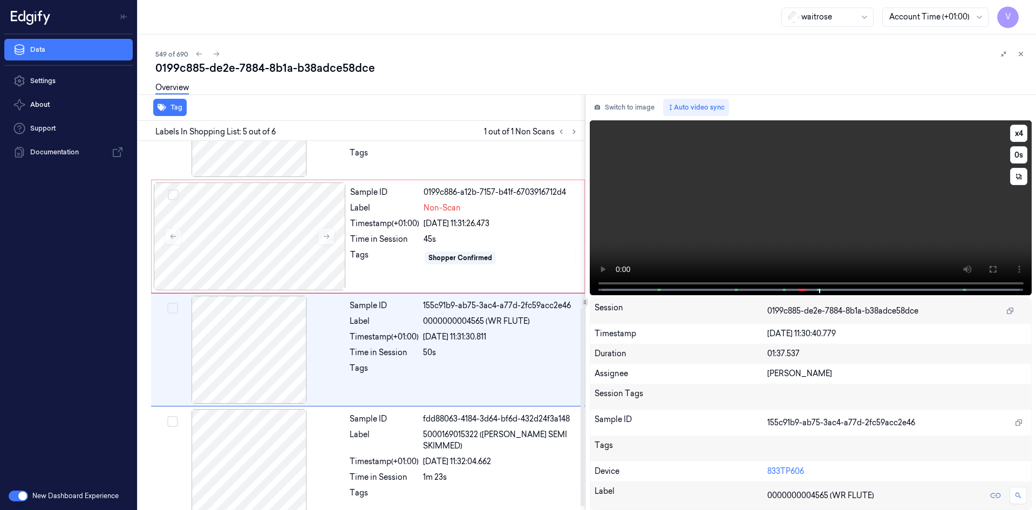
scroll to position [314, 0]
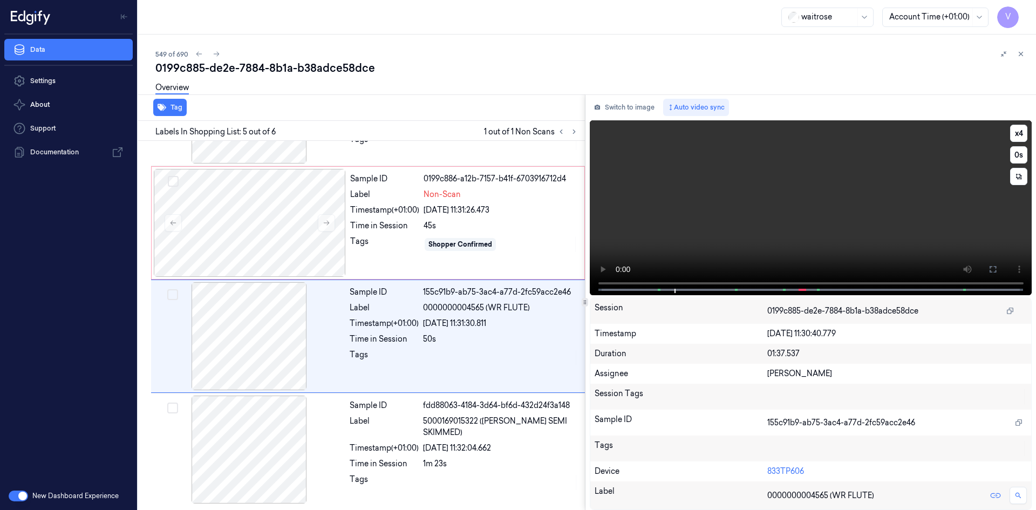
click at [807, 176] on video at bounding box center [811, 207] width 442 height 175
click at [784, 229] on video at bounding box center [811, 207] width 442 height 175
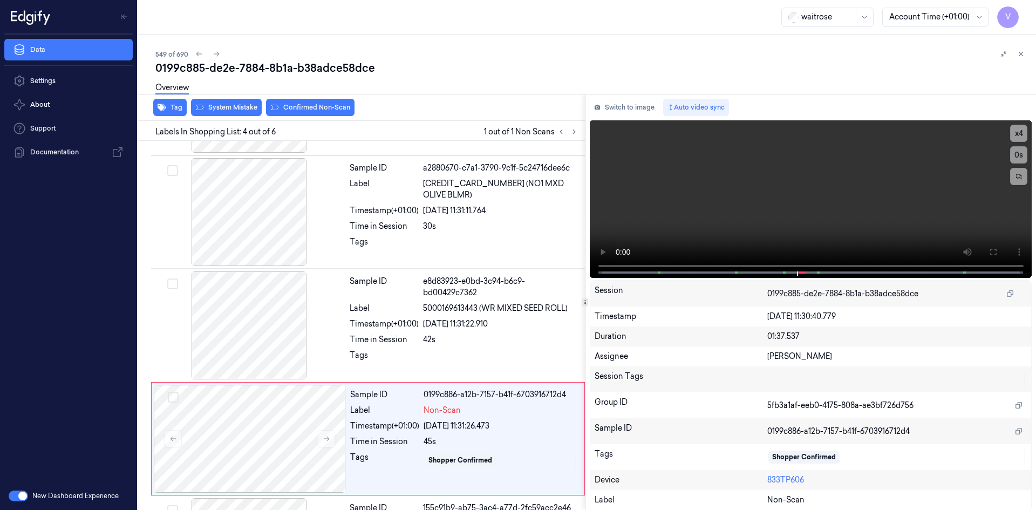
scroll to position [211, 0]
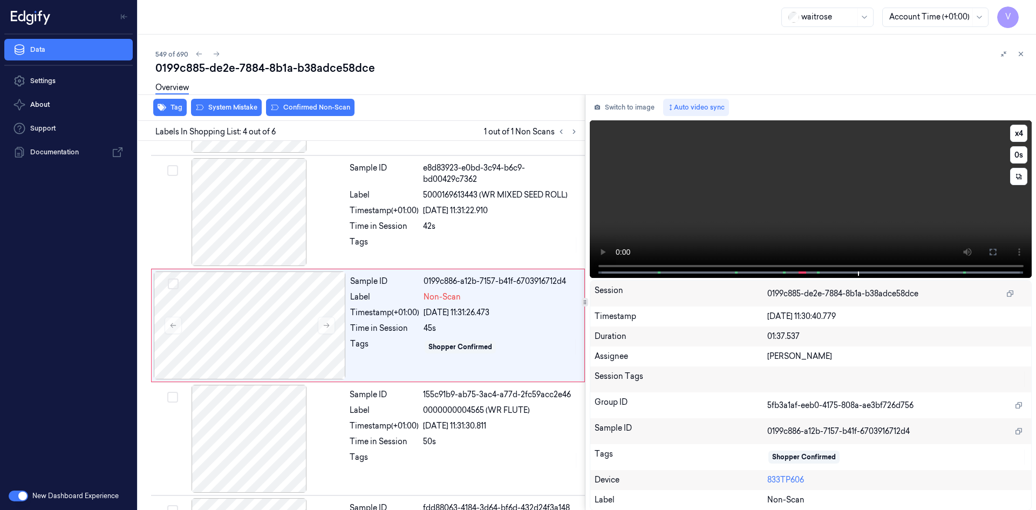
click at [781, 236] on video at bounding box center [811, 199] width 442 height 158
click at [815, 237] on video at bounding box center [811, 199] width 442 height 158
click at [830, 175] on video at bounding box center [811, 199] width 442 height 158
click at [784, 184] on video at bounding box center [811, 199] width 442 height 158
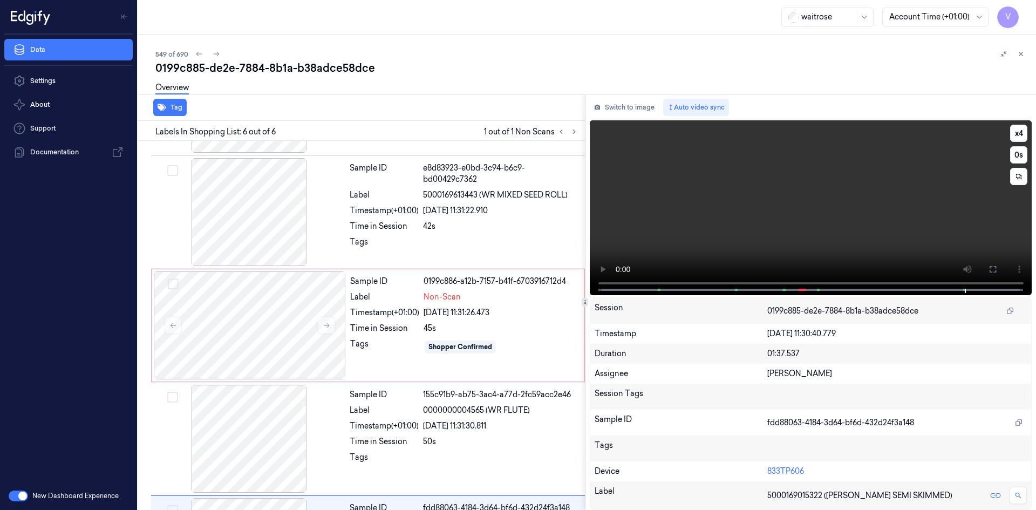
scroll to position [314, 0]
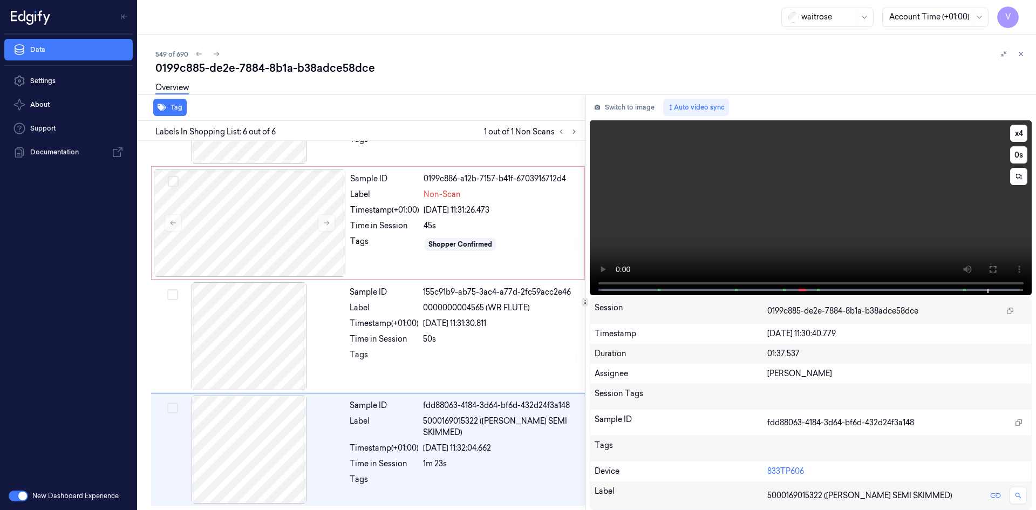
click at [808, 206] on video at bounding box center [811, 207] width 442 height 175
click at [337, 206] on div at bounding box center [250, 223] width 192 height 108
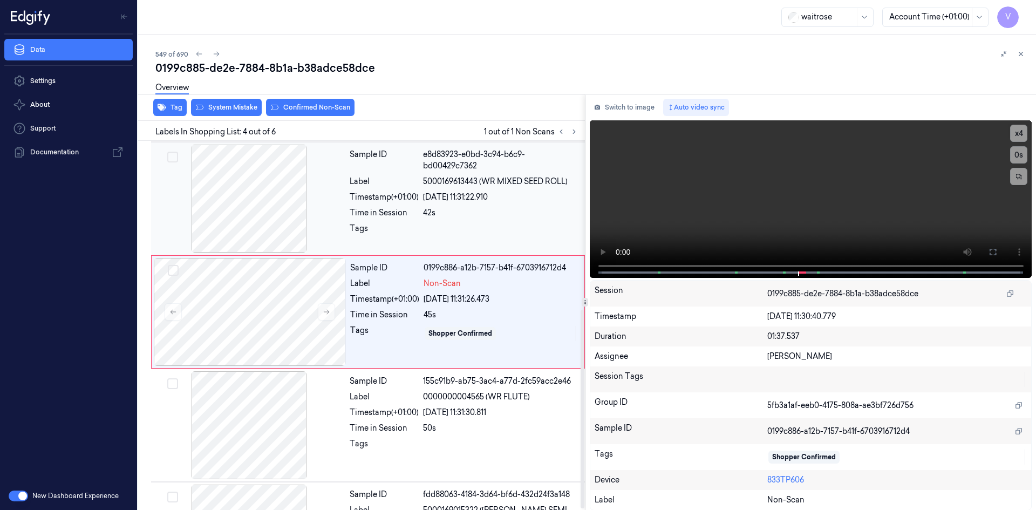
scroll to position [211, 0]
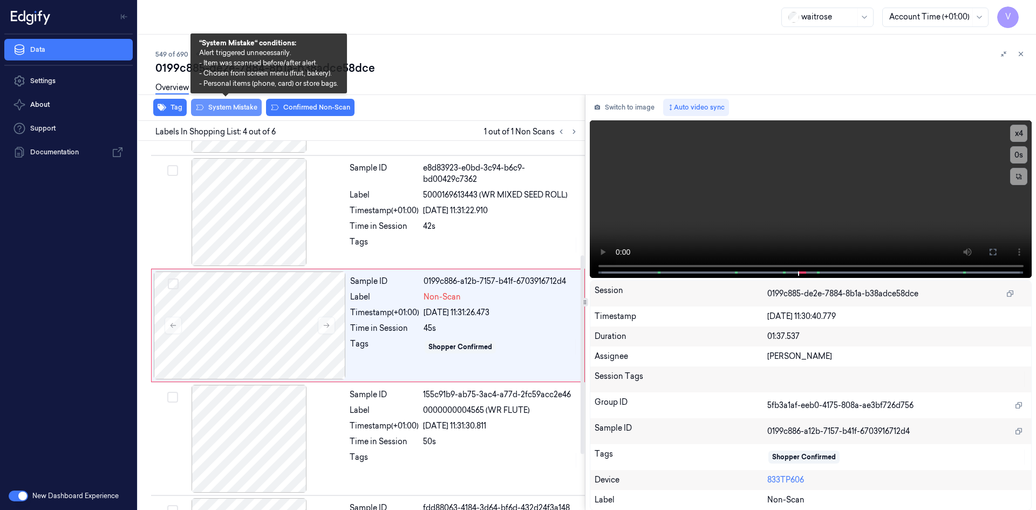
click at [246, 108] on button "System Mistake" at bounding box center [226, 107] width 71 height 17
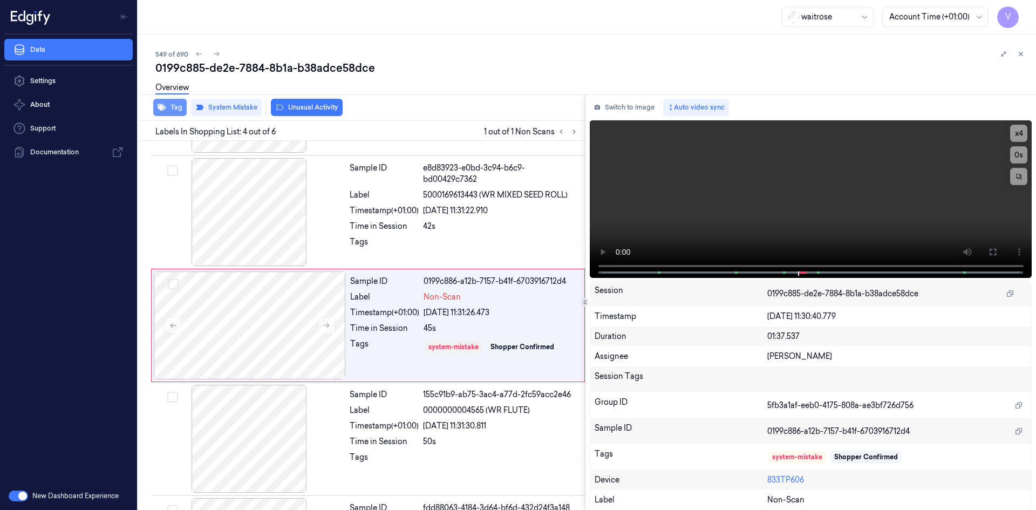
click at [173, 104] on button "Tag" at bounding box center [169, 107] width 33 height 17
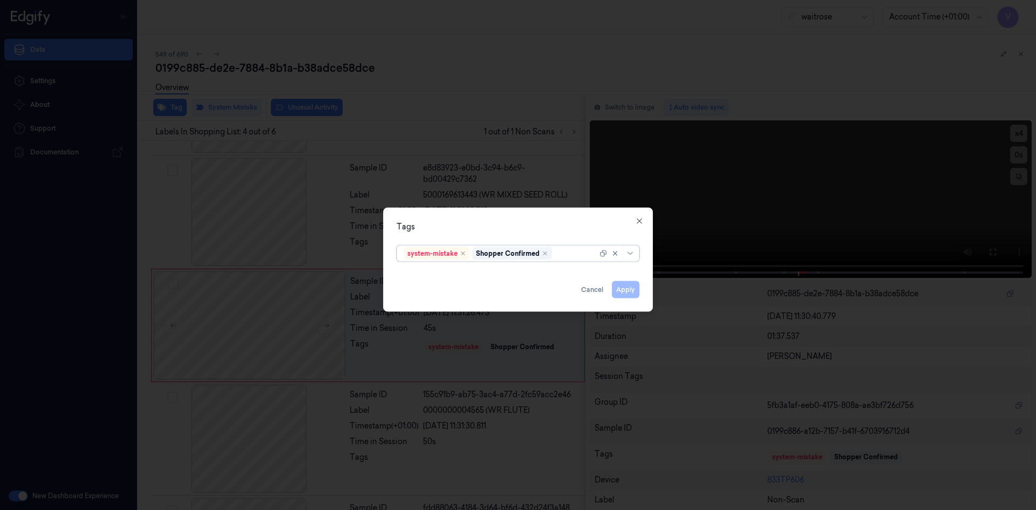
click at [565, 251] on div at bounding box center [575, 253] width 43 height 11
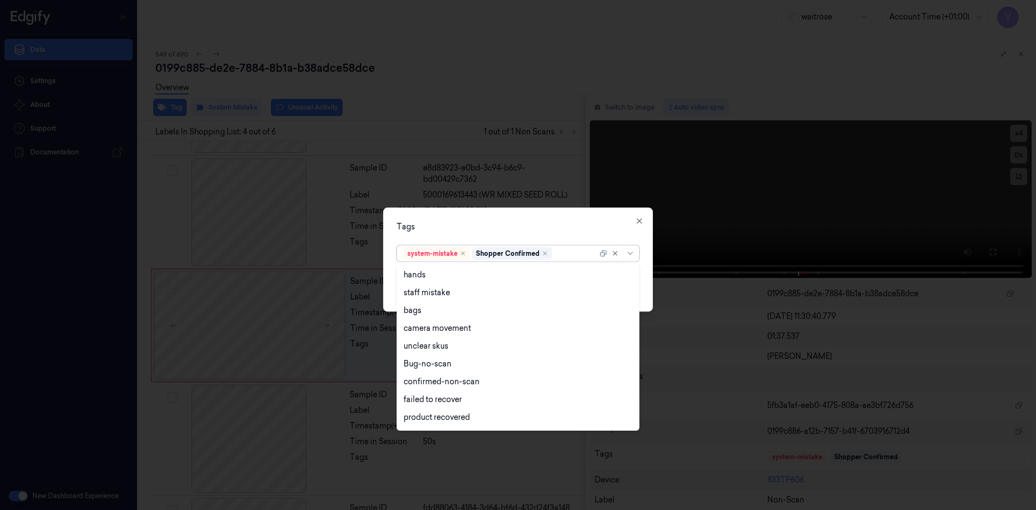
scroll to position [159, 0]
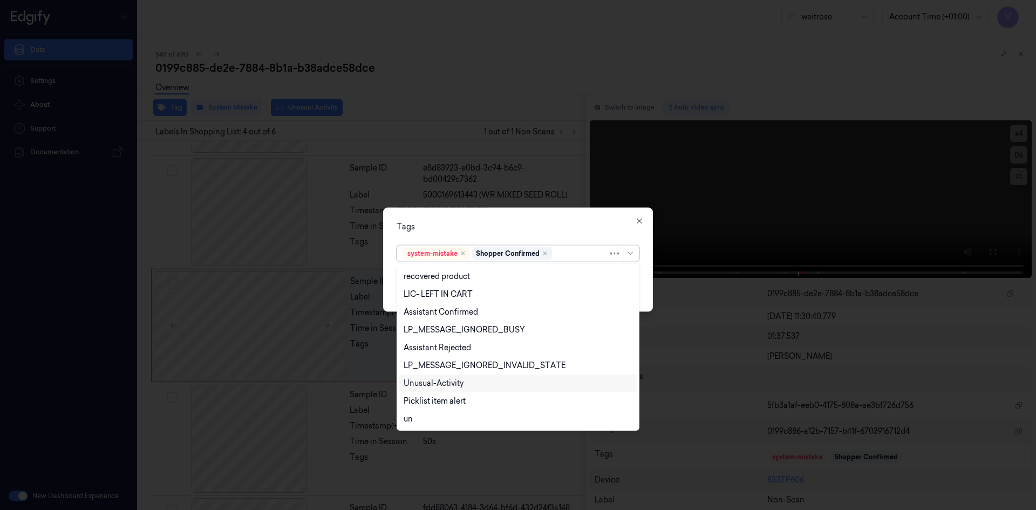
click at [460, 386] on div "Unusual-Activity" at bounding box center [434, 383] width 60 height 11
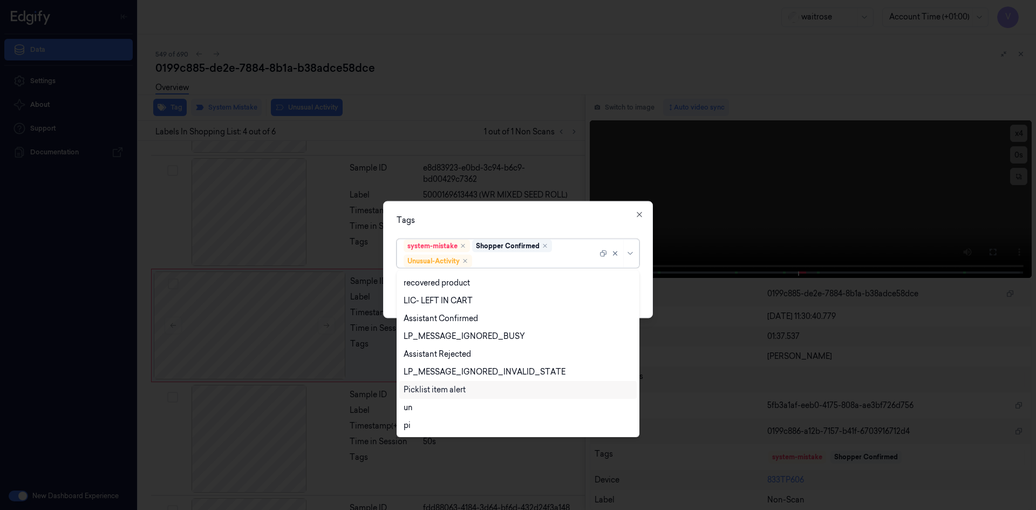
click at [457, 392] on div "Picklist item alert" at bounding box center [435, 389] width 62 height 11
drag, startPoint x: 514, startPoint y: 220, endPoint x: 589, endPoint y: 283, distance: 97.7
click at [517, 224] on div "Tags" at bounding box center [518, 219] width 243 height 11
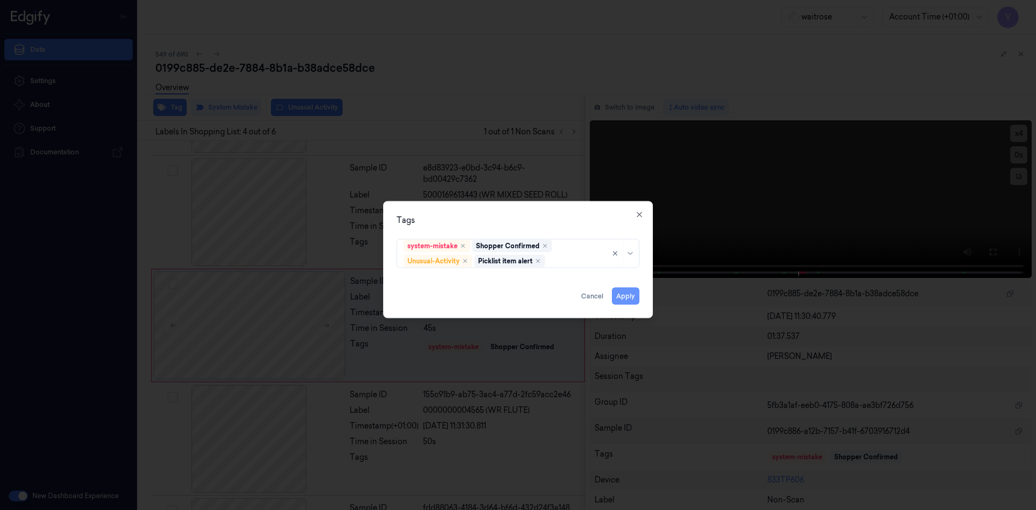
click at [622, 295] on button "Apply" at bounding box center [626, 295] width 28 height 17
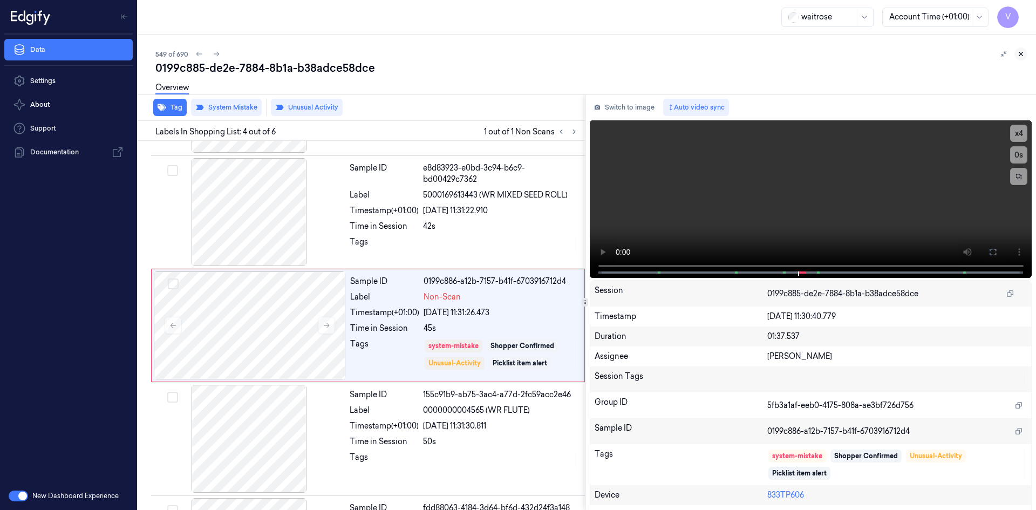
click at [1024, 49] on button at bounding box center [1020, 53] width 13 height 13
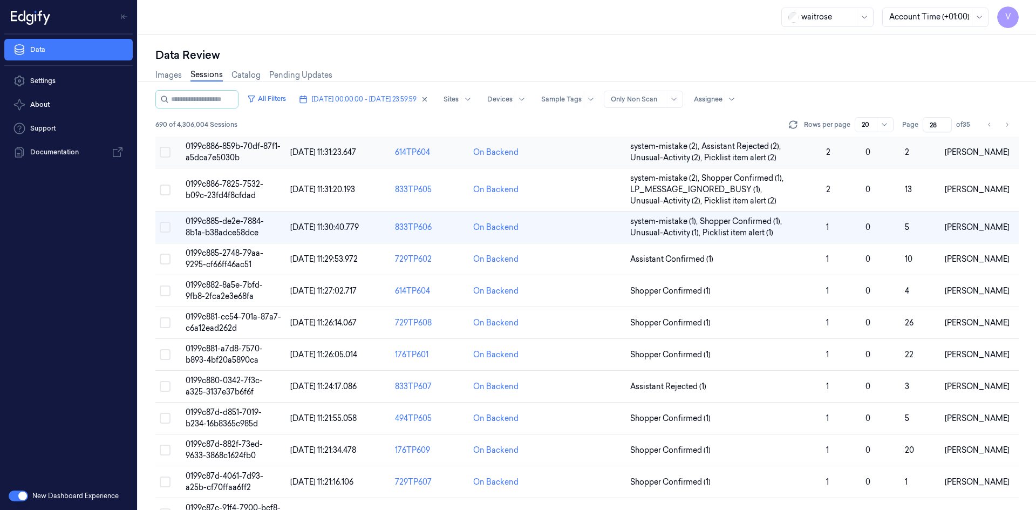
scroll to position [199, 0]
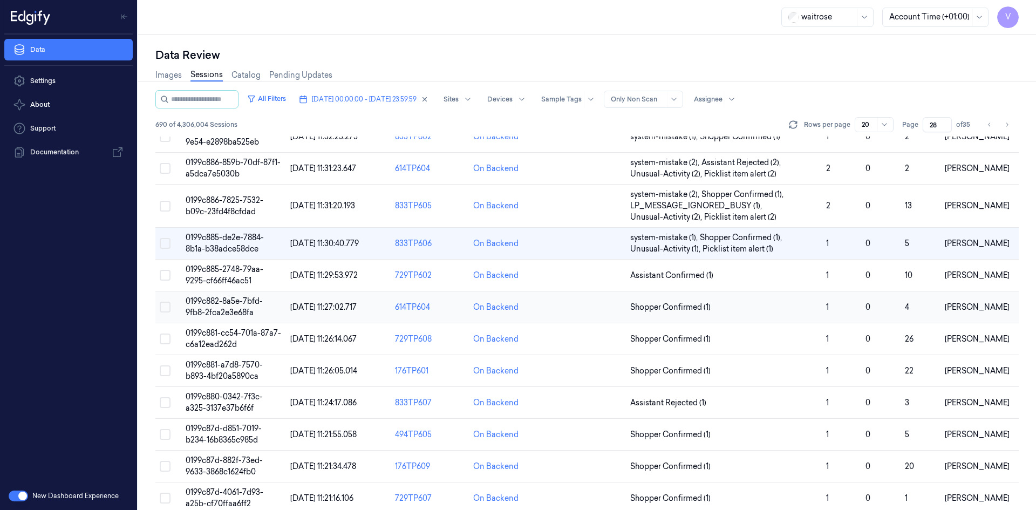
click at [231, 303] on span "0199c882-8a5e-7bfd-9fb8-2fca2e3e68fa" at bounding box center [224, 306] width 77 height 21
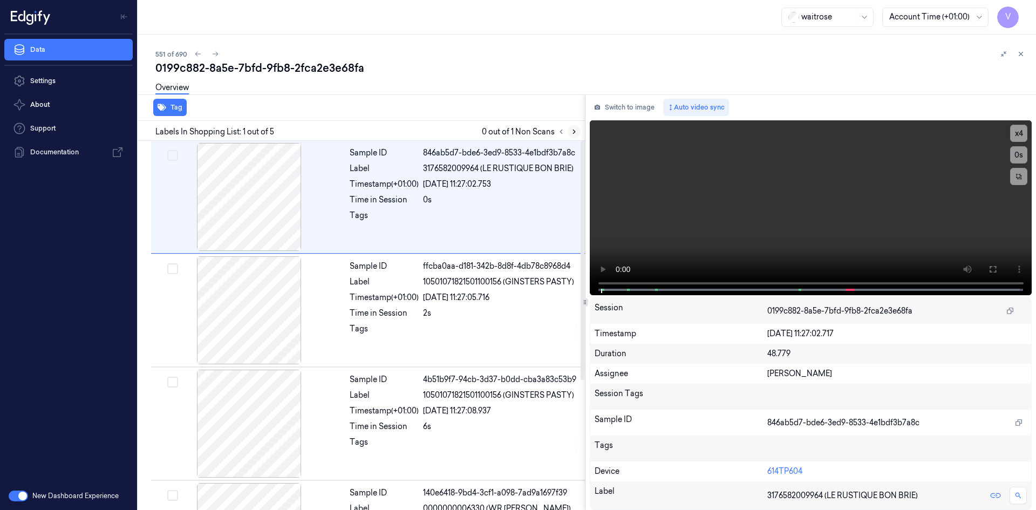
click at [573, 129] on icon at bounding box center [574, 132] width 8 height 8
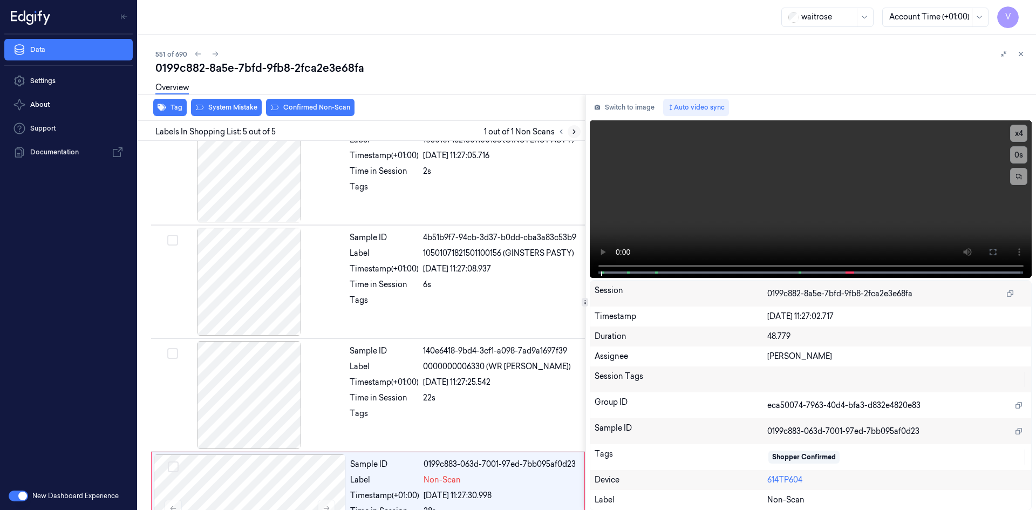
scroll to position [201, 0]
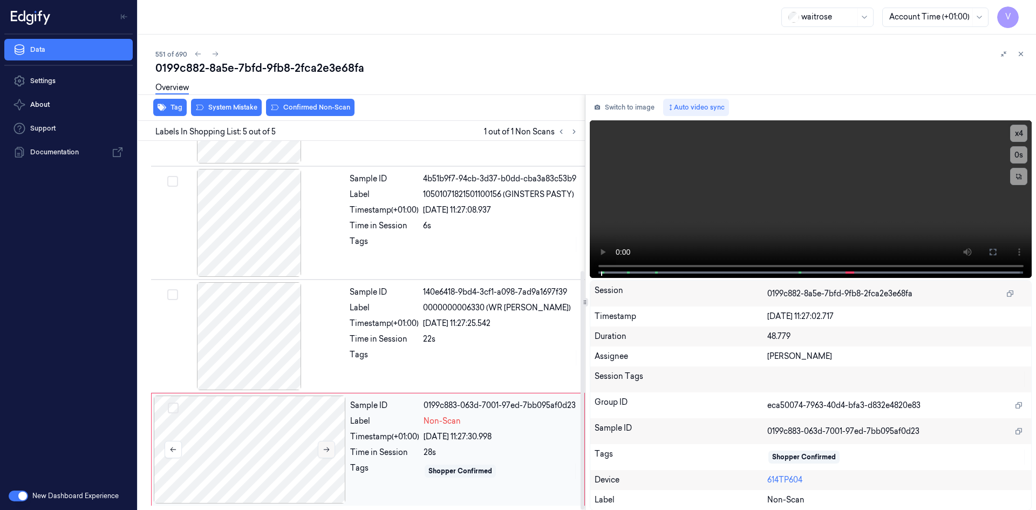
click at [324, 444] on button at bounding box center [326, 449] width 17 height 17
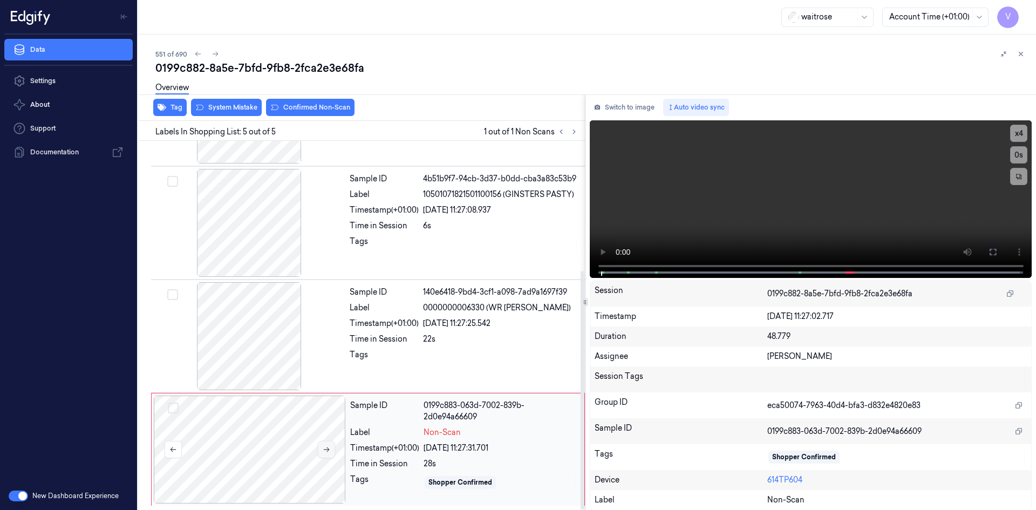
click at [326, 448] on icon at bounding box center [327, 450] width 8 height 8
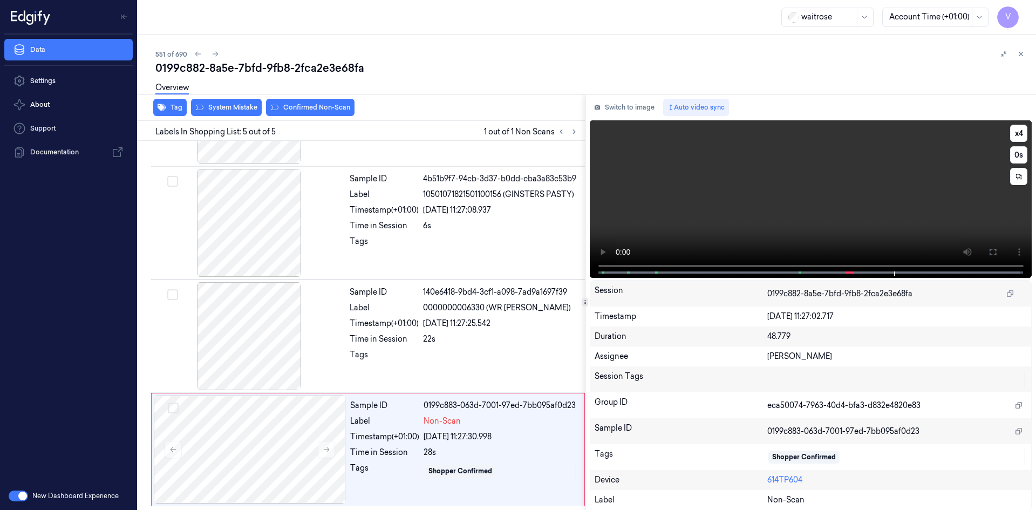
click at [746, 165] on video at bounding box center [811, 199] width 442 height 158
click at [236, 442] on div at bounding box center [250, 449] width 192 height 108
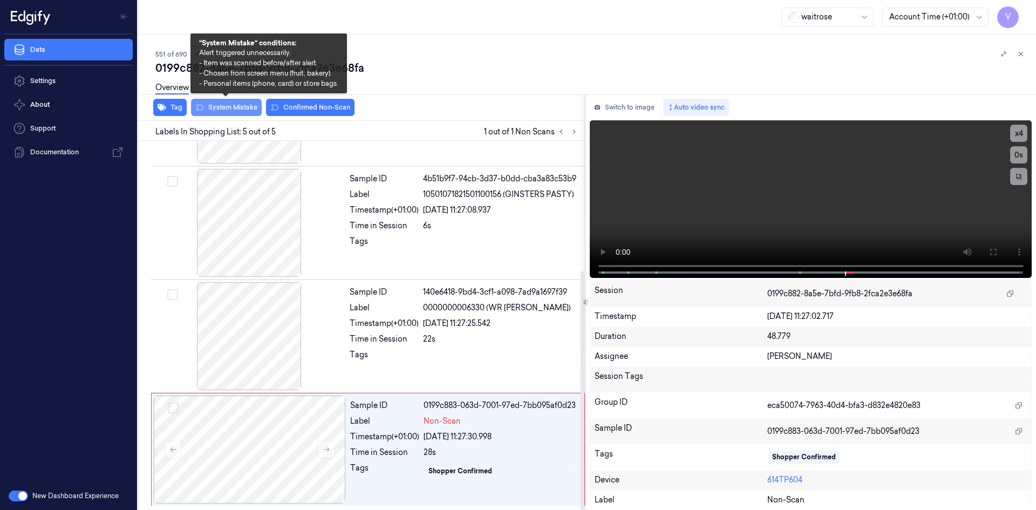
click at [241, 105] on button "System Mistake" at bounding box center [226, 107] width 71 height 17
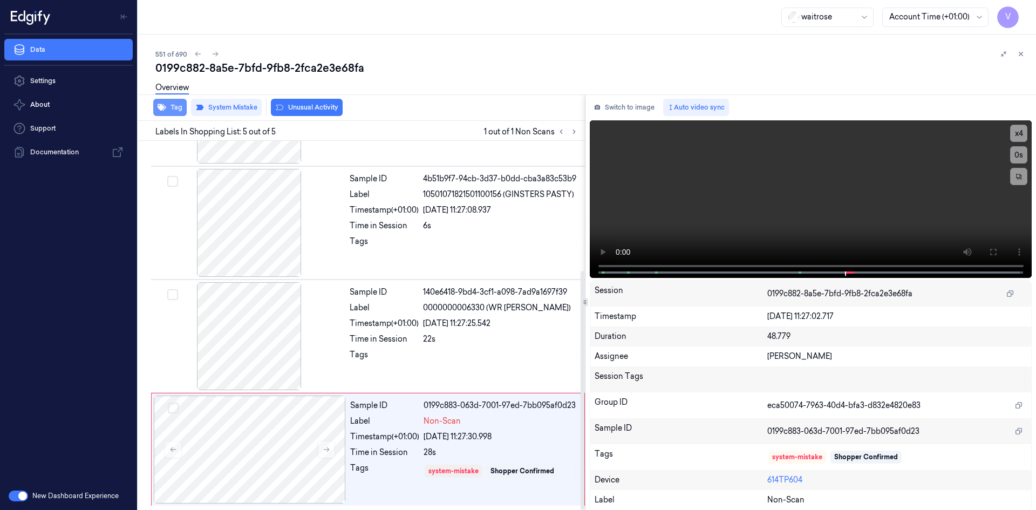
click at [175, 104] on button "Tag" at bounding box center [169, 107] width 33 height 17
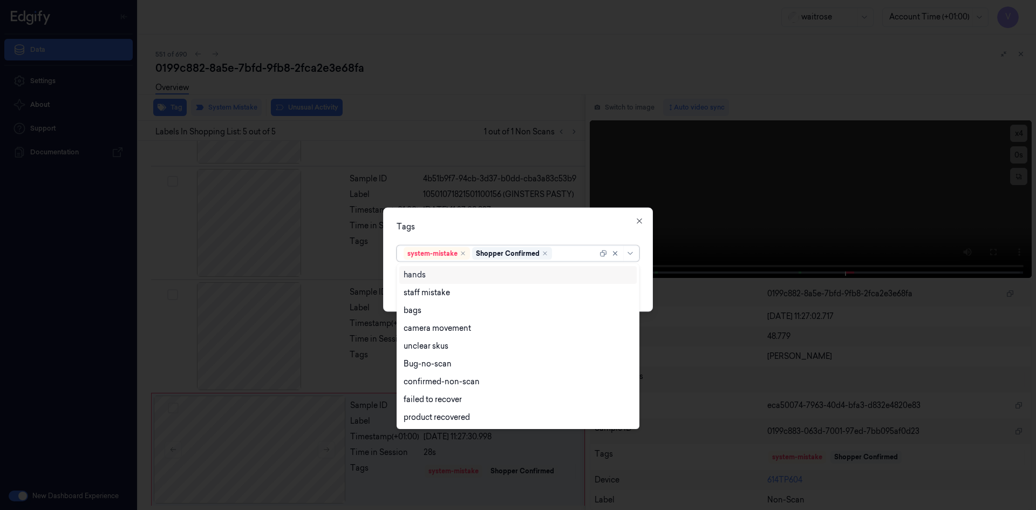
click at [562, 260] on div "system-mistake Shopper Confirmed" at bounding box center [501, 252] width 194 height 15
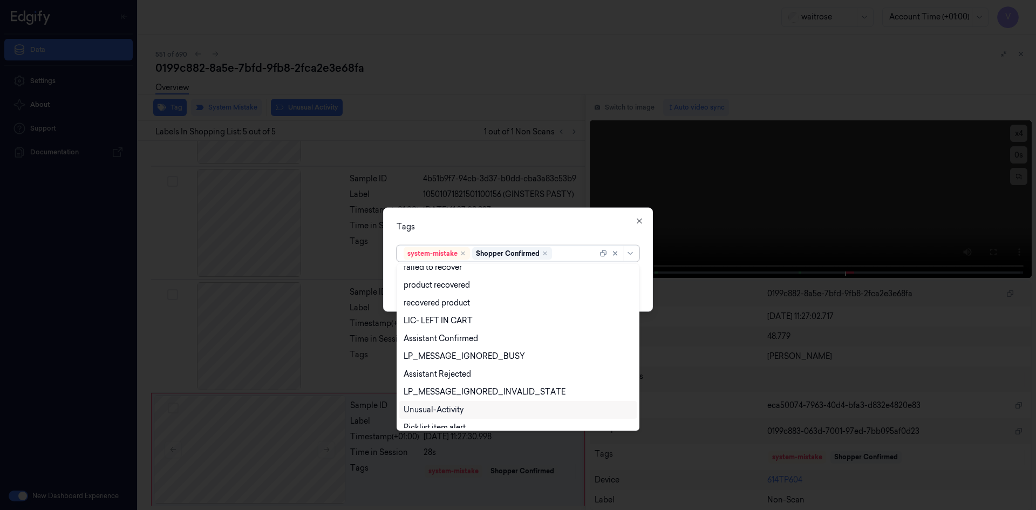
scroll to position [159, 0]
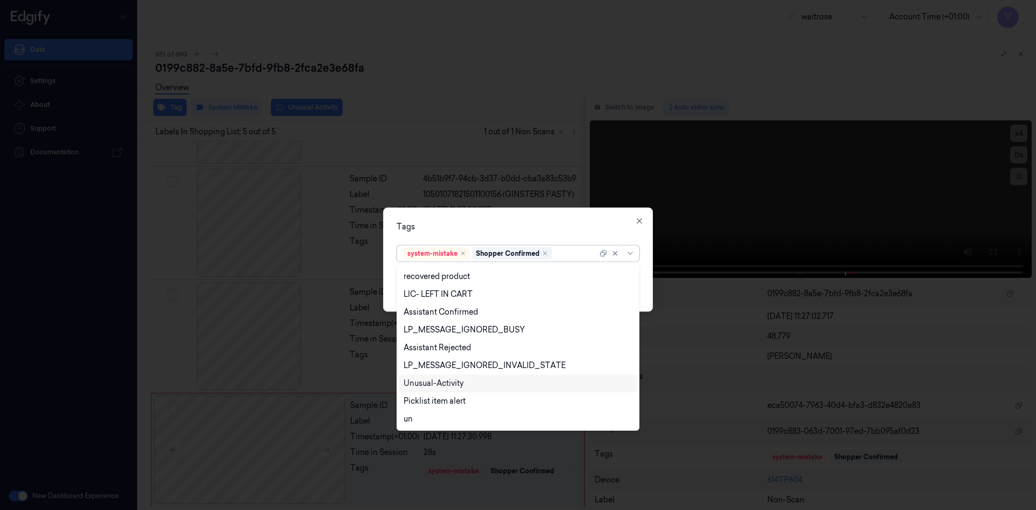
click at [459, 379] on div "Unusual-Activity" at bounding box center [434, 383] width 60 height 11
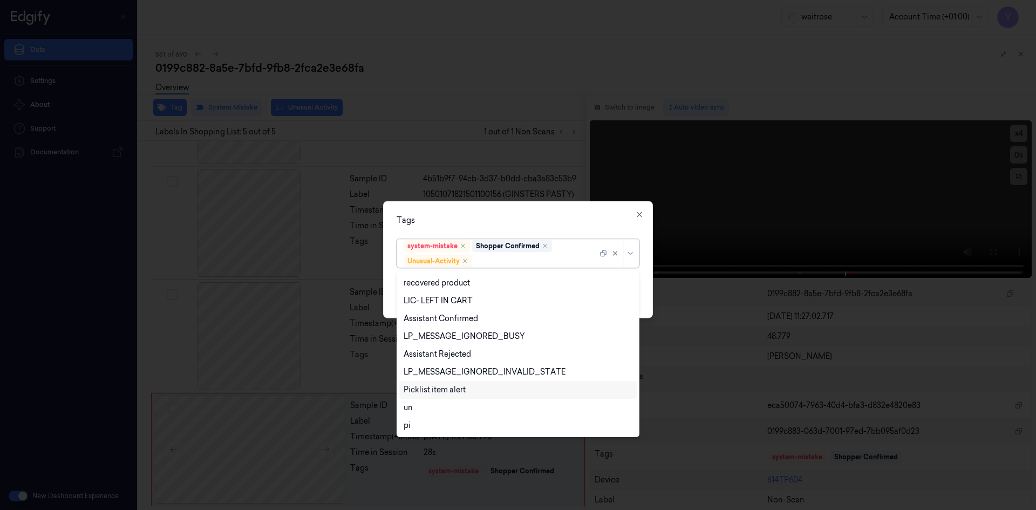
click at [454, 391] on div "Picklist item alert" at bounding box center [435, 389] width 62 height 11
click at [500, 221] on div "Tags" at bounding box center [518, 219] width 243 height 11
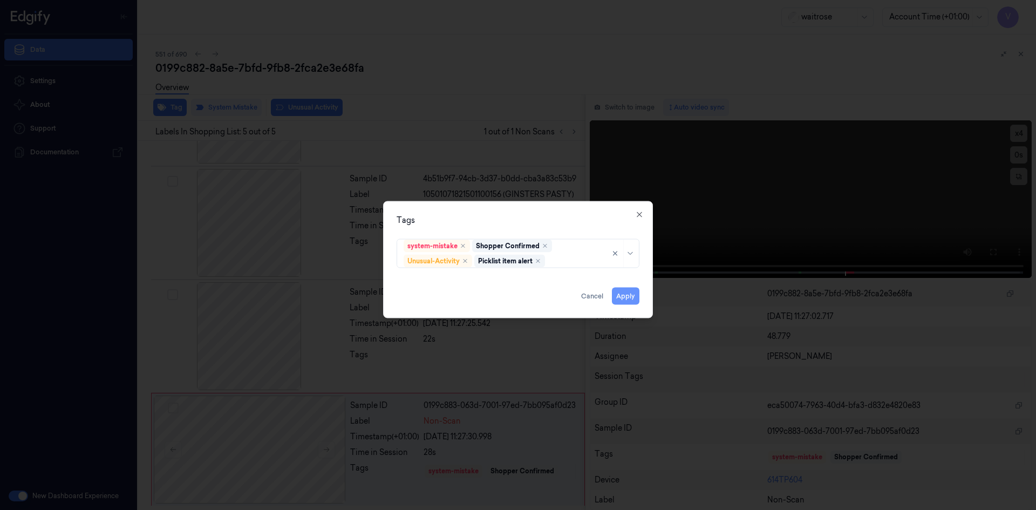
click at [620, 297] on button "Apply" at bounding box center [626, 295] width 28 height 17
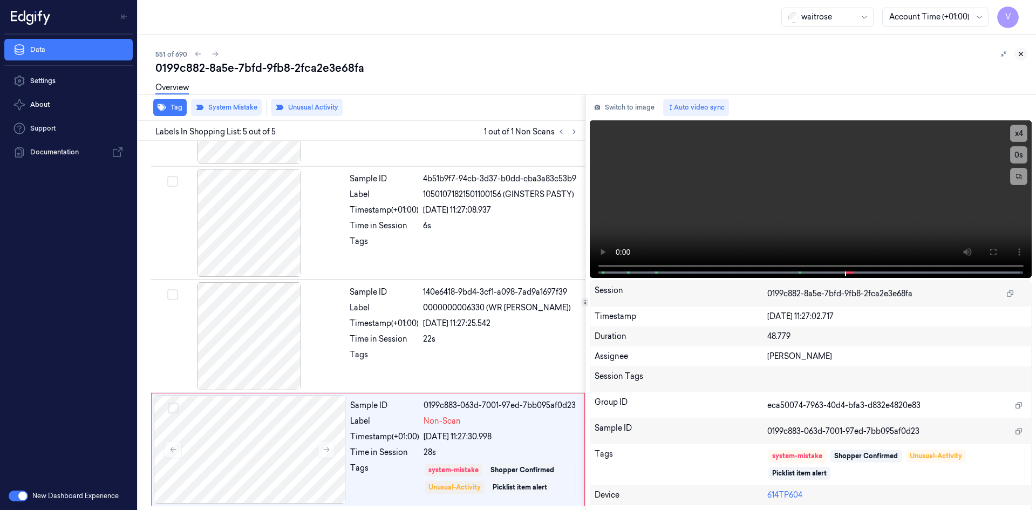
click at [1022, 53] on icon at bounding box center [1021, 54] width 8 height 8
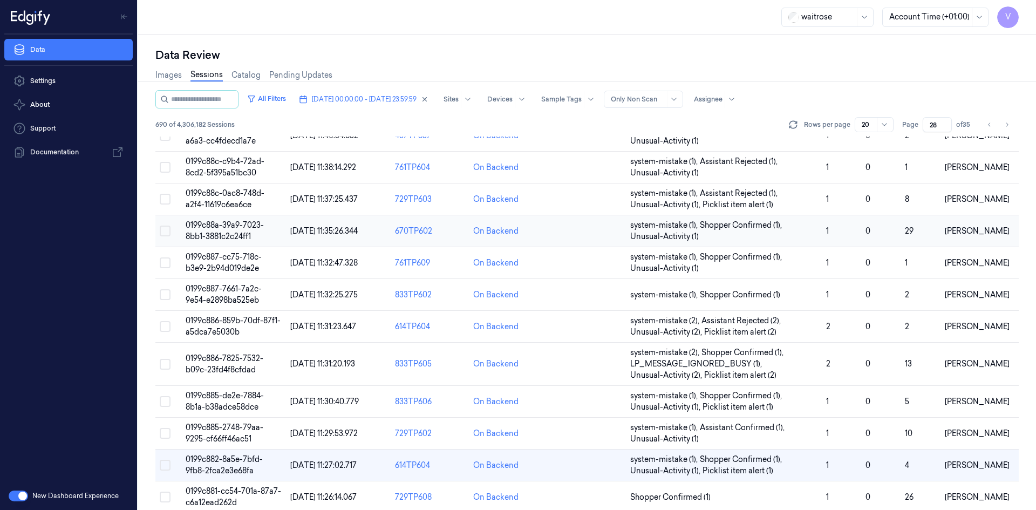
scroll to position [216, 0]
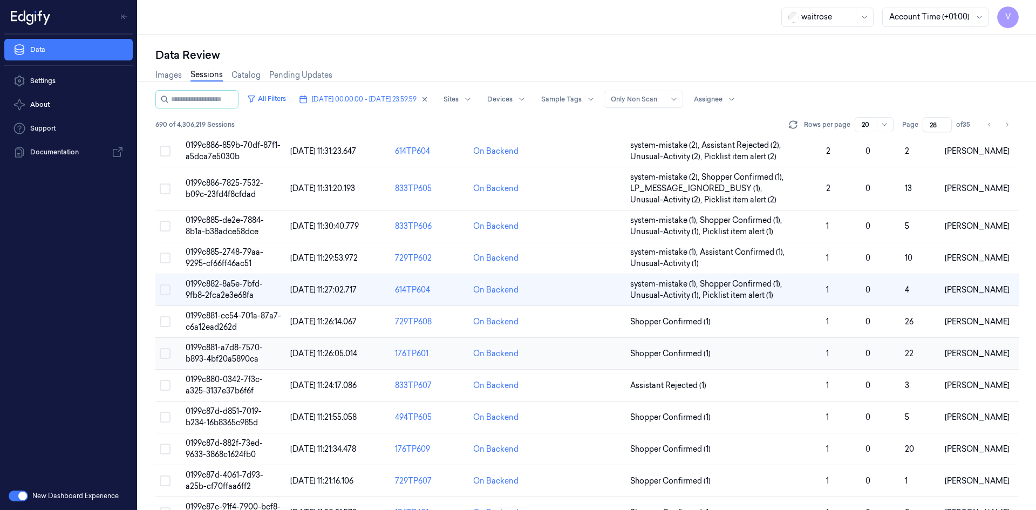
click at [222, 357] on span "0199c881-a7d8-7570-b893-4bf20a5890ca" at bounding box center [224, 353] width 77 height 21
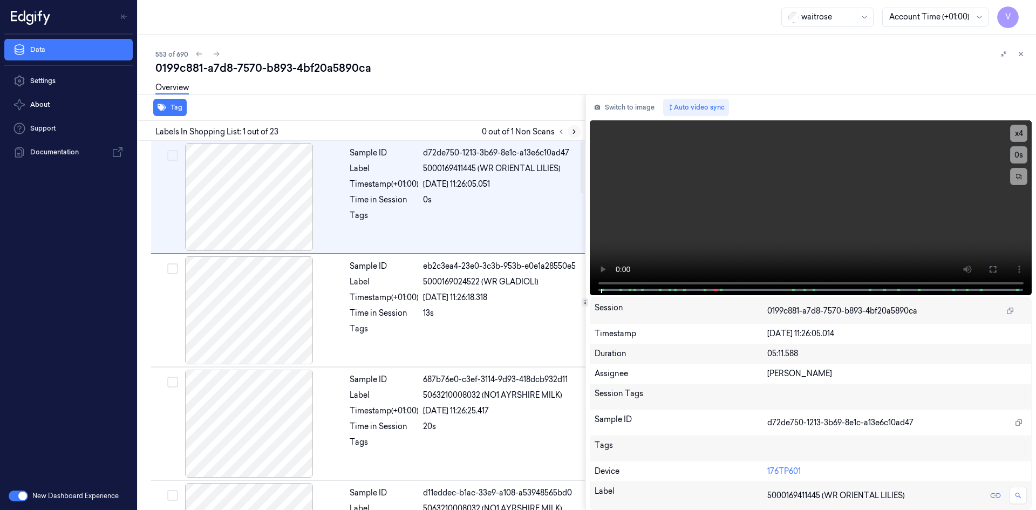
click at [575, 129] on icon at bounding box center [574, 132] width 8 height 8
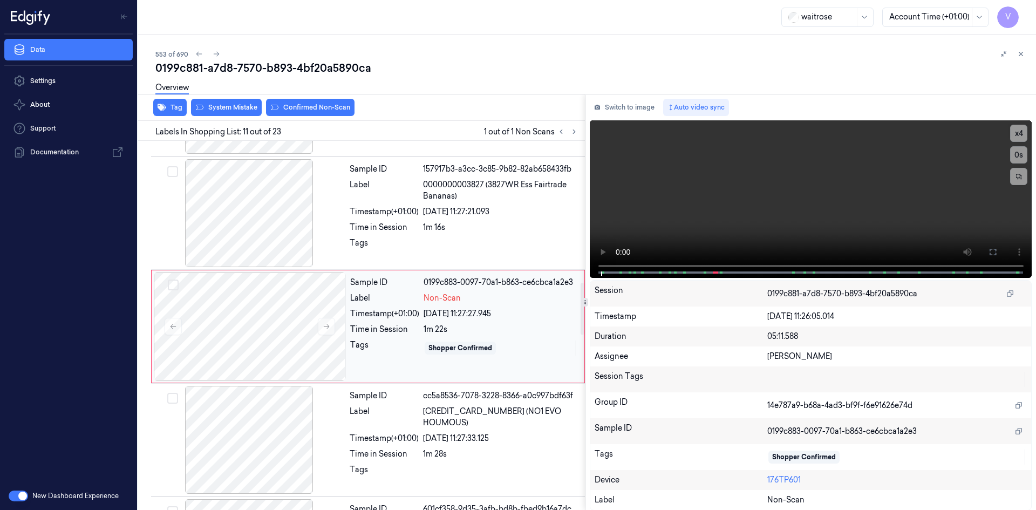
scroll to position [1005, 0]
click at [327, 326] on icon at bounding box center [327, 326] width 8 height 8
click at [326, 323] on icon at bounding box center [327, 326] width 8 height 8
click at [716, 190] on video at bounding box center [811, 199] width 442 height 158
click at [342, 301] on div at bounding box center [250, 325] width 192 height 108
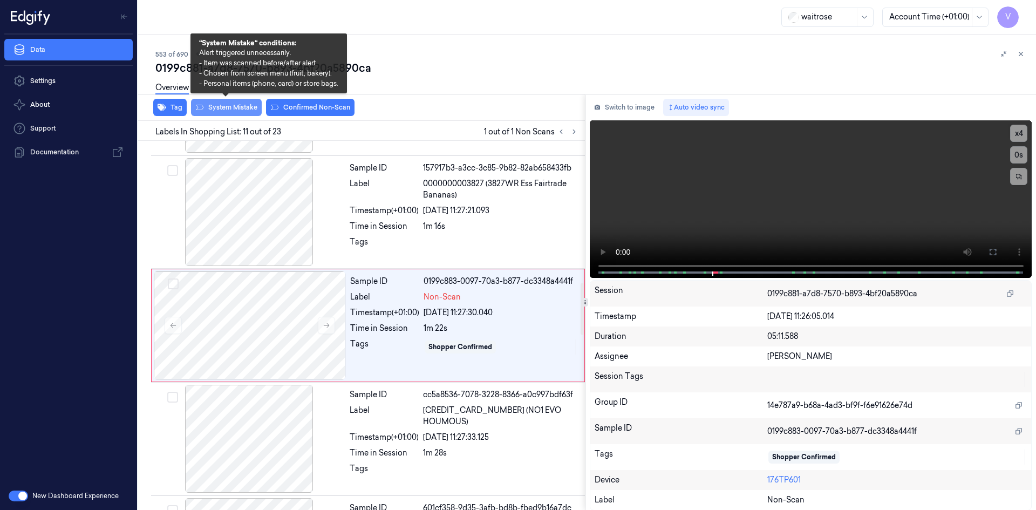
click at [233, 107] on button "System Mistake" at bounding box center [226, 107] width 71 height 17
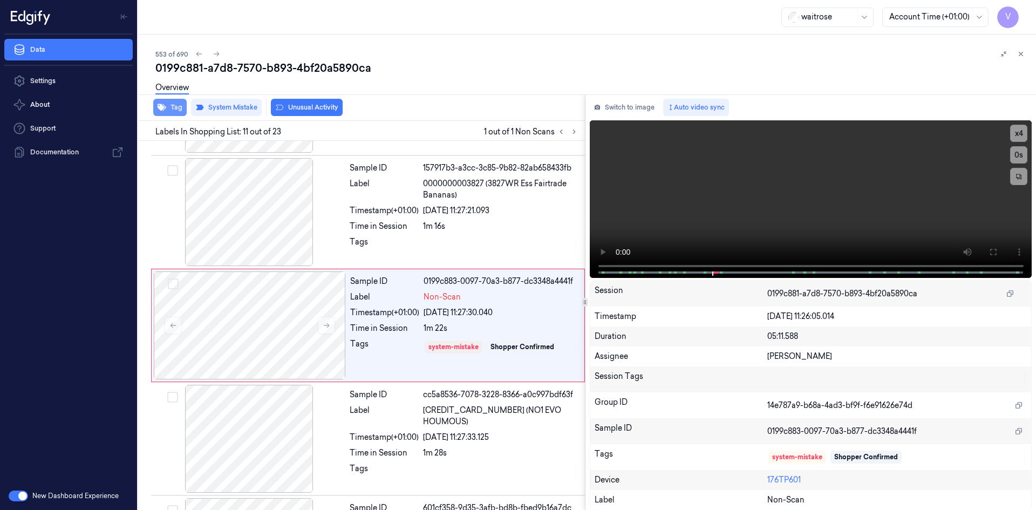
click at [171, 112] on button "Tag" at bounding box center [169, 107] width 33 height 17
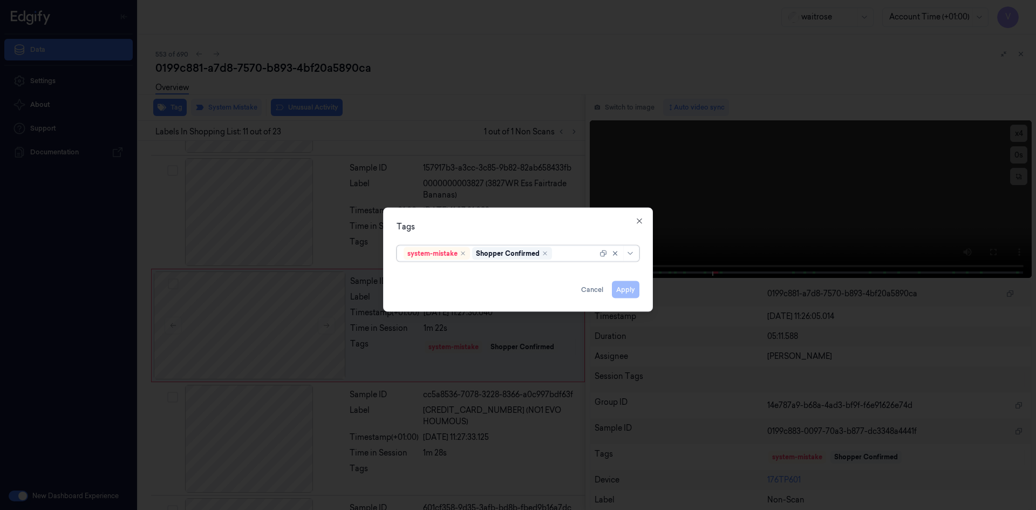
click at [576, 255] on div at bounding box center [575, 253] width 43 height 11
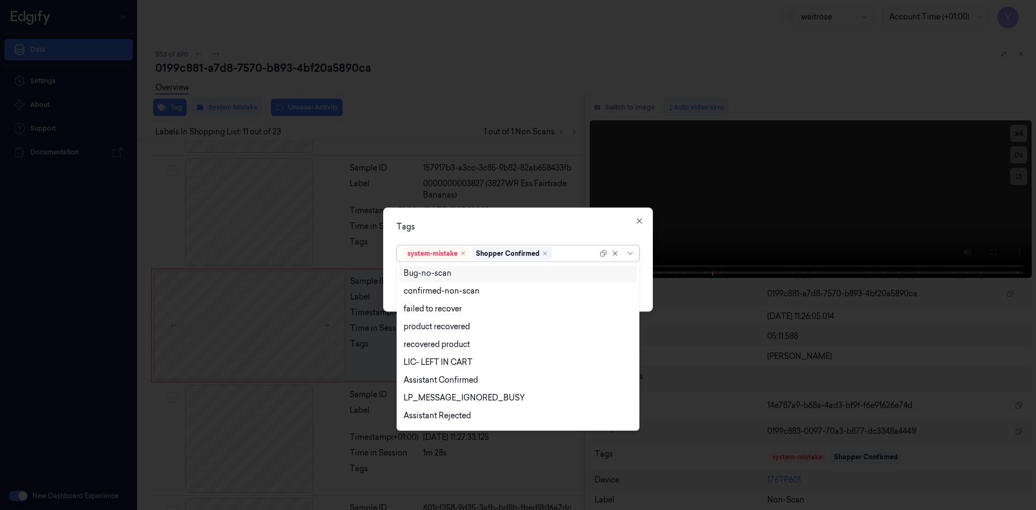
scroll to position [159, 0]
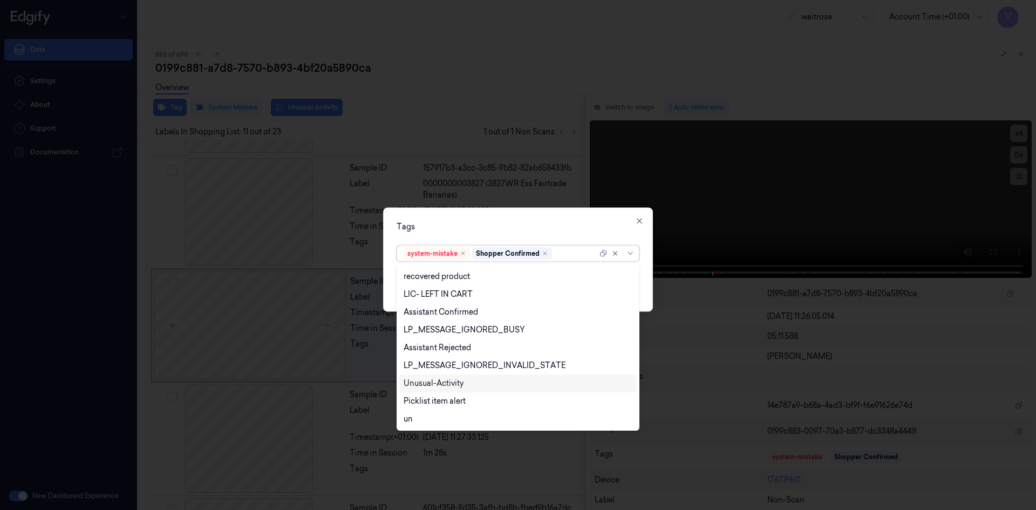
click at [458, 383] on div "Unusual-Activity" at bounding box center [434, 383] width 60 height 11
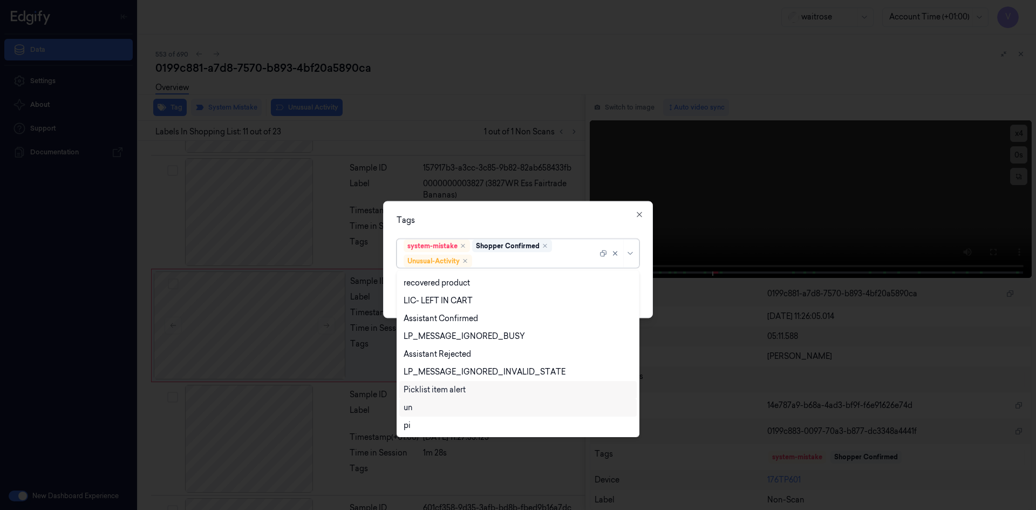
click at [454, 393] on div "Picklist item alert" at bounding box center [435, 389] width 62 height 11
click at [499, 215] on div "Tags" at bounding box center [518, 219] width 243 height 11
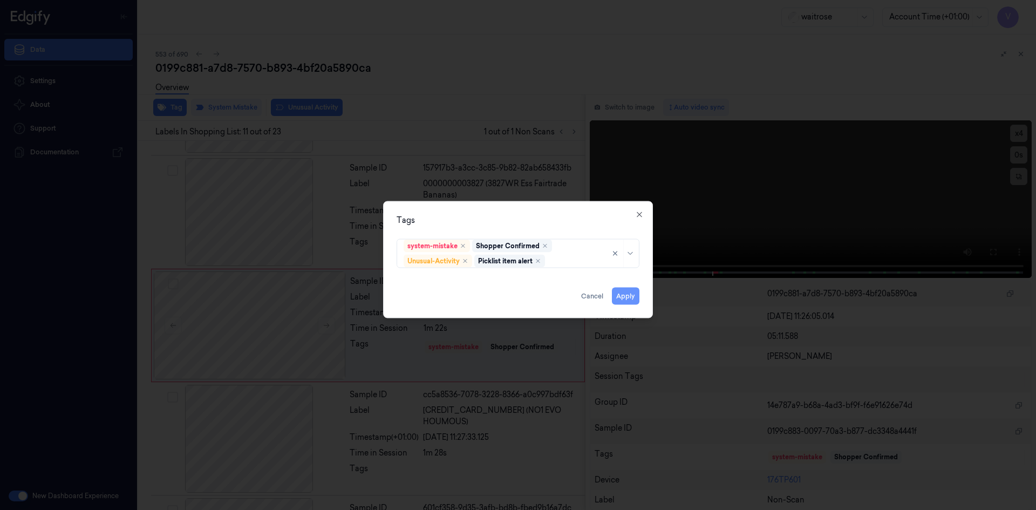
click at [625, 295] on button "Apply" at bounding box center [626, 295] width 28 height 17
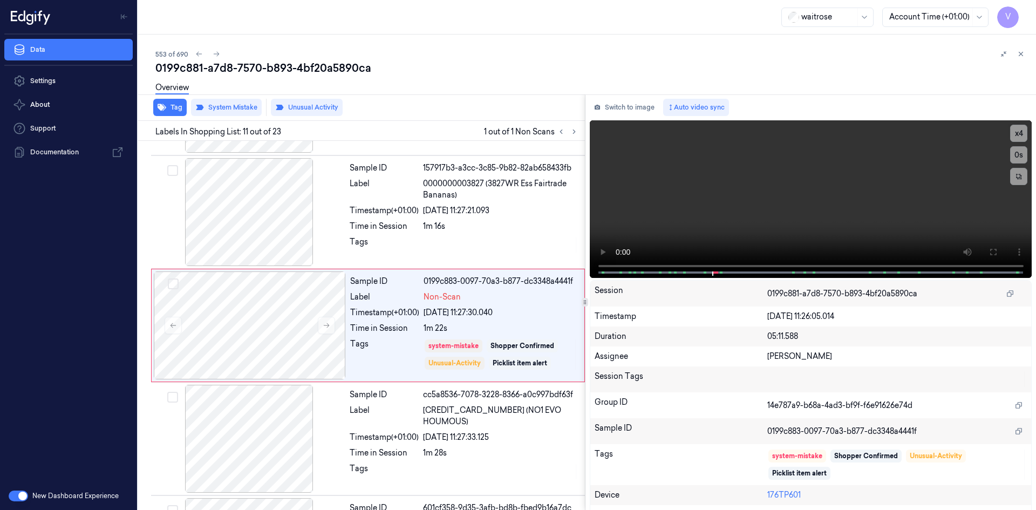
drag, startPoint x: 1022, startPoint y: 51, endPoint x: 1035, endPoint y: 73, distance: 25.2
click at [1023, 54] on icon at bounding box center [1021, 54] width 8 height 8
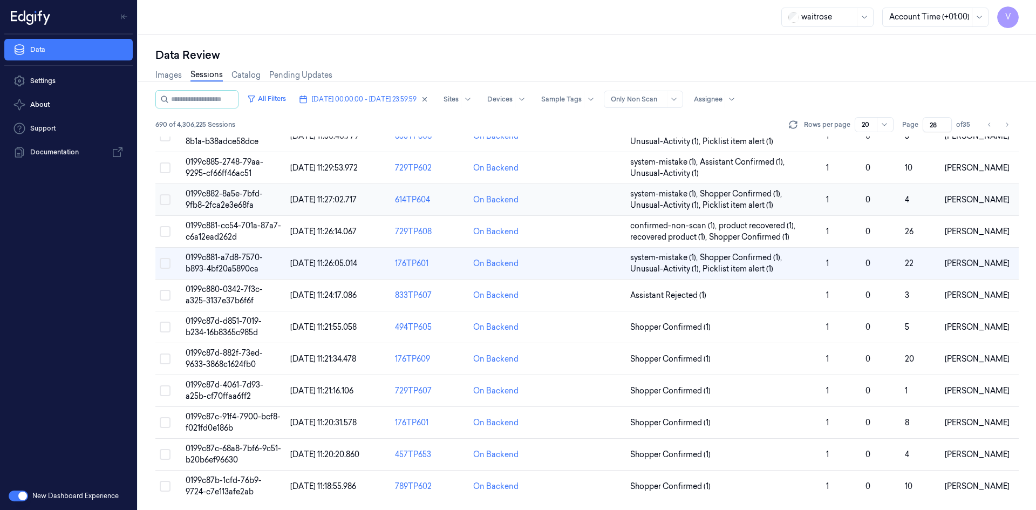
scroll to position [306, 0]
click at [228, 323] on span "0199c87d-d851-7019-b234-16b8365c985d" at bounding box center [224, 326] width 76 height 21
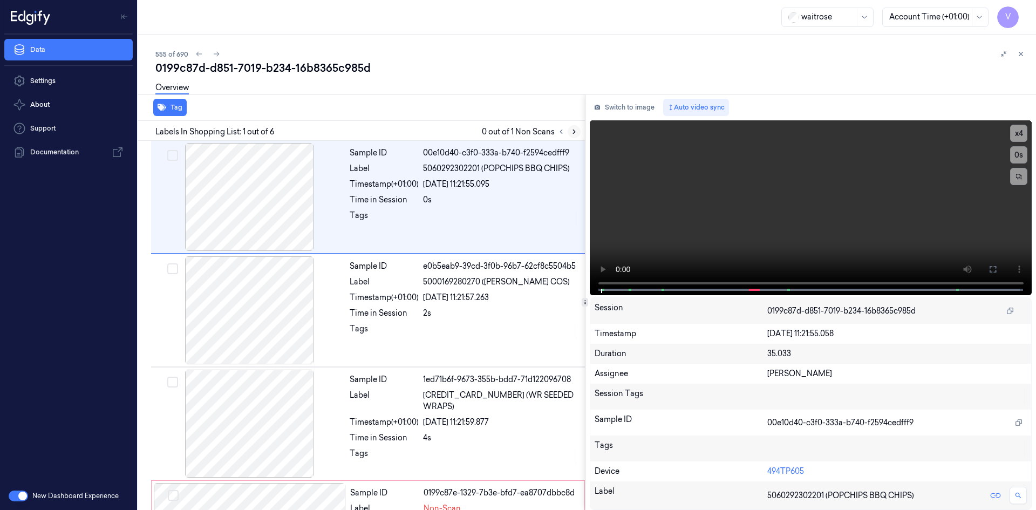
click at [576, 131] on icon at bounding box center [574, 132] width 8 height 8
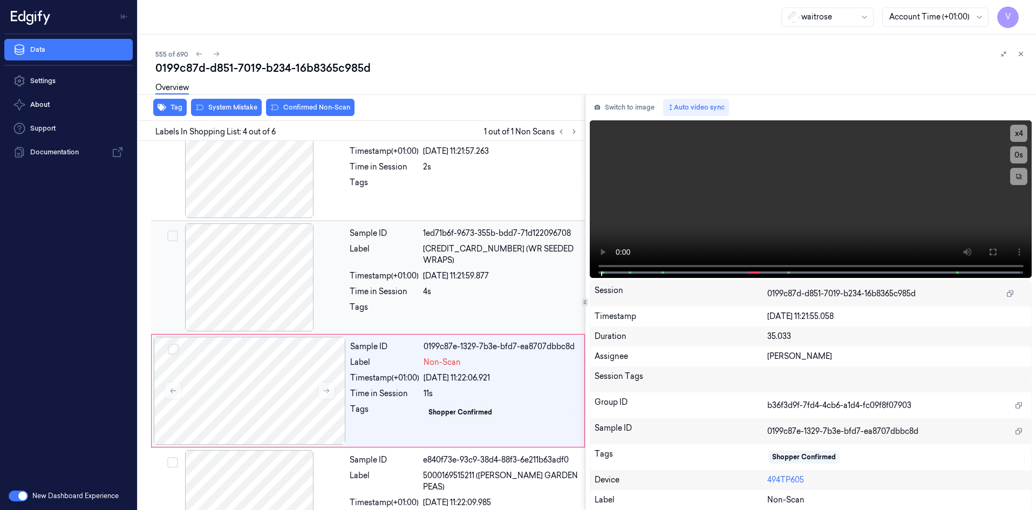
scroll to position [211, 0]
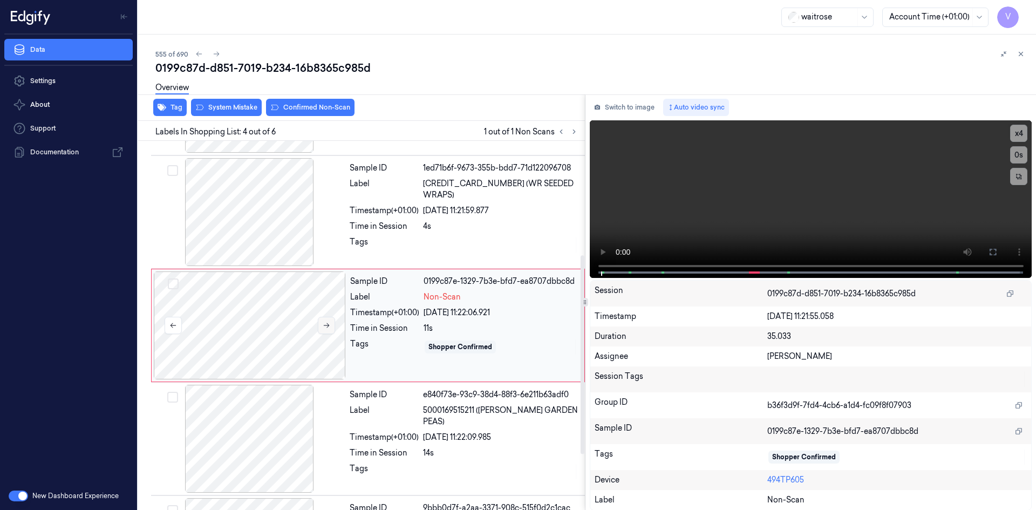
click at [323, 324] on icon at bounding box center [327, 326] width 8 height 8
click at [325, 324] on icon at bounding box center [327, 326] width 8 height 8
click at [753, 195] on video at bounding box center [811, 199] width 442 height 158
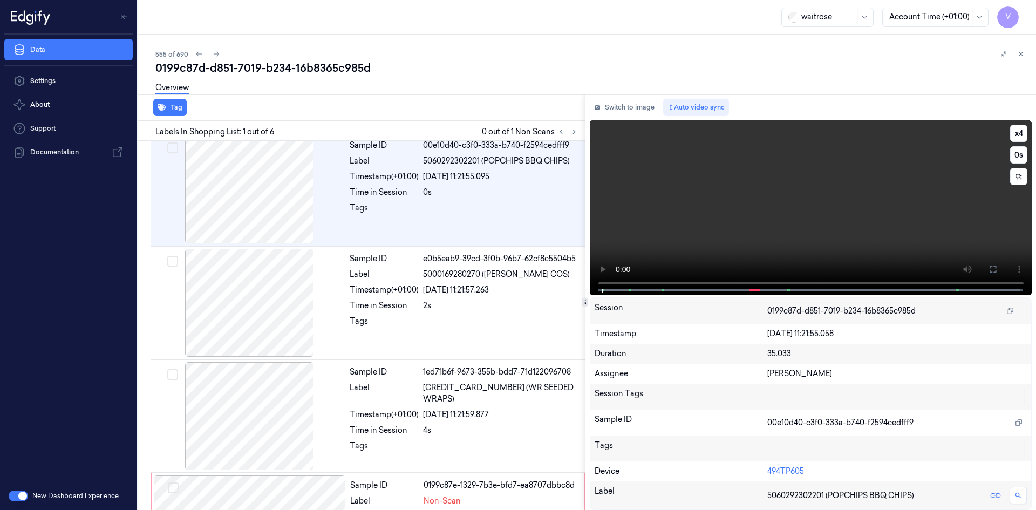
scroll to position [0, 0]
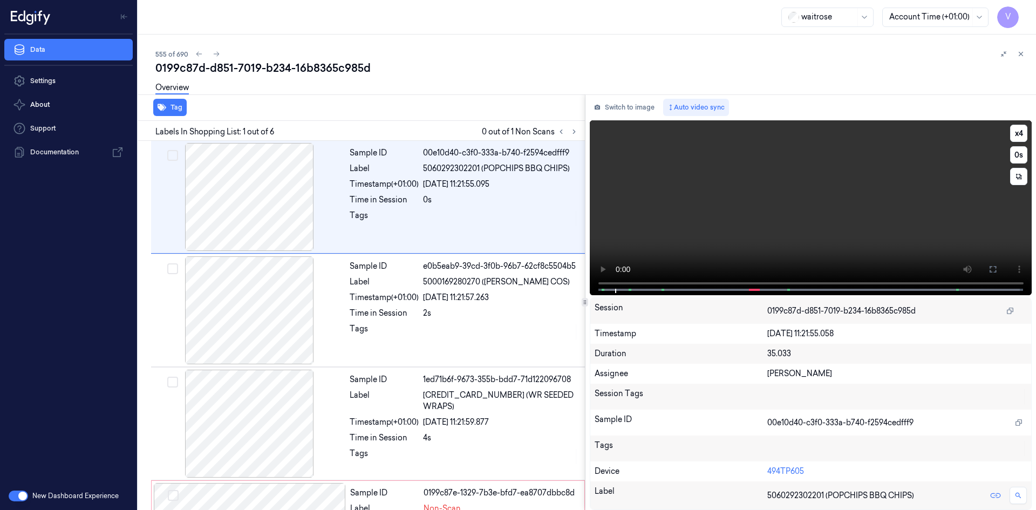
click at [759, 193] on video at bounding box center [811, 207] width 442 height 175
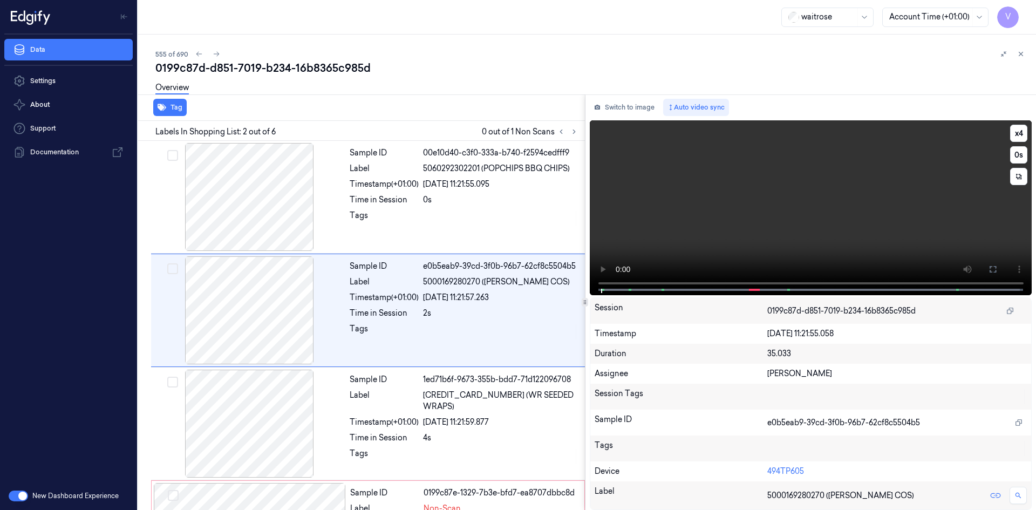
click at [743, 188] on video at bounding box center [811, 207] width 442 height 175
click at [722, 196] on video at bounding box center [811, 207] width 442 height 175
click at [1015, 144] on div "x 4 0 s" at bounding box center [1018, 155] width 17 height 60
click at [1020, 135] on button "x 4" at bounding box center [1018, 133] width 17 height 17
click at [1019, 136] on button "x 1" at bounding box center [1018, 133] width 17 height 17
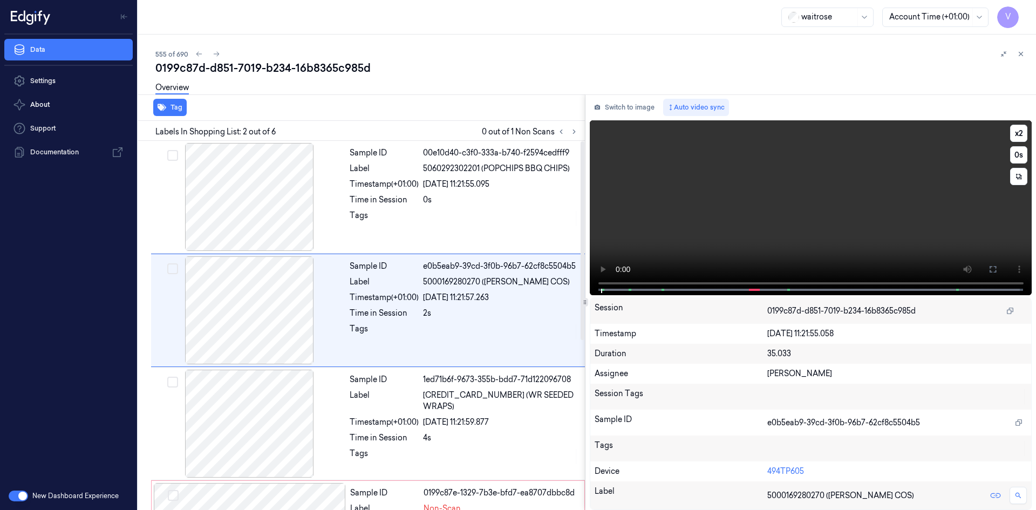
click at [756, 226] on video at bounding box center [811, 207] width 442 height 175
click at [763, 216] on video at bounding box center [811, 207] width 442 height 175
click at [770, 213] on video at bounding box center [811, 207] width 442 height 175
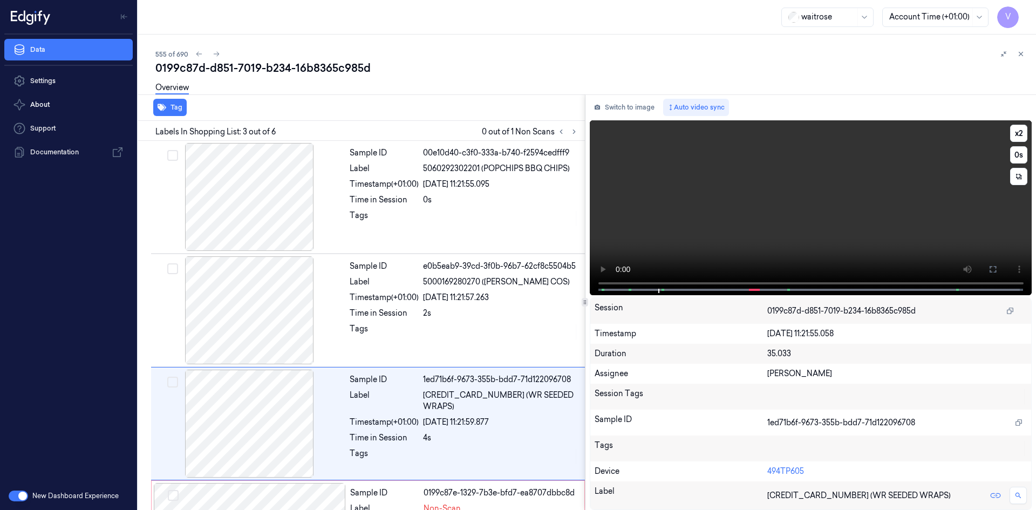
scroll to position [98, 0]
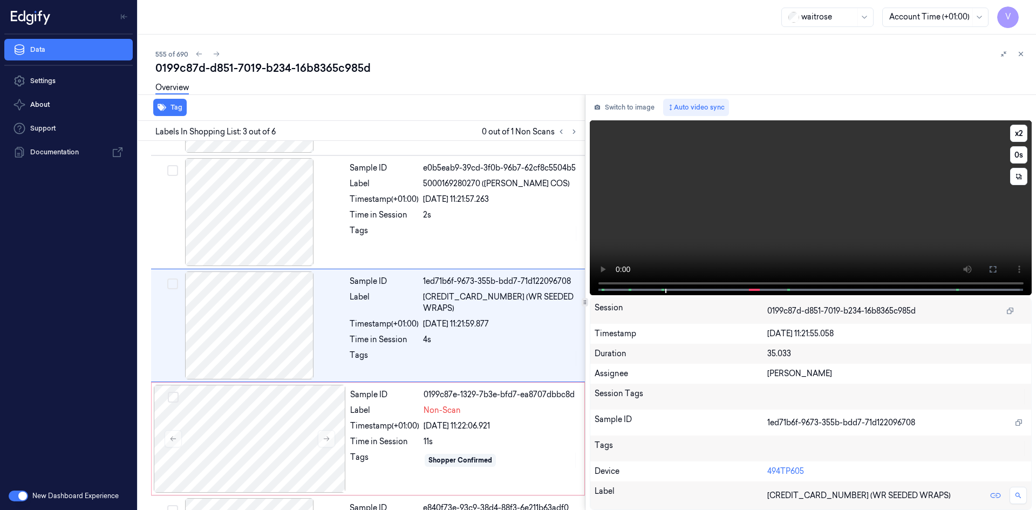
click at [774, 211] on video at bounding box center [811, 207] width 442 height 175
click at [750, 191] on video at bounding box center [811, 207] width 442 height 175
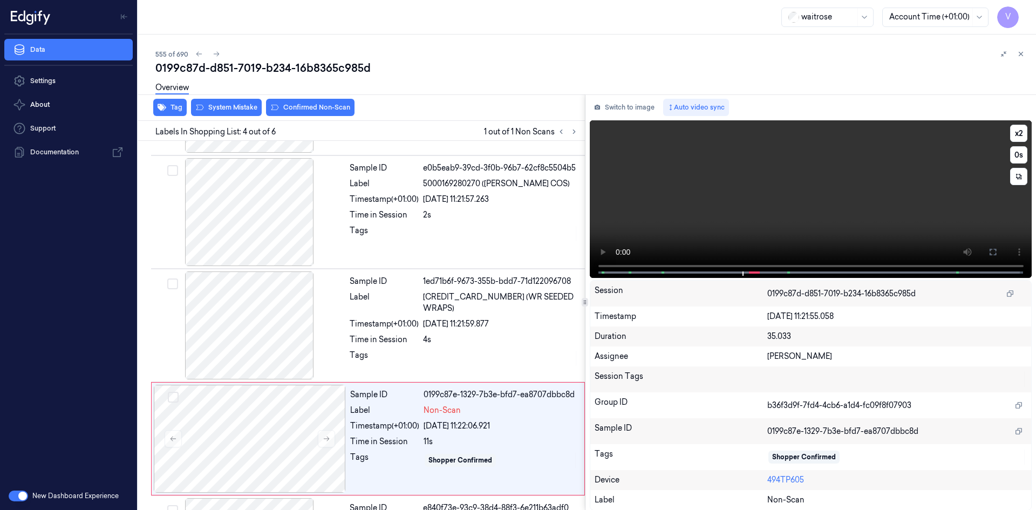
scroll to position [211, 0]
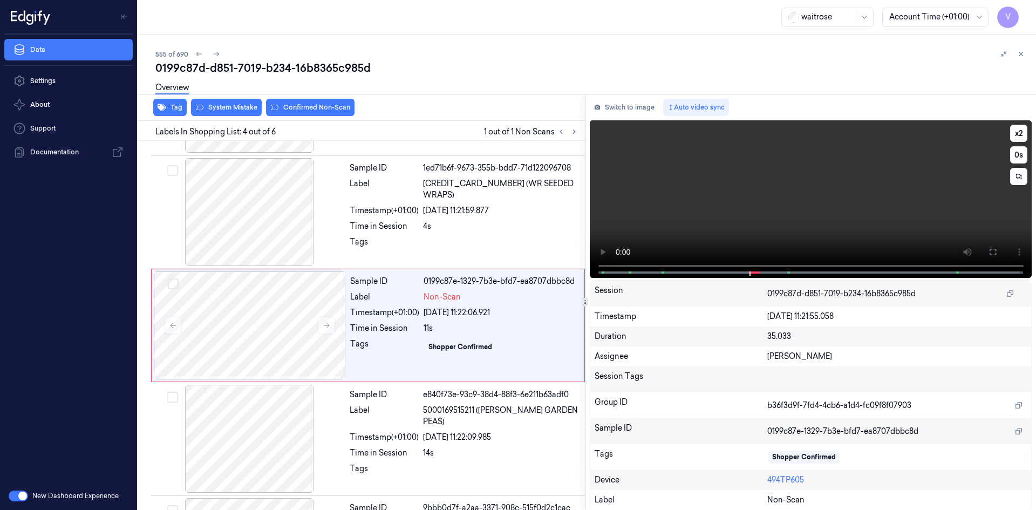
click at [788, 227] on video at bounding box center [811, 199] width 442 height 158
click at [989, 258] on button at bounding box center [992, 251] width 17 height 17
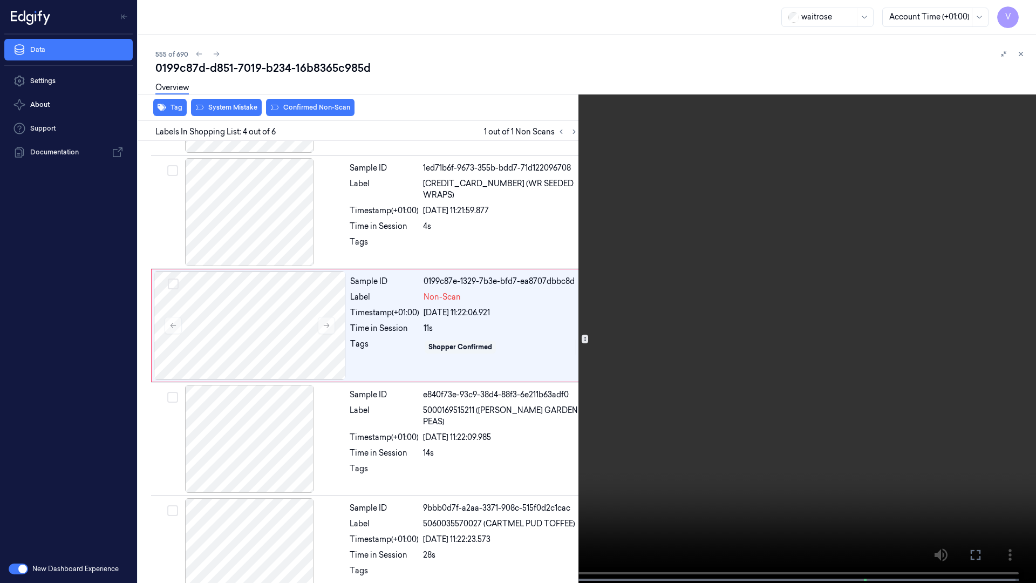
click at [0, 0] on icon at bounding box center [0, 0] width 0 height 0
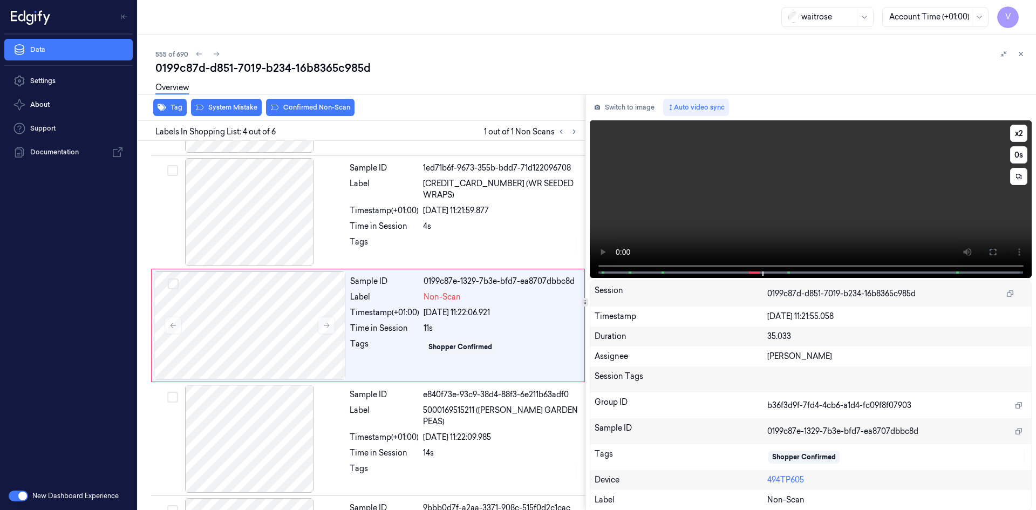
click at [748, 227] on video at bounding box center [811, 199] width 442 height 158
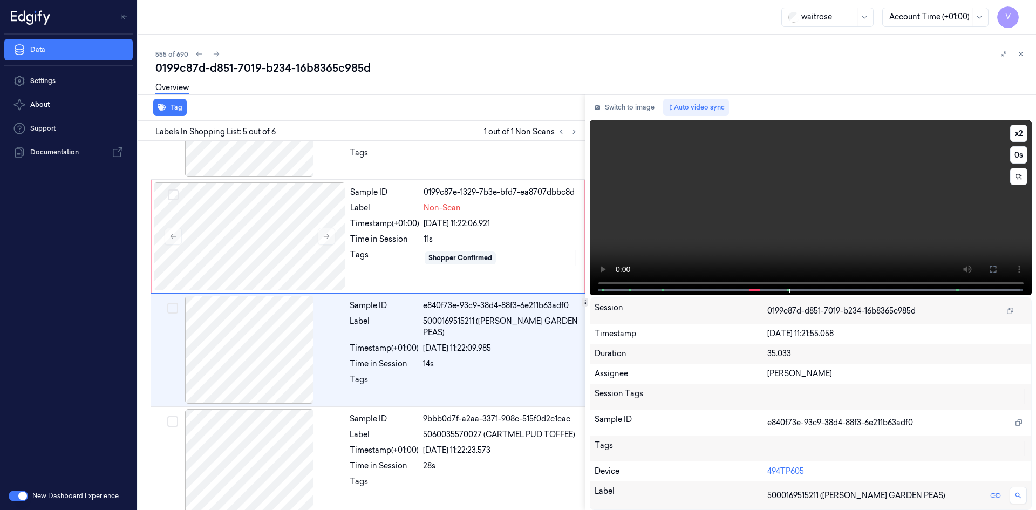
scroll to position [314, 0]
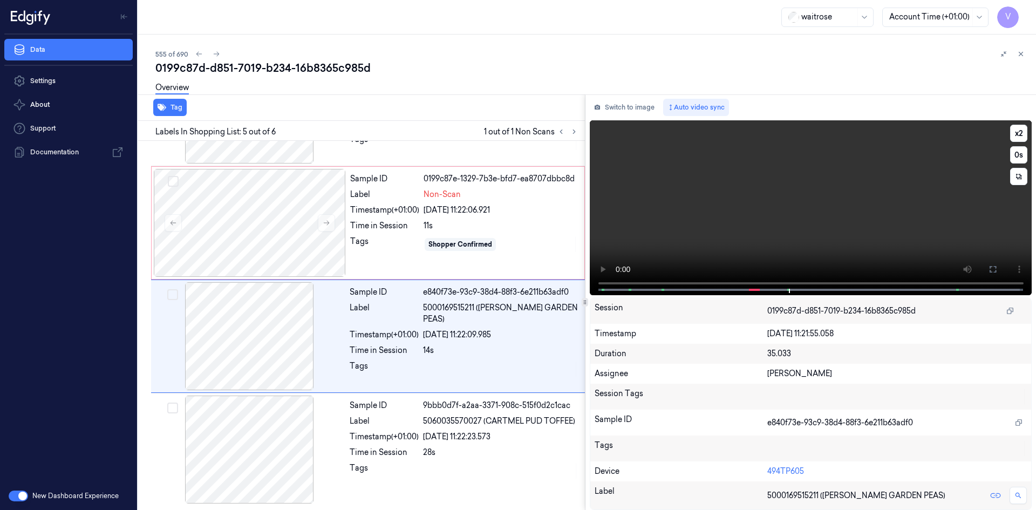
click at [769, 210] on video at bounding box center [811, 207] width 442 height 175
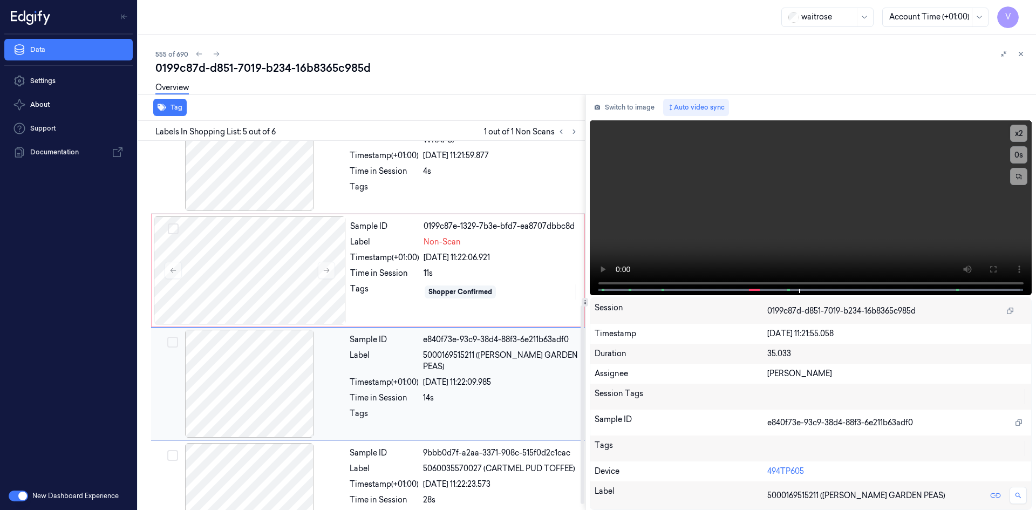
scroll to position [206, 0]
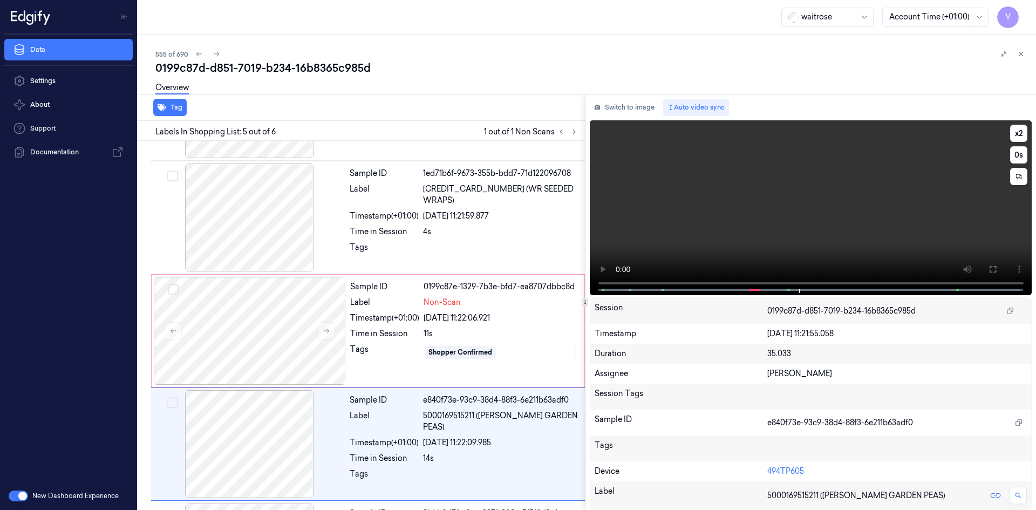
click at [801, 209] on video at bounding box center [811, 207] width 442 height 175
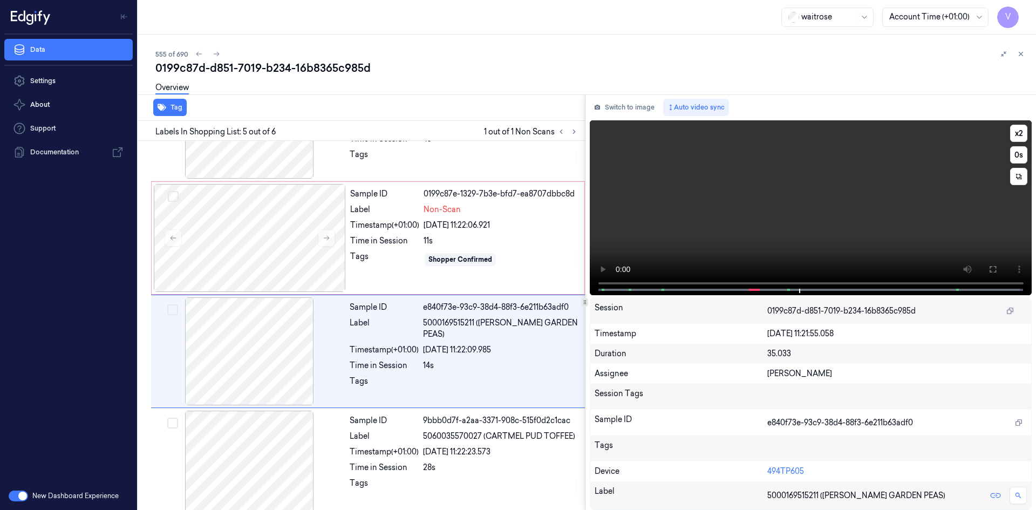
scroll to position [314, 0]
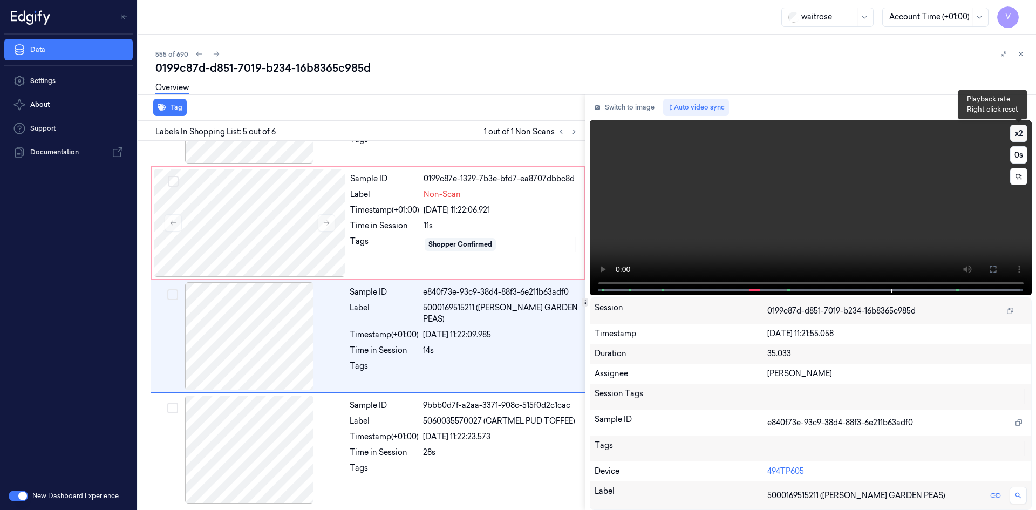
click at [1016, 134] on button "x 2" at bounding box center [1018, 133] width 17 height 17
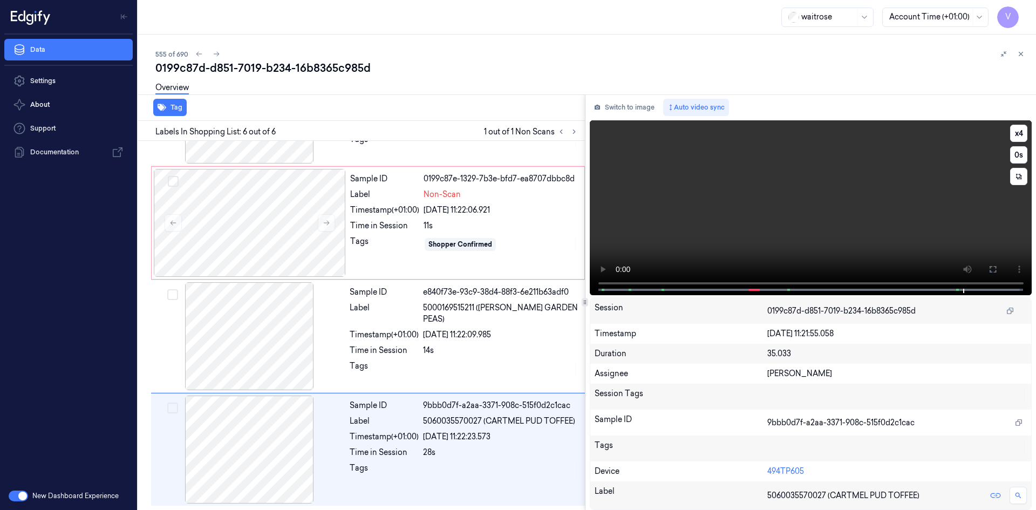
click at [791, 211] on video at bounding box center [811, 207] width 442 height 175
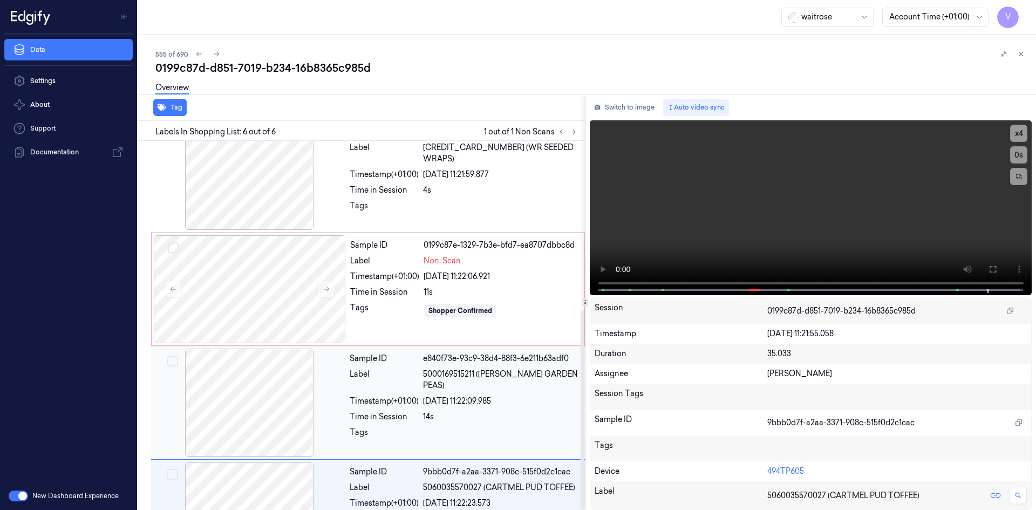
scroll to position [152, 0]
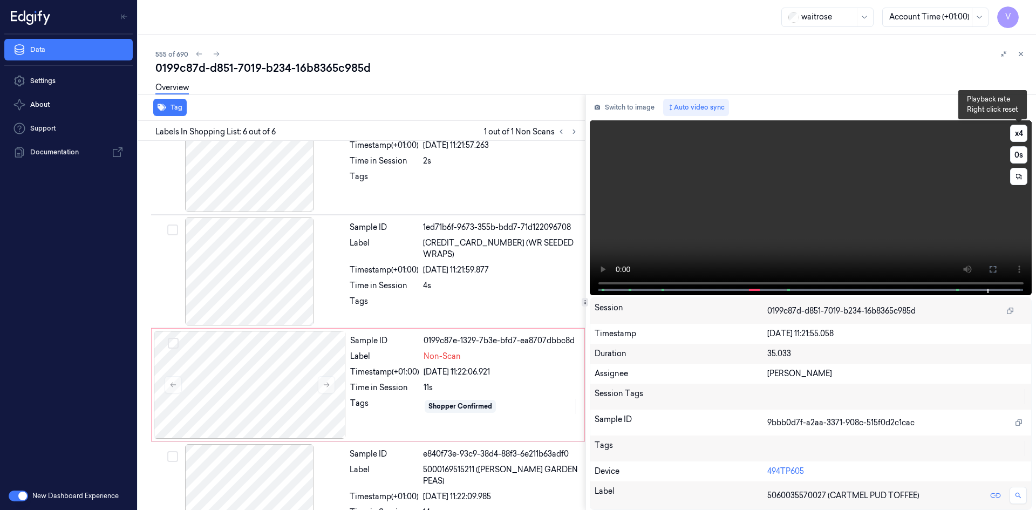
drag, startPoint x: 1023, startPoint y: 134, endPoint x: 931, endPoint y: 195, distance: 110.6
click at [1022, 137] on button "x 4" at bounding box center [1018, 133] width 17 height 17
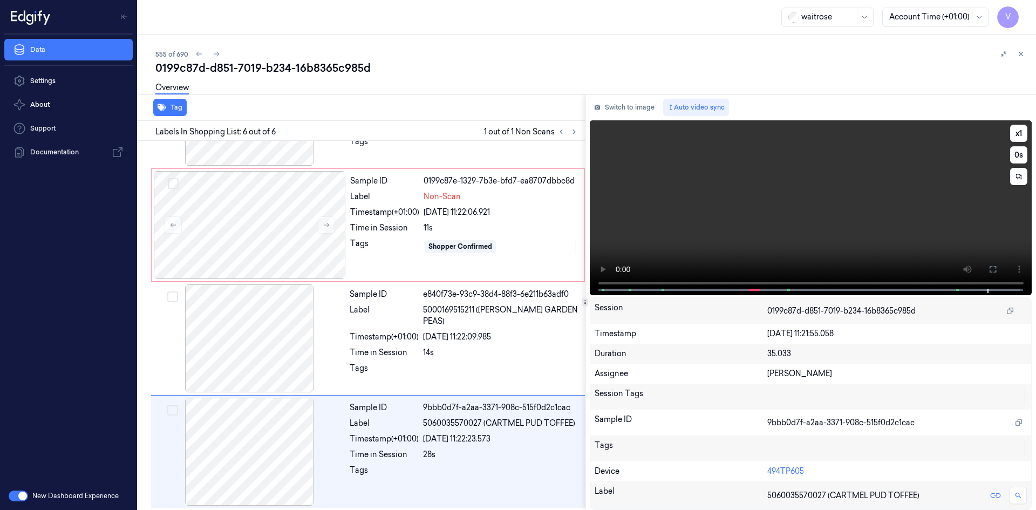
scroll to position [314, 0]
click at [751, 243] on video at bounding box center [811, 207] width 442 height 175
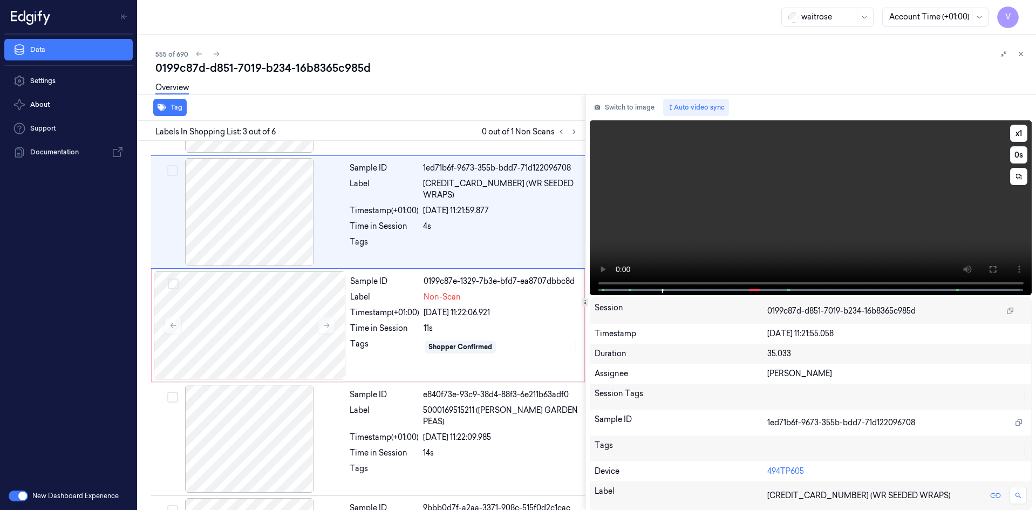
scroll to position [98, 0]
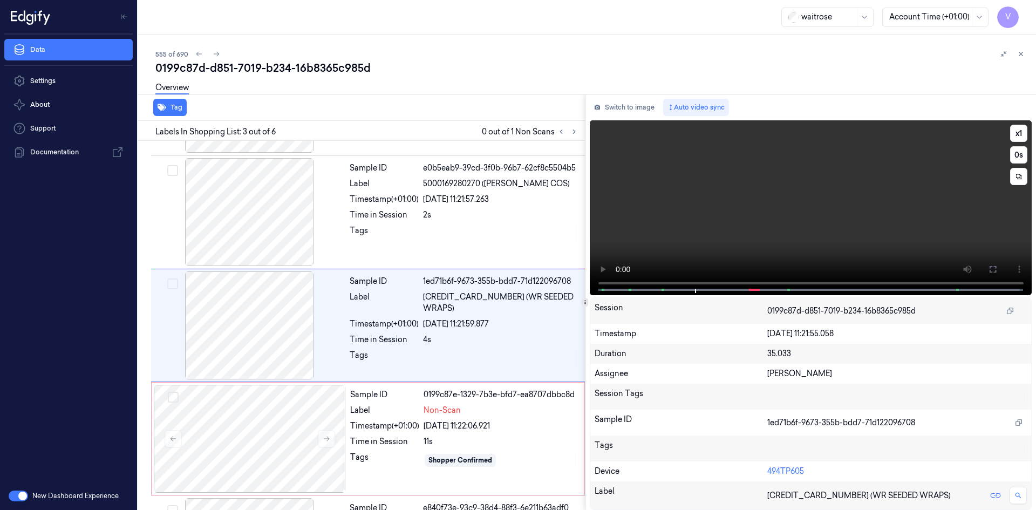
click at [783, 223] on video at bounding box center [811, 207] width 442 height 175
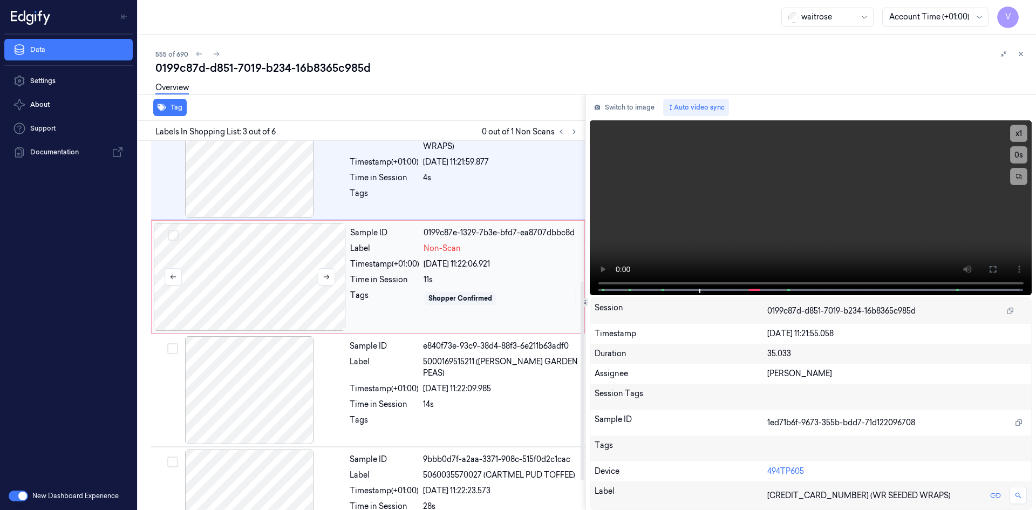
click at [250, 267] on div at bounding box center [250, 277] width 192 height 108
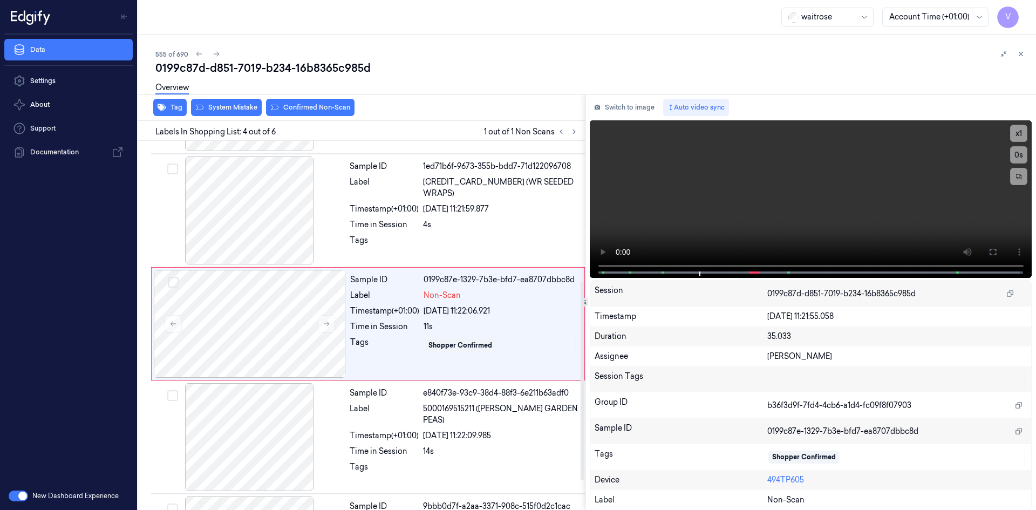
scroll to position [211, 0]
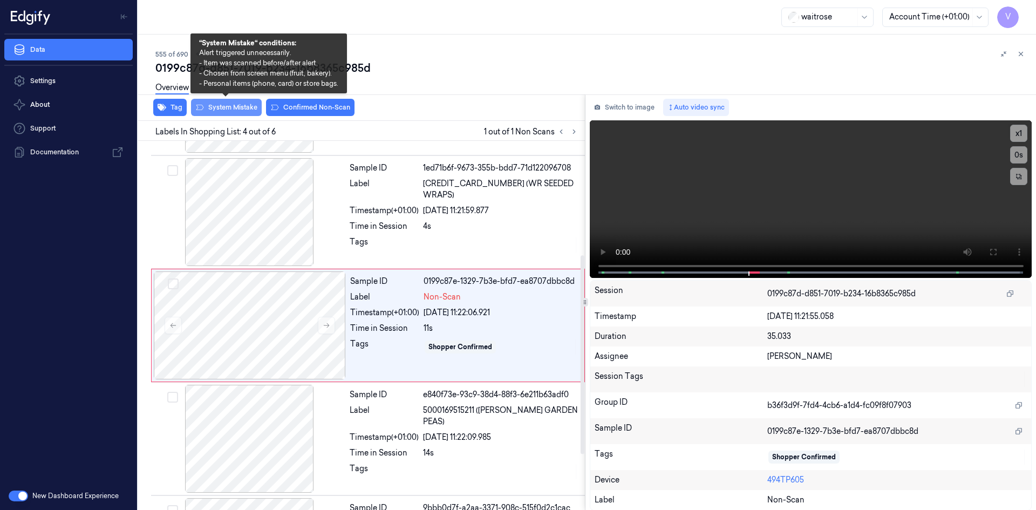
click at [230, 109] on button "System Mistake" at bounding box center [226, 107] width 71 height 17
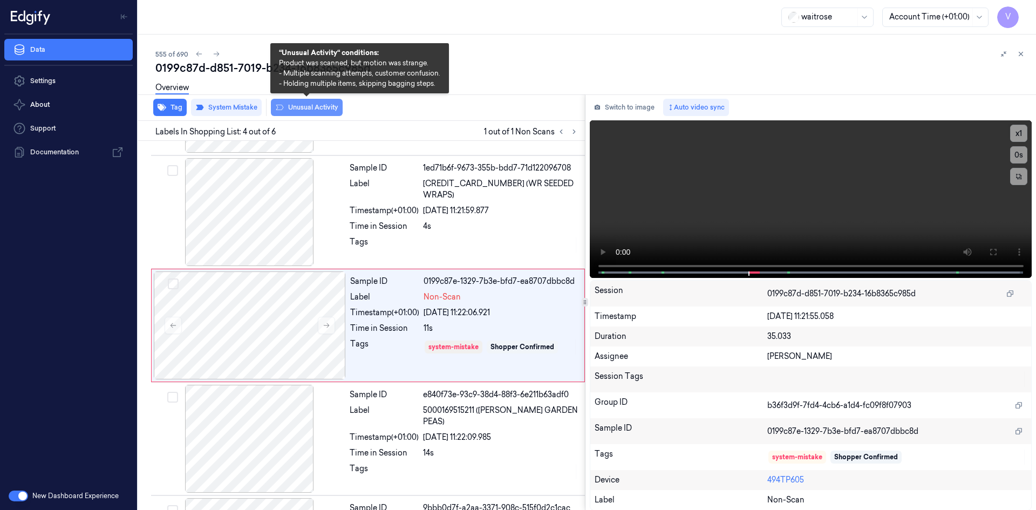
click at [298, 107] on button "Unusual Activity" at bounding box center [307, 107] width 72 height 17
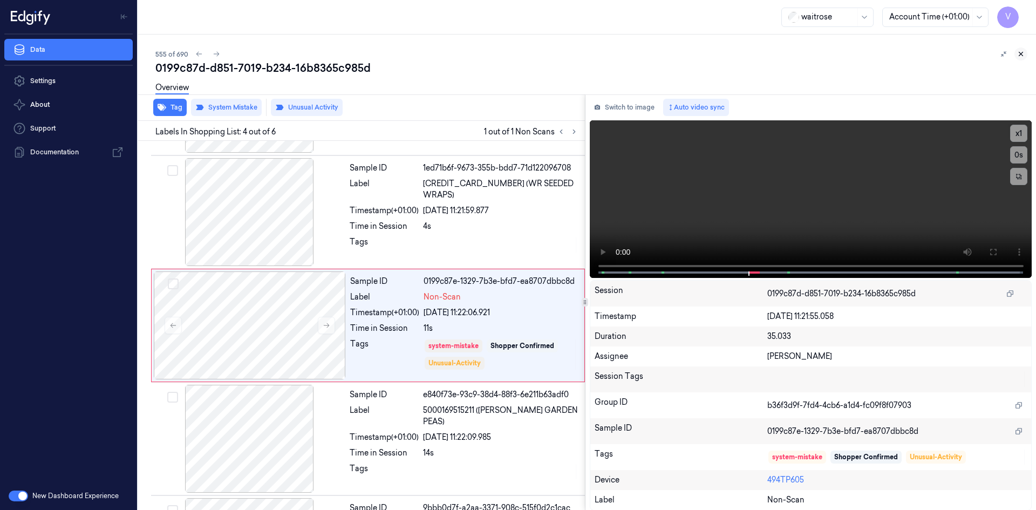
click at [1022, 54] on icon at bounding box center [1021, 54] width 8 height 8
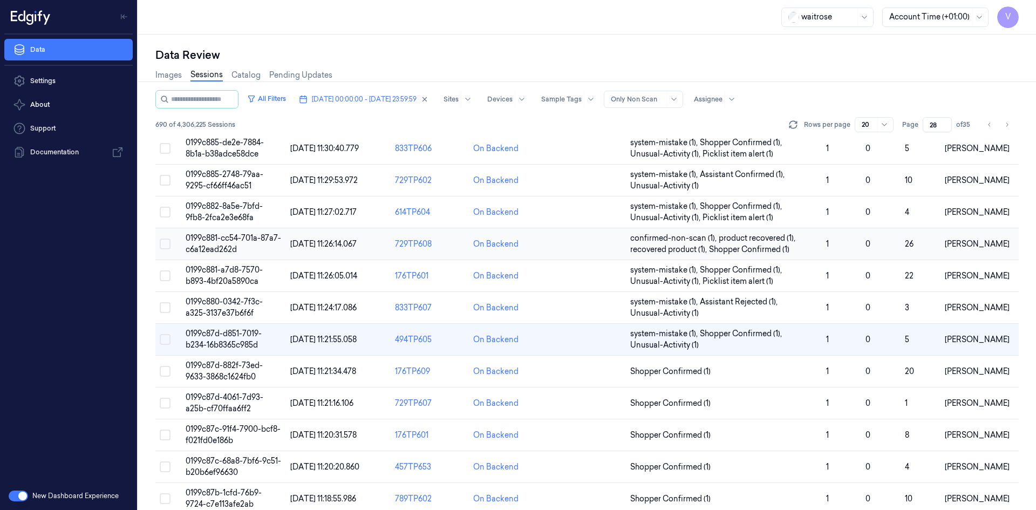
scroll to position [306, 0]
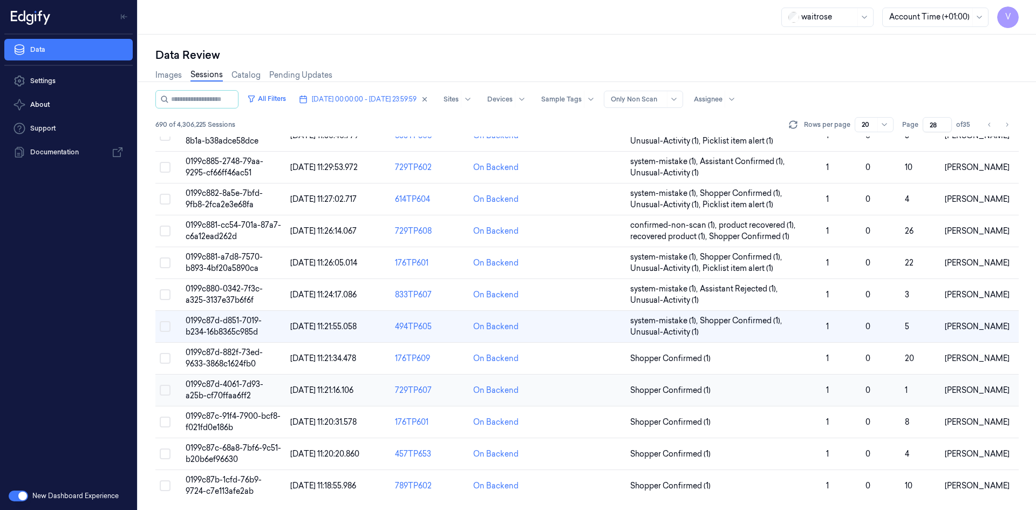
click at [233, 390] on td "0199c87d-4061-7d93-a25b-cf70ffaa6ff2" at bounding box center [233, 390] width 105 height 32
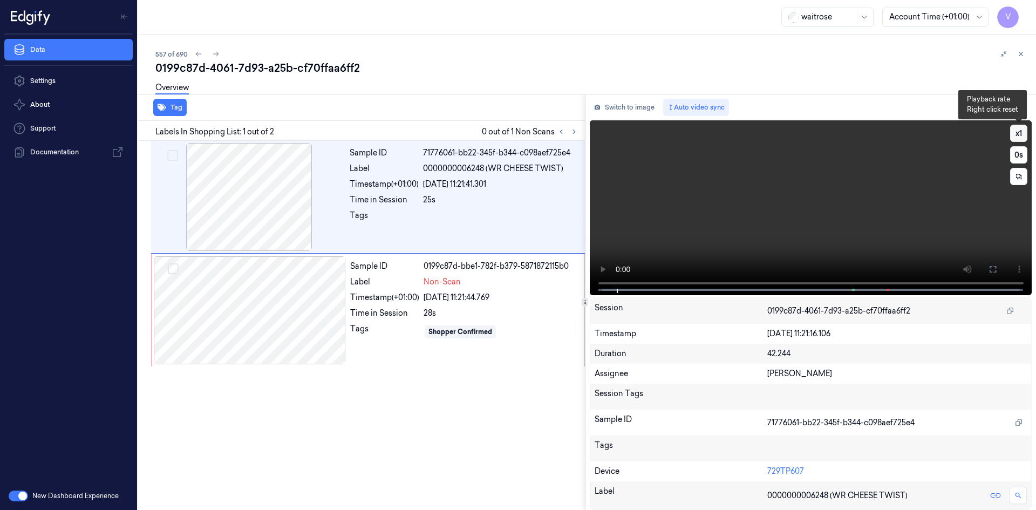
click at [1021, 132] on button "x 1" at bounding box center [1018, 133] width 17 height 17
click at [1023, 135] on button "x 2" at bounding box center [1018, 133] width 17 height 17
click at [797, 238] on video at bounding box center [811, 207] width 442 height 175
click at [267, 309] on div at bounding box center [250, 310] width 192 height 108
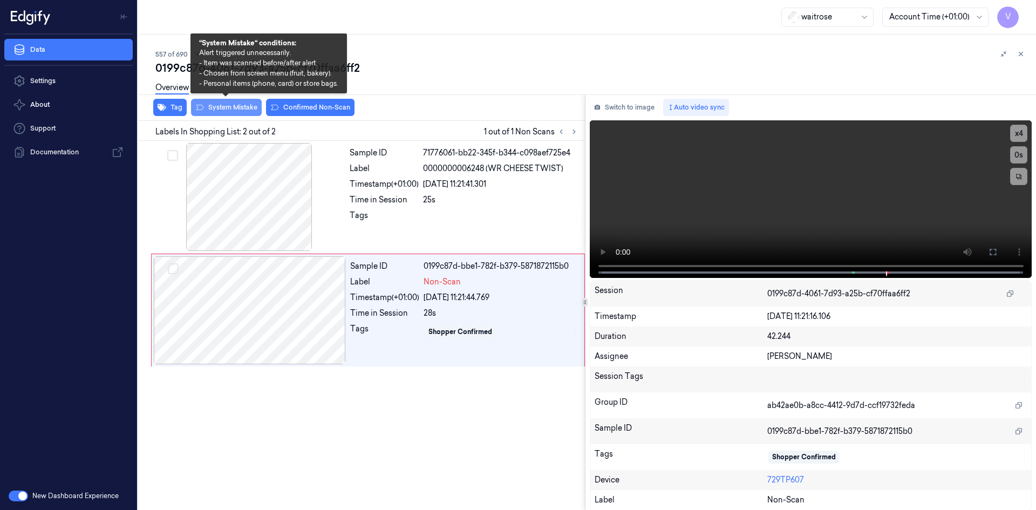
click at [227, 108] on button "System Mistake" at bounding box center [226, 107] width 71 height 17
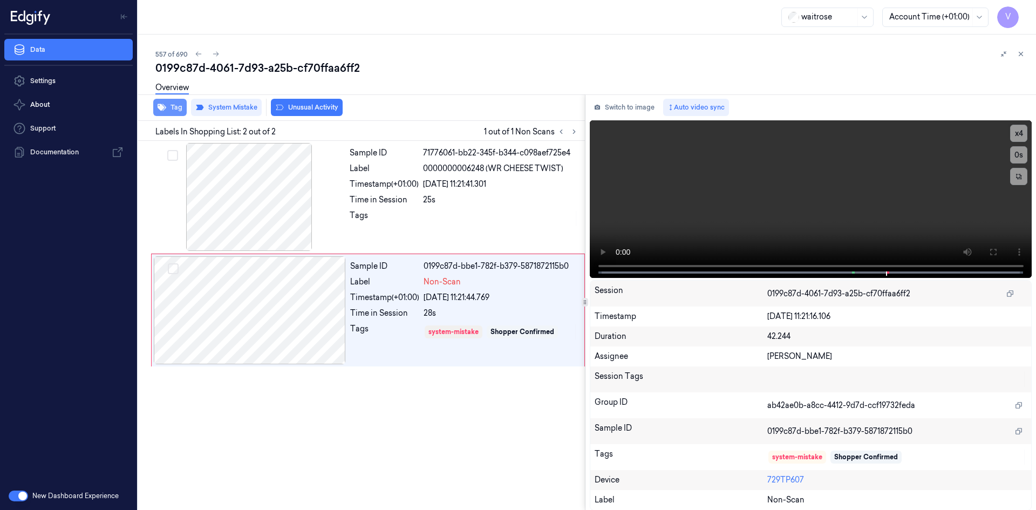
click at [178, 108] on button "Tag" at bounding box center [169, 107] width 33 height 17
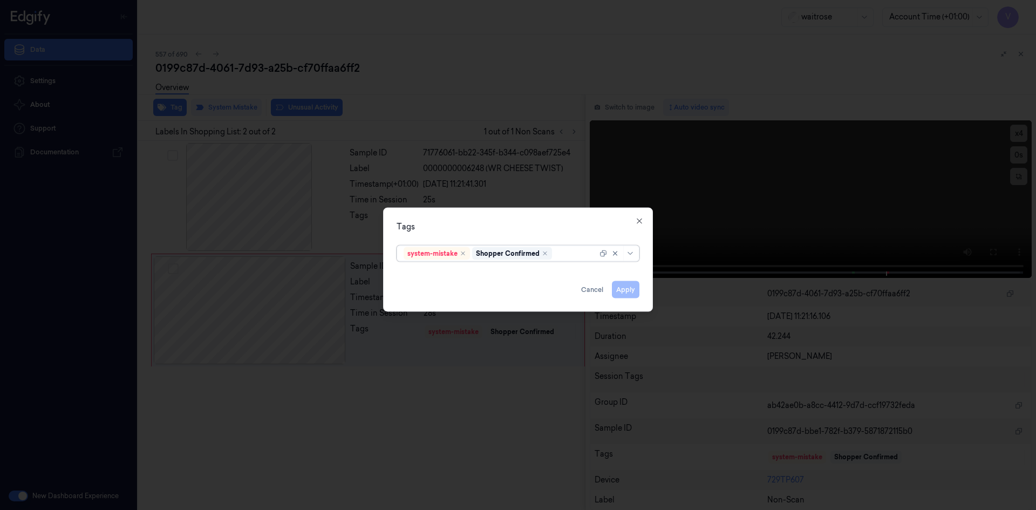
drag, startPoint x: 563, startPoint y: 255, endPoint x: 563, endPoint y: 262, distance: 6.5
click at [563, 259] on div "system-mistake Shopper Confirmed" at bounding box center [501, 252] width 194 height 15
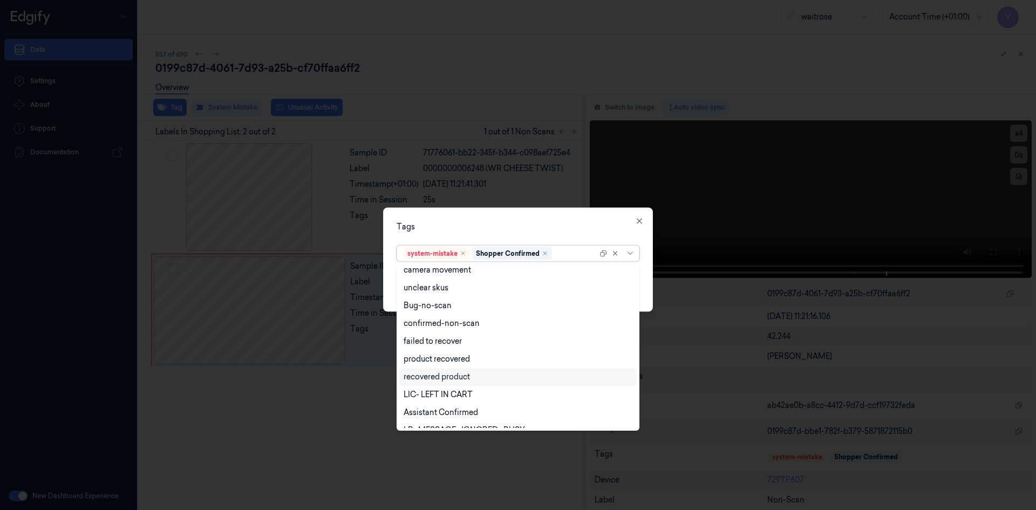
scroll to position [159, 0]
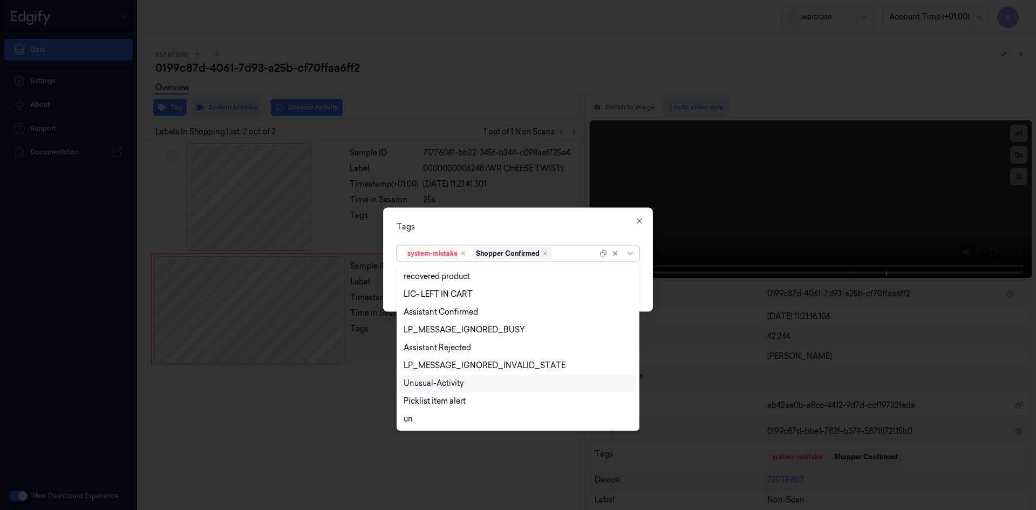
click at [436, 383] on div "Unusual-Activity" at bounding box center [434, 383] width 60 height 11
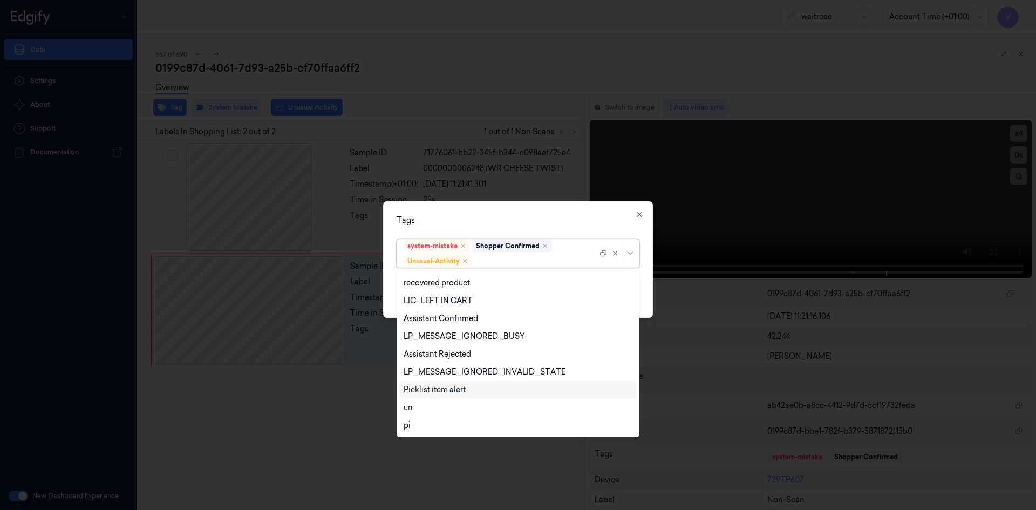
click at [436, 391] on div "Picklist item alert" at bounding box center [435, 389] width 62 height 11
drag, startPoint x: 515, startPoint y: 227, endPoint x: 604, endPoint y: 285, distance: 106.6
click at [516, 228] on div "Tags option Picklist item alert, selected. 20 results available. Use Up and Dow…" at bounding box center [518, 259] width 270 height 117
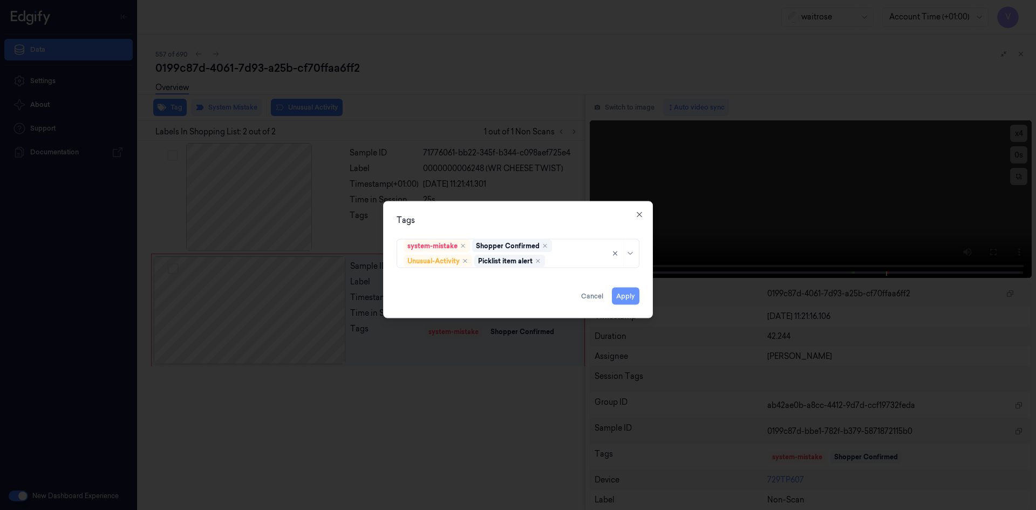
click at [622, 298] on button "Apply" at bounding box center [626, 295] width 28 height 17
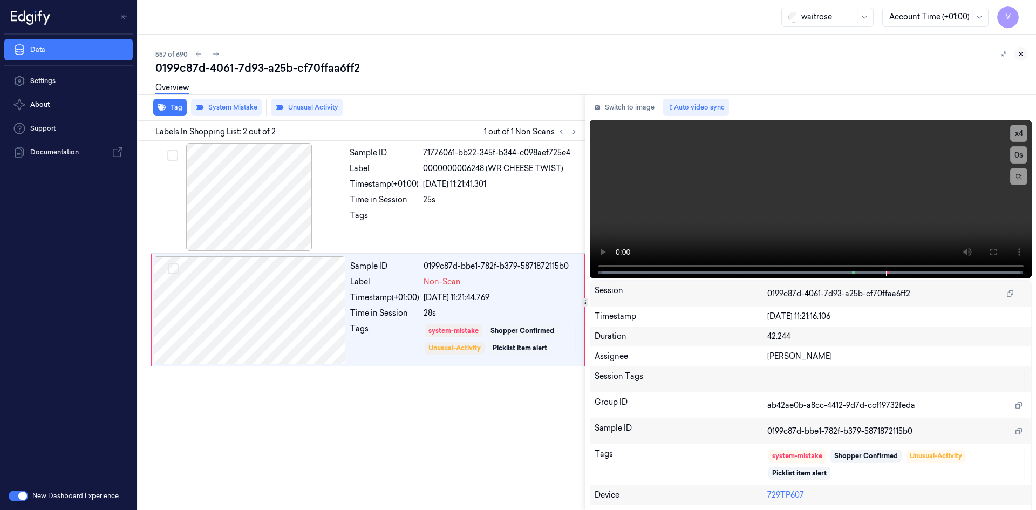
click at [1016, 52] on button at bounding box center [1020, 53] width 13 height 13
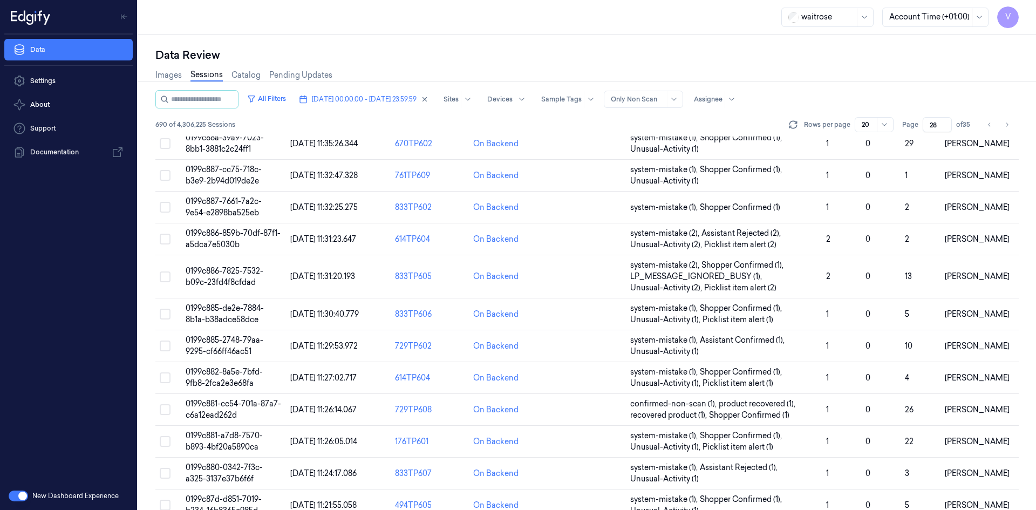
scroll to position [306, 0]
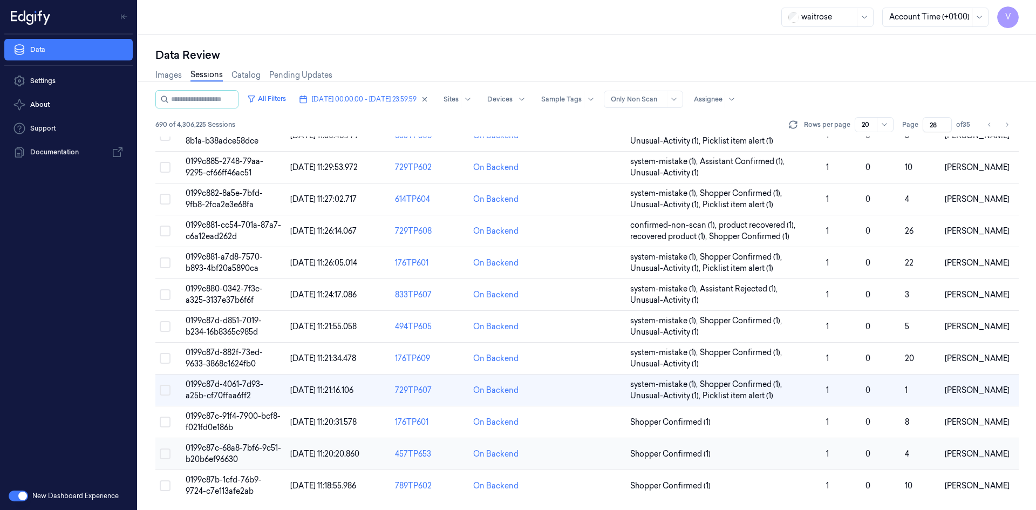
click at [236, 456] on span "0199c87c-68a8-7bf6-9c51-b20b6ef96630" at bounding box center [233, 453] width 95 height 21
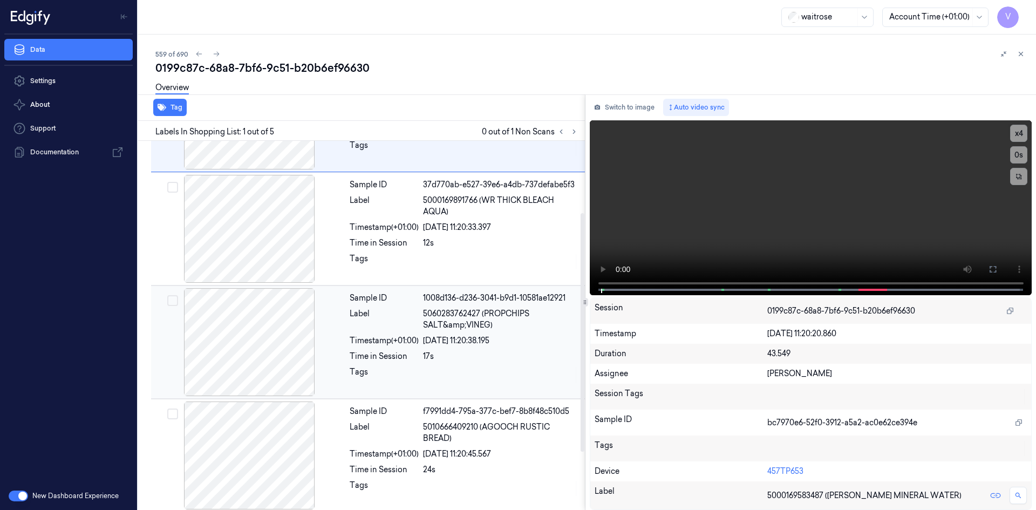
scroll to position [201, 0]
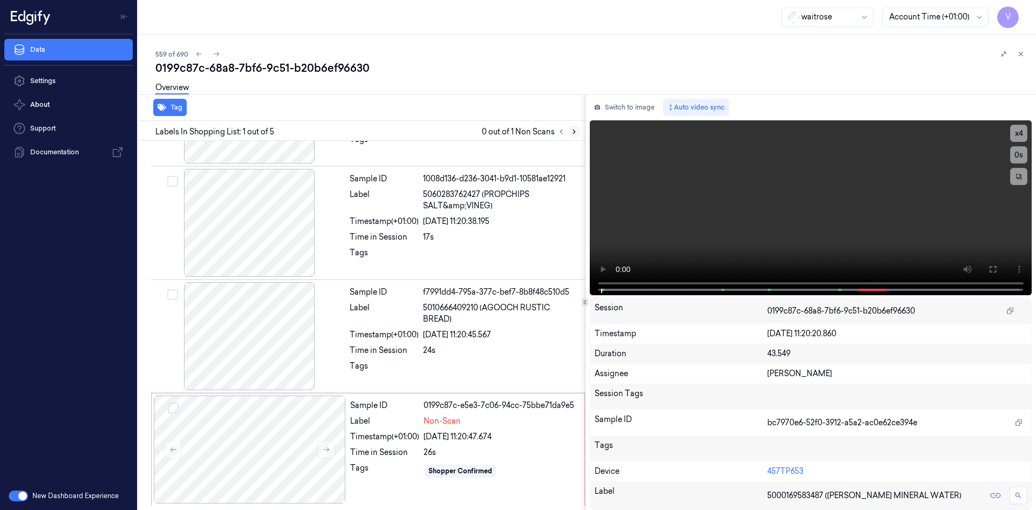
click at [575, 133] on icon at bounding box center [574, 132] width 8 height 8
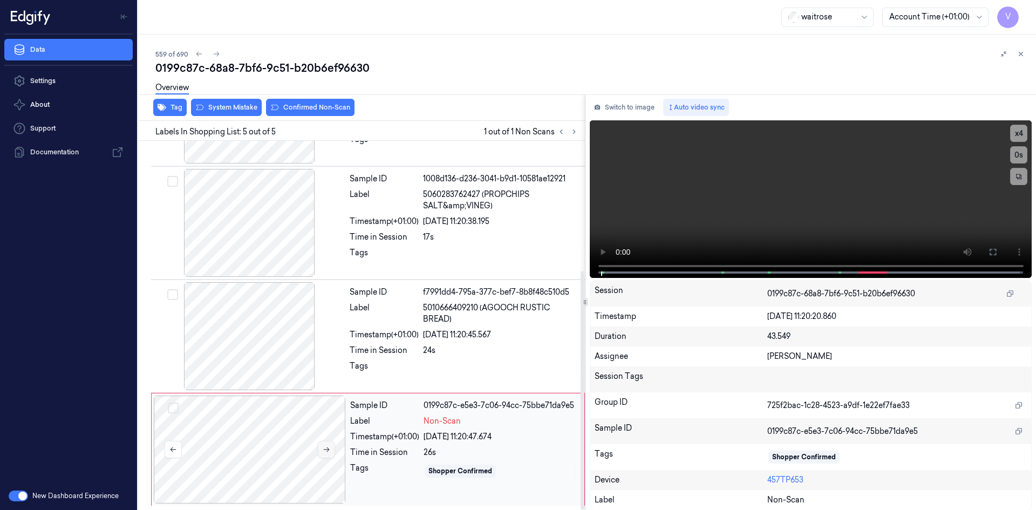
click at [324, 446] on icon at bounding box center [327, 450] width 8 height 8
click at [777, 222] on video at bounding box center [811, 199] width 442 height 158
click at [777, 209] on video at bounding box center [811, 199] width 442 height 158
click at [307, 449] on div at bounding box center [250, 449] width 192 height 108
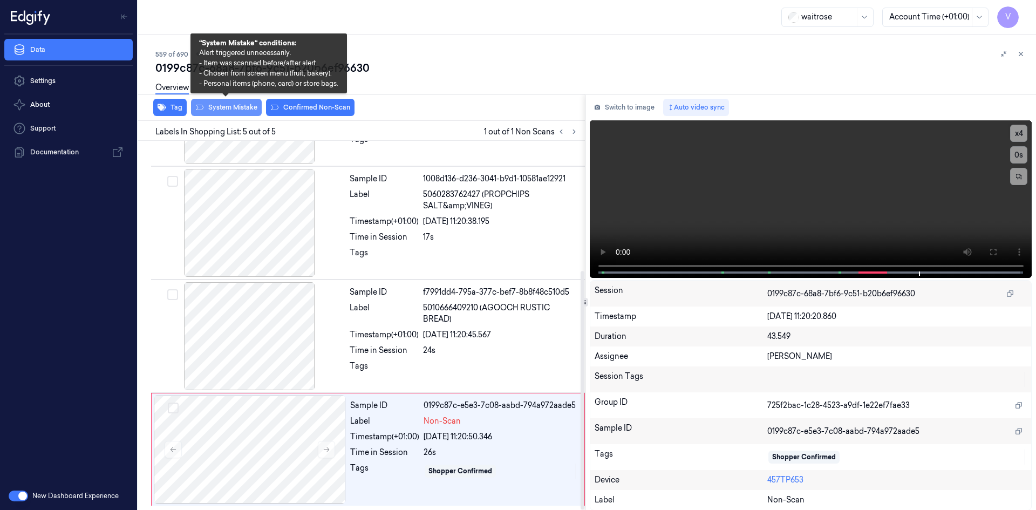
click at [234, 107] on button "System Mistake" at bounding box center [226, 107] width 71 height 17
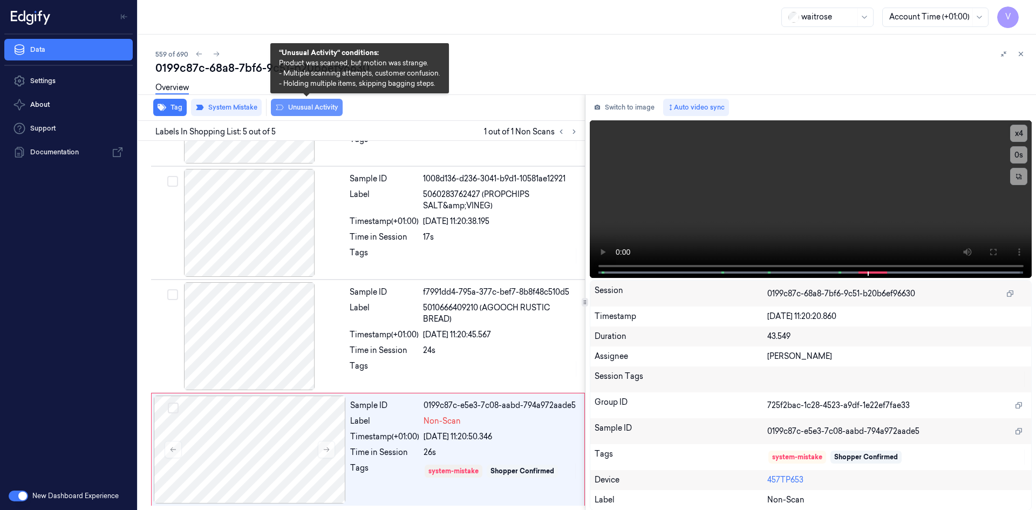
click at [300, 108] on button "Unusual Activity" at bounding box center [307, 107] width 72 height 17
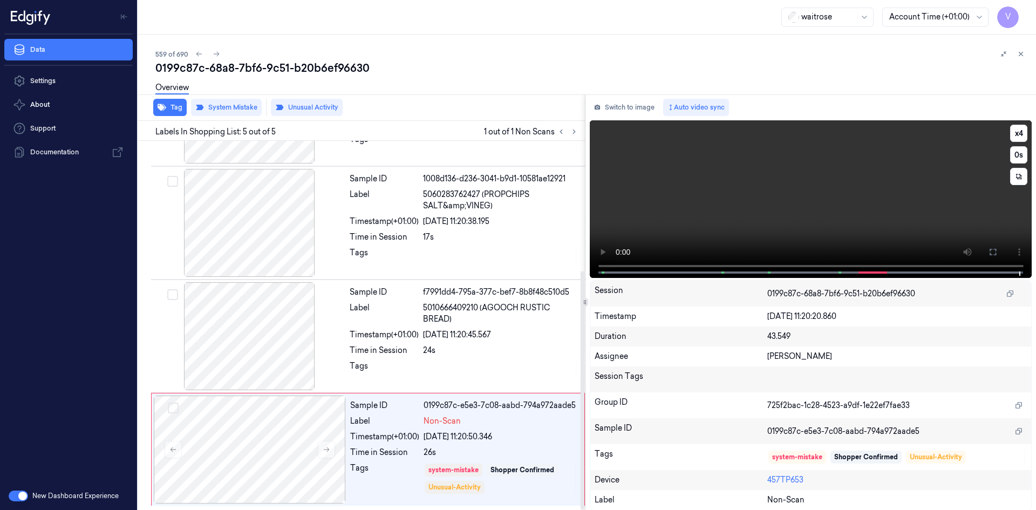
click at [870, 187] on video at bounding box center [811, 199] width 442 height 158
drag, startPoint x: 1018, startPoint y: 50, endPoint x: 1019, endPoint y: 60, distance: 9.8
click at [1018, 52] on icon at bounding box center [1021, 54] width 8 height 8
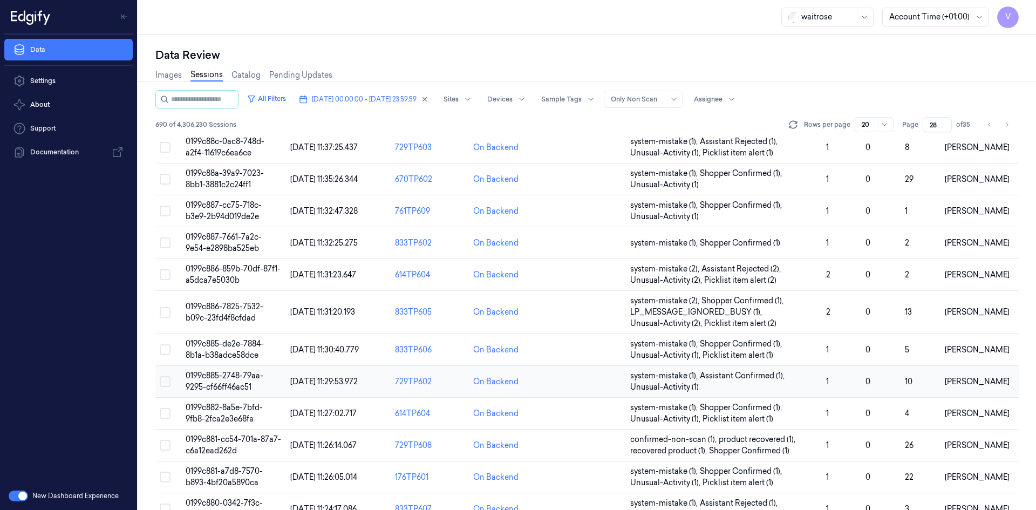
scroll to position [306, 0]
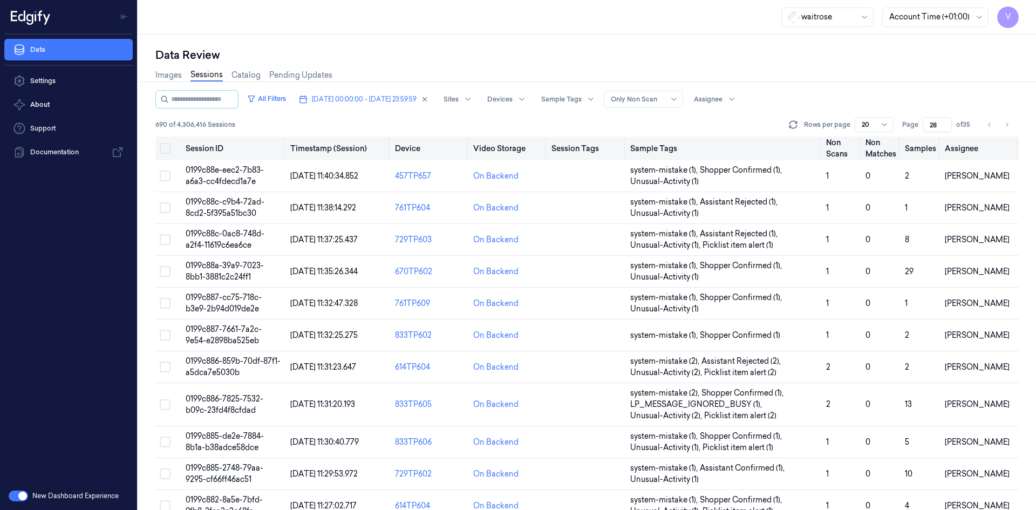
drag, startPoint x: 938, startPoint y: 124, endPoint x: 909, endPoint y: 143, distance: 35.0
click at [909, 143] on div "All Filters [DATE] 00:00:00 - [DATE] 23:59:59 Sites Devices Sample Tags Alert T…" at bounding box center [586, 300] width 863 height 420
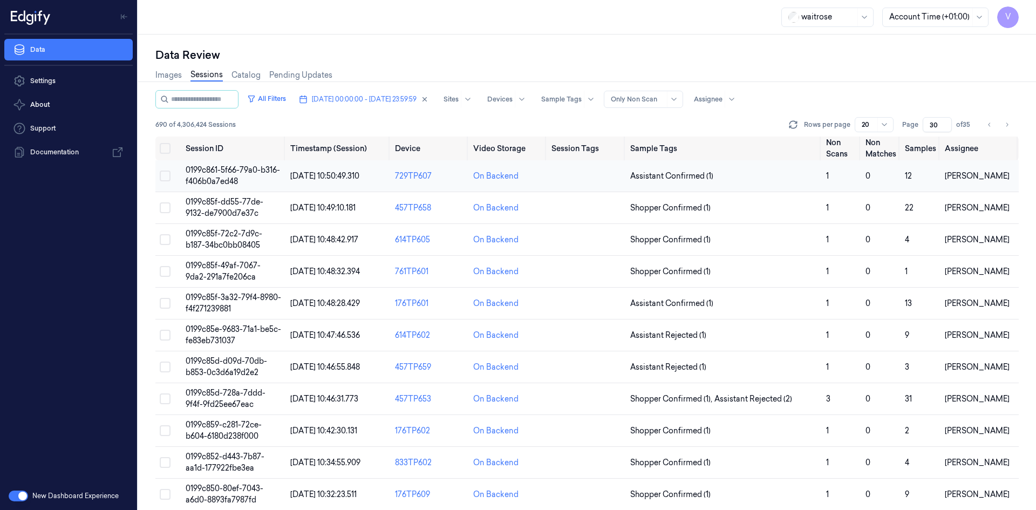
type input "30"
click at [214, 177] on span "0199c861-5f66-79a0-b316-f406b0a7ed48" at bounding box center [233, 175] width 94 height 21
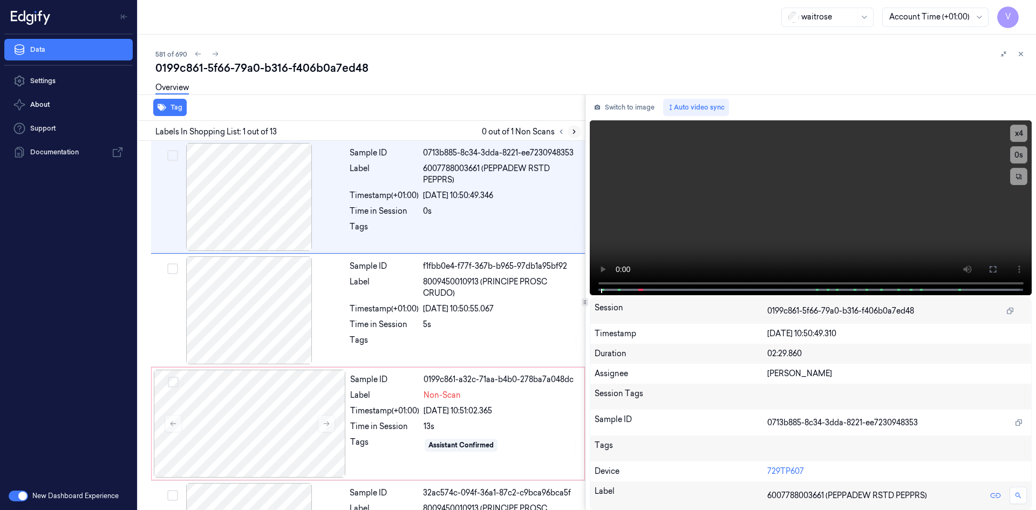
click at [576, 130] on icon at bounding box center [574, 132] width 8 height 8
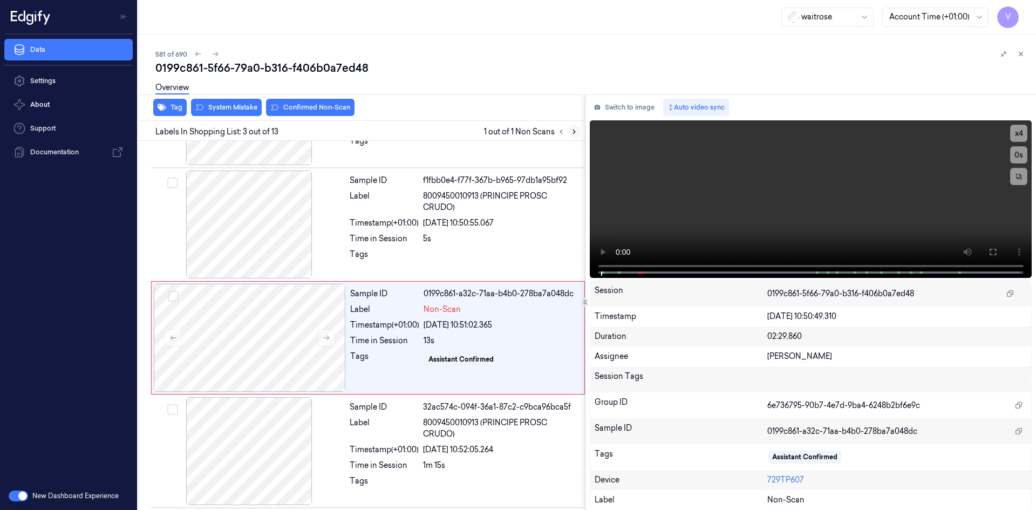
scroll to position [98, 0]
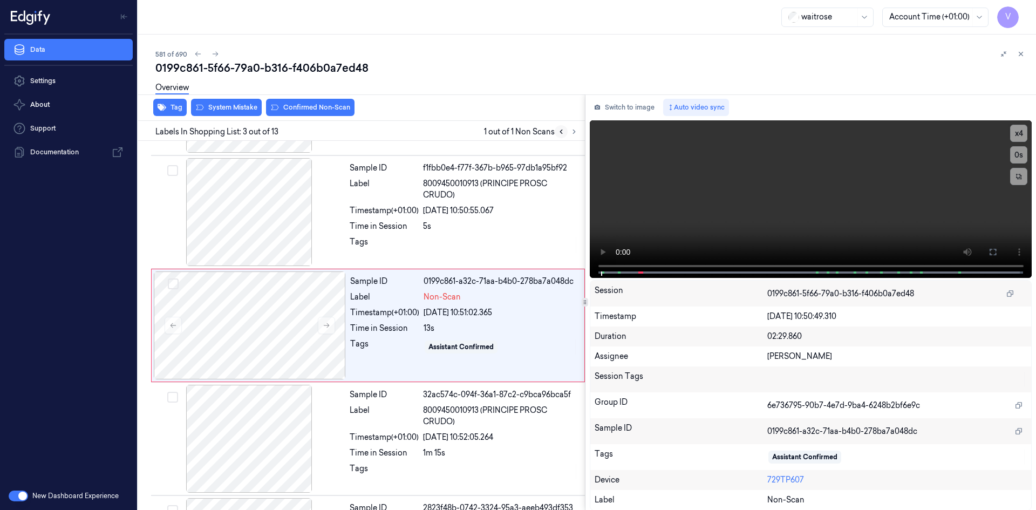
click at [563, 131] on icon at bounding box center [561, 132] width 8 height 8
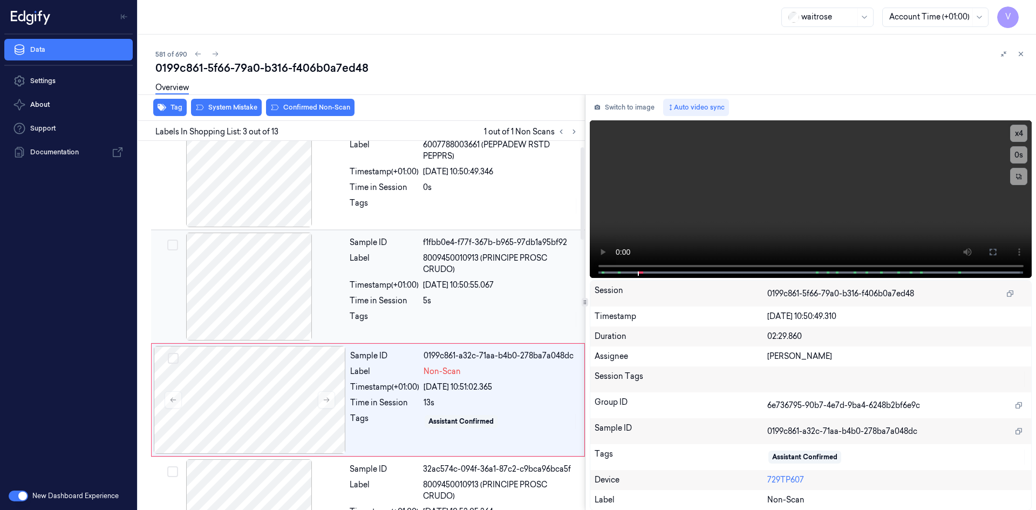
scroll to position [0, 0]
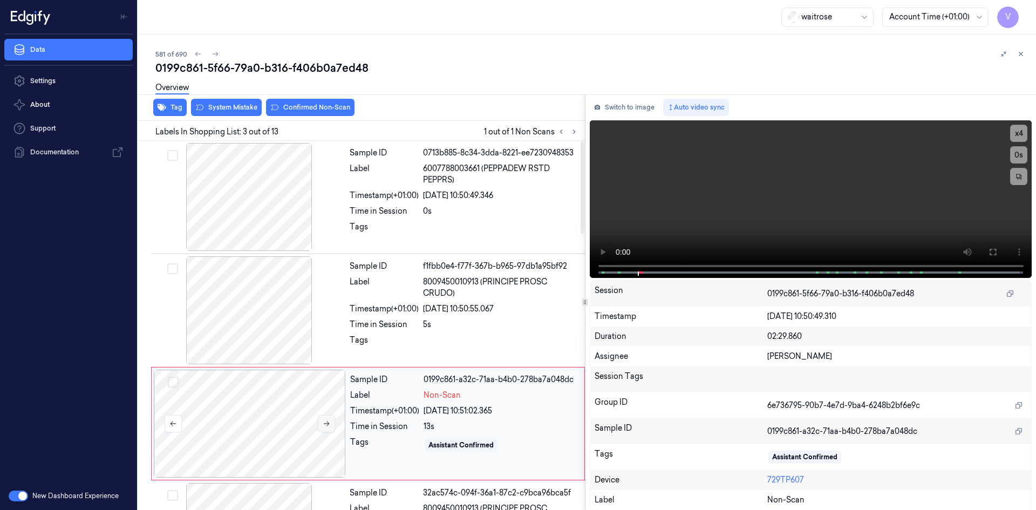
click at [324, 420] on icon at bounding box center [327, 424] width 8 height 8
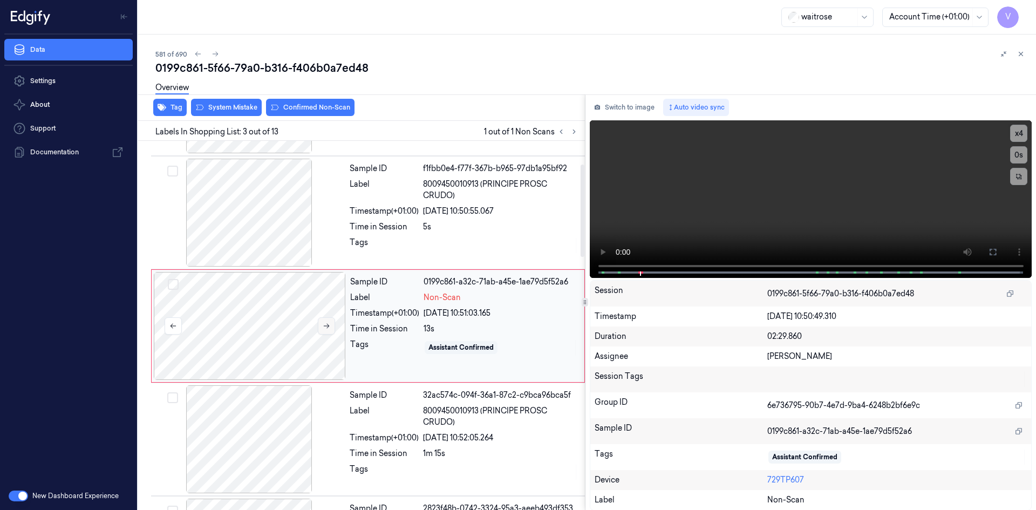
scroll to position [98, 0]
click at [326, 322] on icon at bounding box center [327, 326] width 8 height 8
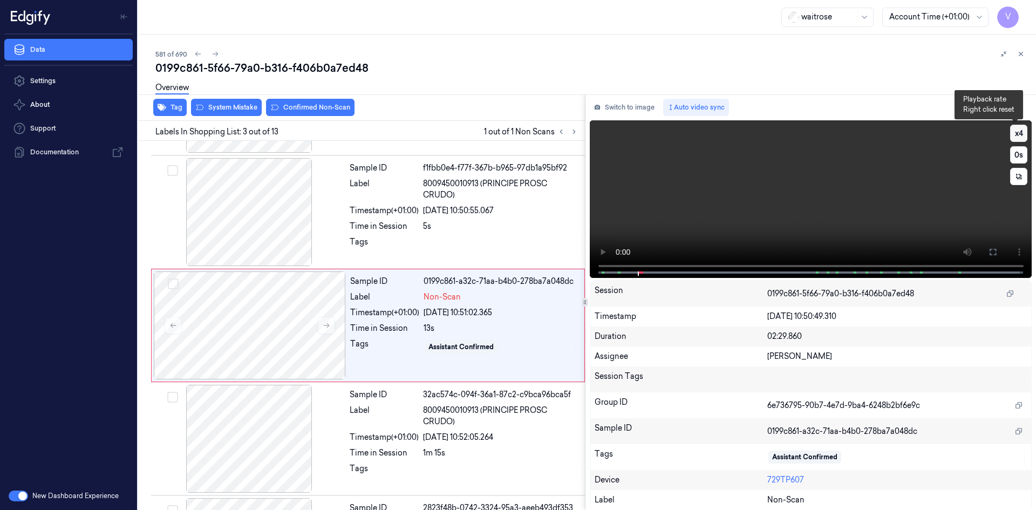
click at [1014, 132] on button "x 4" at bounding box center [1018, 133] width 17 height 17
click at [1018, 132] on button "x 1" at bounding box center [1018, 133] width 17 height 17
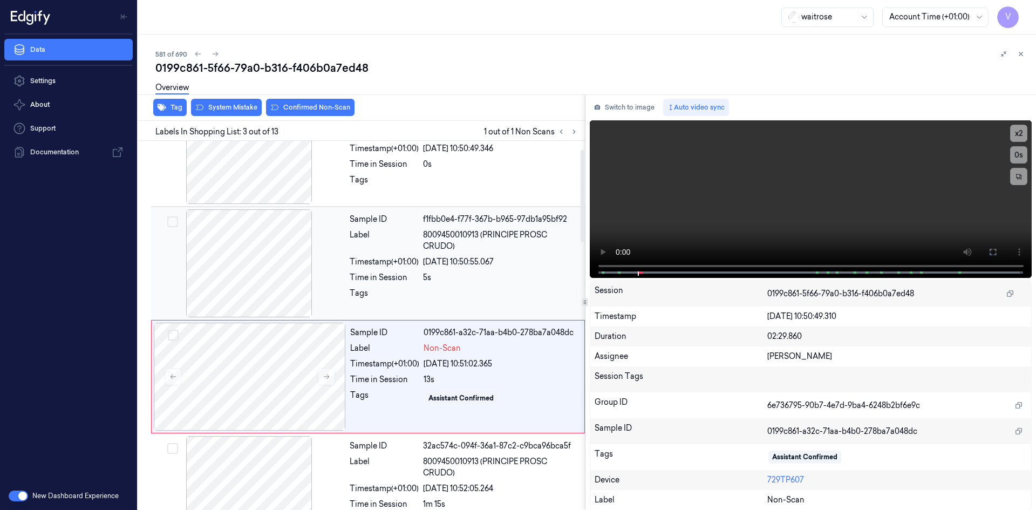
scroll to position [0, 0]
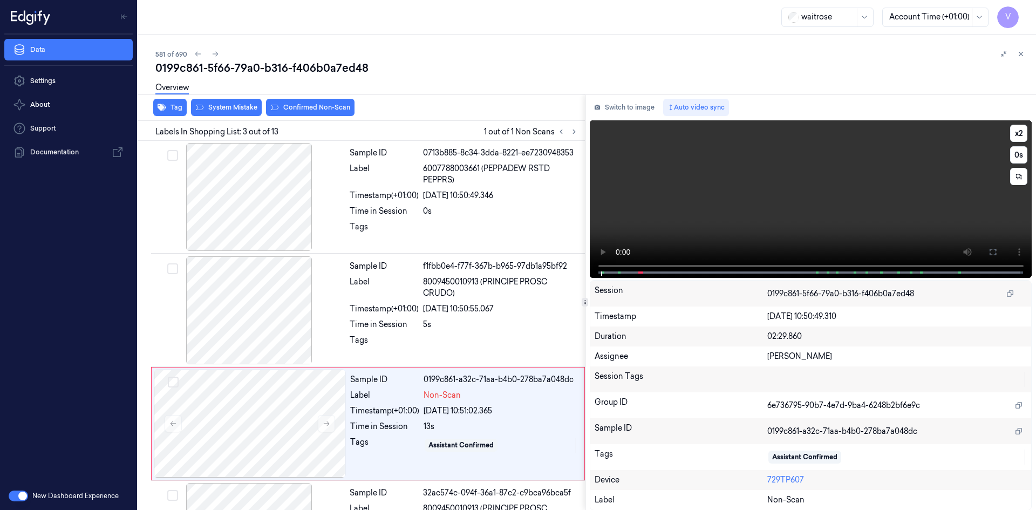
click at [784, 196] on video at bounding box center [811, 199] width 442 height 158
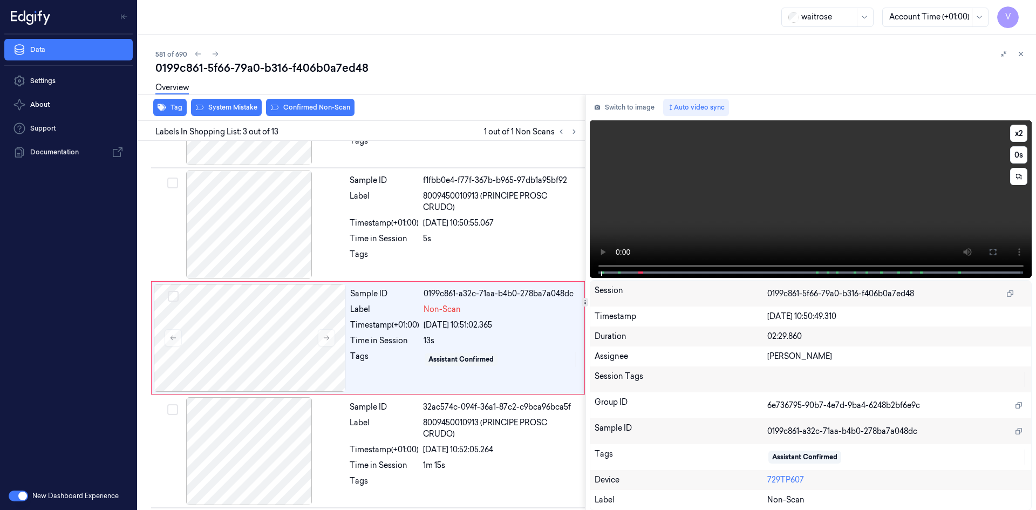
scroll to position [98, 0]
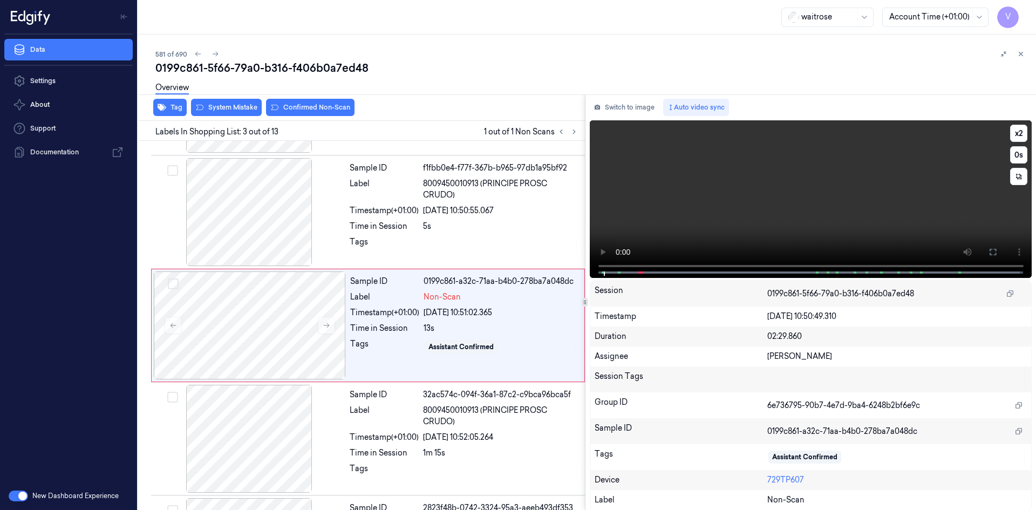
click at [771, 202] on video at bounding box center [811, 199] width 442 height 158
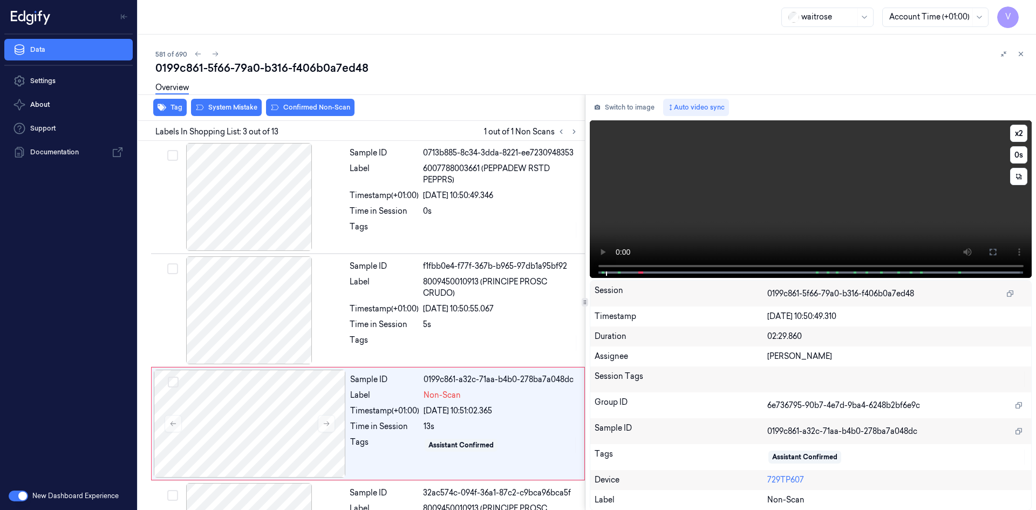
click at [684, 185] on video at bounding box center [811, 199] width 442 height 158
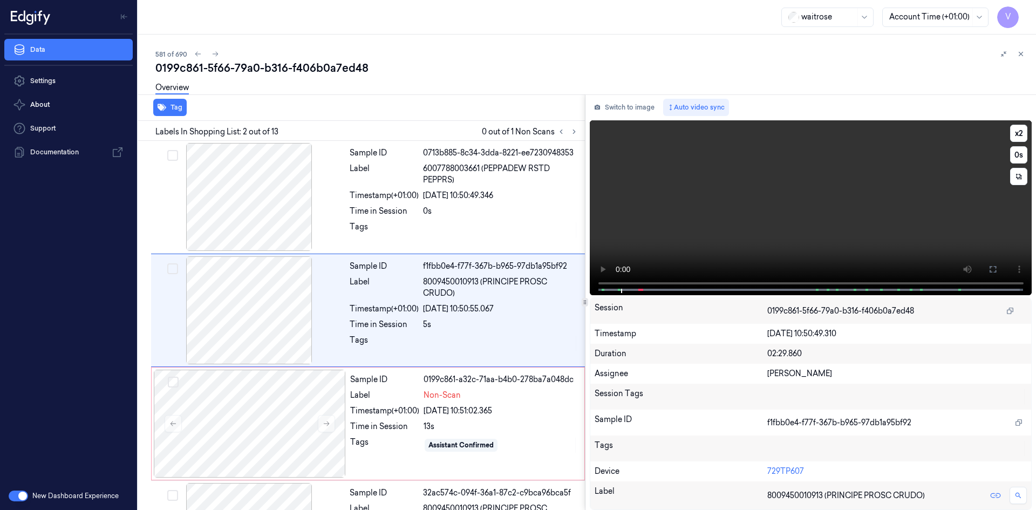
click at [698, 190] on video at bounding box center [811, 207] width 442 height 175
click at [790, 206] on video at bounding box center [811, 207] width 442 height 175
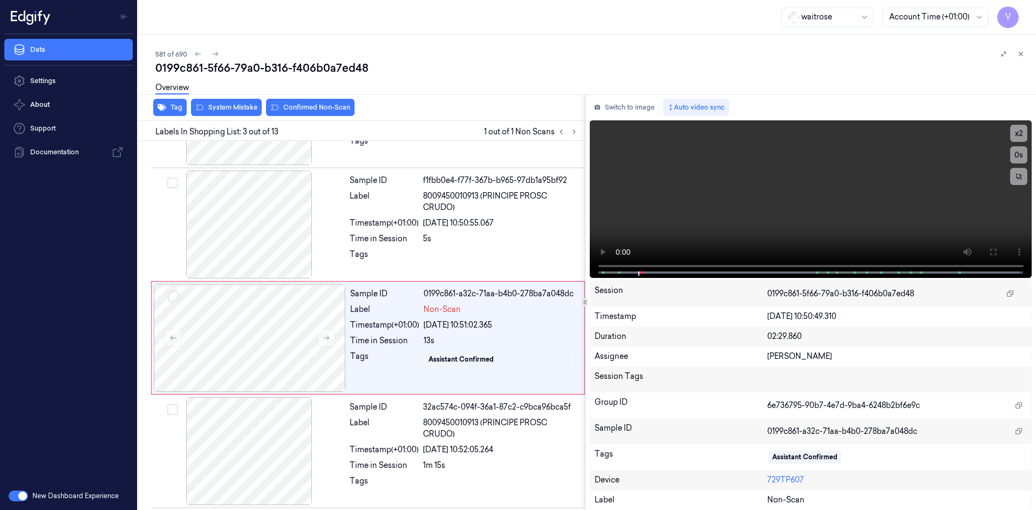
scroll to position [98, 0]
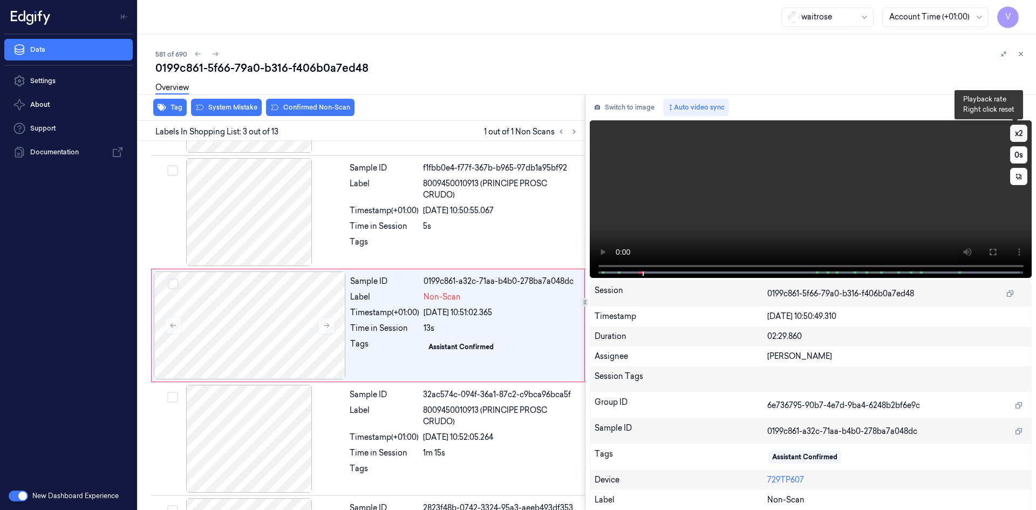
click at [1011, 129] on button "x 2" at bounding box center [1018, 133] width 17 height 17
click at [739, 213] on video at bounding box center [811, 199] width 442 height 158
click at [827, 199] on video at bounding box center [811, 199] width 442 height 158
click at [795, 210] on video at bounding box center [811, 199] width 442 height 158
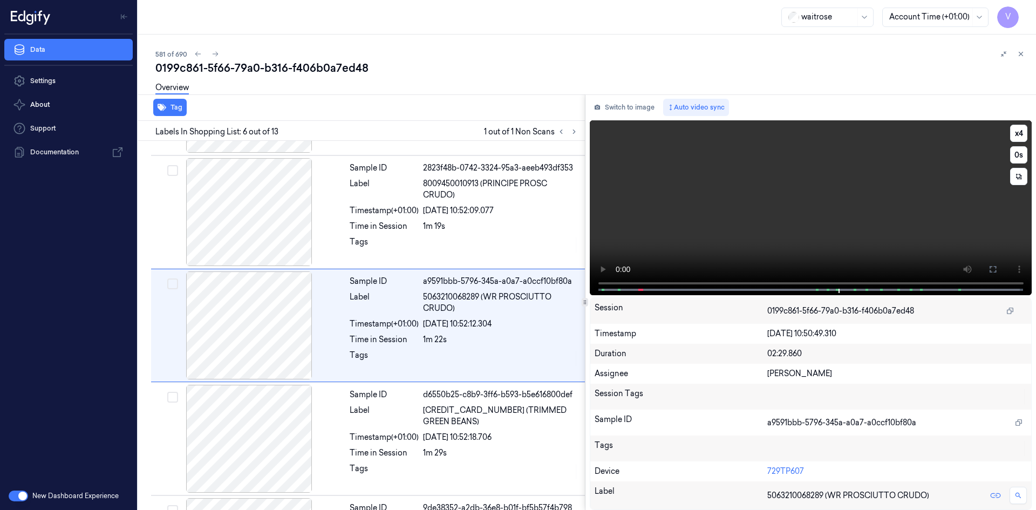
click at [771, 203] on video at bounding box center [811, 207] width 442 height 175
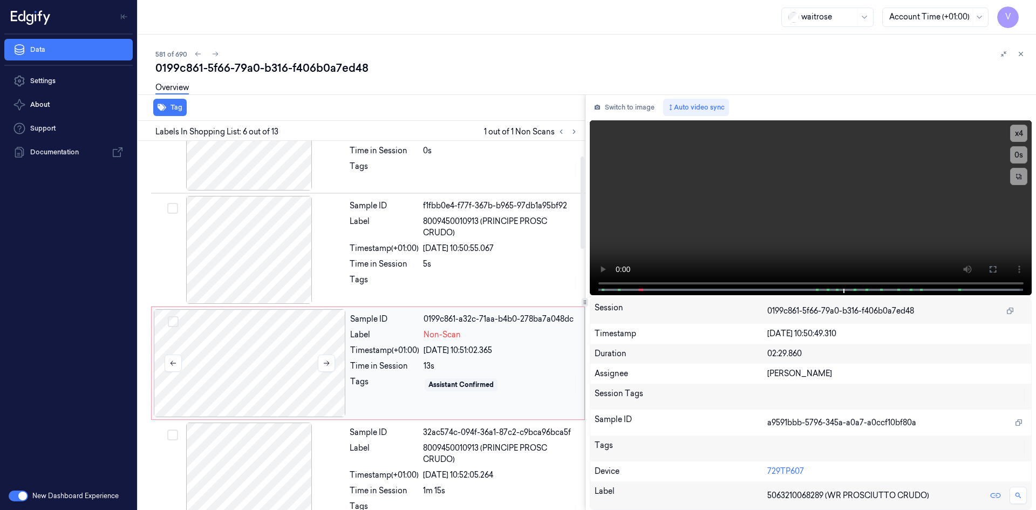
click at [251, 358] on div at bounding box center [250, 363] width 192 height 108
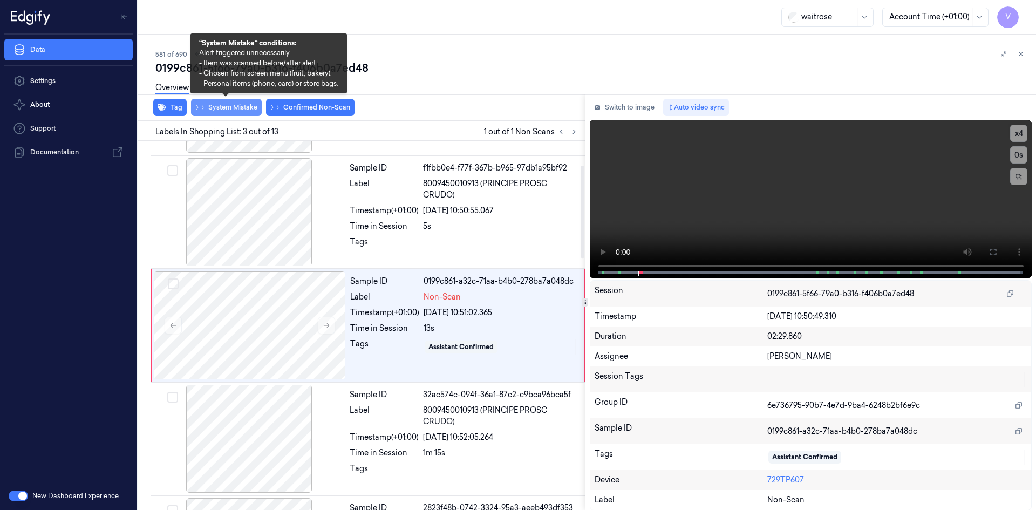
click at [248, 104] on button "System Mistake" at bounding box center [226, 107] width 71 height 17
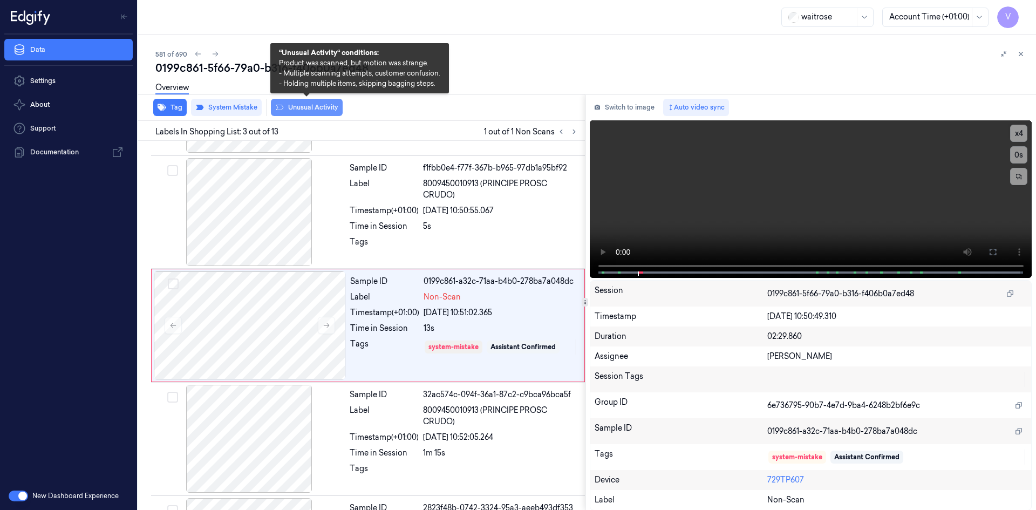
click at [318, 110] on button "Unusual Activity" at bounding box center [307, 107] width 72 height 17
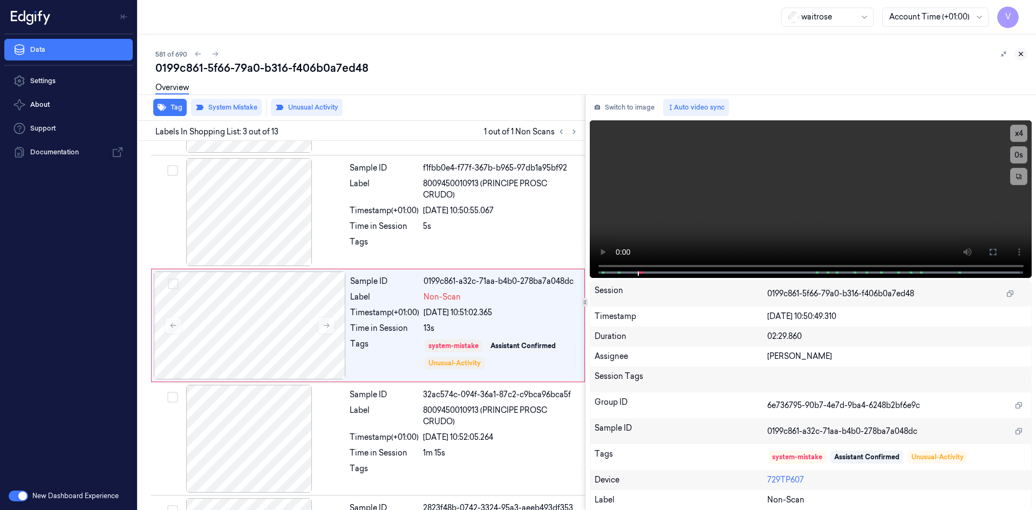
click at [1018, 52] on icon at bounding box center [1021, 54] width 8 height 8
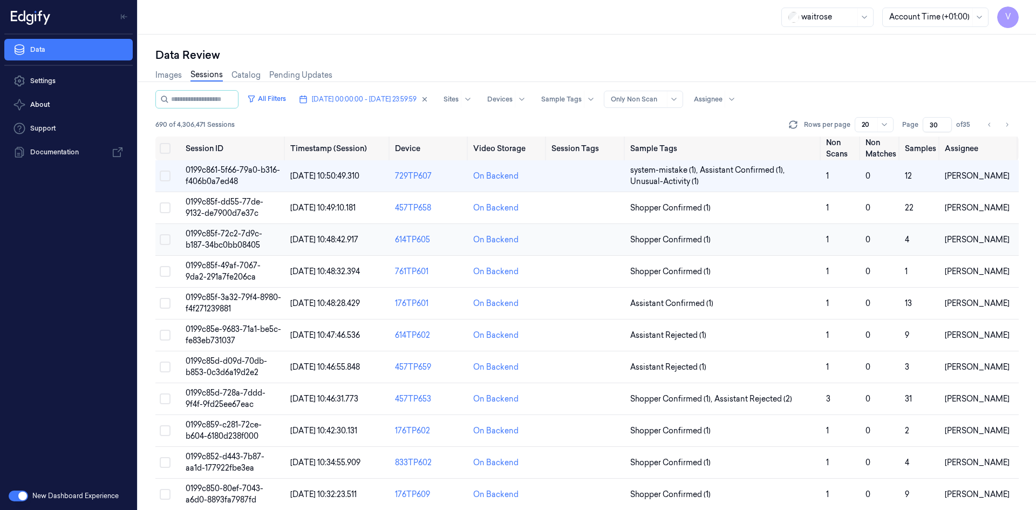
click at [224, 241] on span "0199c85f-72c2-7d9c-b187-34bc0bb08405" at bounding box center [224, 239] width 77 height 21
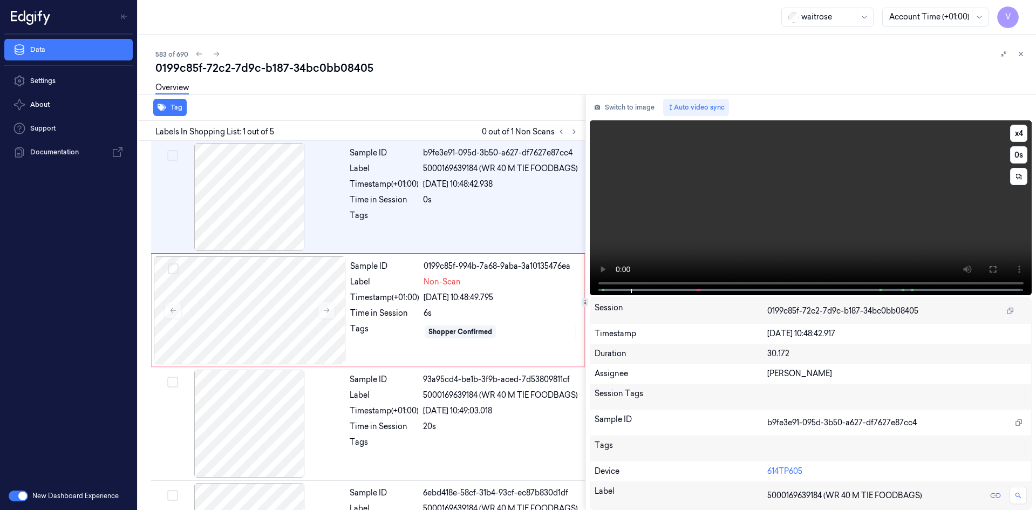
click at [679, 235] on video at bounding box center [811, 207] width 442 height 175
click at [756, 206] on video at bounding box center [811, 207] width 442 height 175
click at [756, 210] on video at bounding box center [811, 207] width 442 height 175
click at [732, 190] on video at bounding box center [811, 207] width 442 height 175
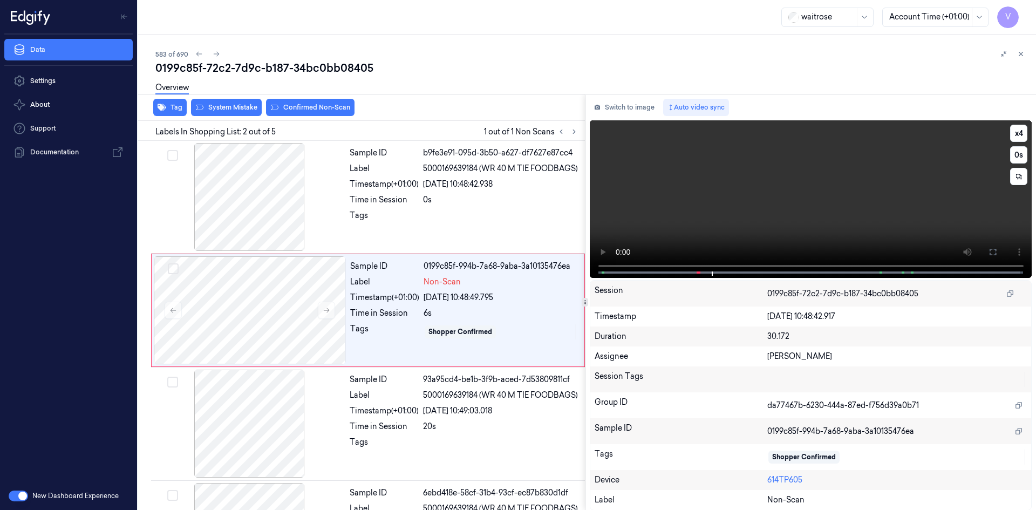
click at [720, 189] on video at bounding box center [811, 199] width 442 height 158
click at [827, 196] on video at bounding box center [811, 199] width 442 height 158
click at [790, 191] on video at bounding box center [811, 199] width 442 height 158
click at [249, 290] on div at bounding box center [250, 310] width 192 height 108
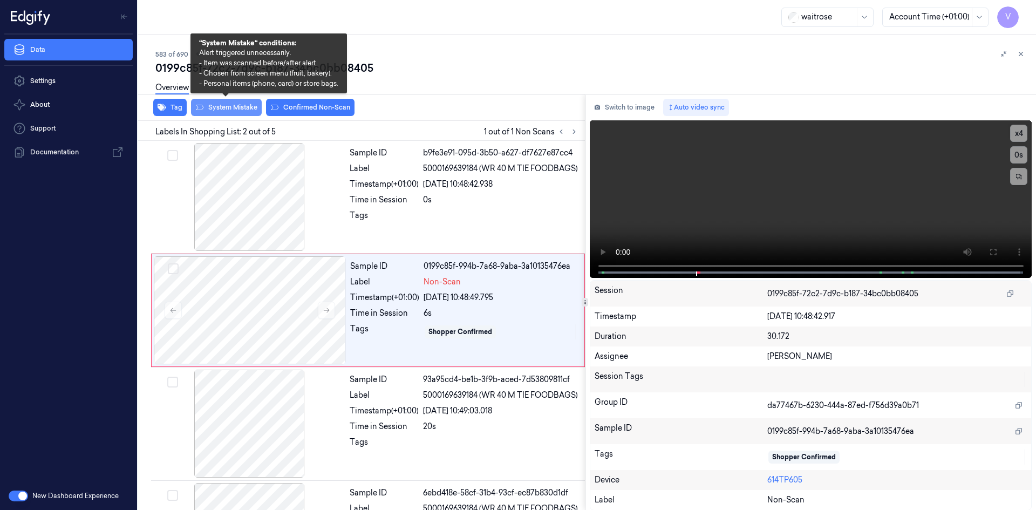
click at [241, 107] on button "System Mistake" at bounding box center [226, 107] width 71 height 17
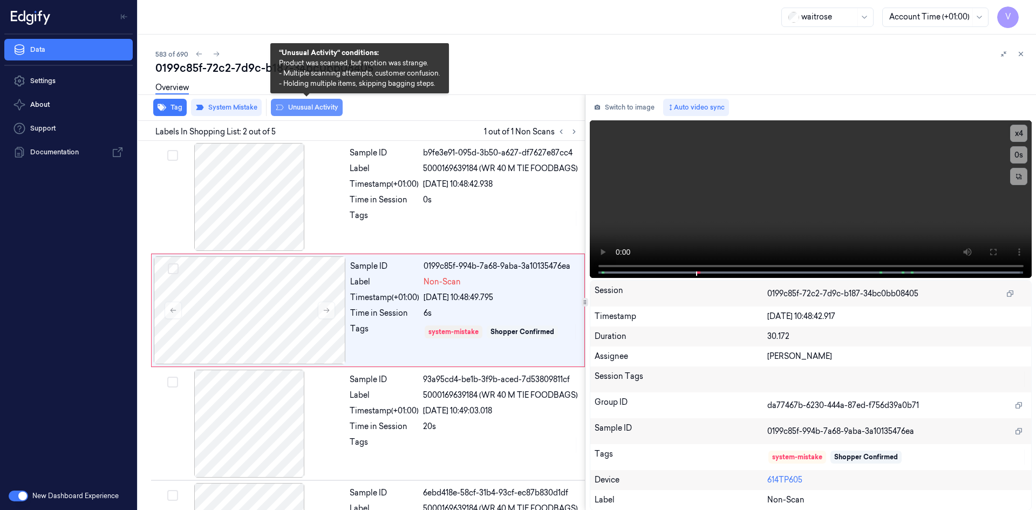
click at [309, 107] on button "Unusual Activity" at bounding box center [307, 107] width 72 height 17
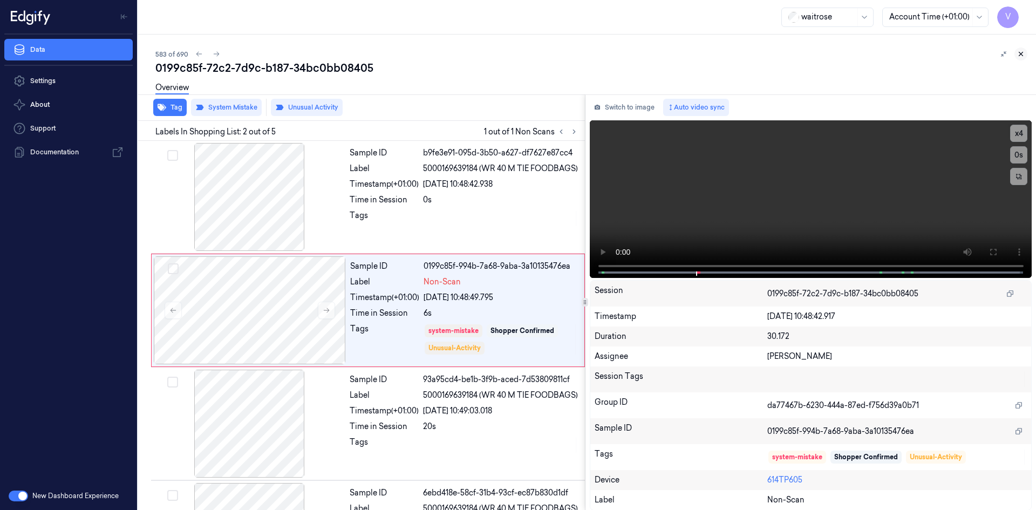
click at [1022, 55] on icon at bounding box center [1021, 54] width 4 height 4
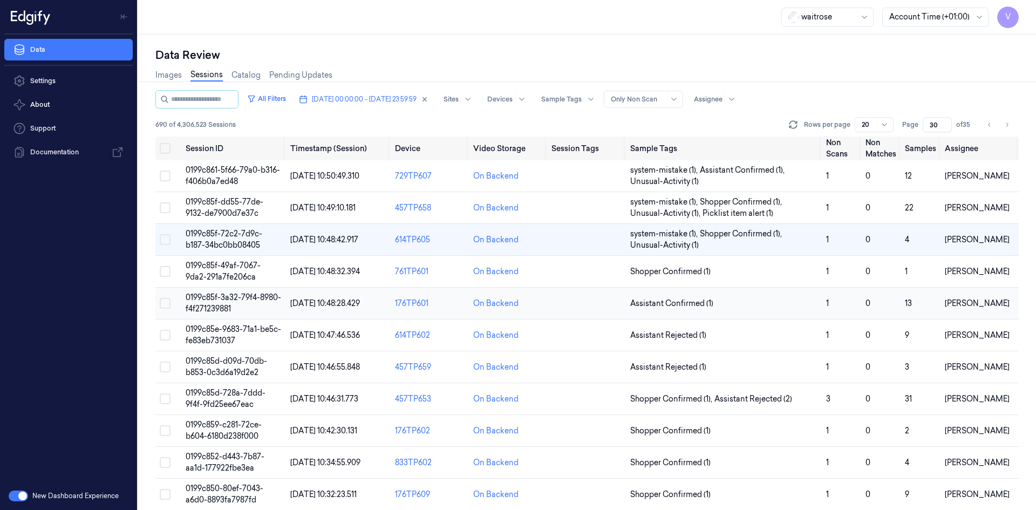
click at [223, 299] on span "0199c85f-3a32-79f4-8980-f4f271239881" at bounding box center [233, 302] width 95 height 21
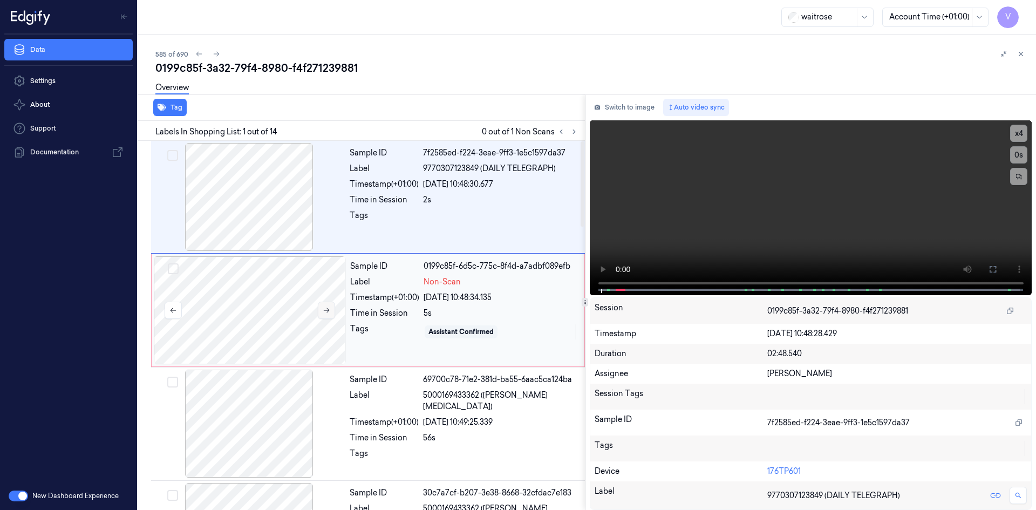
click at [325, 313] on icon at bounding box center [327, 310] width 8 height 8
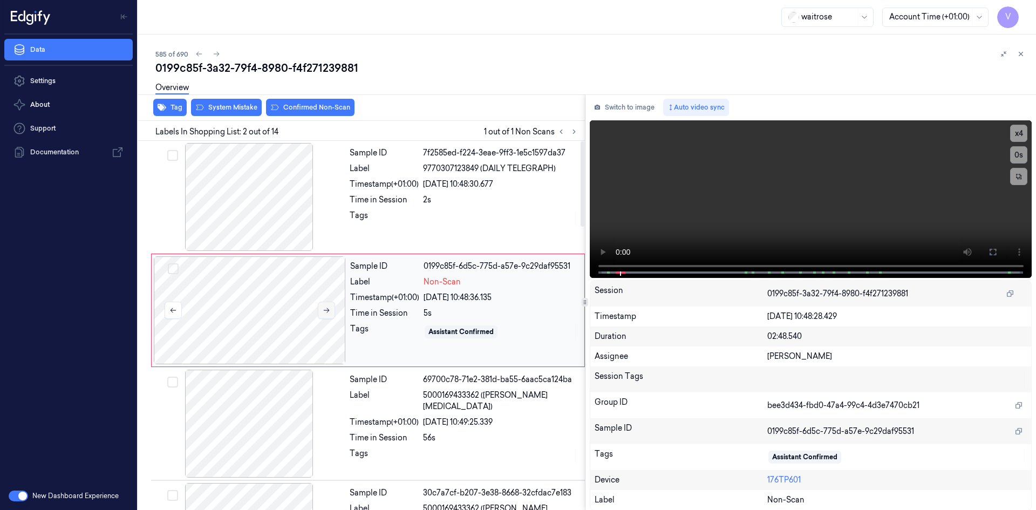
click at [326, 310] on icon at bounding box center [327, 310] width 8 height 8
click at [325, 306] on button at bounding box center [326, 310] width 17 height 17
click at [326, 308] on icon at bounding box center [327, 310] width 8 height 8
click at [736, 183] on video at bounding box center [811, 199] width 442 height 158
click at [694, 223] on video at bounding box center [811, 199] width 442 height 158
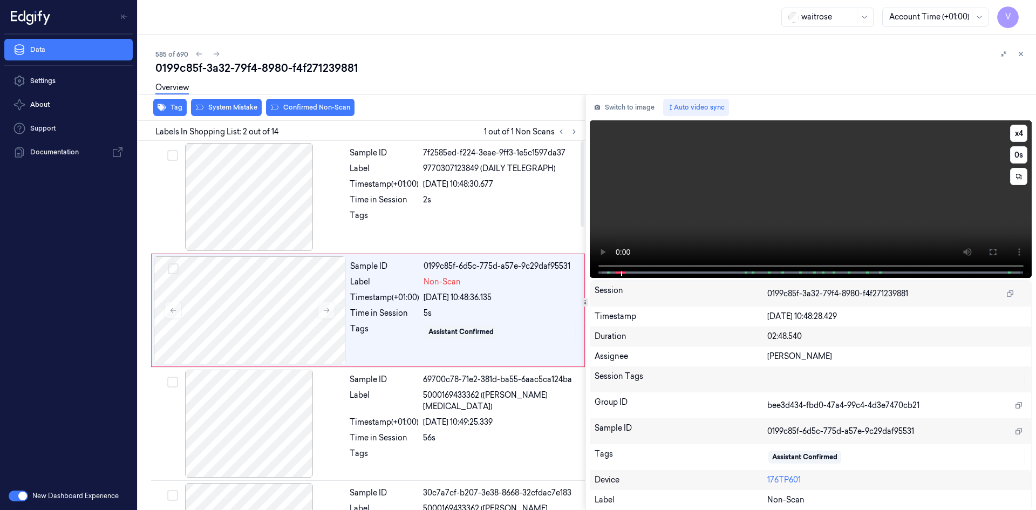
click at [741, 168] on video at bounding box center [811, 199] width 442 height 158
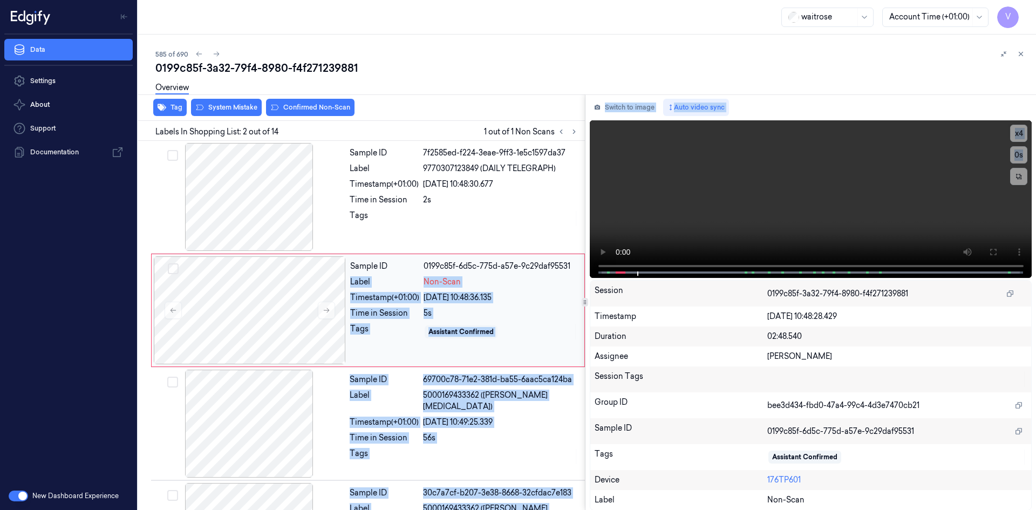
drag, startPoint x: 619, startPoint y: 270, endPoint x: 573, endPoint y: 270, distance: 45.3
click at [573, 270] on div "Tag System Mistake Confirmed Non-Scan Labels In Shopping List: 2 out of 14 1 ou…" at bounding box center [585, 301] width 902 height 415
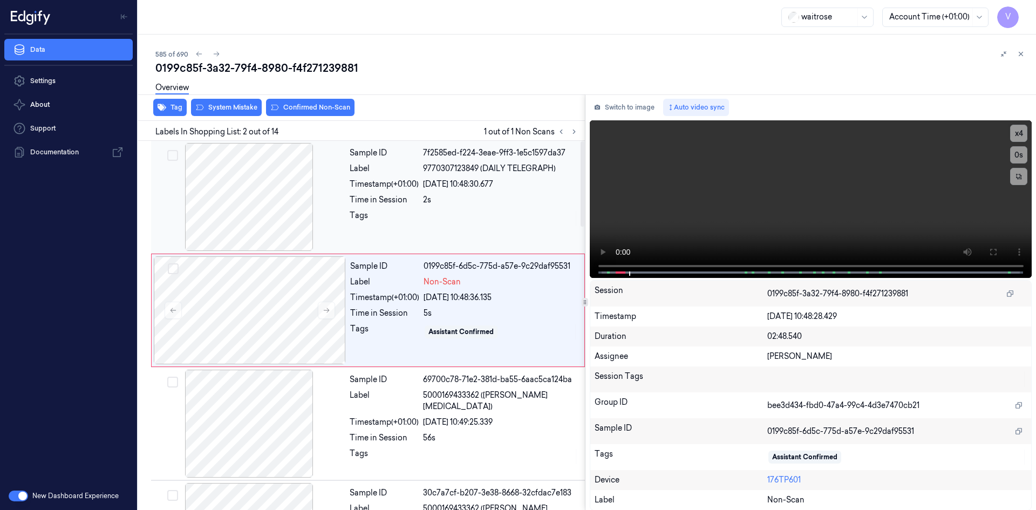
click at [516, 212] on div at bounding box center [500, 218] width 155 height 17
click at [718, 184] on video at bounding box center [811, 199] width 442 height 158
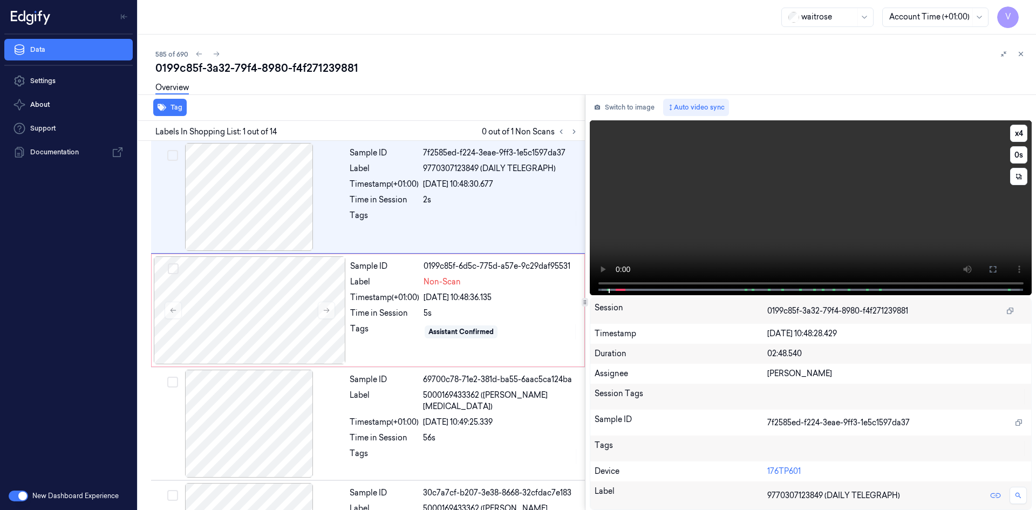
click at [665, 218] on video at bounding box center [811, 207] width 442 height 175
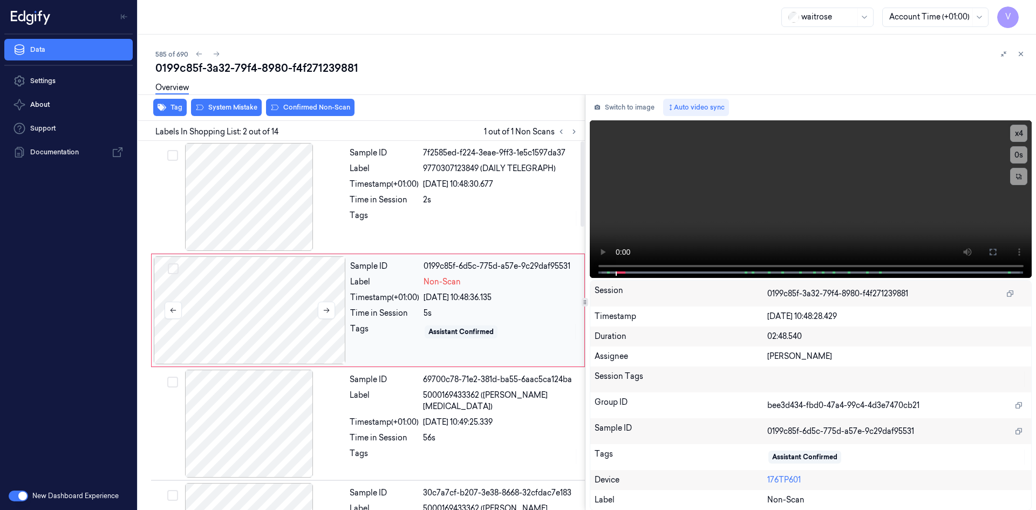
click at [251, 281] on div at bounding box center [250, 310] width 192 height 108
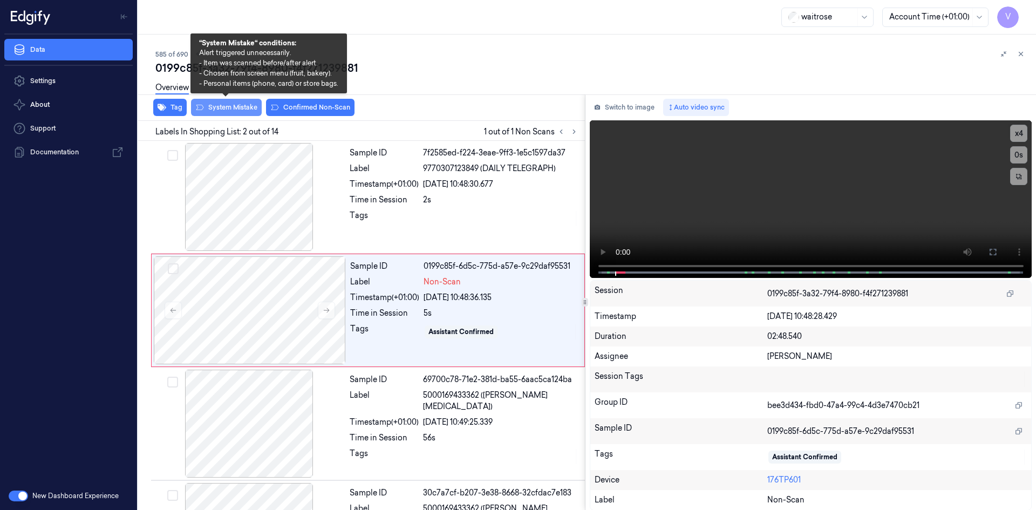
click at [236, 108] on button "System Mistake" at bounding box center [226, 107] width 71 height 17
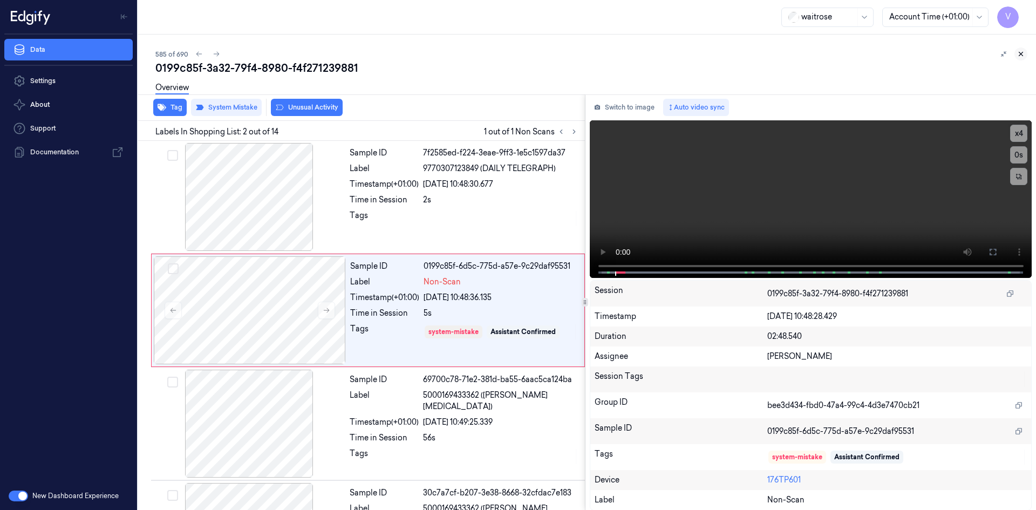
click at [1019, 54] on icon at bounding box center [1021, 54] width 8 height 8
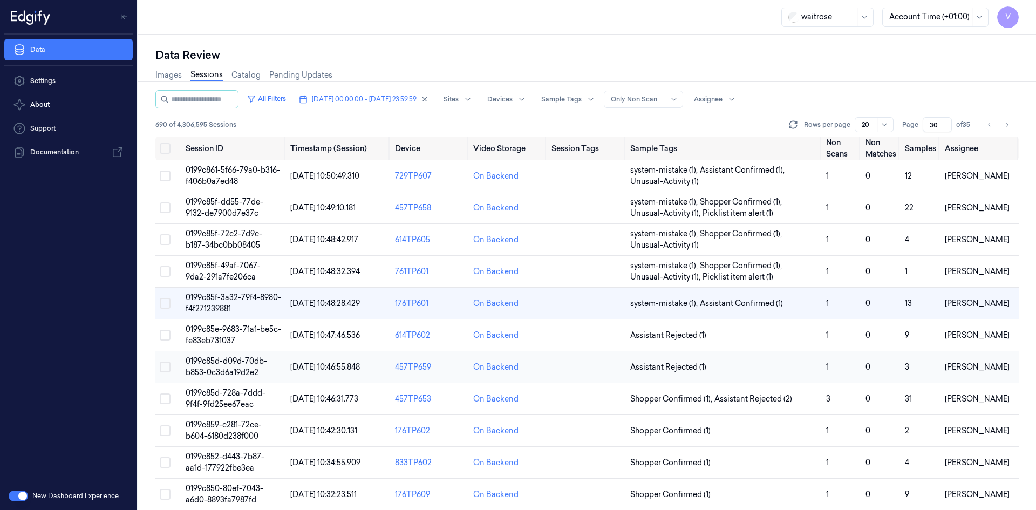
click at [236, 365] on span "0199c85d-d09d-70db-b853-0c3d6a19d2e2" at bounding box center [226, 366] width 81 height 21
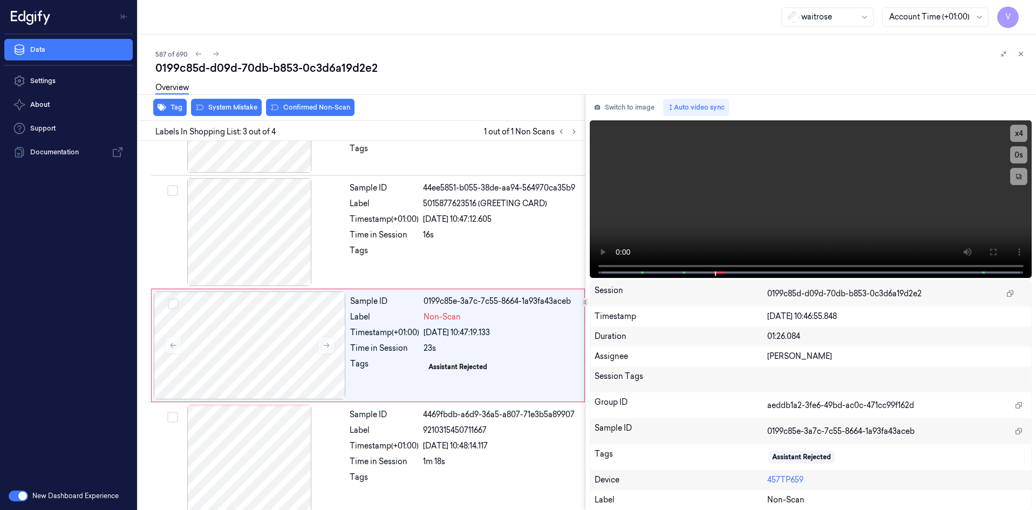
scroll to position [87, 0]
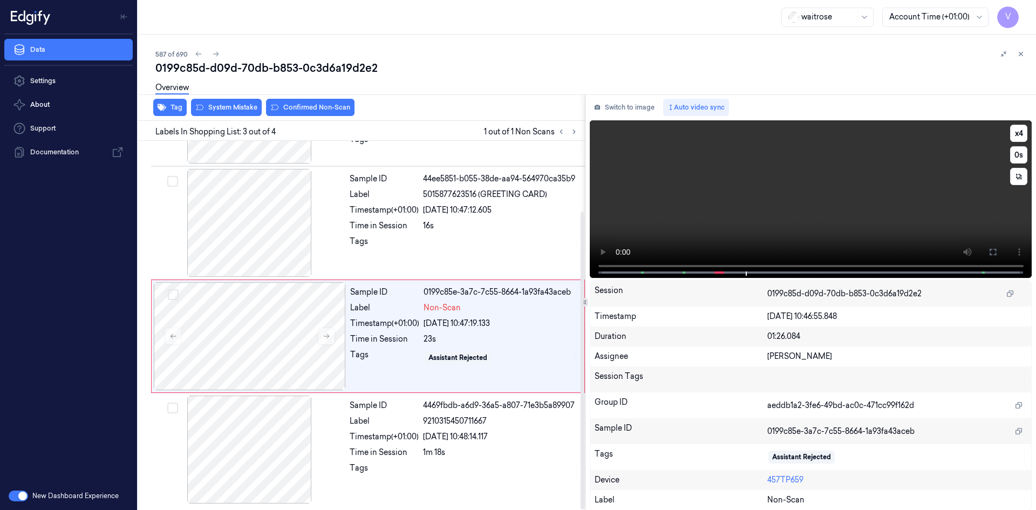
click at [781, 215] on video at bounding box center [811, 199] width 442 height 158
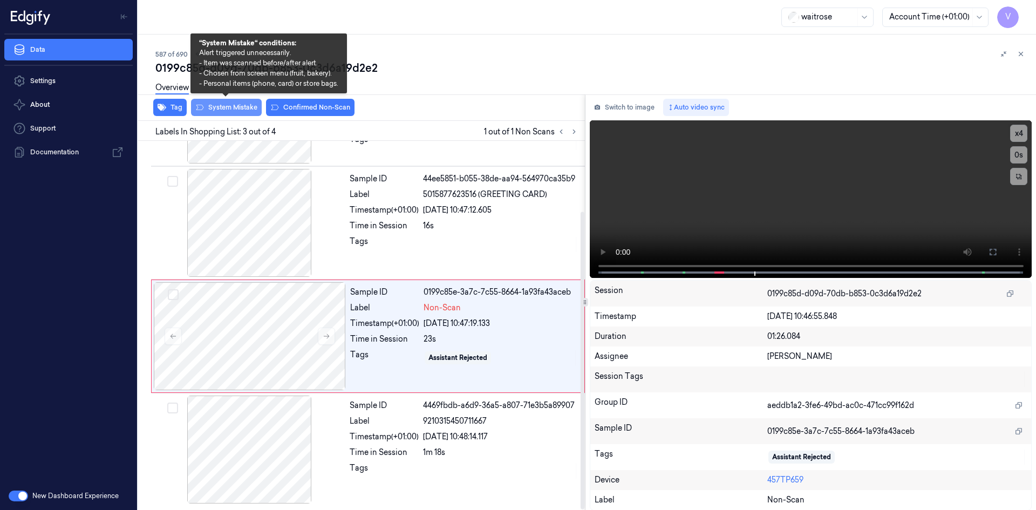
click at [246, 109] on button "System Mistake" at bounding box center [226, 107] width 71 height 17
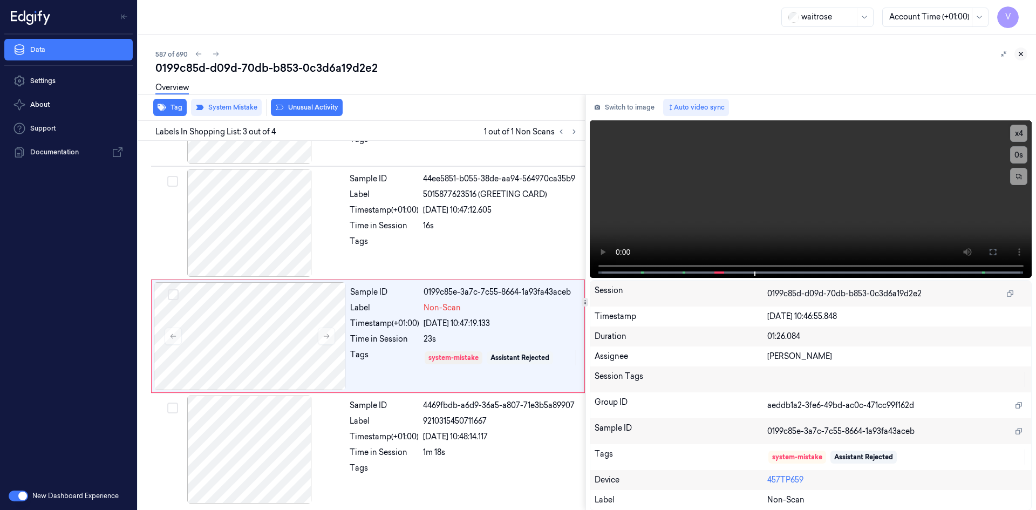
click at [1025, 52] on button at bounding box center [1020, 53] width 13 height 13
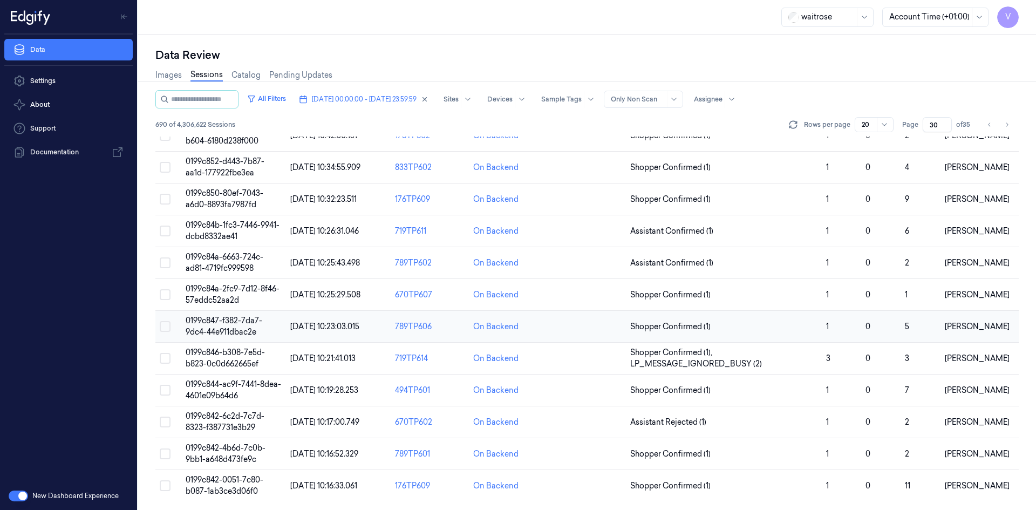
scroll to position [187, 0]
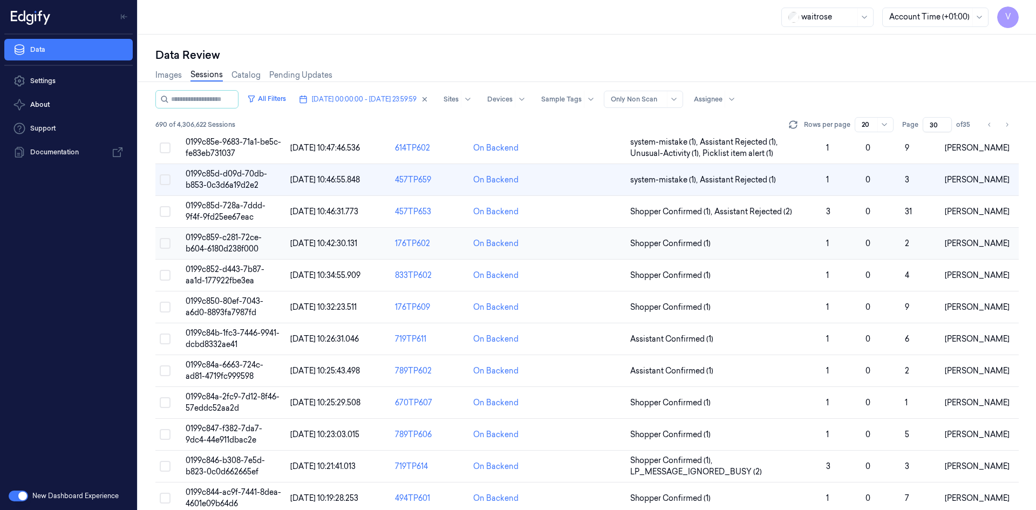
click at [234, 239] on span "0199c859-c281-72ce-b604-6180d238f000" at bounding box center [224, 243] width 76 height 21
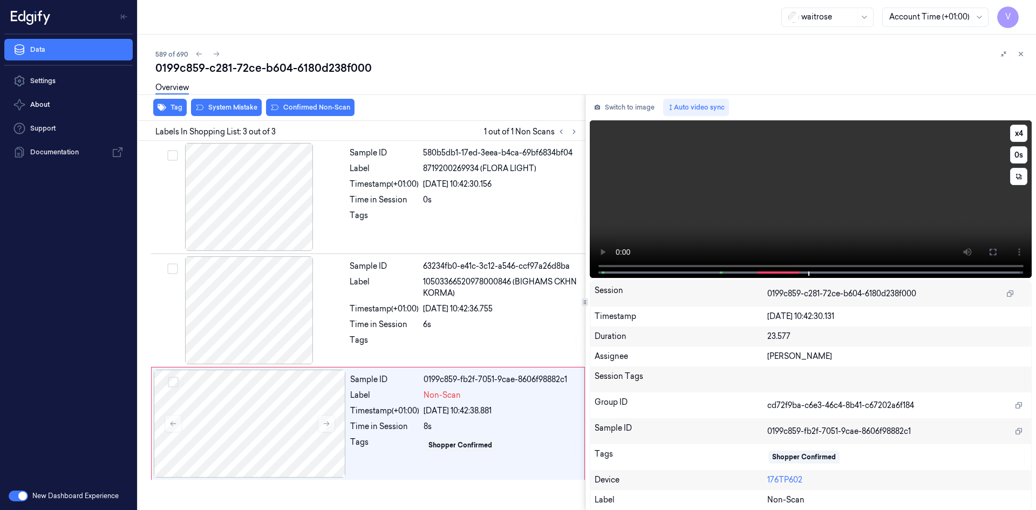
click at [727, 208] on video at bounding box center [811, 199] width 442 height 158
click at [738, 201] on video at bounding box center [811, 199] width 442 height 158
click at [688, 208] on video at bounding box center [811, 199] width 442 height 158
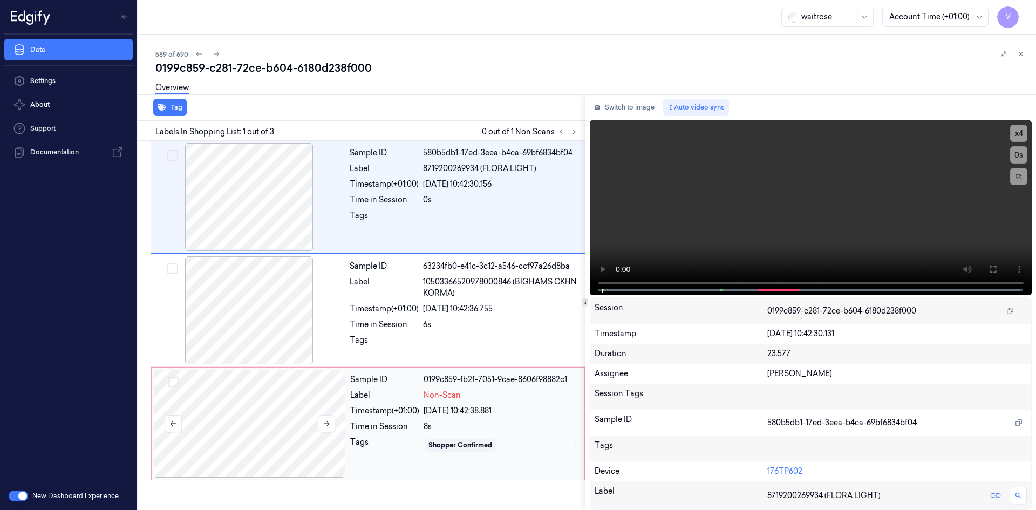
click at [268, 419] on div at bounding box center [250, 424] width 192 height 108
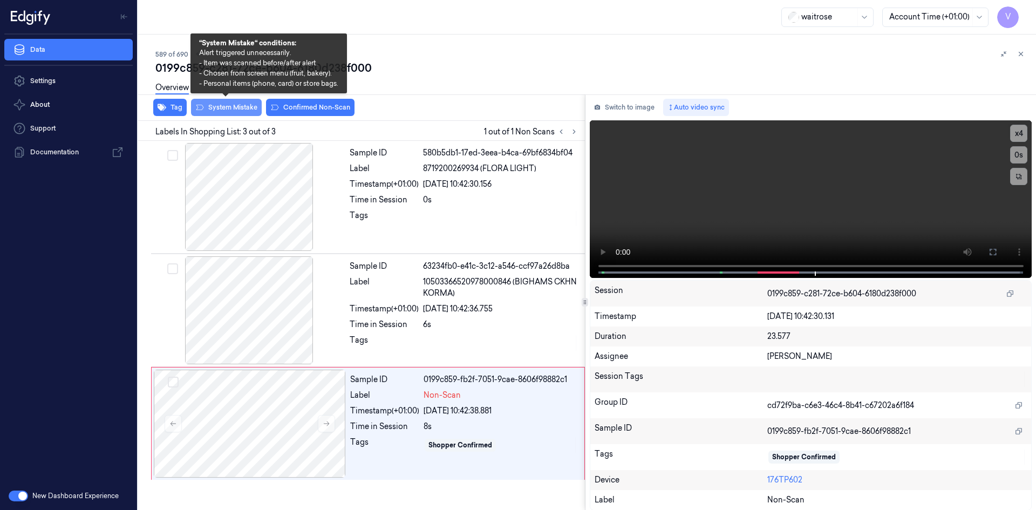
click at [245, 108] on button "System Mistake" at bounding box center [226, 107] width 71 height 17
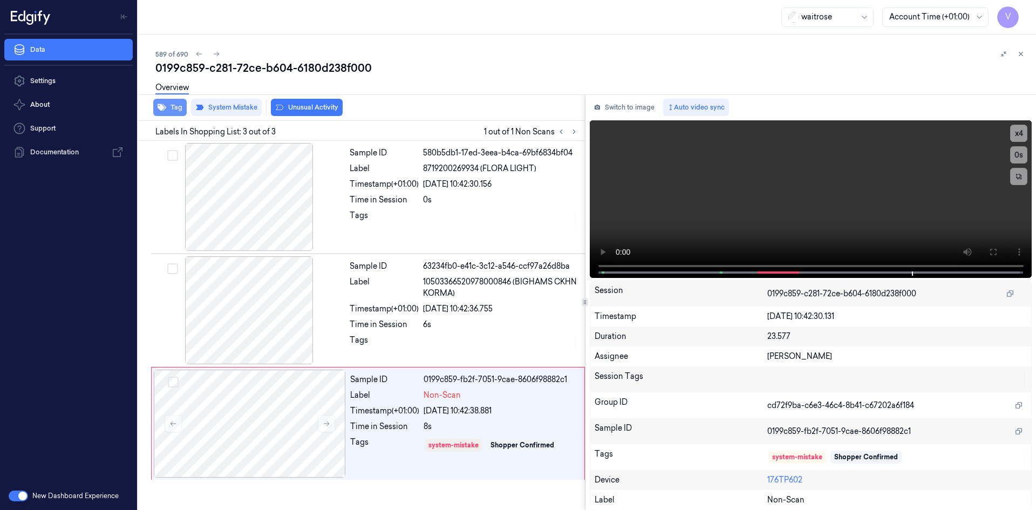
click at [176, 111] on button "Tag" at bounding box center [169, 107] width 33 height 17
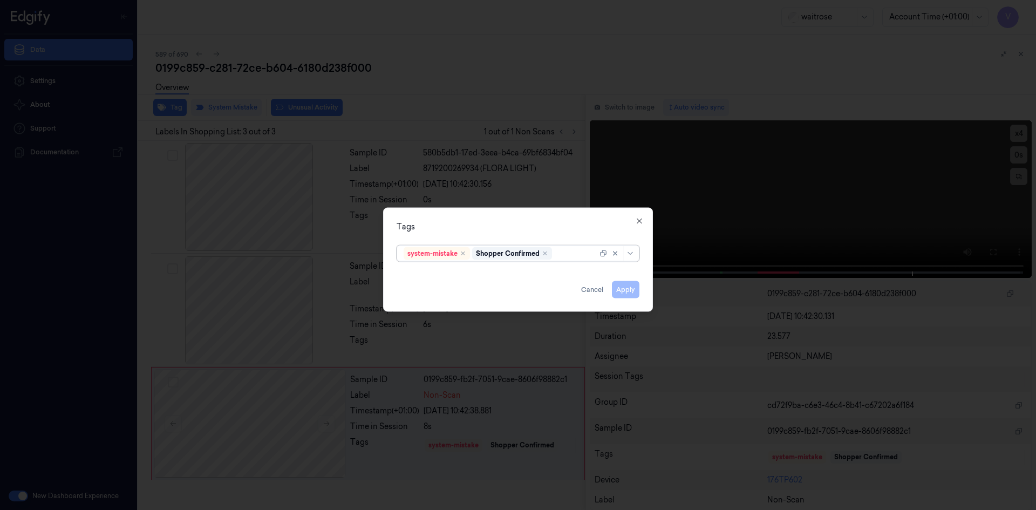
click at [578, 255] on div at bounding box center [575, 253] width 43 height 11
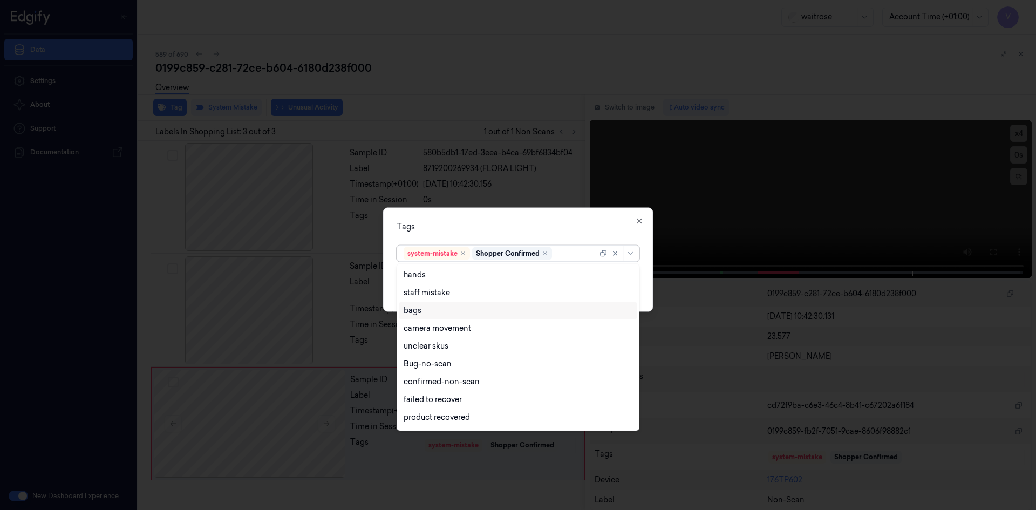
click at [428, 316] on div "bags" at bounding box center [517, 311] width 237 height 18
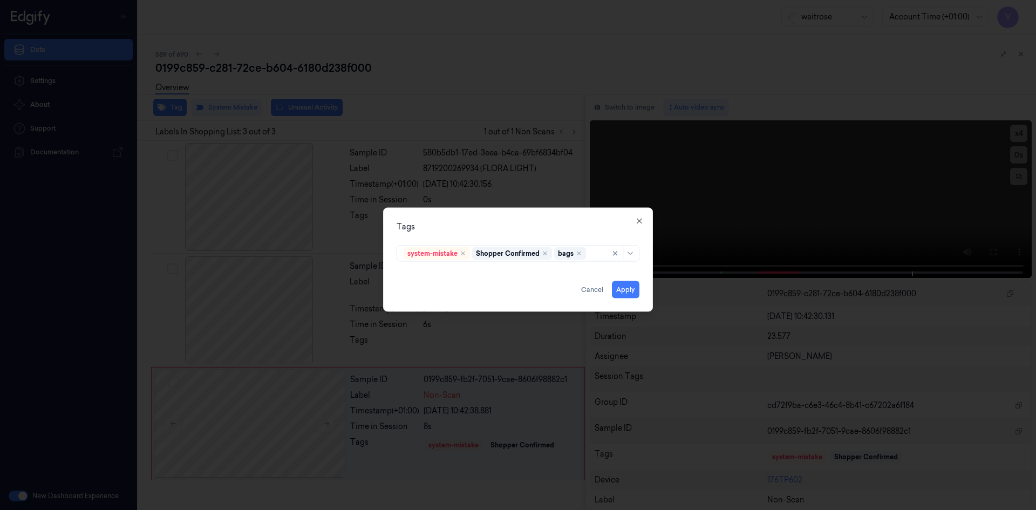
click at [503, 222] on div "Tags" at bounding box center [518, 226] width 243 height 11
click at [627, 291] on button "Apply" at bounding box center [626, 289] width 28 height 17
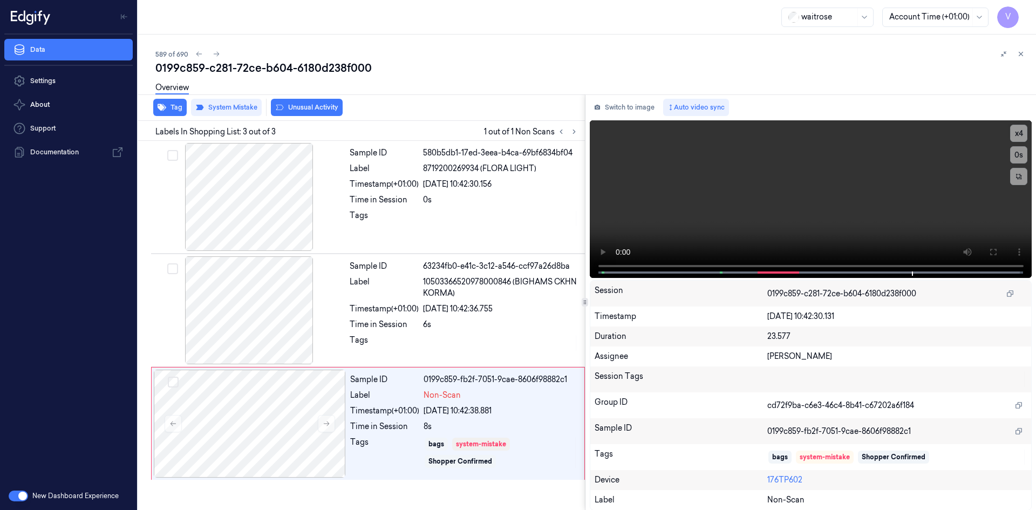
click at [1014, 53] on div at bounding box center [1012, 53] width 30 height 13
drag, startPoint x: 1020, startPoint y: 56, endPoint x: 1001, endPoint y: 160, distance: 105.2
click at [1019, 59] on button at bounding box center [1020, 53] width 13 height 13
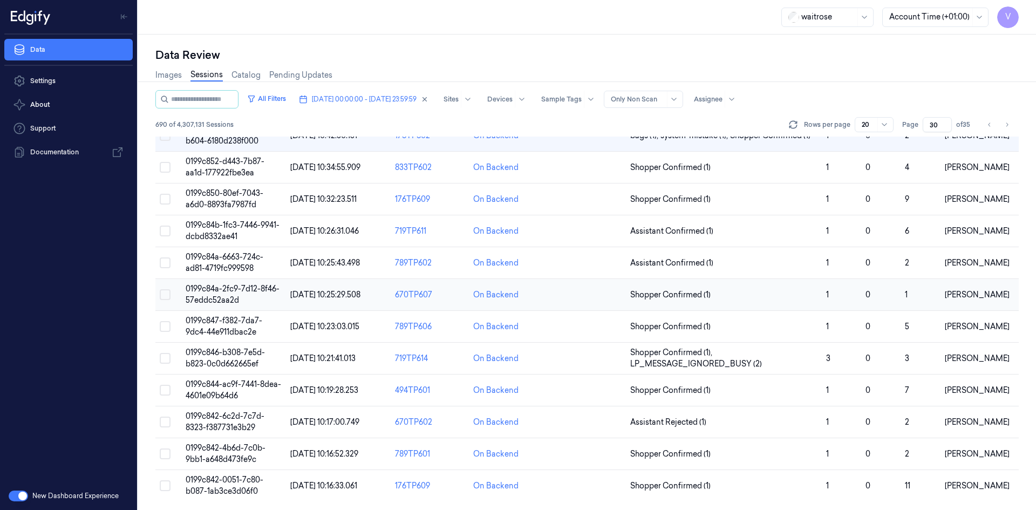
scroll to position [199, 0]
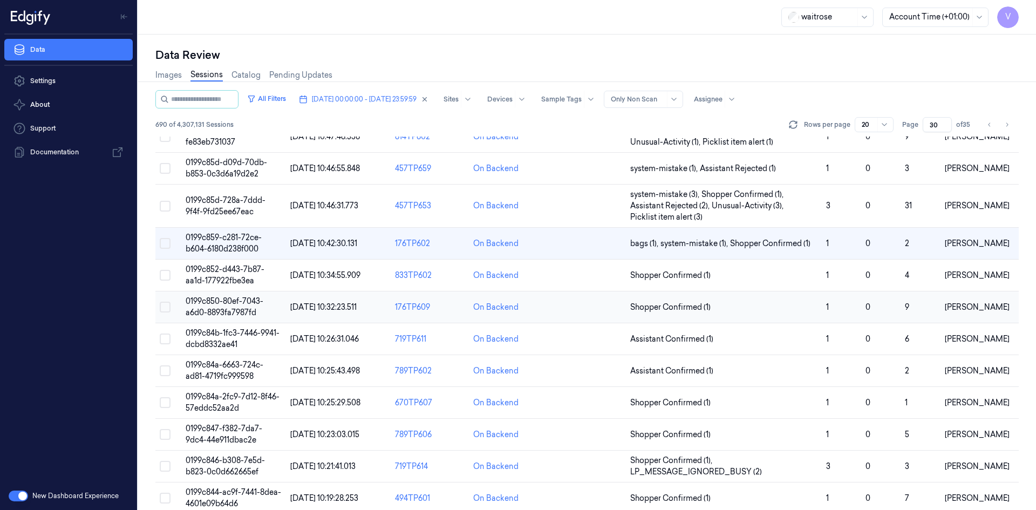
click at [228, 304] on span "0199c850-80ef-7043-a6d0-8893fa7987fd" at bounding box center [225, 306] width 78 height 21
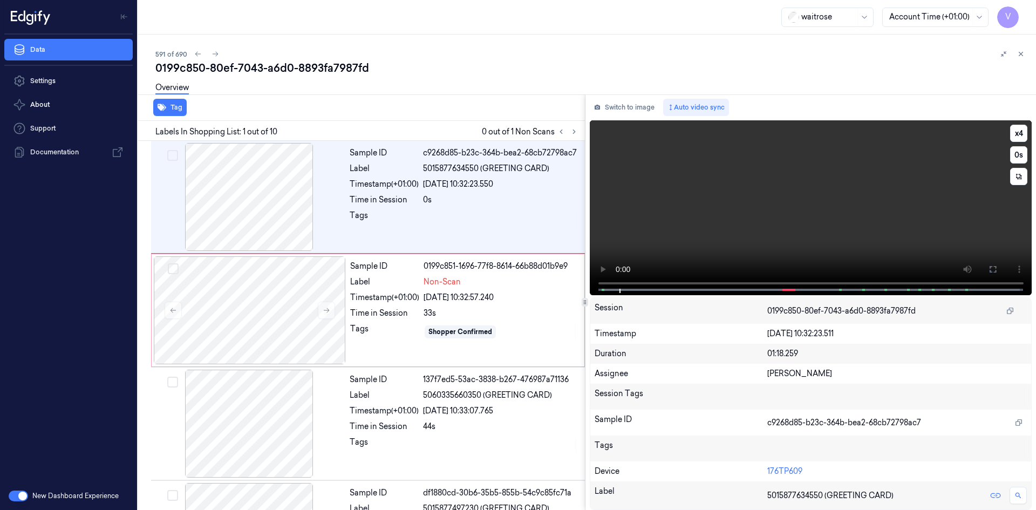
click at [708, 221] on video at bounding box center [811, 207] width 442 height 175
click at [685, 235] on video at bounding box center [811, 207] width 442 height 175
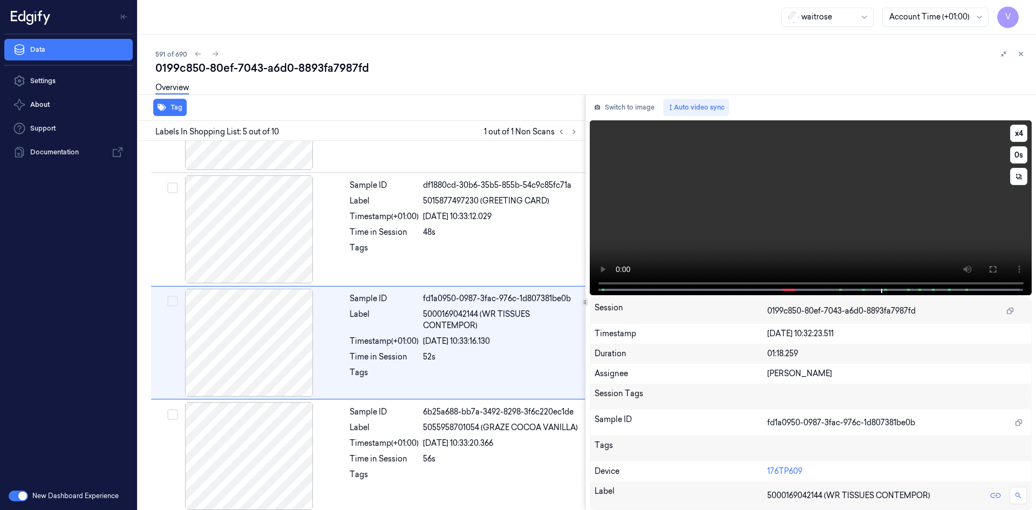
click at [761, 183] on video at bounding box center [811, 207] width 442 height 175
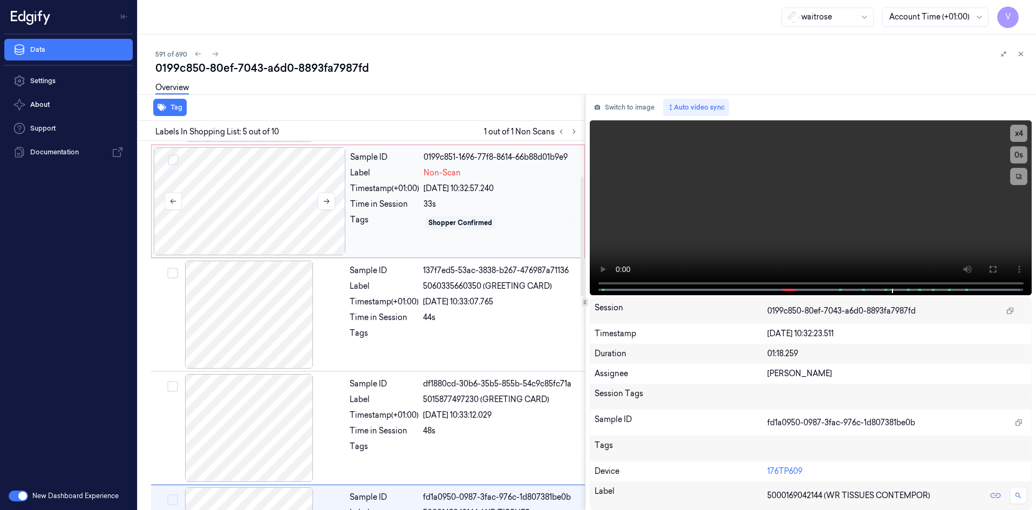
click at [267, 197] on div at bounding box center [250, 201] width 192 height 108
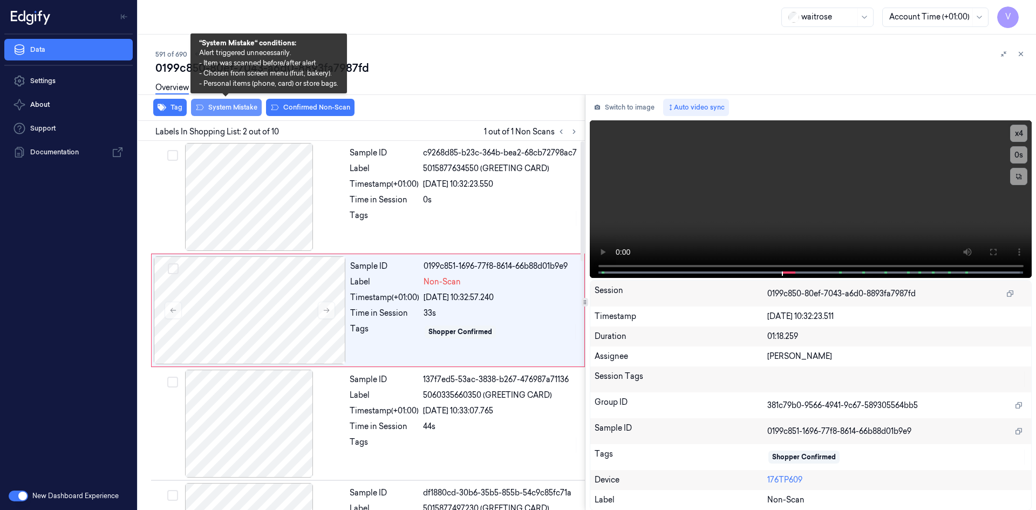
click at [228, 107] on button "System Mistake" at bounding box center [226, 107] width 71 height 17
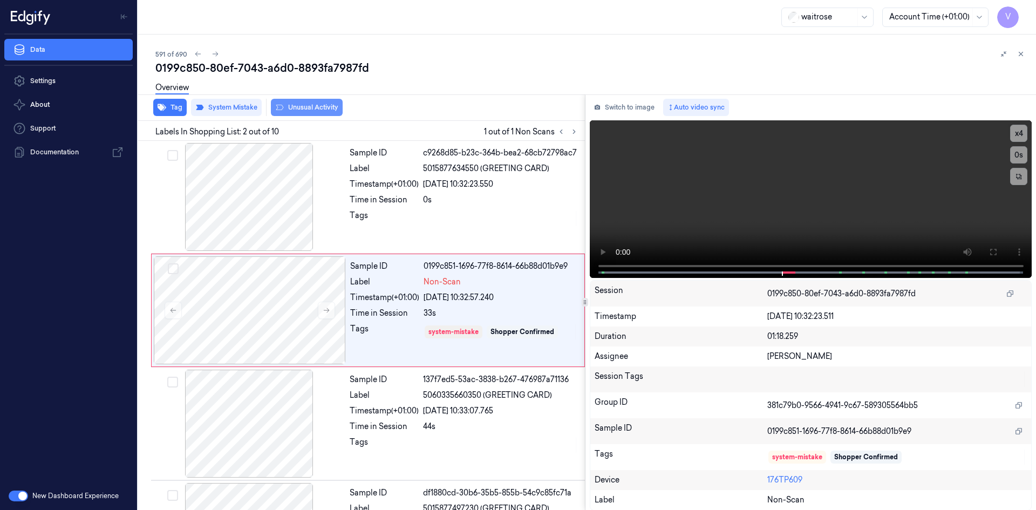
click at [305, 107] on button "Unusual Activity" at bounding box center [307, 107] width 72 height 17
click at [1019, 54] on icon at bounding box center [1021, 54] width 8 height 8
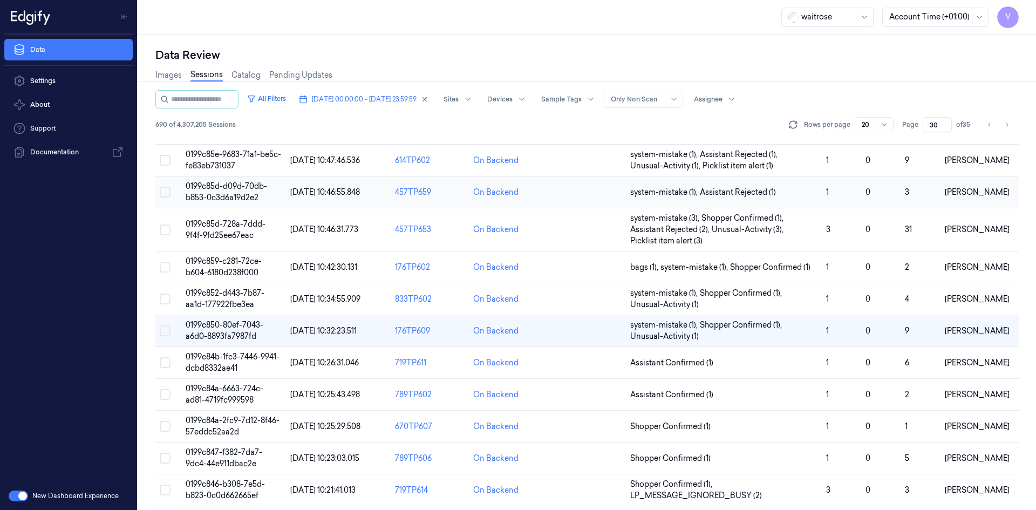
scroll to position [216, 0]
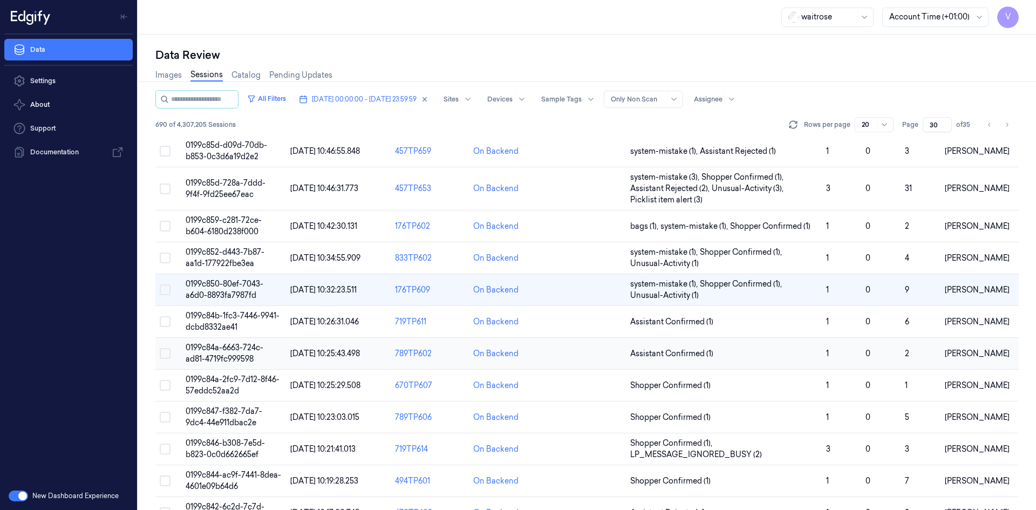
click at [212, 347] on span "0199c84a-6663-724c-ad81-4719fc999598" at bounding box center [225, 353] width 78 height 21
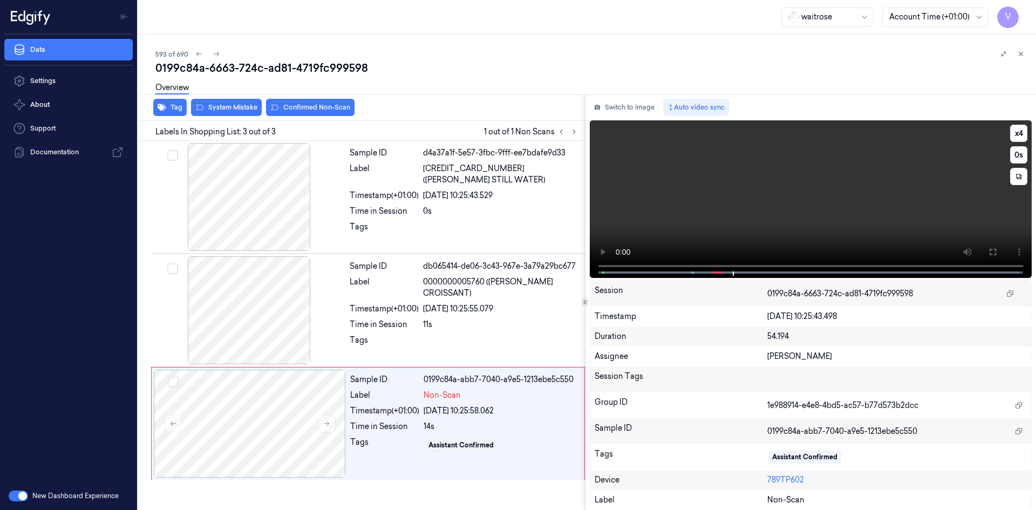
click at [805, 183] on video at bounding box center [811, 199] width 442 height 158
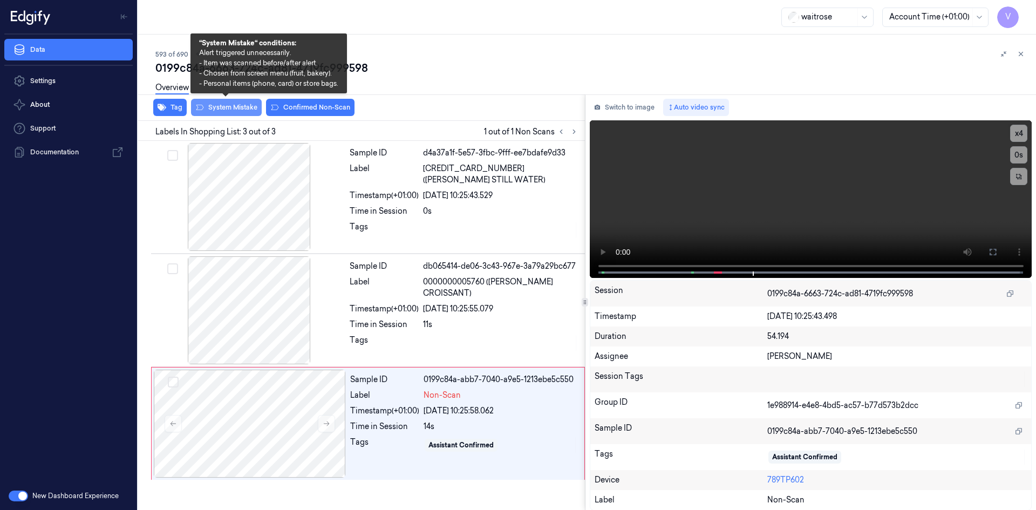
click at [228, 106] on button "System Mistake" at bounding box center [226, 107] width 71 height 17
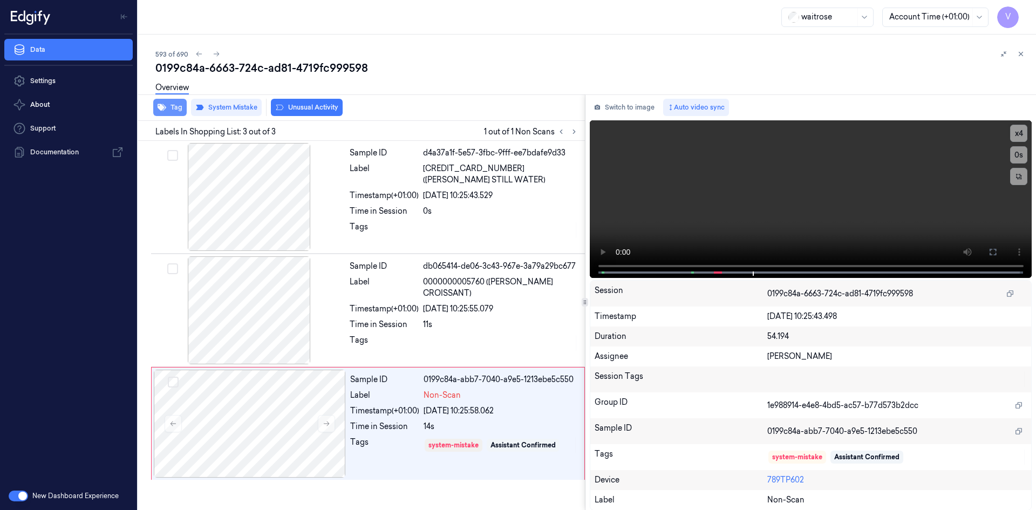
click at [177, 111] on button "Tag" at bounding box center [169, 107] width 33 height 17
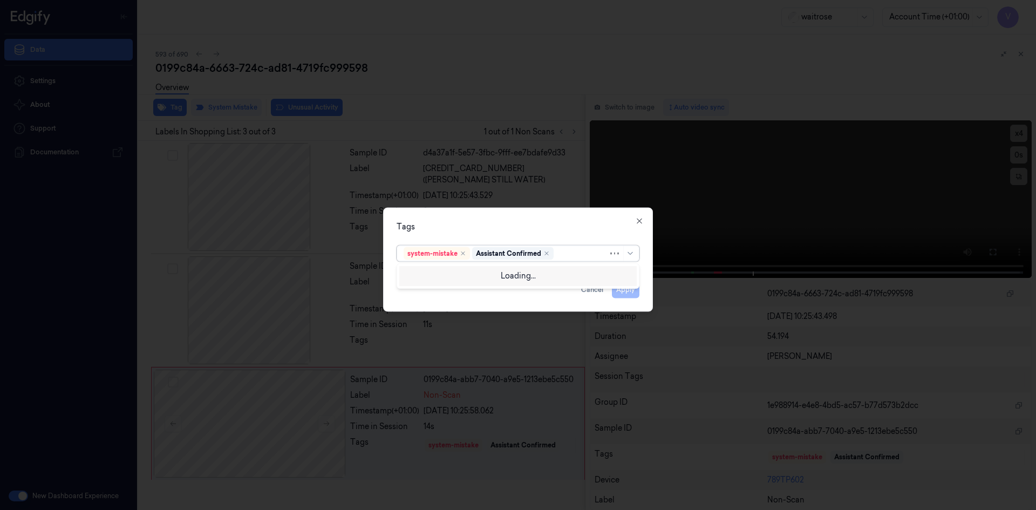
click at [571, 255] on div at bounding box center [582, 253] width 52 height 11
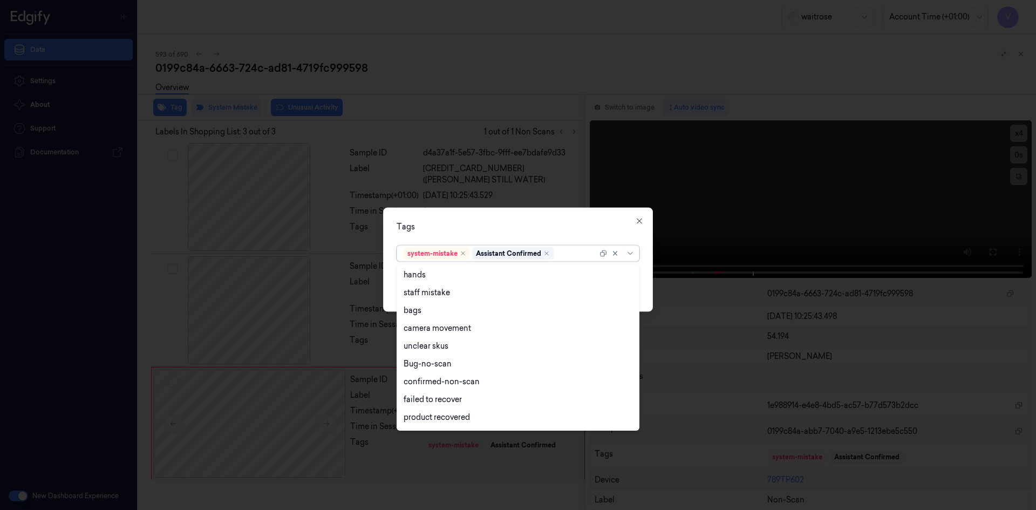
scroll to position [159, 0]
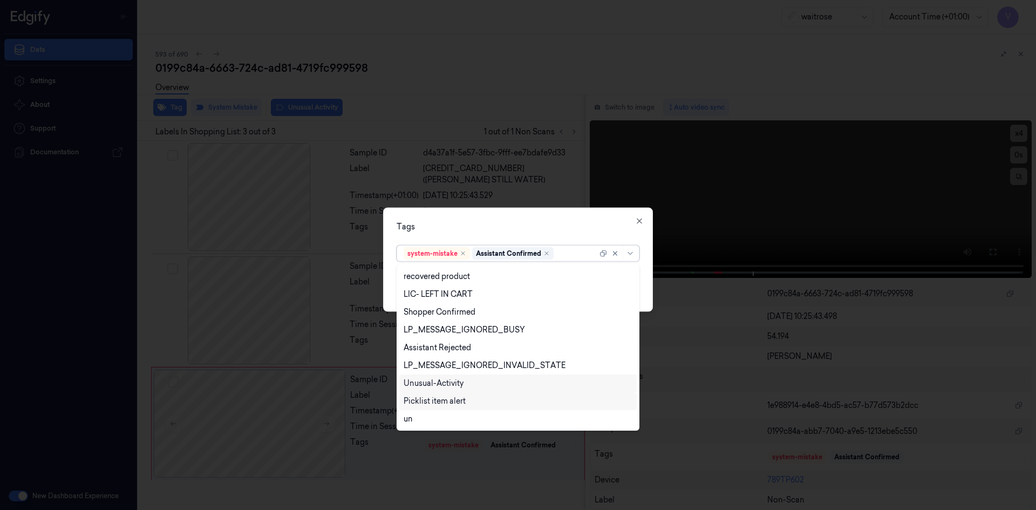
drag, startPoint x: 453, startPoint y: 380, endPoint x: 449, endPoint y: 387, distance: 8.0
click at [453, 381] on div "Unusual-Activity" at bounding box center [434, 383] width 60 height 11
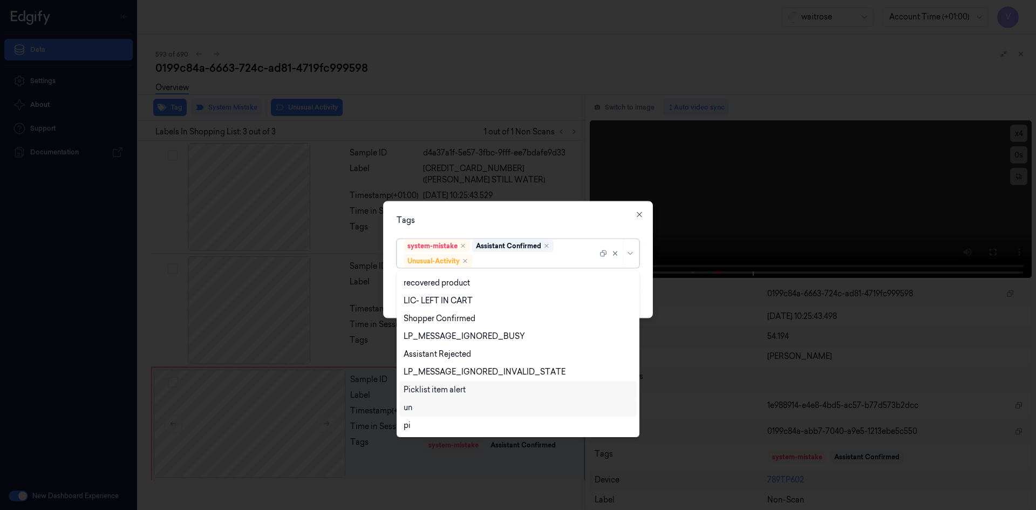
click at [449, 388] on div "Picklist item alert" at bounding box center [435, 389] width 62 height 11
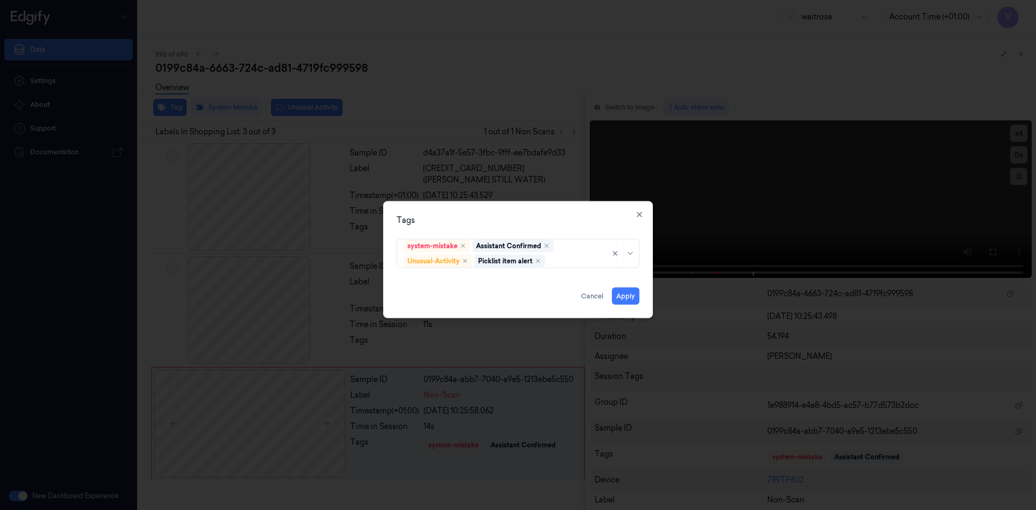
drag, startPoint x: 541, startPoint y: 206, endPoint x: 595, endPoint y: 279, distance: 91.1
click at [541, 210] on div "Tags system-mistake Assistant Confirmed Unusual-Activity Picklist item alert Ap…" at bounding box center [518, 259] width 270 height 117
click at [627, 298] on button "Apply" at bounding box center [626, 295] width 28 height 17
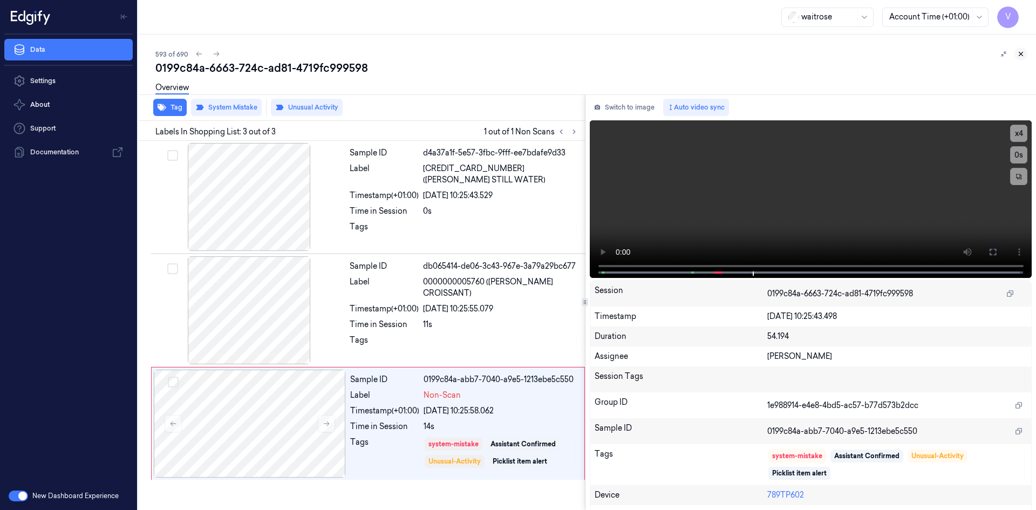
click at [1019, 51] on icon at bounding box center [1021, 54] width 8 height 8
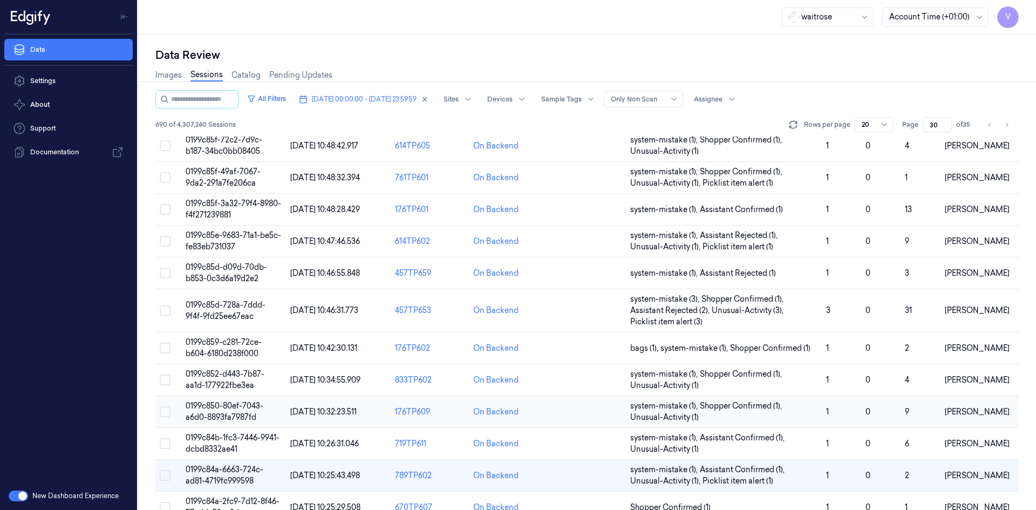
scroll to position [306, 0]
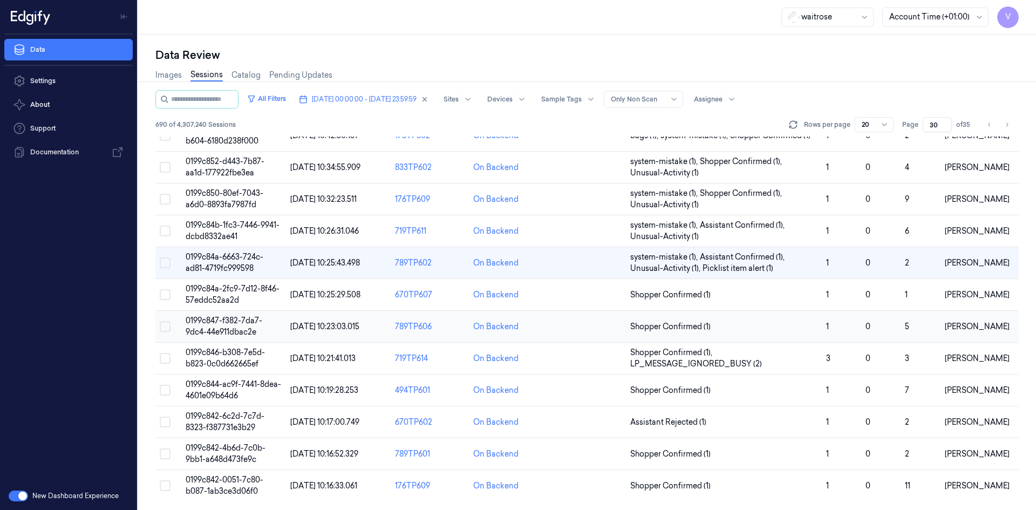
click at [227, 325] on td "0199c847-f382-7da7-9dc4-44e911dbac2e" at bounding box center [233, 327] width 105 height 32
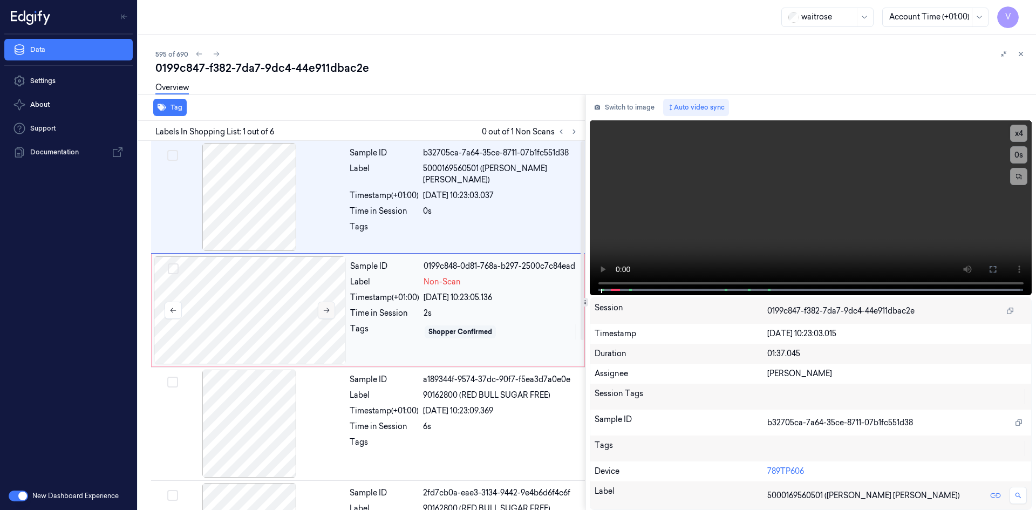
click at [323, 310] on icon at bounding box center [327, 310] width 8 height 8
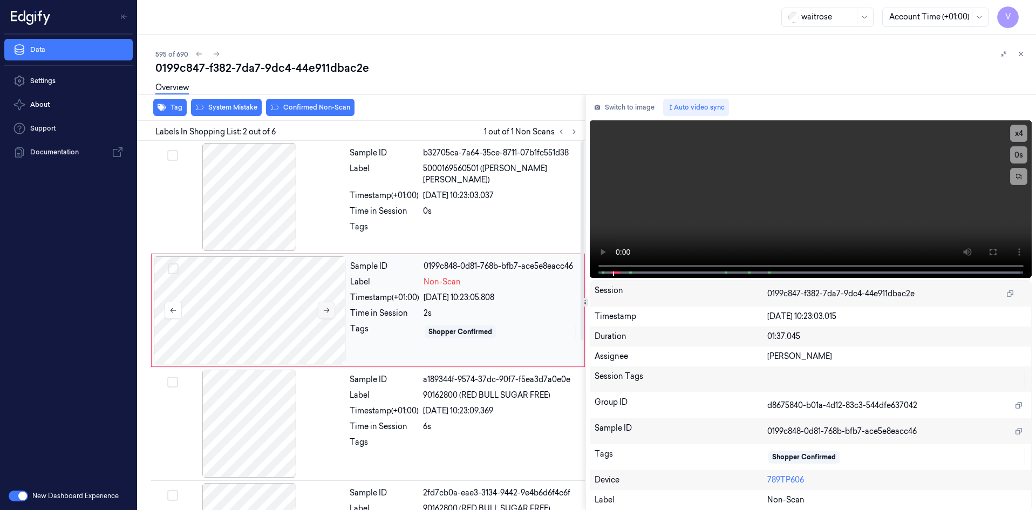
click at [326, 311] on icon at bounding box center [327, 310] width 8 height 8
click at [696, 214] on video at bounding box center [811, 199] width 442 height 158
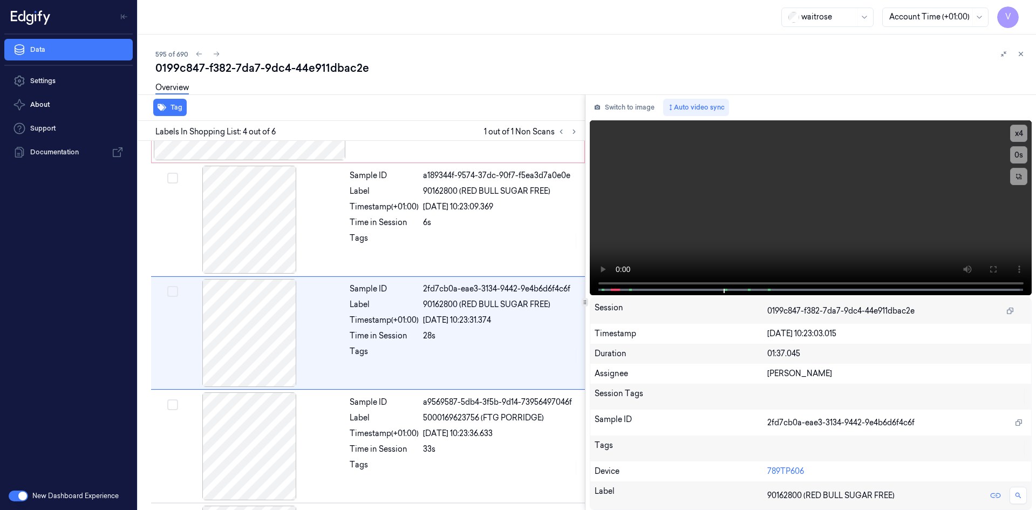
scroll to position [211, 0]
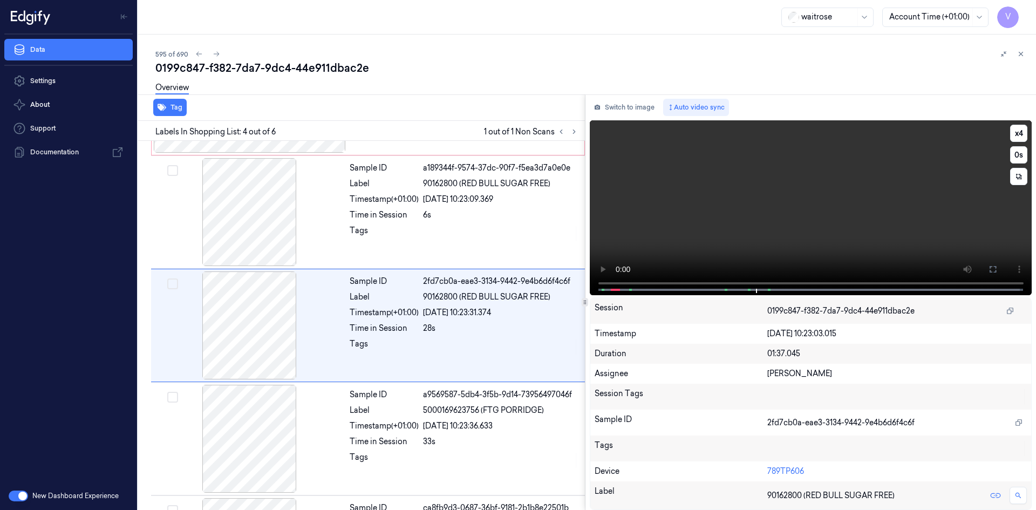
click at [714, 195] on video at bounding box center [811, 207] width 442 height 175
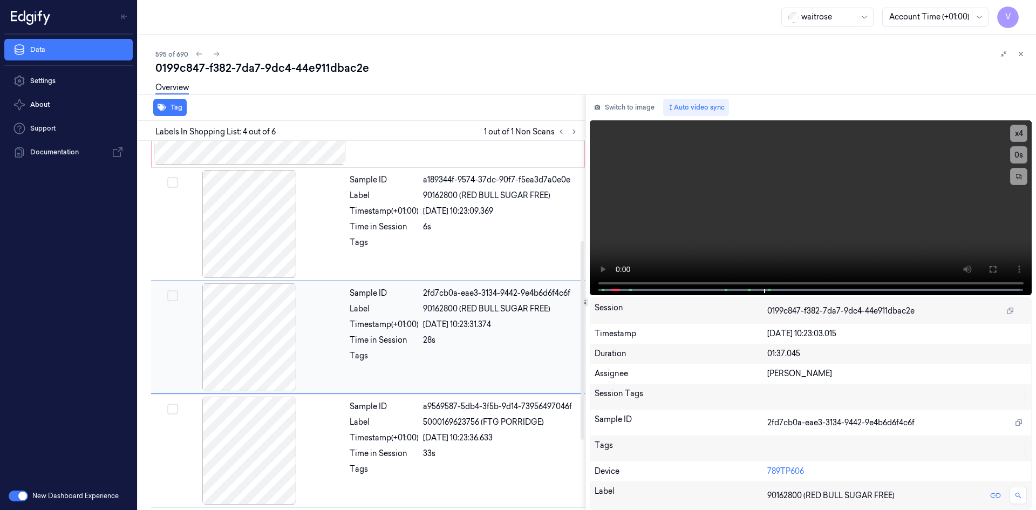
scroll to position [216, 0]
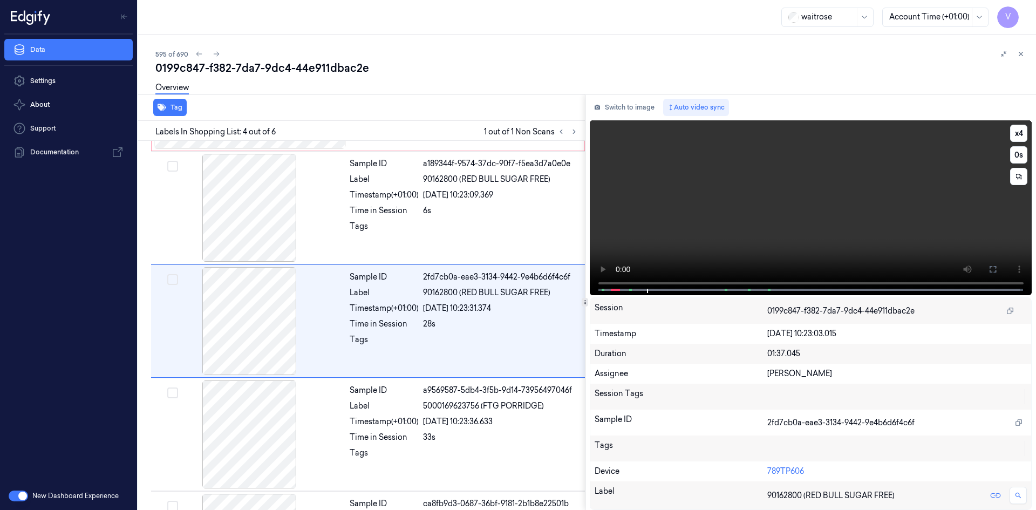
click at [715, 211] on video at bounding box center [811, 207] width 442 height 175
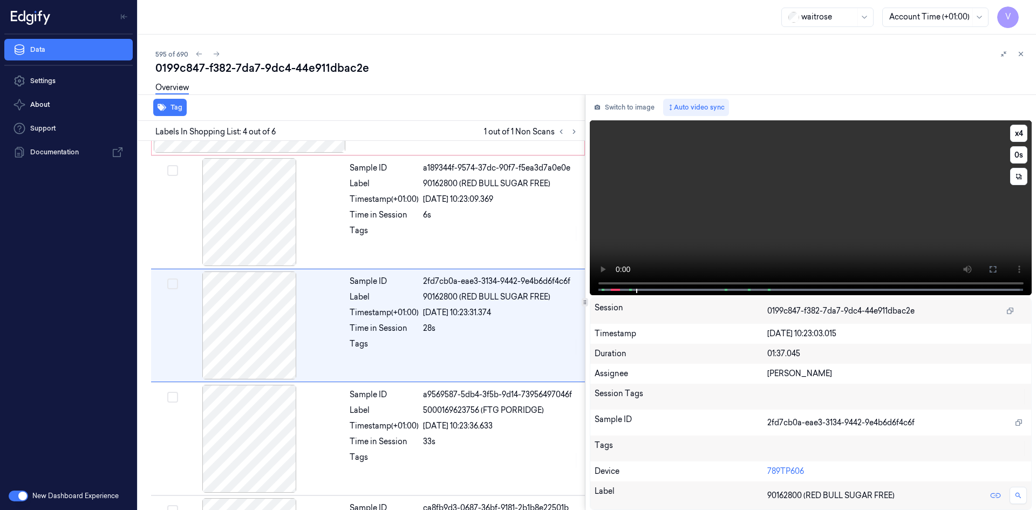
click at [752, 180] on video at bounding box center [811, 207] width 442 height 175
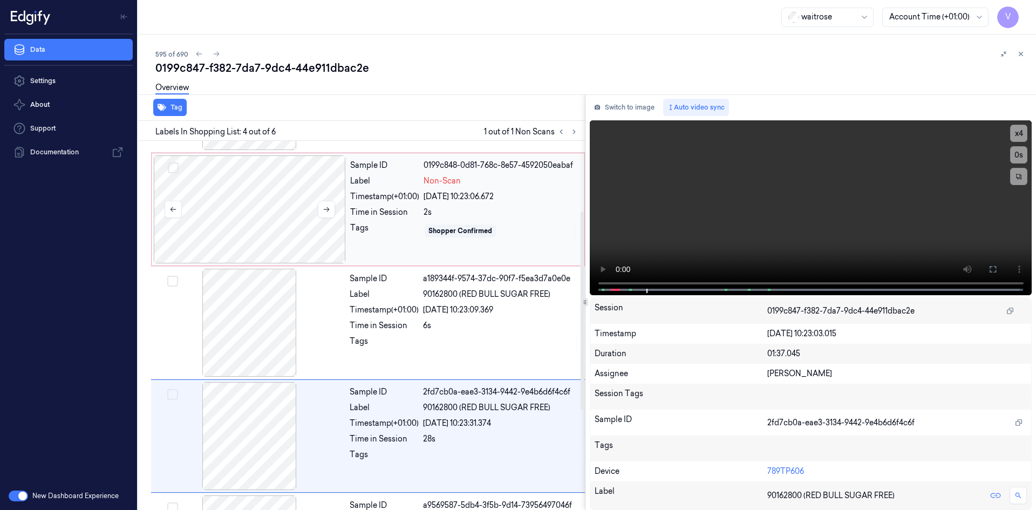
scroll to position [50, 0]
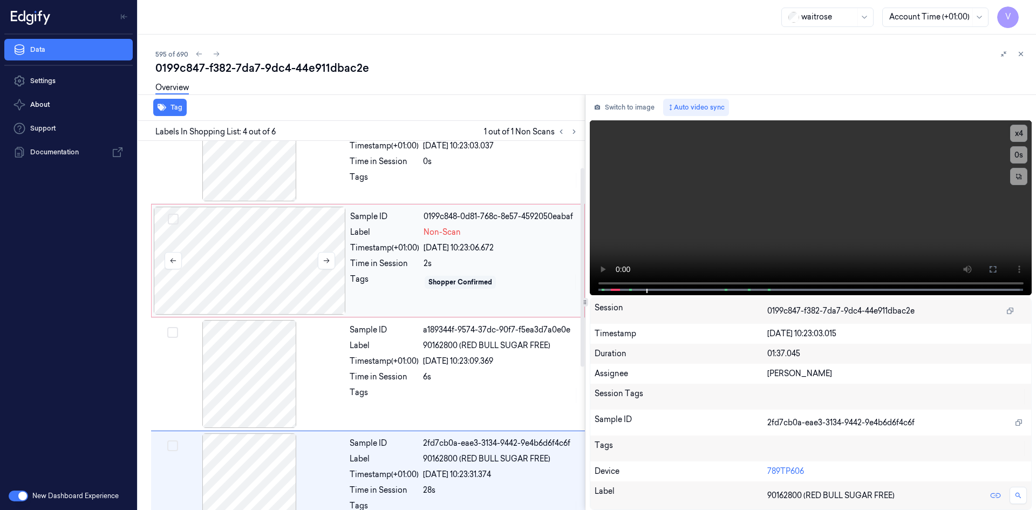
click at [262, 246] on div at bounding box center [250, 261] width 192 height 108
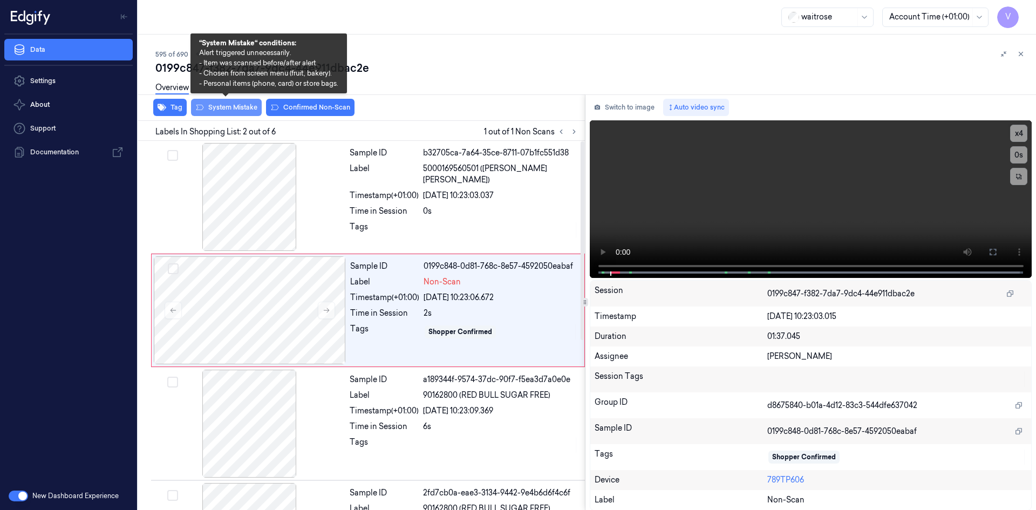
click at [230, 107] on button "System Mistake" at bounding box center [226, 107] width 71 height 17
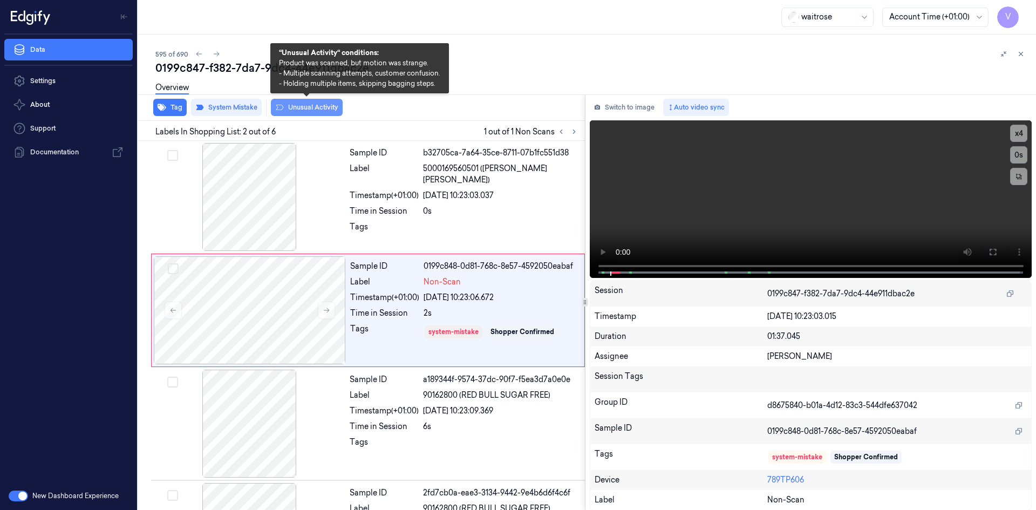
click at [318, 107] on button "Unusual Activity" at bounding box center [307, 107] width 72 height 17
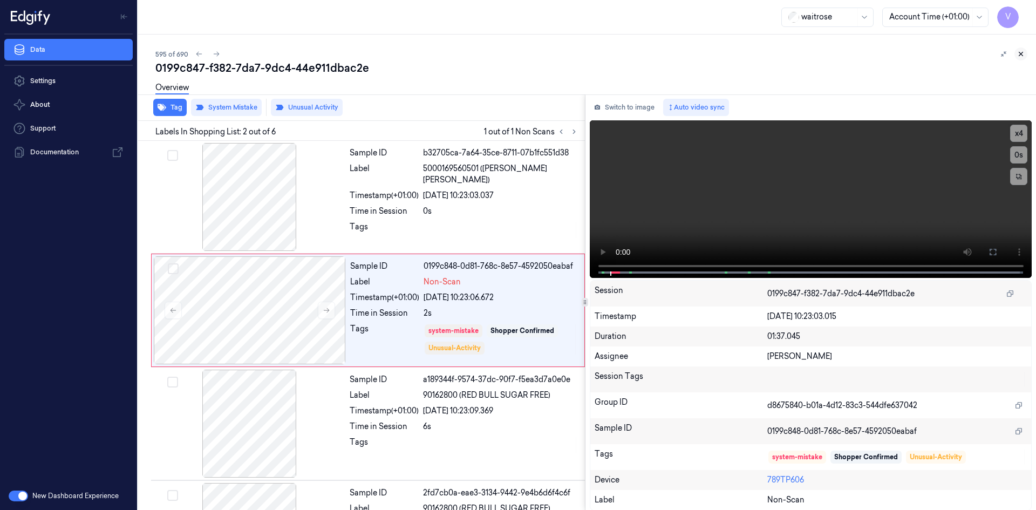
click at [1022, 51] on icon at bounding box center [1021, 54] width 8 height 8
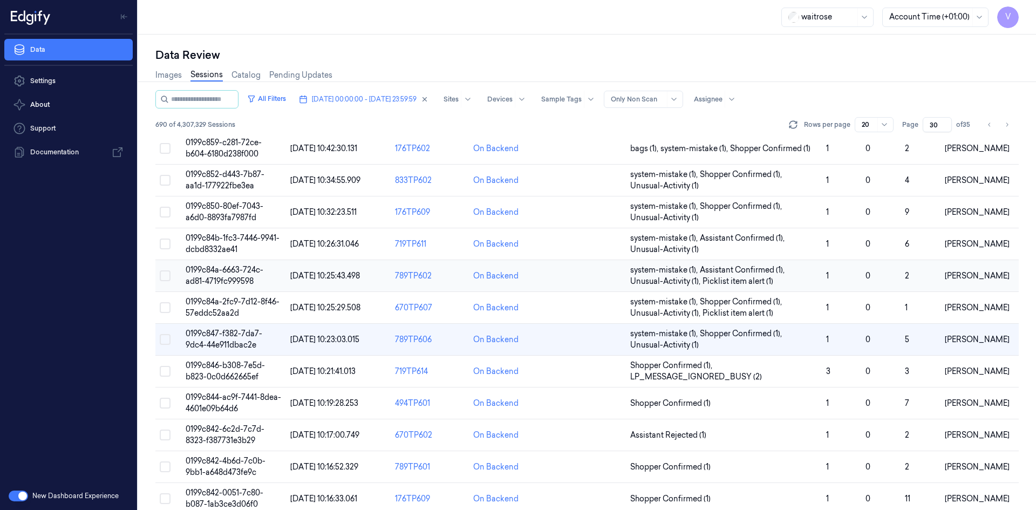
scroll to position [306, 0]
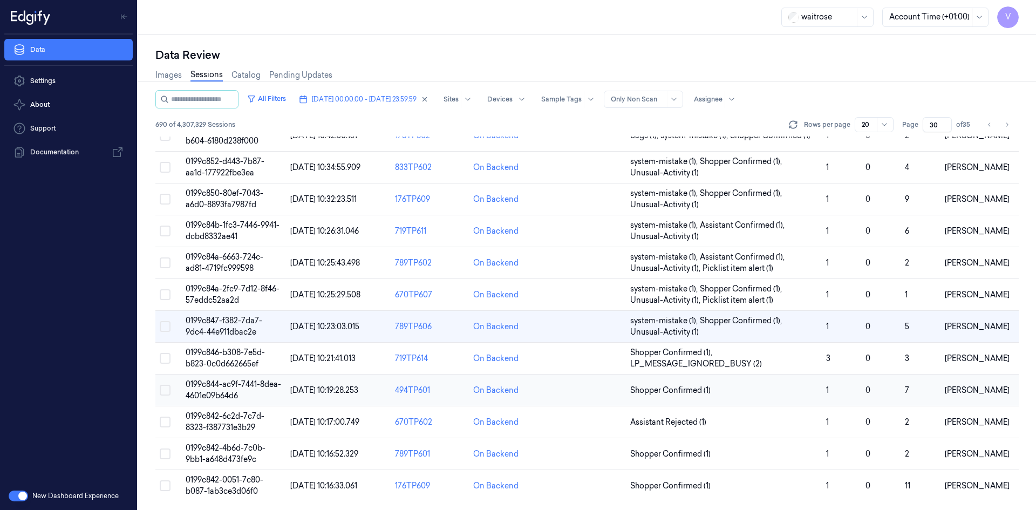
click at [234, 387] on span "0199c844-ac9f-7441-8dea-4601e09b64d6" at bounding box center [233, 389] width 95 height 21
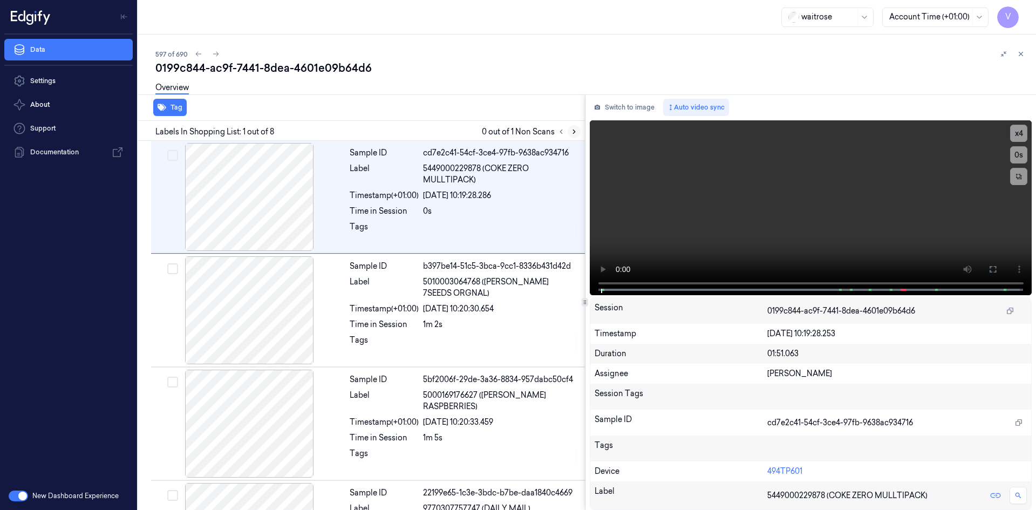
click at [575, 129] on icon at bounding box center [574, 132] width 8 height 8
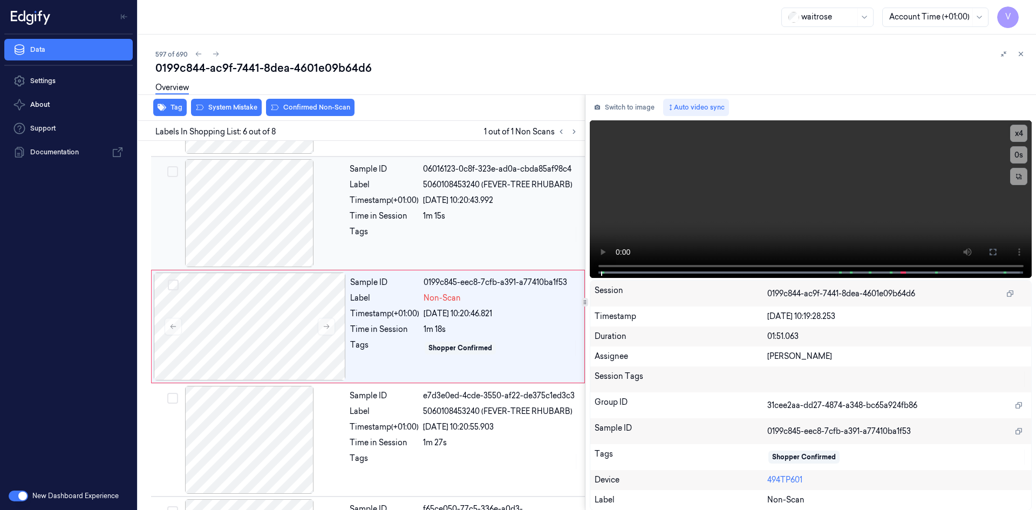
scroll to position [438, 0]
click at [757, 221] on video at bounding box center [811, 199] width 442 height 158
click at [822, 194] on video at bounding box center [811, 199] width 442 height 158
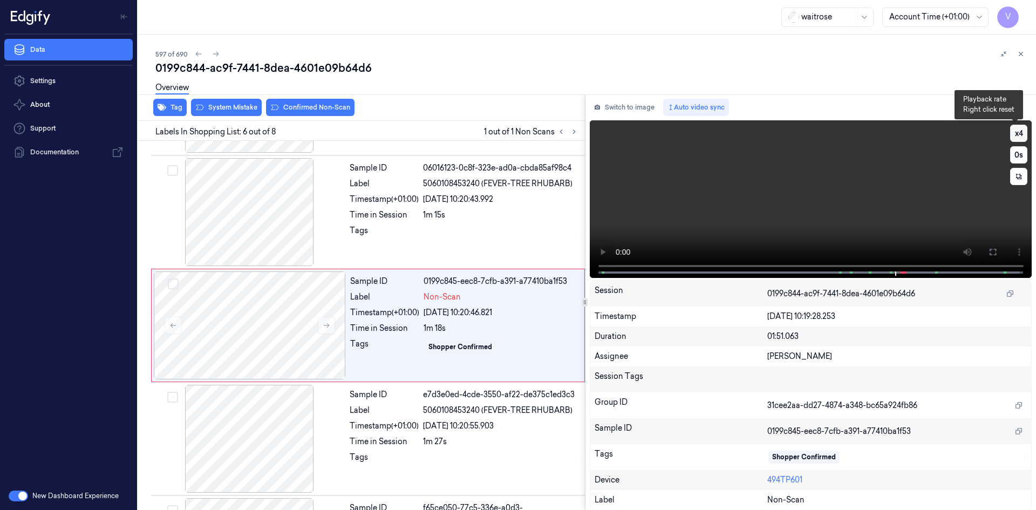
click at [1014, 136] on button "x 4" at bounding box center [1018, 133] width 17 height 17
click at [1016, 136] on button "x 1" at bounding box center [1018, 133] width 17 height 17
click at [750, 203] on video at bounding box center [811, 199] width 442 height 158
click at [752, 210] on video at bounding box center [811, 199] width 442 height 158
click at [822, 225] on video at bounding box center [811, 199] width 442 height 158
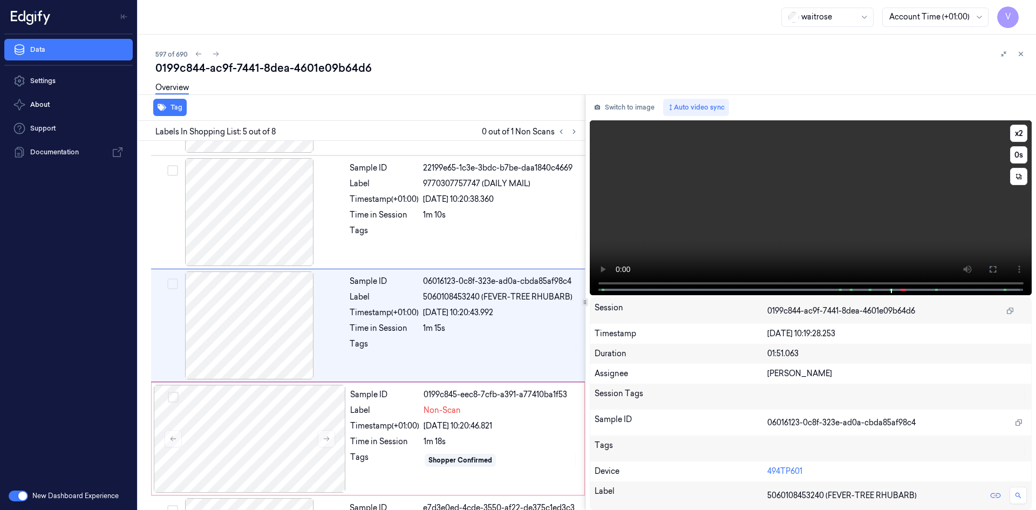
click at [782, 189] on video at bounding box center [811, 207] width 442 height 175
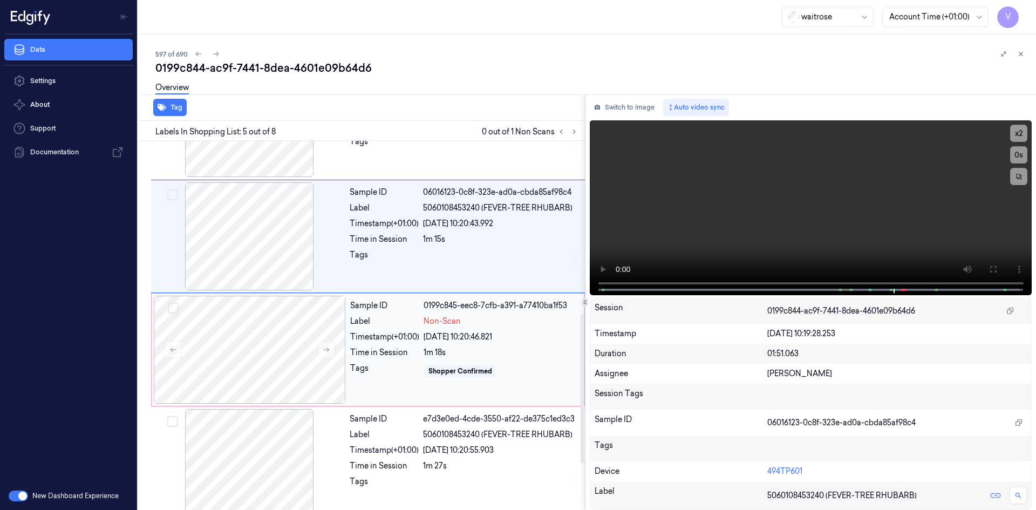
scroll to position [433, 0]
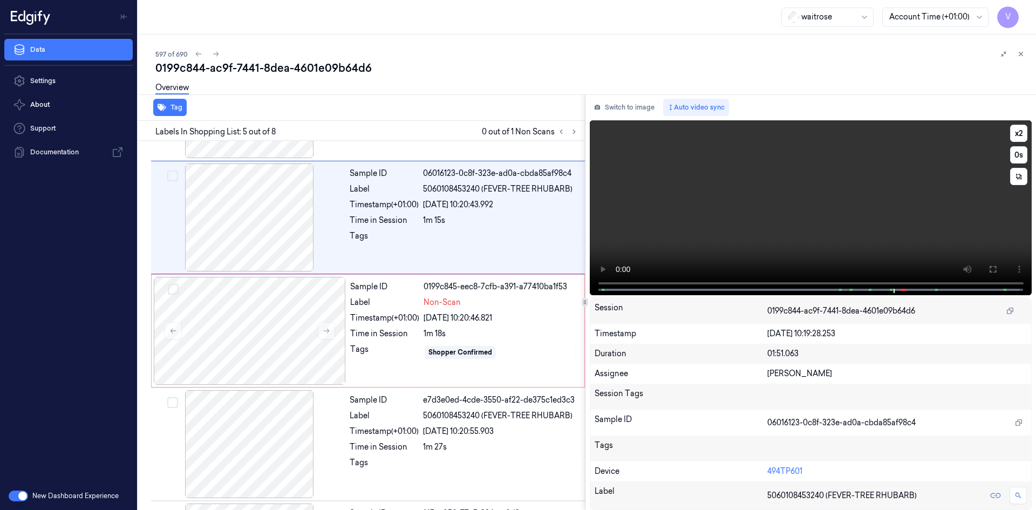
click at [715, 231] on video at bounding box center [811, 207] width 442 height 175
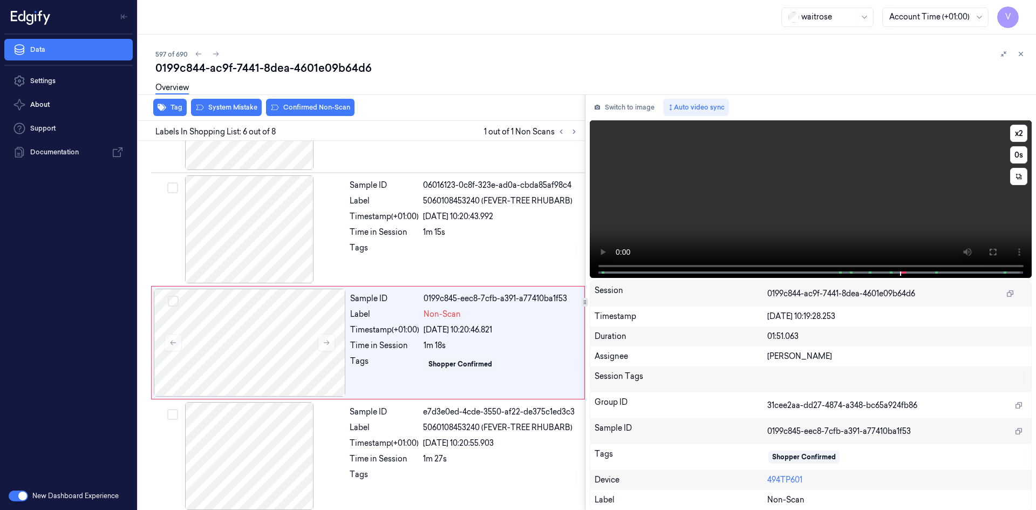
scroll to position [438, 0]
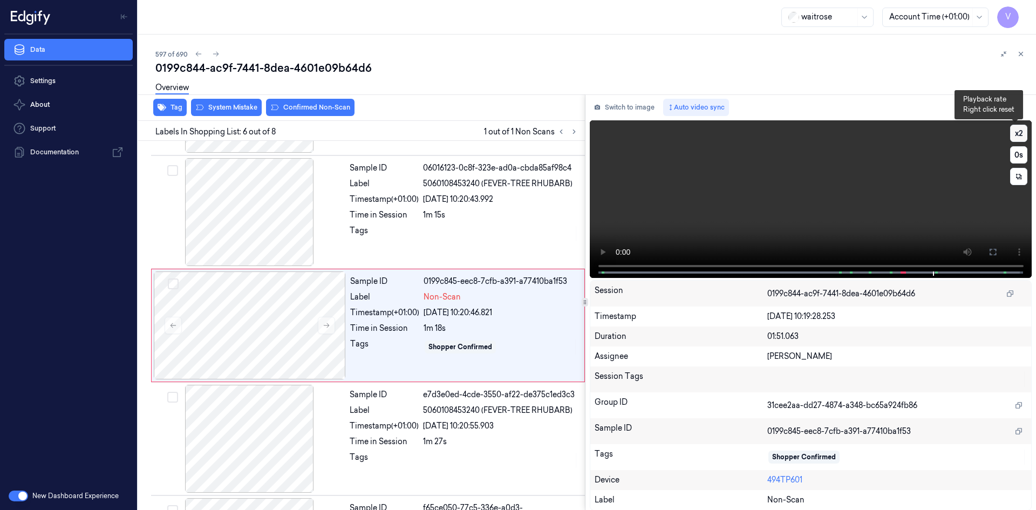
click at [1016, 134] on button "x 2" at bounding box center [1018, 133] width 17 height 17
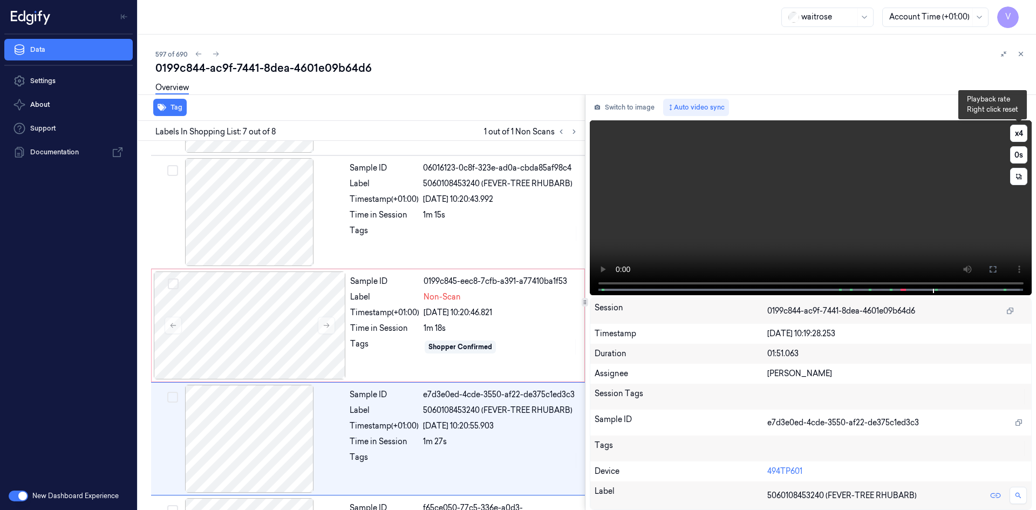
scroll to position [541, 0]
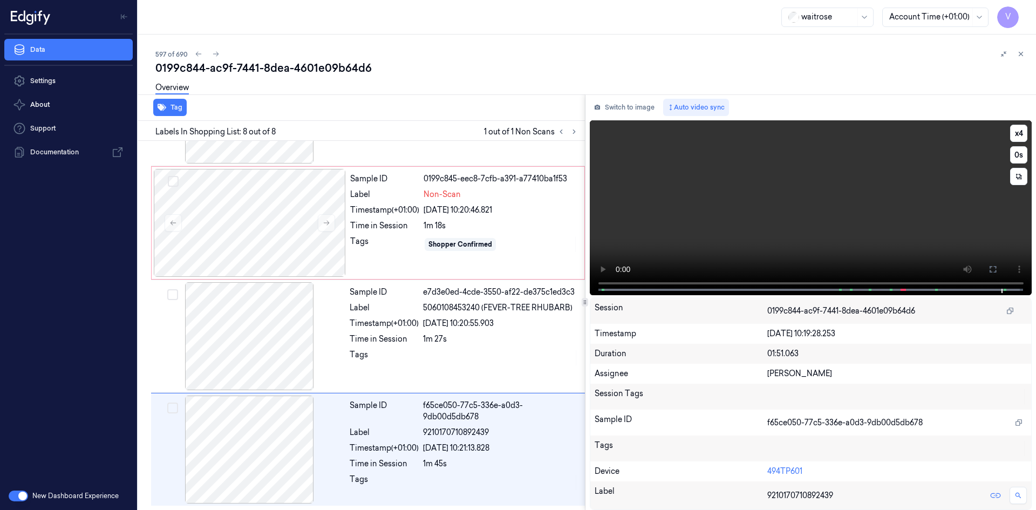
click at [769, 216] on video at bounding box center [811, 207] width 442 height 175
click at [279, 220] on div at bounding box center [250, 223] width 192 height 108
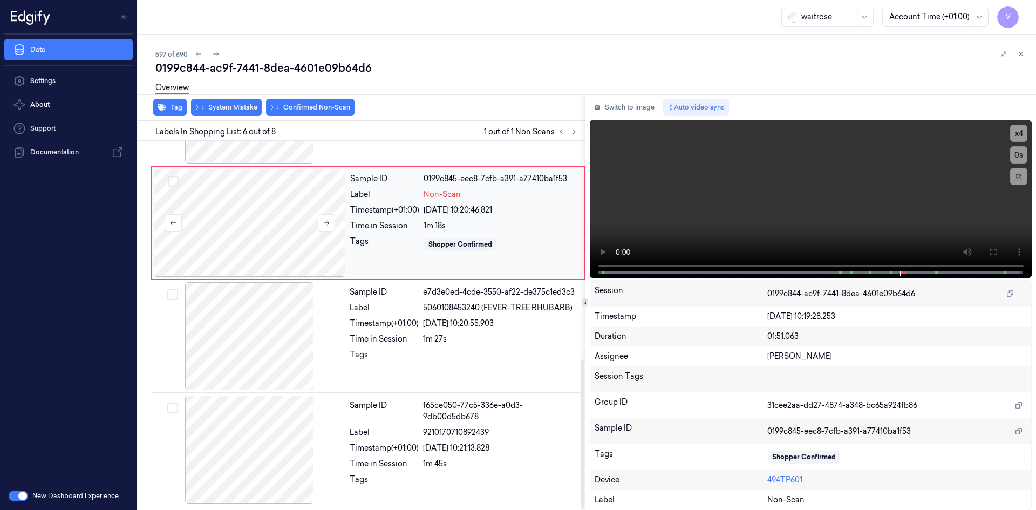
scroll to position [438, 0]
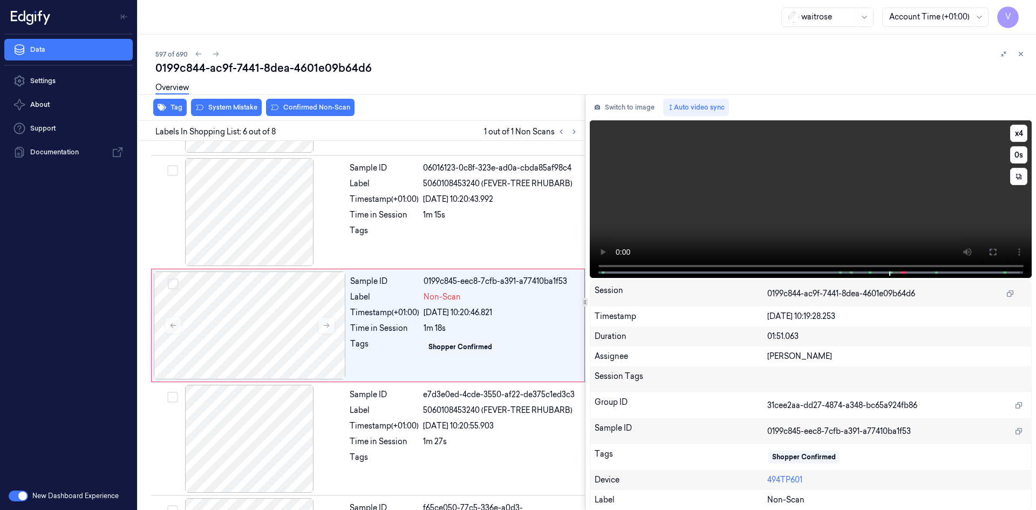
click at [861, 215] on video at bounding box center [811, 199] width 442 height 158
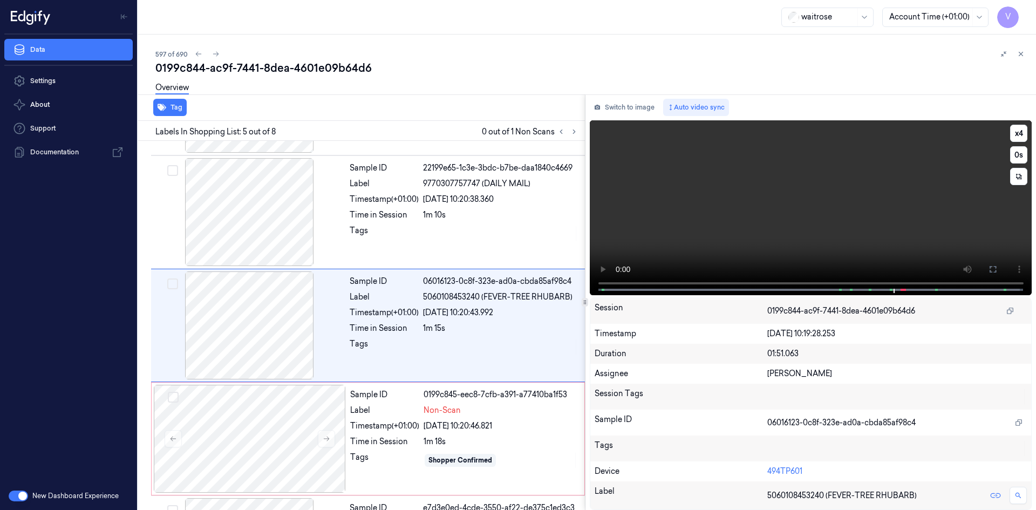
click at [864, 233] on video at bounding box center [811, 207] width 442 height 175
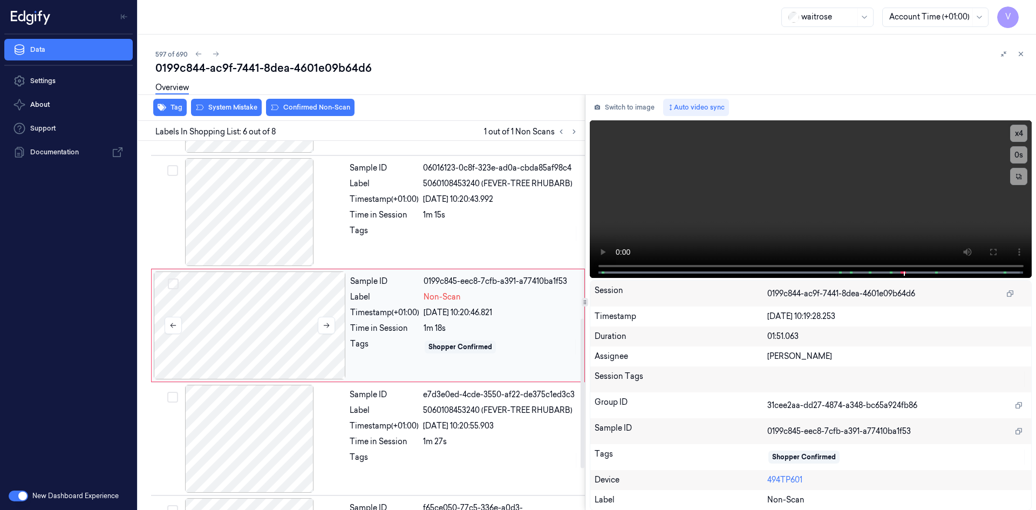
click at [306, 299] on div at bounding box center [250, 325] width 192 height 108
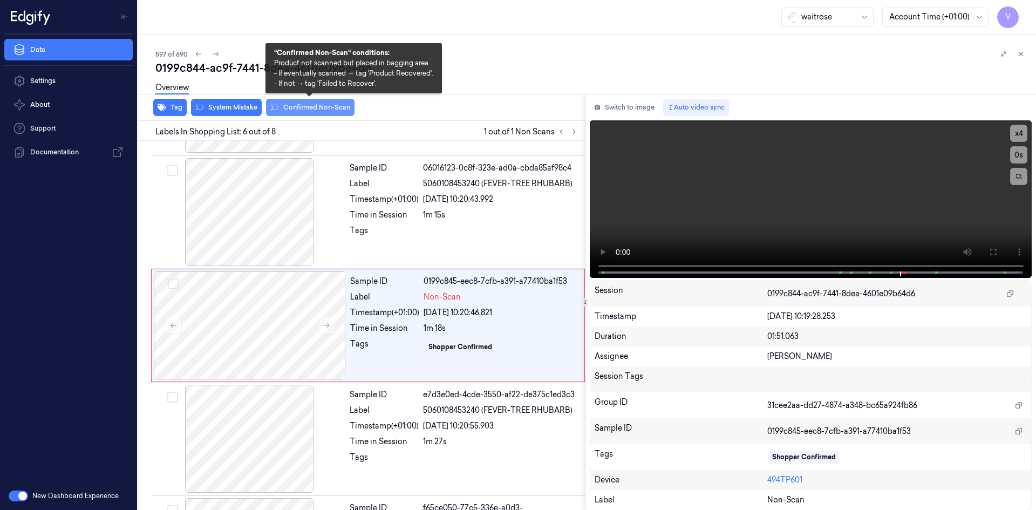
click at [303, 106] on button "Confirmed Non-Scan" at bounding box center [310, 107] width 88 height 17
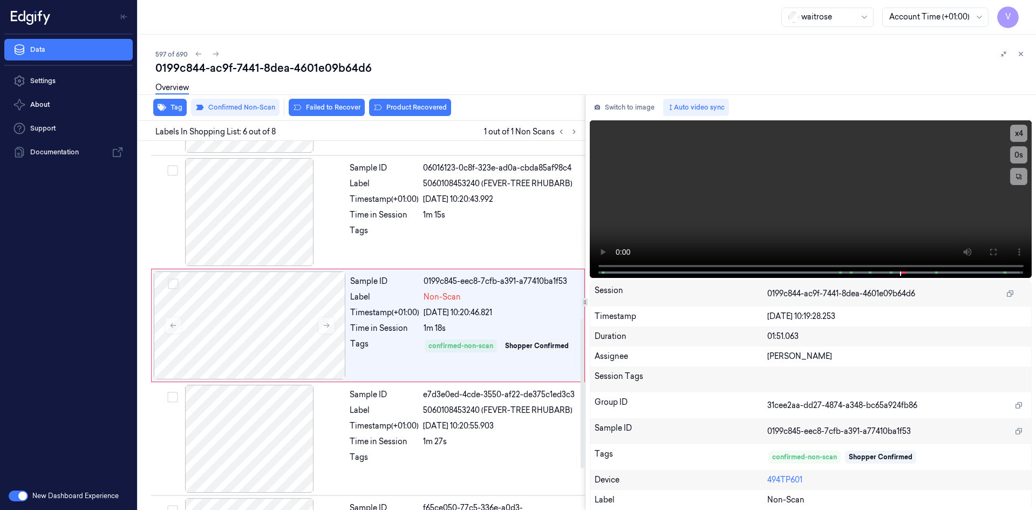
click at [339, 103] on div "Overview" at bounding box center [591, 90] width 872 height 28
click at [338, 107] on button "Failed to Recover" at bounding box center [327, 107] width 76 height 17
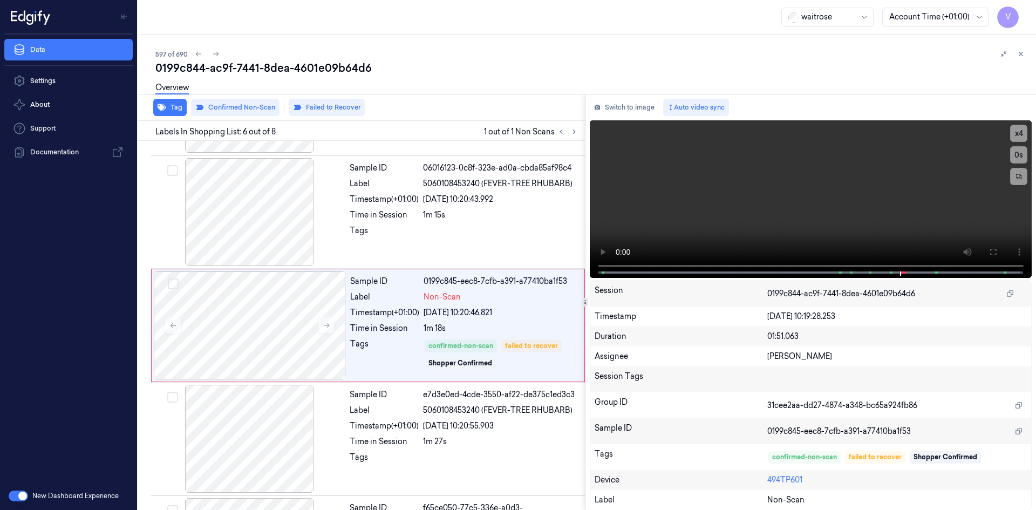
drag, startPoint x: 1021, startPoint y: 53, endPoint x: 1018, endPoint y: 60, distance: 8.2
click at [1021, 53] on icon at bounding box center [1021, 54] width 8 height 8
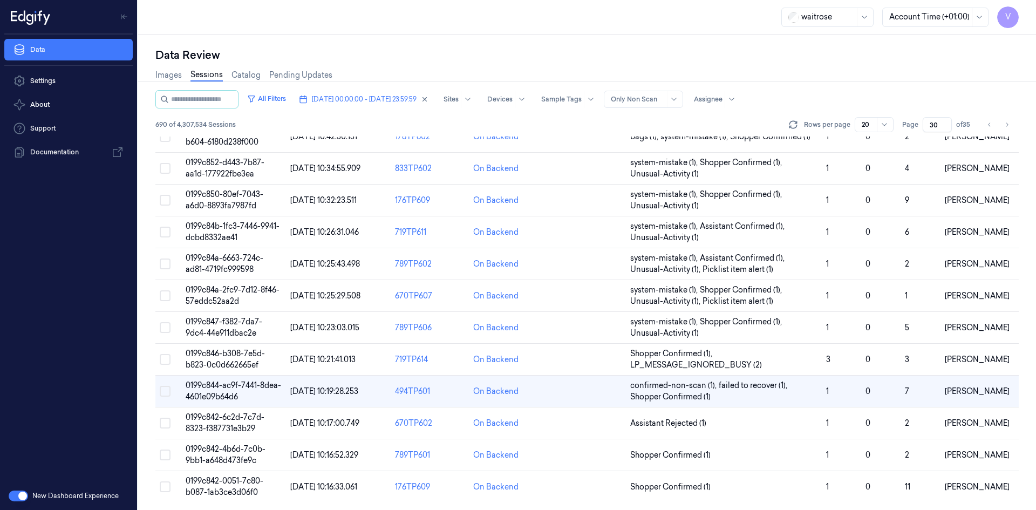
scroll to position [306, 0]
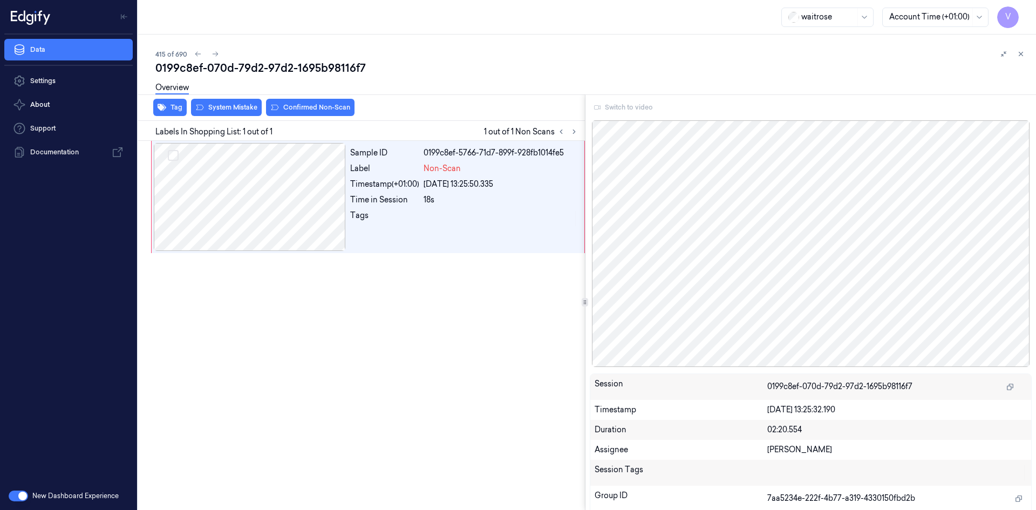
click at [621, 104] on div "Switch to video" at bounding box center [811, 107] width 442 height 17
click at [629, 107] on div "Switch to video" at bounding box center [811, 107] width 442 height 17
